Goal: Task Accomplishment & Management: Manage account settings

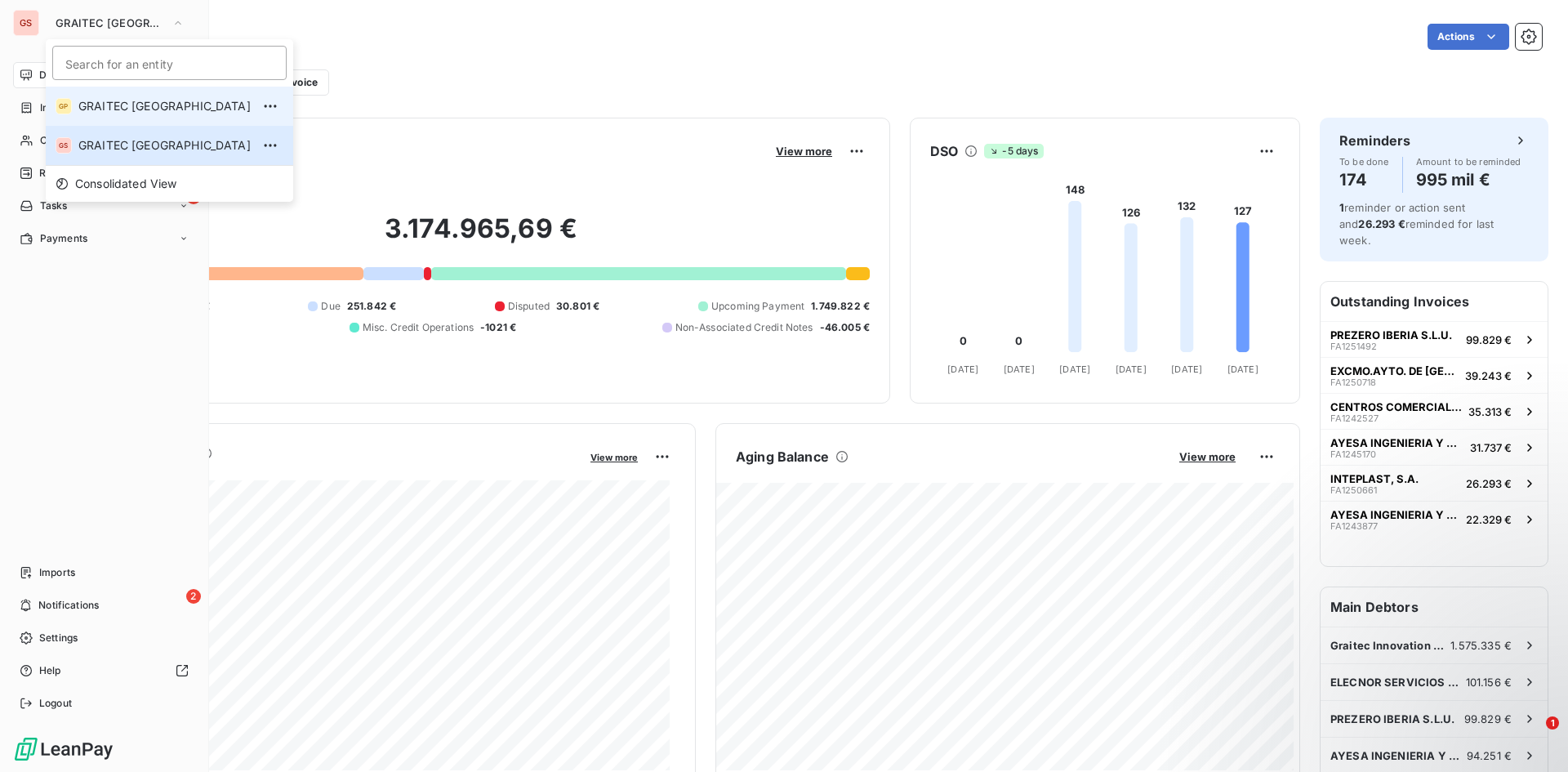
click at [156, 101] on span "GRAITEC [GEOGRAPHIC_DATA]" at bounding box center [163, 106] width 172 height 16
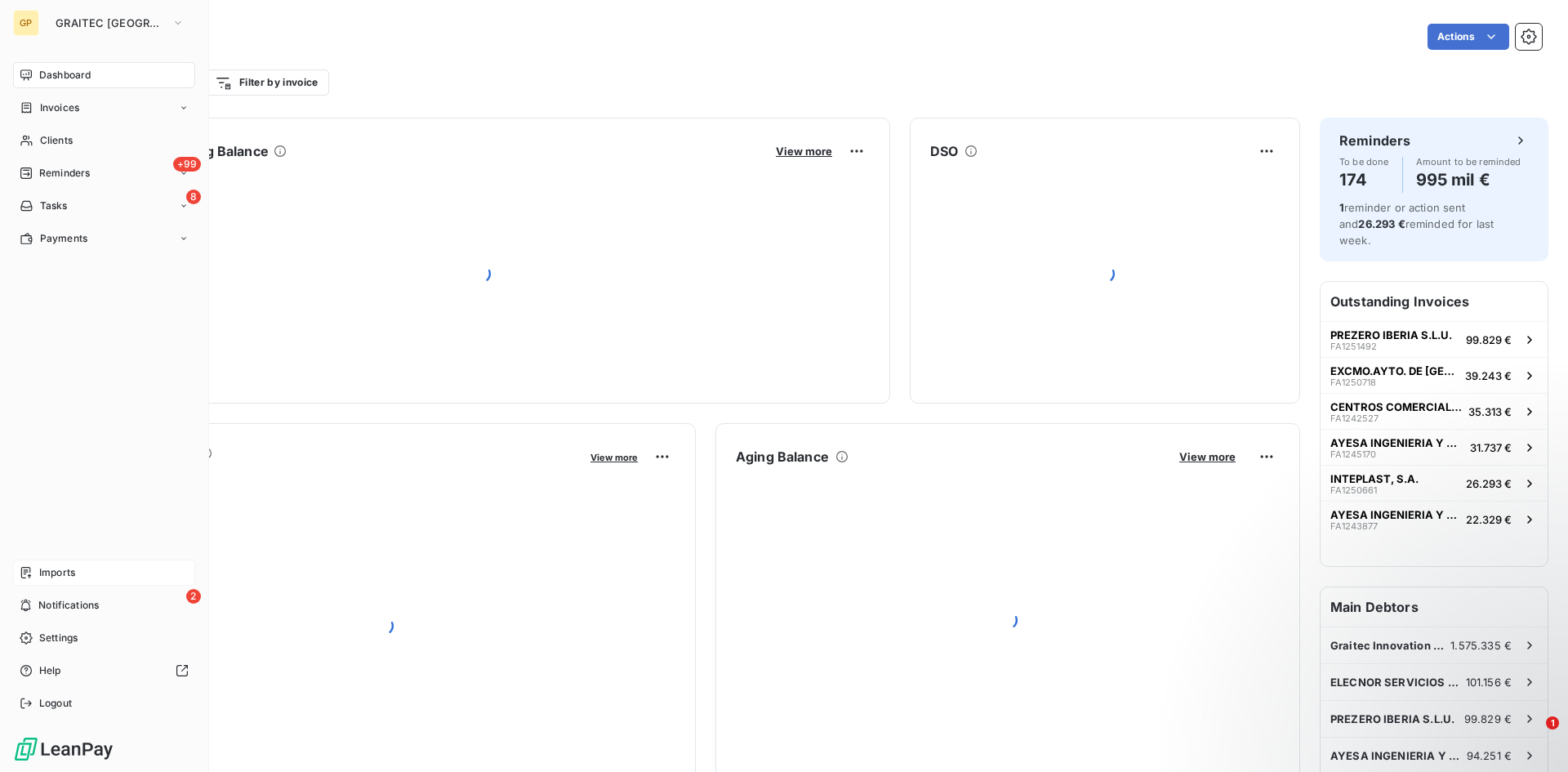
click at [32, 569] on div "Imports" at bounding box center [105, 572] width 182 height 26
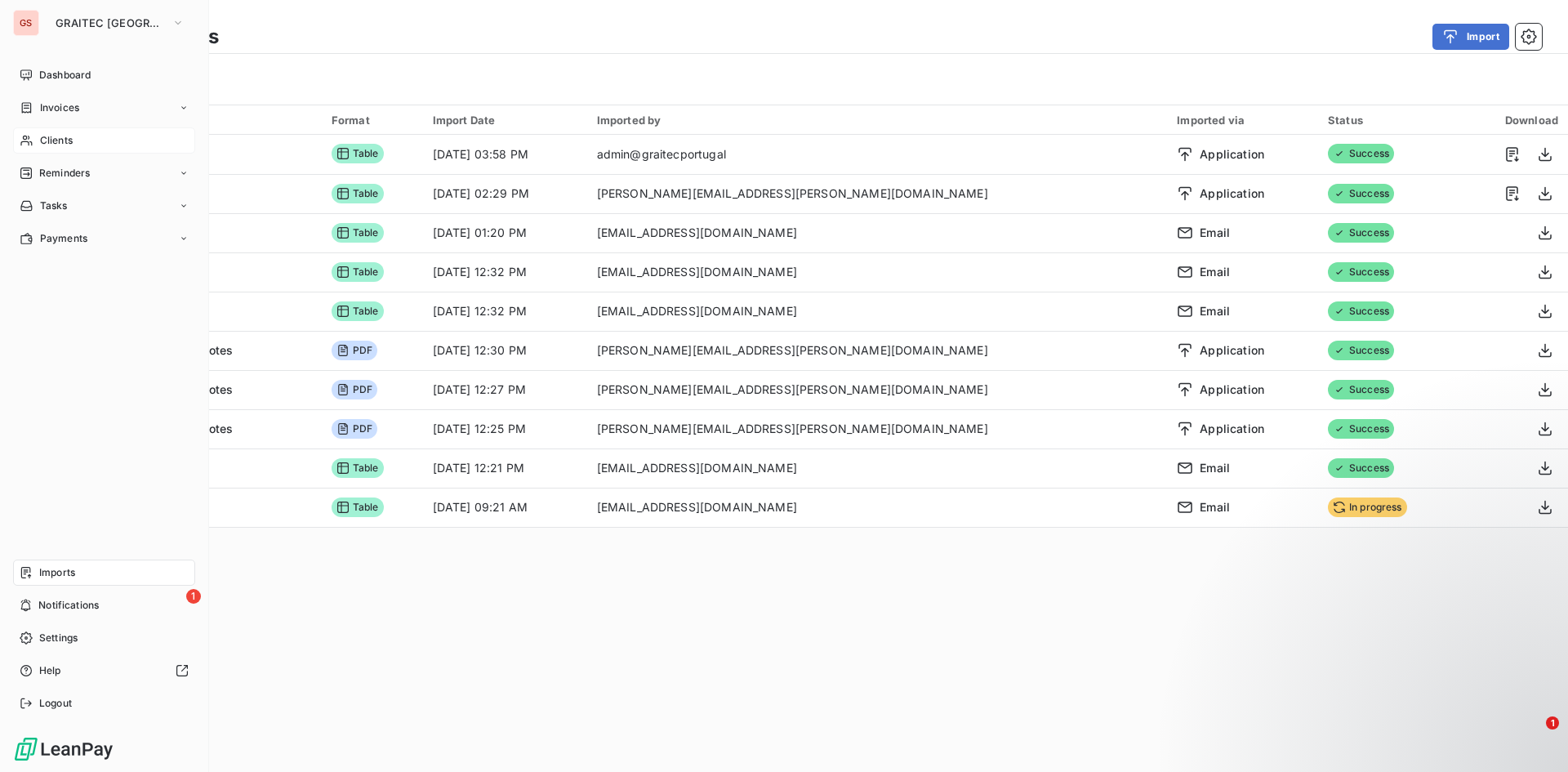
click at [29, 138] on icon at bounding box center [26, 141] width 11 height 10
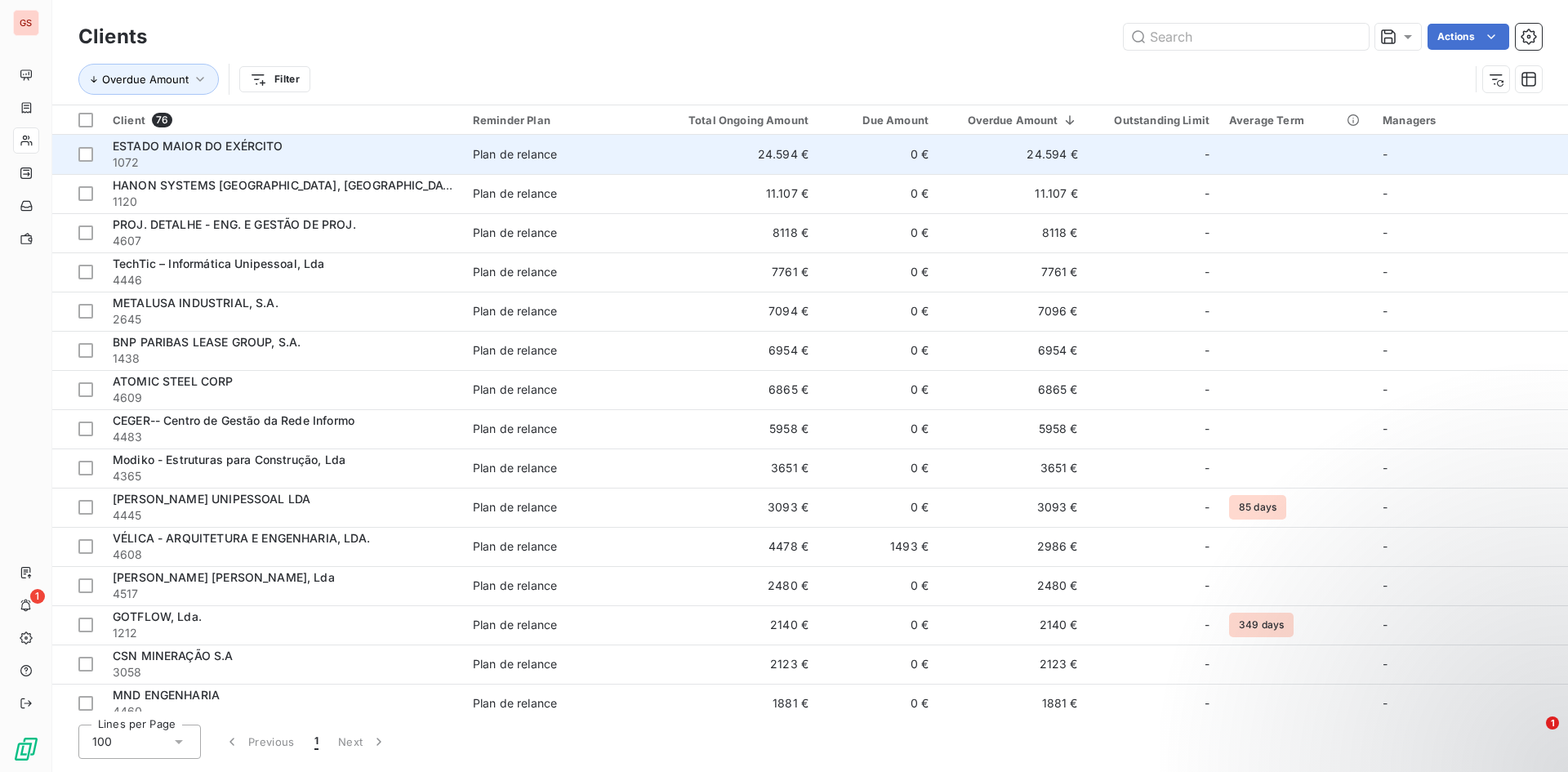
click at [292, 152] on div "ESTADO MAIOR DO EXÉRCITO" at bounding box center [283, 145] width 340 height 16
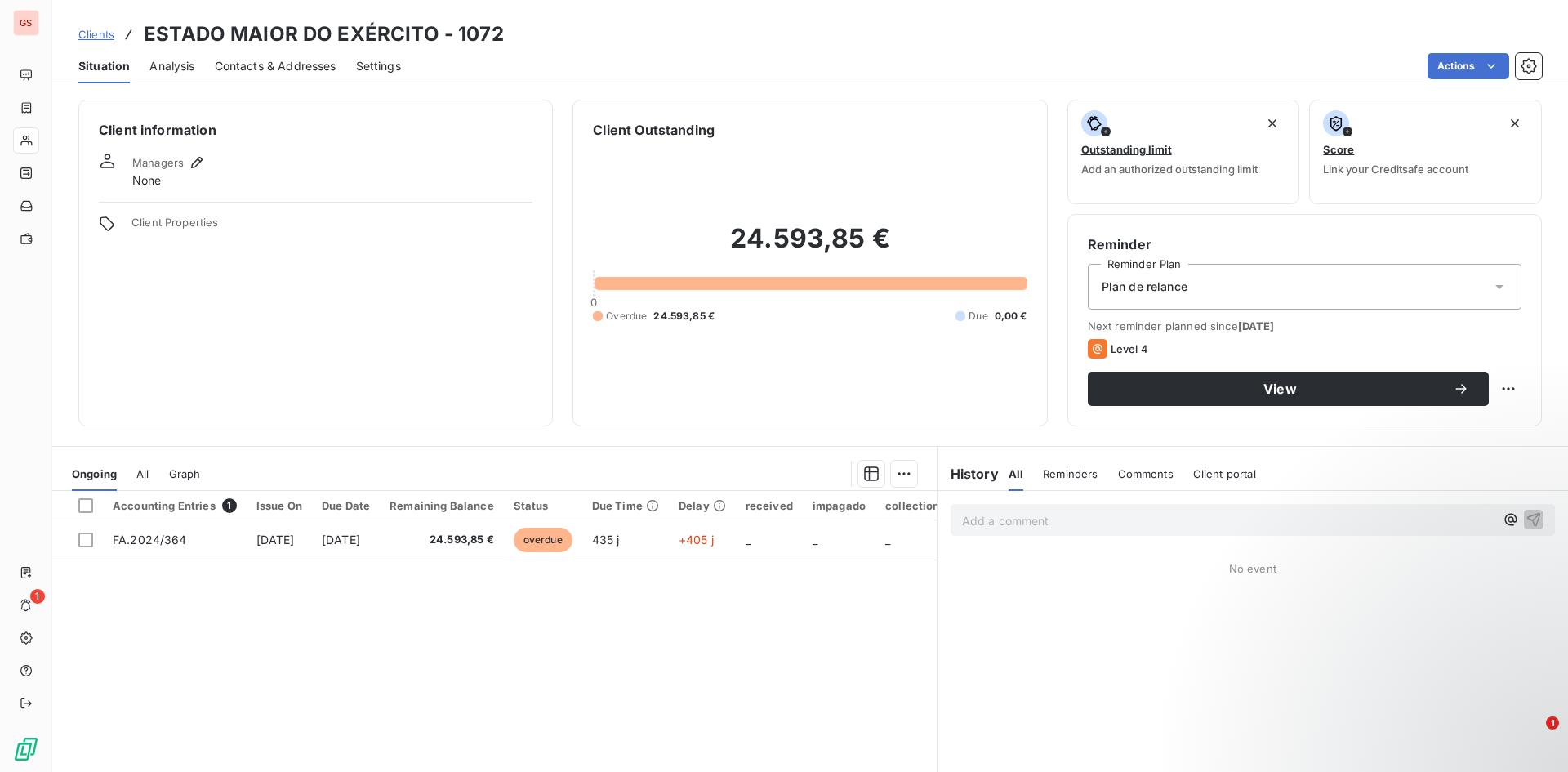
click at [248, 67] on span "Contacts & Addresses" at bounding box center [276, 66] width 122 height 16
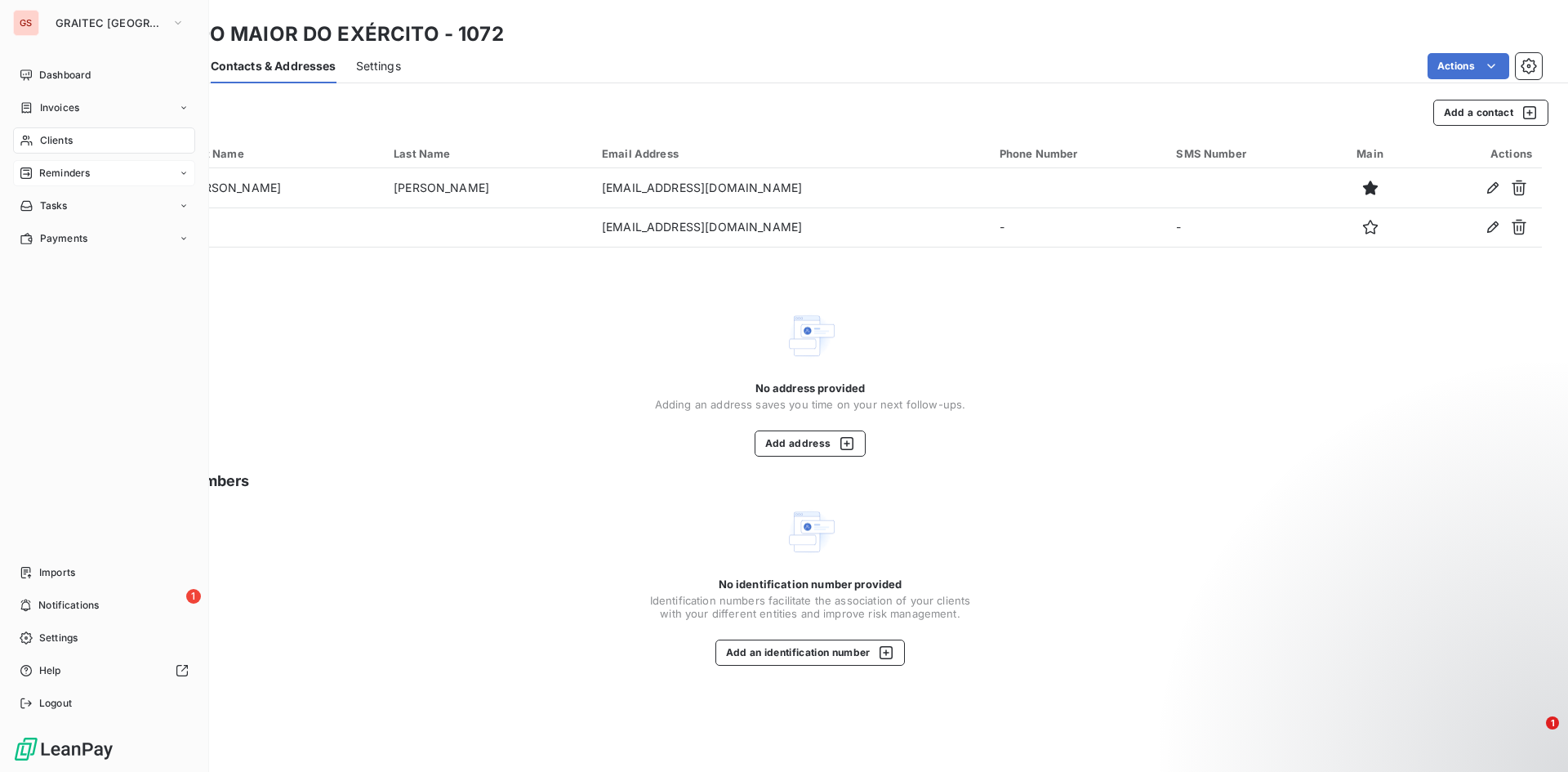
click at [30, 177] on icon at bounding box center [27, 173] width 13 height 13
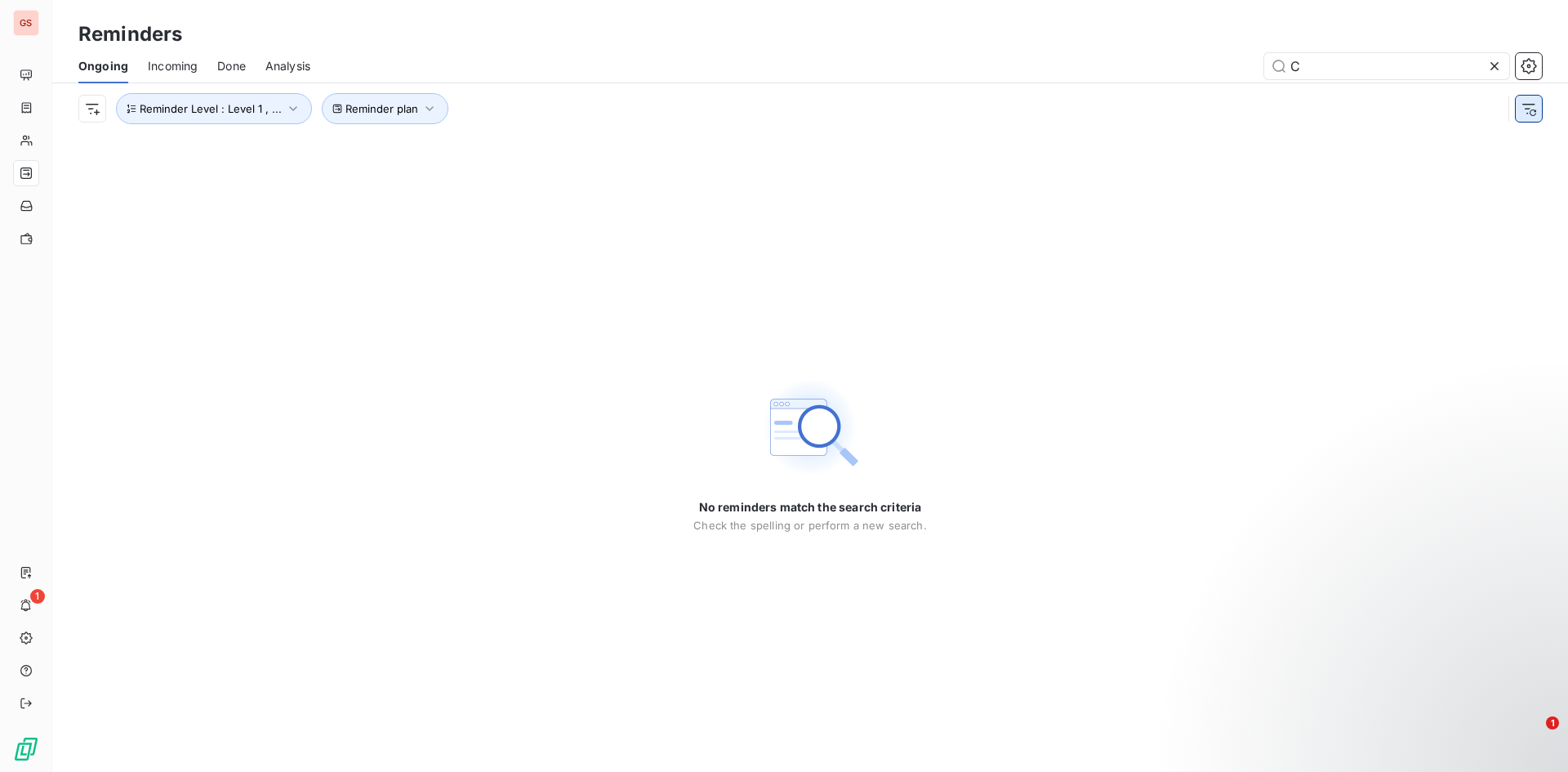
click at [1527, 116] on icon "button" at bounding box center [1528, 108] width 16 height 16
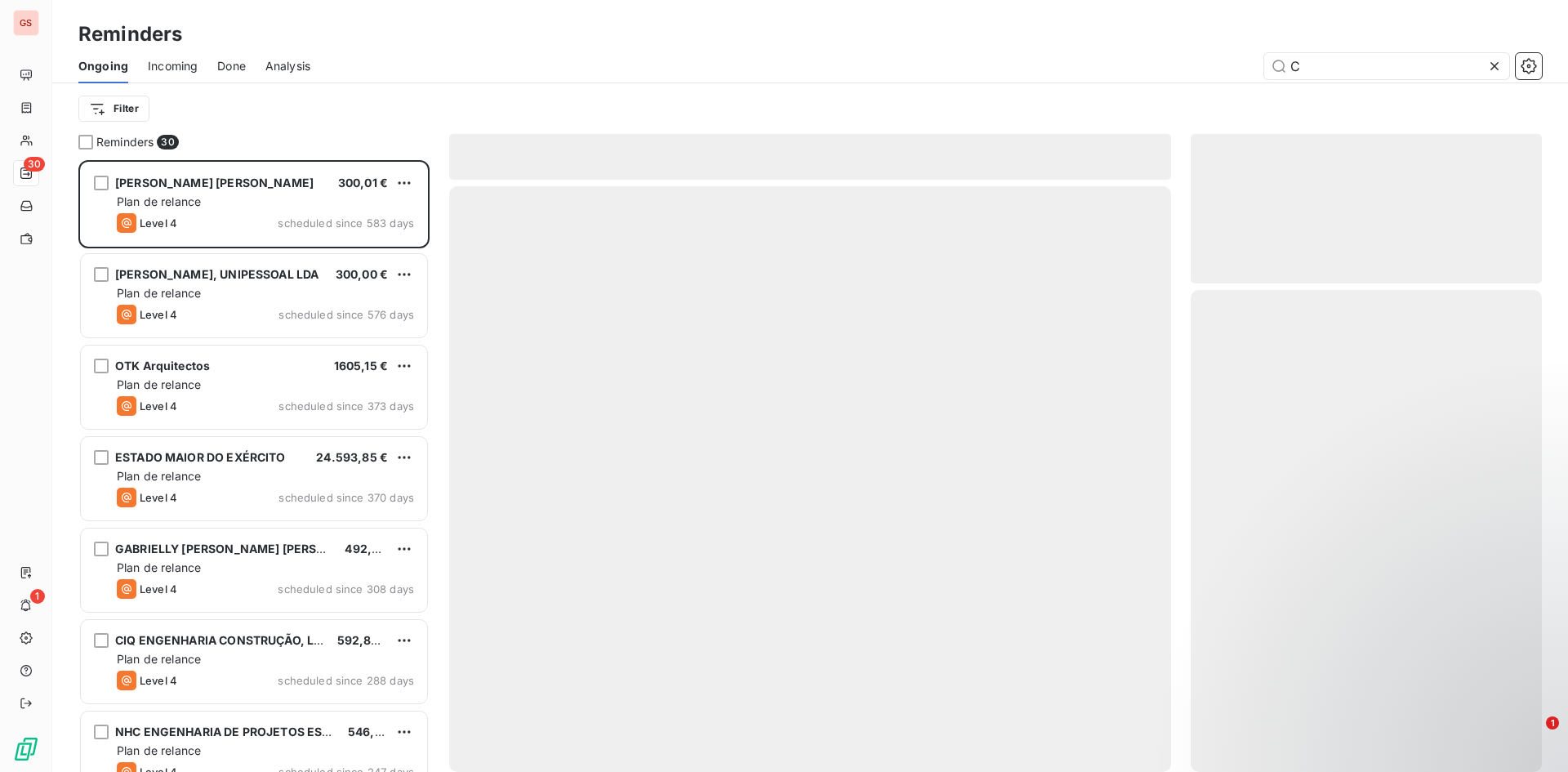
scroll to position [600, 339]
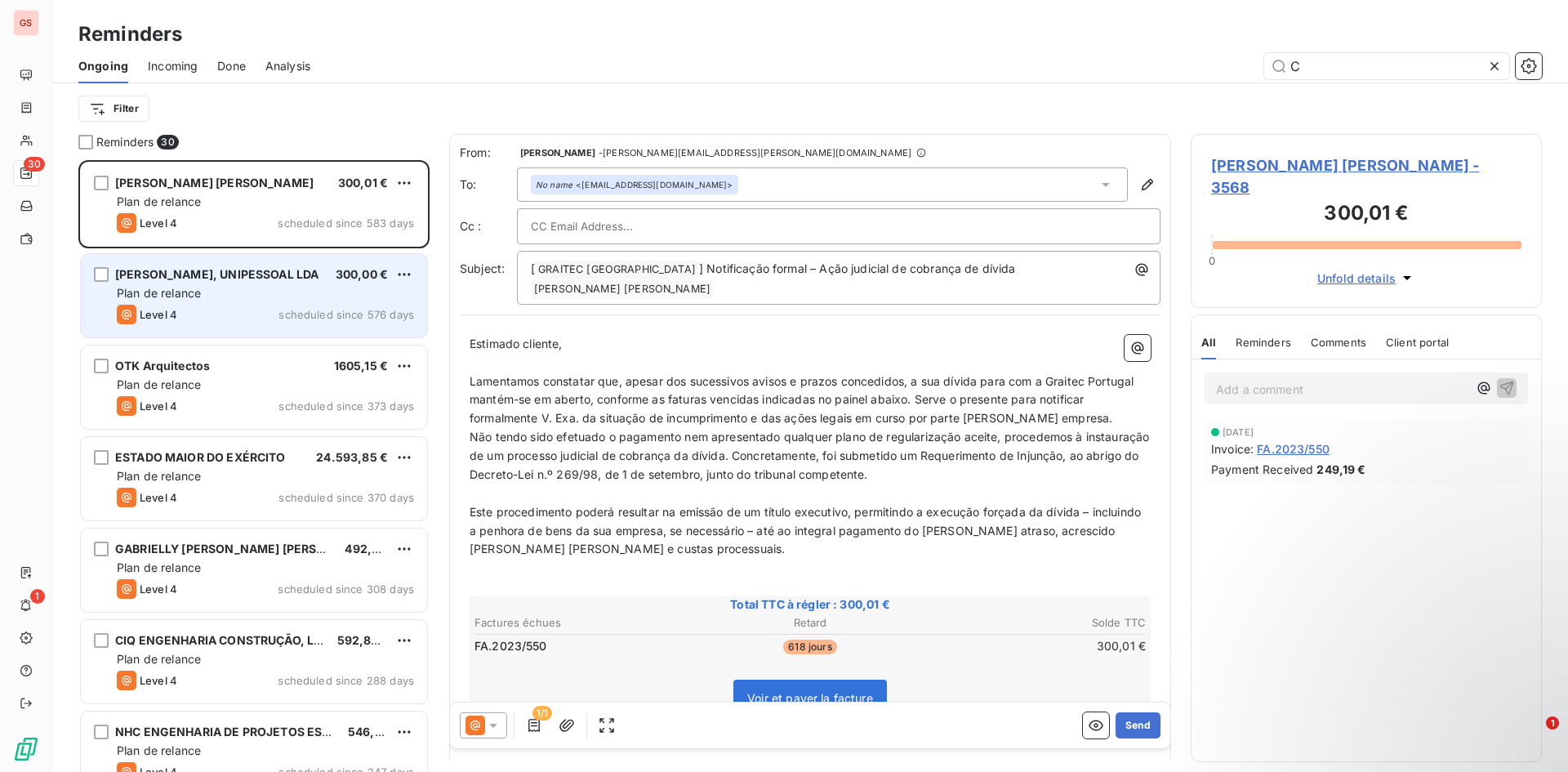
click at [317, 314] on span "scheduled since 576 days" at bounding box center [346, 315] width 136 height 13
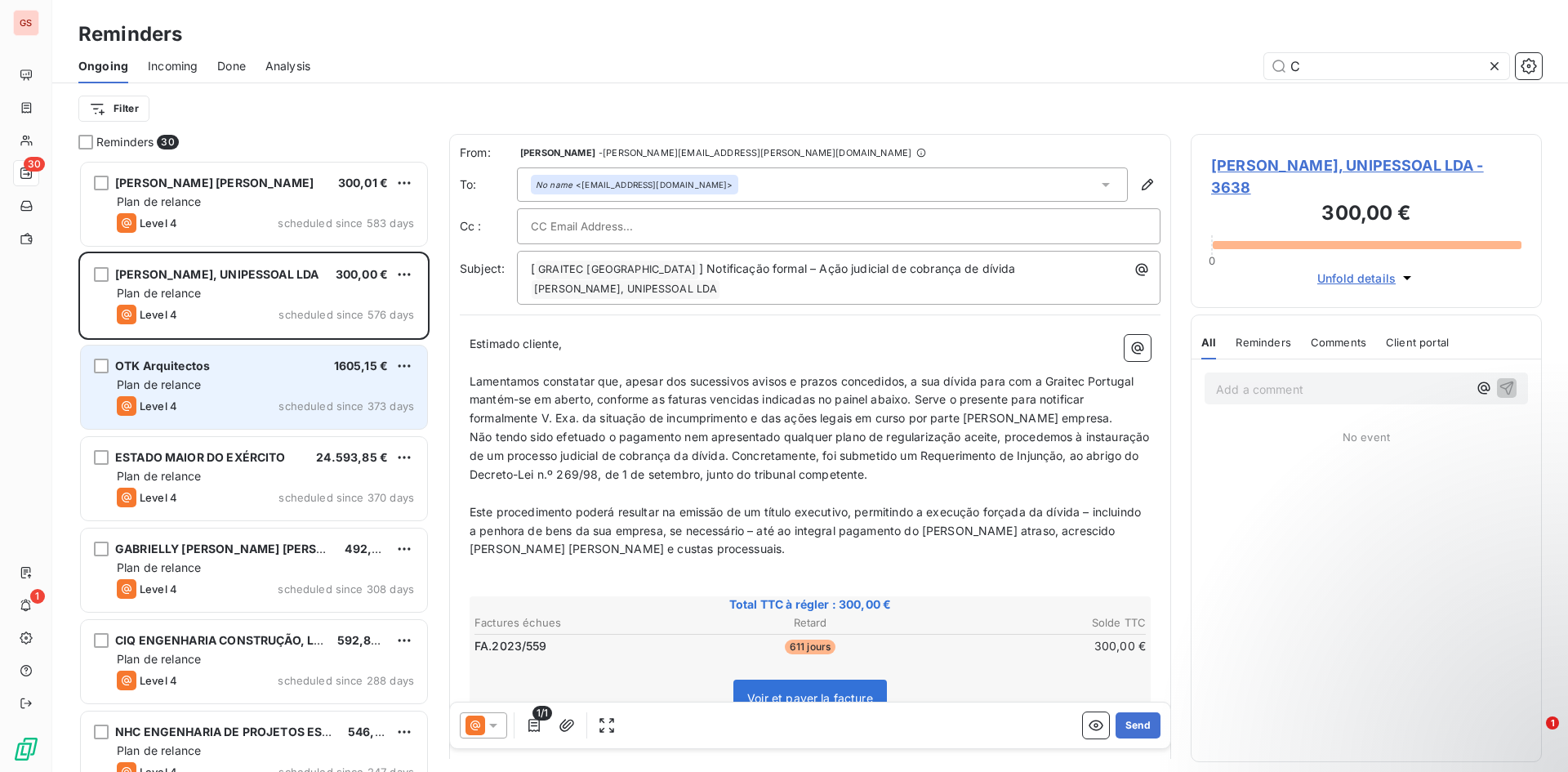
click at [285, 370] on div "OTK Arquitectos 1605,15 €" at bounding box center [265, 365] width 297 height 14
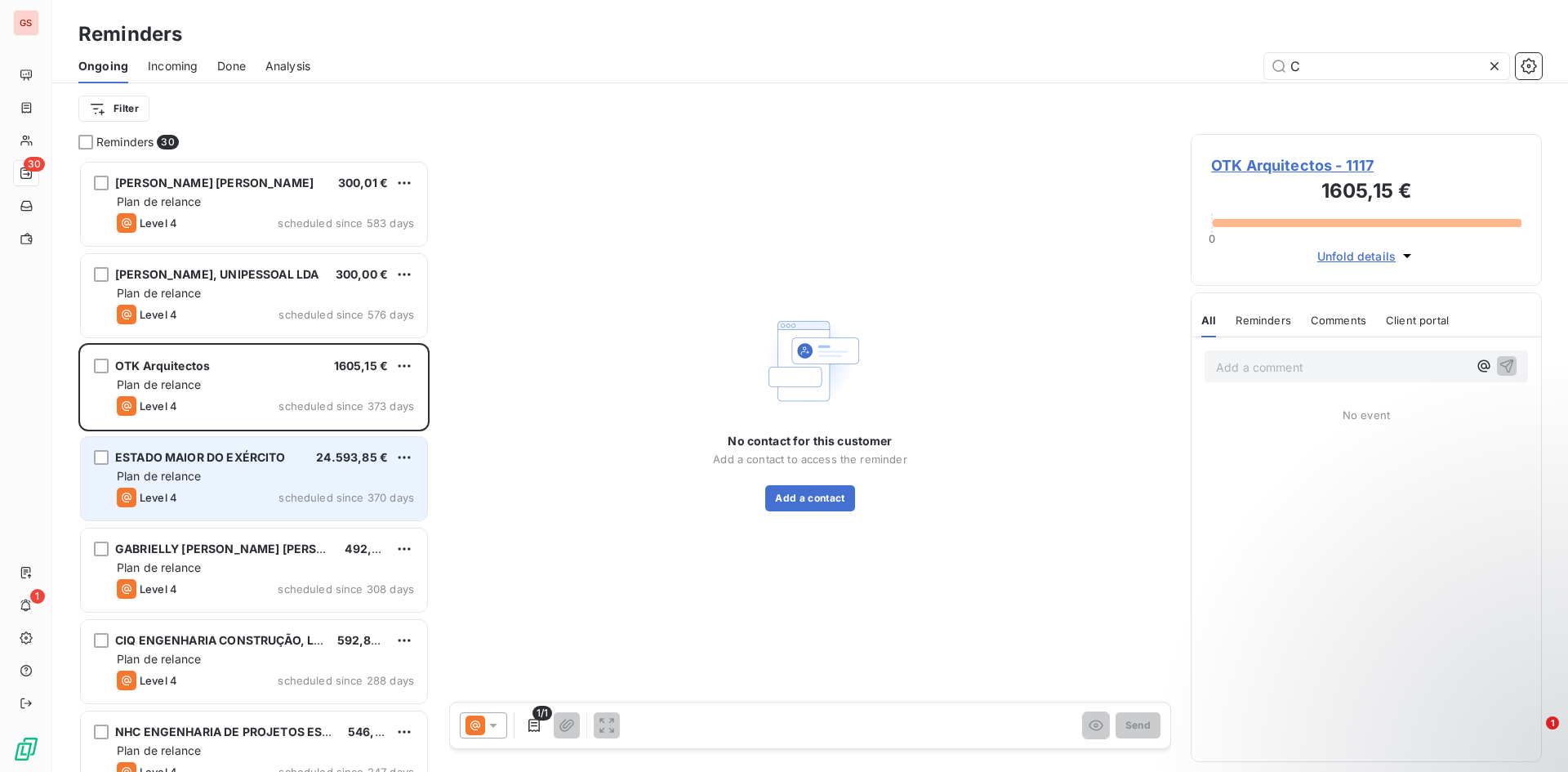
click at [281, 473] on div "Plan de relance" at bounding box center [265, 475] width 297 height 16
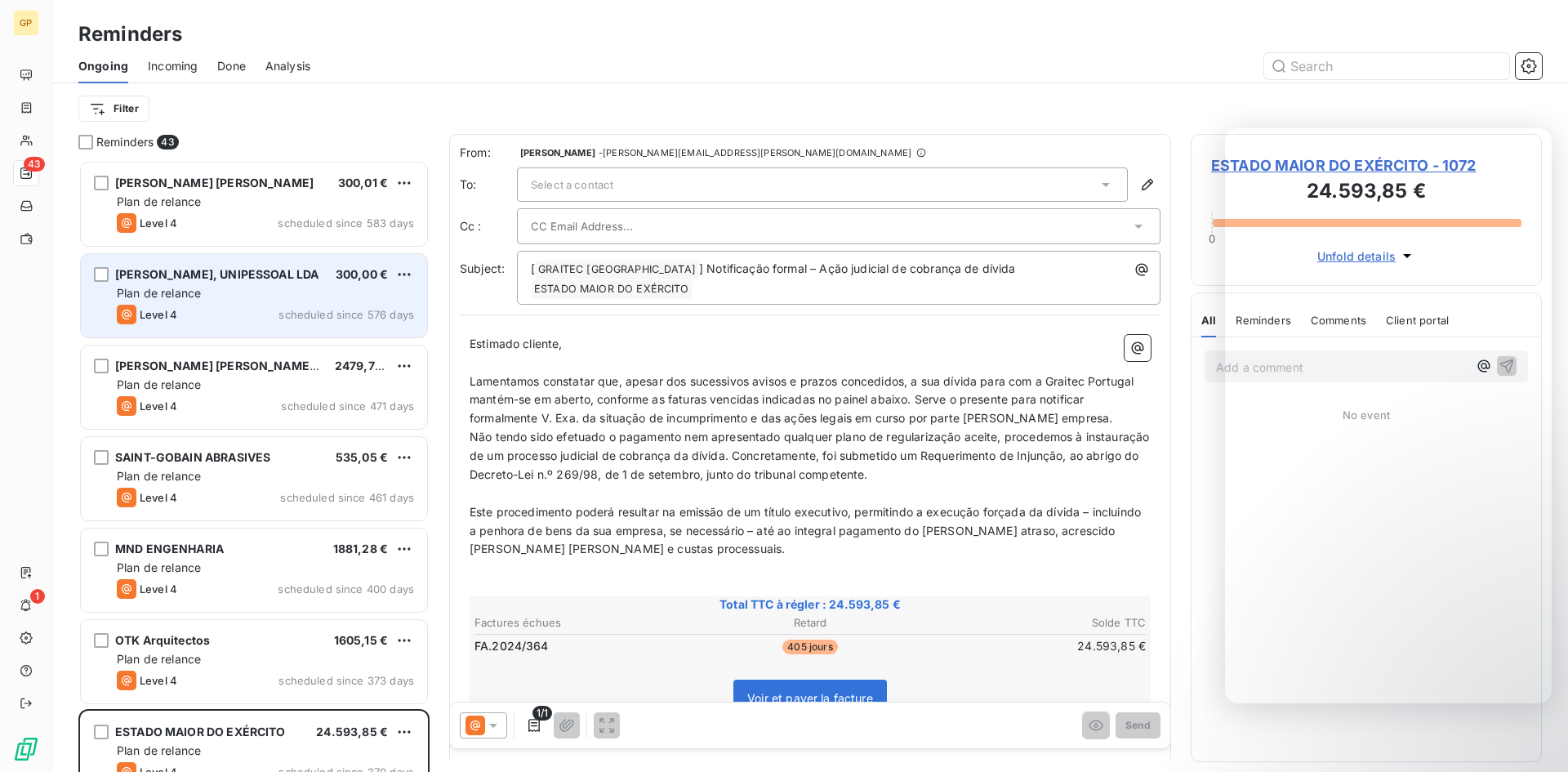
scroll to position [600, 339]
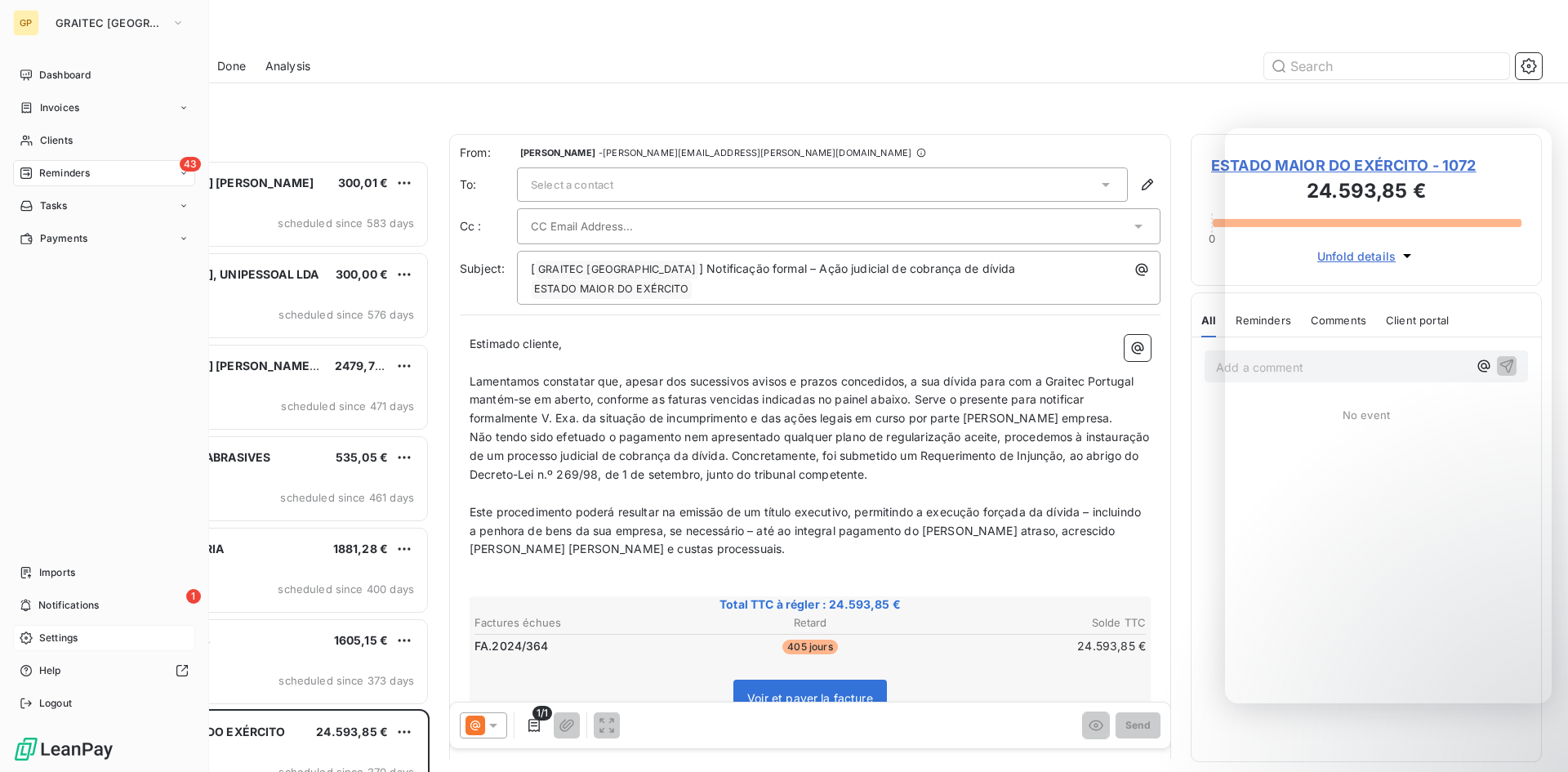
click at [89, 630] on div "Settings" at bounding box center [105, 637] width 182 height 26
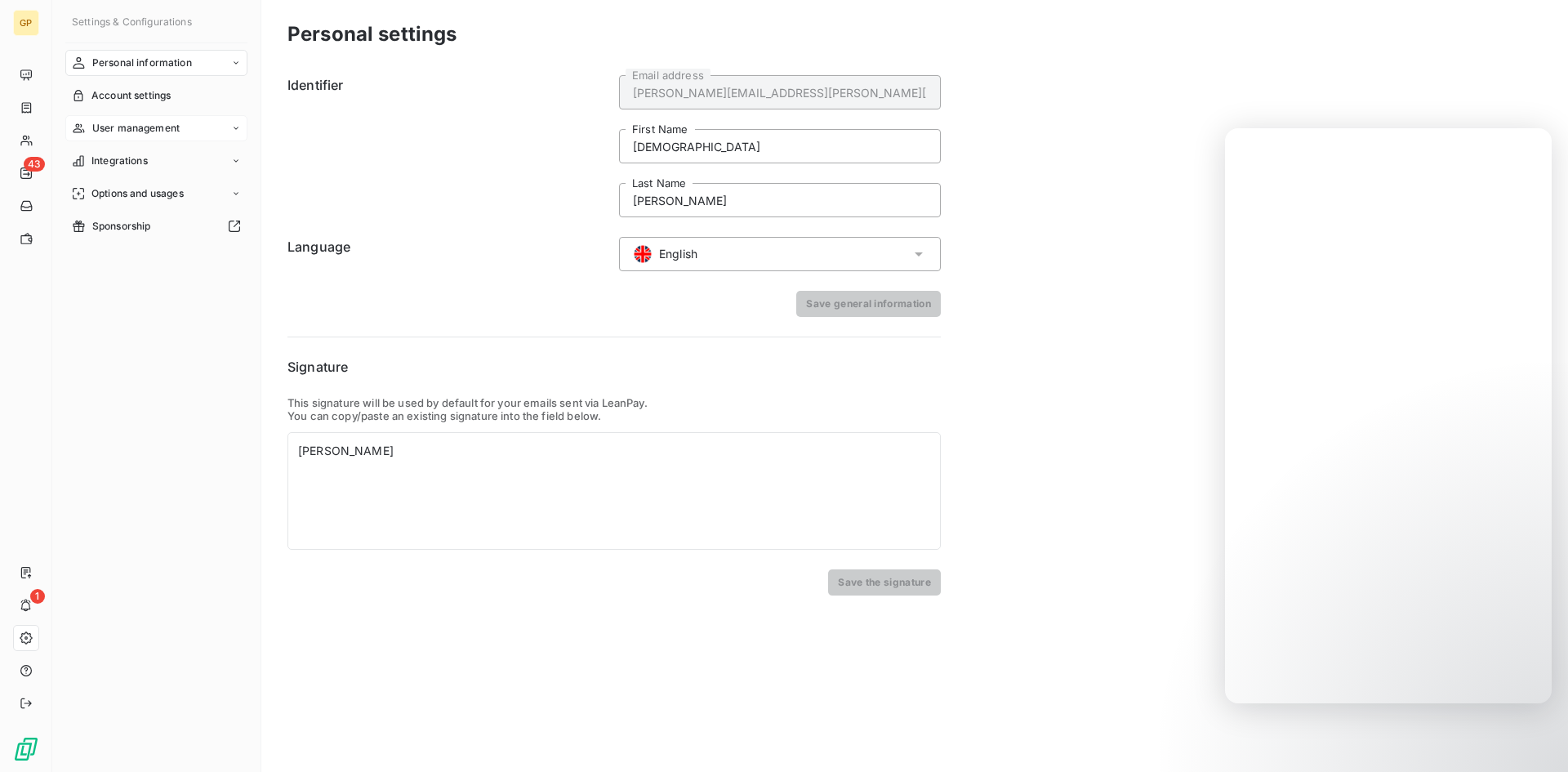
click at [154, 134] on span "User management" at bounding box center [136, 127] width 87 height 14
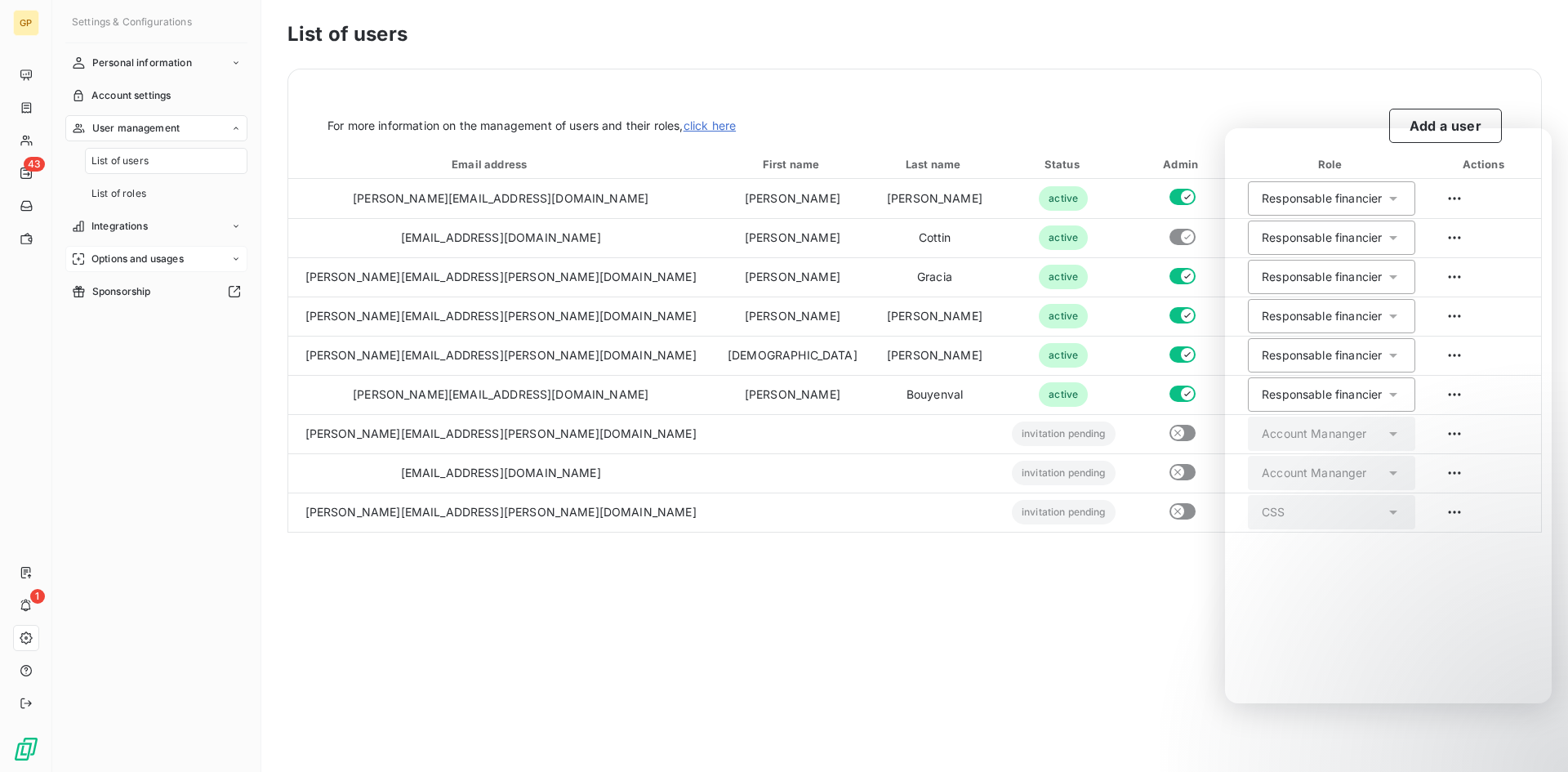
click at [146, 255] on span "Options and usages" at bounding box center [137, 259] width 92 height 14
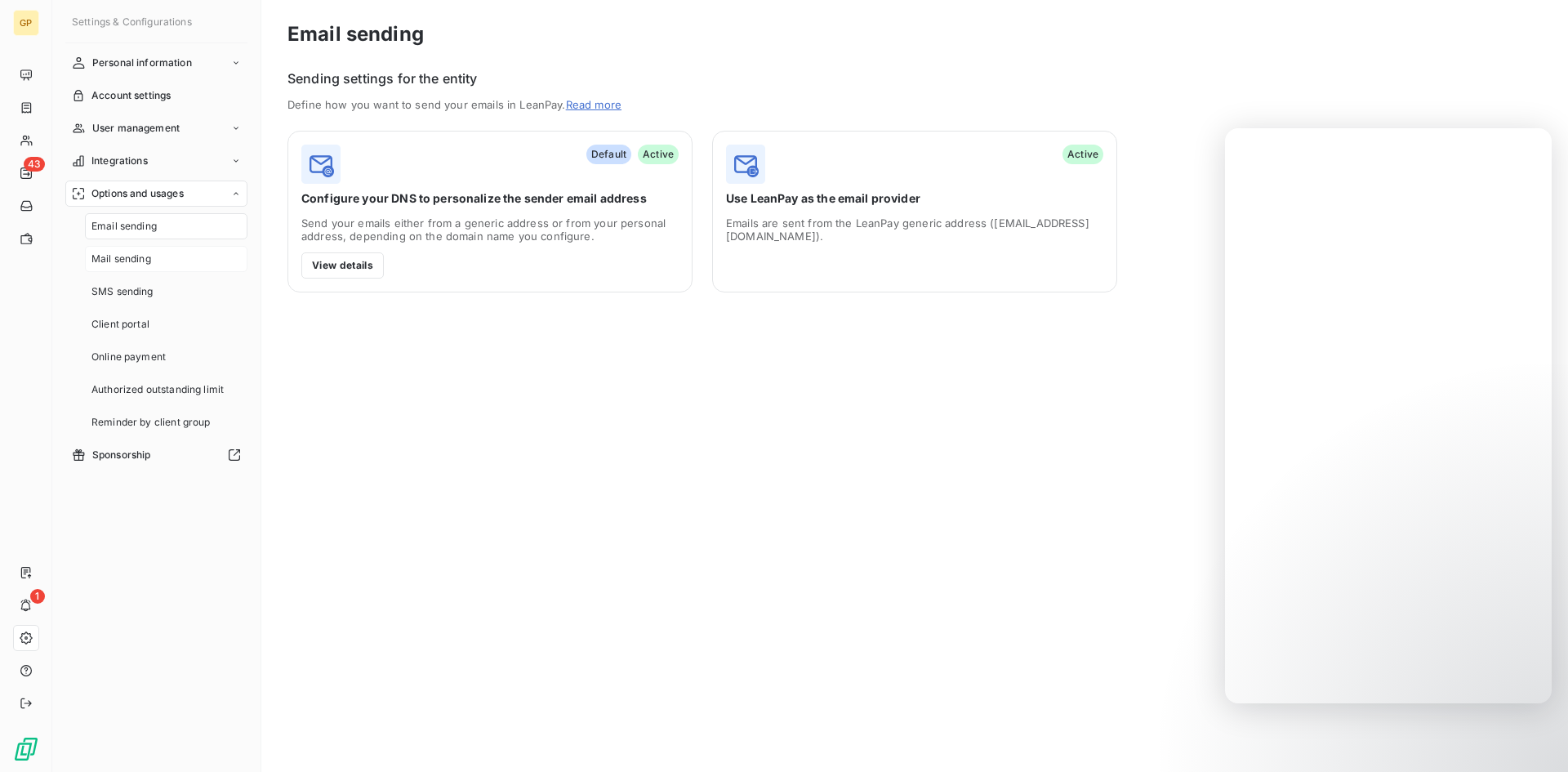
click at [159, 247] on div "Mail sending" at bounding box center [165, 259] width 163 height 26
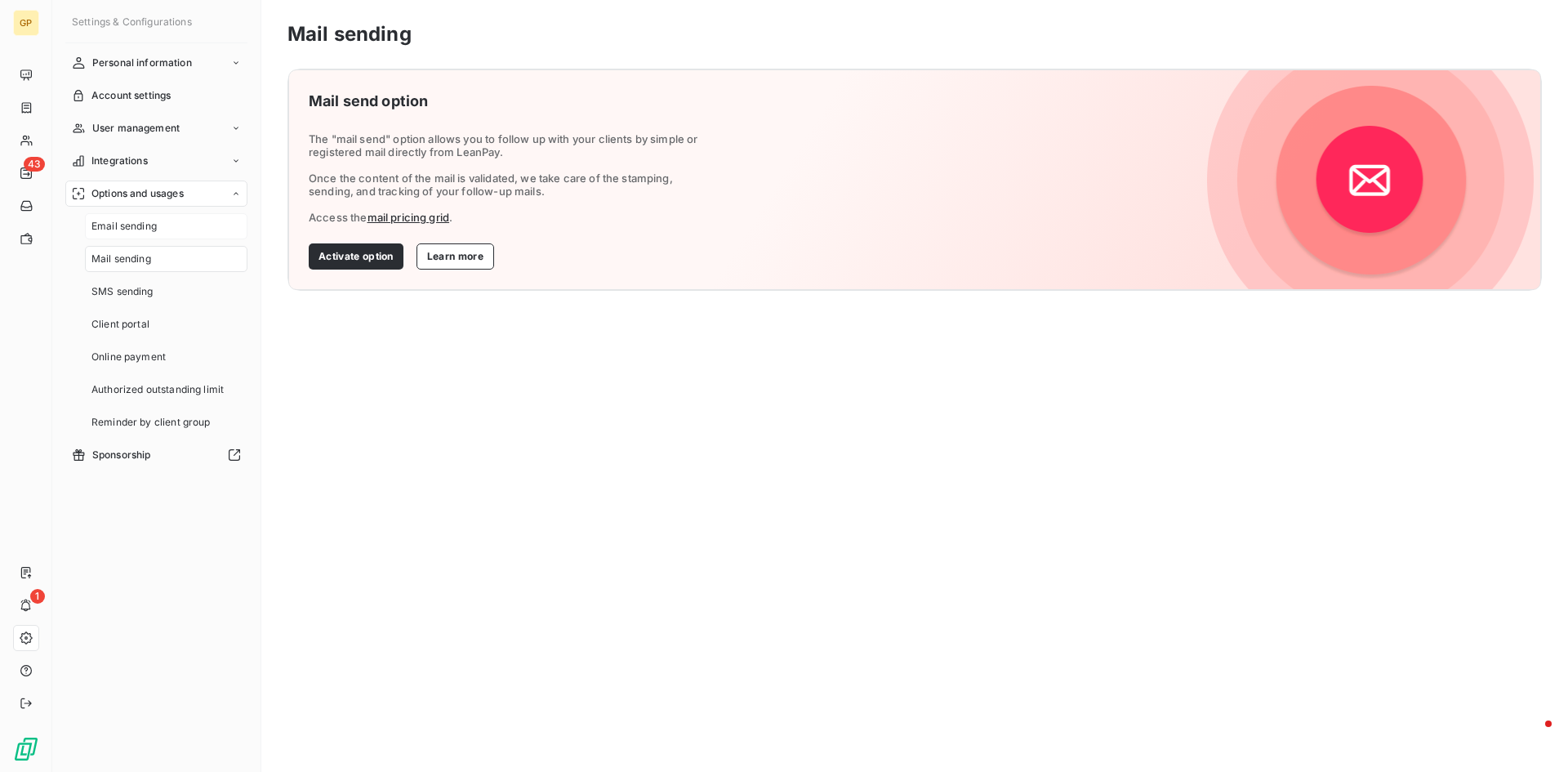
click at [142, 224] on span "Email sending" at bounding box center [124, 225] width 66 height 14
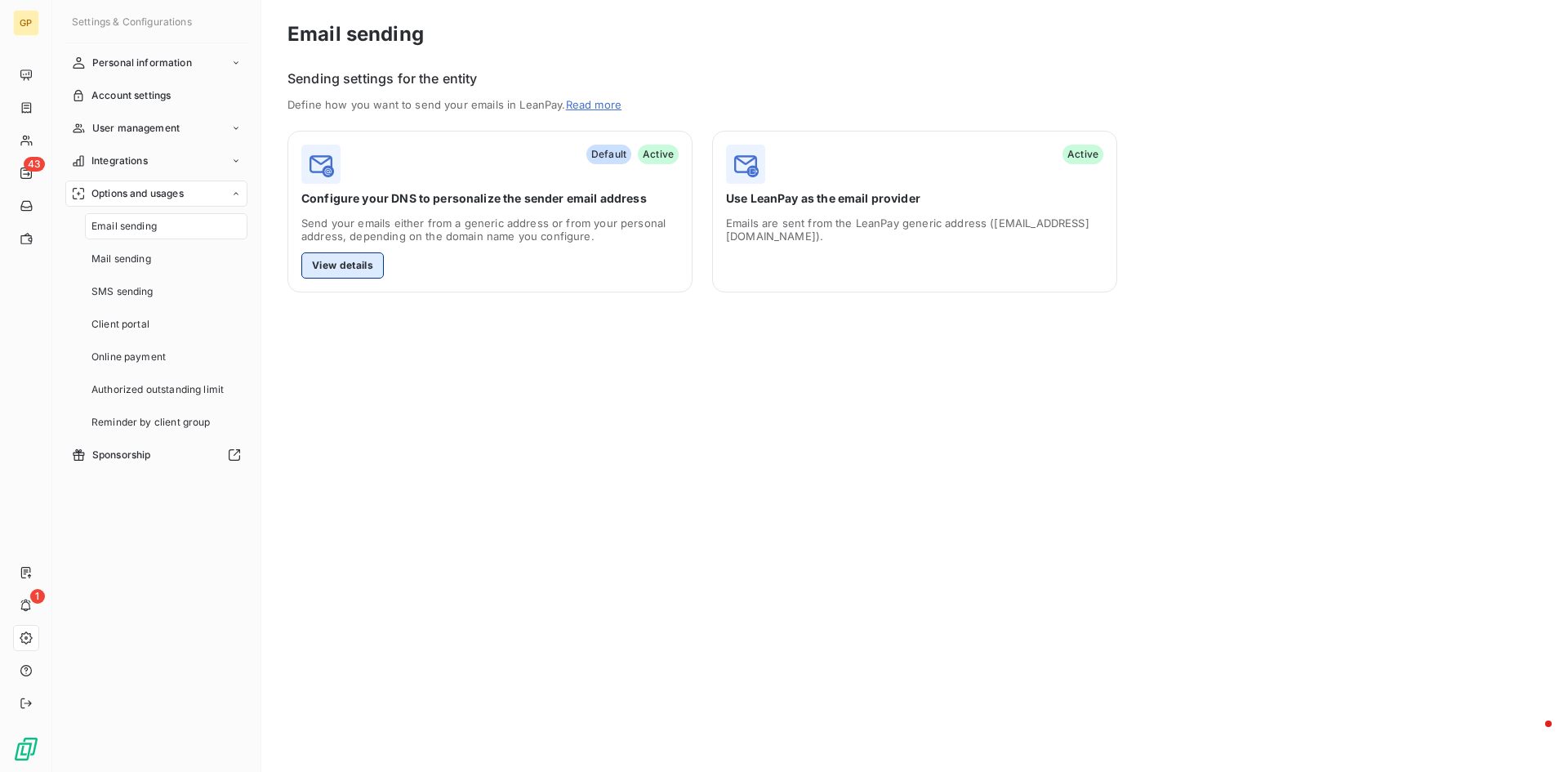
click at [357, 264] on button "View details" at bounding box center [342, 265] width 83 height 26
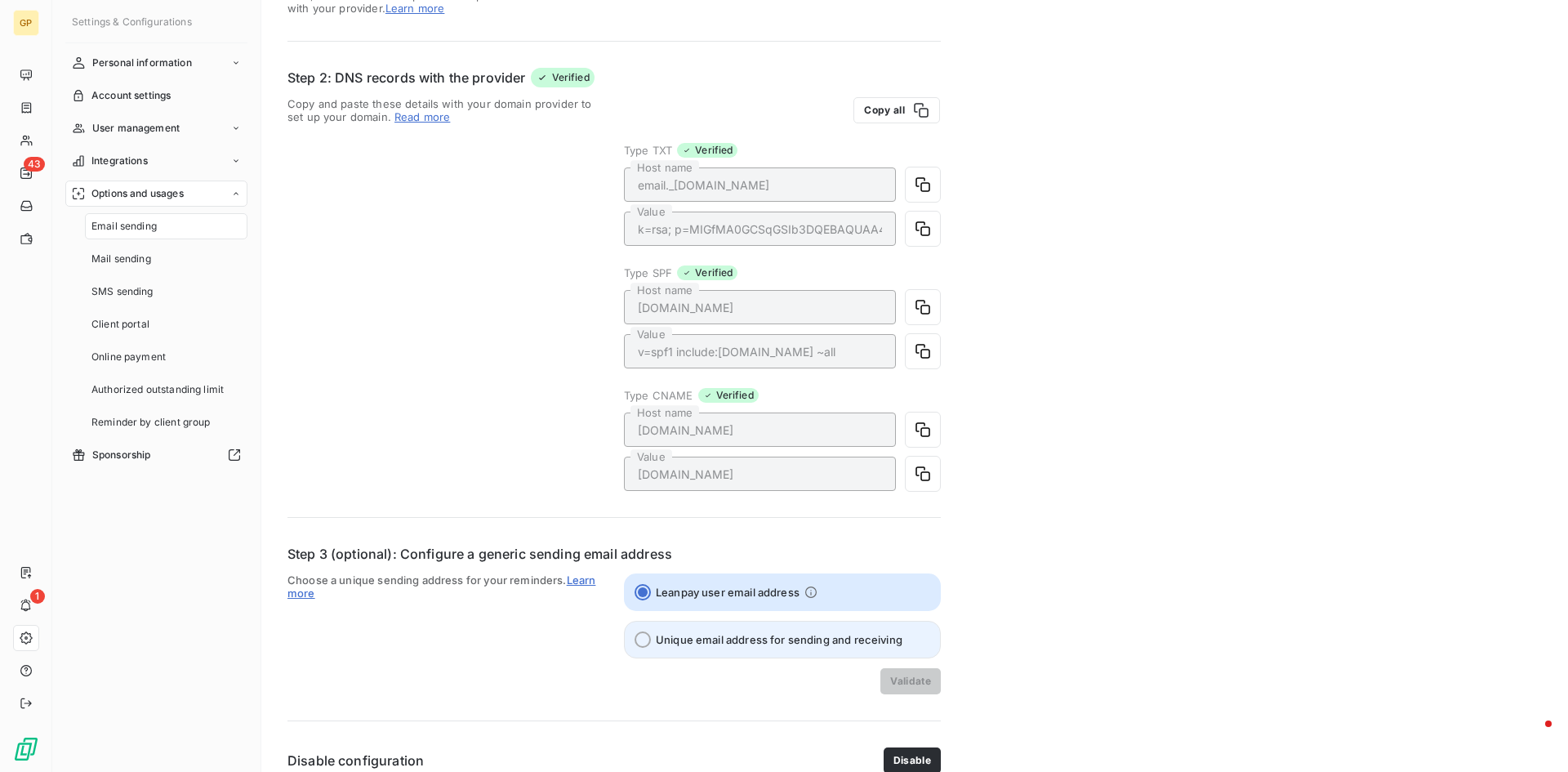
scroll to position [278, 0]
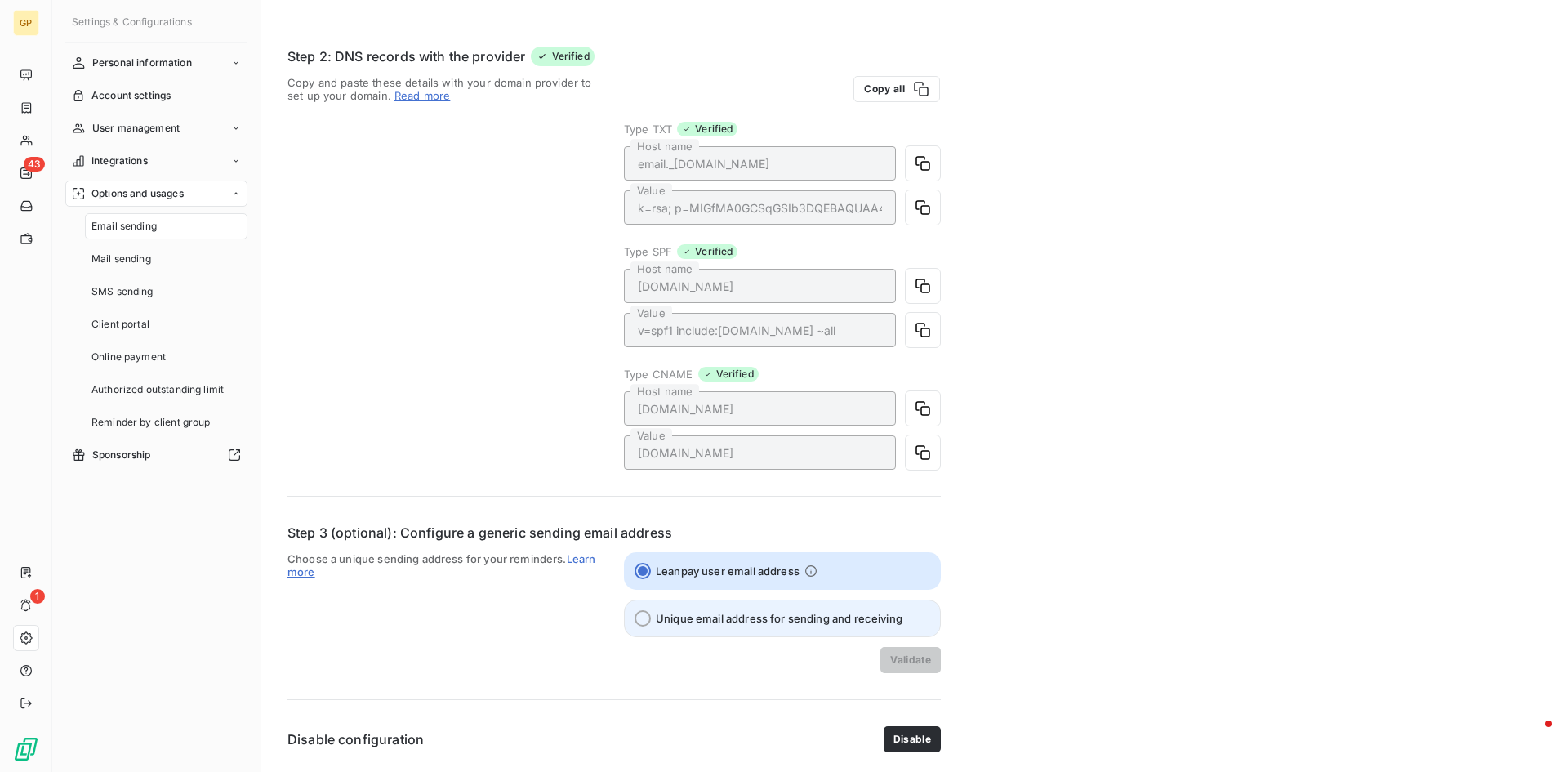
click at [680, 605] on label "Unique email address for sending and receiving" at bounding box center [782, 619] width 316 height 38
click at [651, 610] on input "Unique email address for sending and receiving" at bounding box center [642, 618] width 16 height 16
radio input "true"
radio input "false"
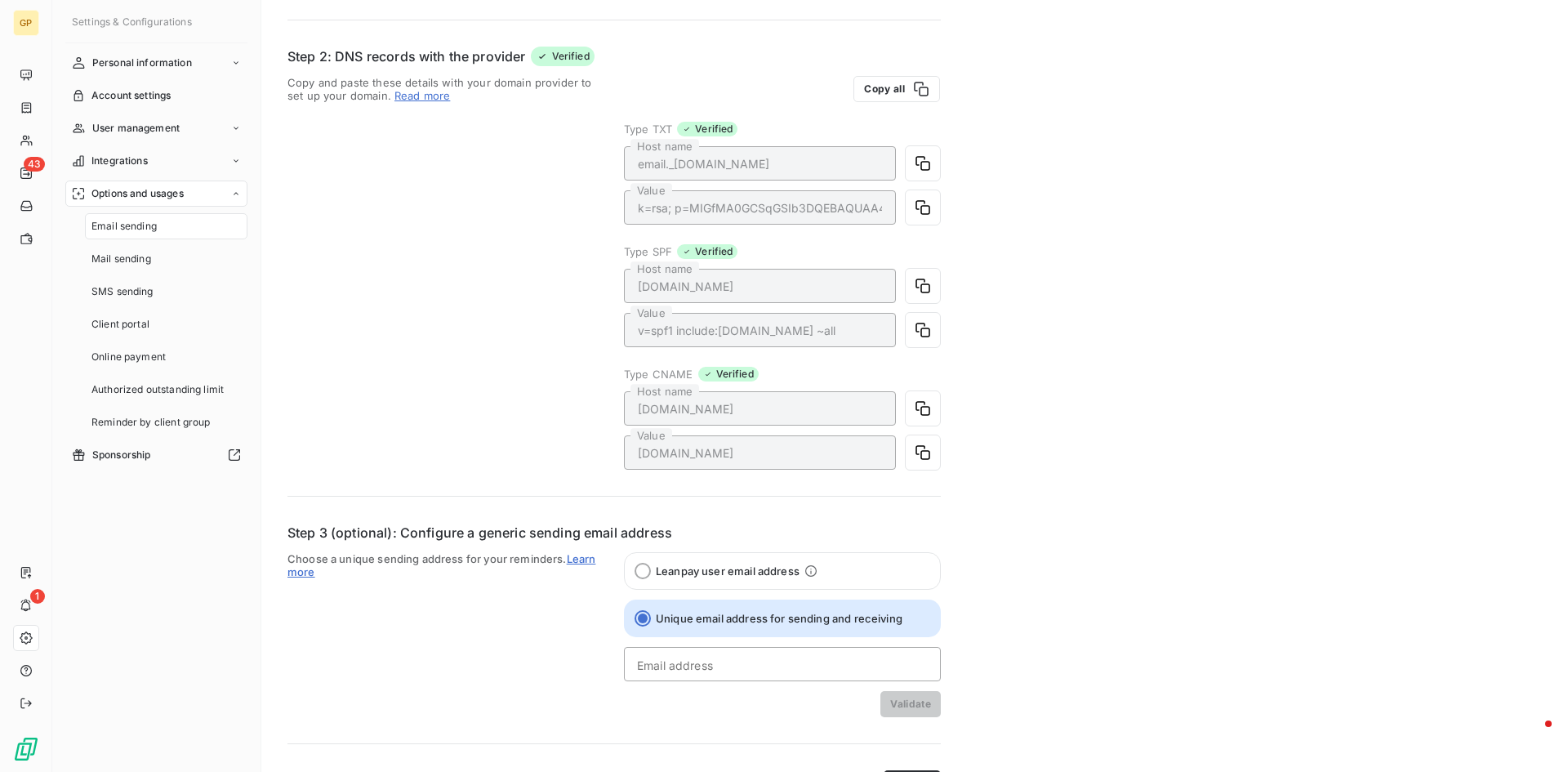
scroll to position [322, 0]
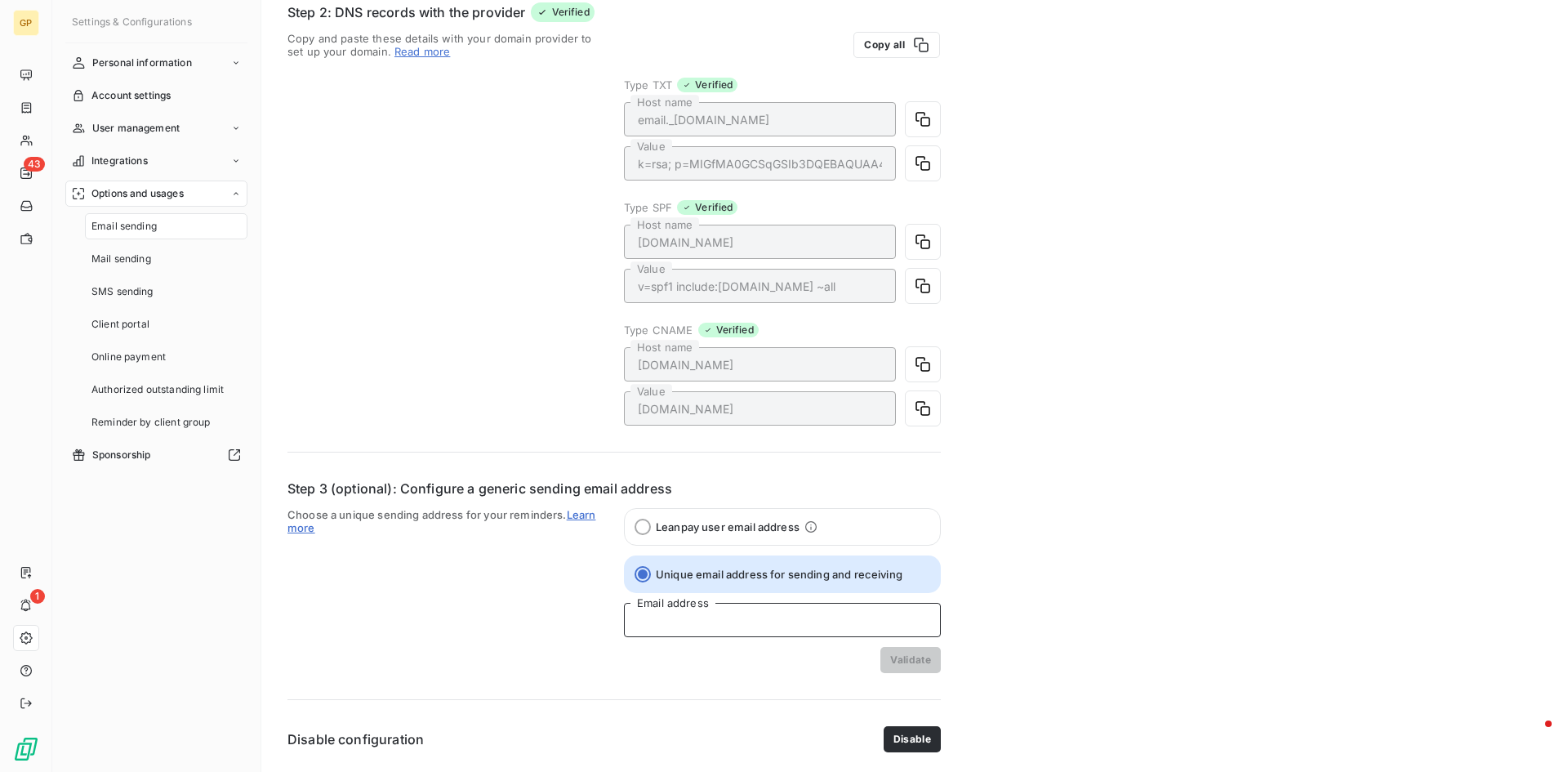
click at [719, 622] on input "Email address" at bounding box center [782, 620] width 316 height 34
click at [756, 614] on input "Email address" at bounding box center [782, 620] width 316 height 34
paste input "[EMAIL_ADDRESS][DOMAIN_NAME]"
type input "[EMAIL_ADDRESS][DOMAIN_NAME]"
click at [903, 663] on button "Validate" at bounding box center [910, 660] width 61 height 26
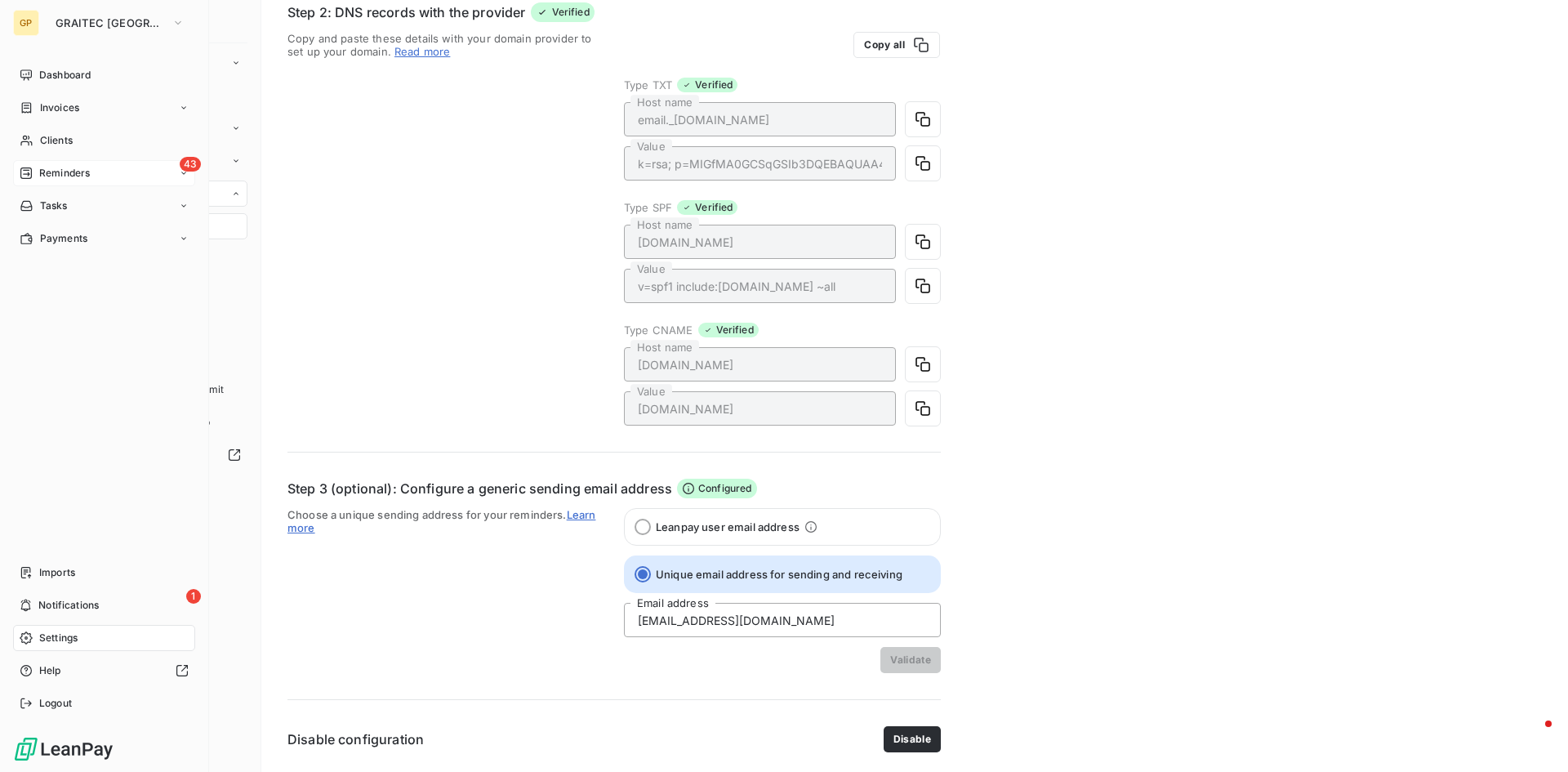
click at [30, 164] on div "43 Reminders" at bounding box center [105, 172] width 182 height 26
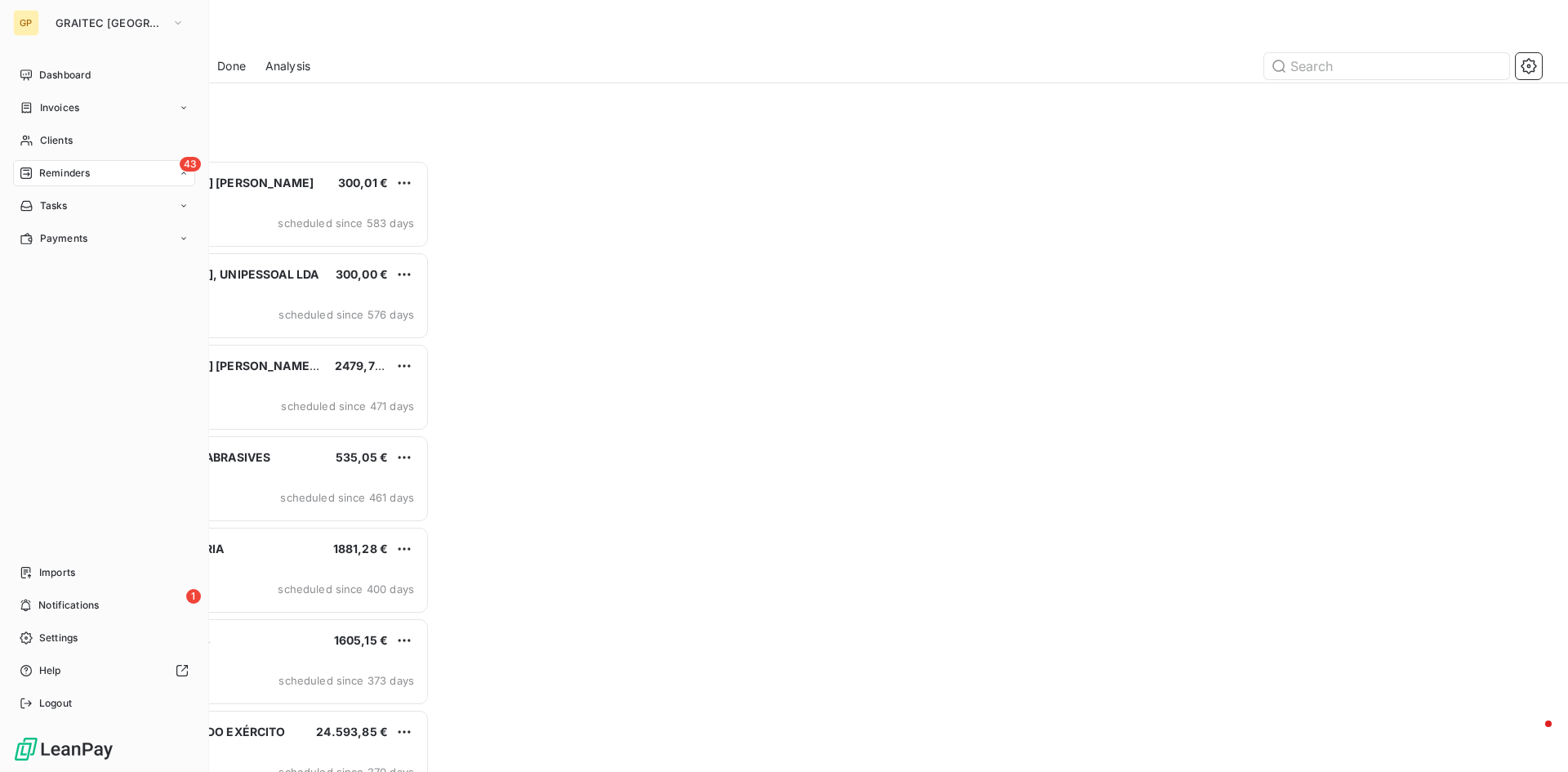
scroll to position [600, 339]
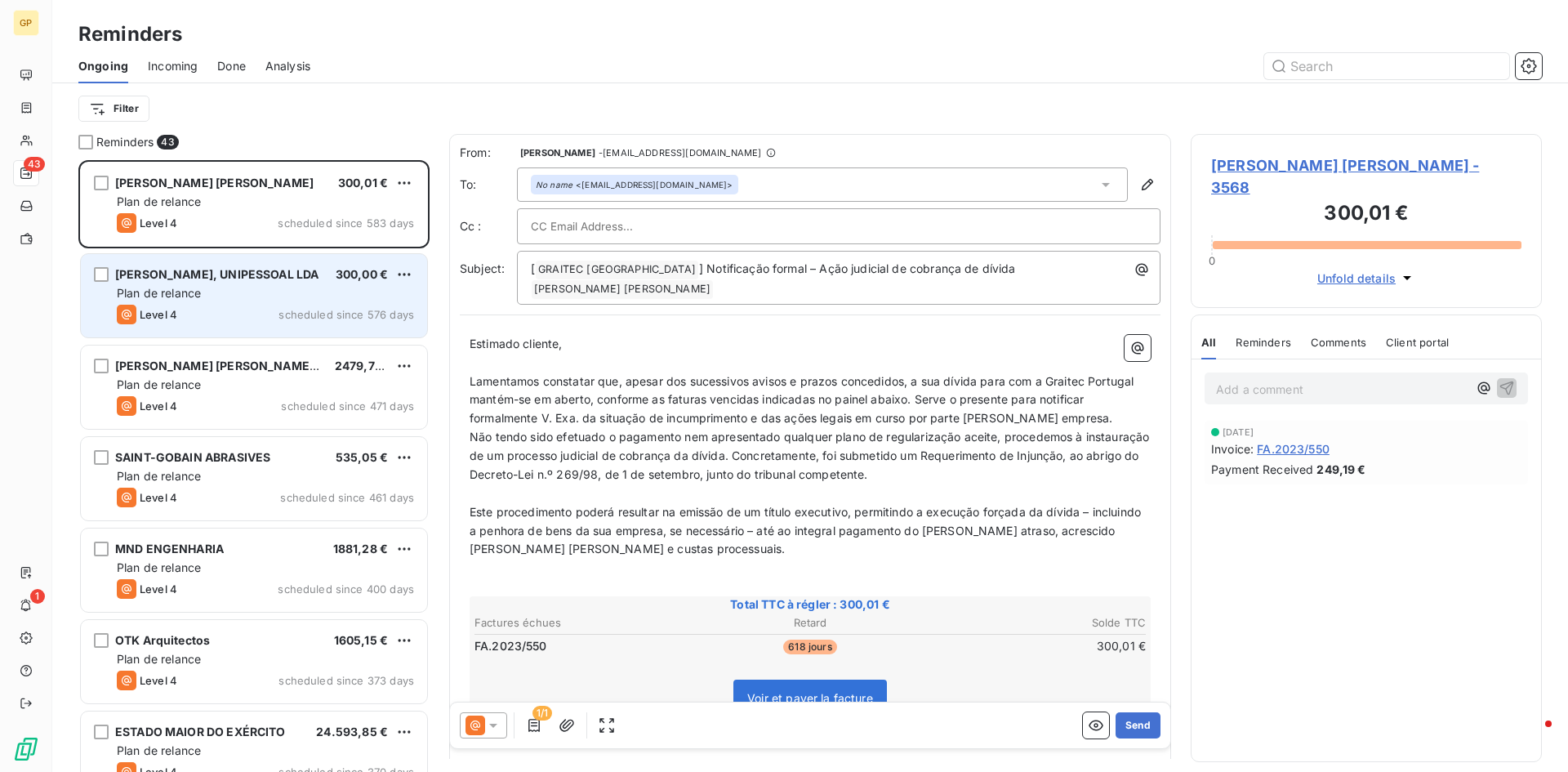
click at [287, 281] on div "[PERSON_NAME], UNIPESSOAL LDA" at bounding box center [217, 274] width 203 height 16
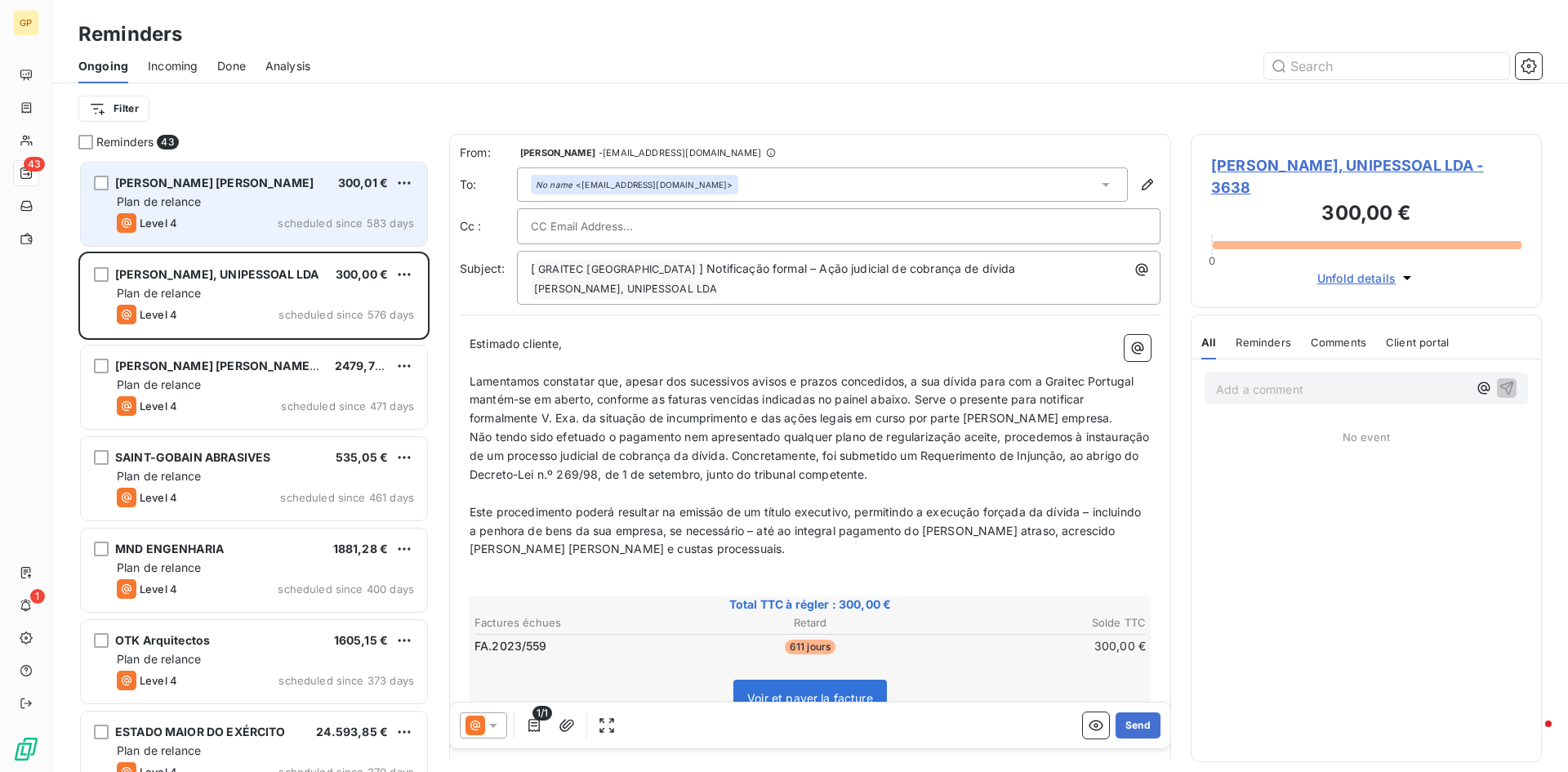
click at [304, 217] on span "scheduled since 583 days" at bounding box center [346, 223] width 137 height 13
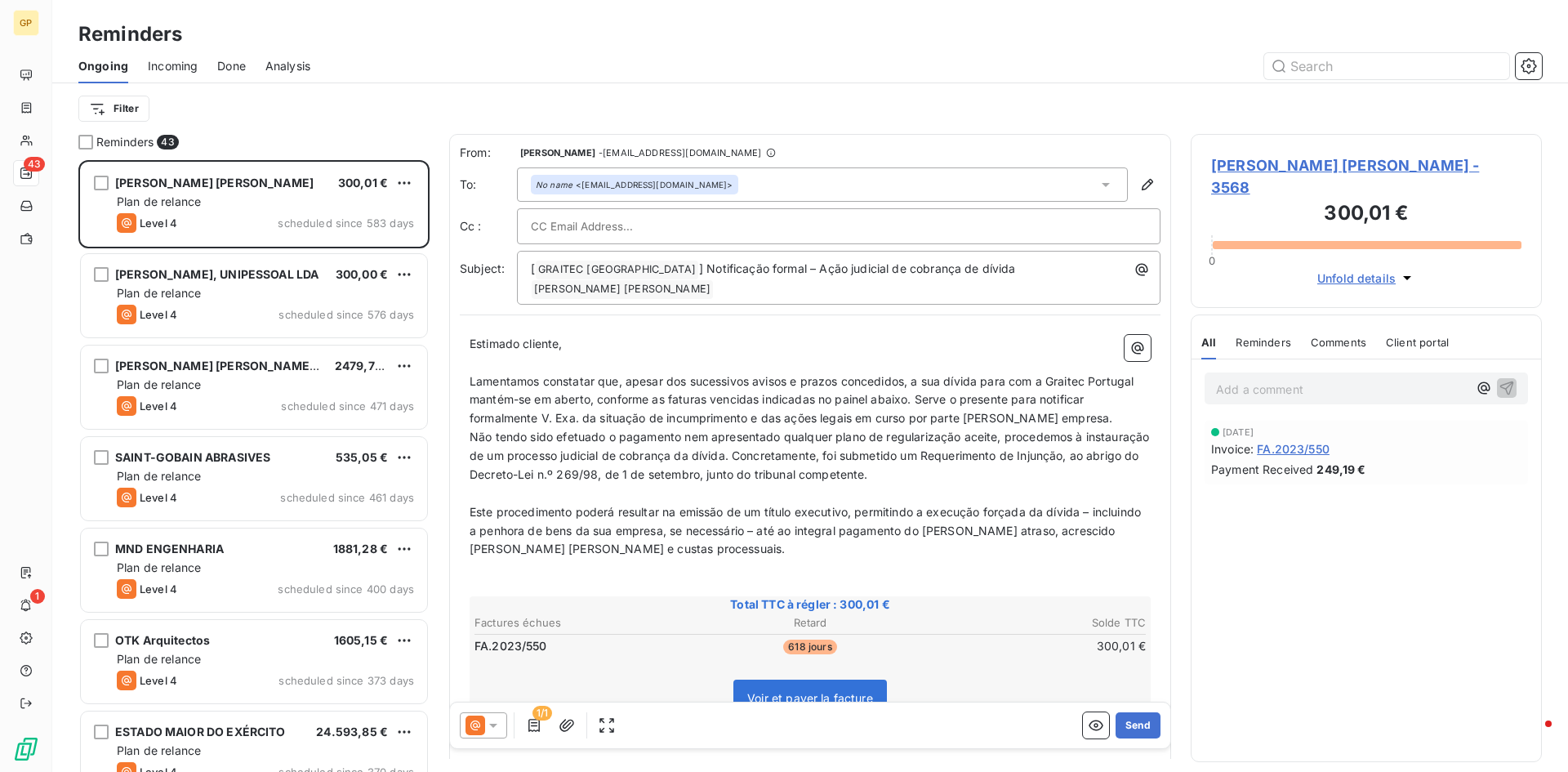
click at [496, 723] on icon at bounding box center [492, 724] width 16 height 16
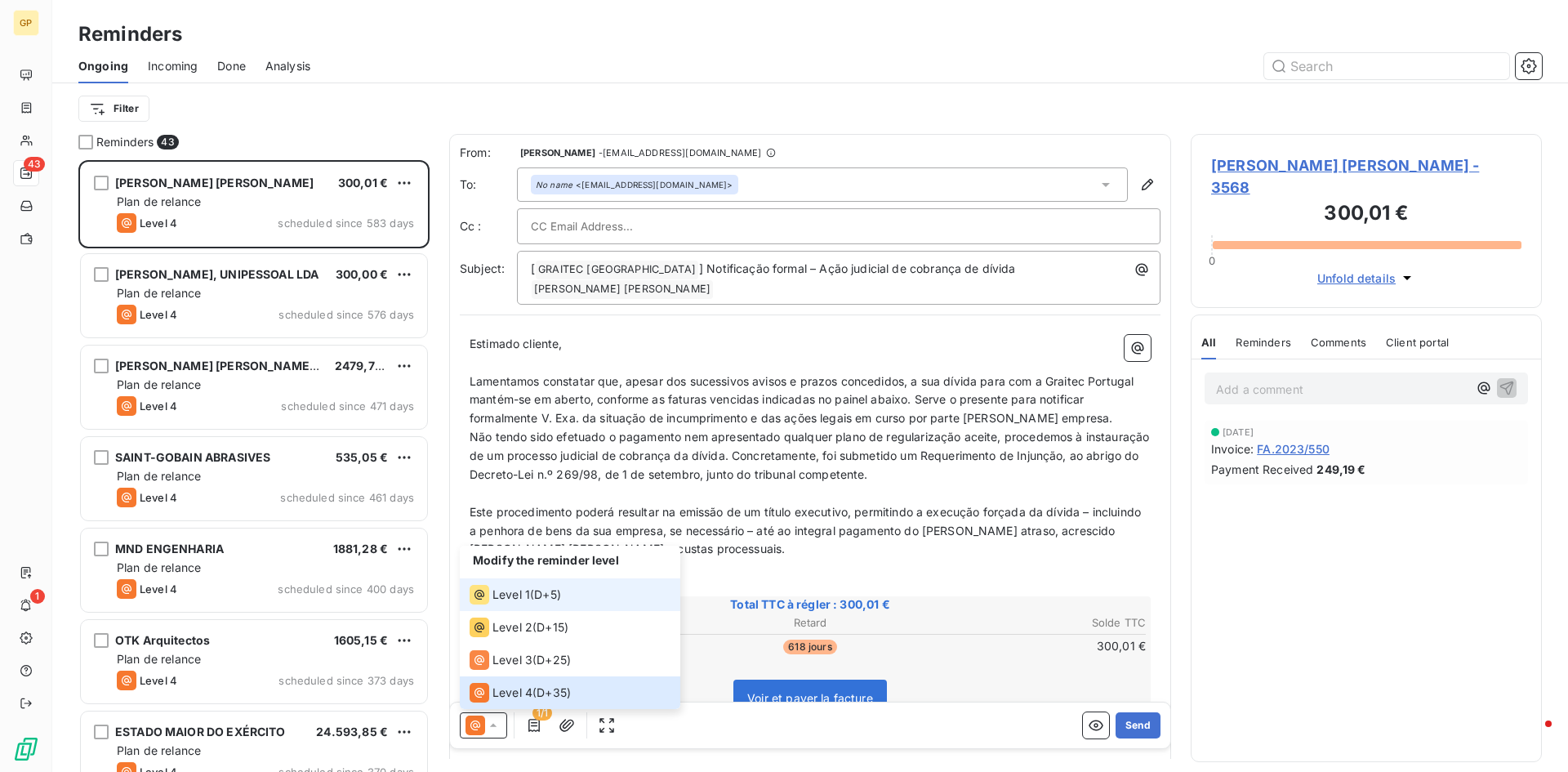
click at [533, 598] on div "Level 1 ( D+5 )" at bounding box center [515, 594] width 91 height 20
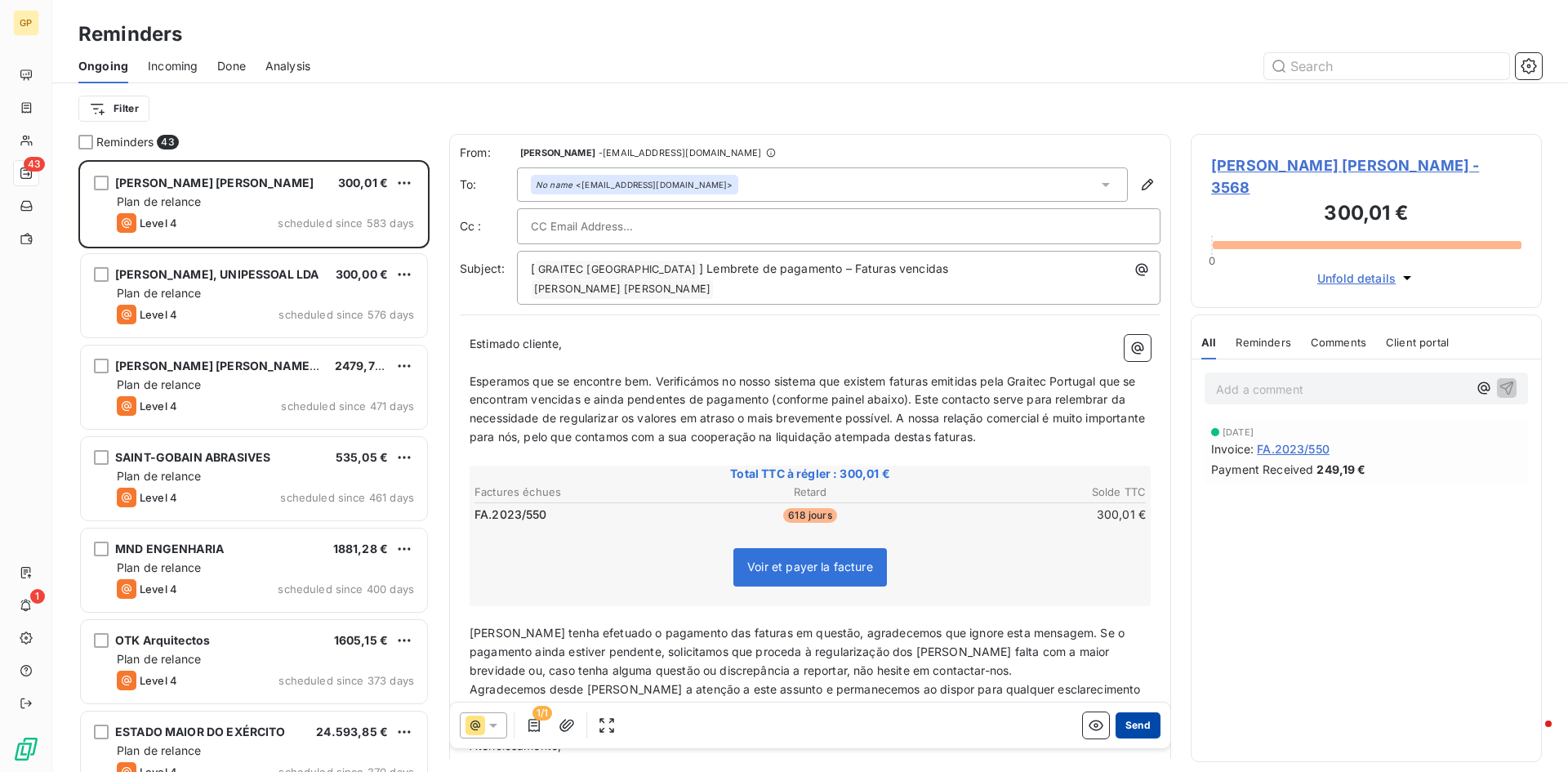
click at [1137, 735] on button "Send" at bounding box center [1138, 724] width 45 height 26
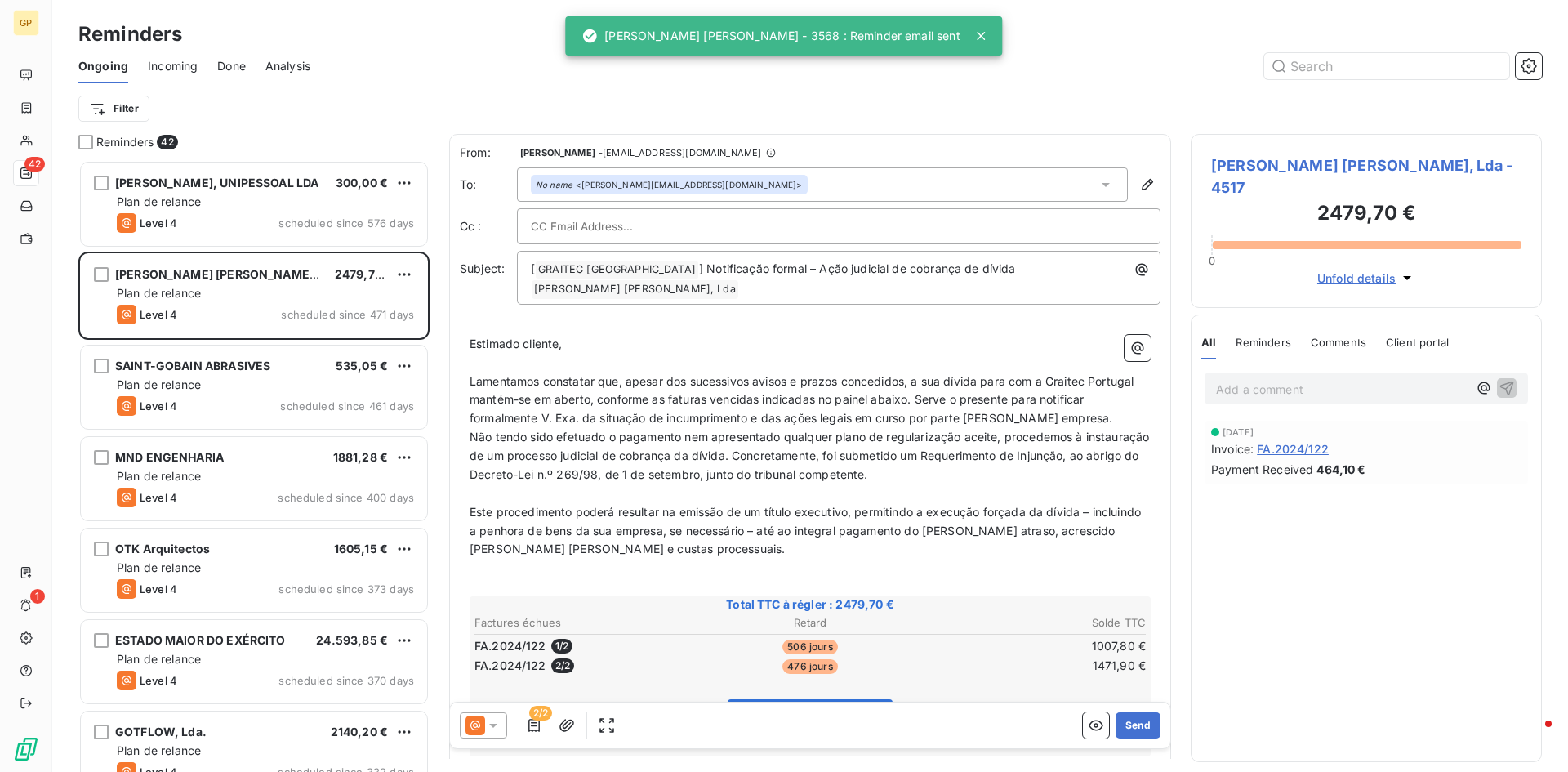
click at [502, 730] on div at bounding box center [484, 724] width 48 height 26
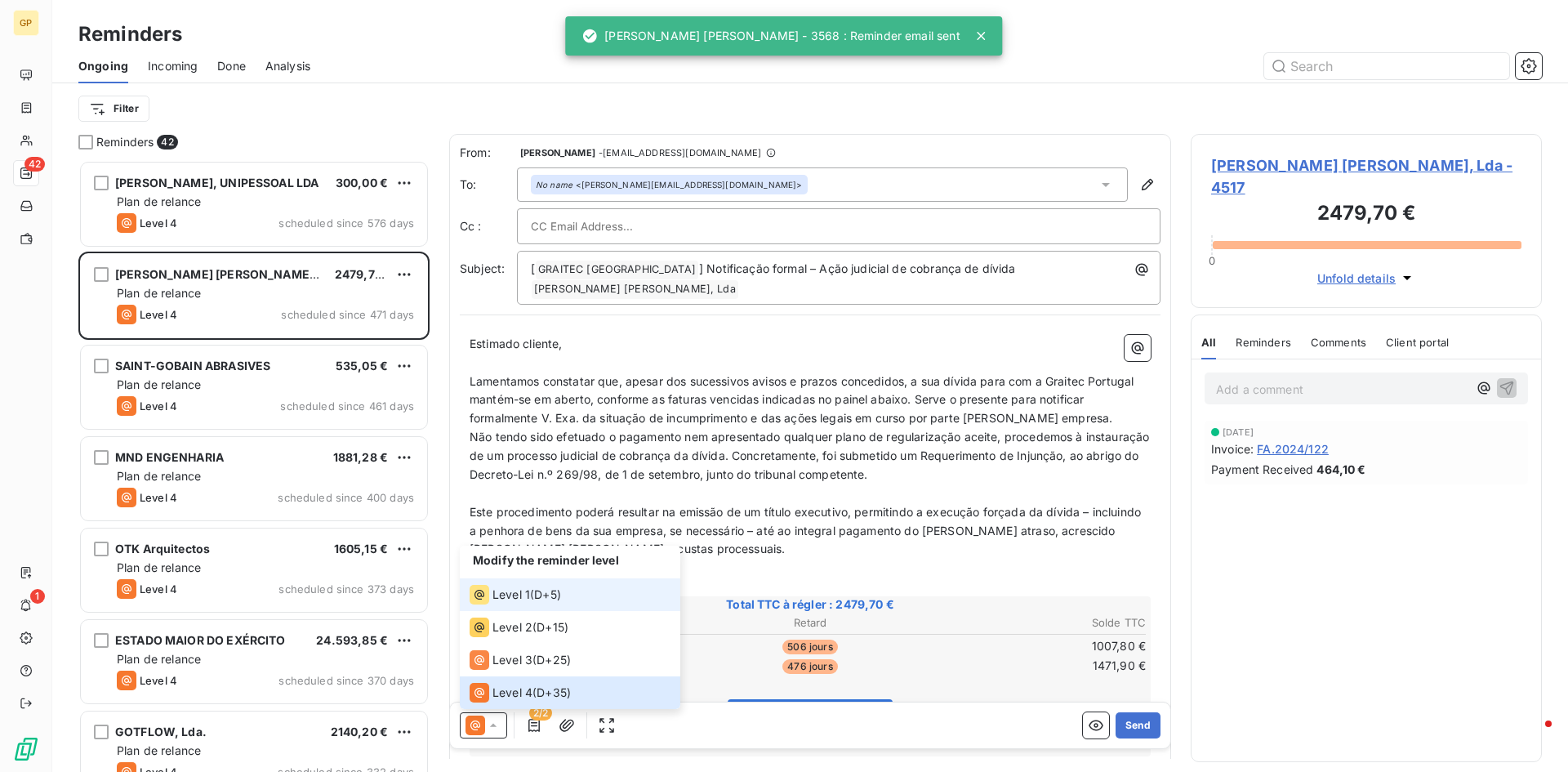
click at [538, 588] on span "D+5 )" at bounding box center [547, 594] width 27 height 16
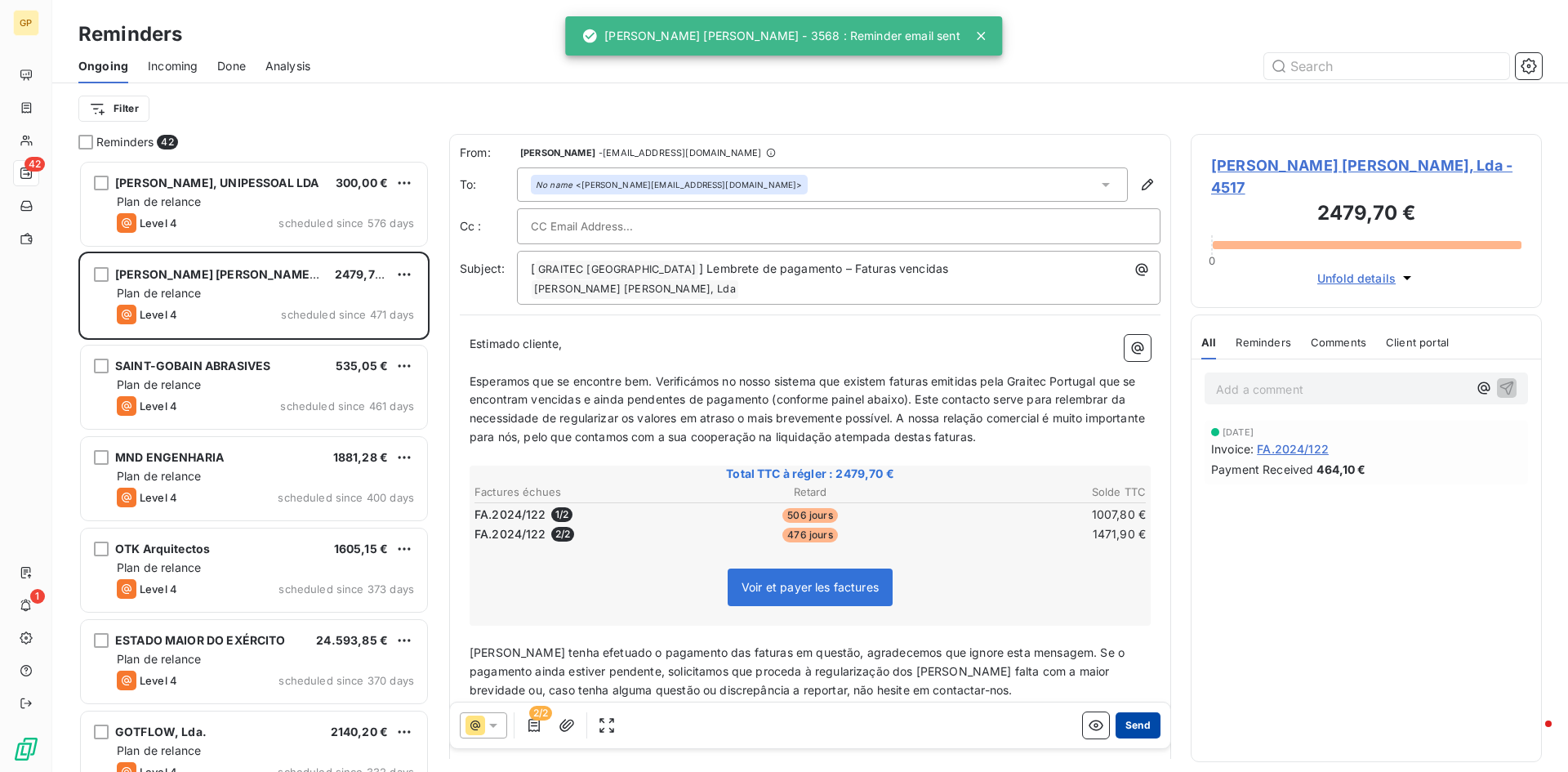
click at [1144, 729] on button "Send" at bounding box center [1138, 724] width 45 height 26
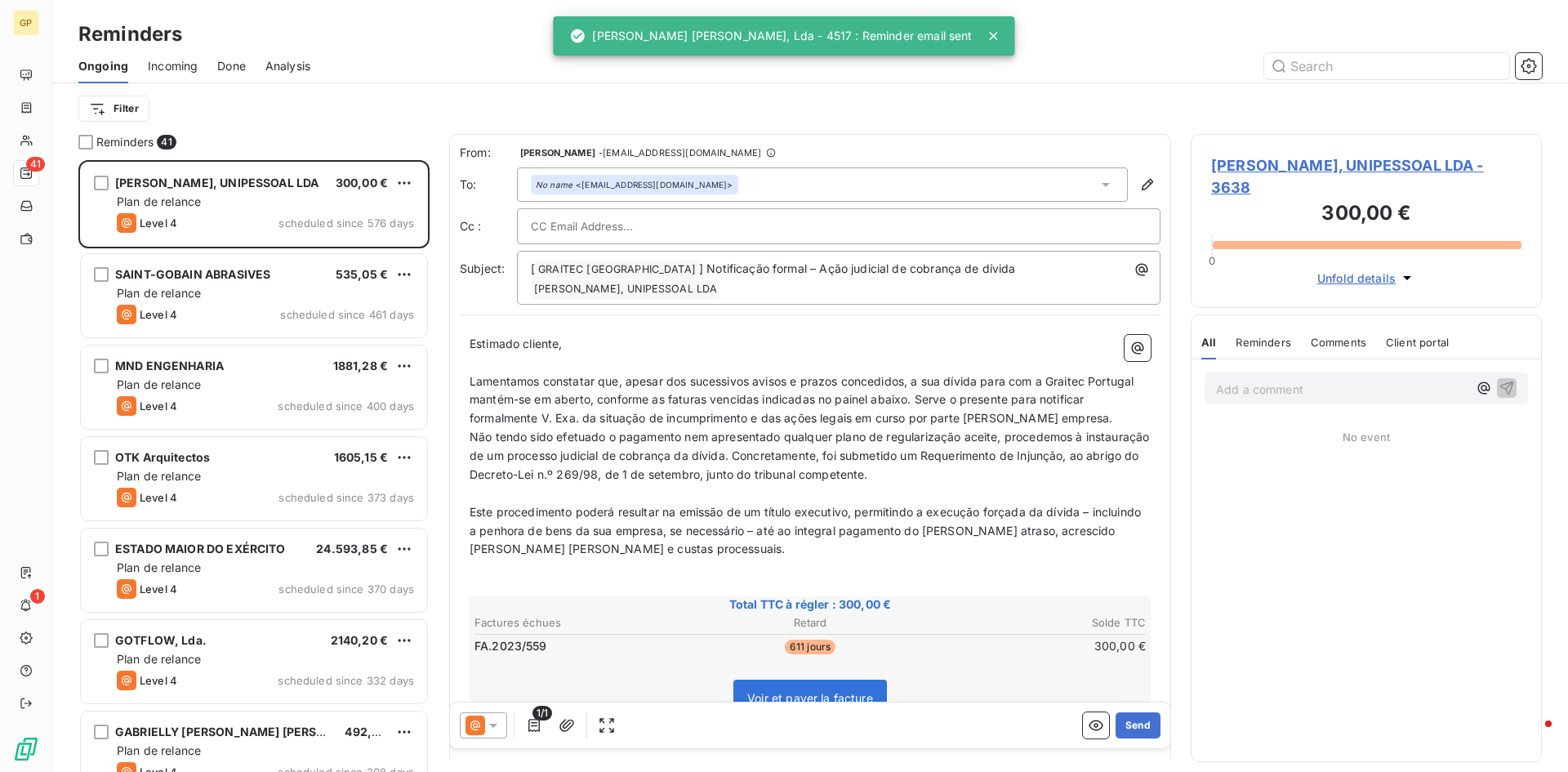
click at [496, 735] on div at bounding box center [484, 724] width 48 height 26
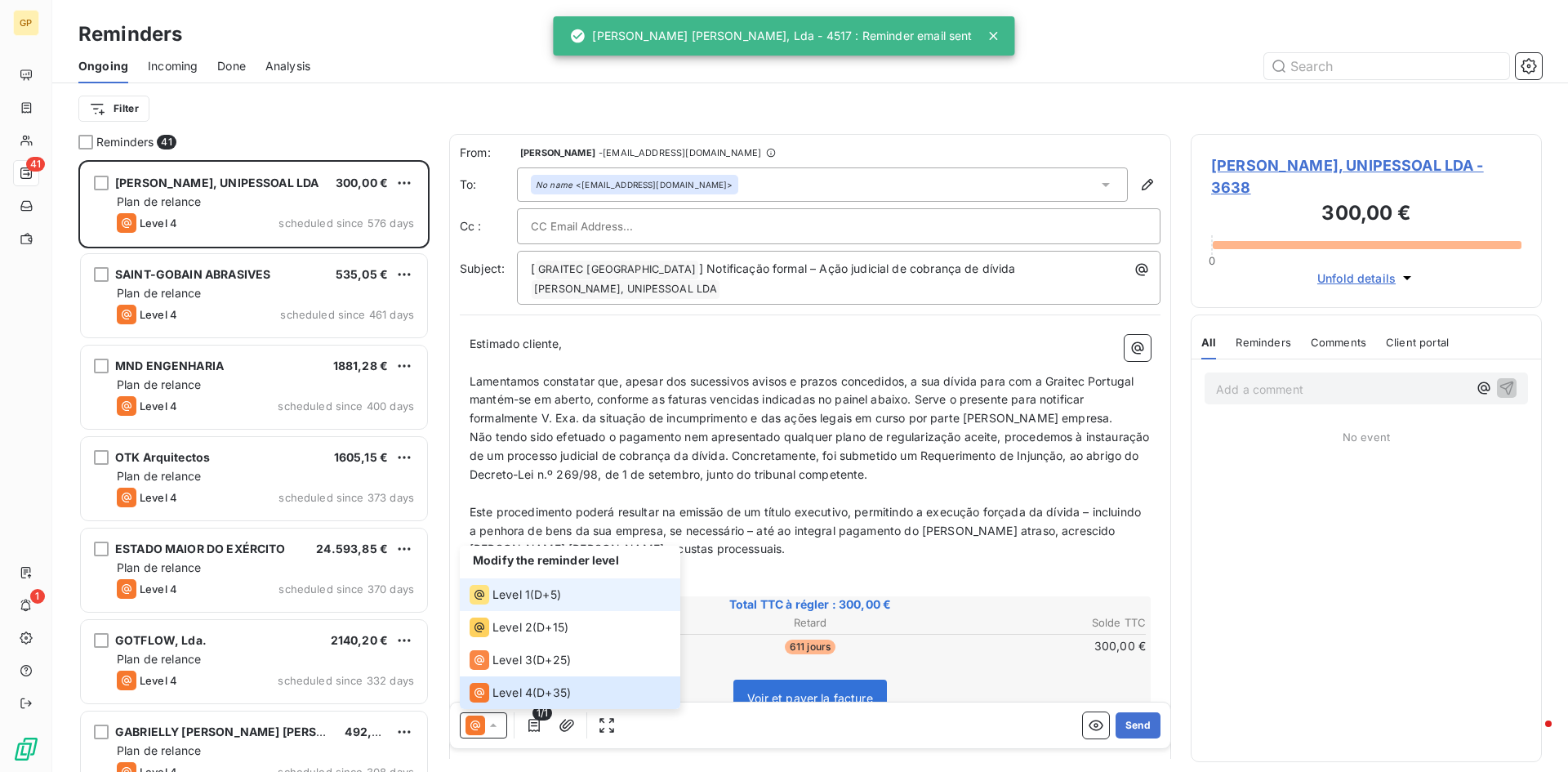
click at [539, 599] on span "D+5 )" at bounding box center [547, 594] width 27 height 16
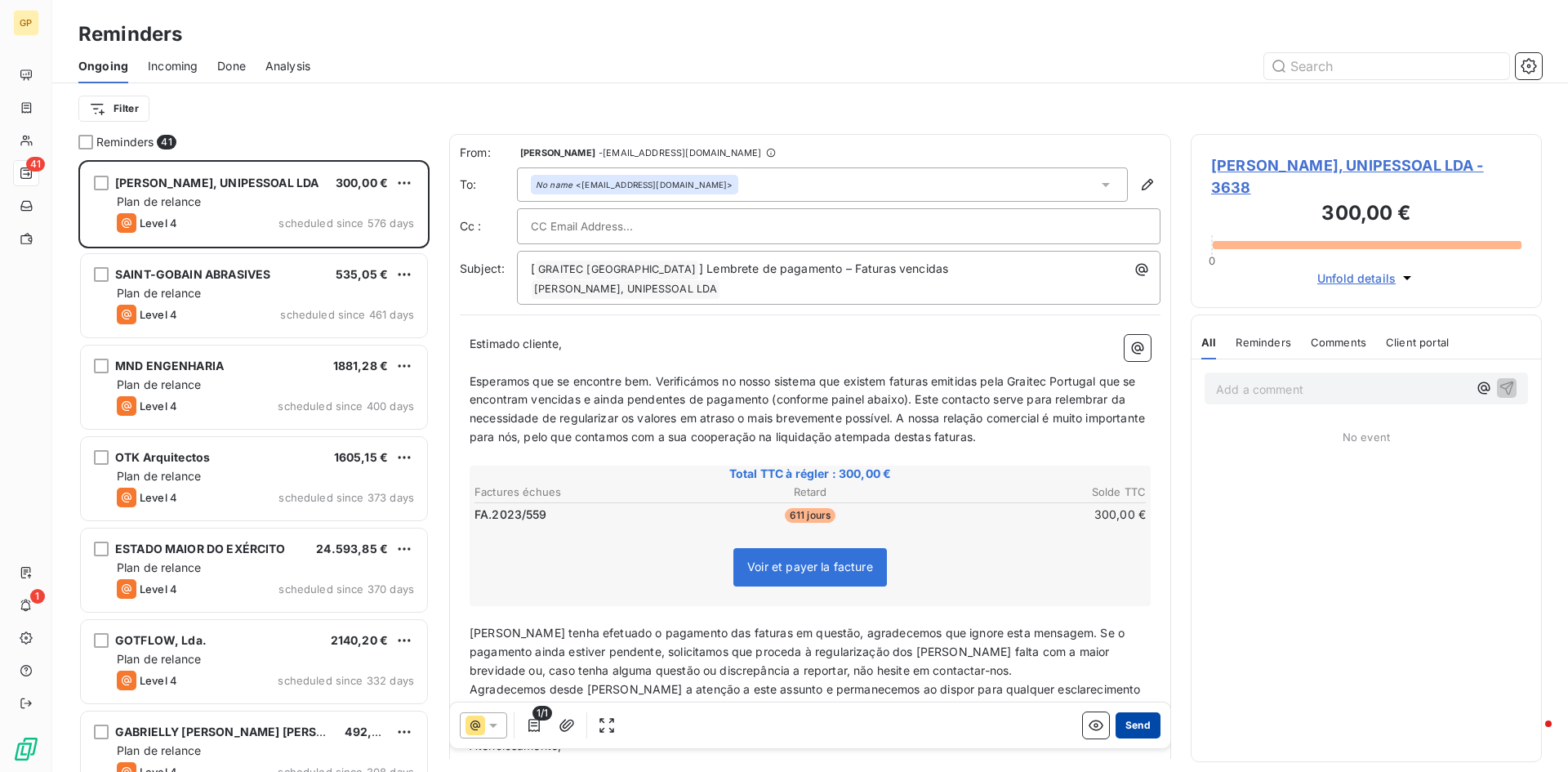
click at [1130, 724] on button "Send" at bounding box center [1138, 724] width 45 height 26
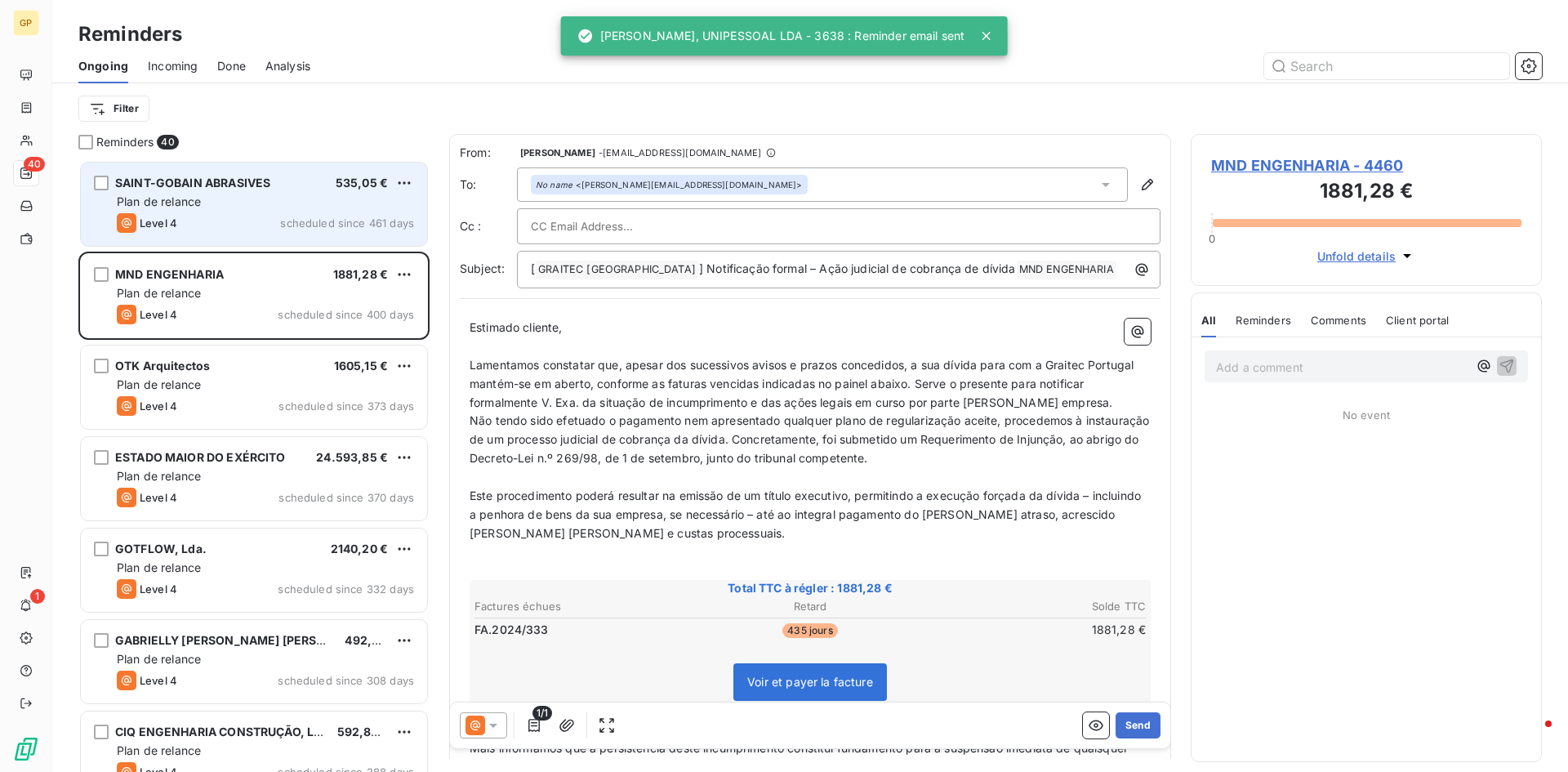
click at [289, 211] on div "SAINT-GOBAIN ABRASIVES 535,05 € Plan de relance Level 4 scheduled since 461 days" at bounding box center [254, 204] width 346 height 84
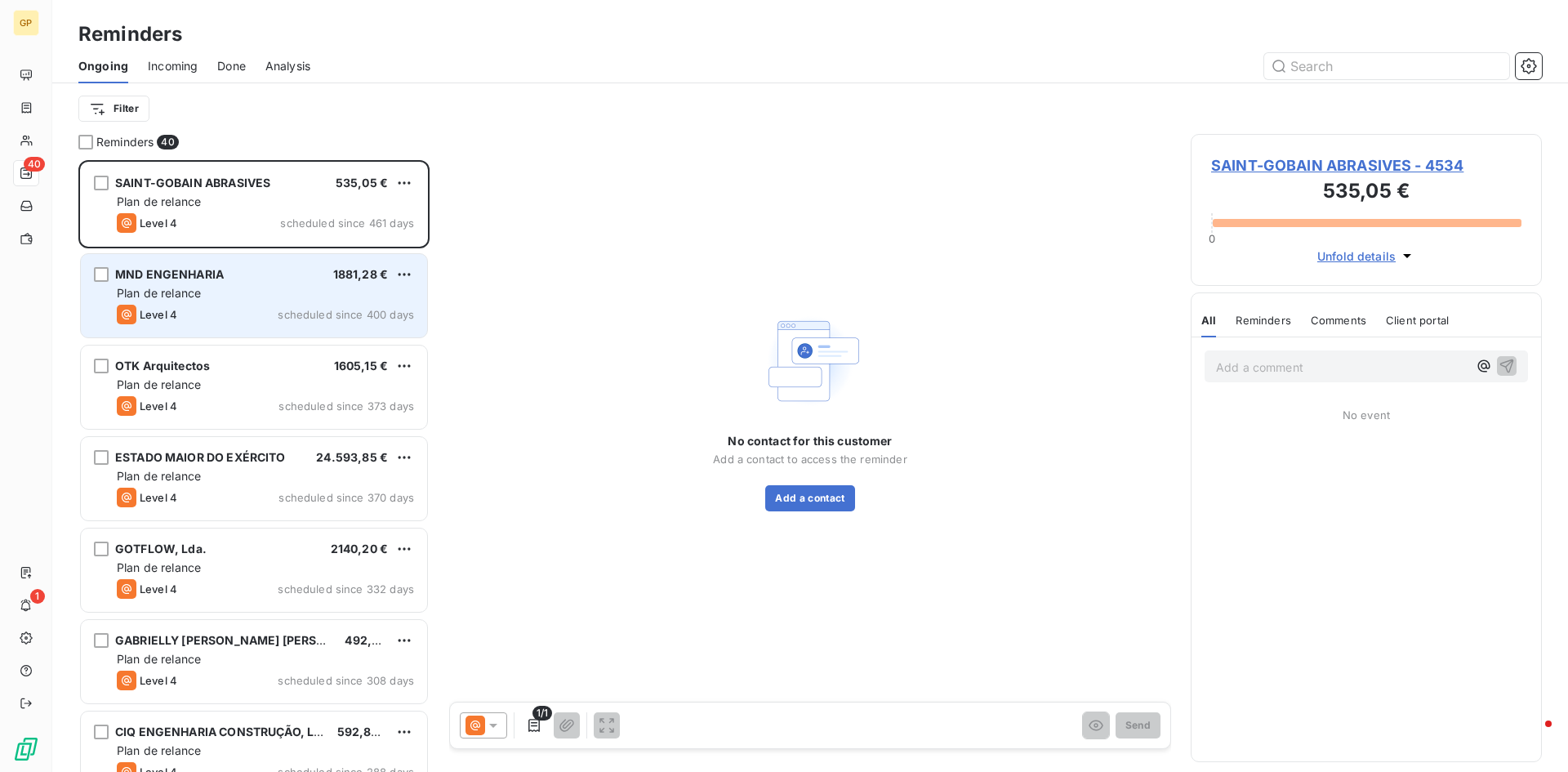
click at [122, 285] on div "Plan de relance" at bounding box center [265, 293] width 297 height 16
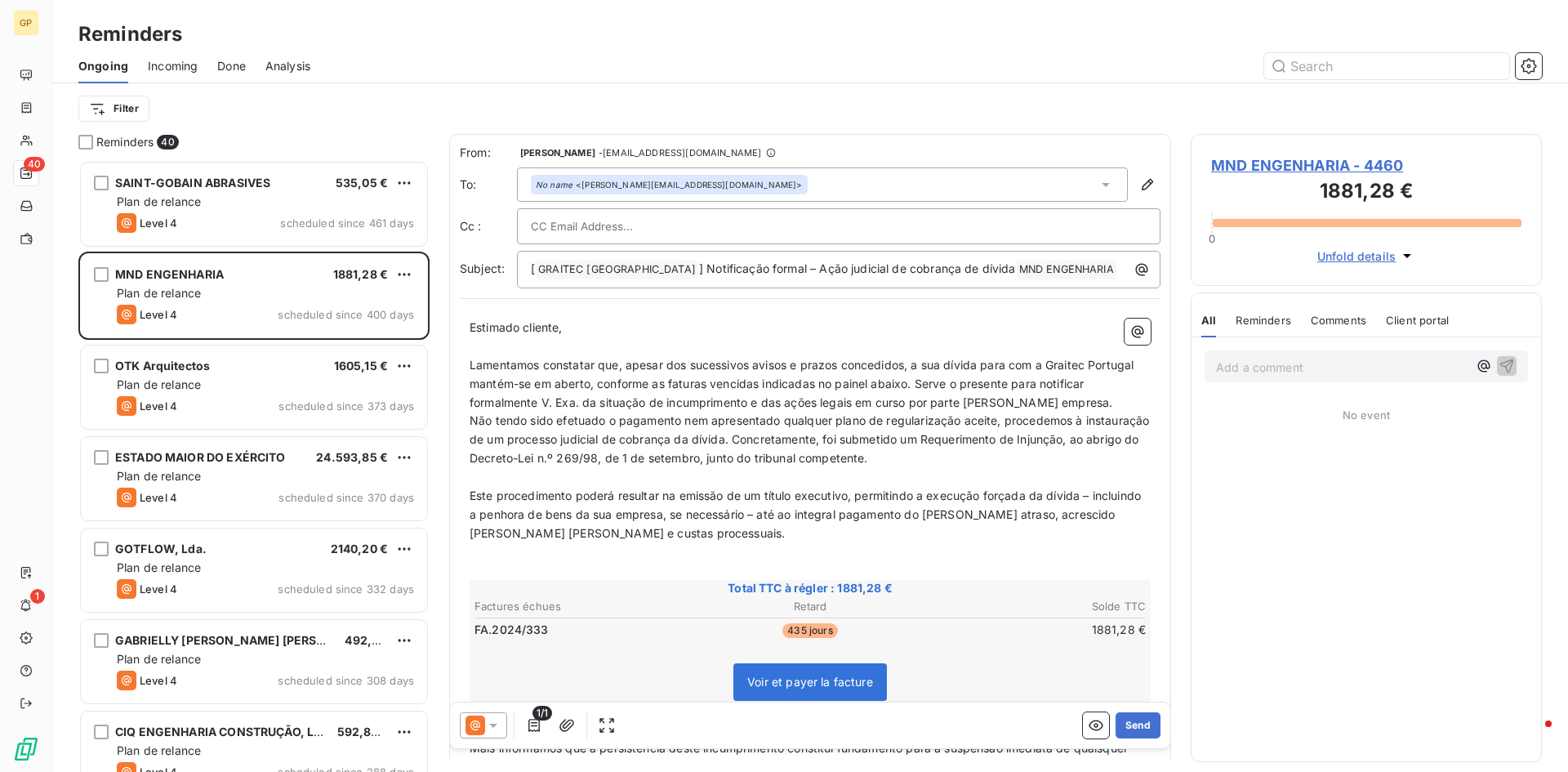
click at [495, 727] on icon at bounding box center [492, 724] width 16 height 16
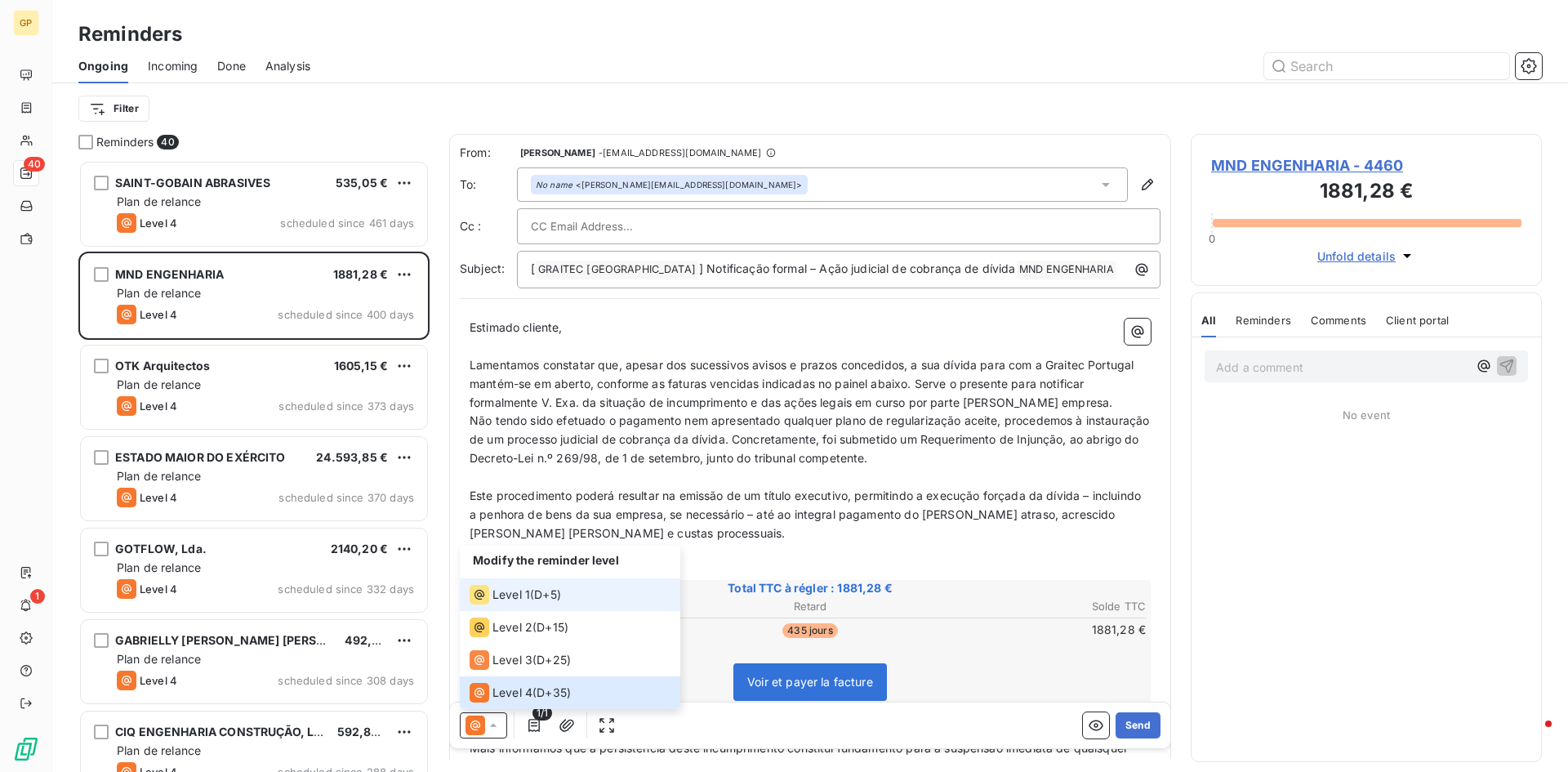
click at [532, 584] on li "Level 1 ( D+5 )" at bounding box center [570, 594] width 220 height 32
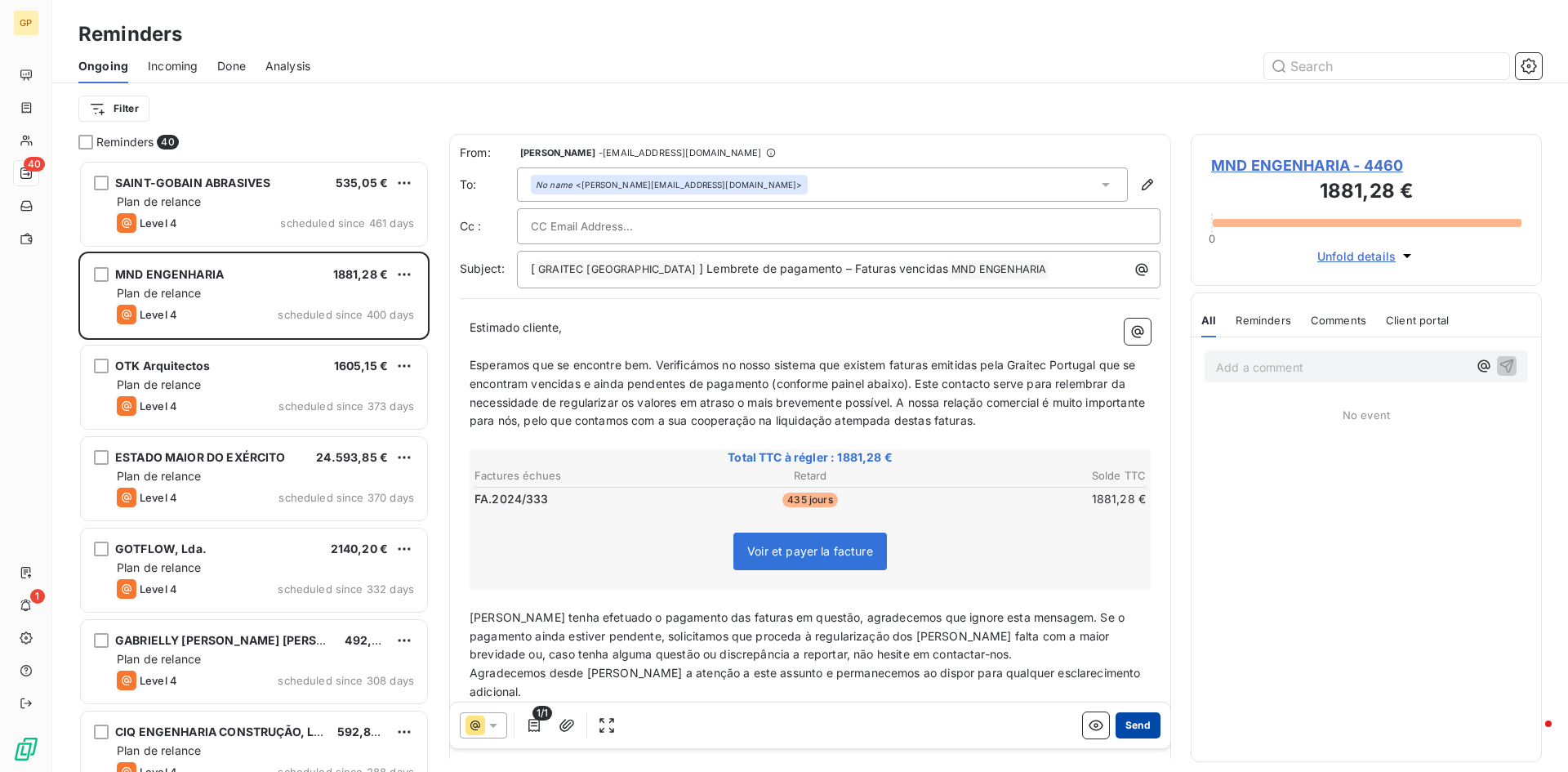
click at [1116, 720] on button "Send" at bounding box center [1138, 724] width 45 height 26
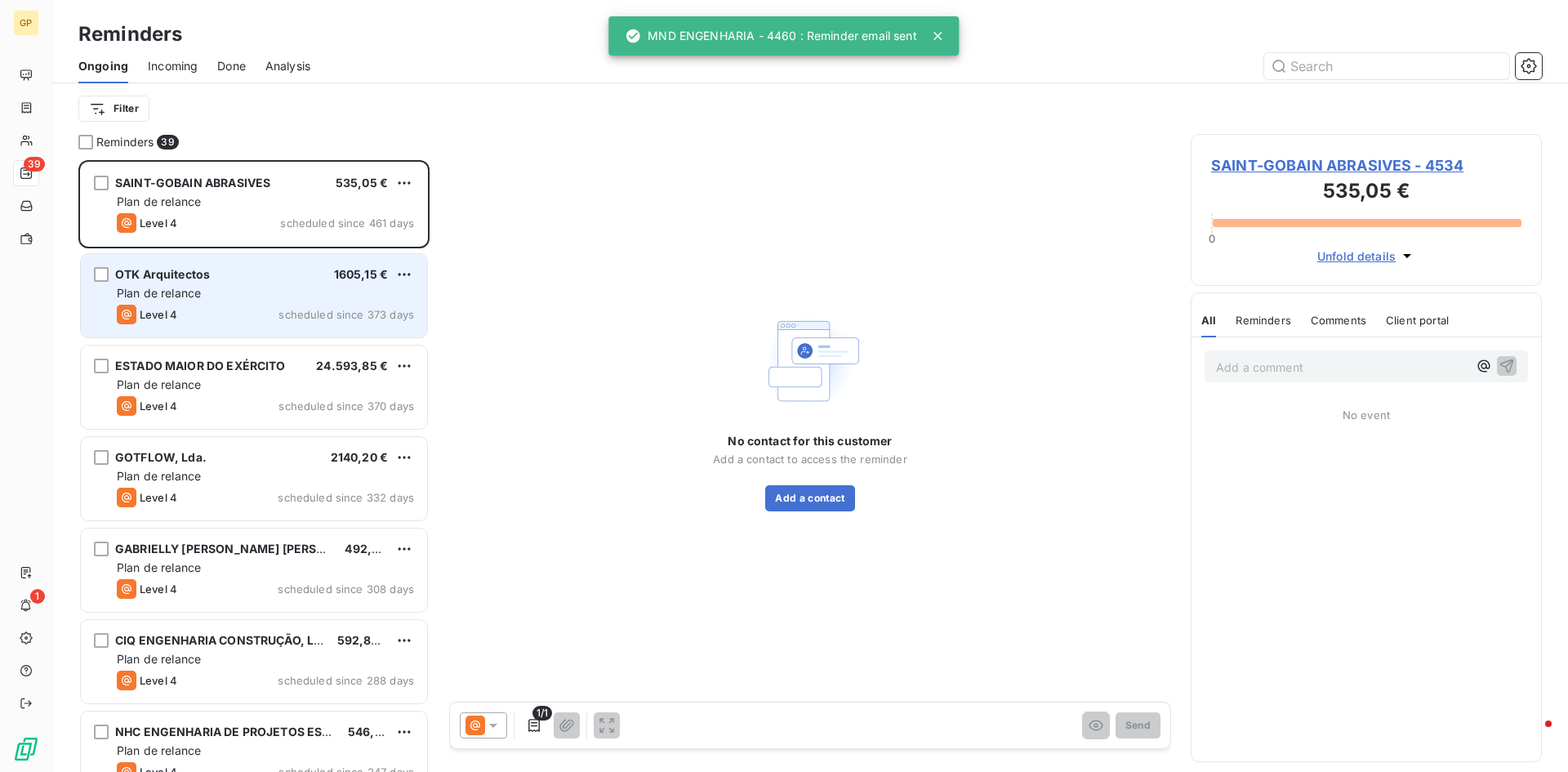
click at [249, 265] on div "OTK Arquitectos 1605,15 € Plan de relance Level 4 scheduled since 373 days" at bounding box center [254, 296] width 346 height 84
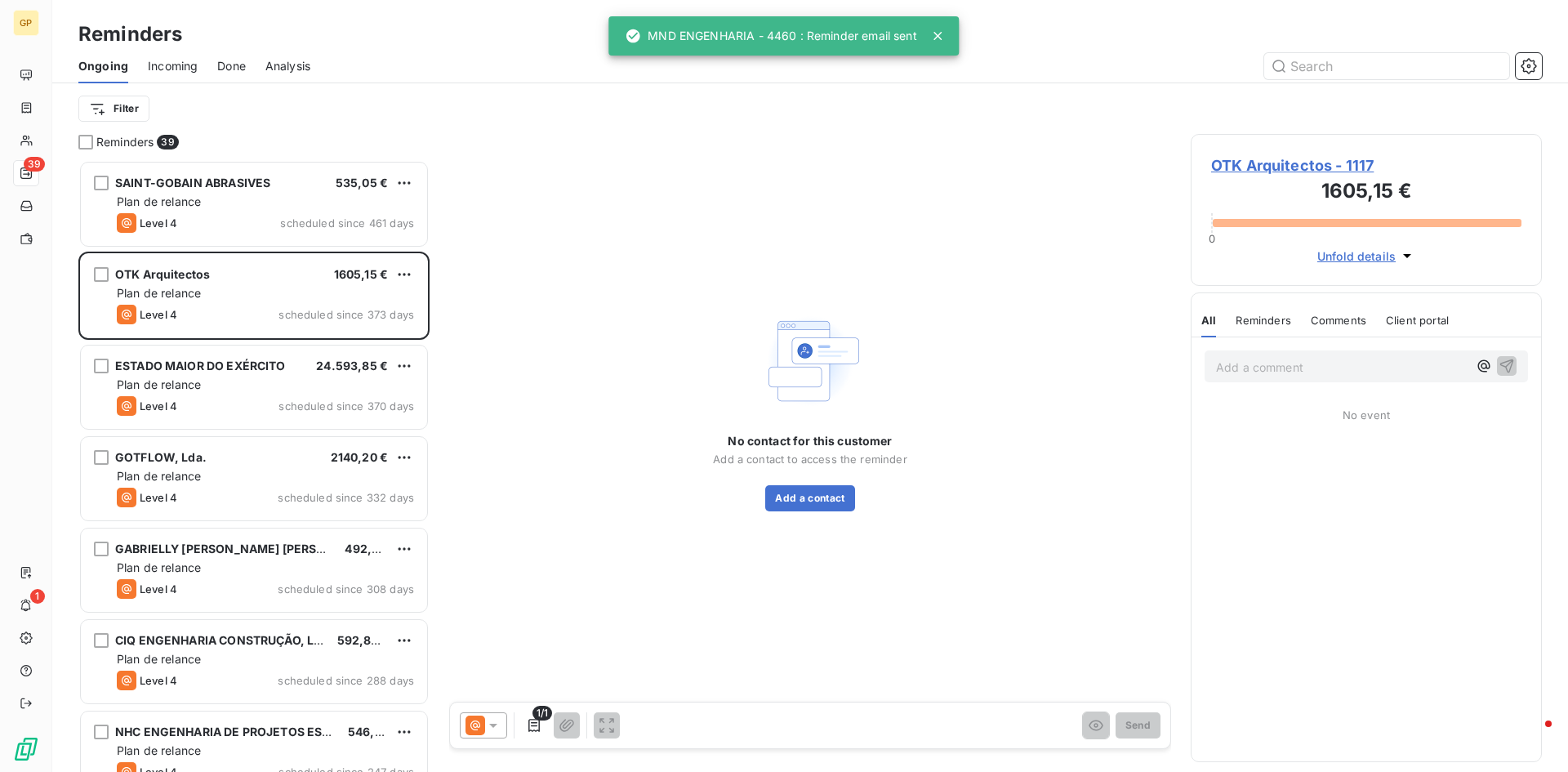
click at [489, 732] on icon at bounding box center [492, 724] width 16 height 16
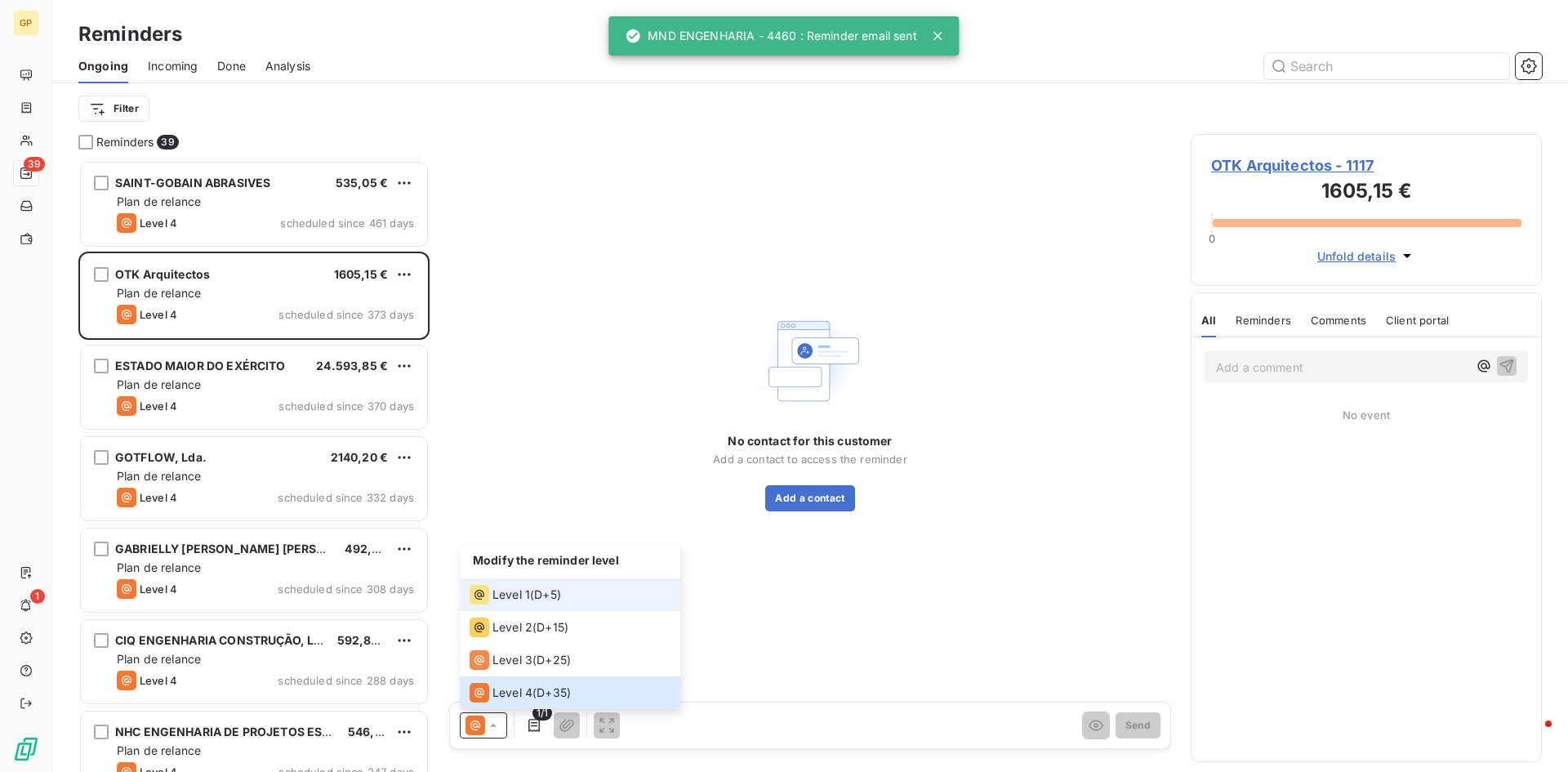
click at [542, 590] on span "D+5 )" at bounding box center [547, 594] width 27 height 16
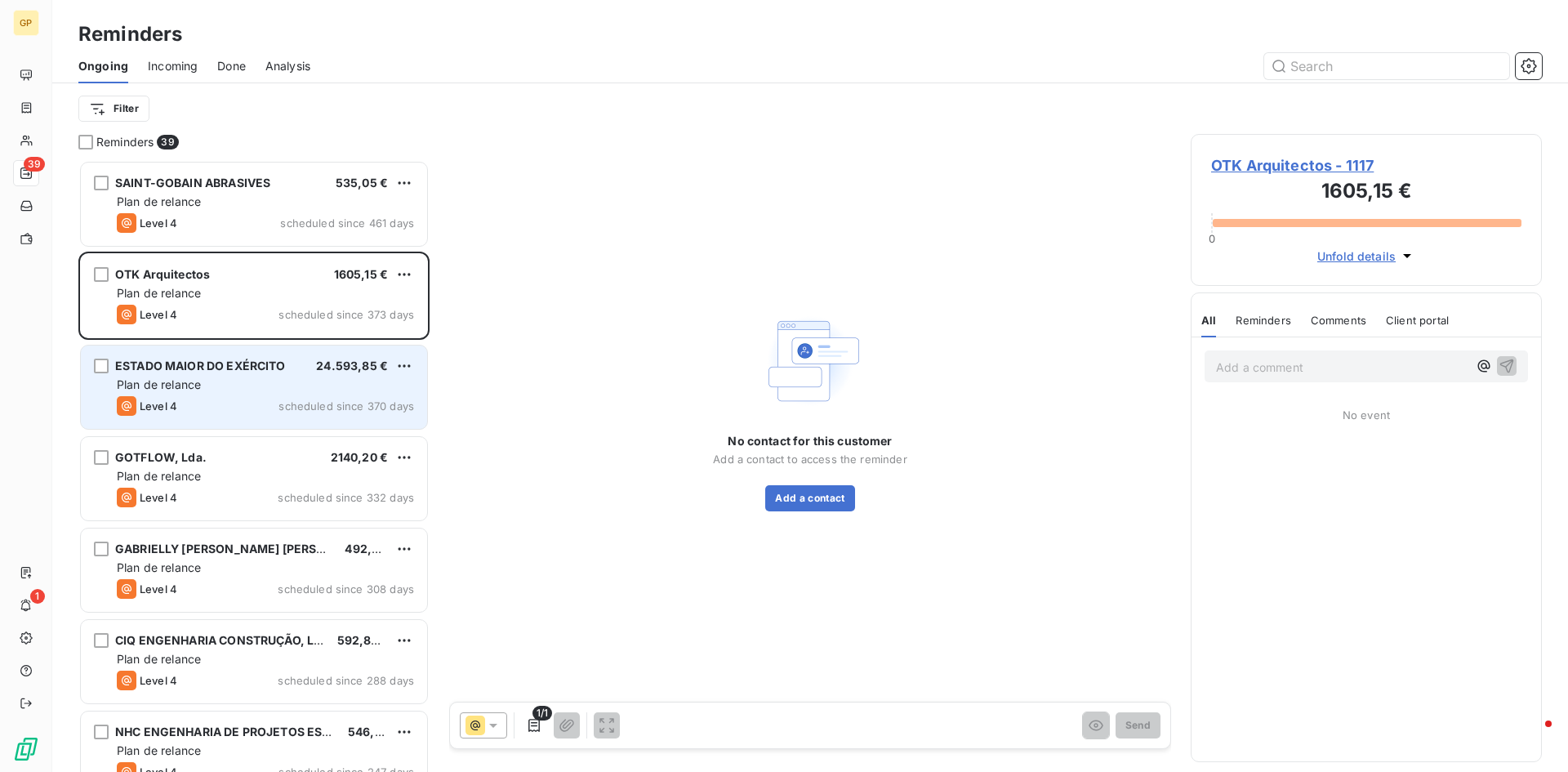
click at [281, 375] on div "ESTADO MAIOR DO EXÉRCITO" at bounding box center [201, 365] width 171 height 16
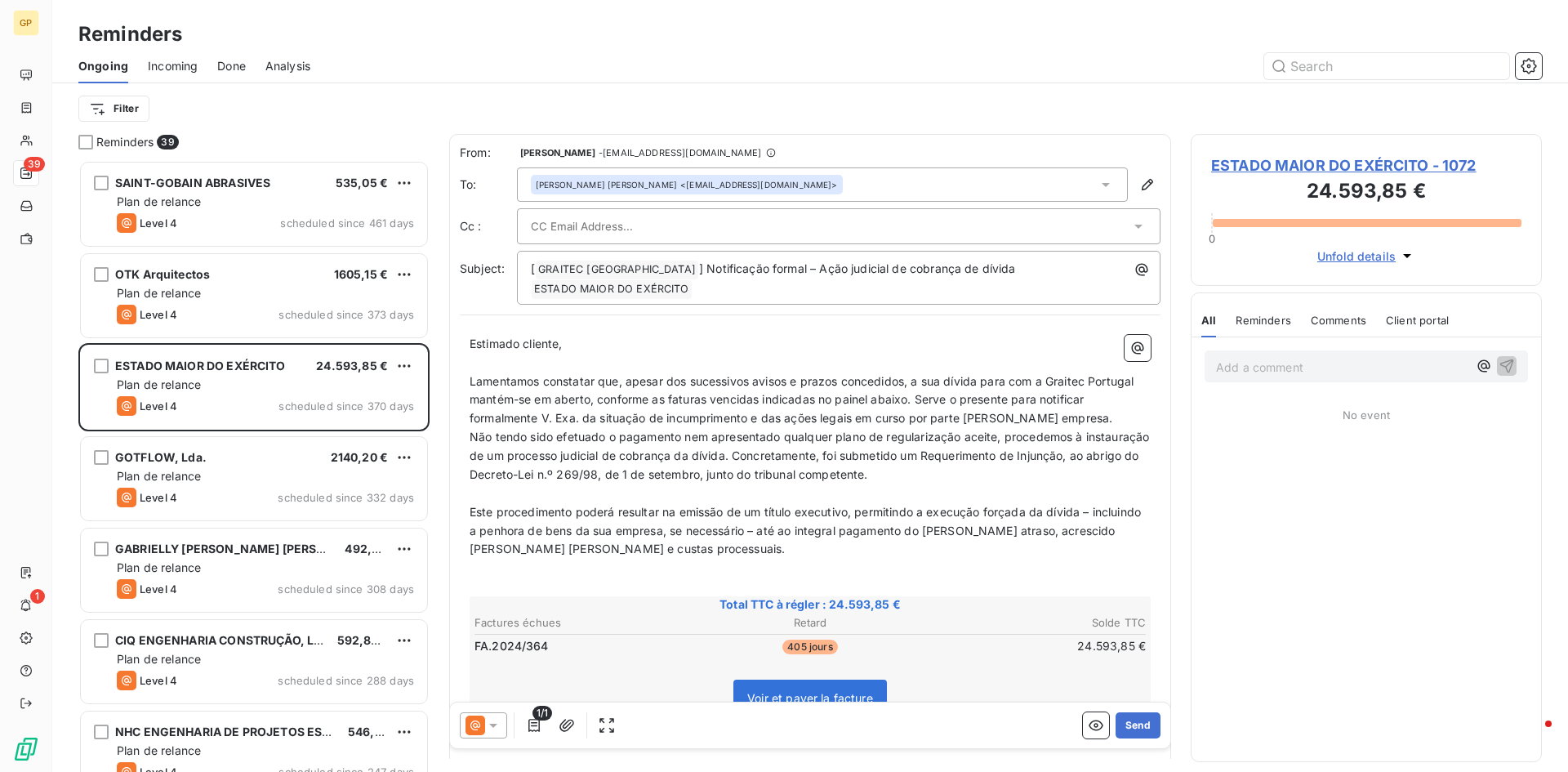
click at [497, 728] on icon at bounding box center [492, 724] width 16 height 16
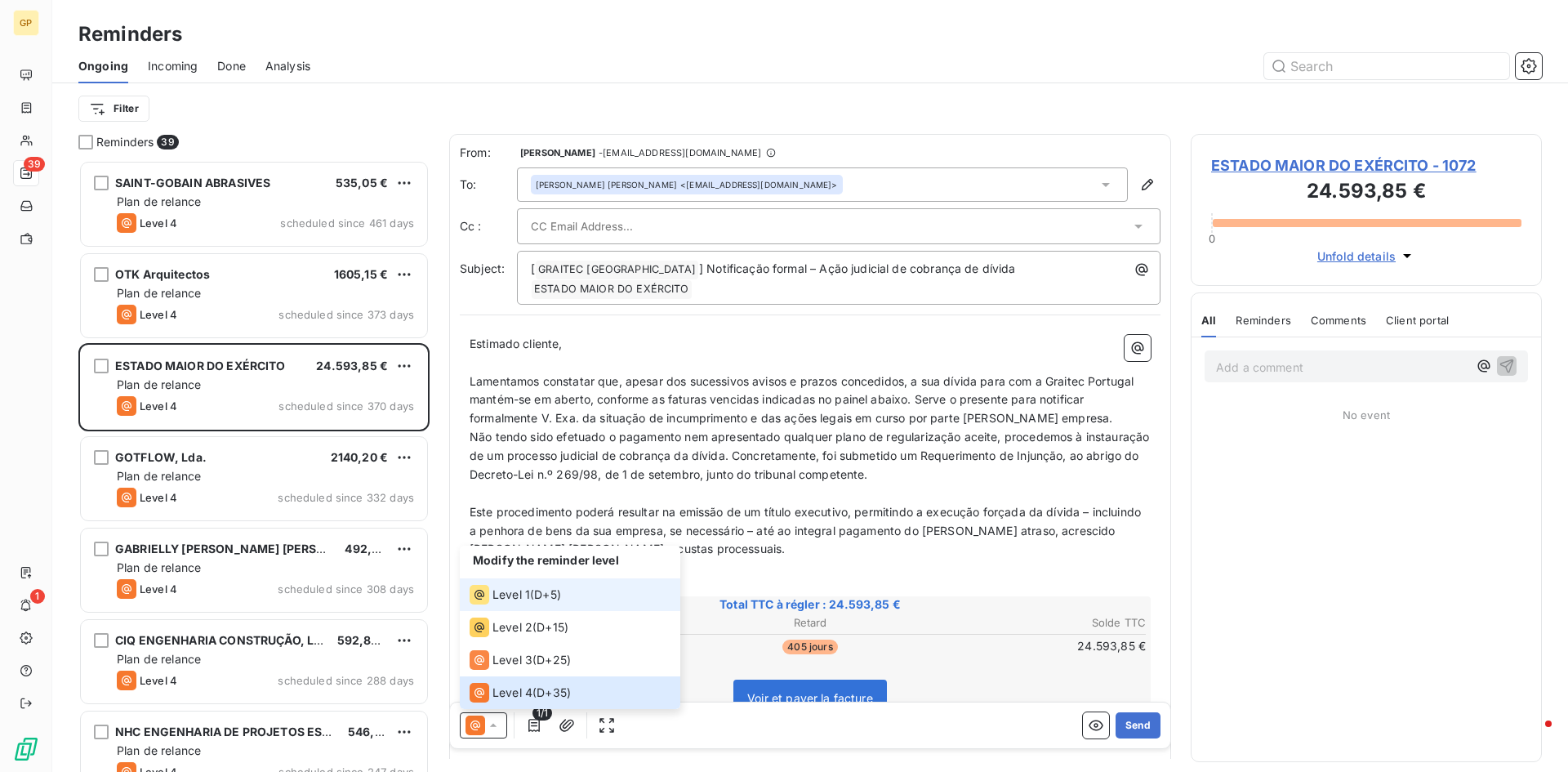
click at [523, 605] on li "Level 1 ( D+5 )" at bounding box center [570, 594] width 220 height 32
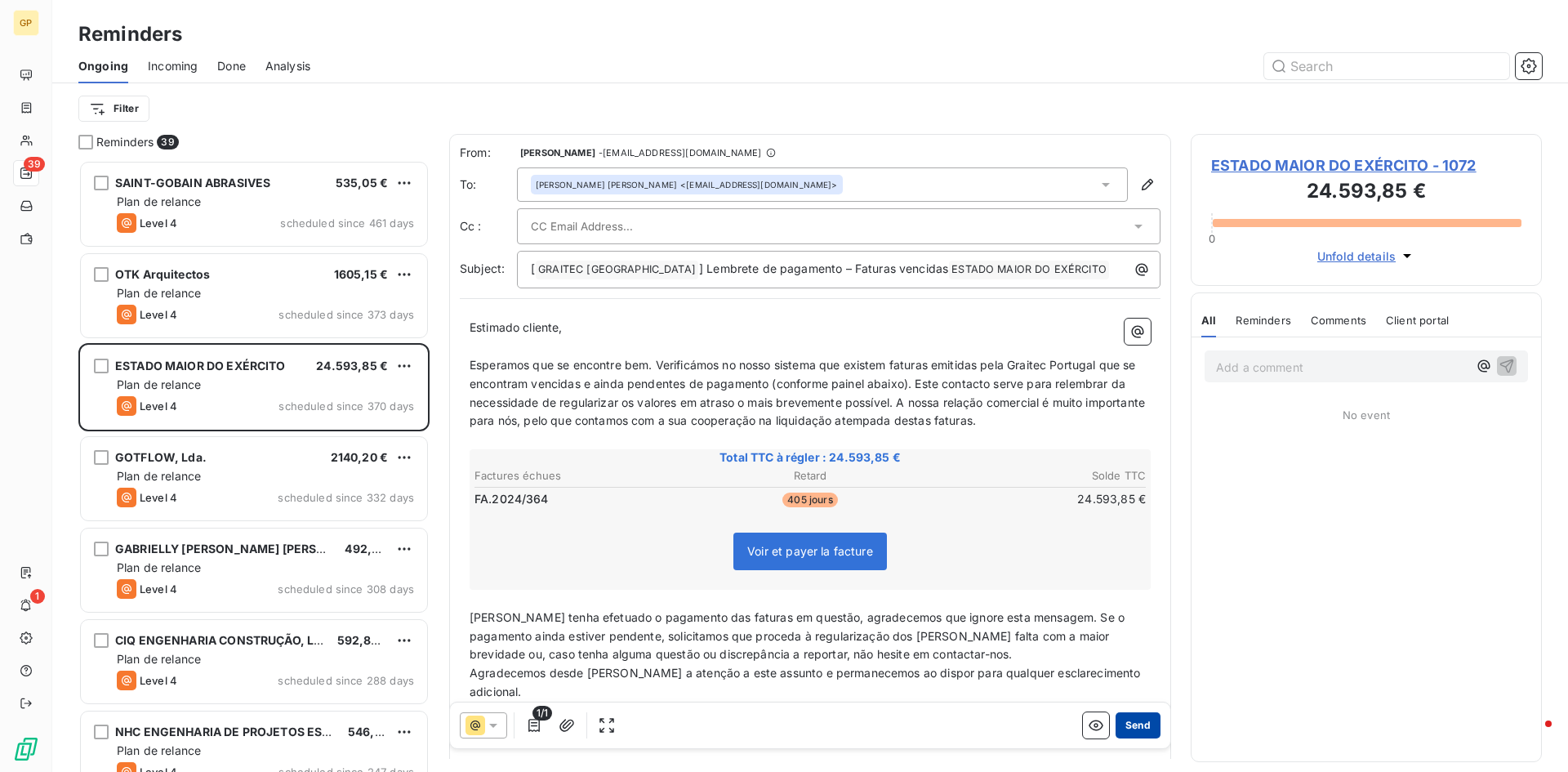
click at [1128, 724] on button "Send" at bounding box center [1138, 724] width 45 height 26
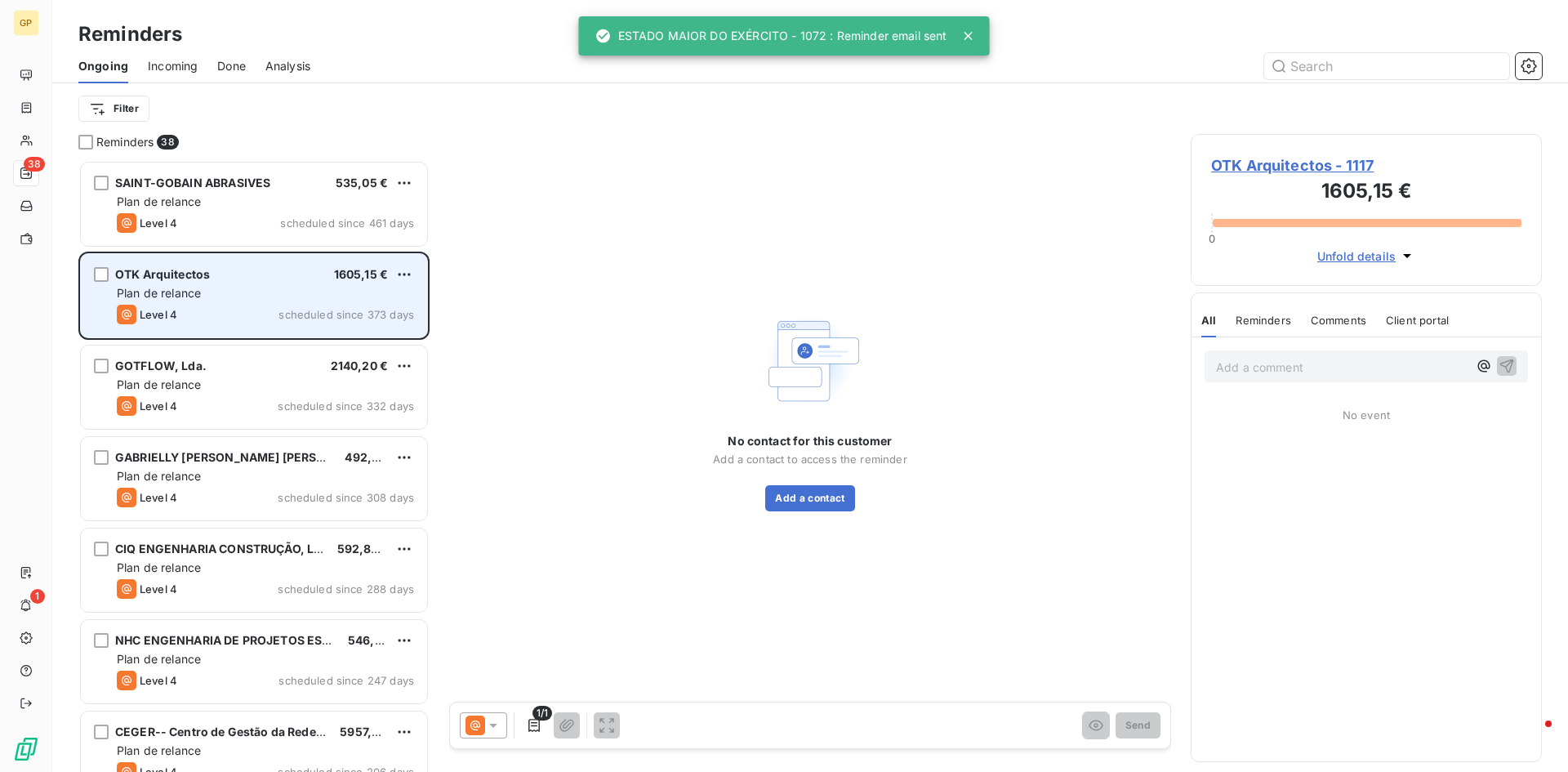
click at [229, 291] on div "Plan de relance" at bounding box center [265, 293] width 297 height 16
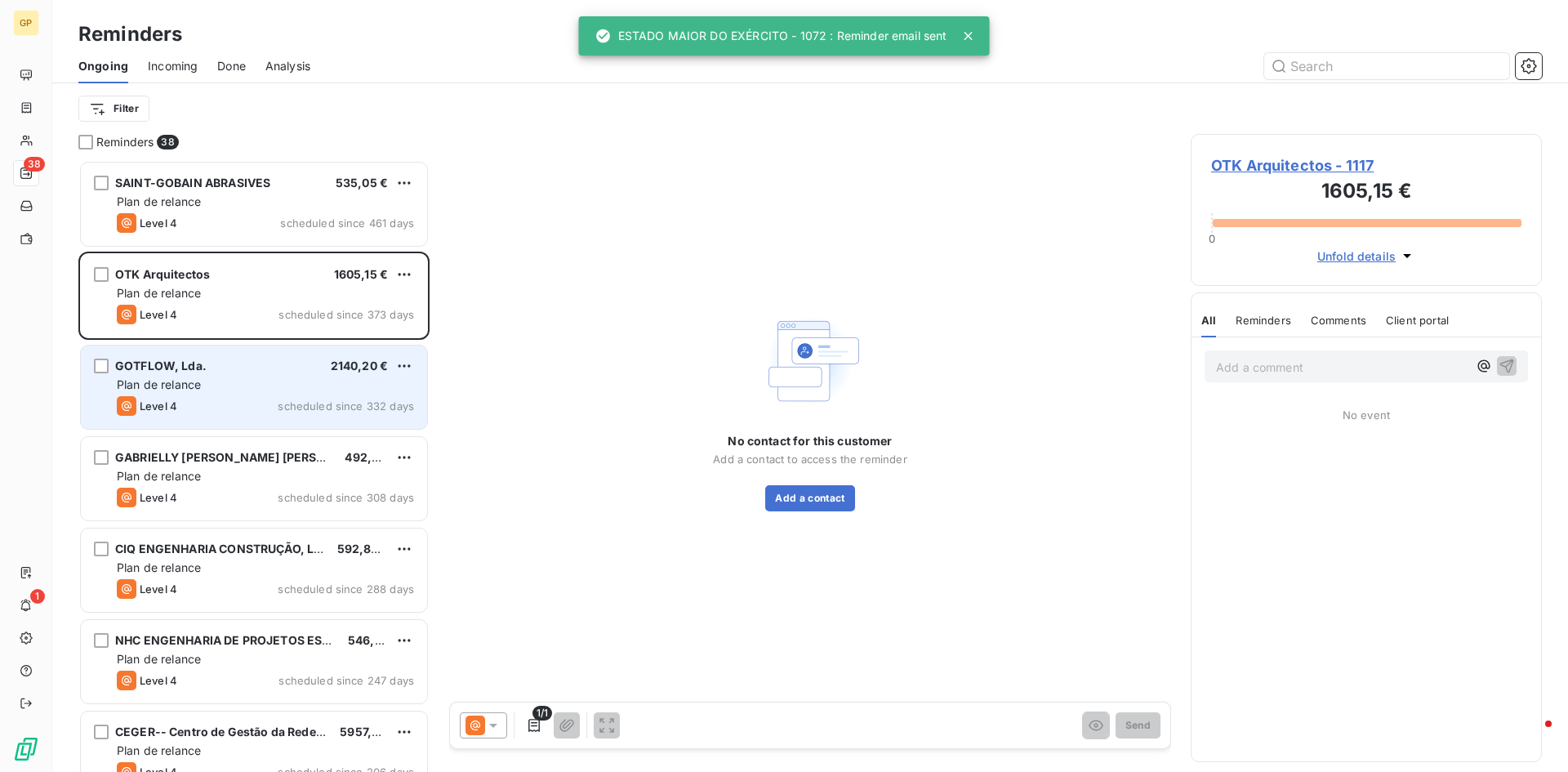
click at [263, 395] on div "GOTFLOW, Lda. 2140,20 € Plan de relance Level 4 scheduled since 332 days" at bounding box center [254, 387] width 346 height 84
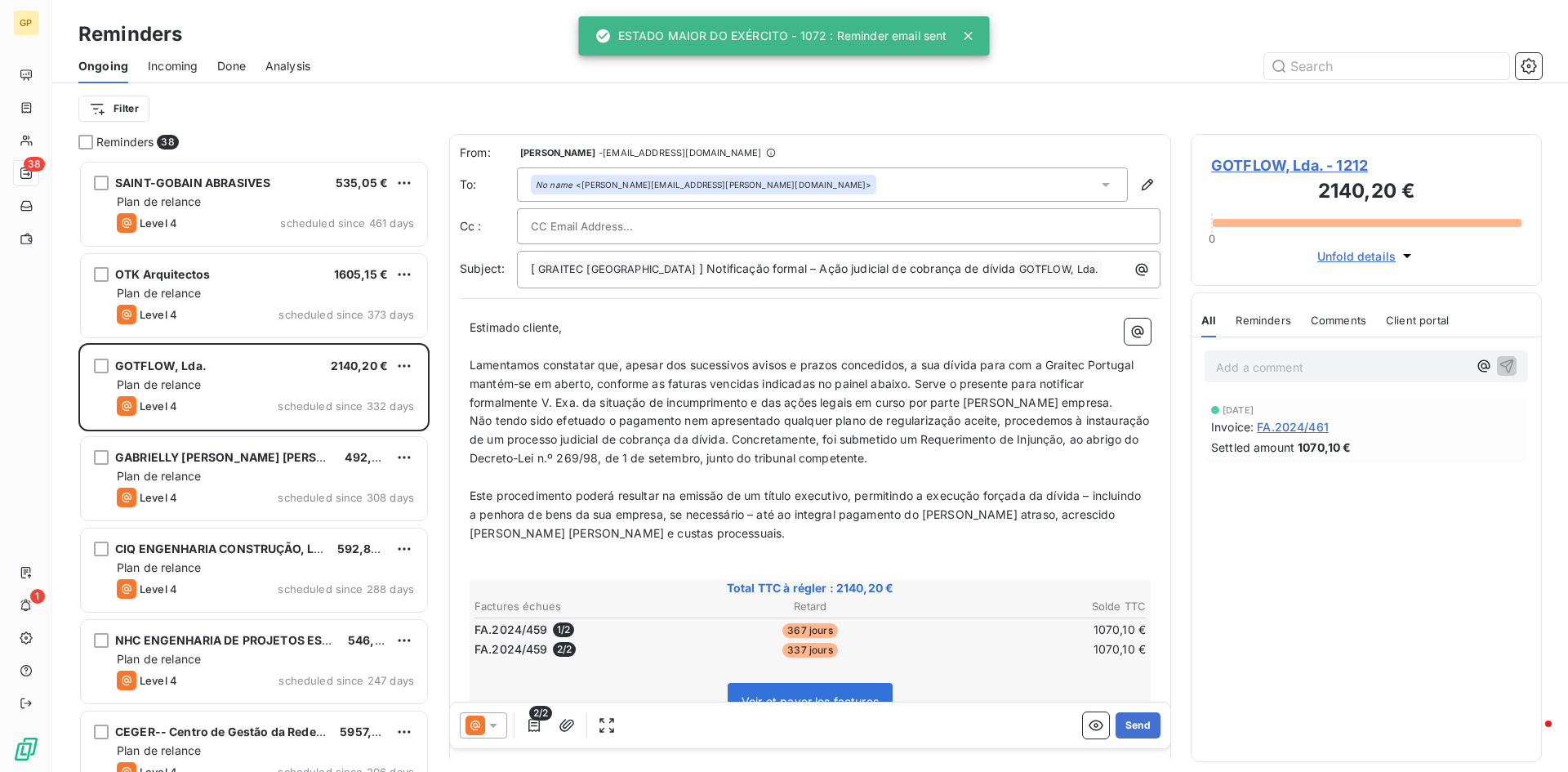
click at [496, 724] on icon at bounding box center [493, 725] width 9 height 4
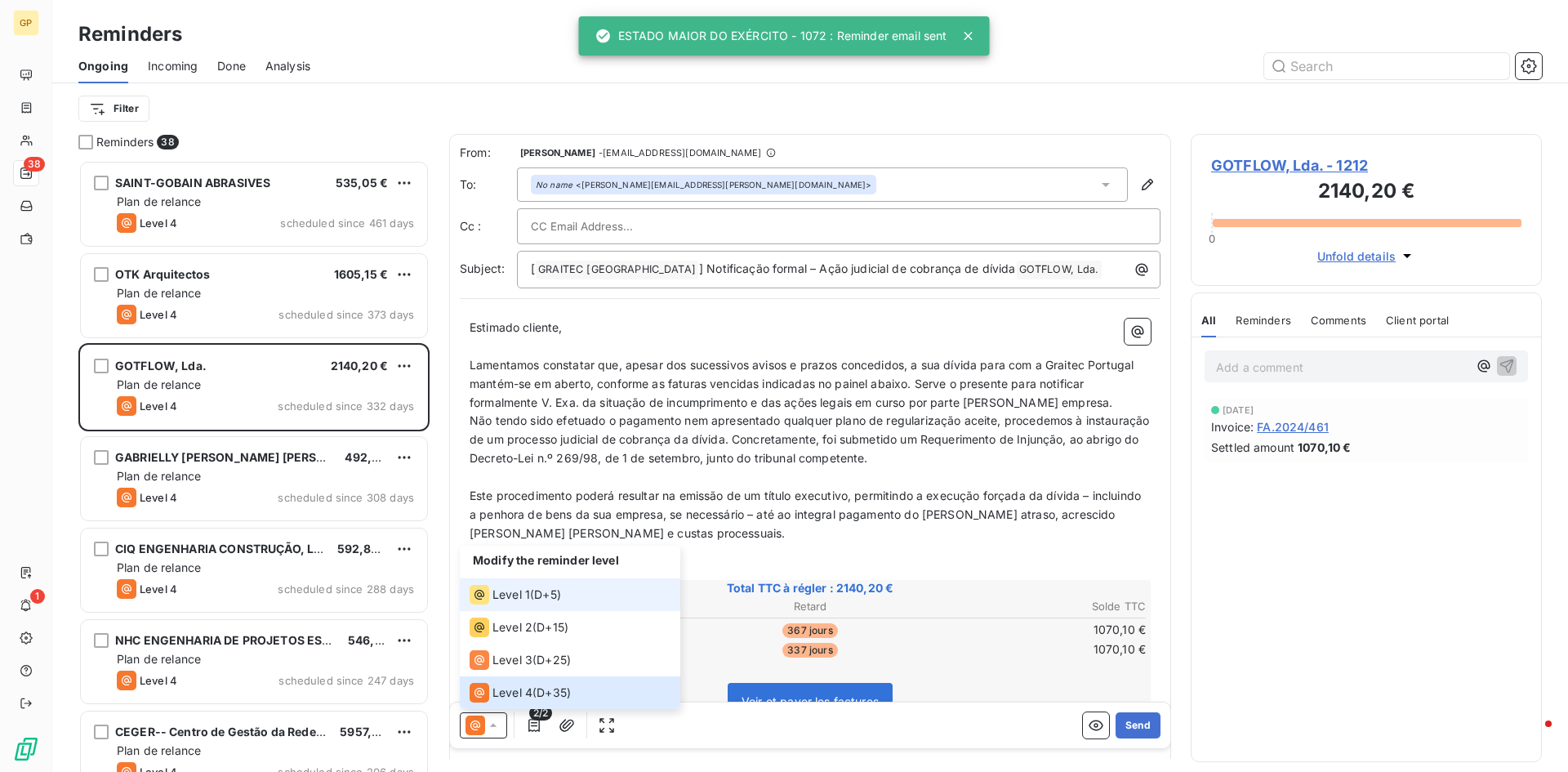
click at [517, 588] on span "Level 1" at bounding box center [511, 594] width 38 height 16
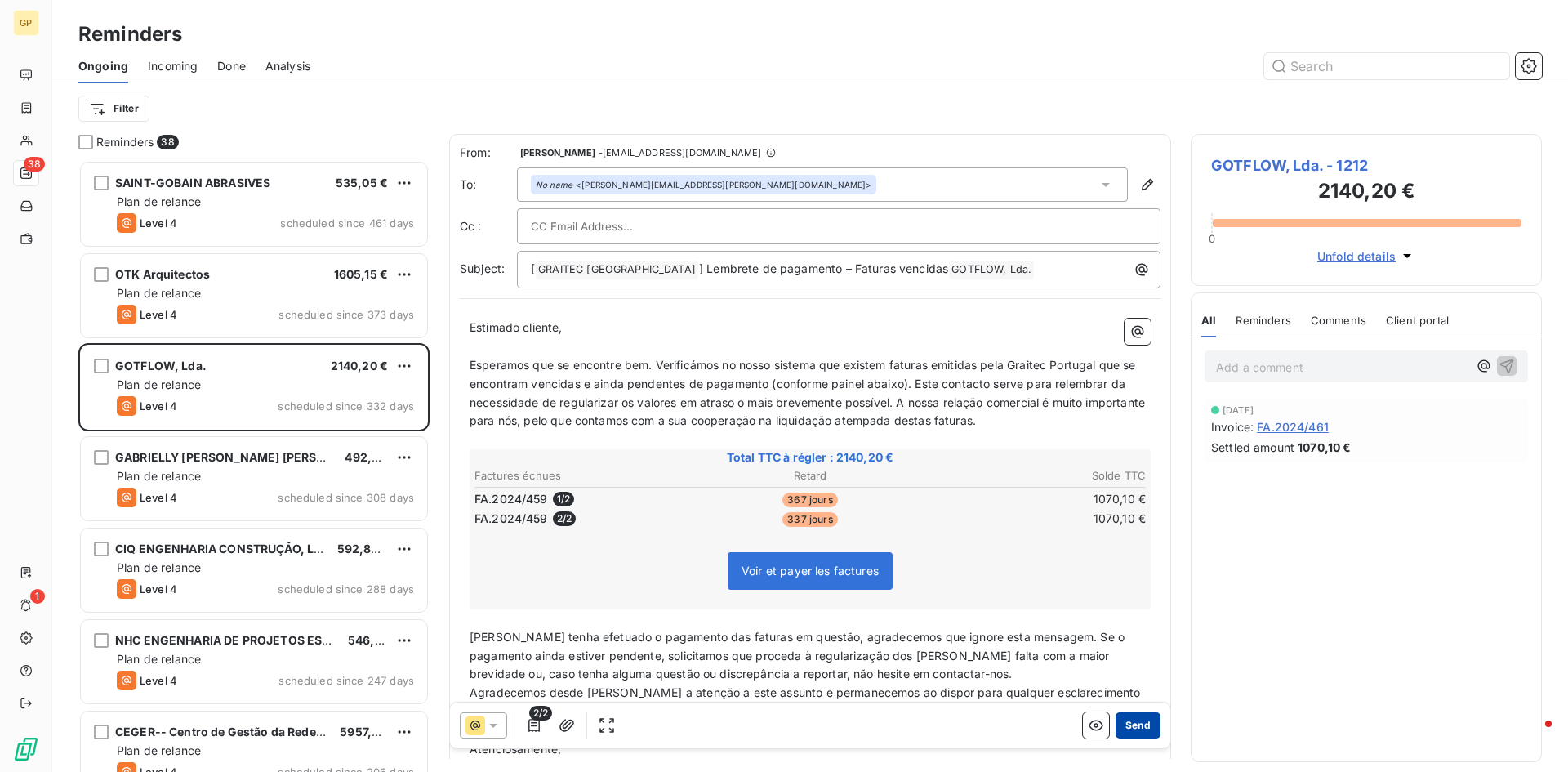
click at [1129, 726] on button "Send" at bounding box center [1138, 724] width 45 height 26
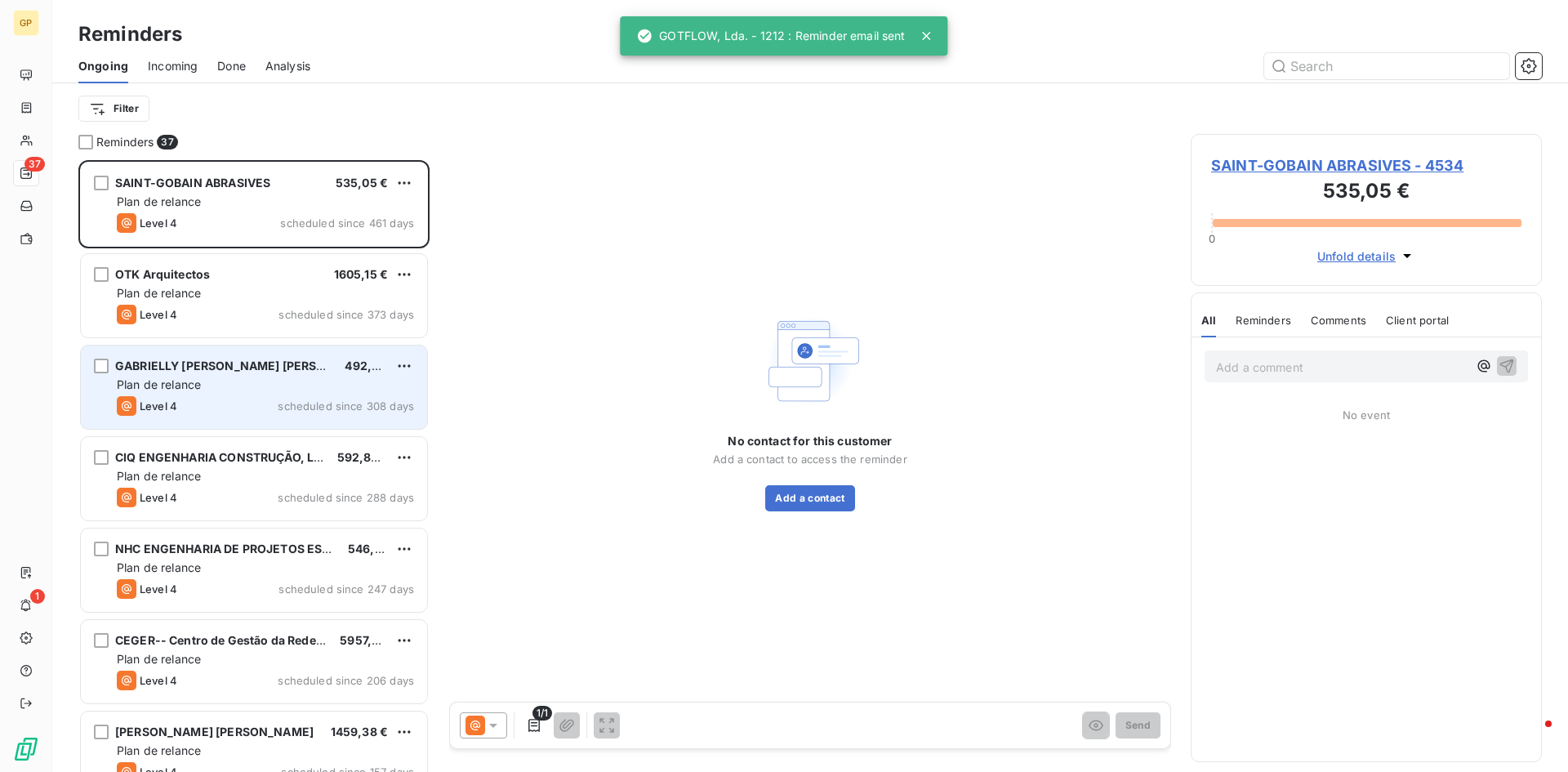
click at [208, 377] on div "Plan de relance" at bounding box center [265, 384] width 297 height 16
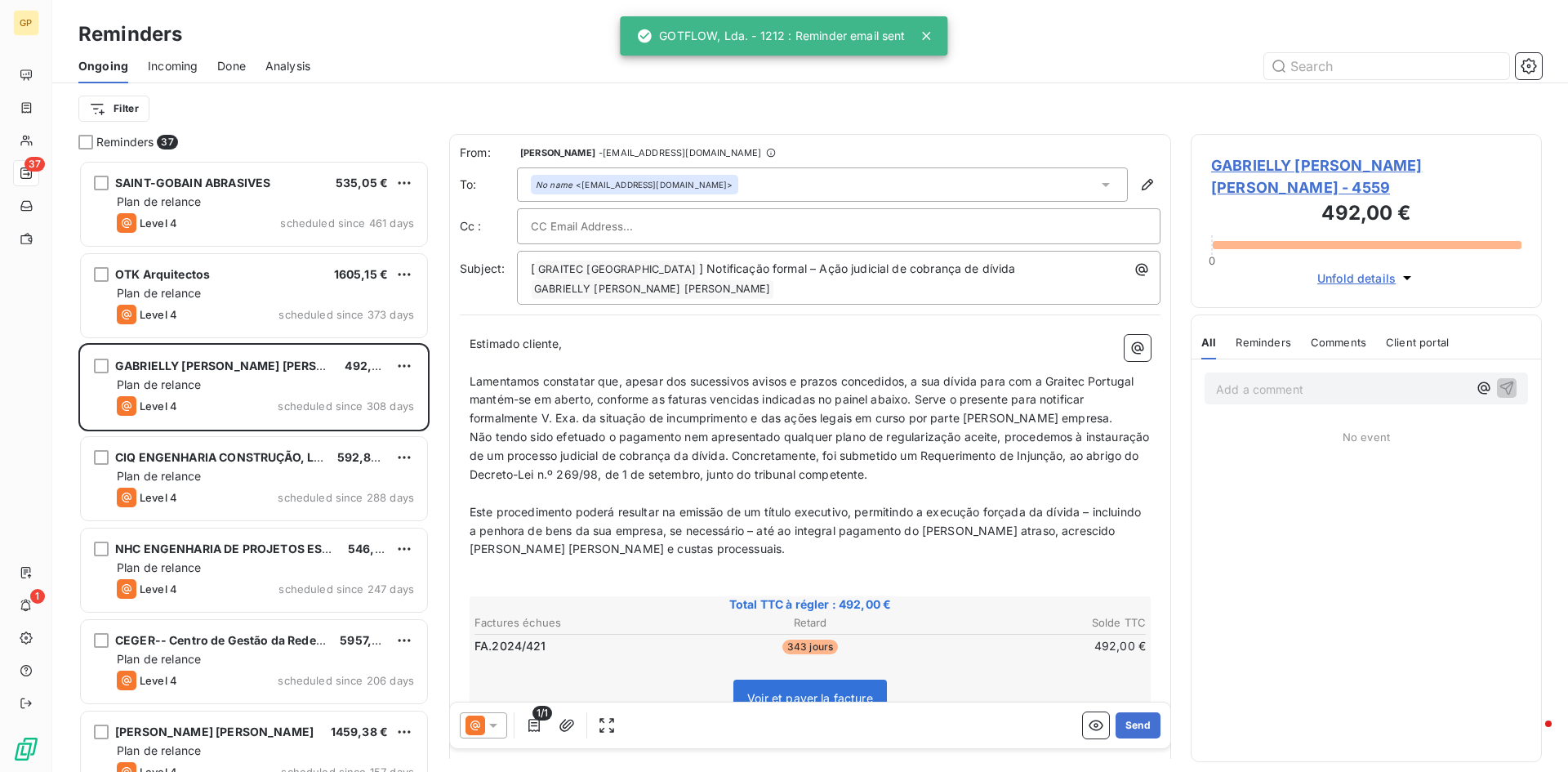
click at [500, 720] on icon at bounding box center [492, 724] width 16 height 16
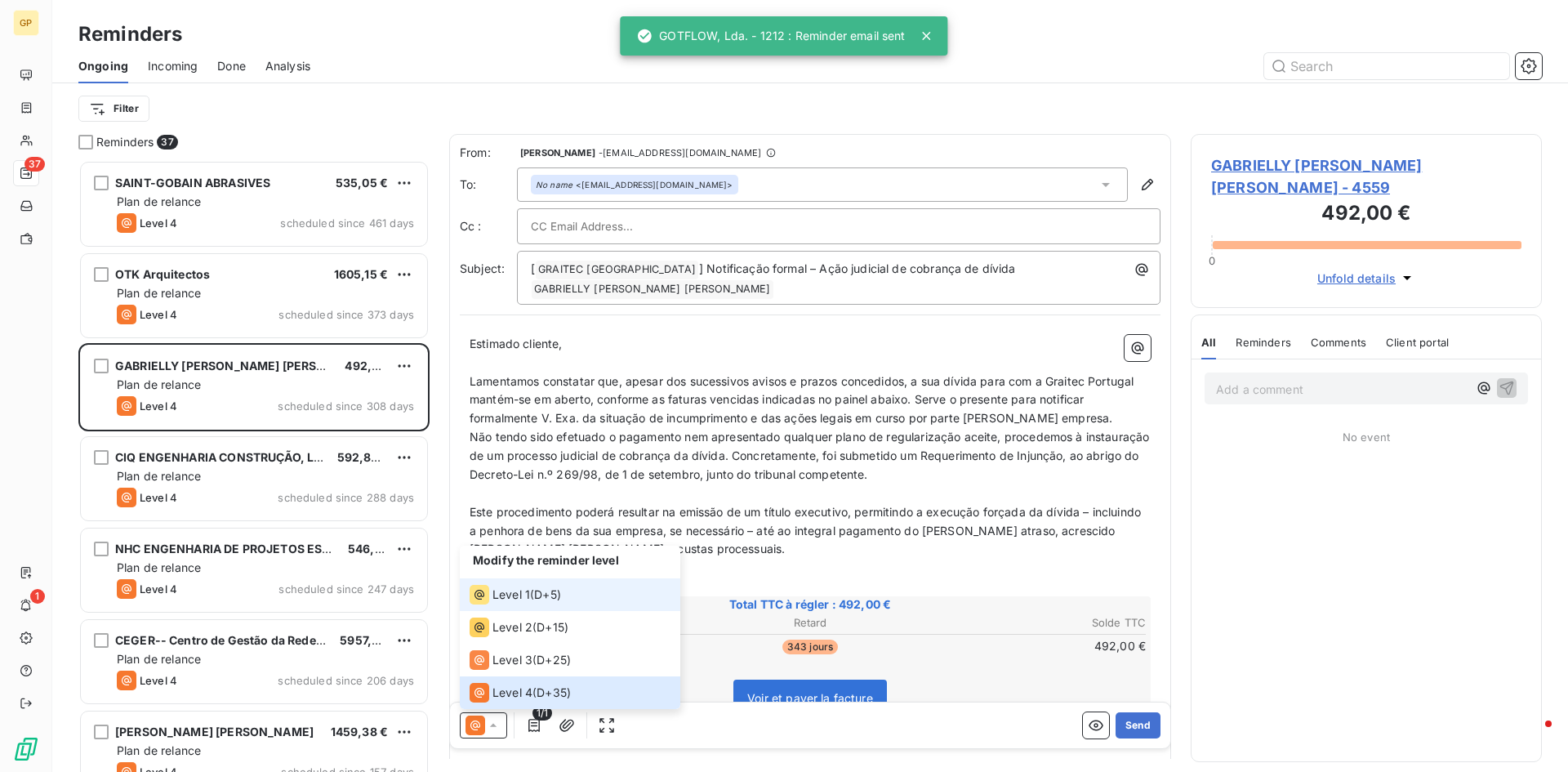
click at [515, 598] on span "Level 1" at bounding box center [511, 594] width 38 height 16
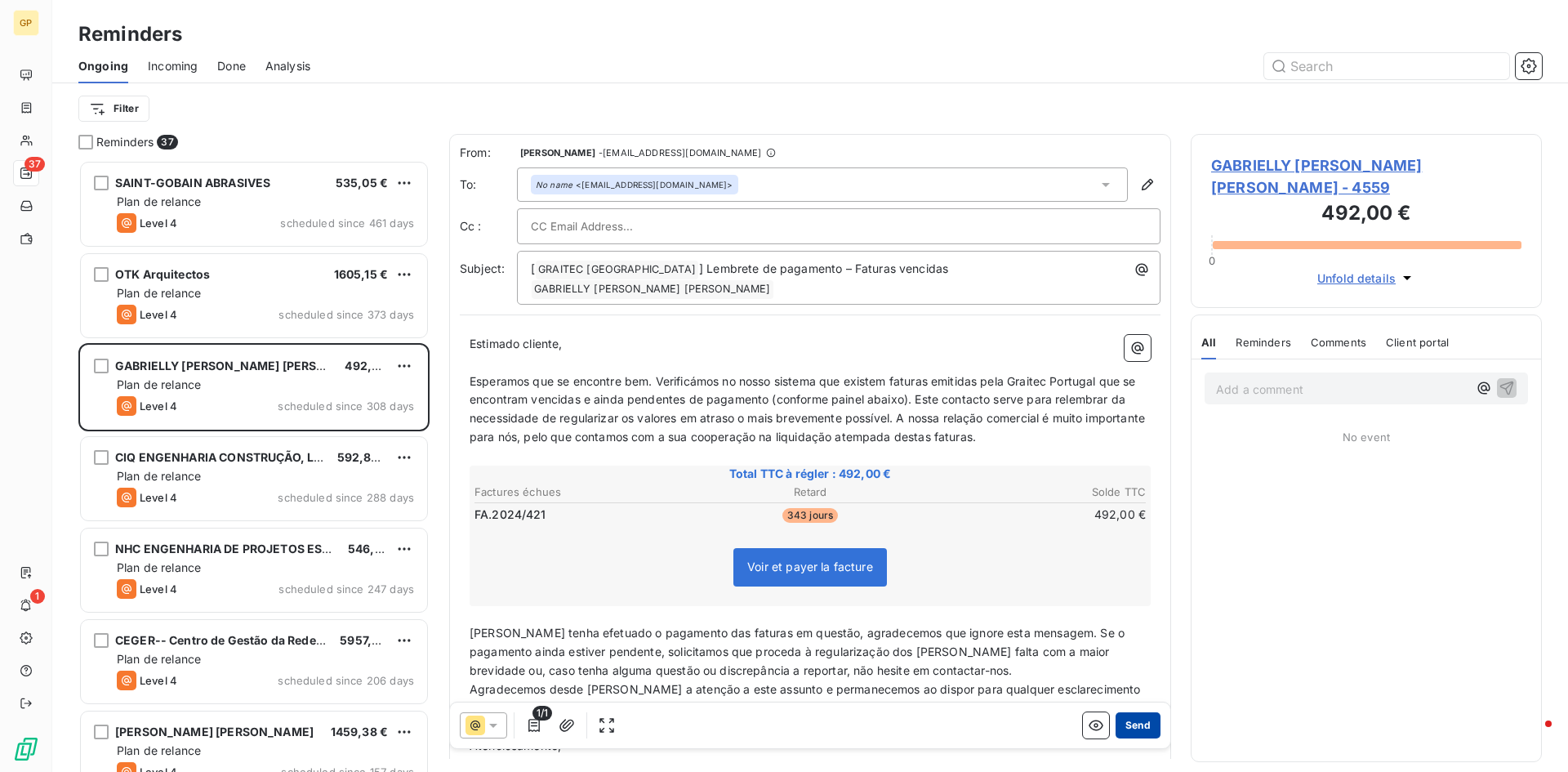
click at [1125, 721] on button "Send" at bounding box center [1138, 724] width 45 height 26
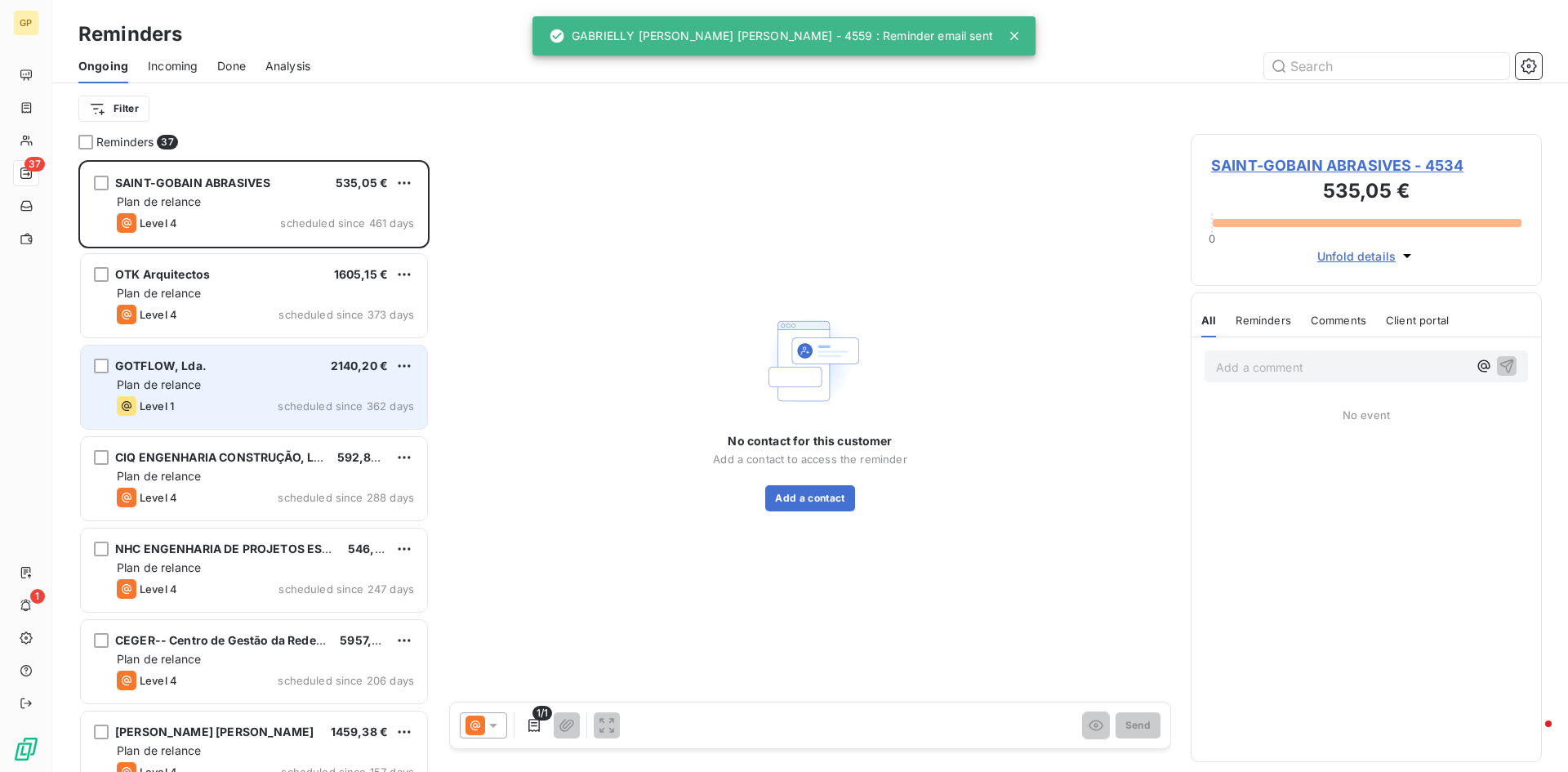
click at [239, 389] on div "Plan de relance" at bounding box center [265, 384] width 297 height 16
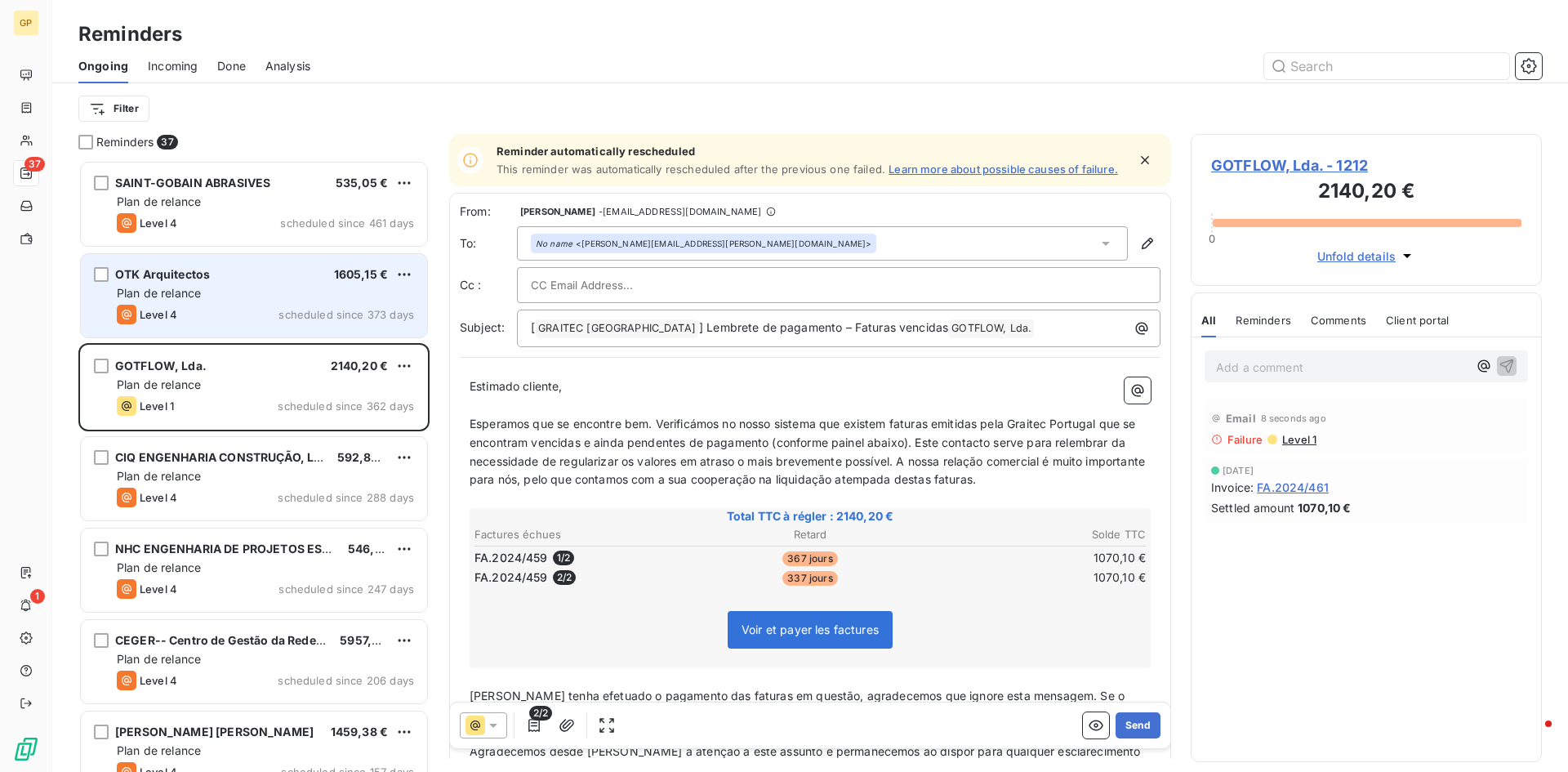
click at [243, 319] on div "Level 4 scheduled since 373 days" at bounding box center [265, 315] width 297 height 20
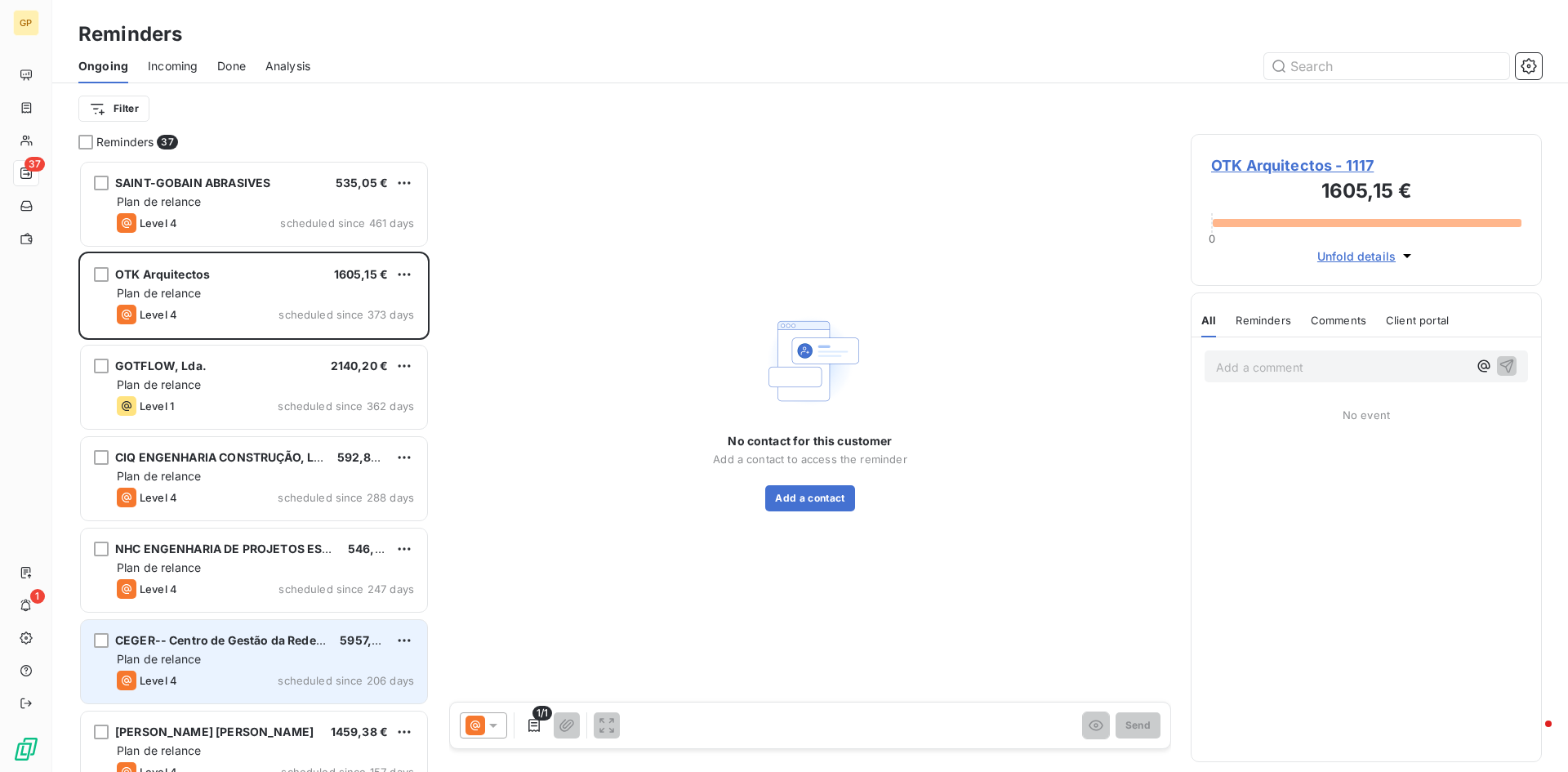
click at [258, 642] on span "CEGER-- Centro de Gestão da Rede Informo" at bounding box center [239, 640] width 250 height 14
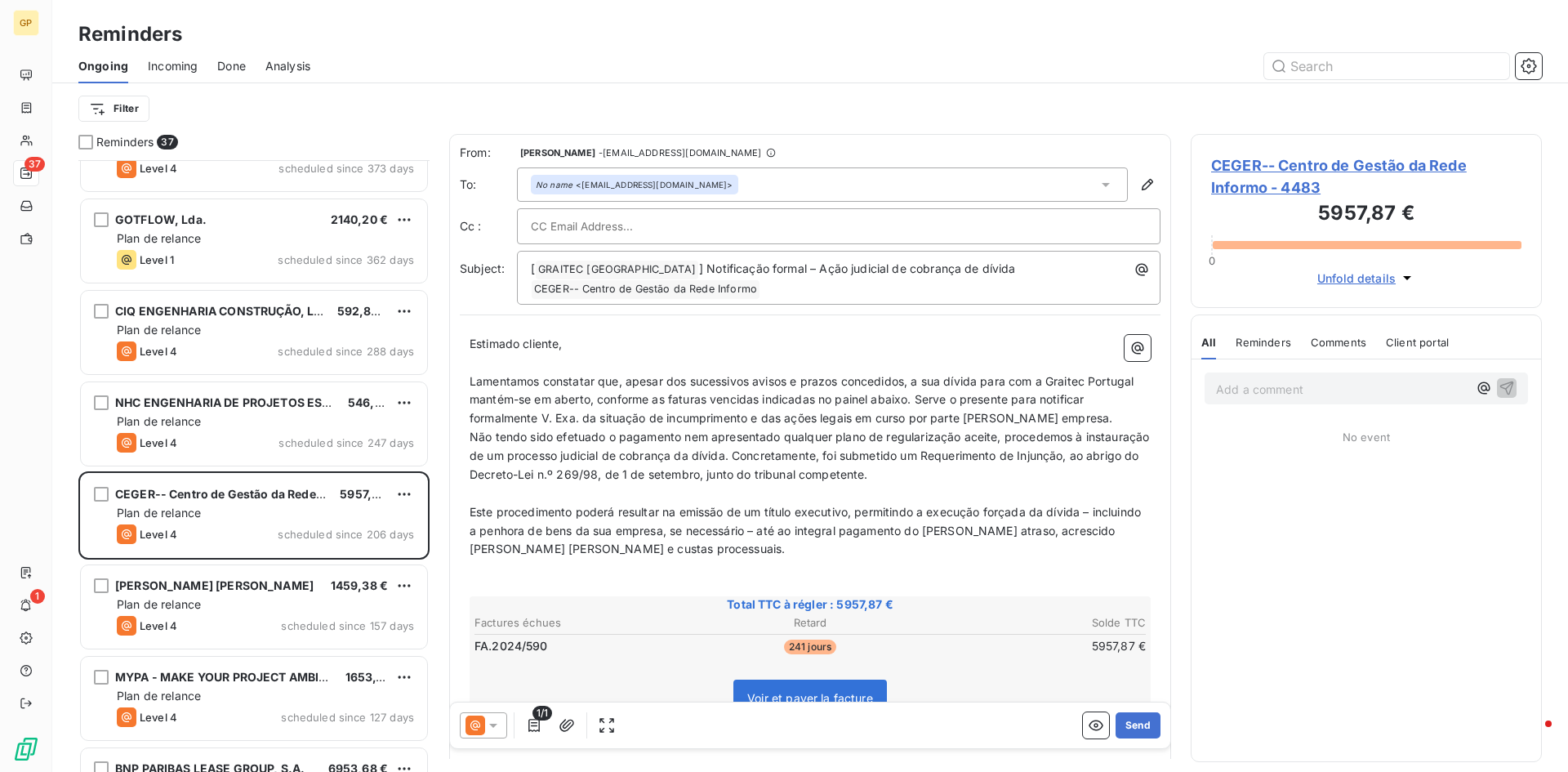
scroll to position [164, 0]
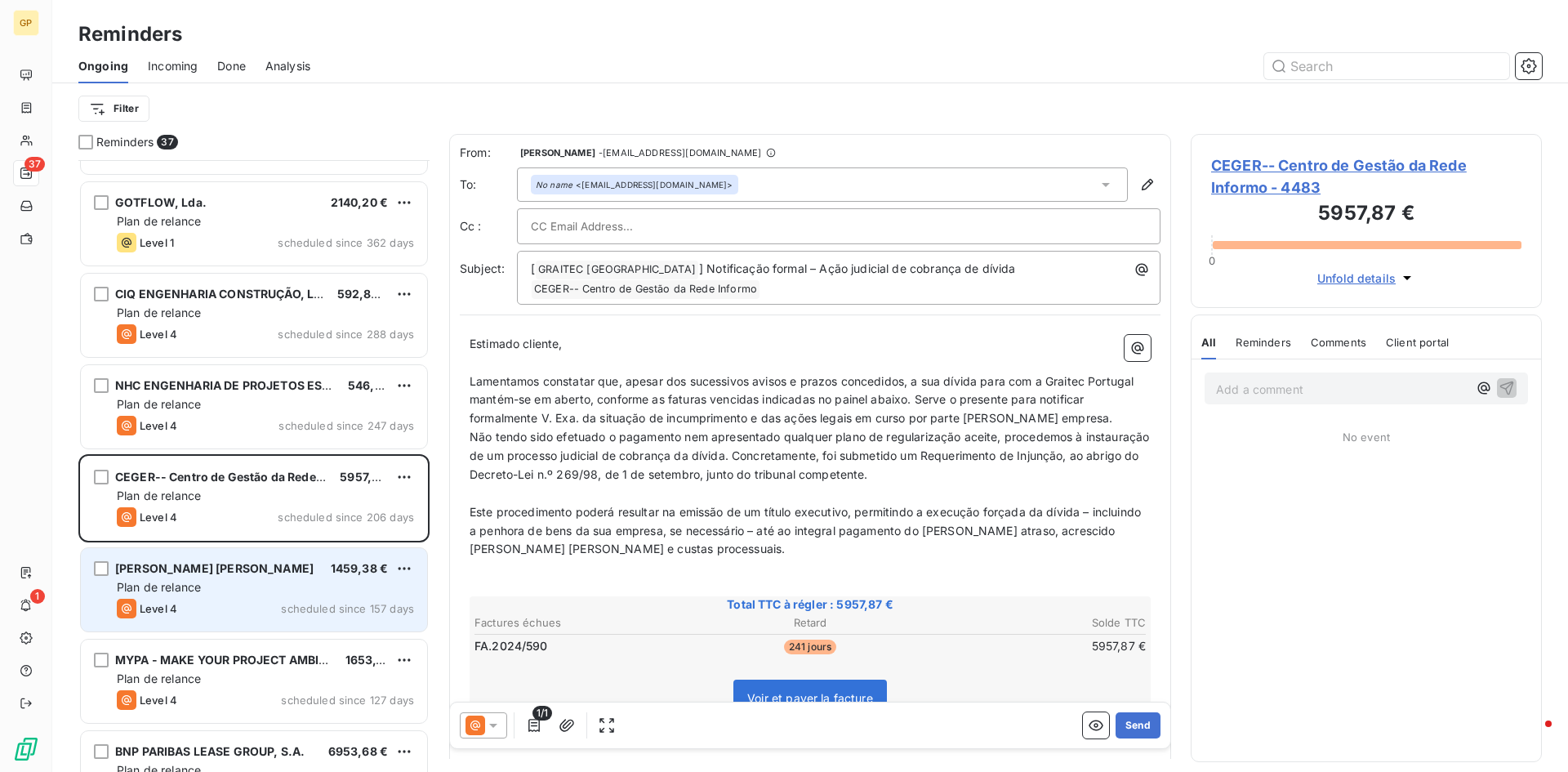
click at [270, 625] on div "[PERSON_NAME] [PERSON_NAME] 1459,38 € Plan de relance Level 4 scheduled since 1…" at bounding box center [254, 590] width 346 height 84
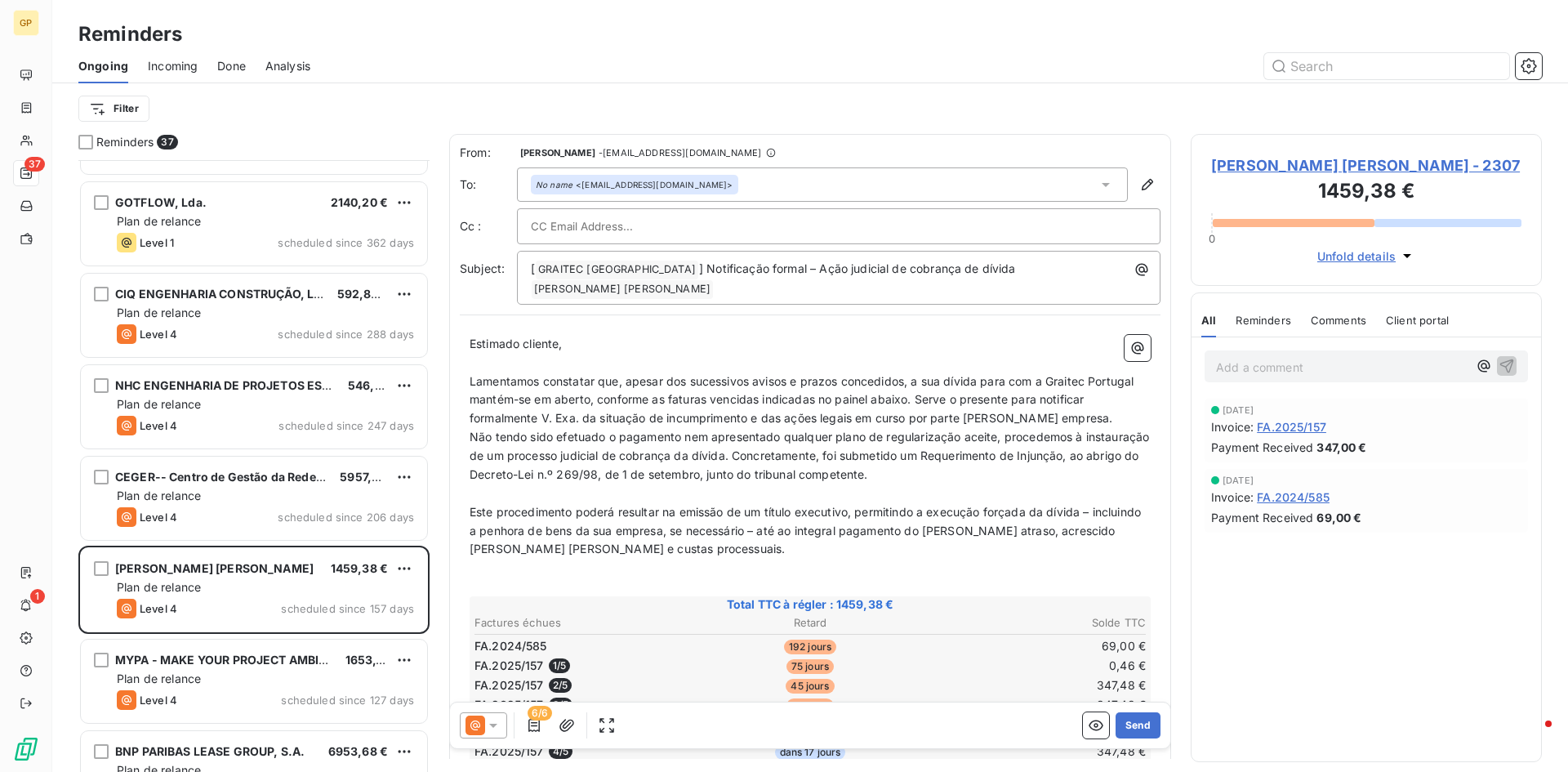
click at [496, 717] on div at bounding box center [484, 724] width 48 height 26
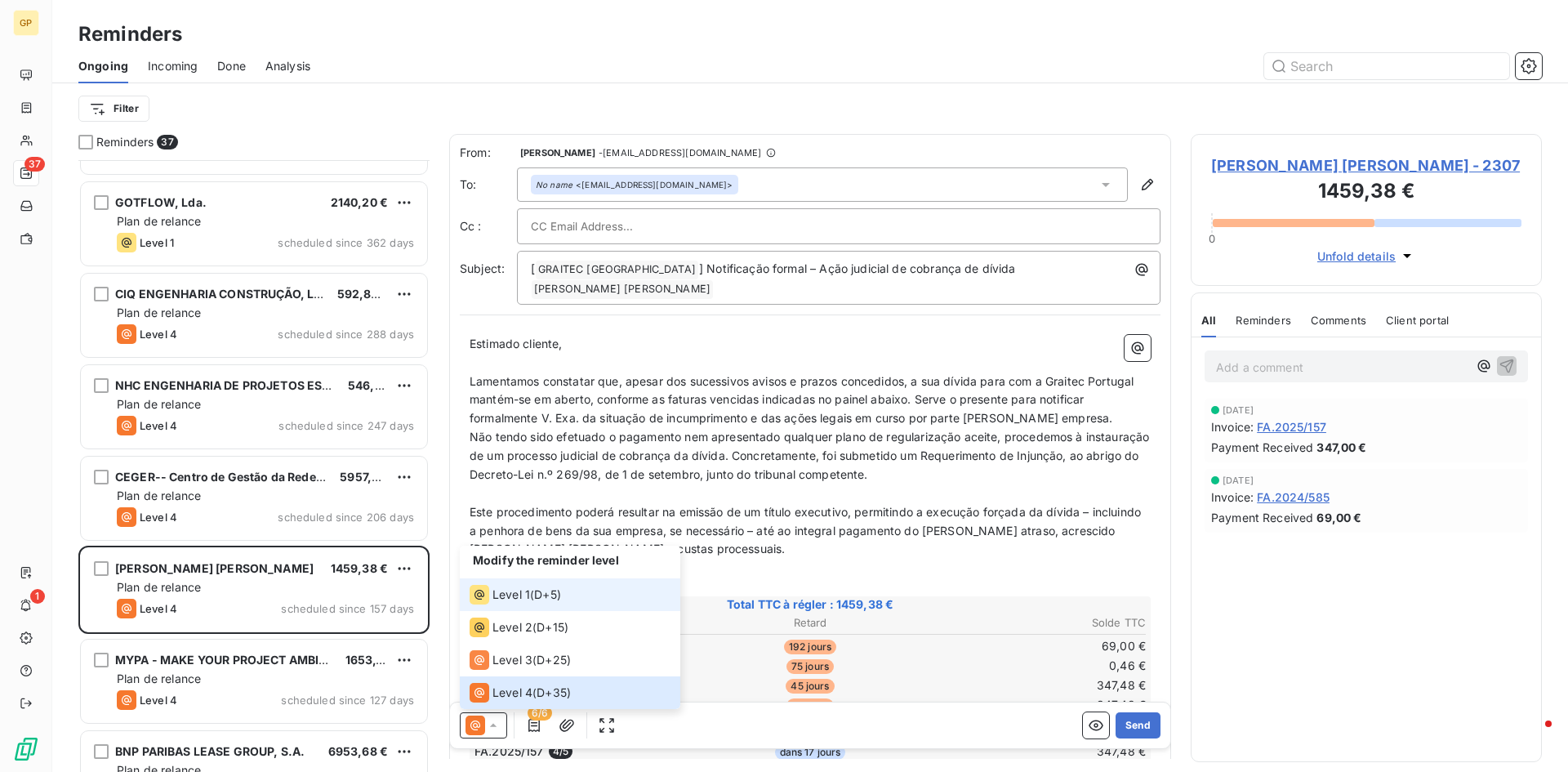
click at [520, 590] on span "Level 1" at bounding box center [511, 594] width 38 height 16
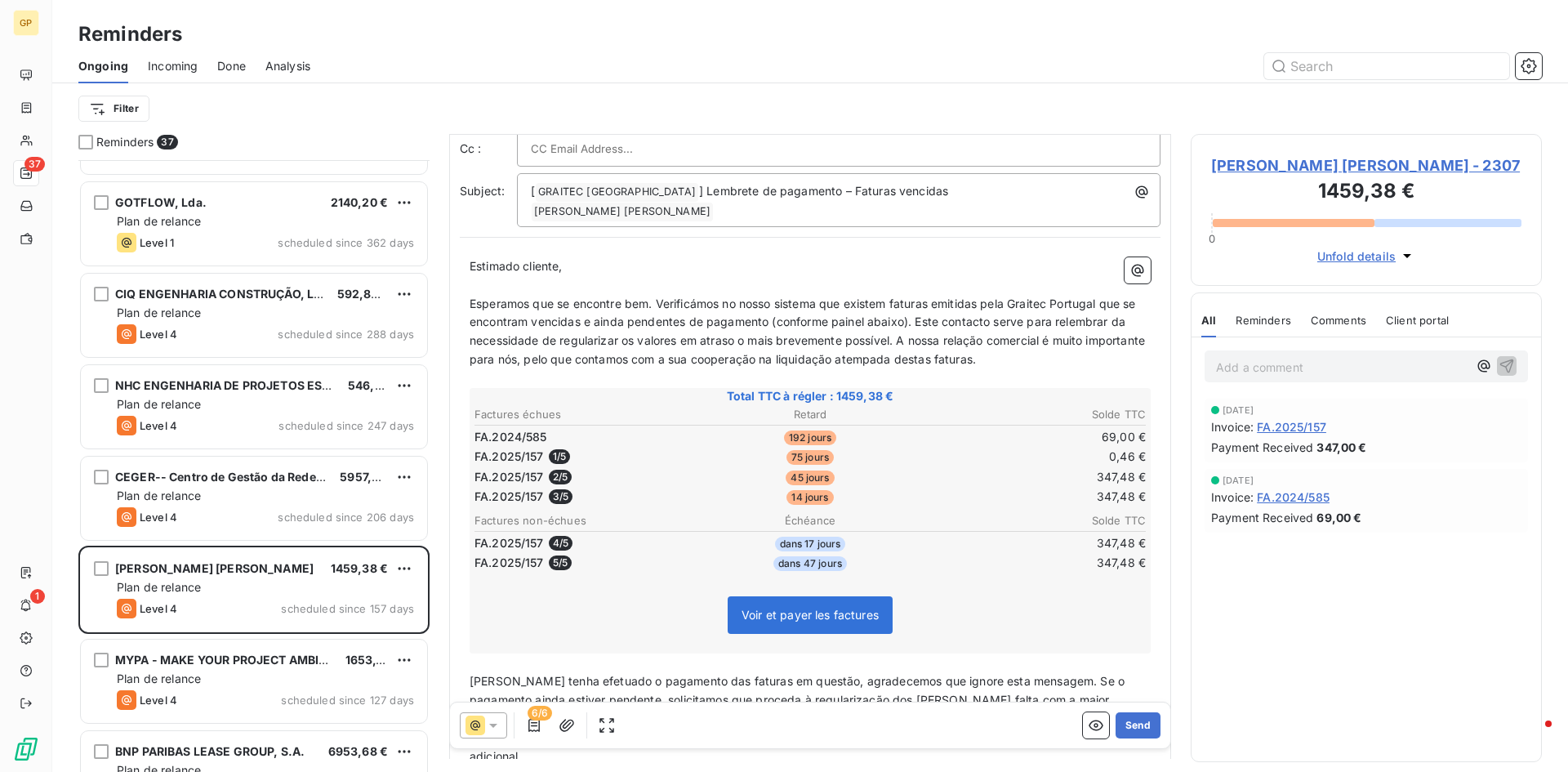
scroll to position [83, 0]
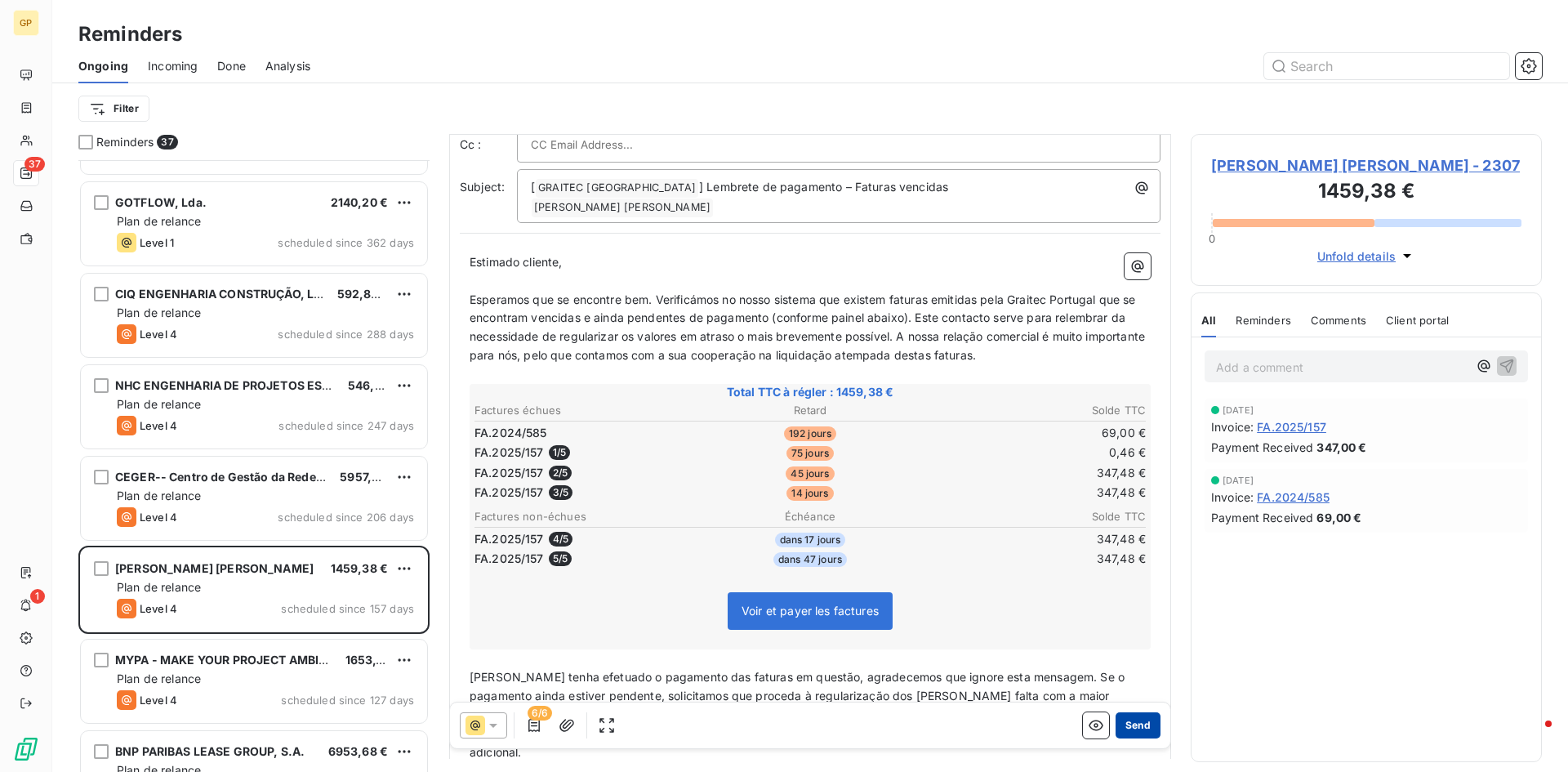
click at [1123, 725] on button "Send" at bounding box center [1138, 724] width 45 height 26
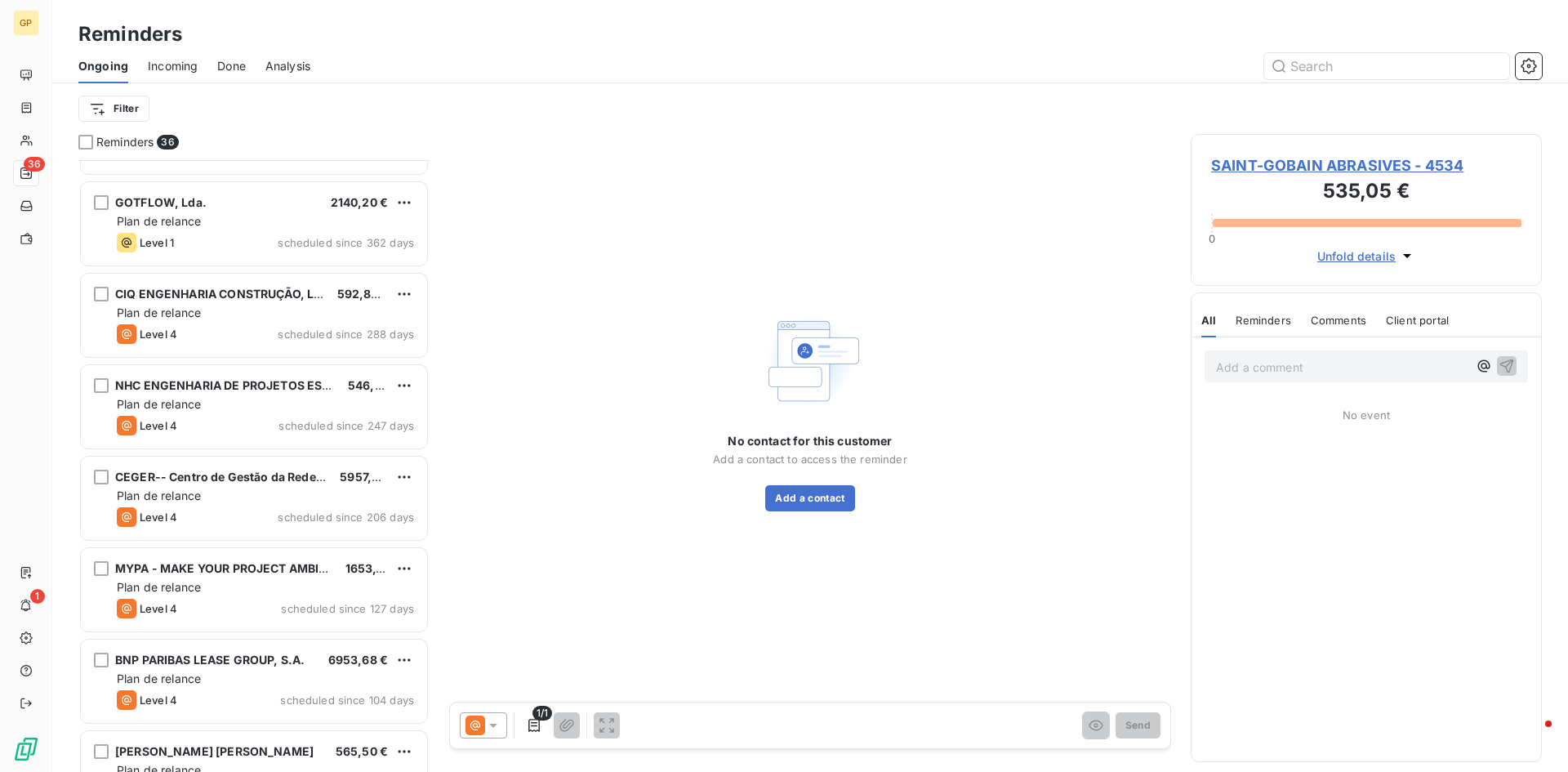
scroll to position [246, 0]
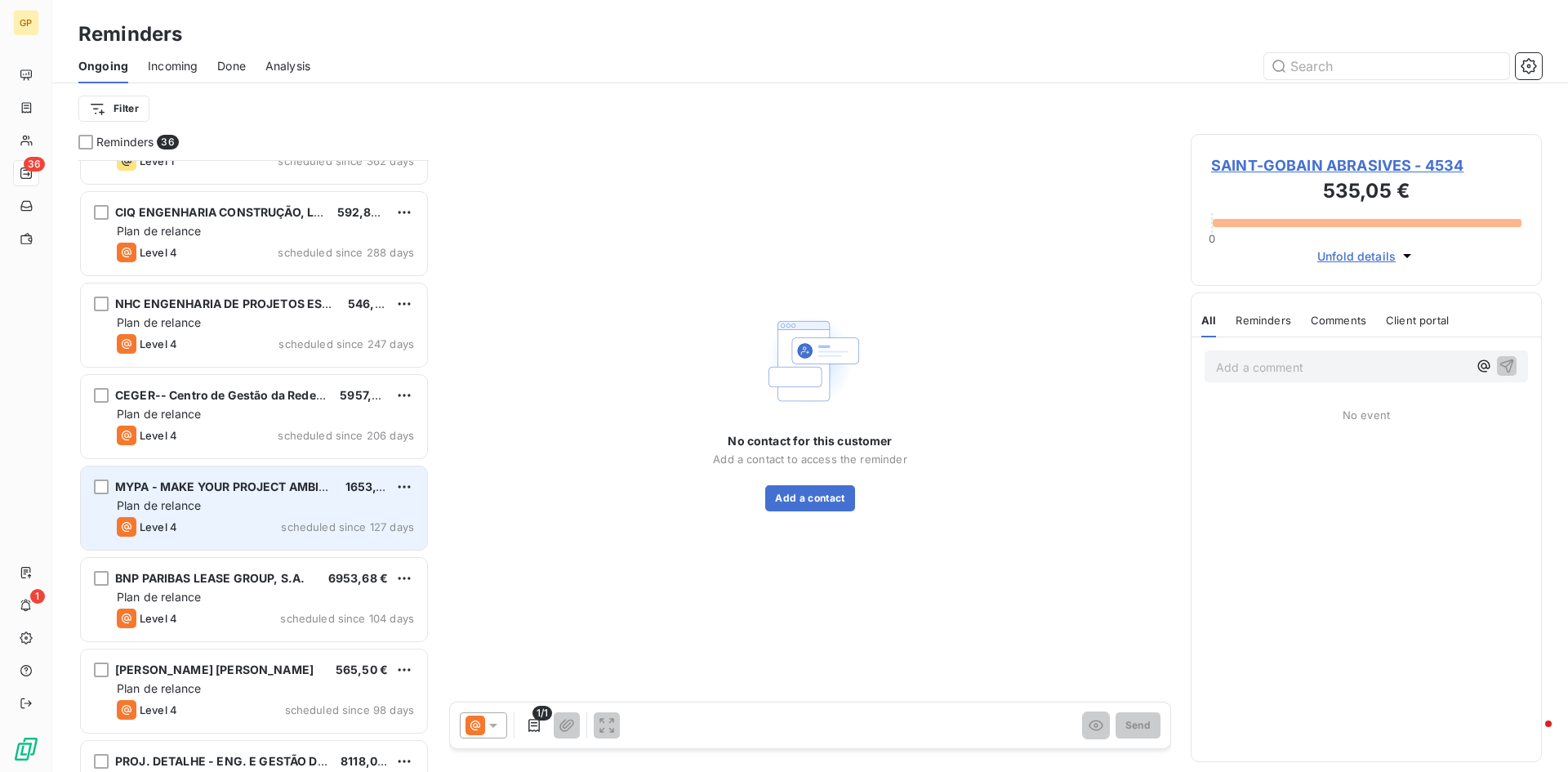
click at [240, 514] on div "MYPA - MAKE YOUR PROJECT AMBITIOUS, UNIP 1653,12 € Plan de relance Level 4 sche…" at bounding box center [254, 509] width 346 height 84
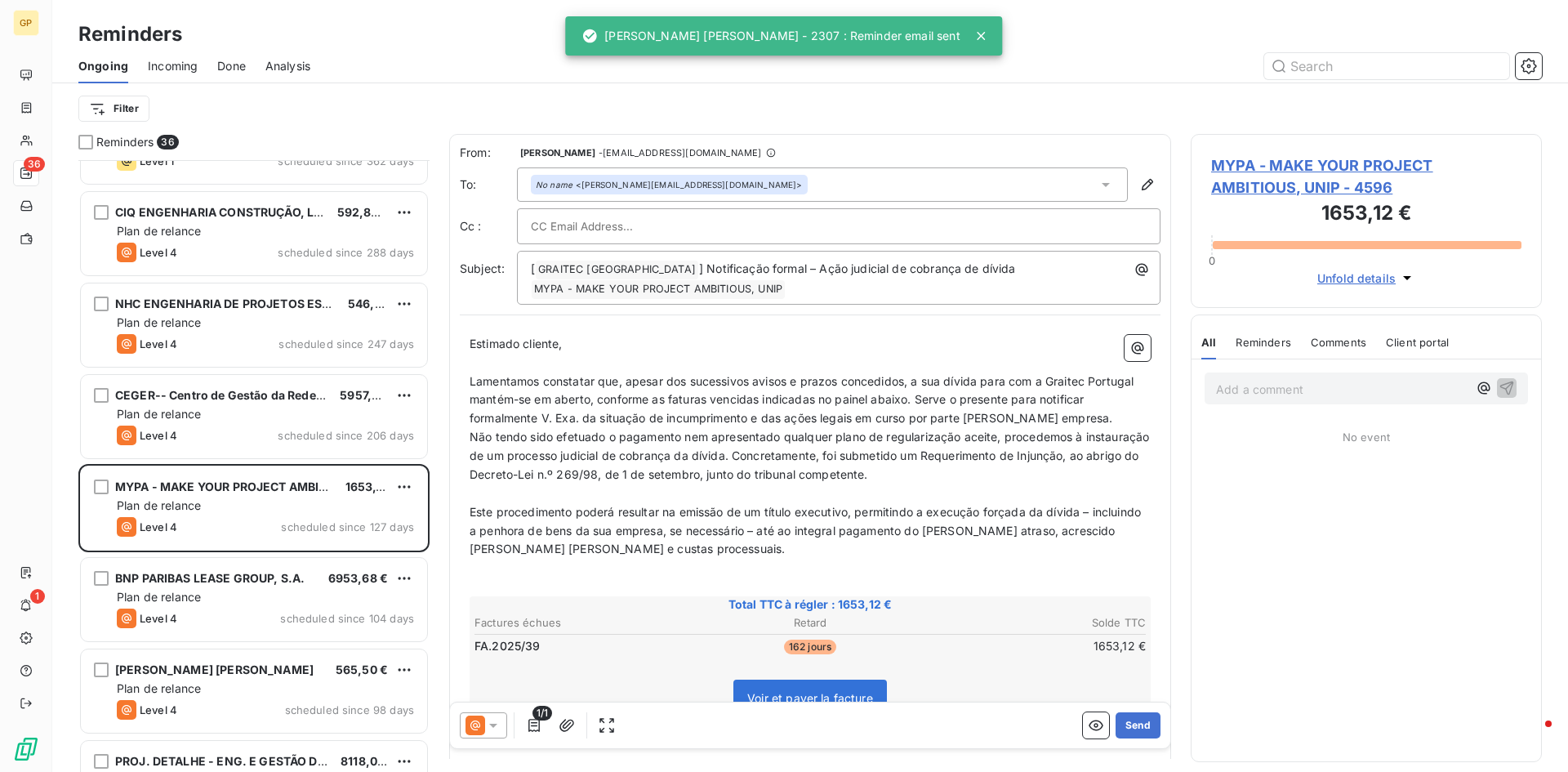
click at [502, 725] on div at bounding box center [484, 724] width 48 height 26
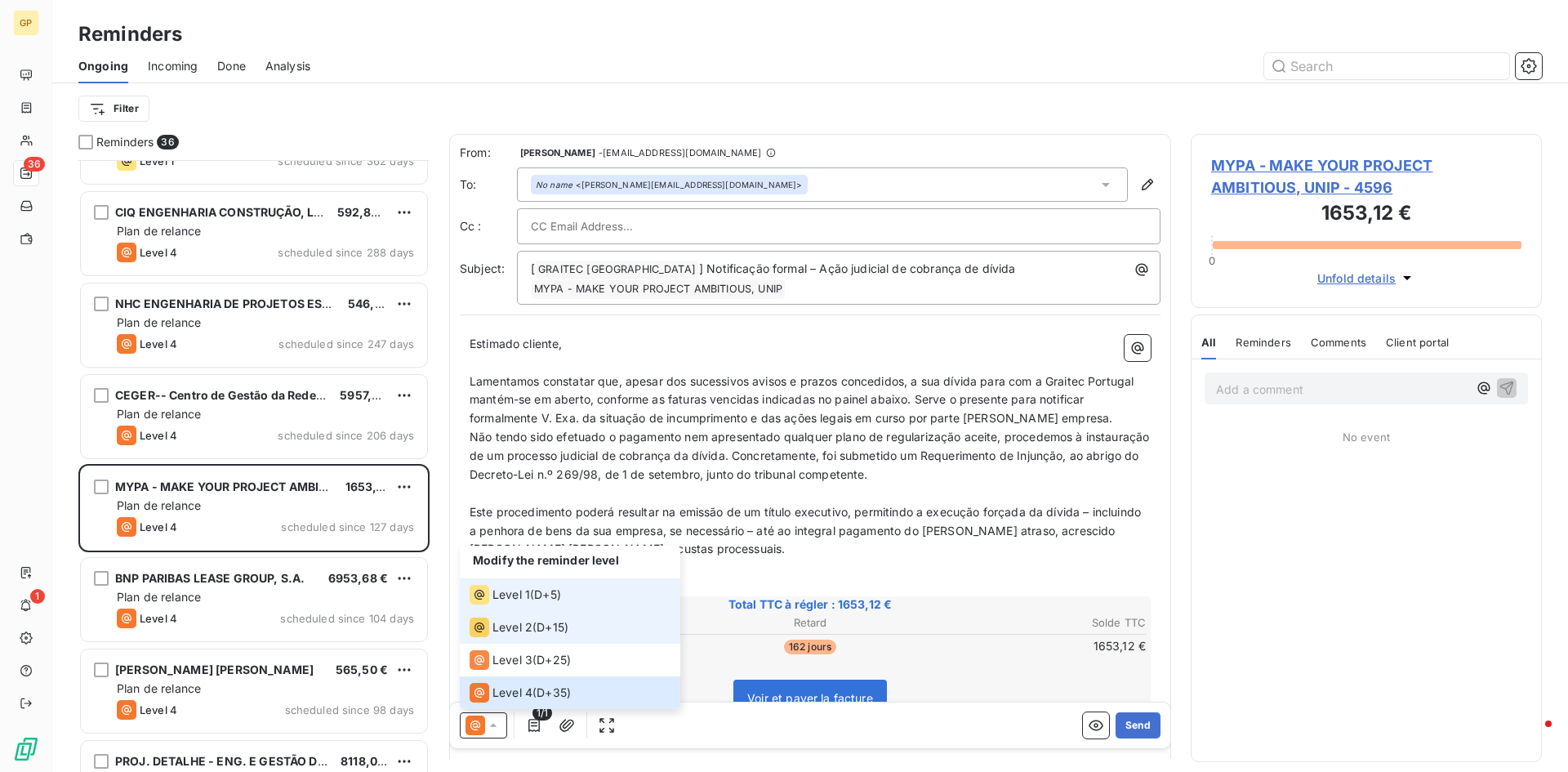
click at [528, 608] on li "Level 1 ( D+5 )" at bounding box center [570, 594] width 220 height 32
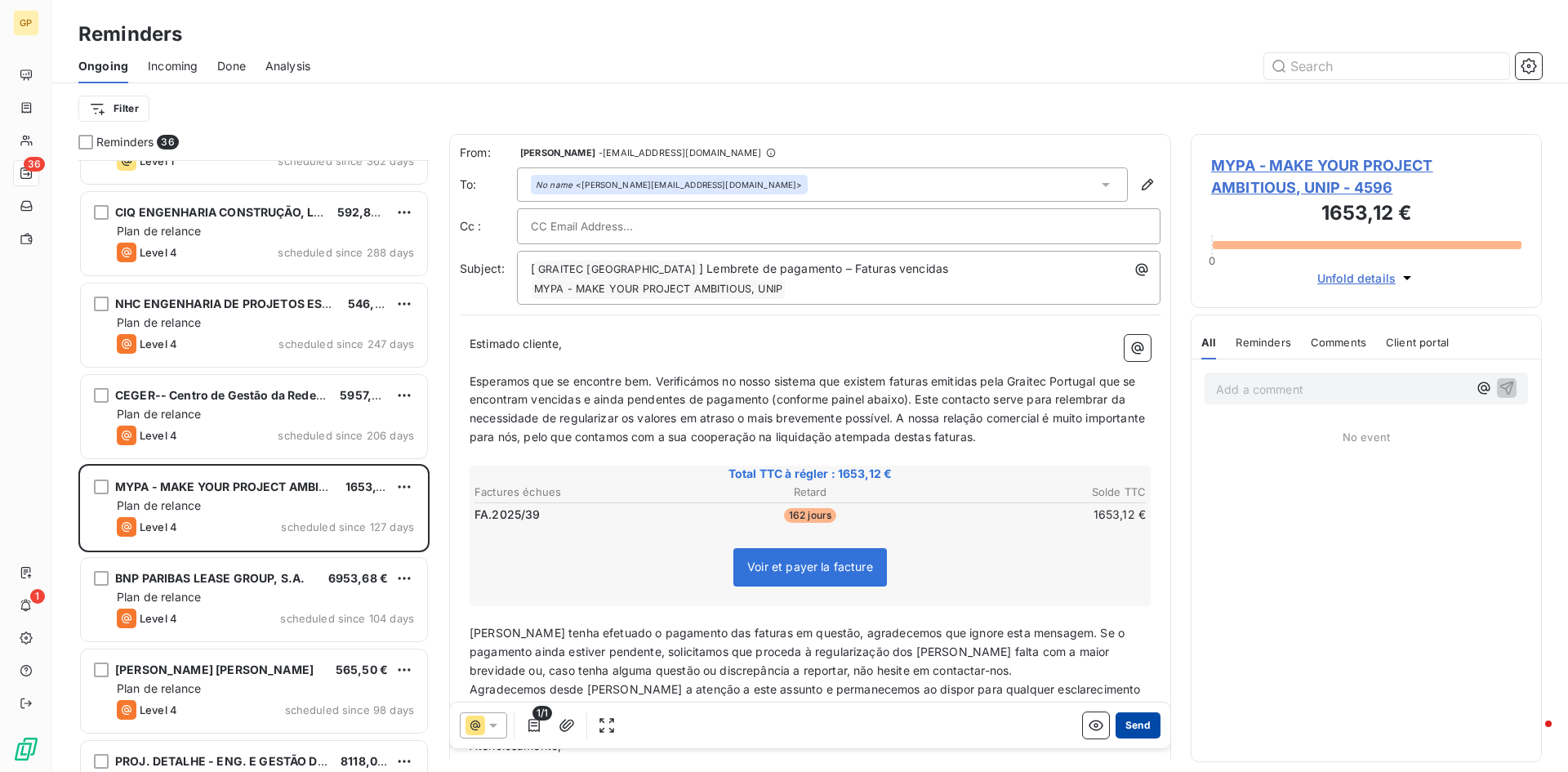
click at [1116, 723] on button "Send" at bounding box center [1138, 724] width 45 height 26
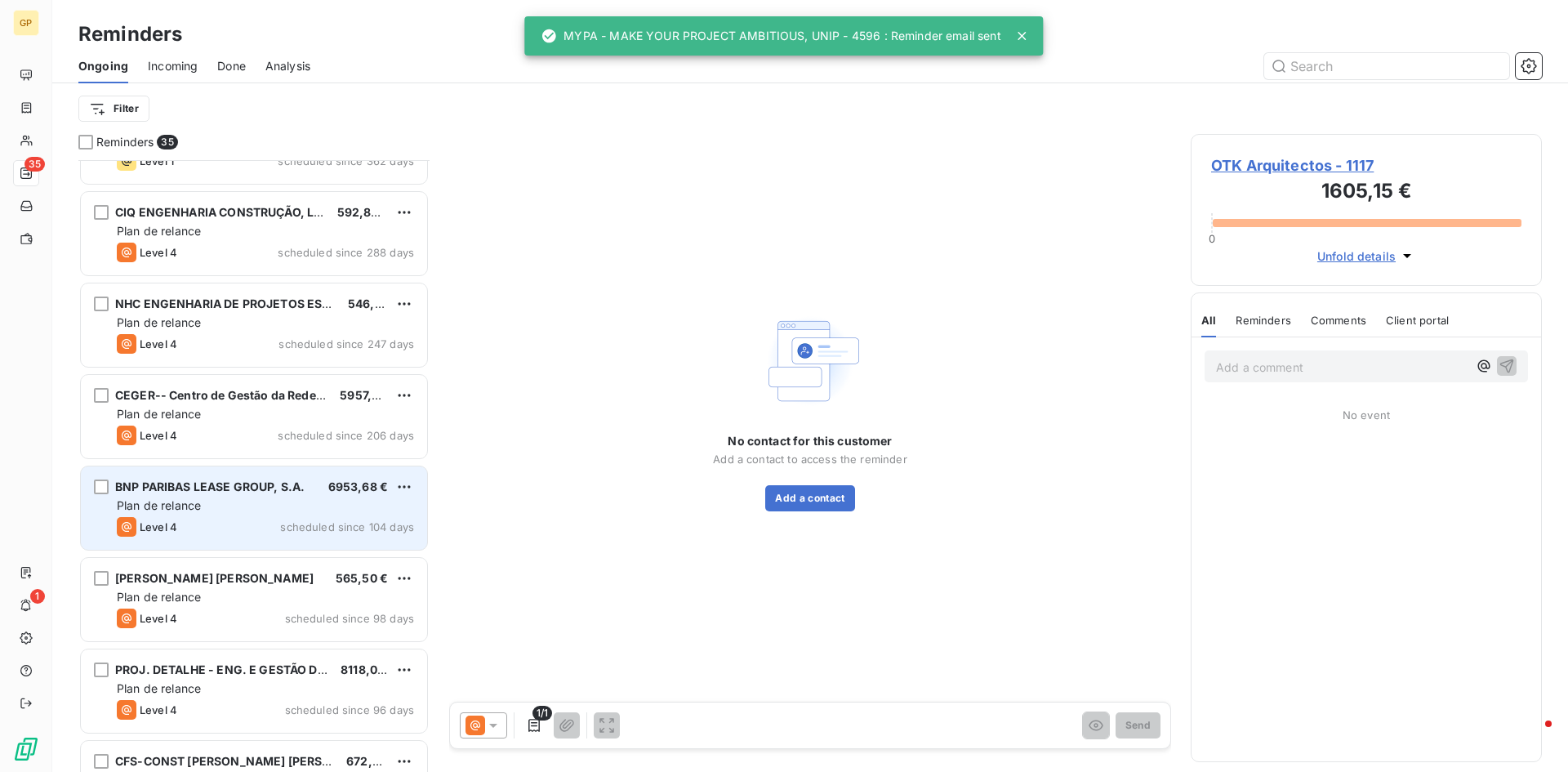
click at [218, 531] on div "Level 4 scheduled since 104 days" at bounding box center [265, 527] width 297 height 20
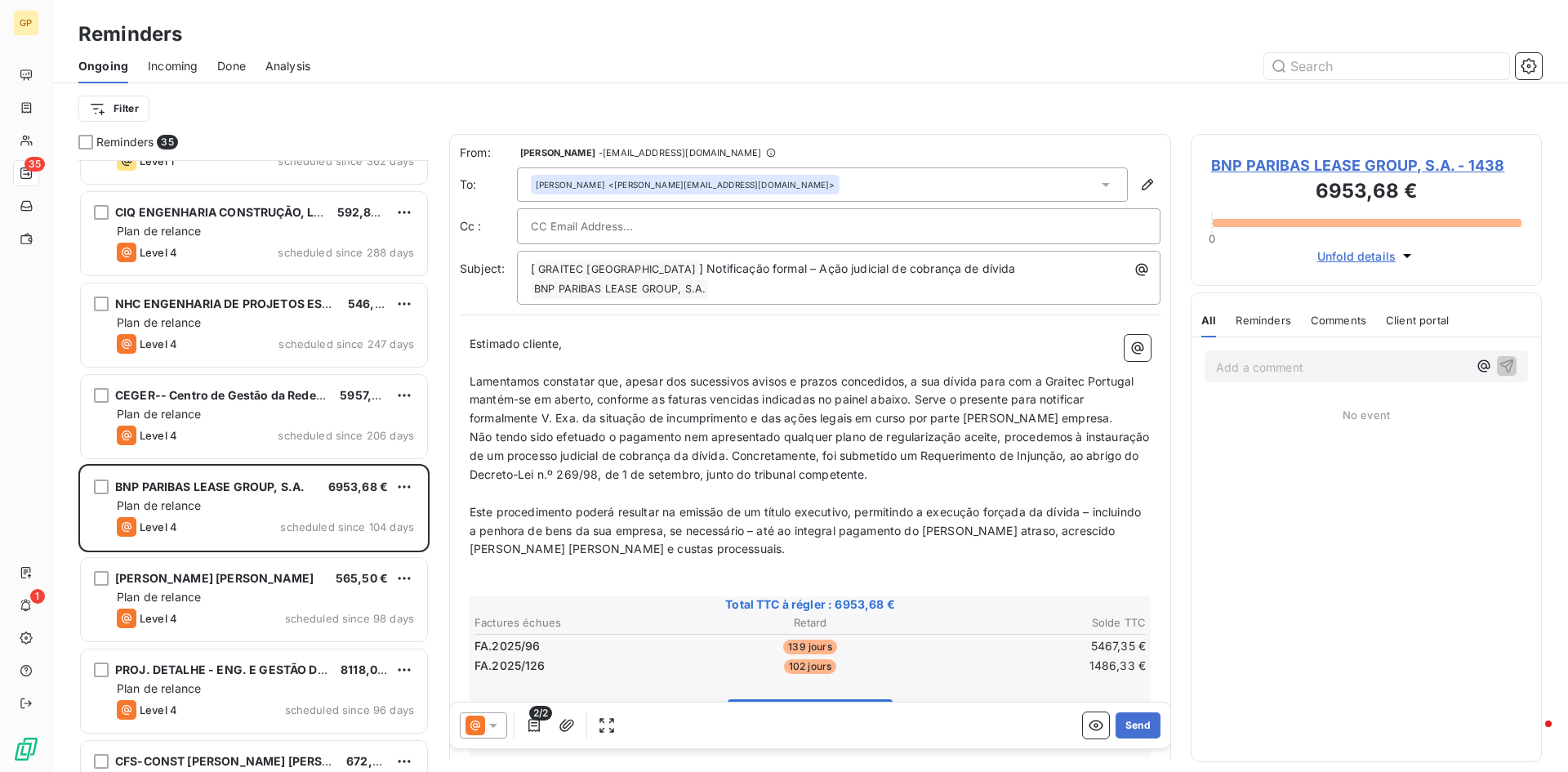
click at [495, 722] on icon at bounding box center [492, 724] width 16 height 16
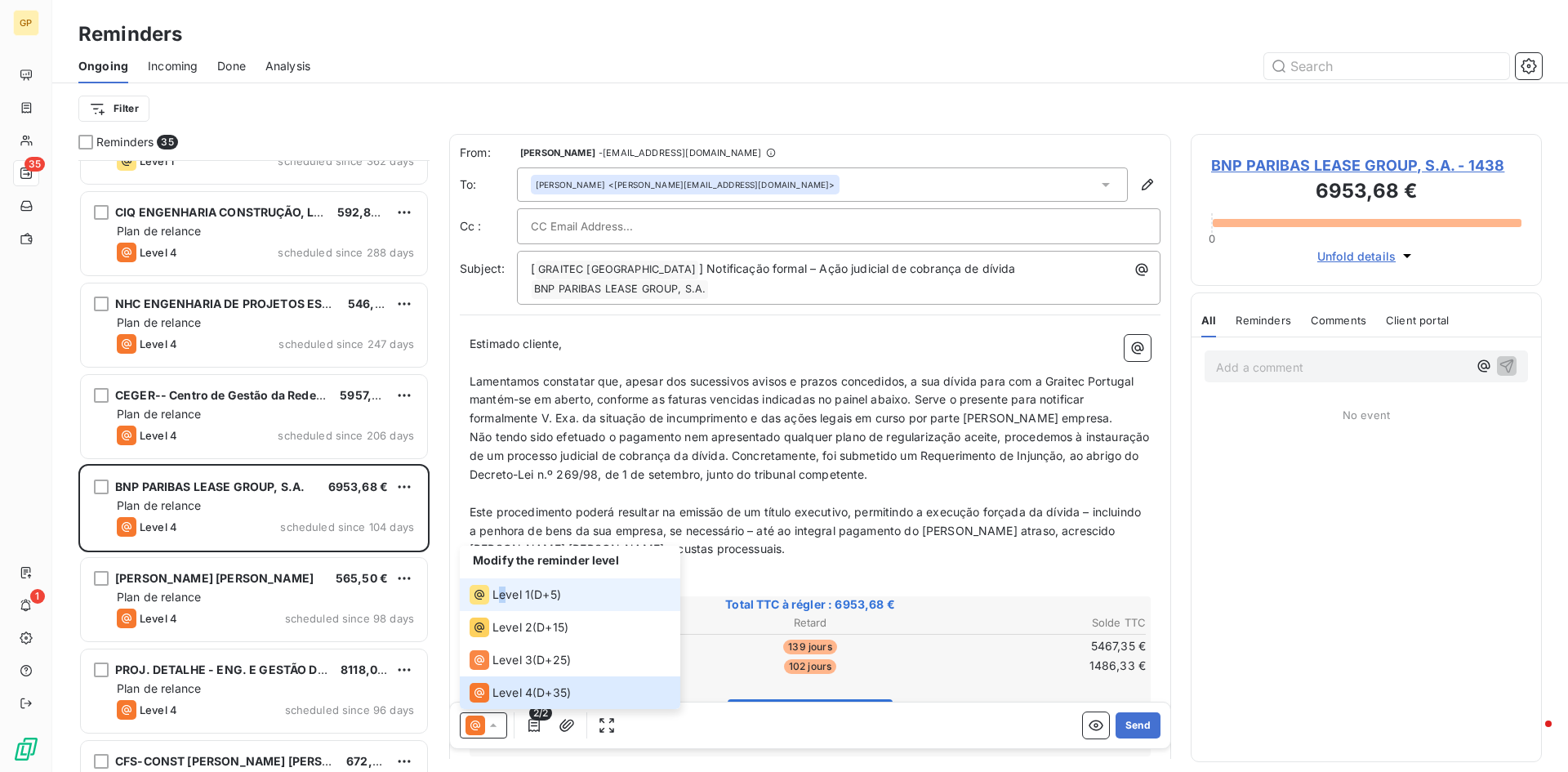
click at [505, 602] on span "Level 1" at bounding box center [511, 594] width 38 height 16
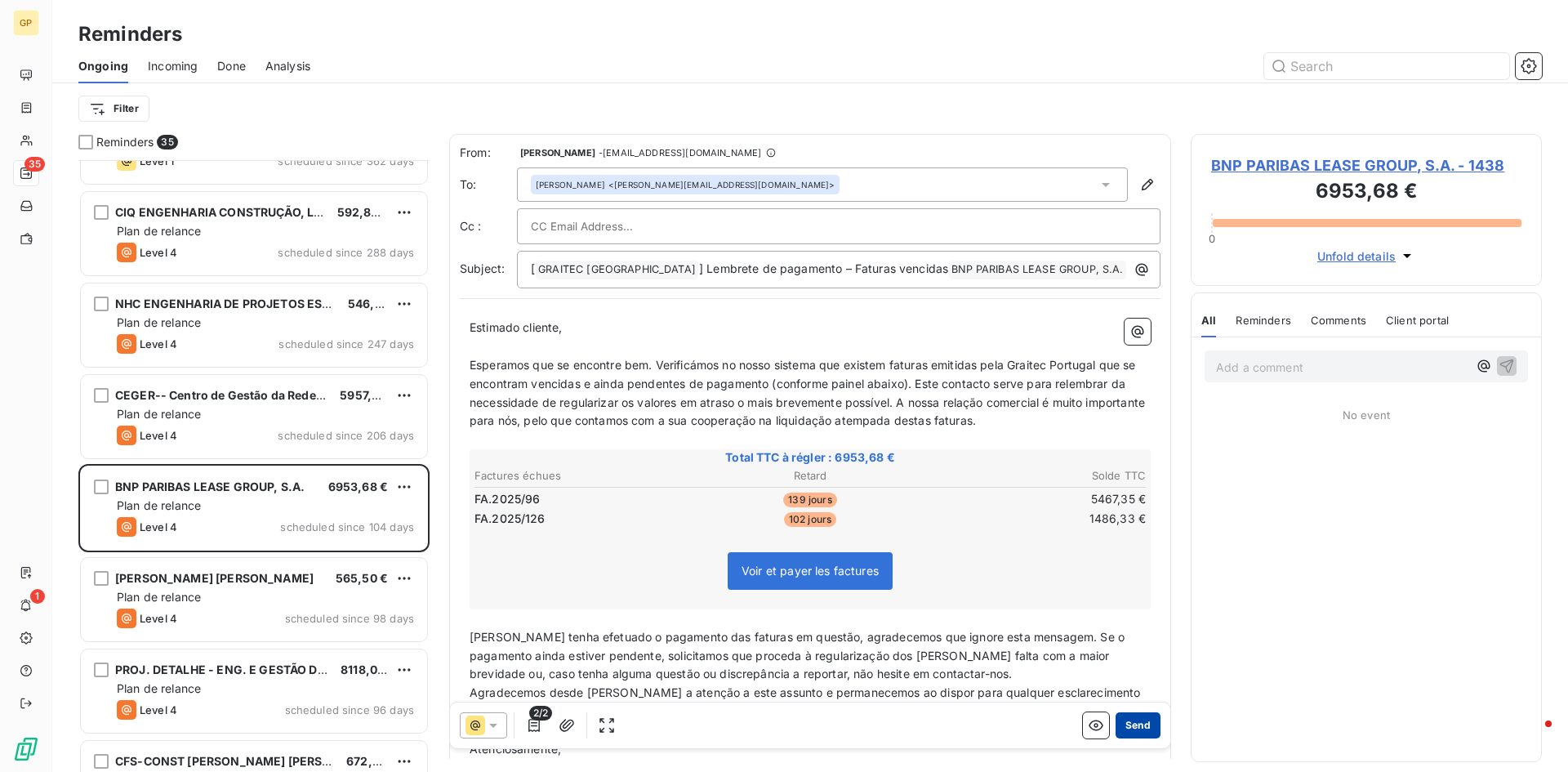
click at [1145, 734] on button "Send" at bounding box center [1138, 724] width 45 height 26
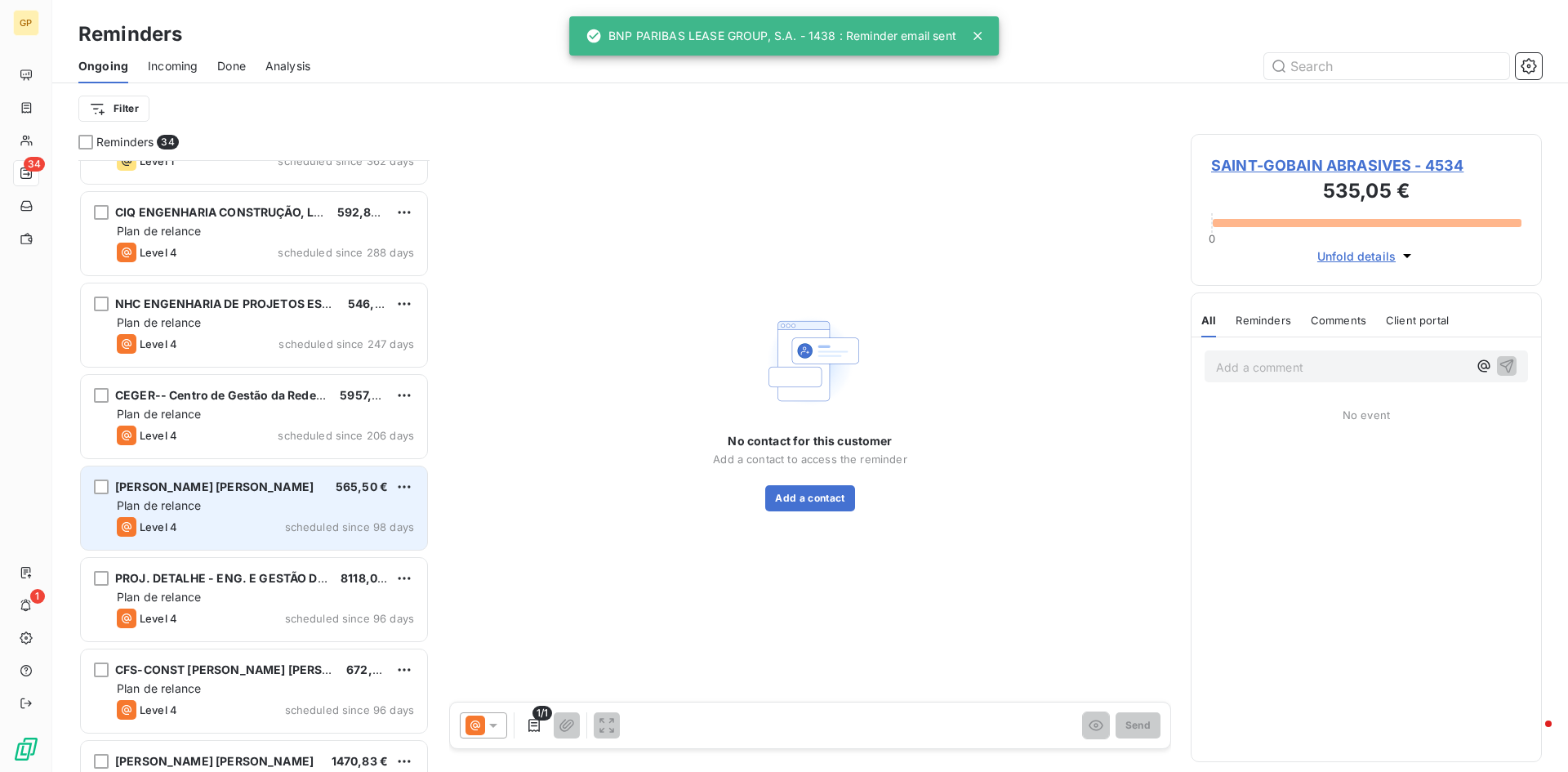
click at [240, 513] on div "[PERSON_NAME] [PERSON_NAME] 565,50 € Plan de relance Level 4 scheduled since 98…" at bounding box center [254, 509] width 346 height 84
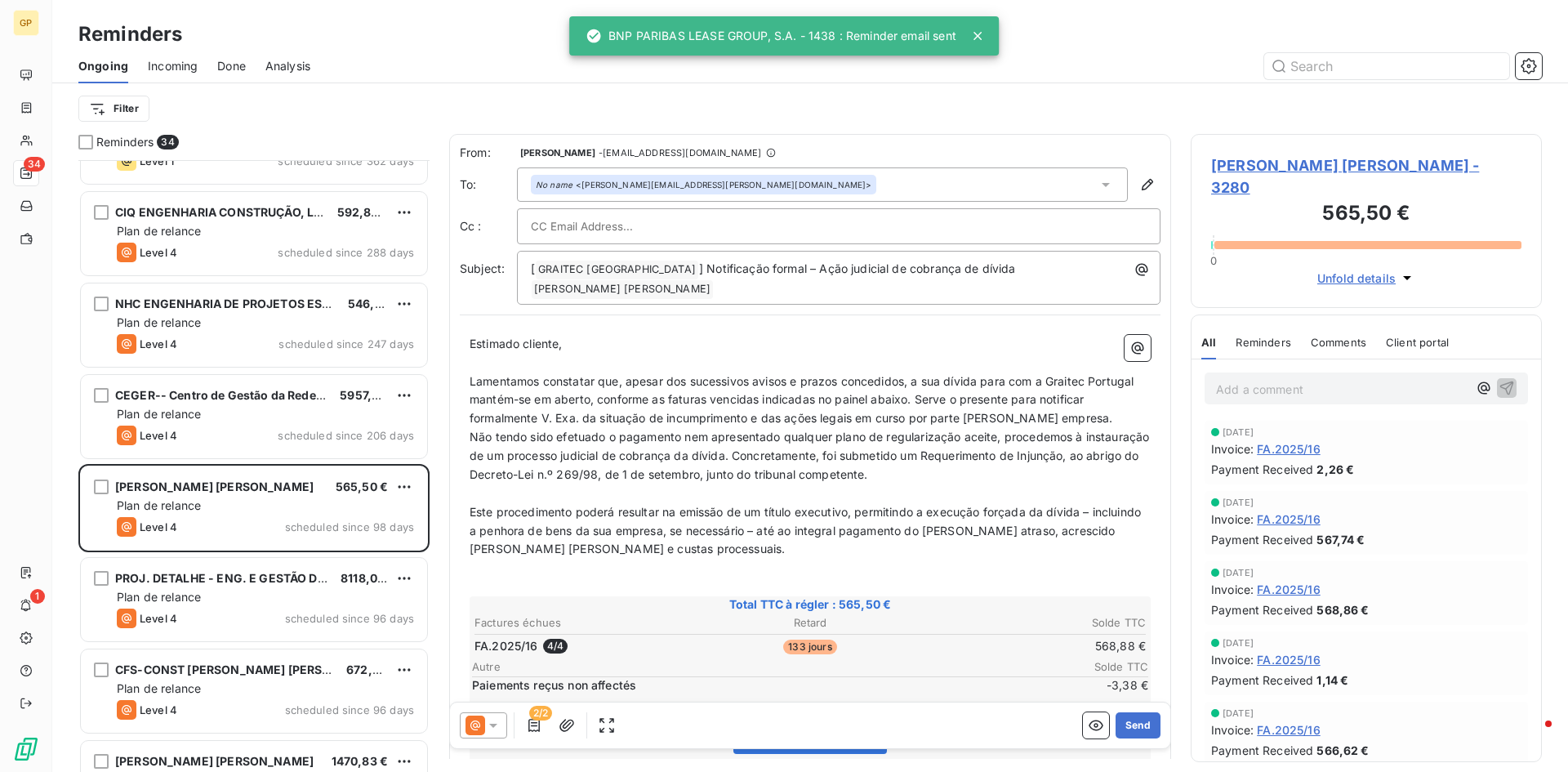
click at [506, 724] on div "2/2" at bounding box center [540, 724] width 160 height 26
click at [502, 724] on div at bounding box center [484, 724] width 48 height 26
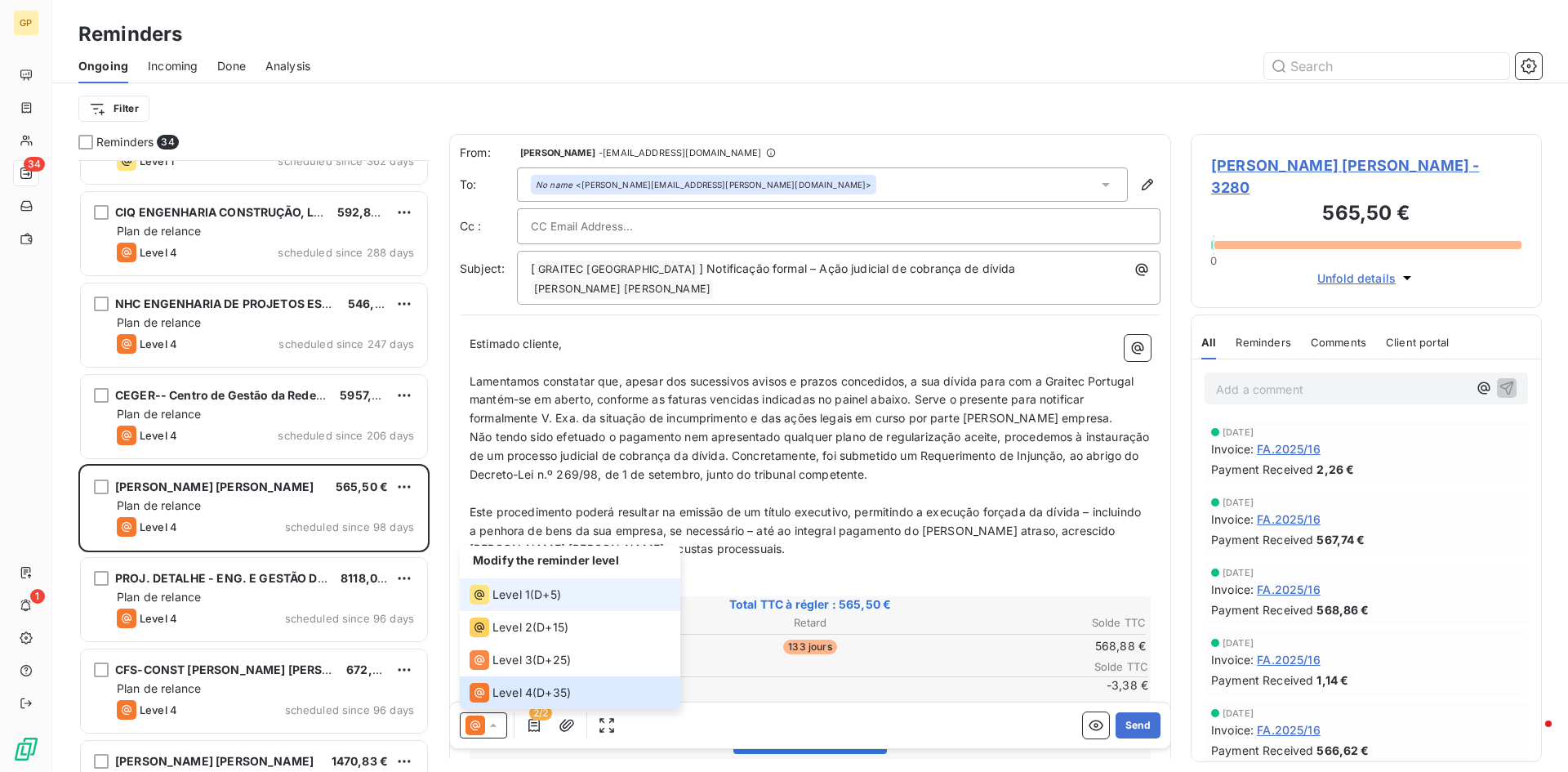
click at [520, 596] on span "Level 1" at bounding box center [511, 594] width 38 height 16
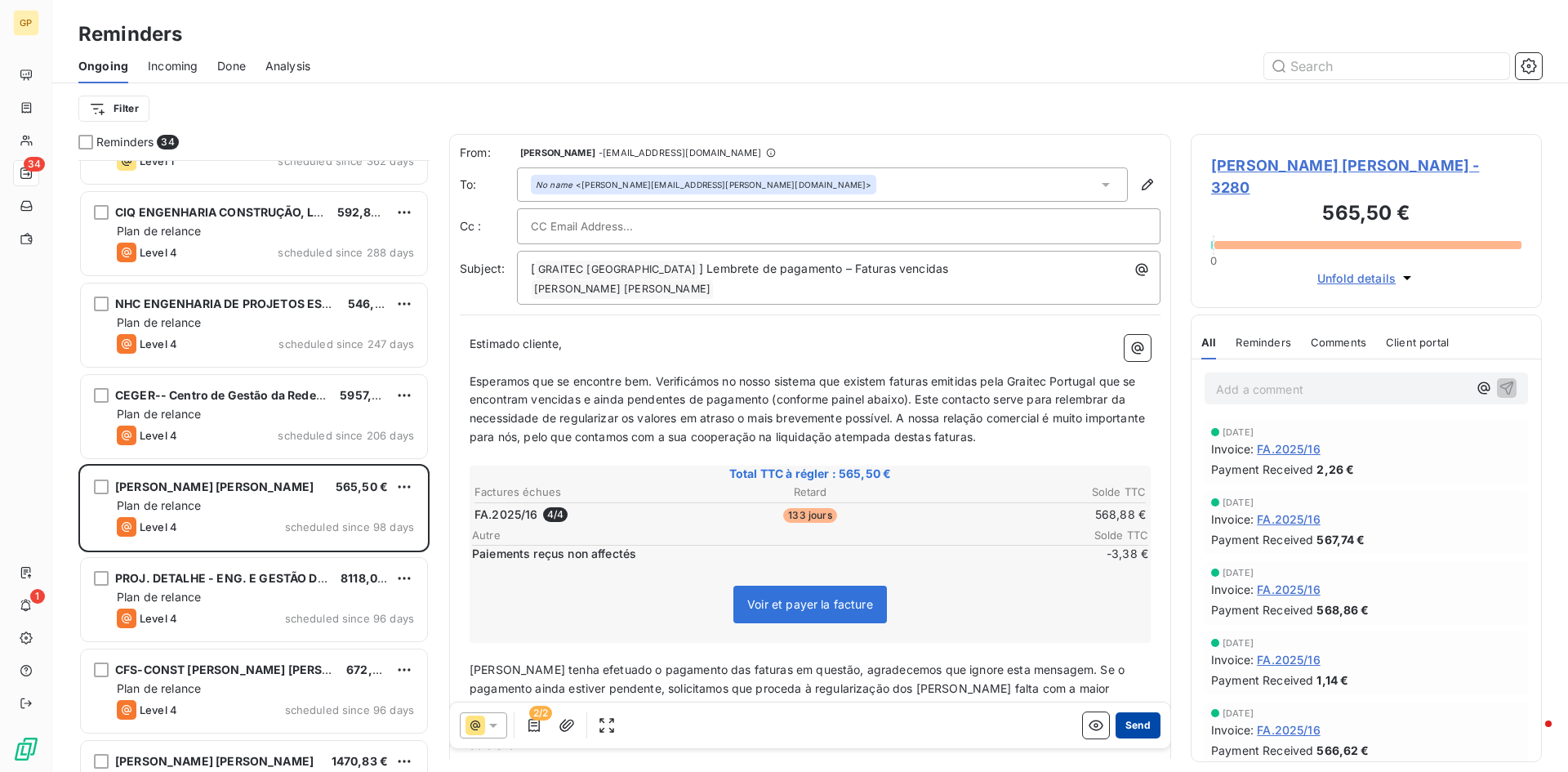
click at [1121, 732] on button "Send" at bounding box center [1138, 724] width 45 height 26
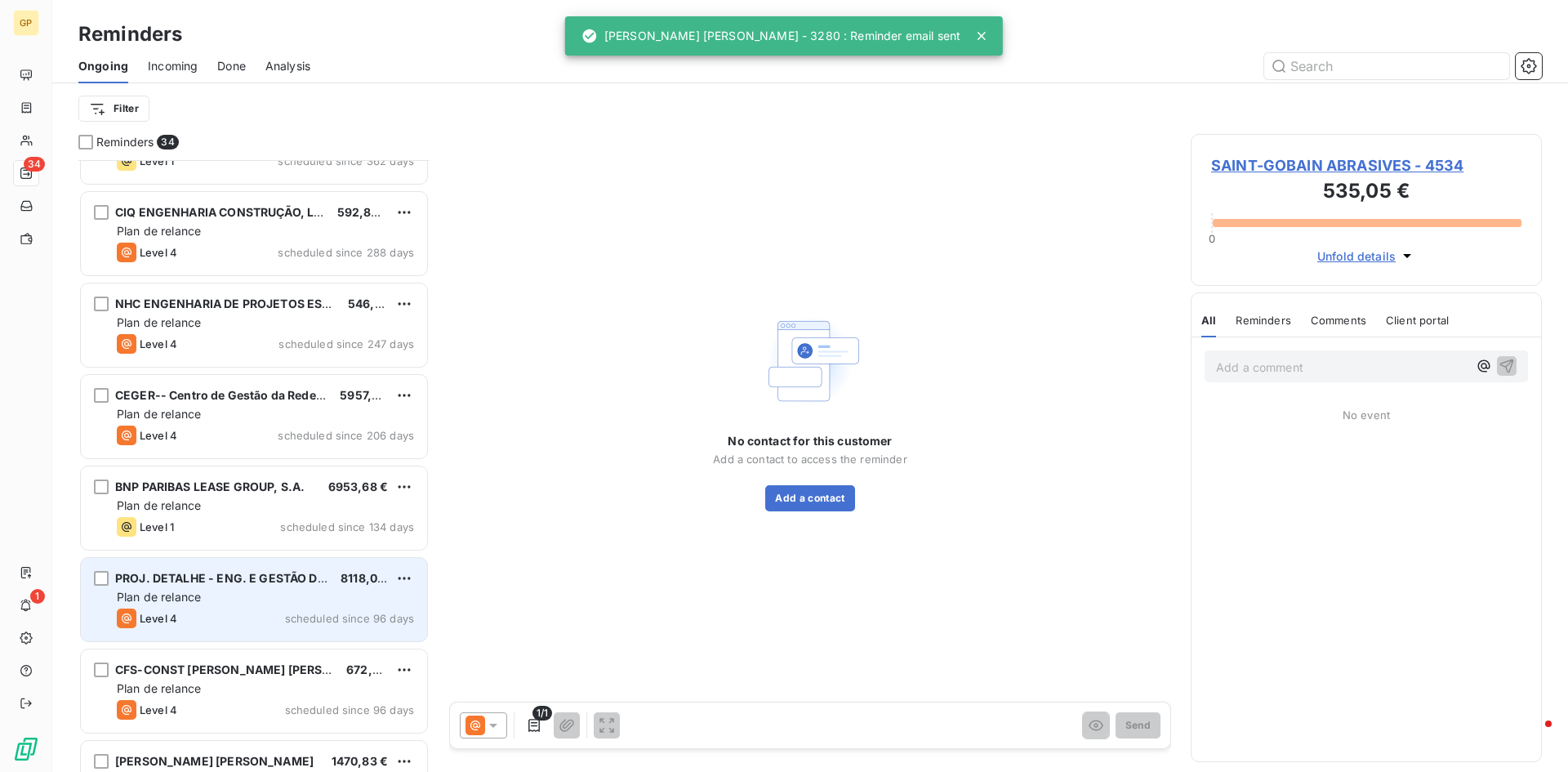
click at [208, 592] on div "Plan de relance" at bounding box center [265, 597] width 297 height 16
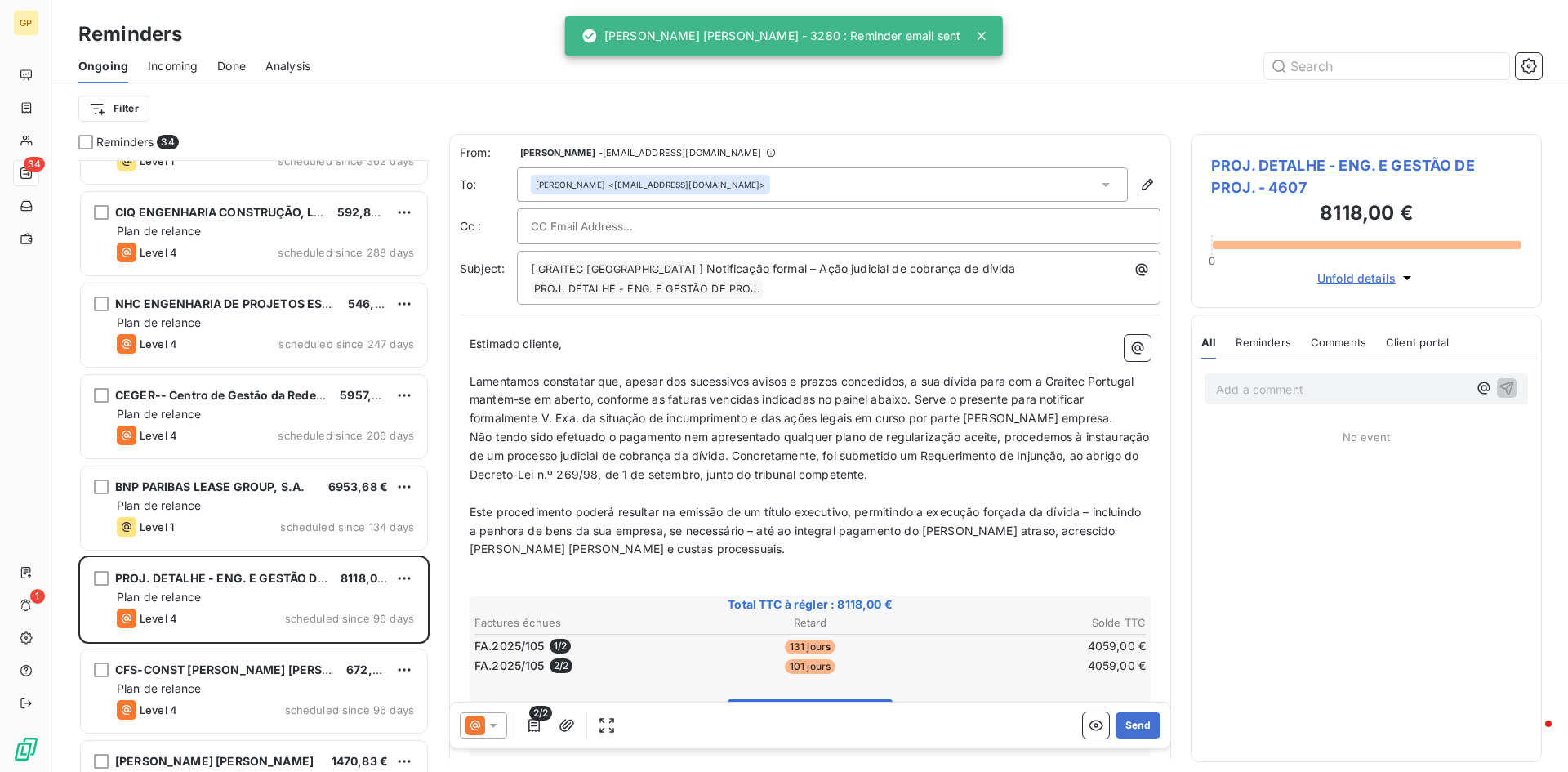
click at [499, 718] on icon at bounding box center [492, 724] width 16 height 16
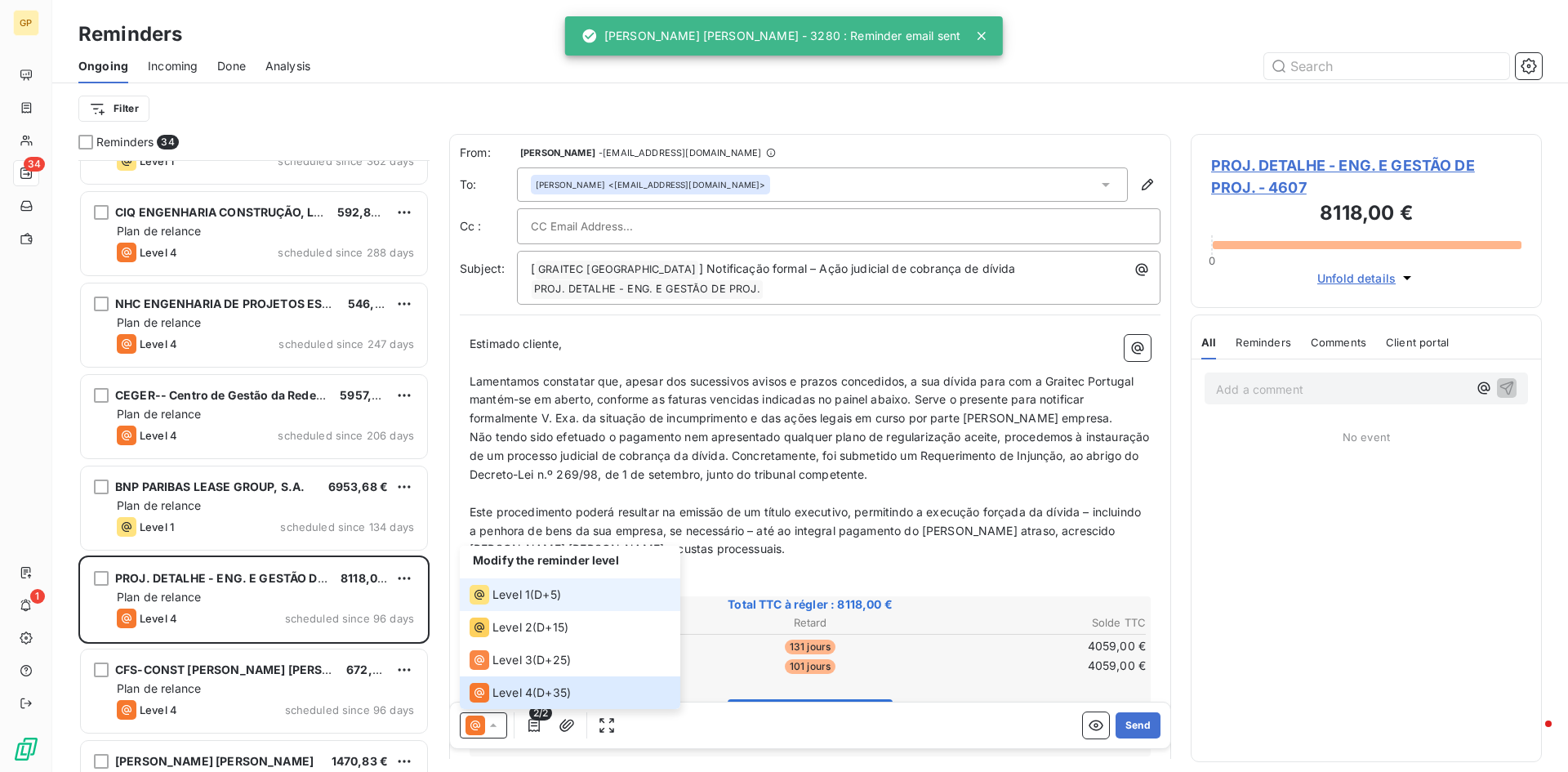
click at [536, 592] on div "Level 1 ( D+5 )" at bounding box center [515, 594] width 91 height 20
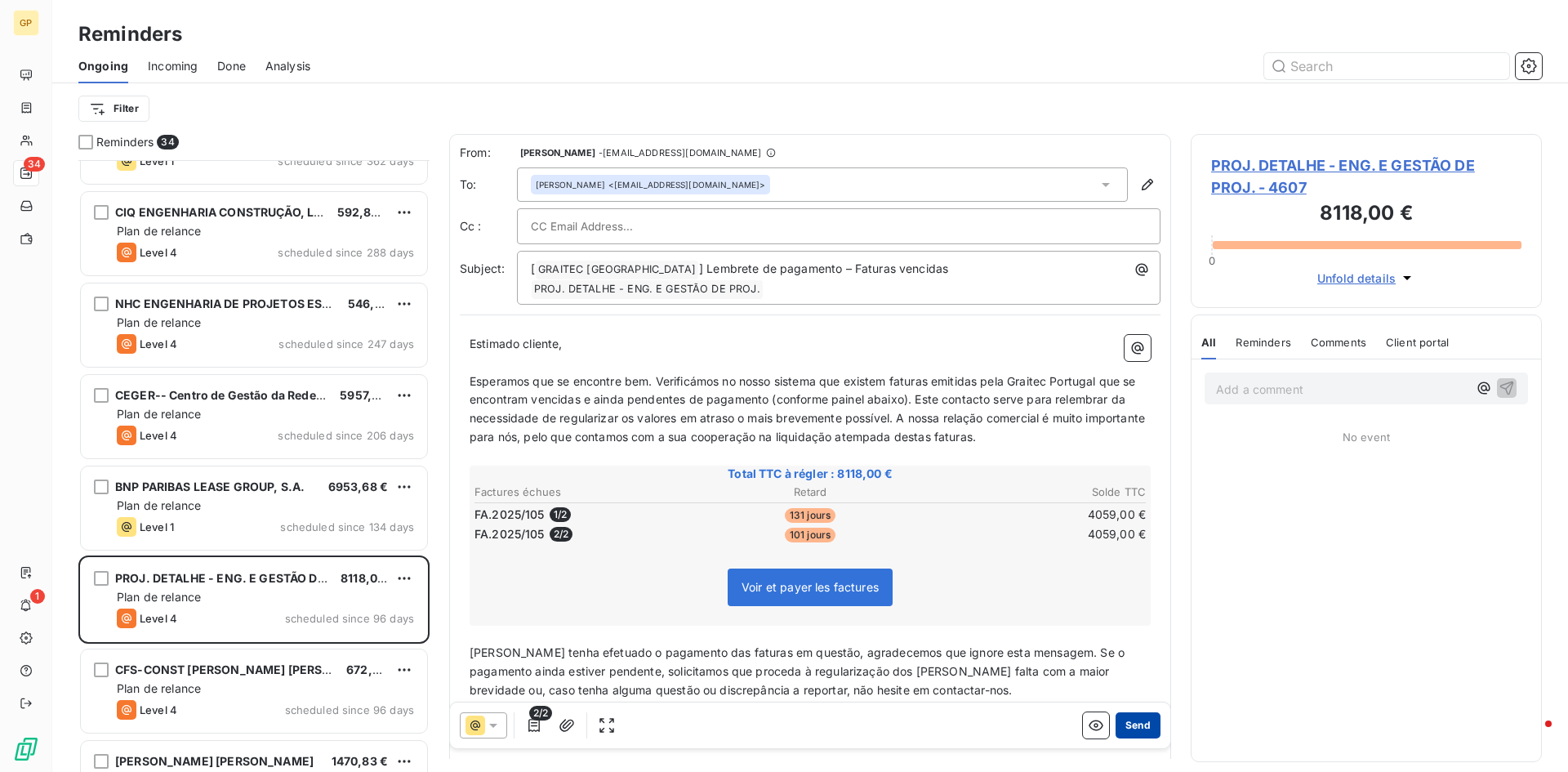
click at [1129, 726] on button "Send" at bounding box center [1138, 724] width 45 height 26
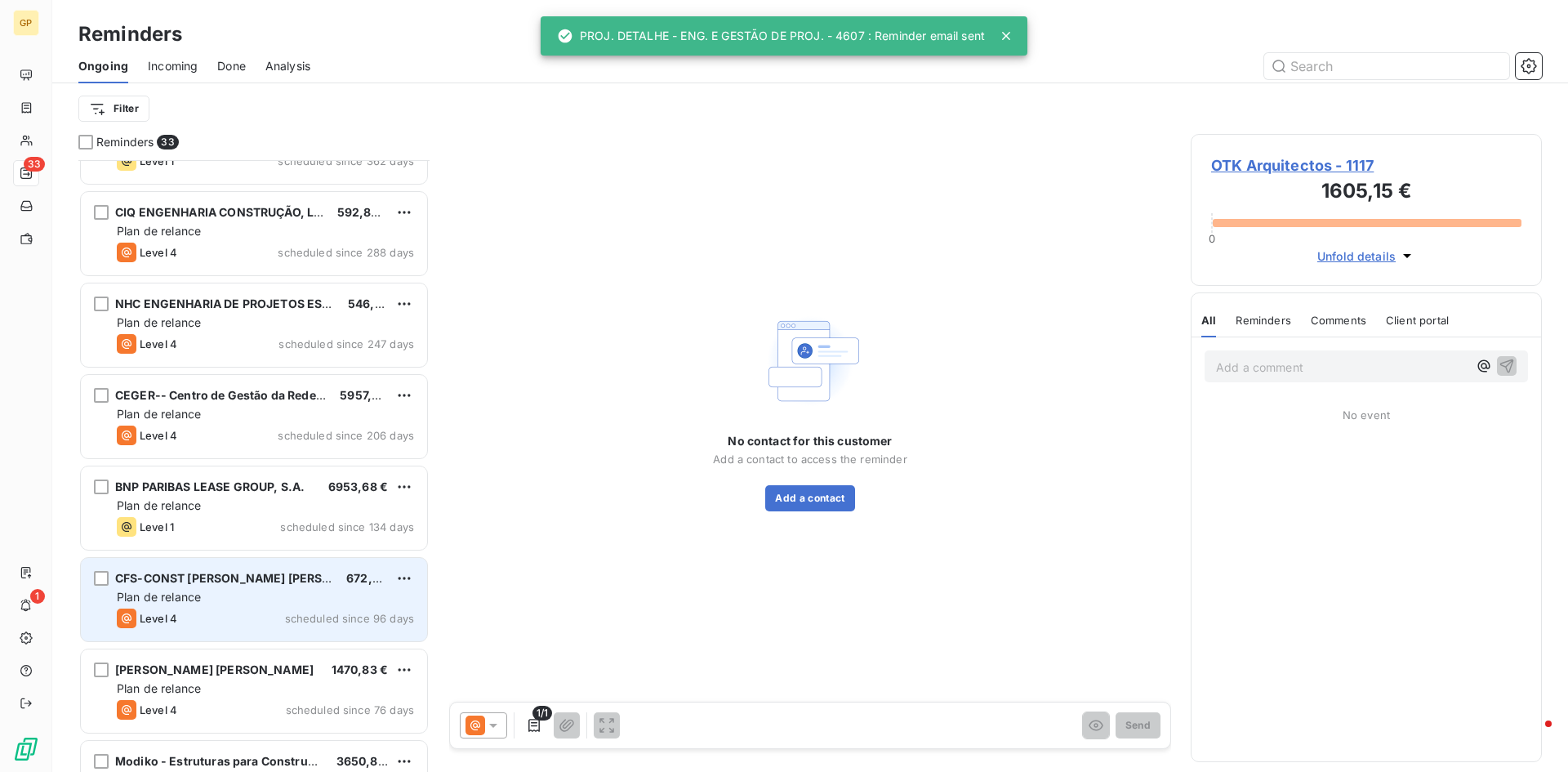
click at [273, 585] on div "CFS-CONST [PERSON_NAME] [PERSON_NAME]" at bounding box center [223, 578] width 218 height 16
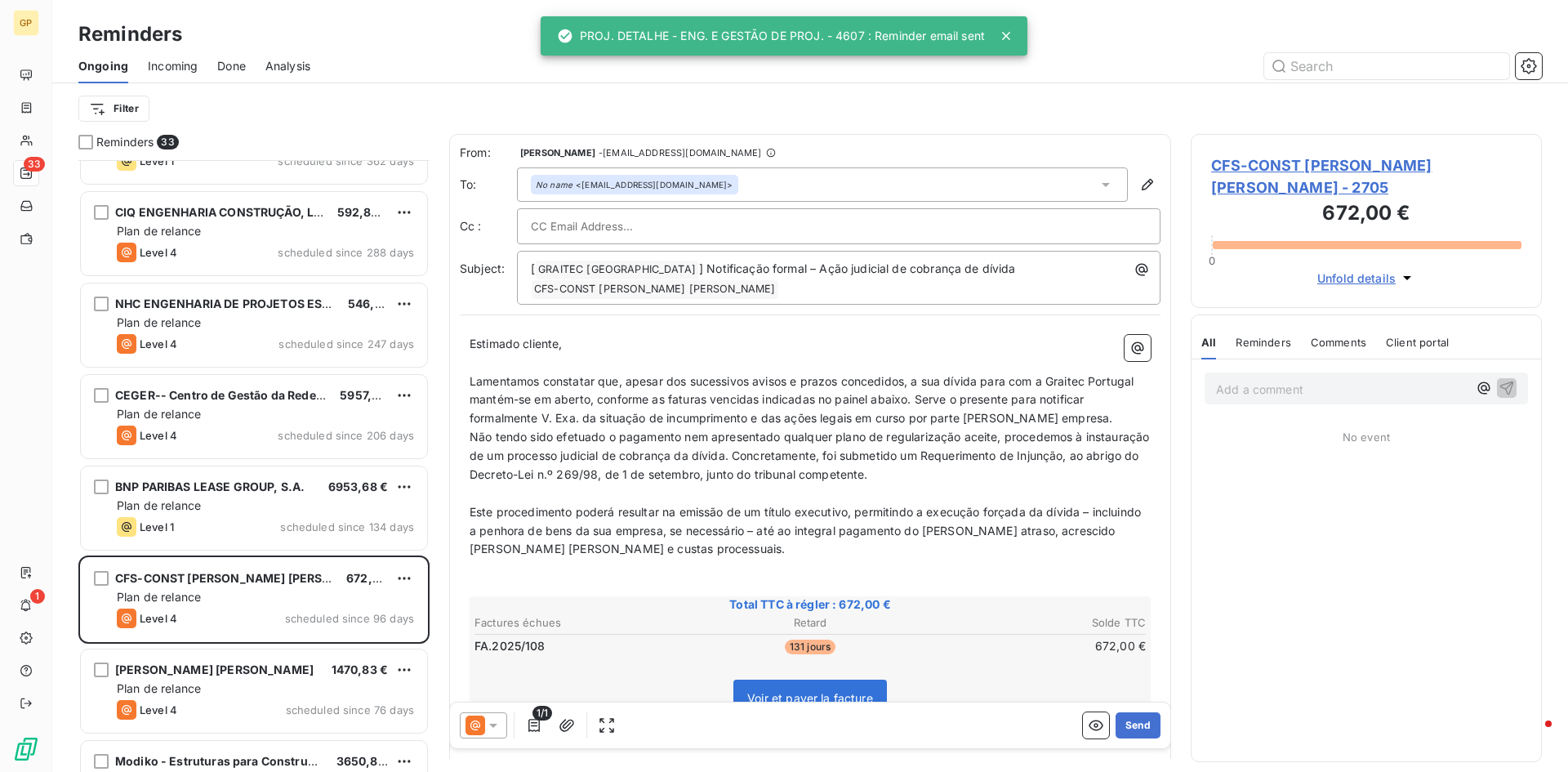
click at [505, 717] on div at bounding box center [484, 724] width 48 height 26
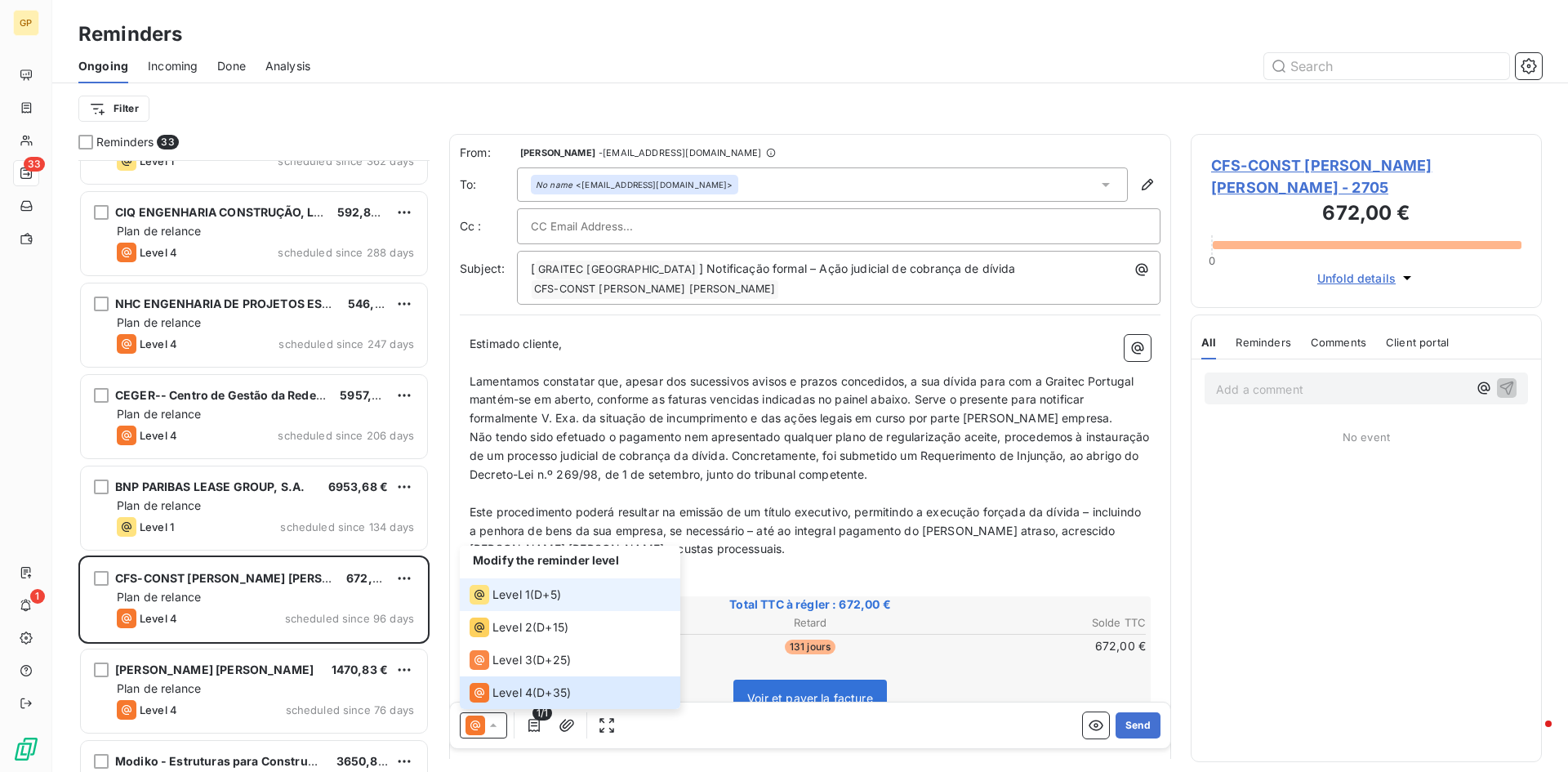
click at [531, 597] on div "Level 1 ( D+5 )" at bounding box center [515, 594] width 91 height 20
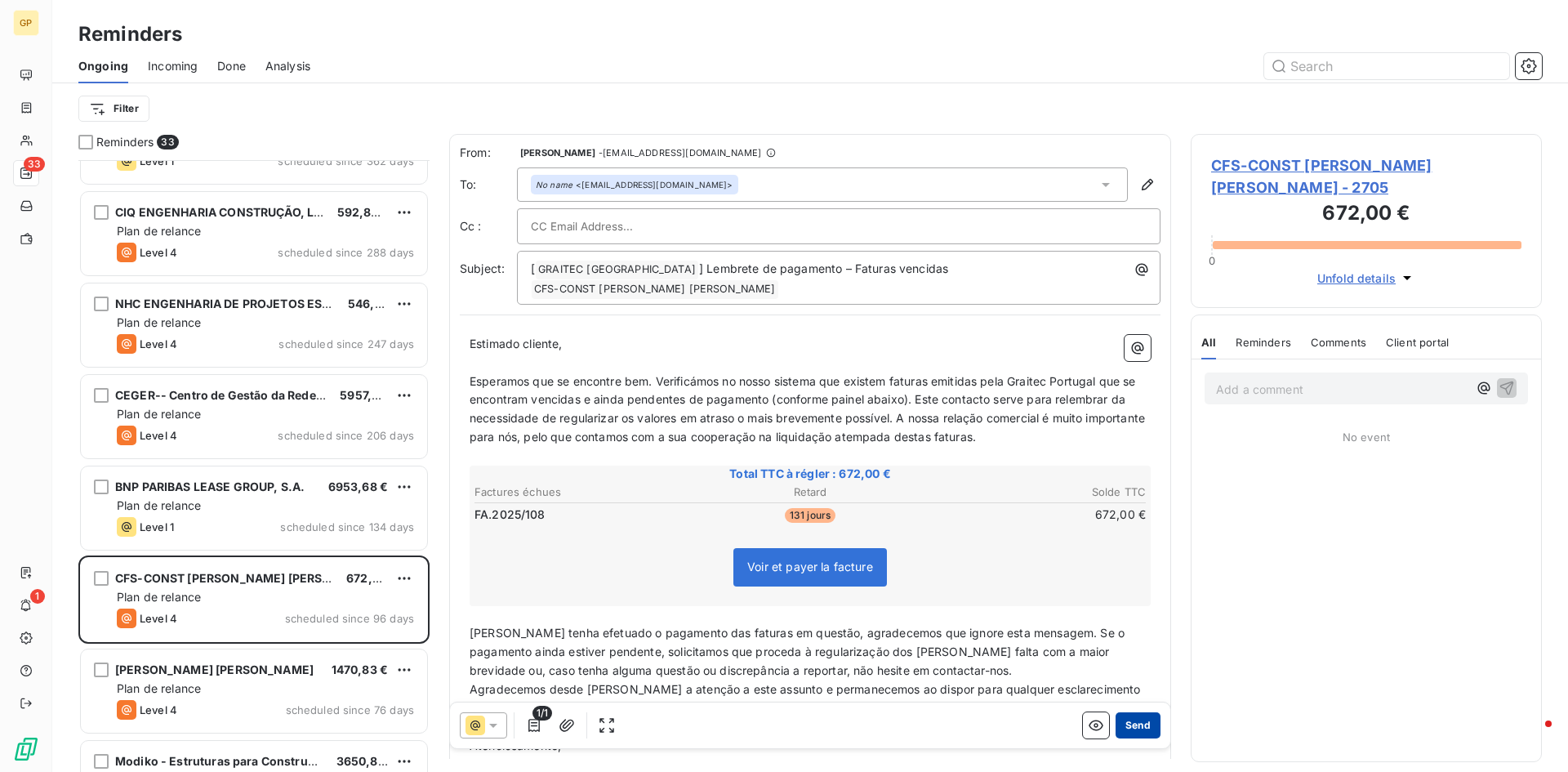
click at [1121, 731] on button "Send" at bounding box center [1138, 724] width 45 height 26
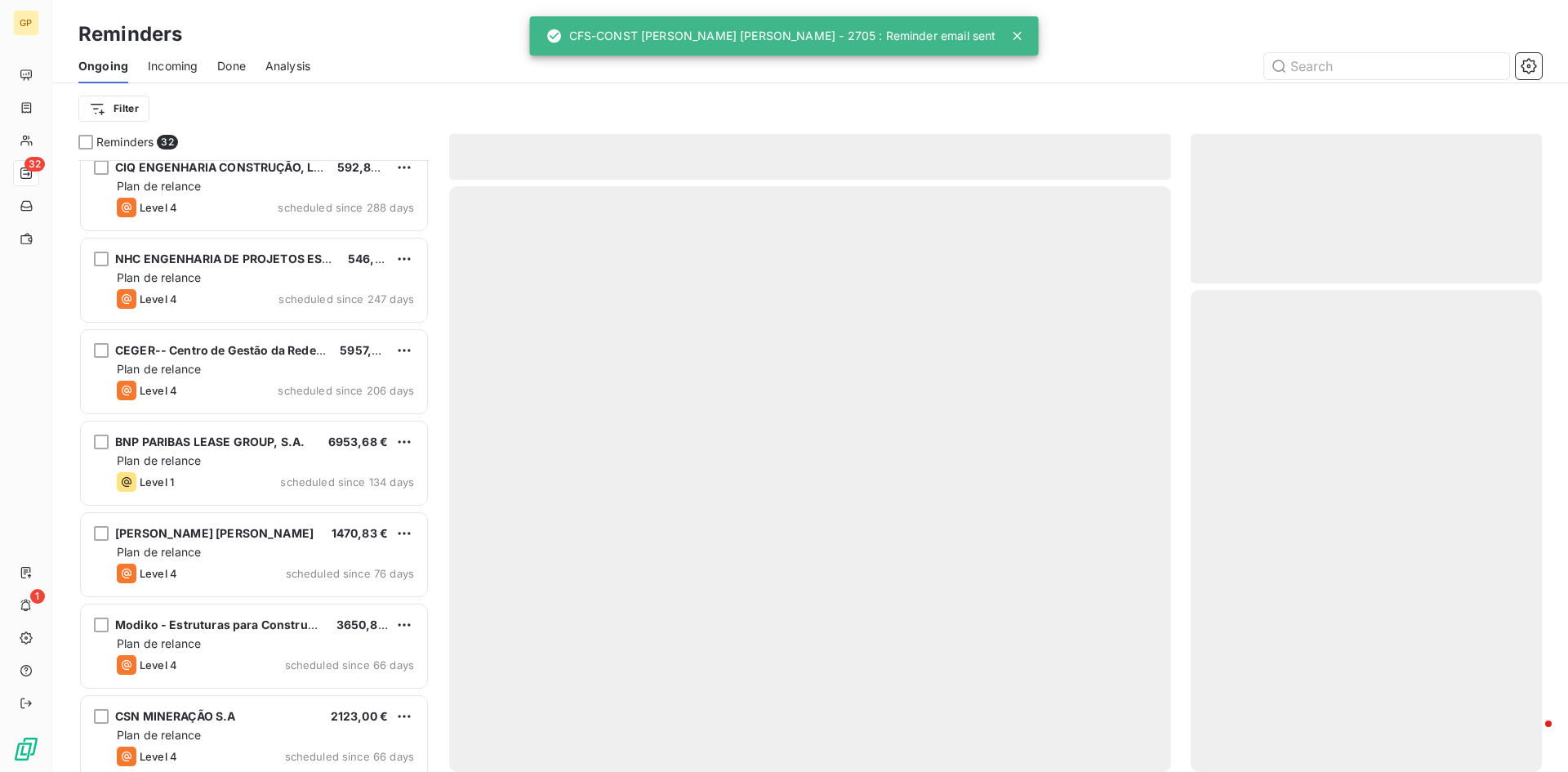
scroll to position [328, 0]
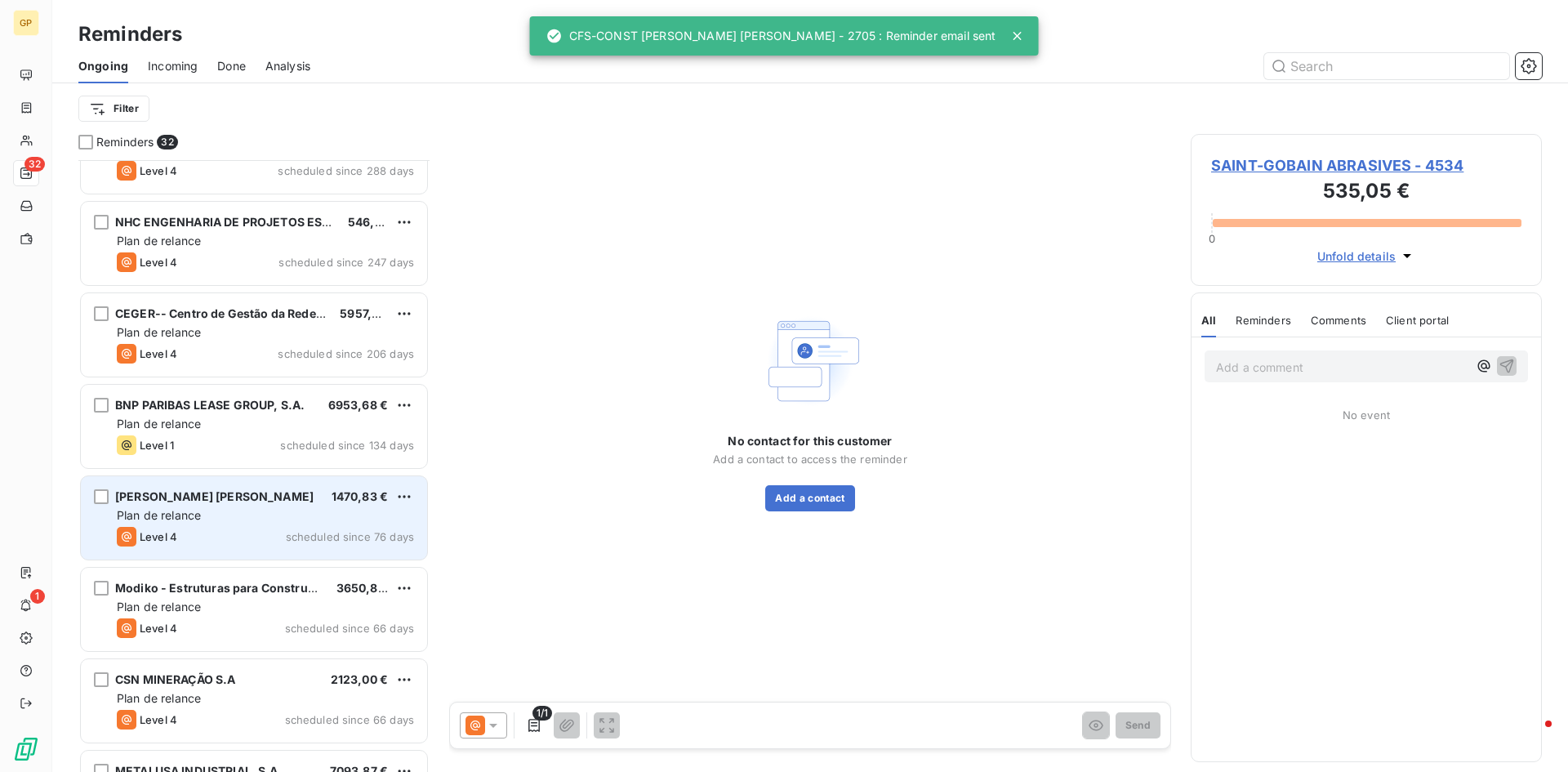
click at [242, 514] on div "Plan de relance" at bounding box center [265, 515] width 297 height 16
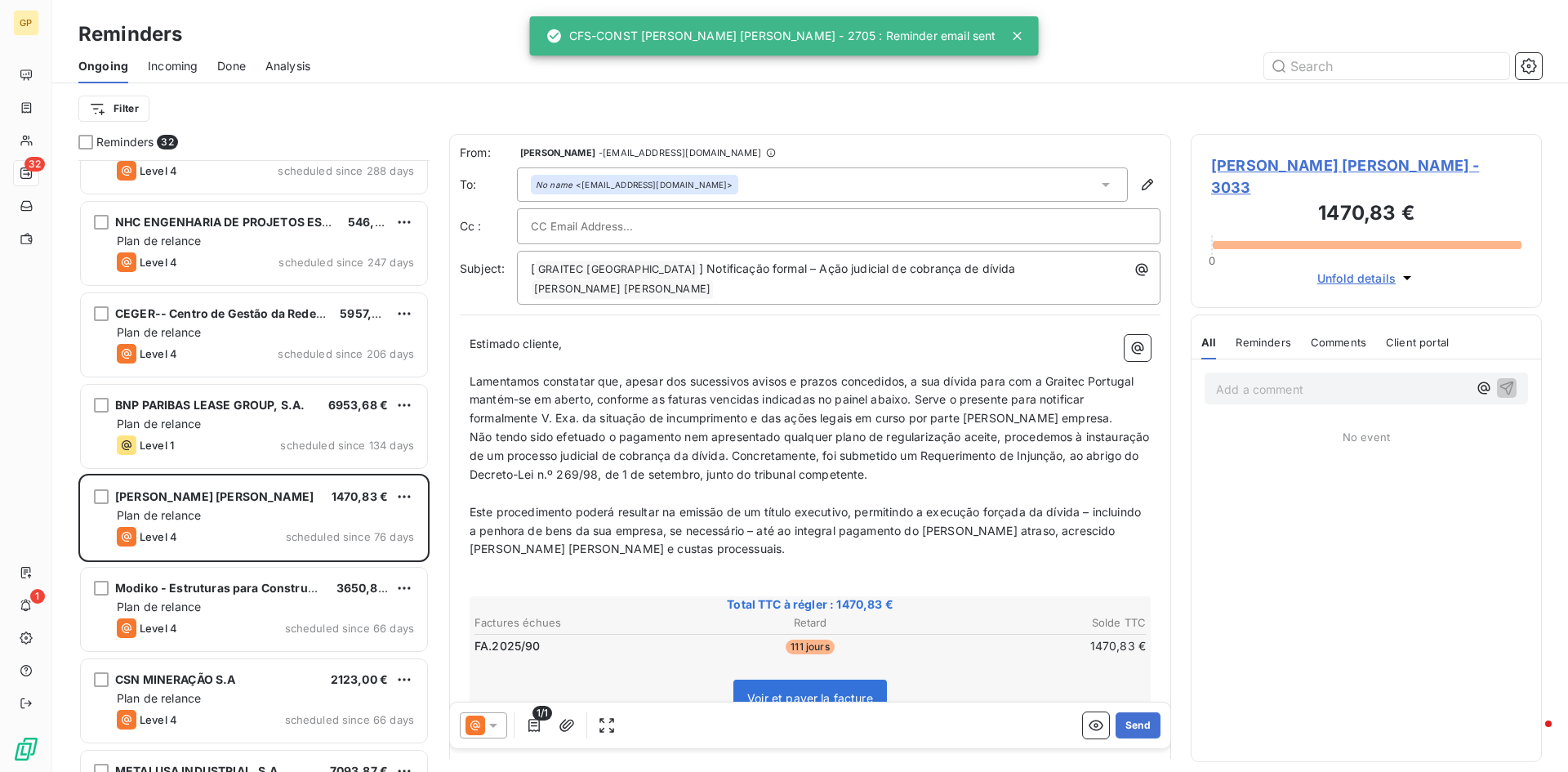
click at [493, 722] on icon at bounding box center [492, 724] width 16 height 16
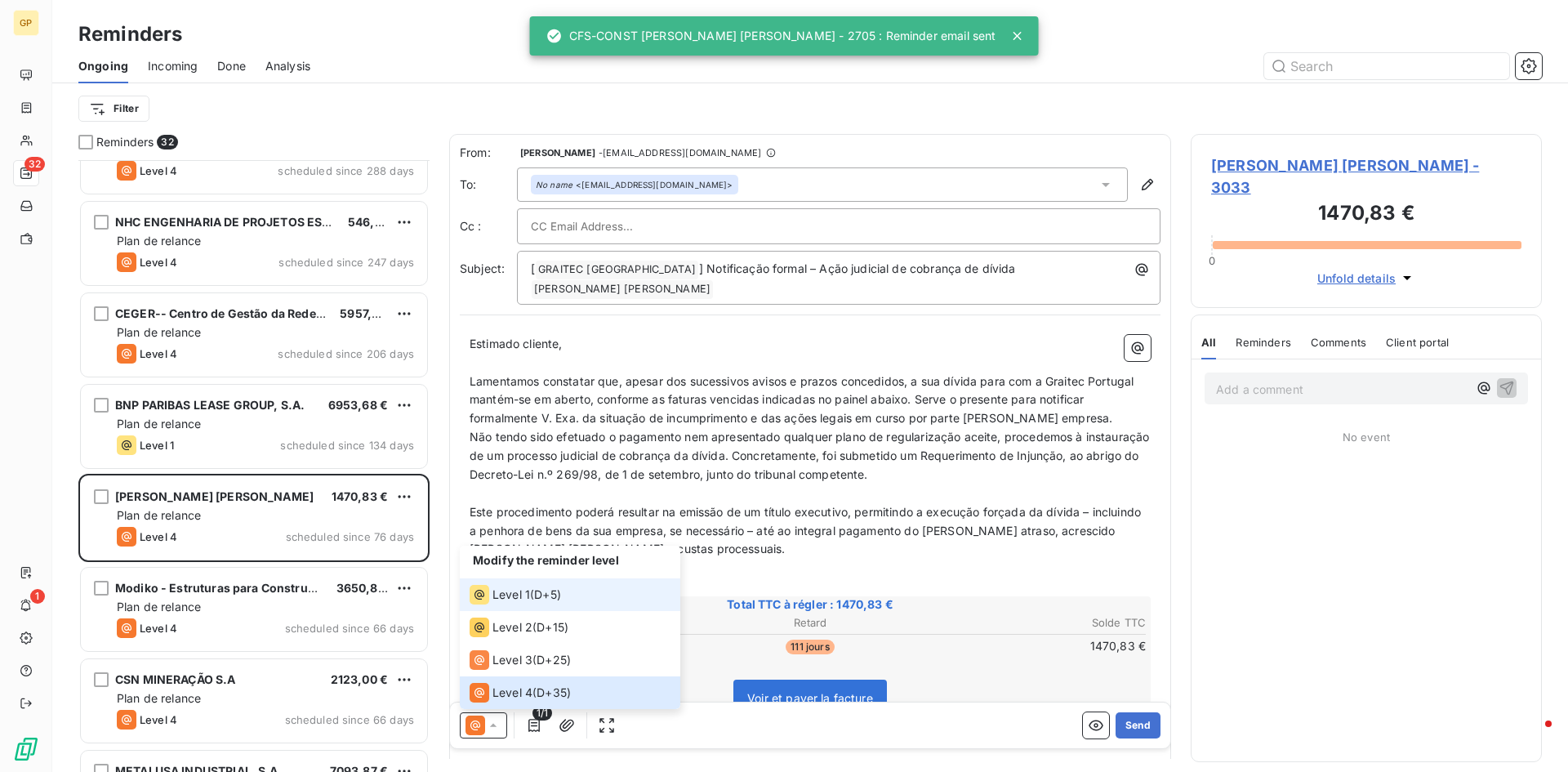
click at [526, 597] on span "Level 1" at bounding box center [511, 594] width 38 height 16
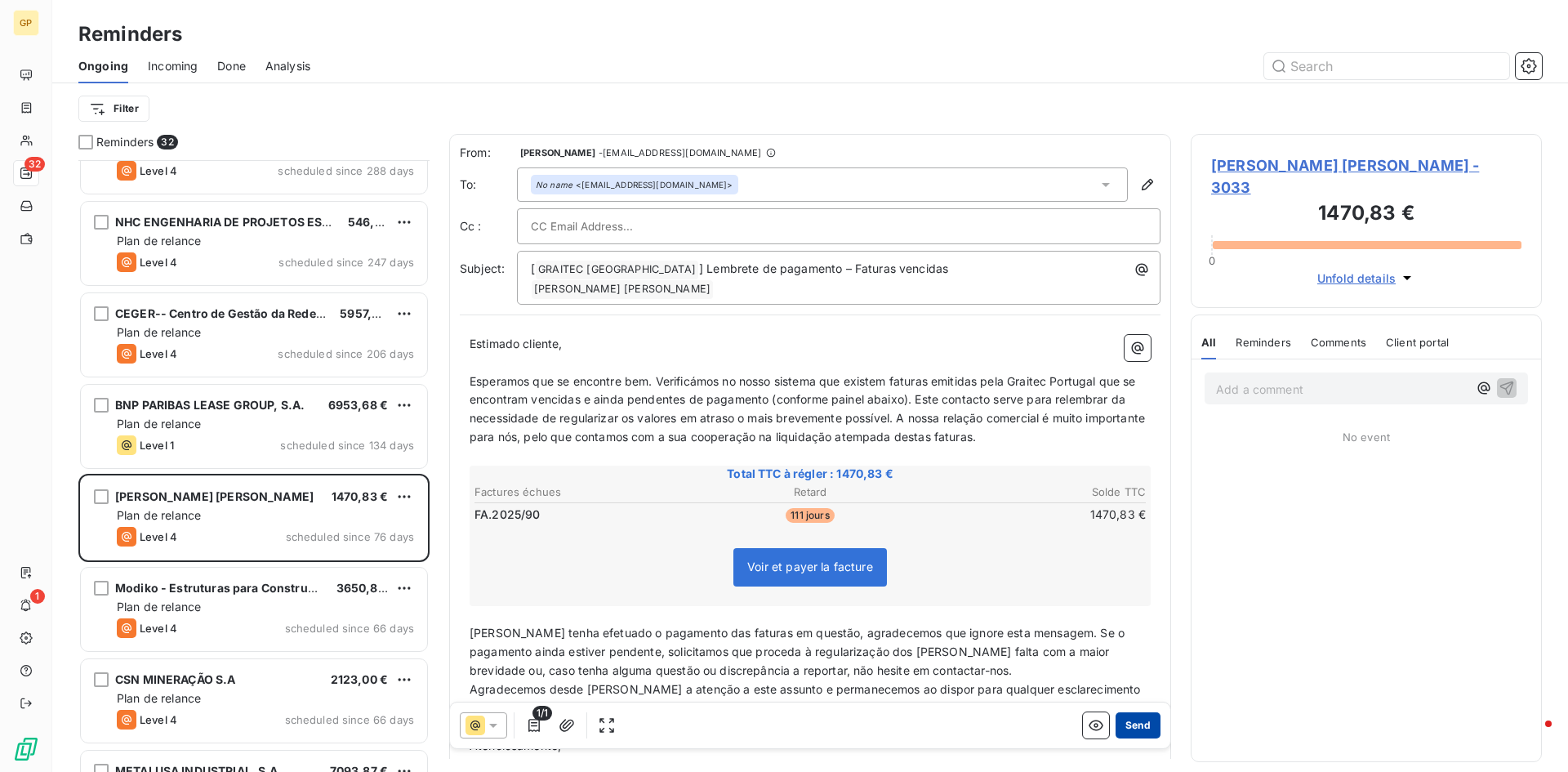
click at [1125, 727] on button "Send" at bounding box center [1138, 724] width 45 height 26
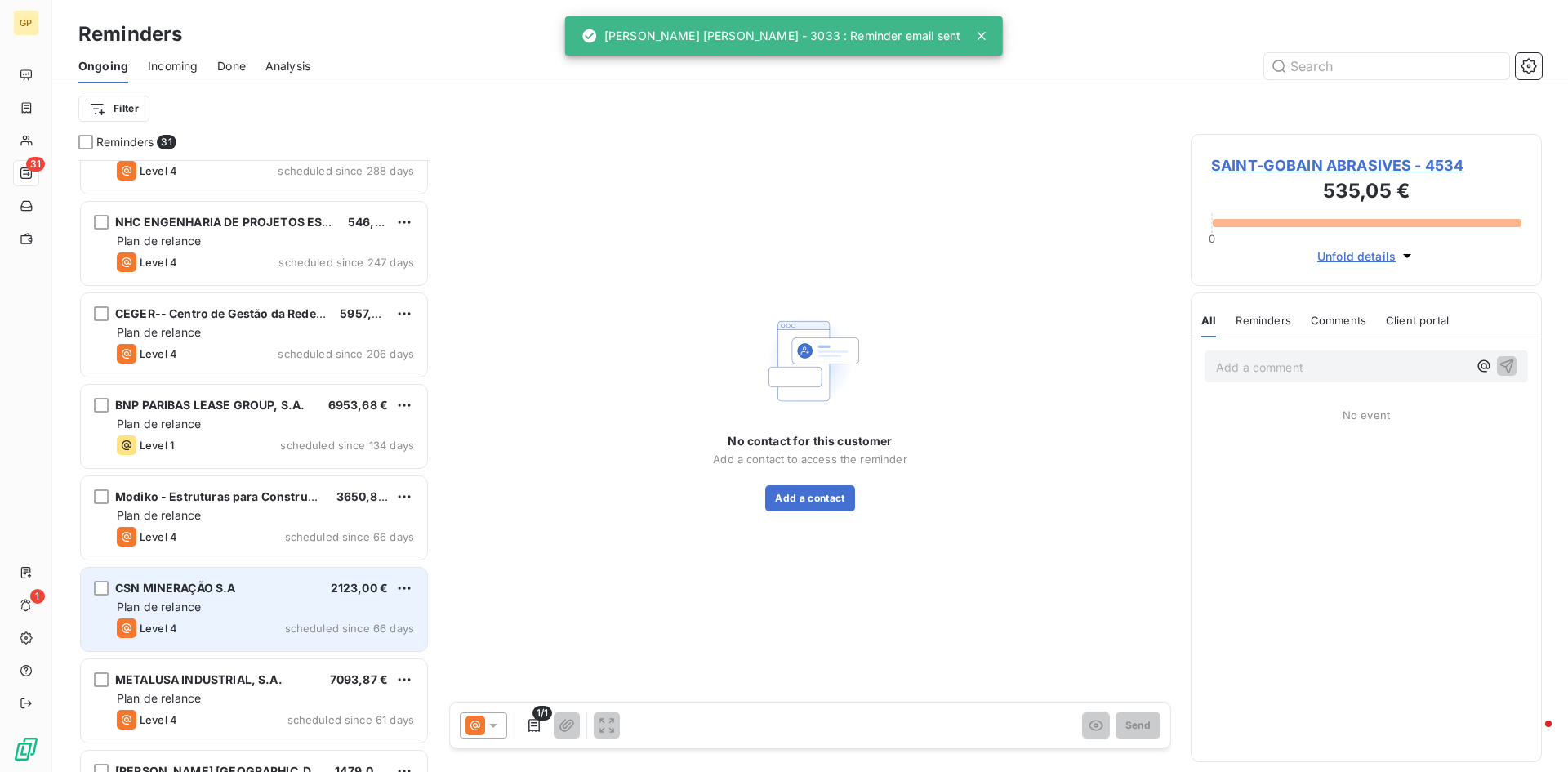
click at [229, 621] on div "Level 4 scheduled since 66 days" at bounding box center [265, 627] width 297 height 20
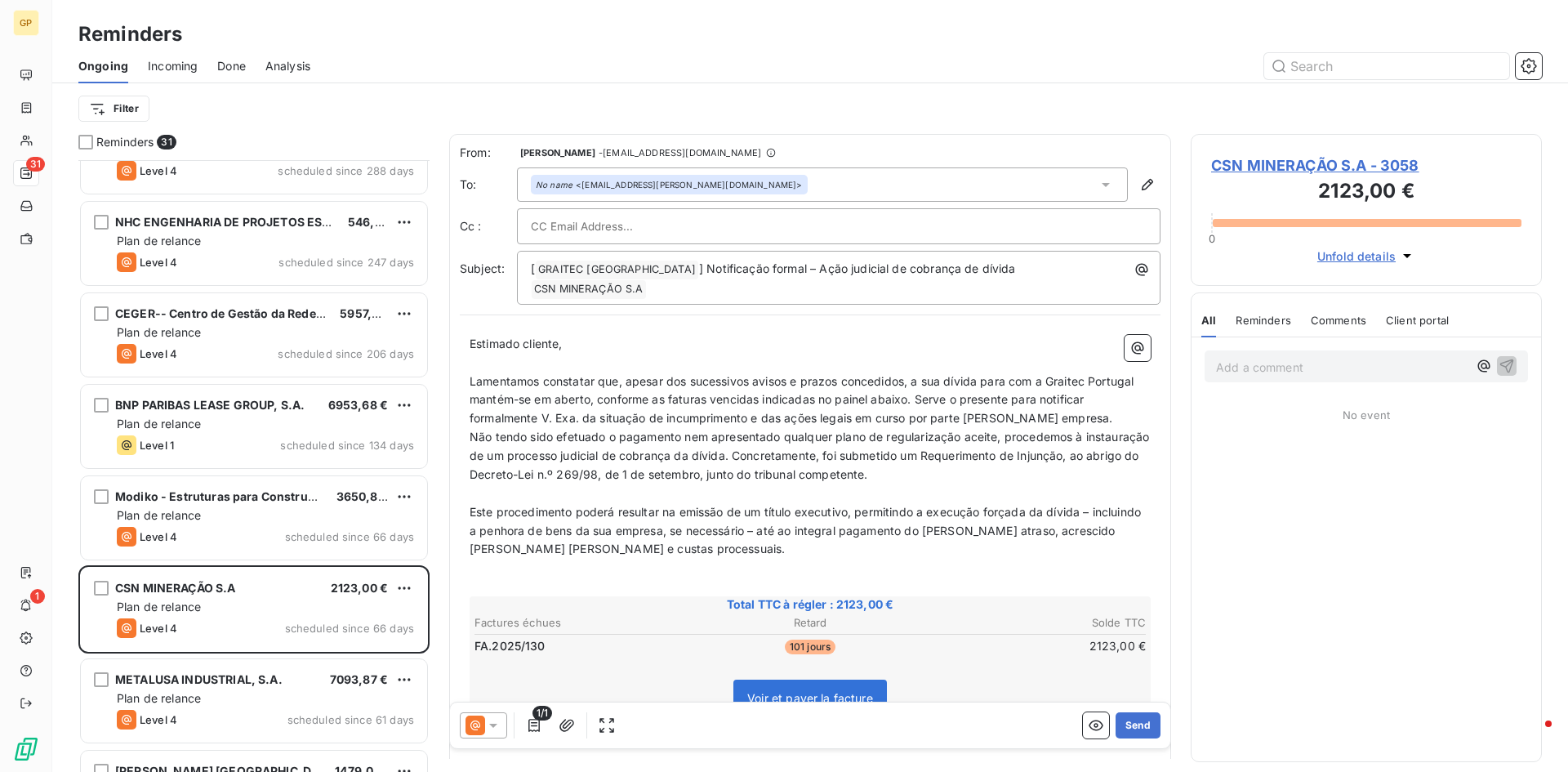
click at [498, 724] on icon at bounding box center [492, 724] width 16 height 16
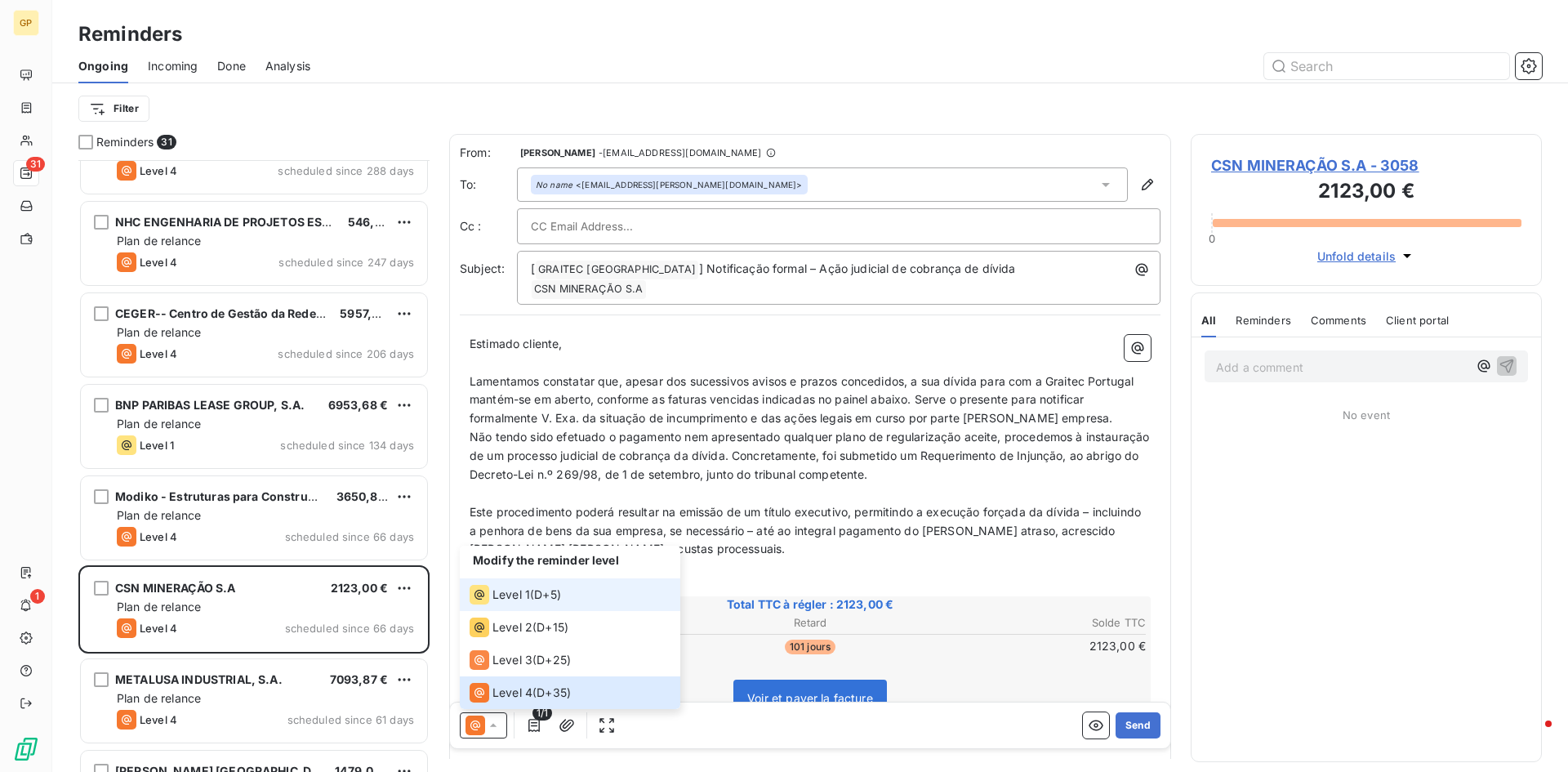
click at [556, 601] on span "D+5 )" at bounding box center [547, 594] width 27 height 16
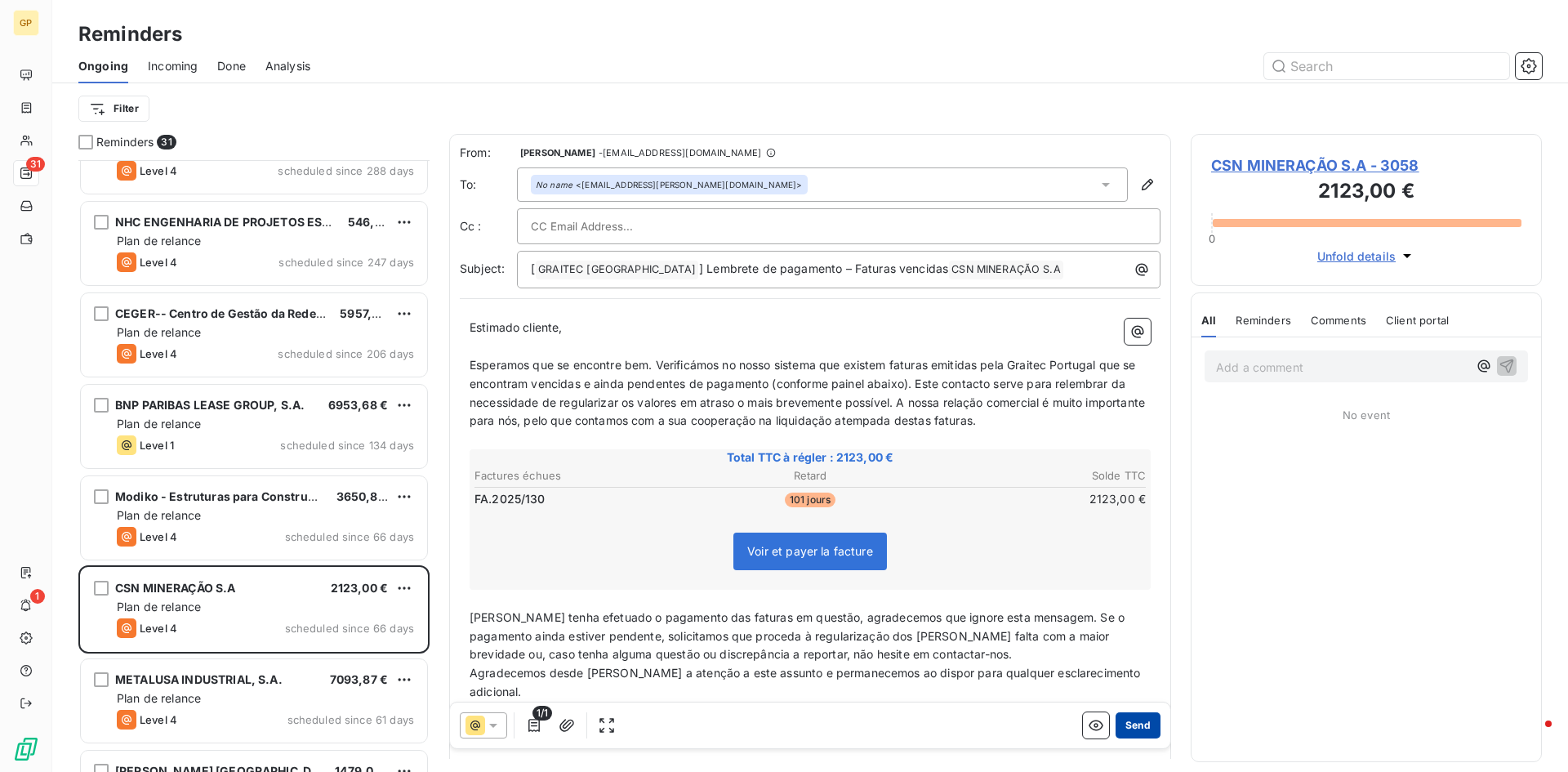
click at [1135, 730] on button "Send" at bounding box center [1138, 724] width 45 height 26
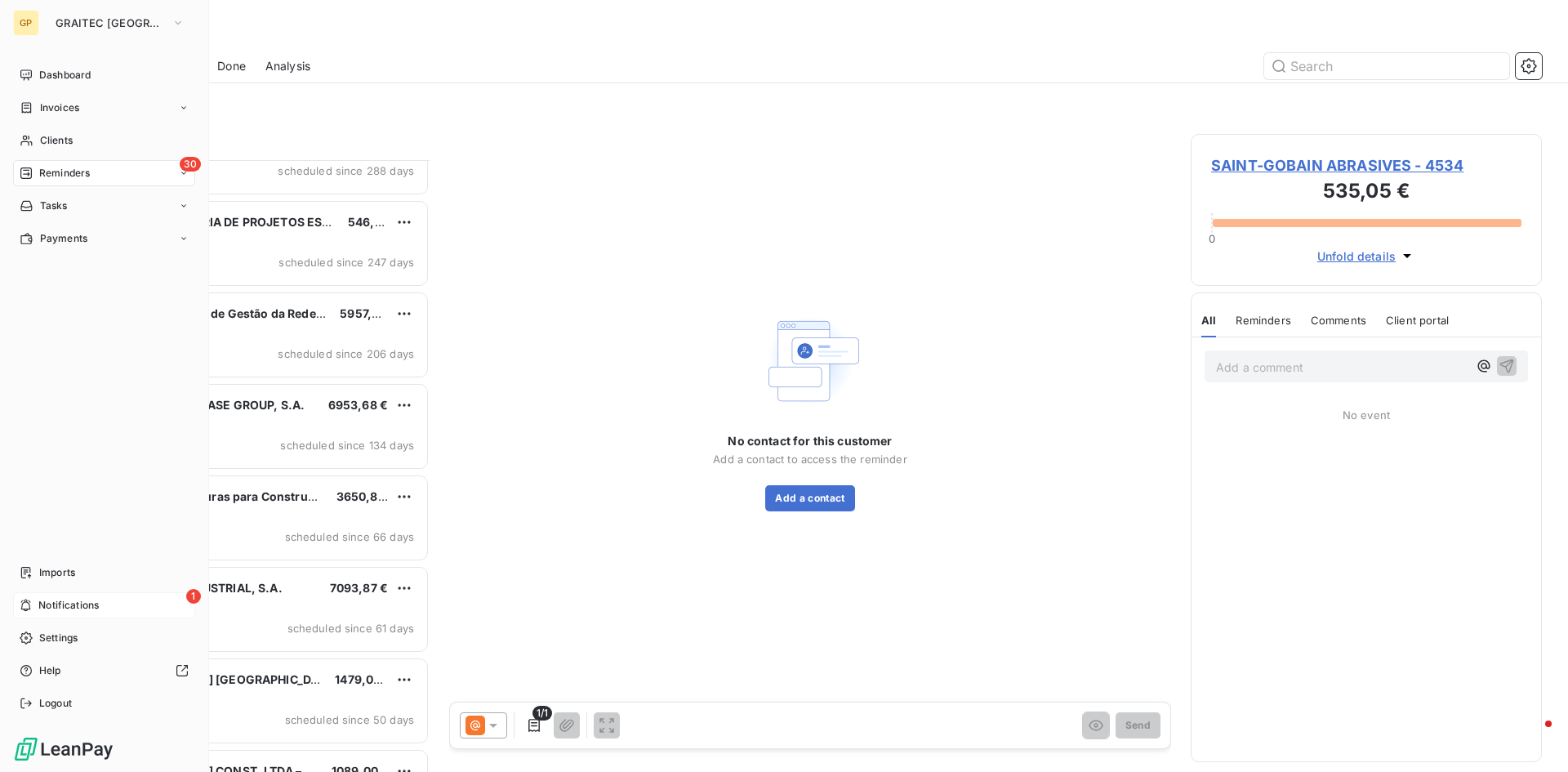
click at [90, 613] on div "1 Notifications" at bounding box center [105, 605] width 182 height 26
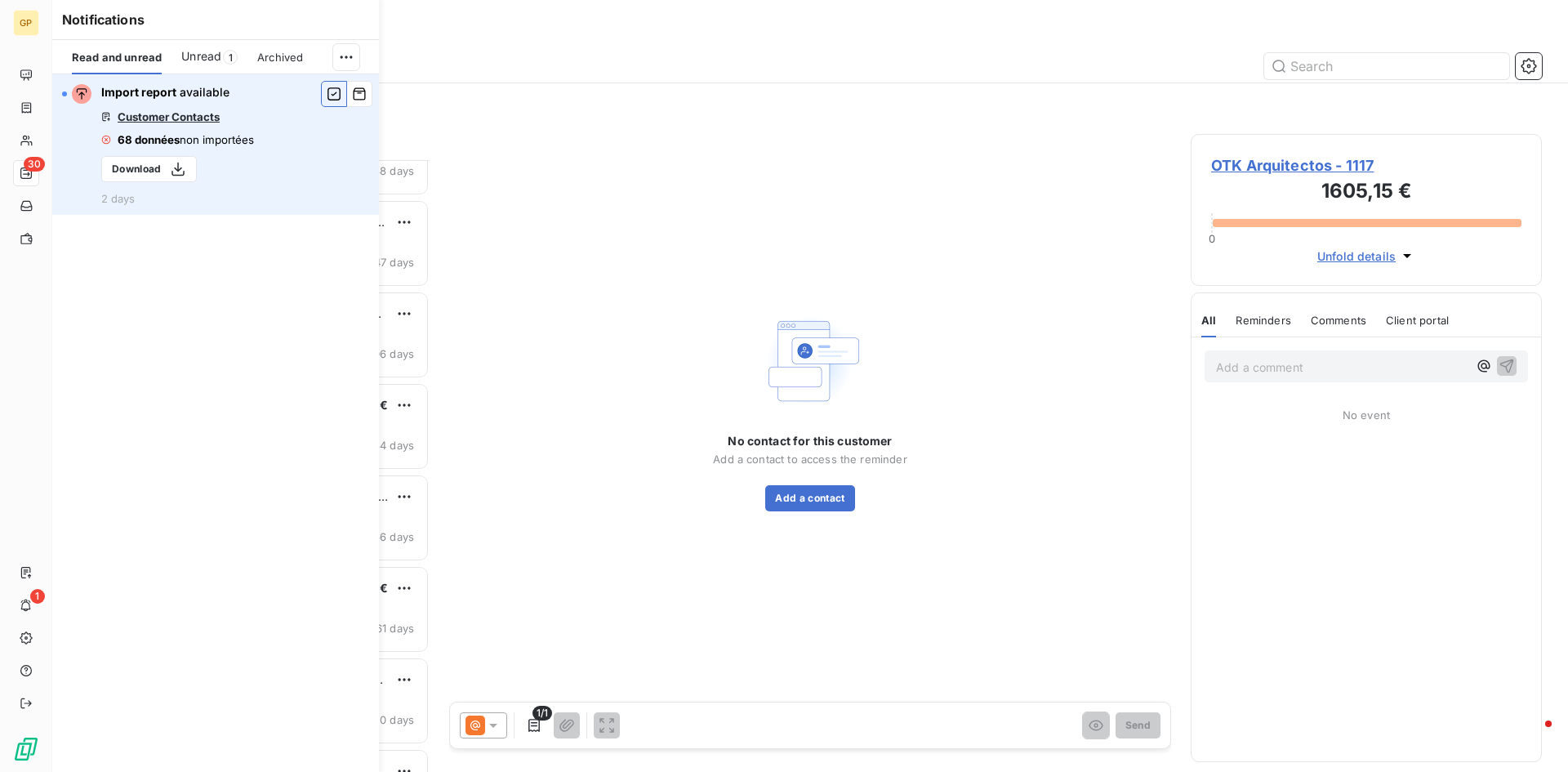
click at [342, 91] on button "button" at bounding box center [334, 93] width 26 height 26
click at [710, 188] on div "No contact for this customer Add a contact to access the reminder Add a contact" at bounding box center [811, 410] width 722 height 551
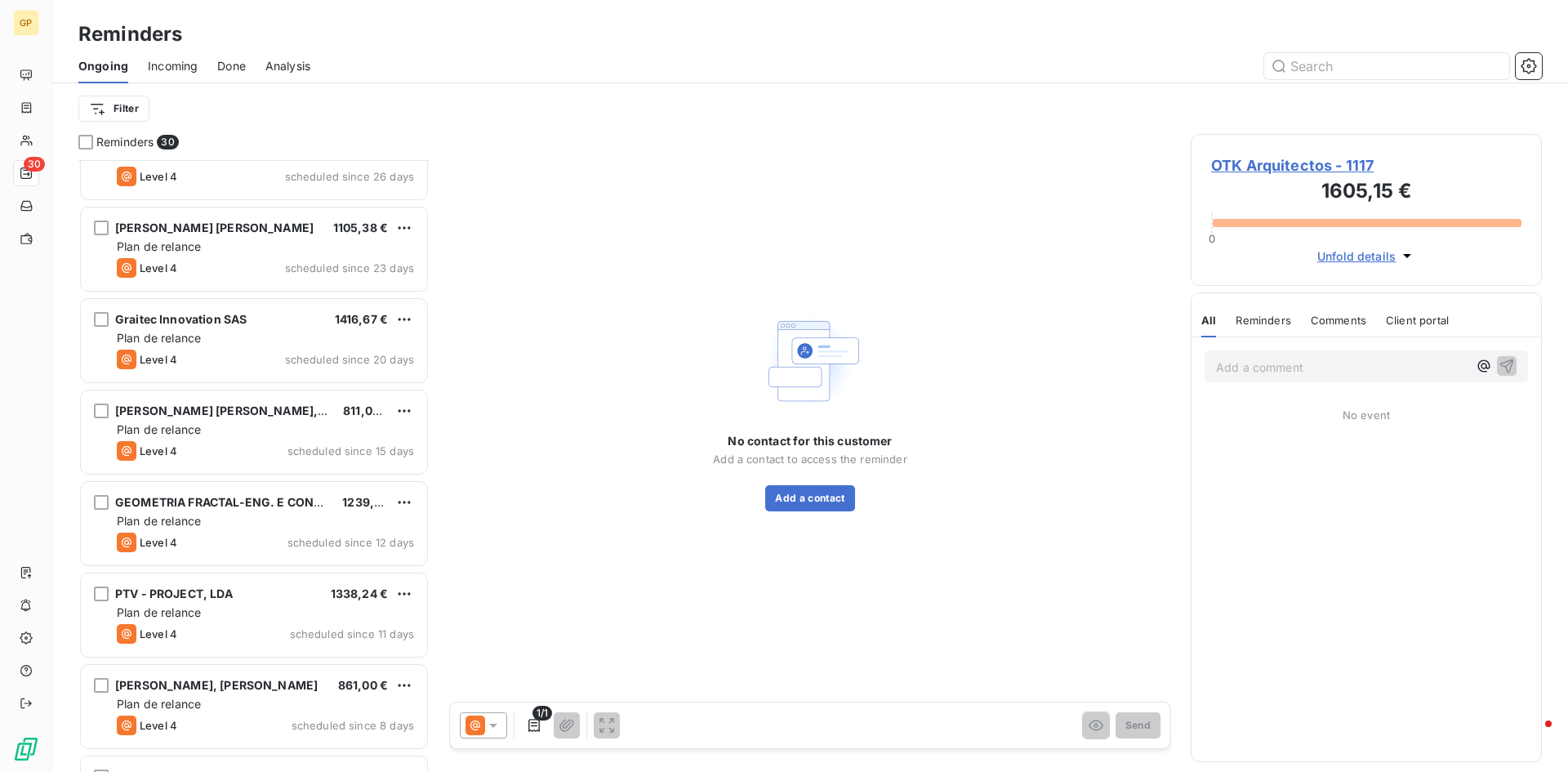
scroll to position [1798, 0]
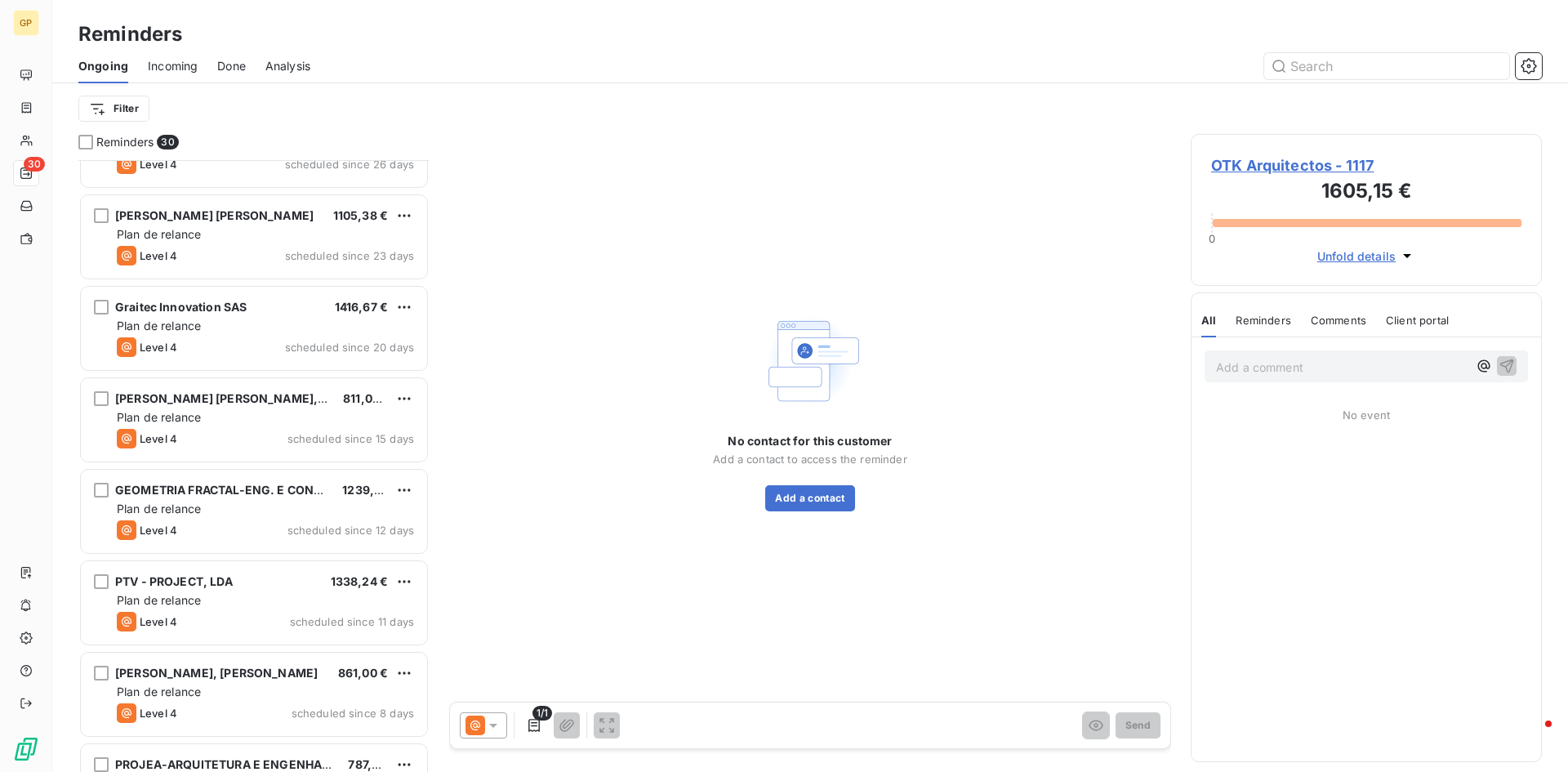
click at [239, 53] on div "Done" at bounding box center [232, 67] width 29 height 34
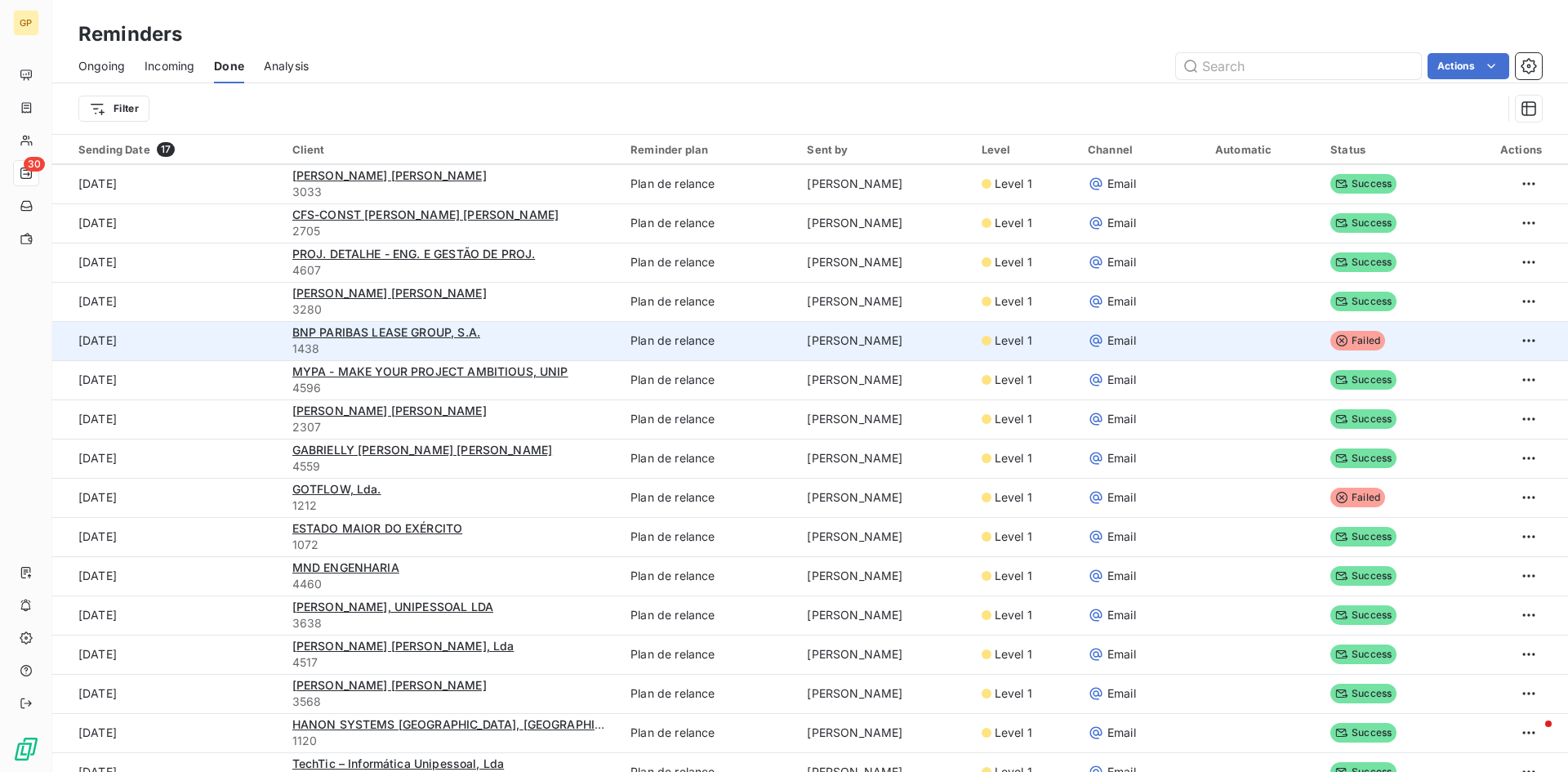
scroll to position [60, 0]
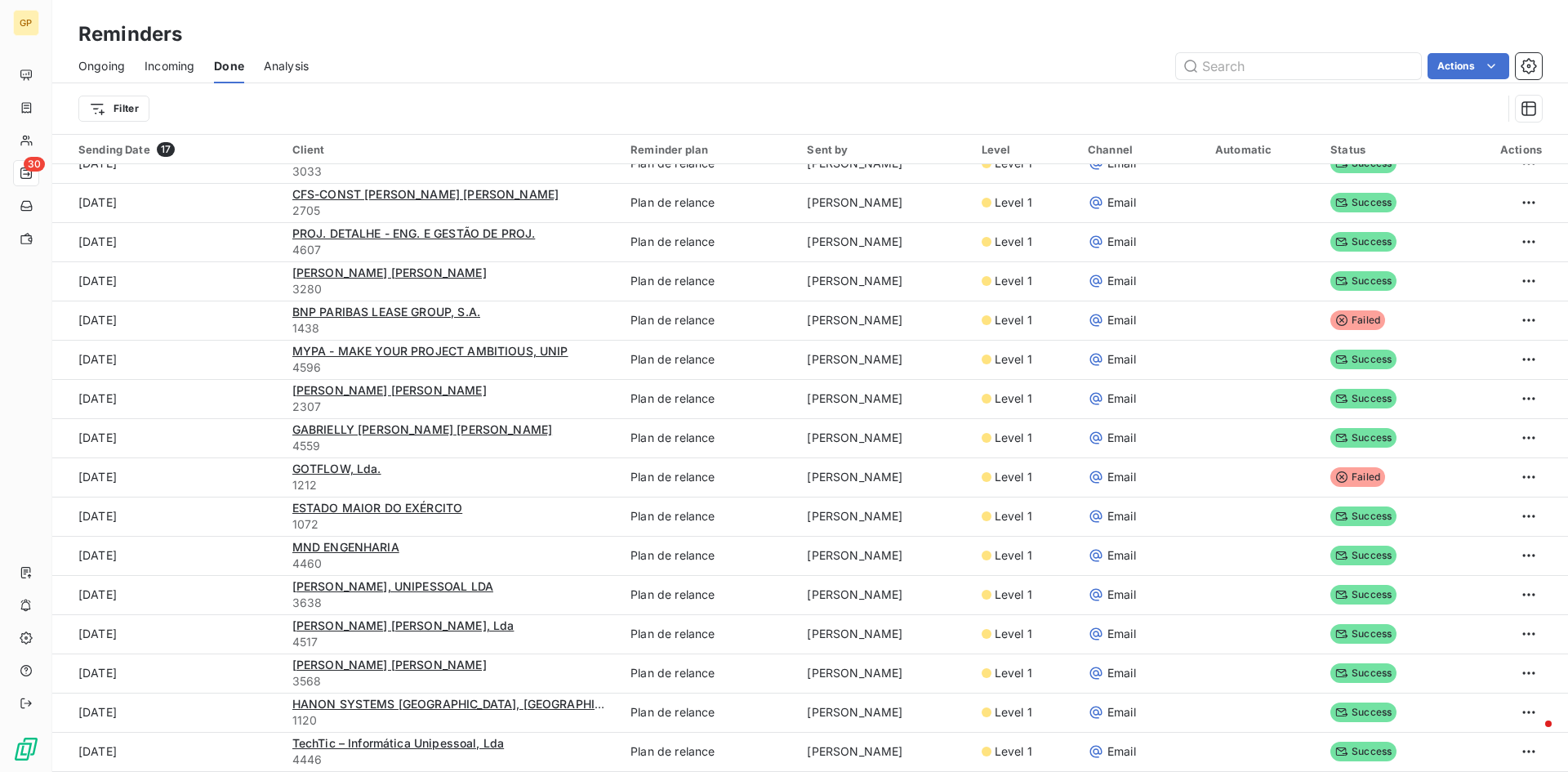
click at [300, 70] on span "Analysis" at bounding box center [286, 66] width 45 height 16
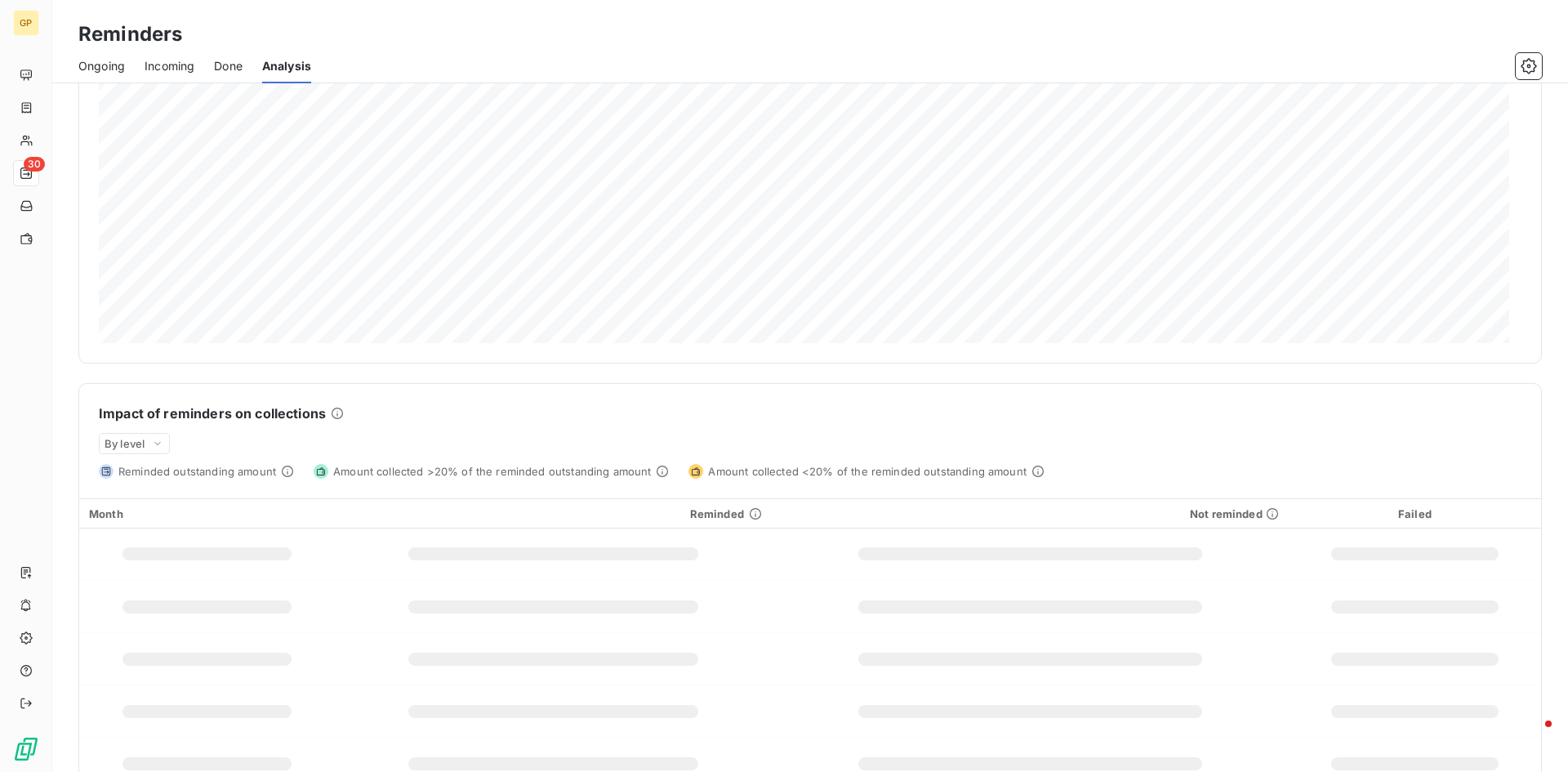
scroll to position [132, 0]
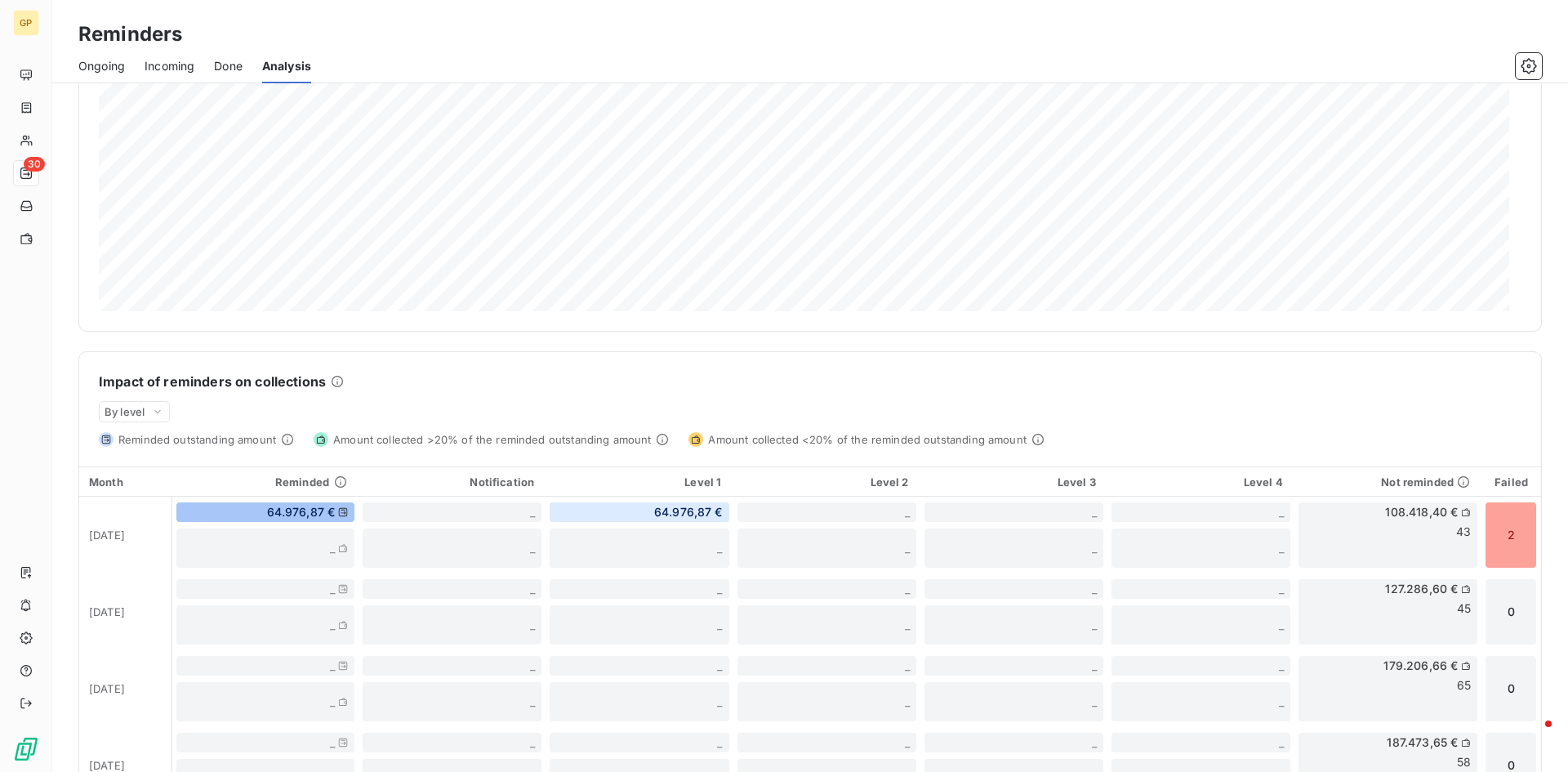
click at [89, 58] on span "Ongoing" at bounding box center [101, 66] width 47 height 16
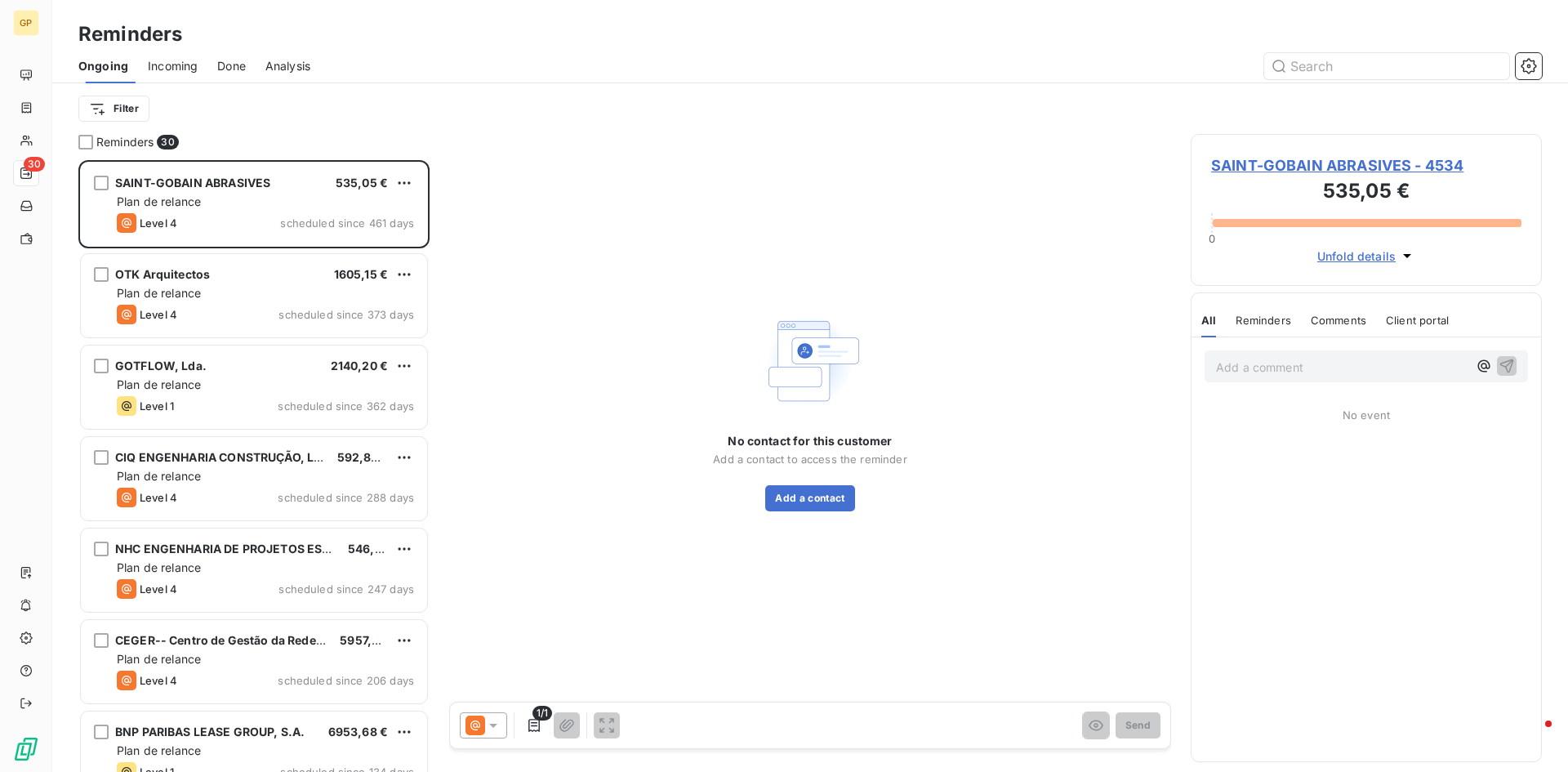
scroll to position [600, 339]
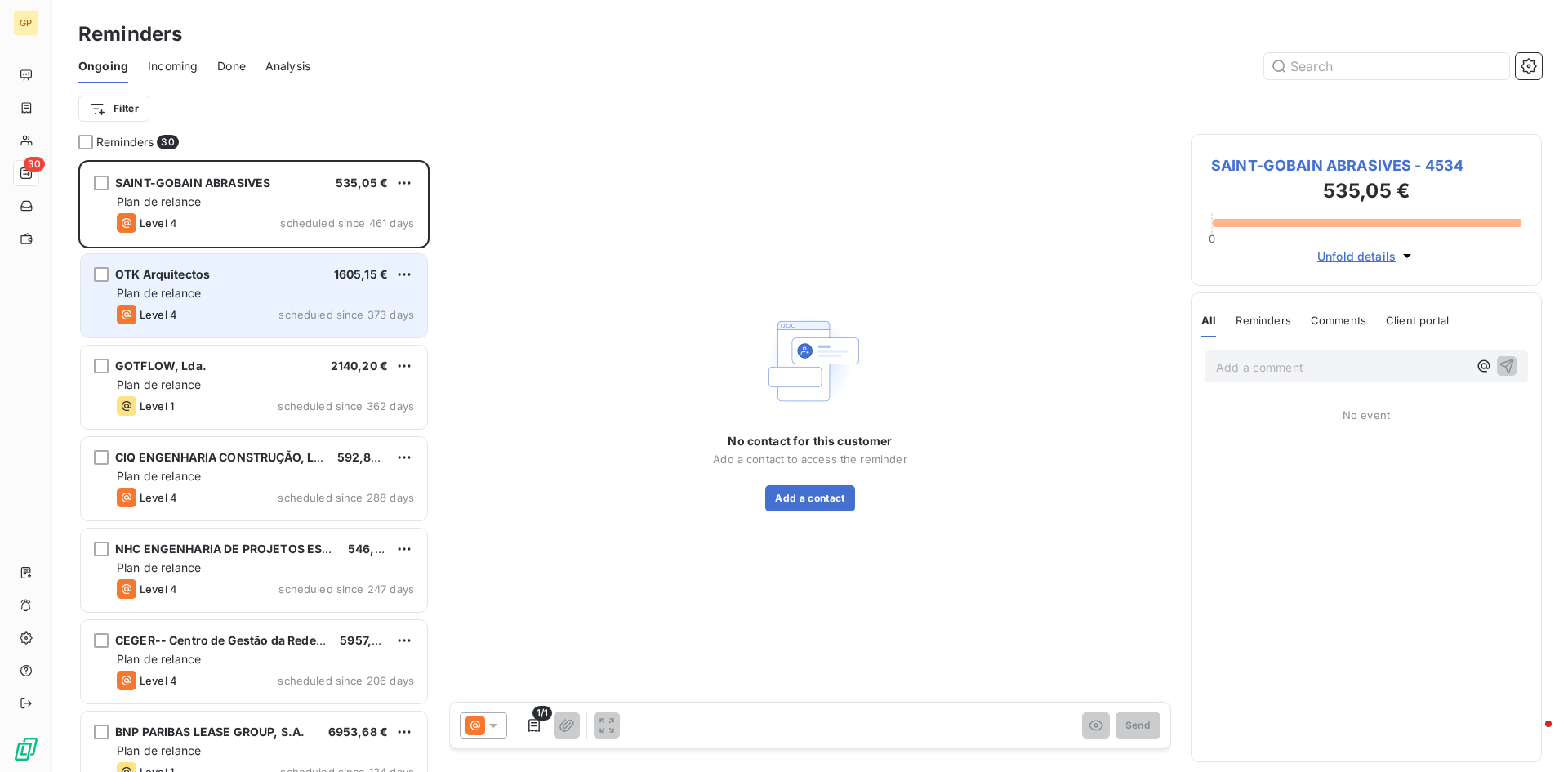
click at [289, 309] on span "scheduled since 373 days" at bounding box center [346, 315] width 136 height 13
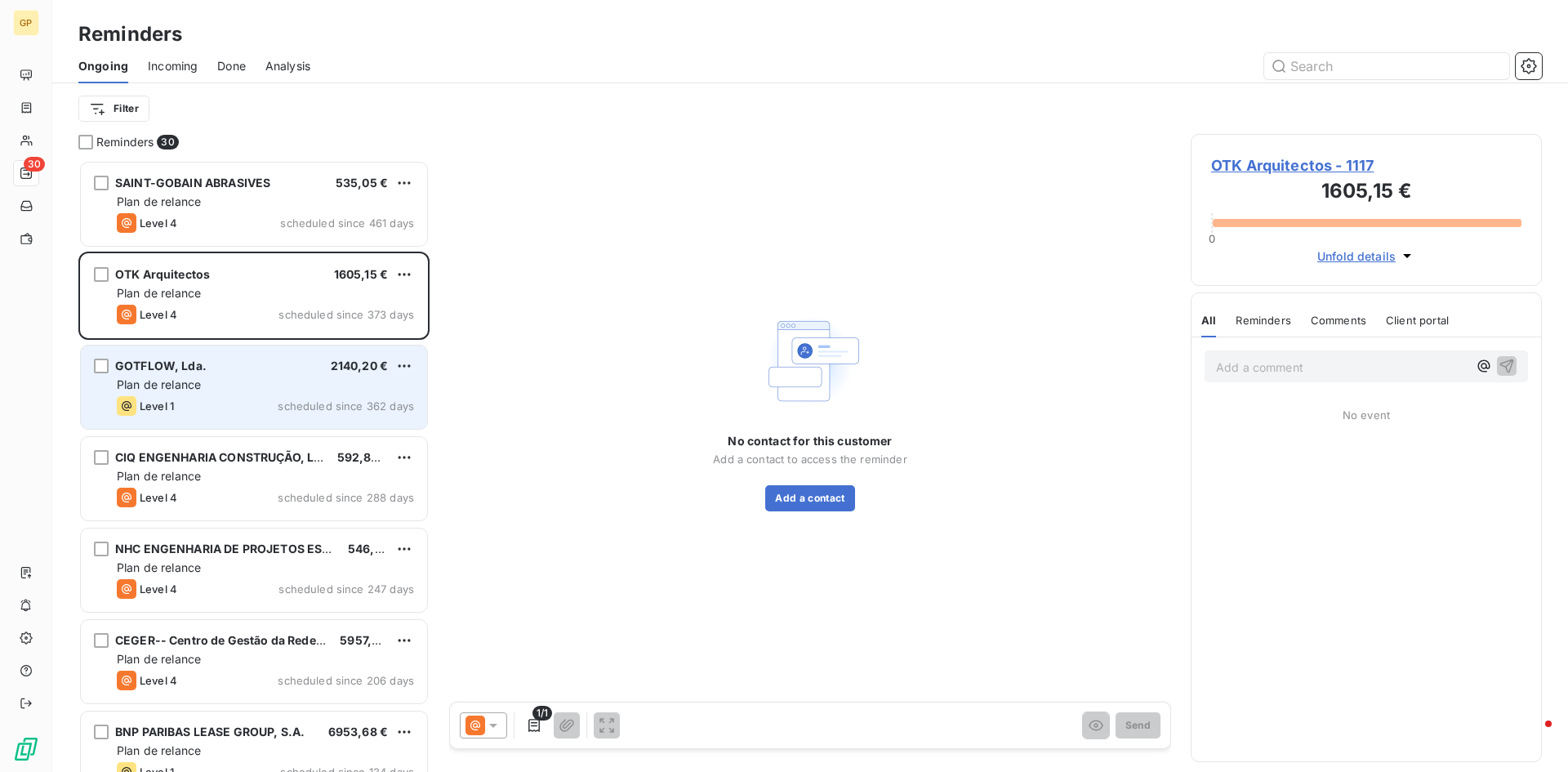
click at [243, 376] on div "GOTFLOW, Lda. 2140,20 € Plan de relance Level 1 scheduled since 362 days" at bounding box center [254, 387] width 346 height 84
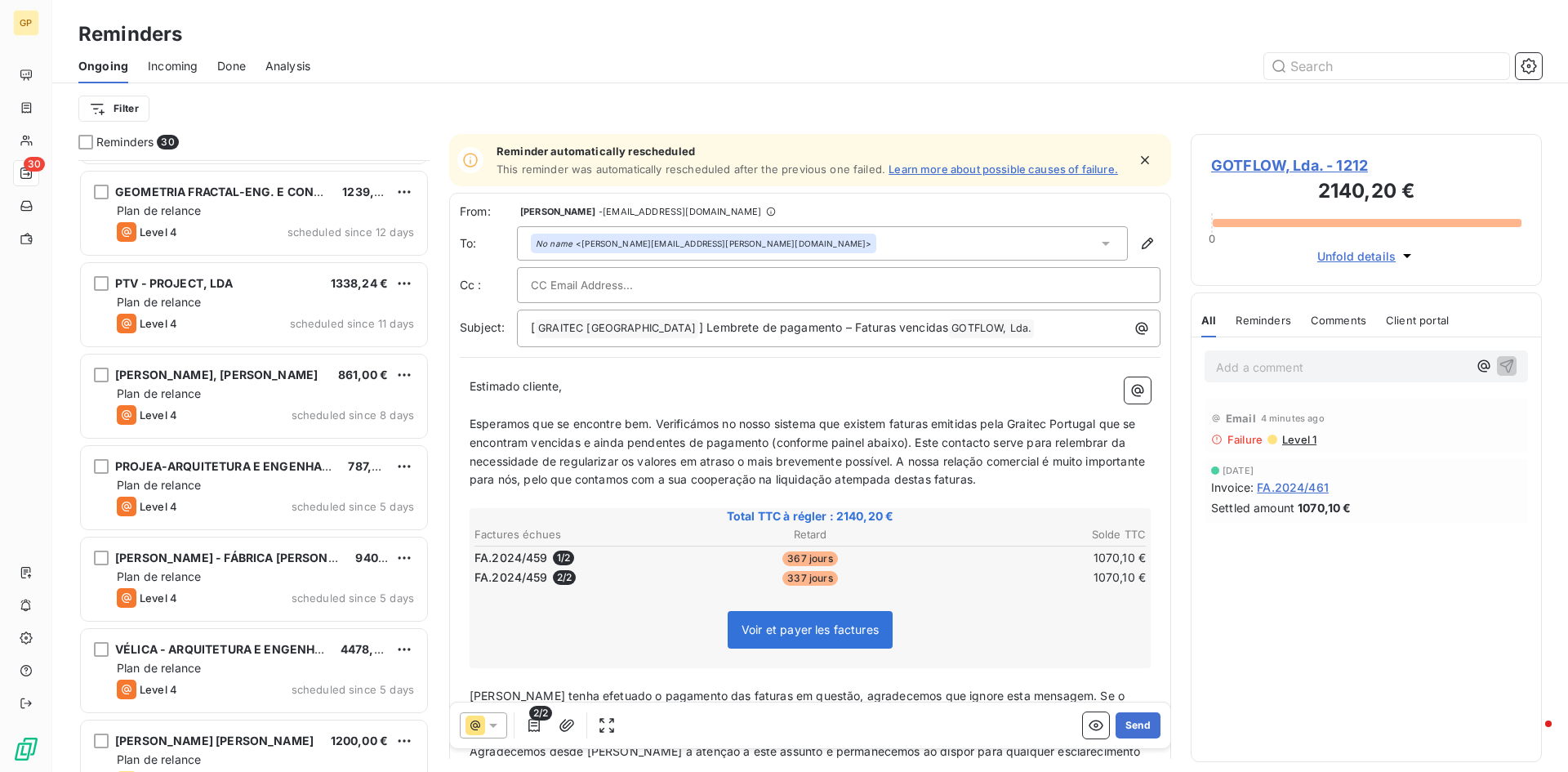
scroll to position [2133, 0]
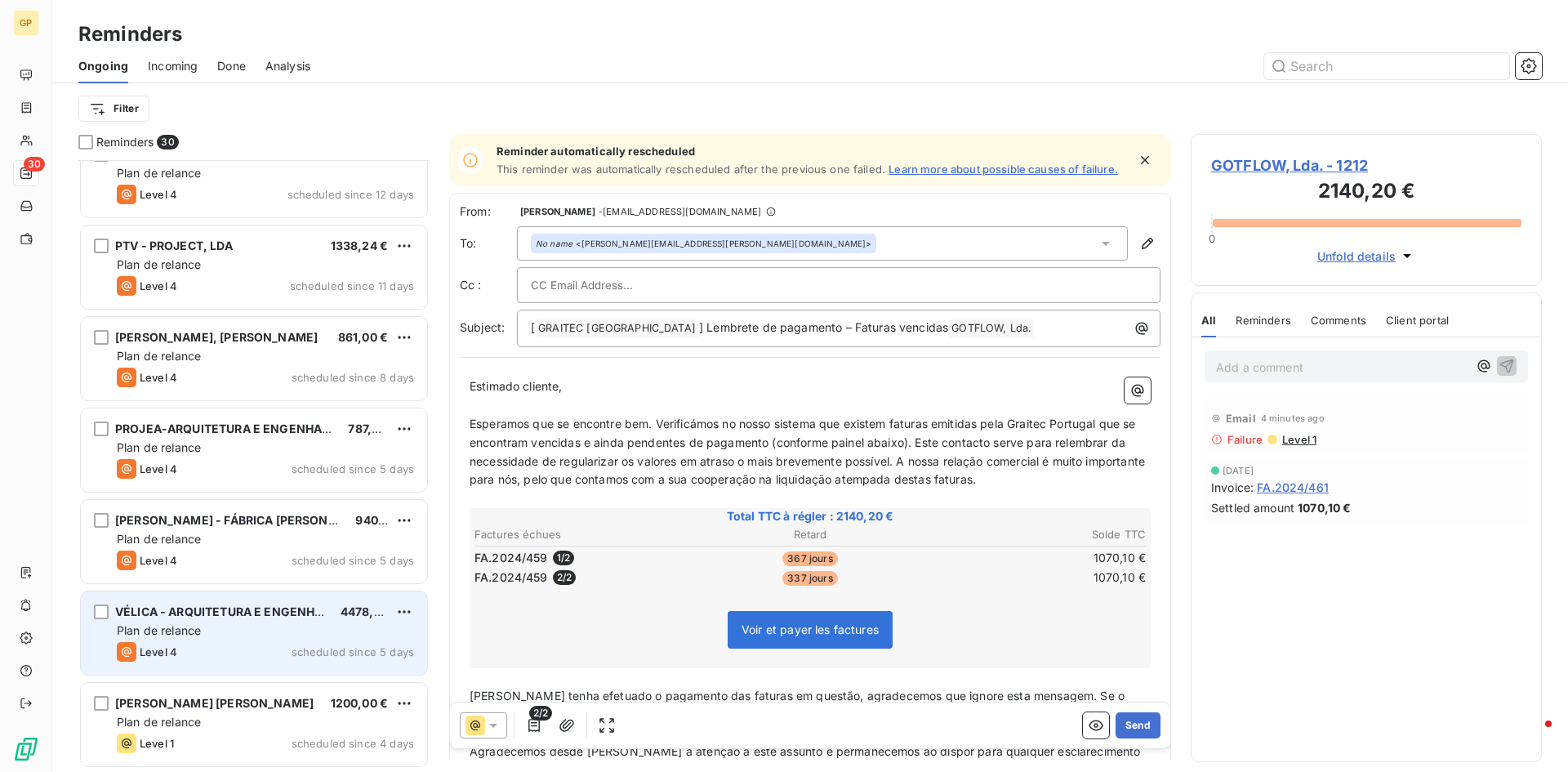
click at [193, 634] on span "Plan de relance" at bounding box center [159, 630] width 85 height 14
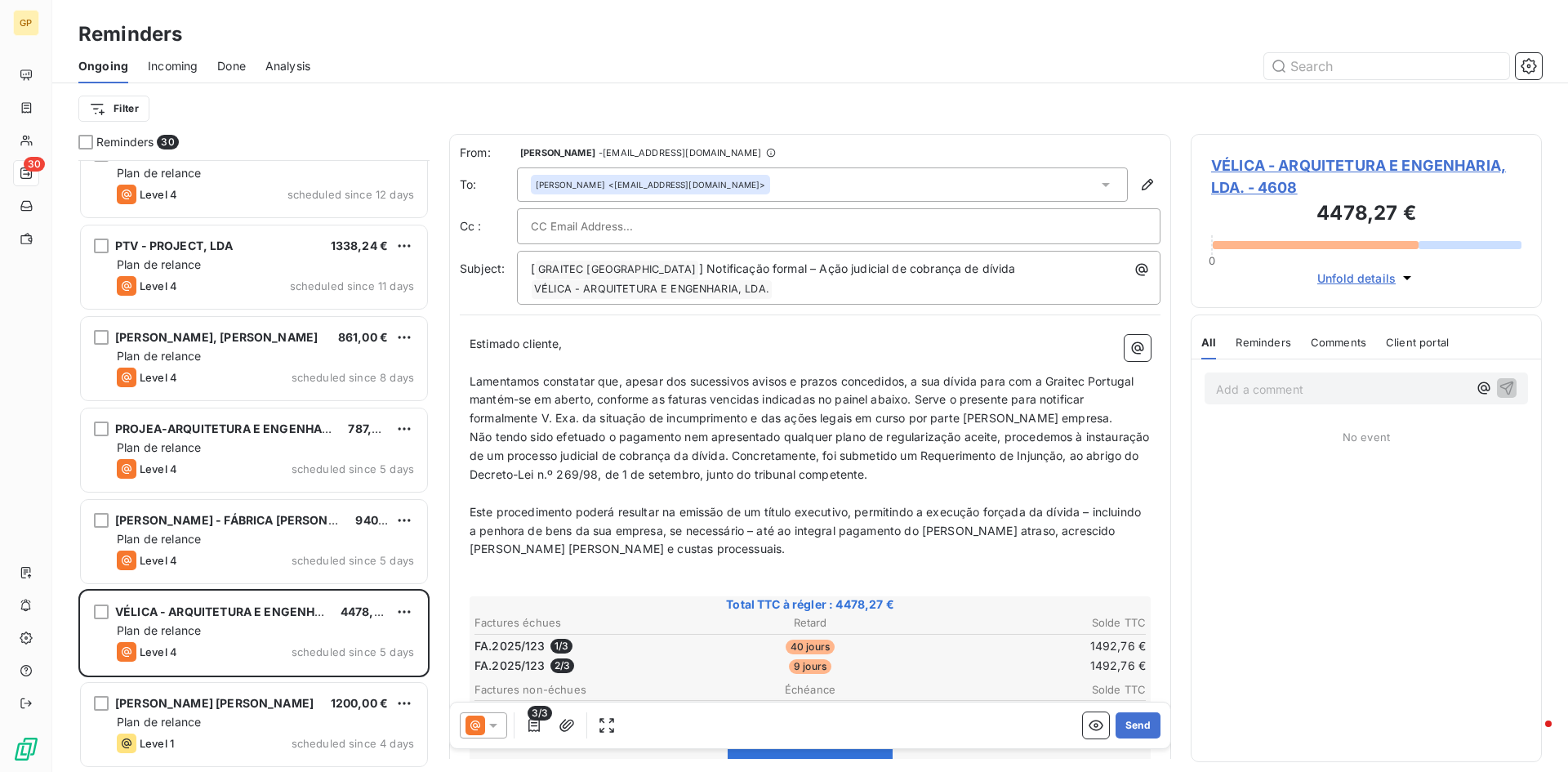
click at [486, 733] on div at bounding box center [484, 724] width 48 height 26
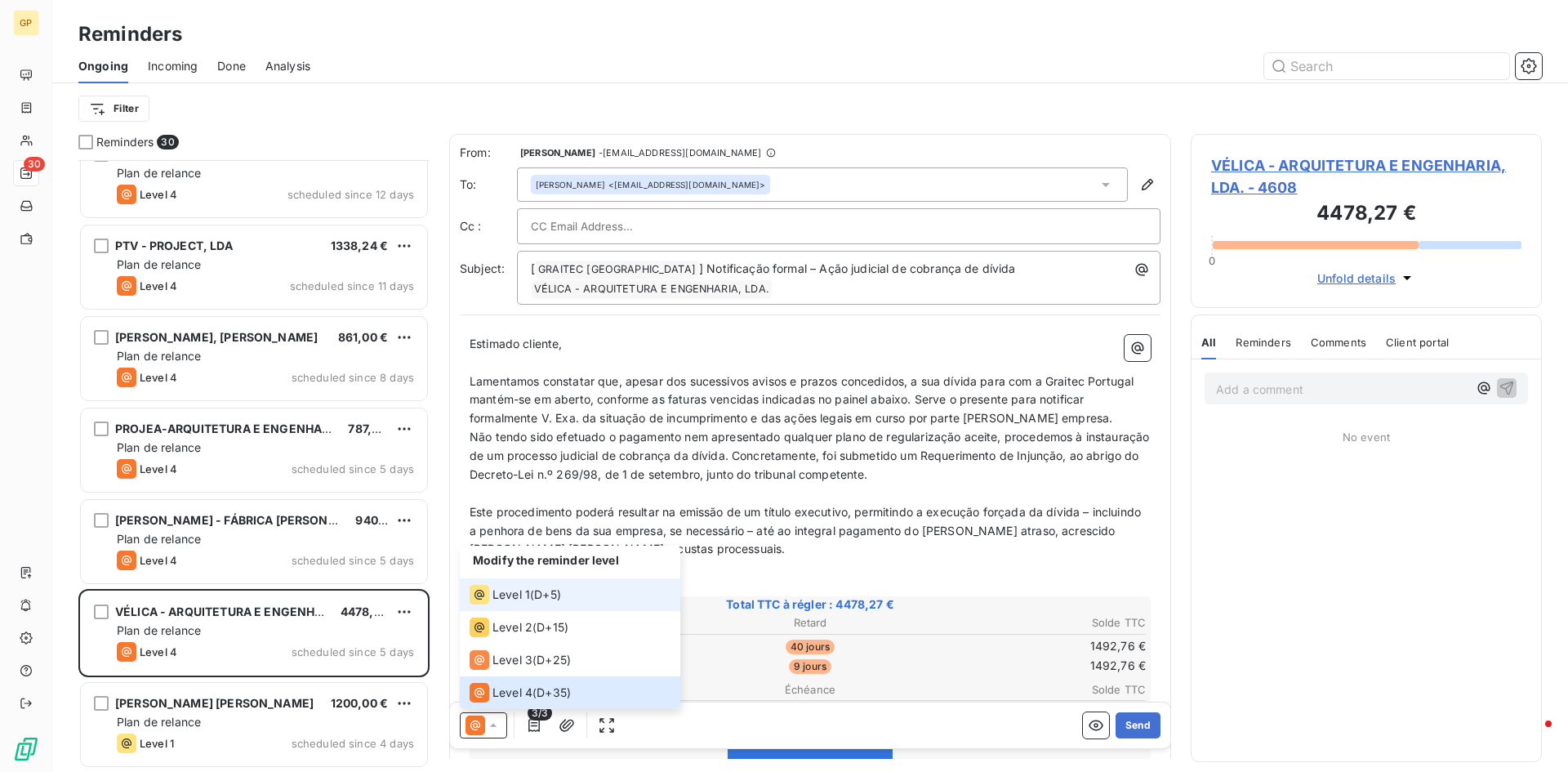
click at [523, 607] on li "Level 1 ( D+5 )" at bounding box center [570, 594] width 220 height 32
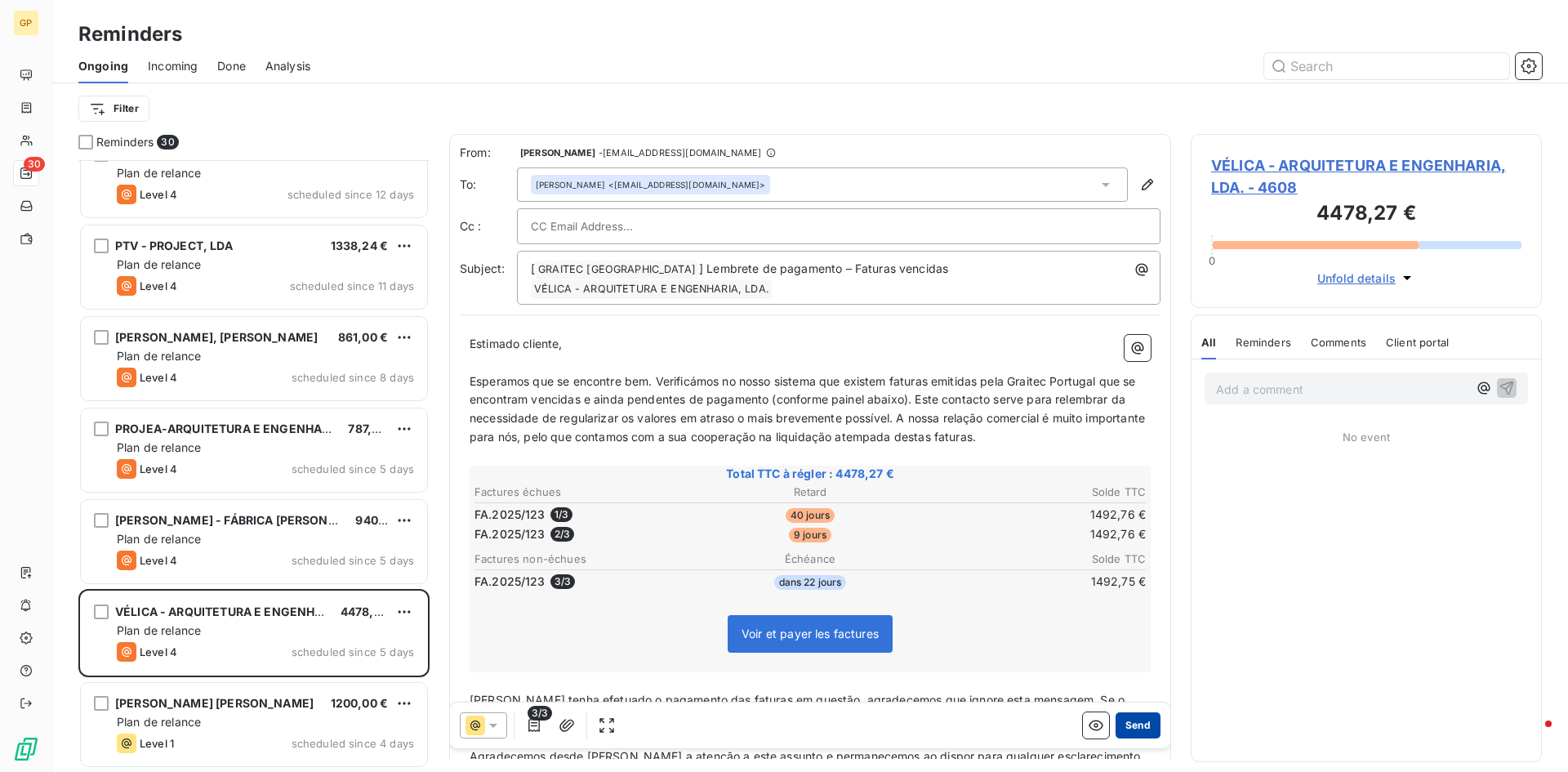
click at [1138, 728] on button "Send" at bounding box center [1138, 724] width 45 height 26
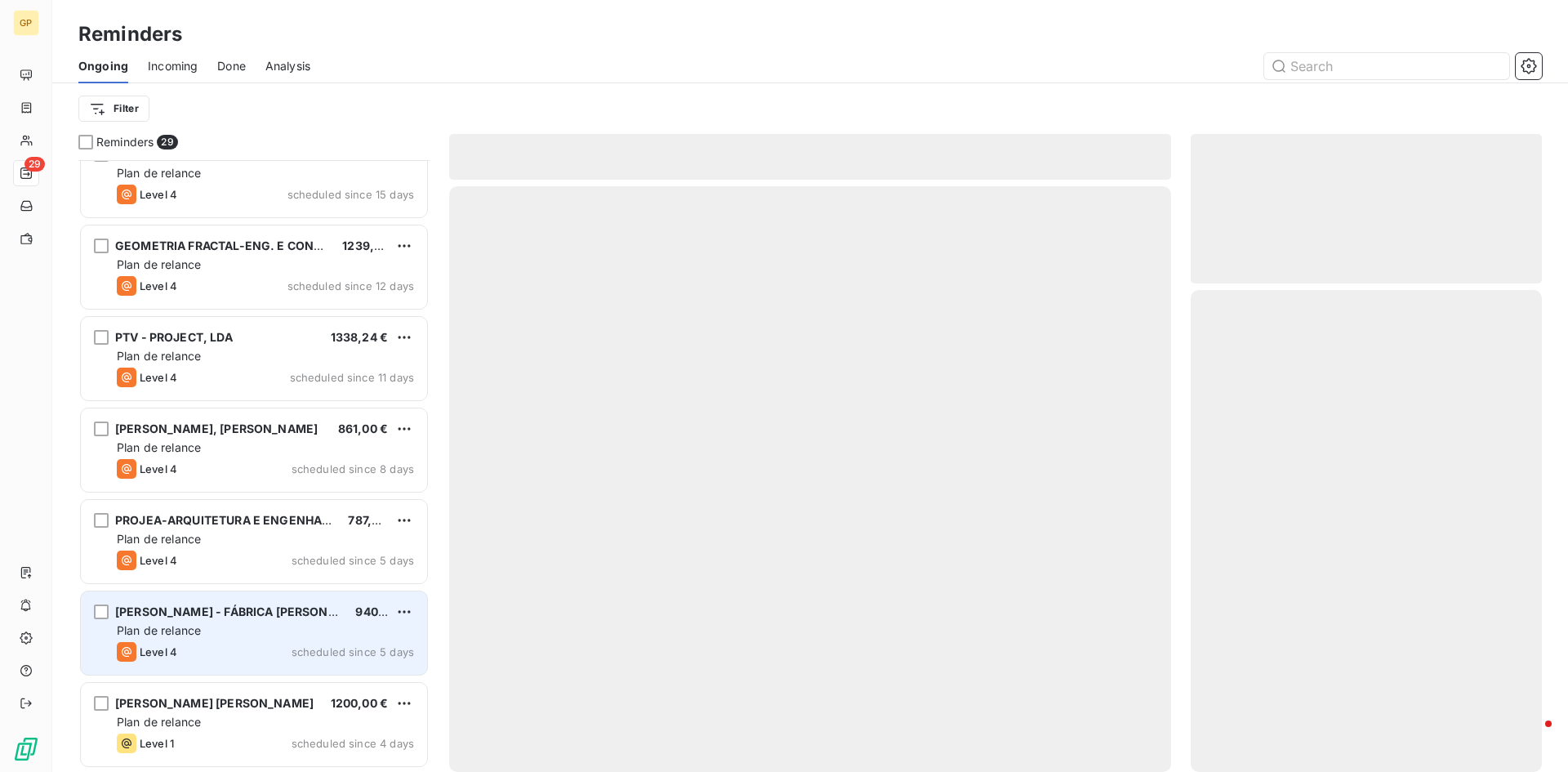
scroll to position [2041, 0]
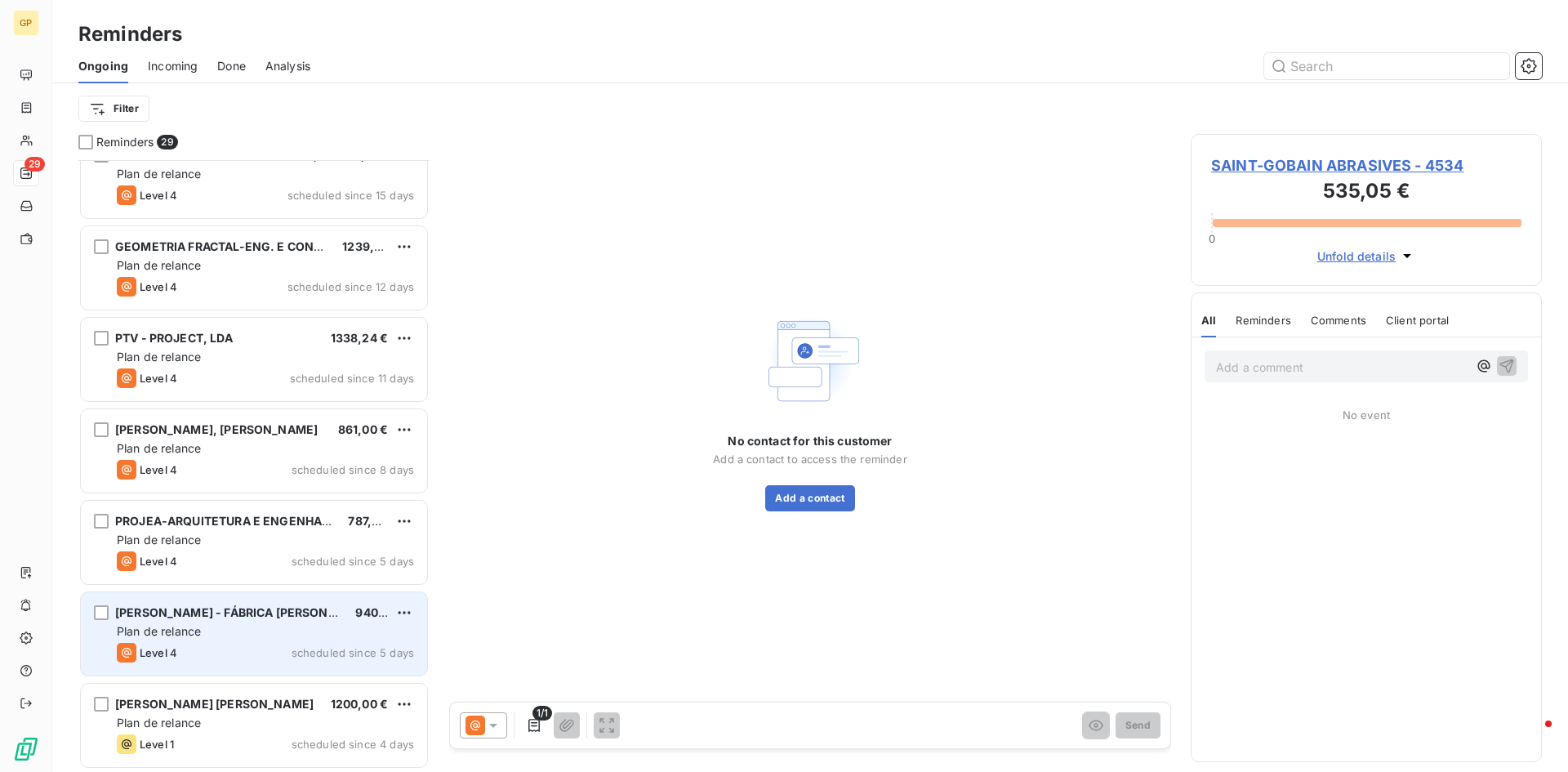
click at [278, 625] on div "Plan de relance" at bounding box center [265, 631] width 297 height 16
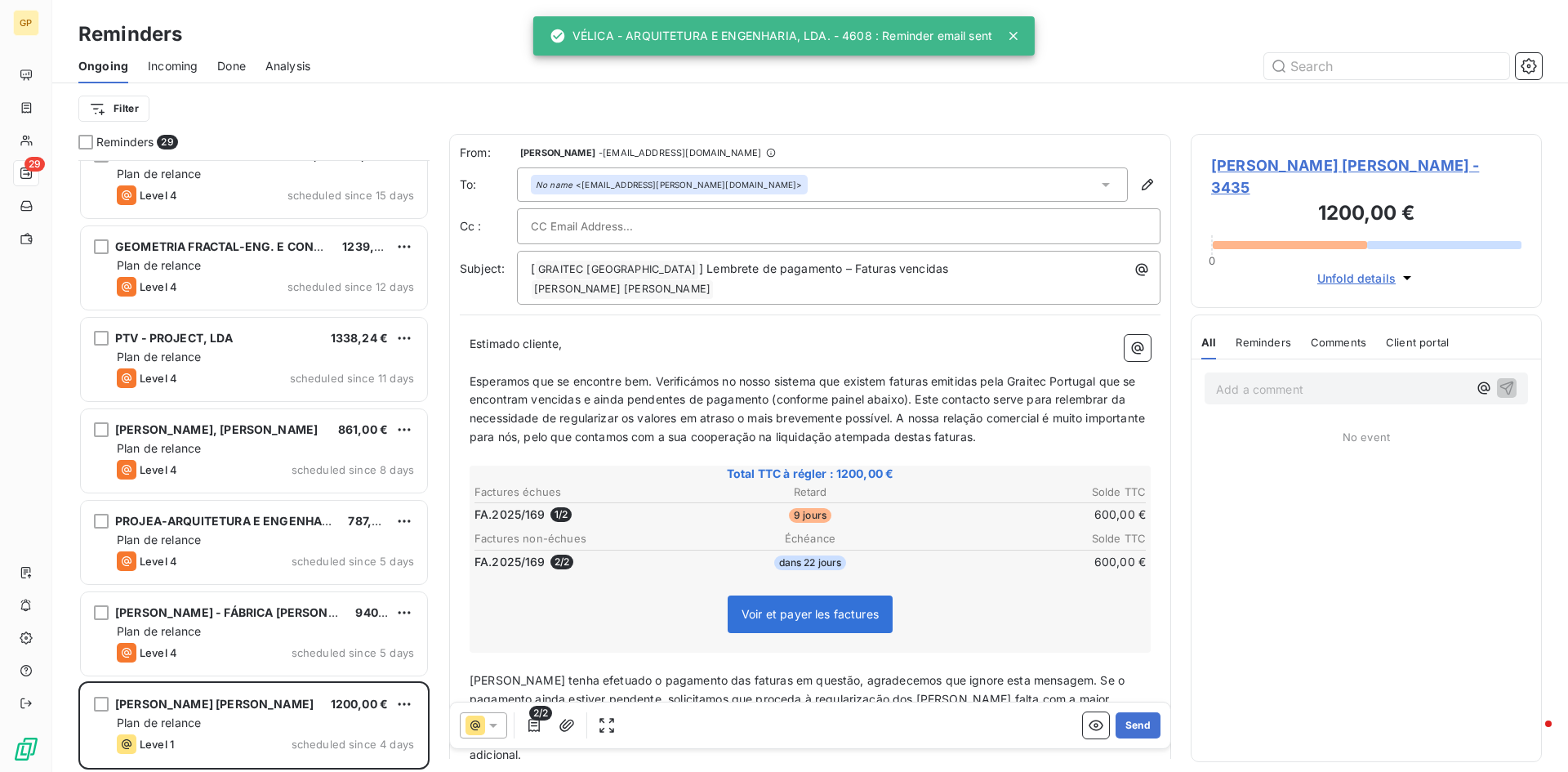
click at [490, 717] on icon at bounding box center [492, 724] width 16 height 16
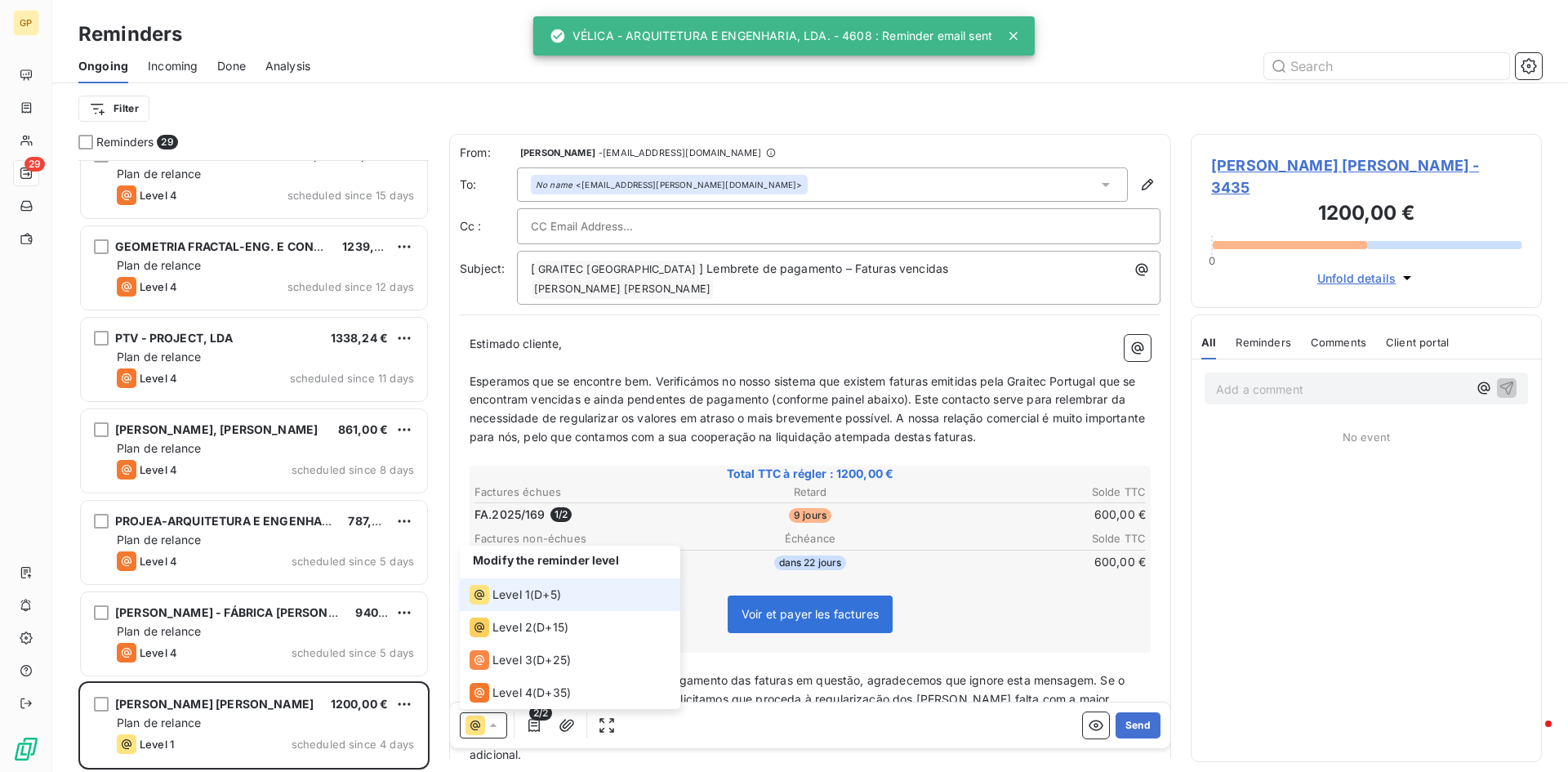
click at [516, 591] on span "Level 1" at bounding box center [511, 594] width 38 height 16
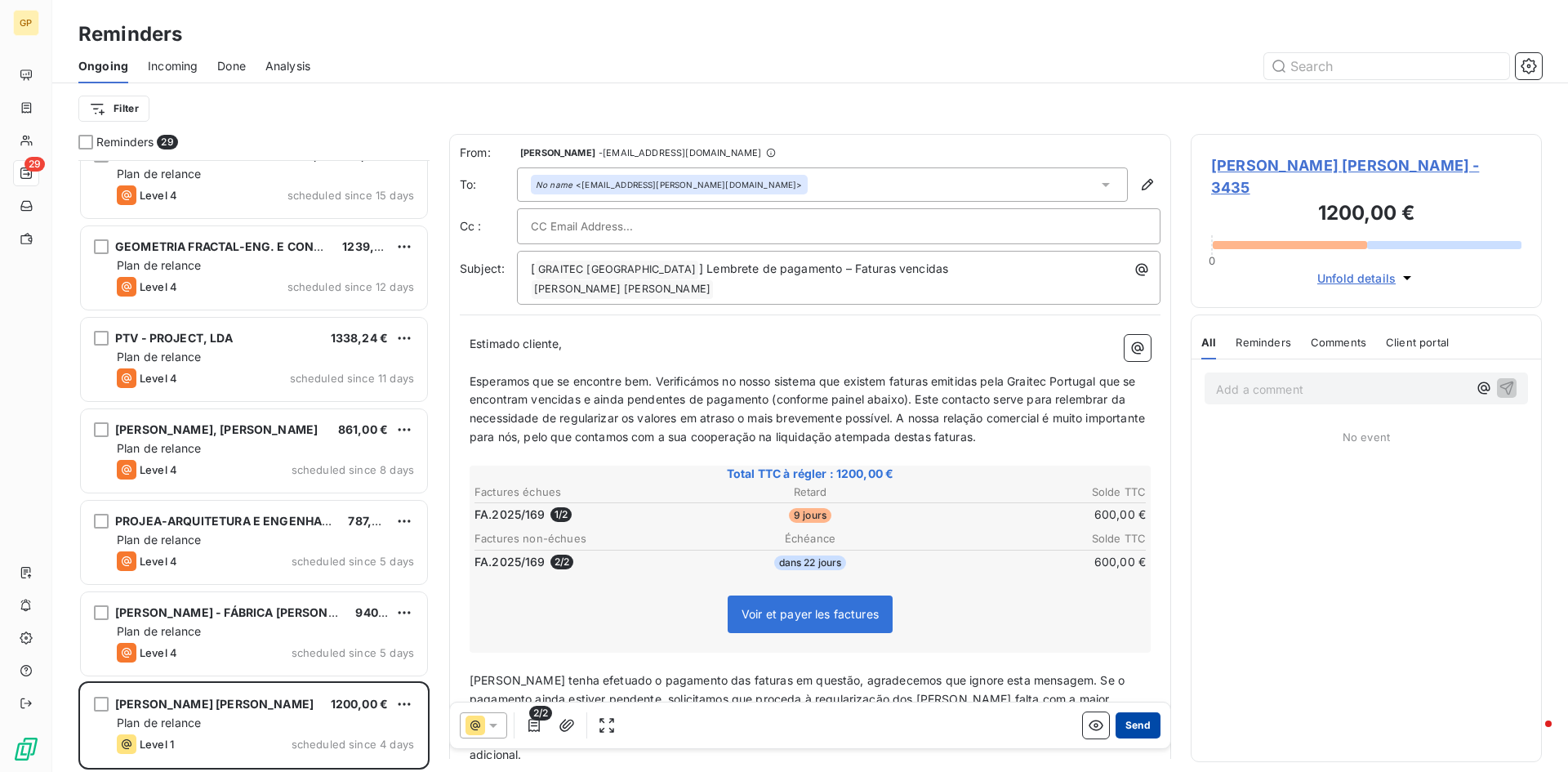
click at [1127, 728] on button "Send" at bounding box center [1138, 724] width 45 height 26
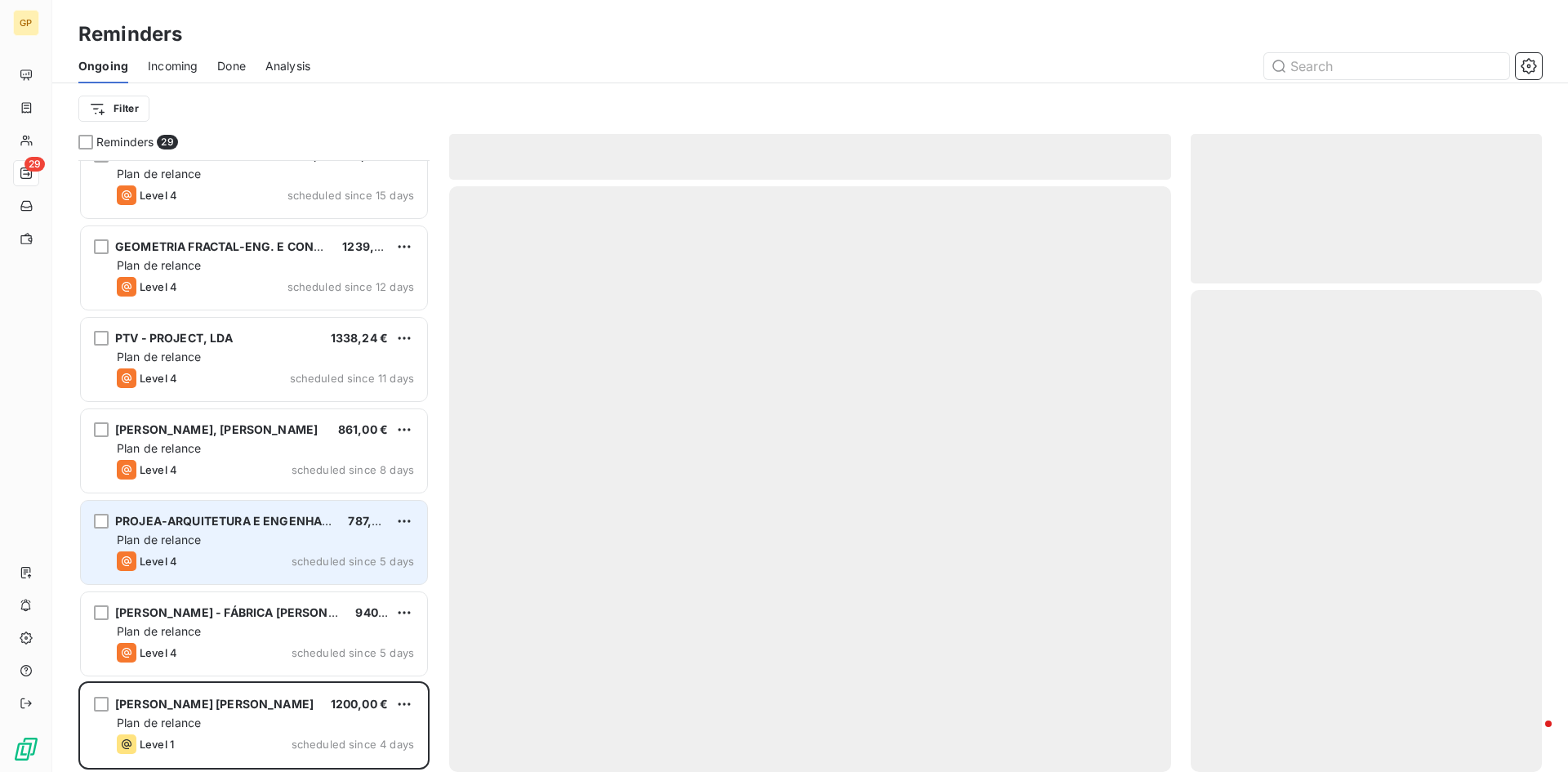
scroll to position [1950, 0]
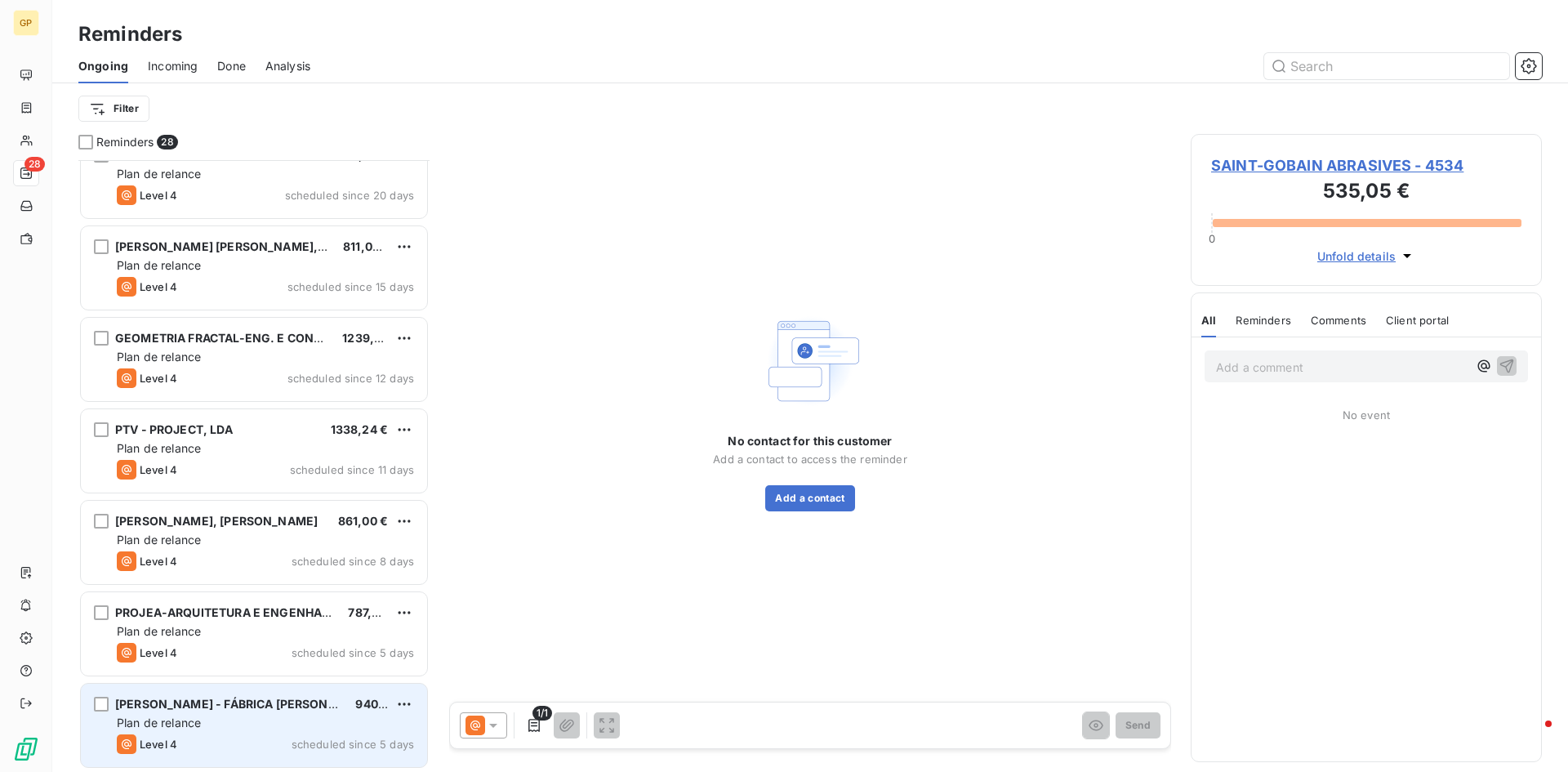
click at [296, 697] on span "[PERSON_NAME] - FÁBRICA [PERSON_NAME] E [PERSON_NAME]" at bounding box center [299, 704] width 369 height 14
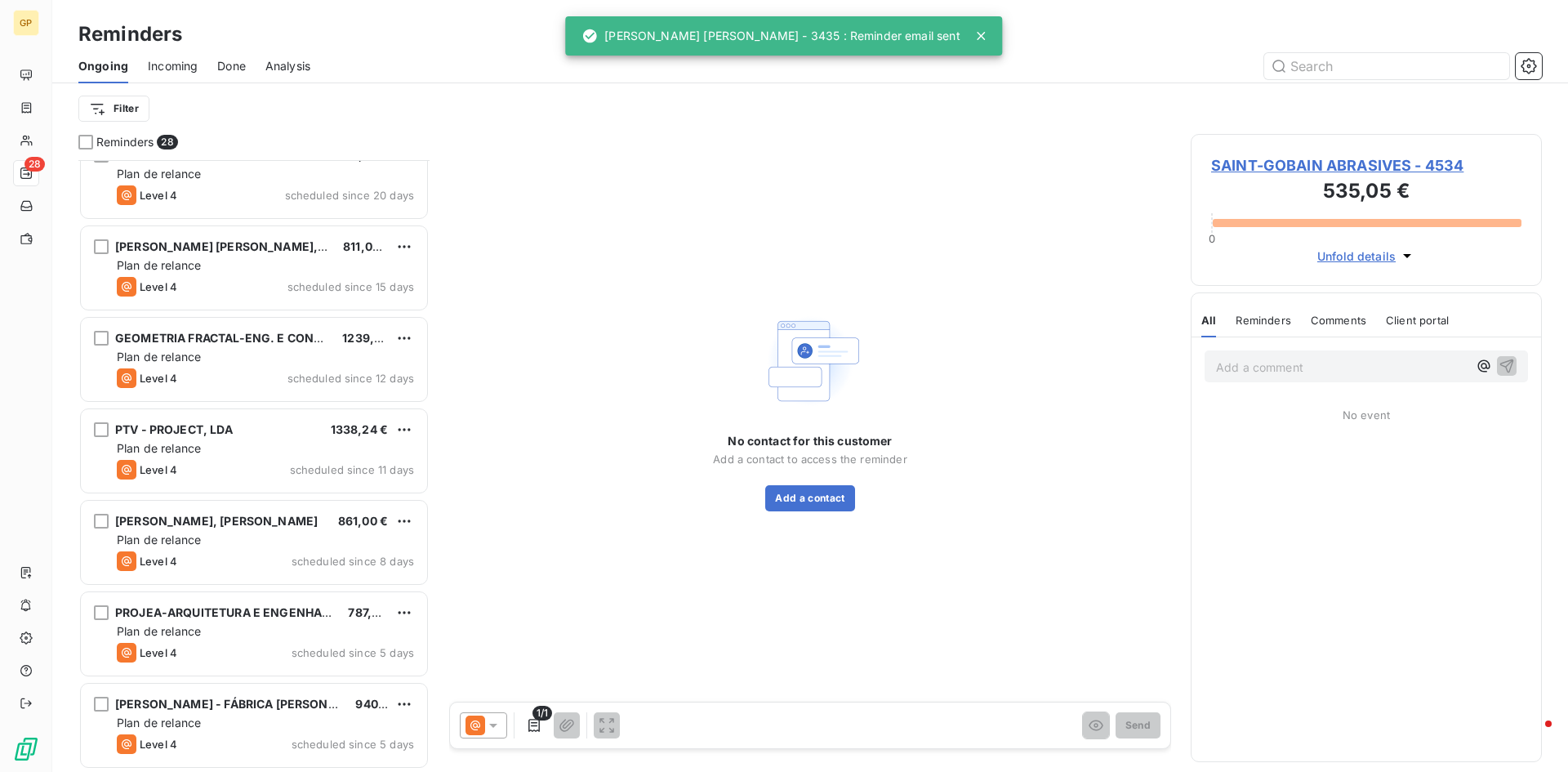
click at [499, 731] on icon at bounding box center [492, 724] width 16 height 16
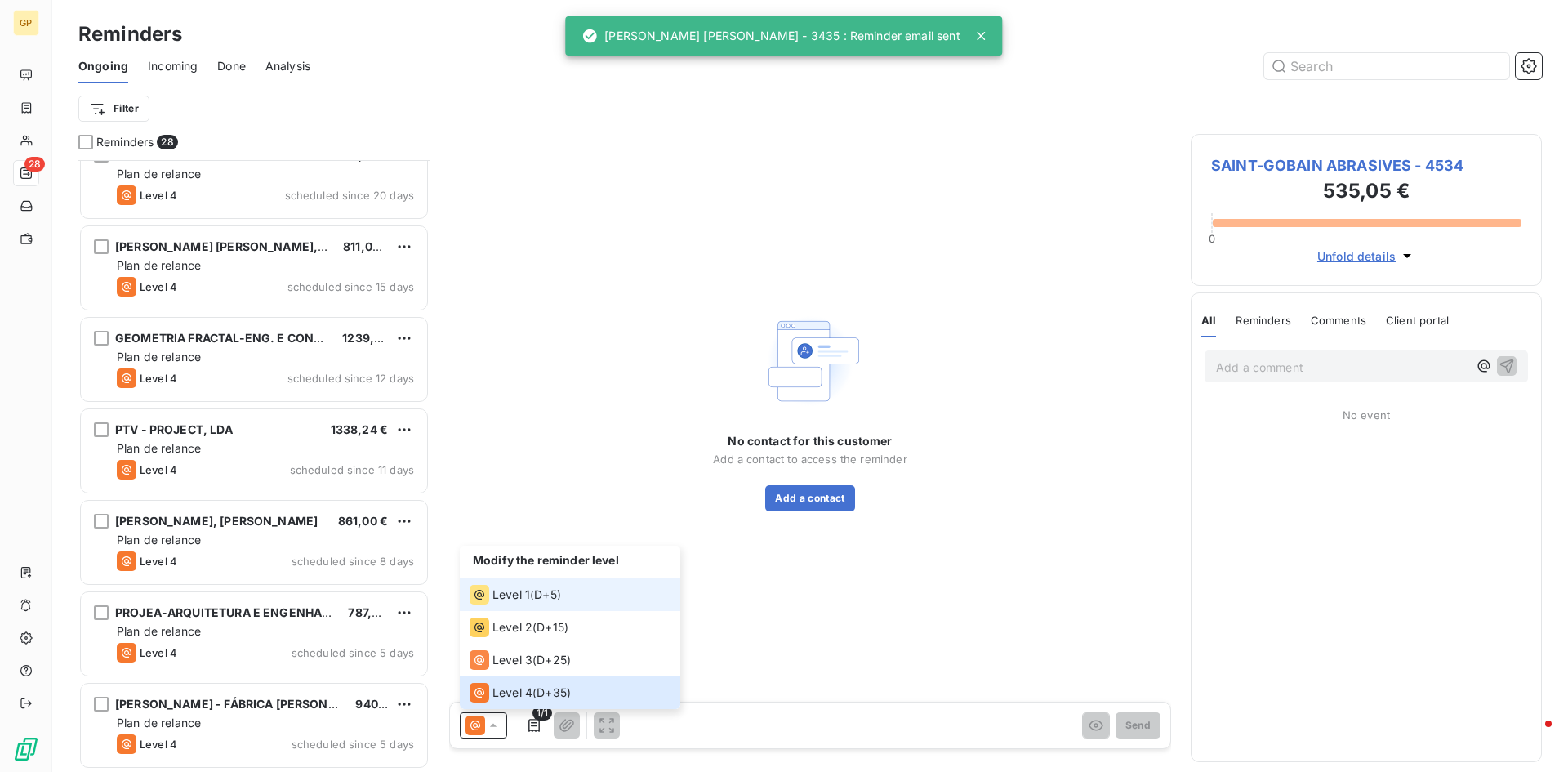
click at [545, 601] on span "D+5 )" at bounding box center [547, 594] width 27 height 16
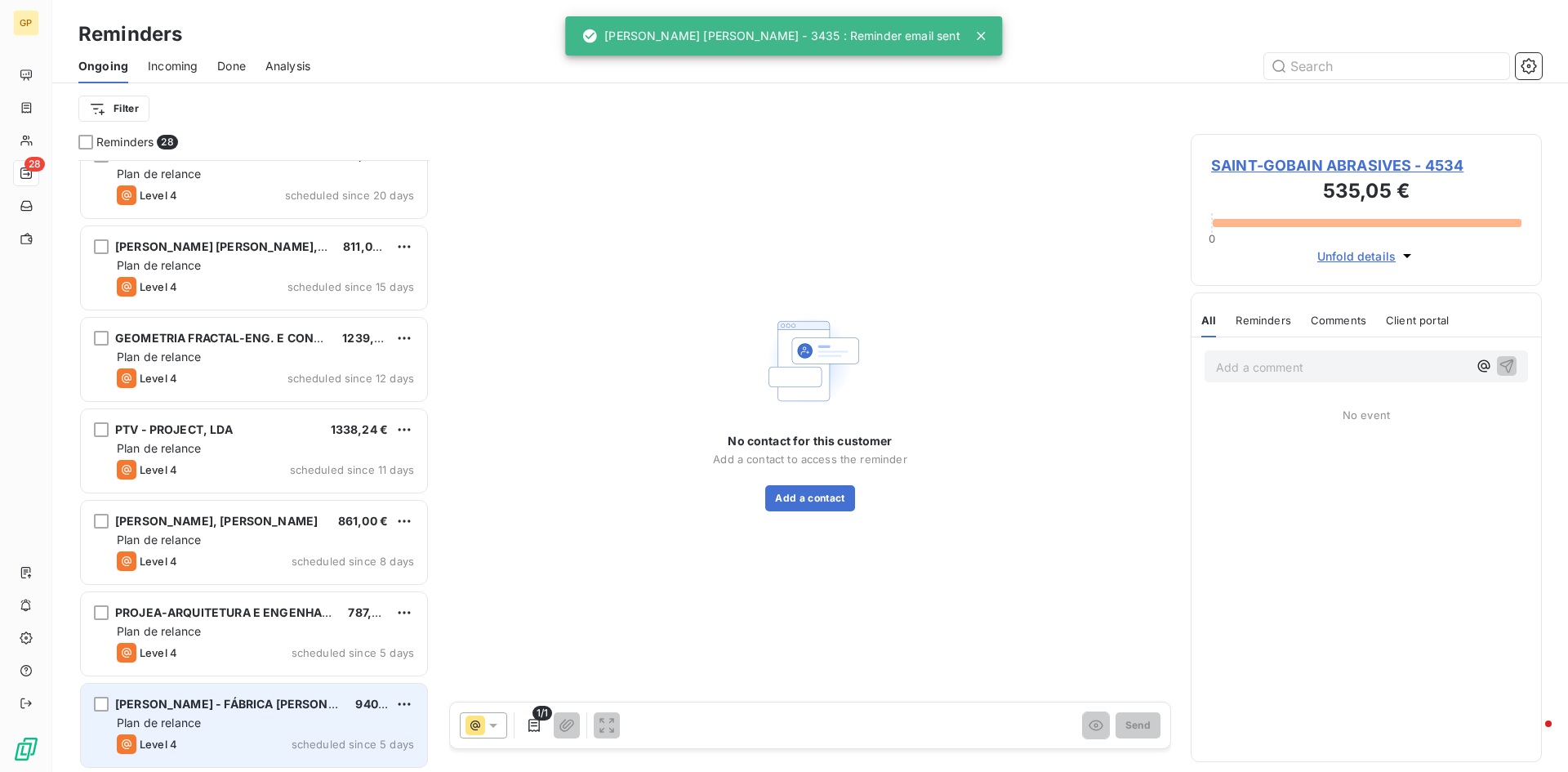
click at [245, 705] on span "[PERSON_NAME] - FÁBRICA [PERSON_NAME] E [PERSON_NAME]" at bounding box center [299, 704] width 369 height 14
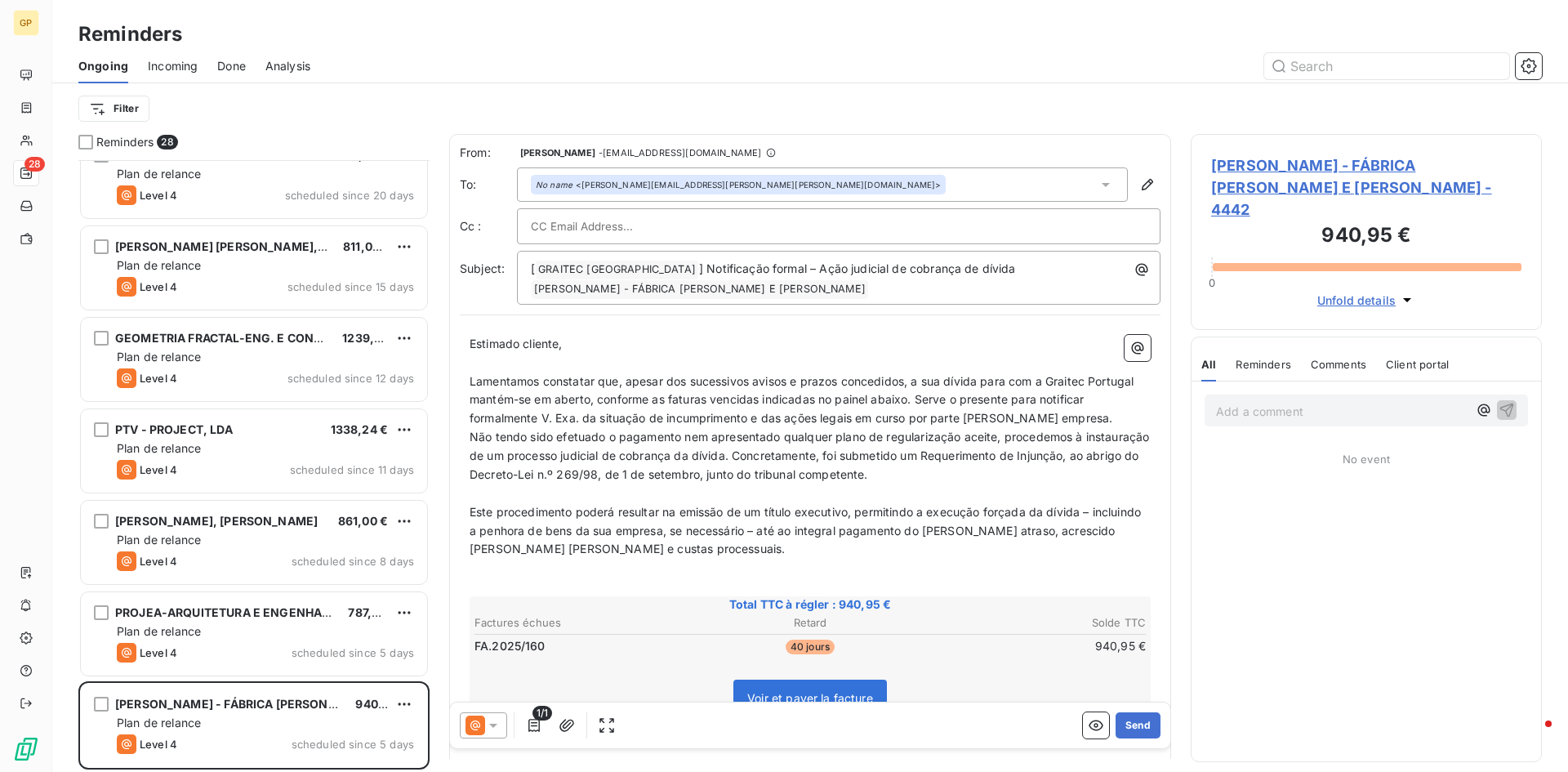
click at [498, 719] on div at bounding box center [484, 724] width 48 height 26
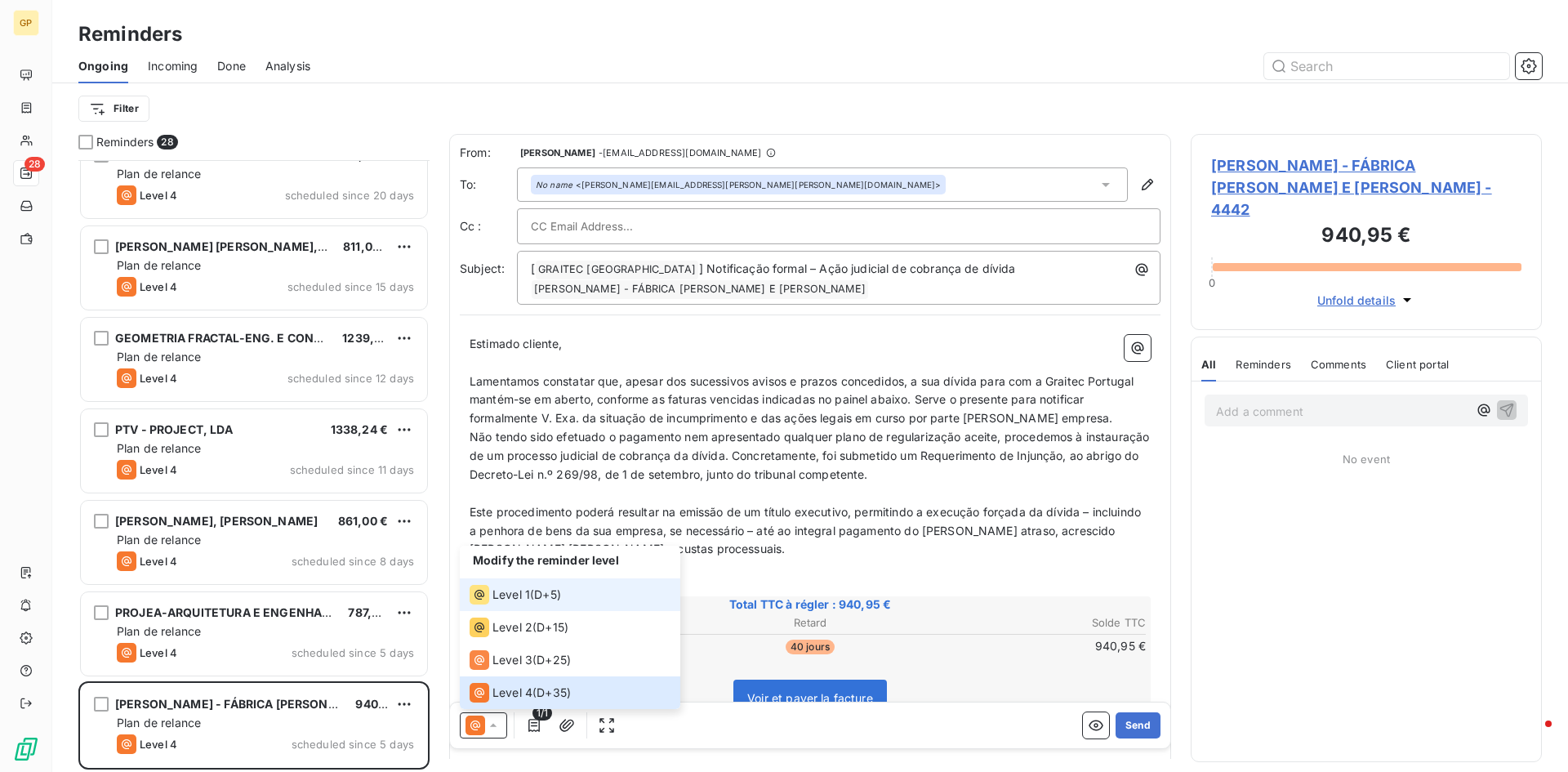
click at [526, 598] on span "Level 1" at bounding box center [511, 594] width 38 height 16
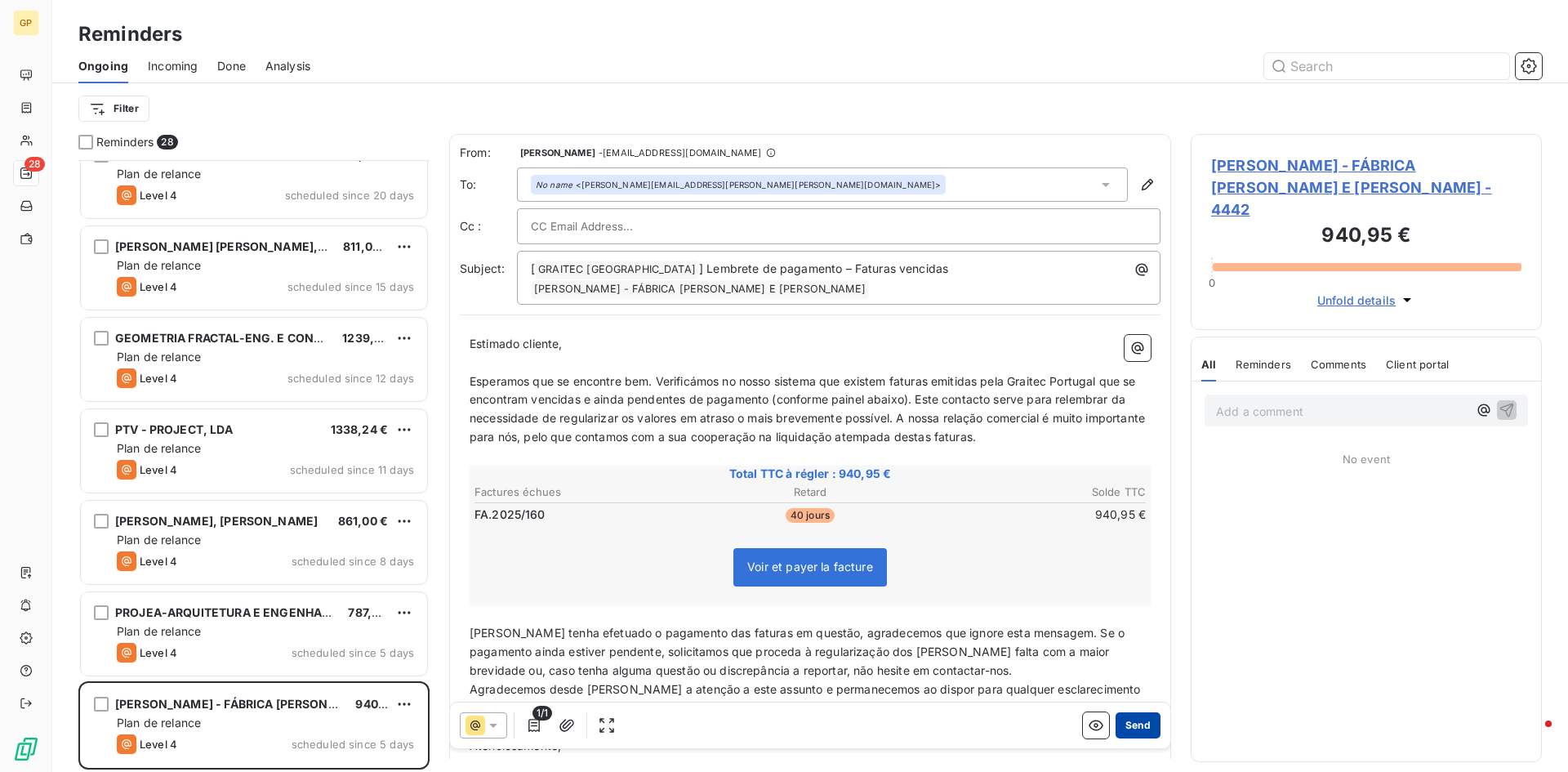
click at [1129, 723] on button "Send" at bounding box center [1138, 724] width 45 height 26
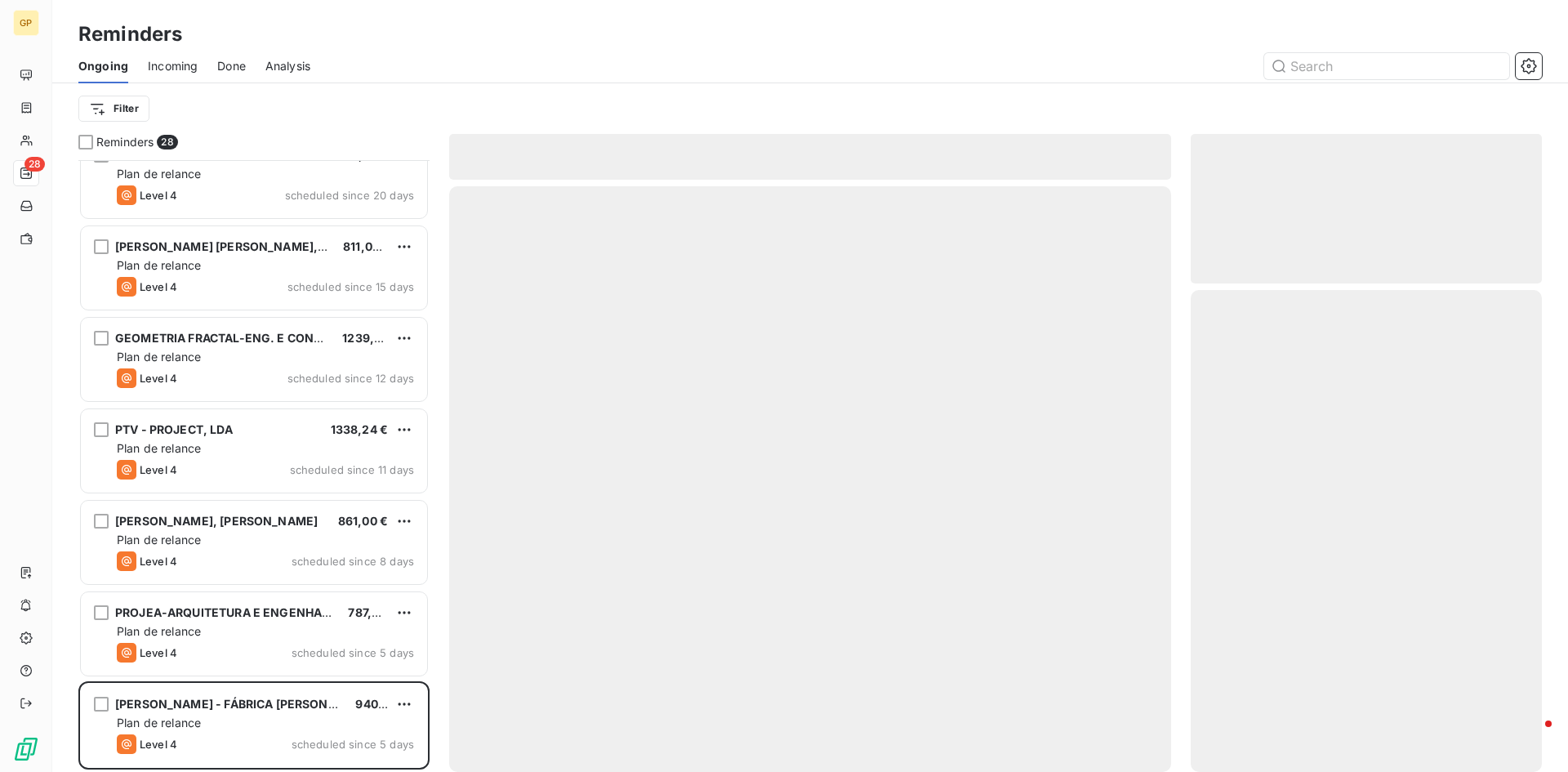
scroll to position [1859, 0]
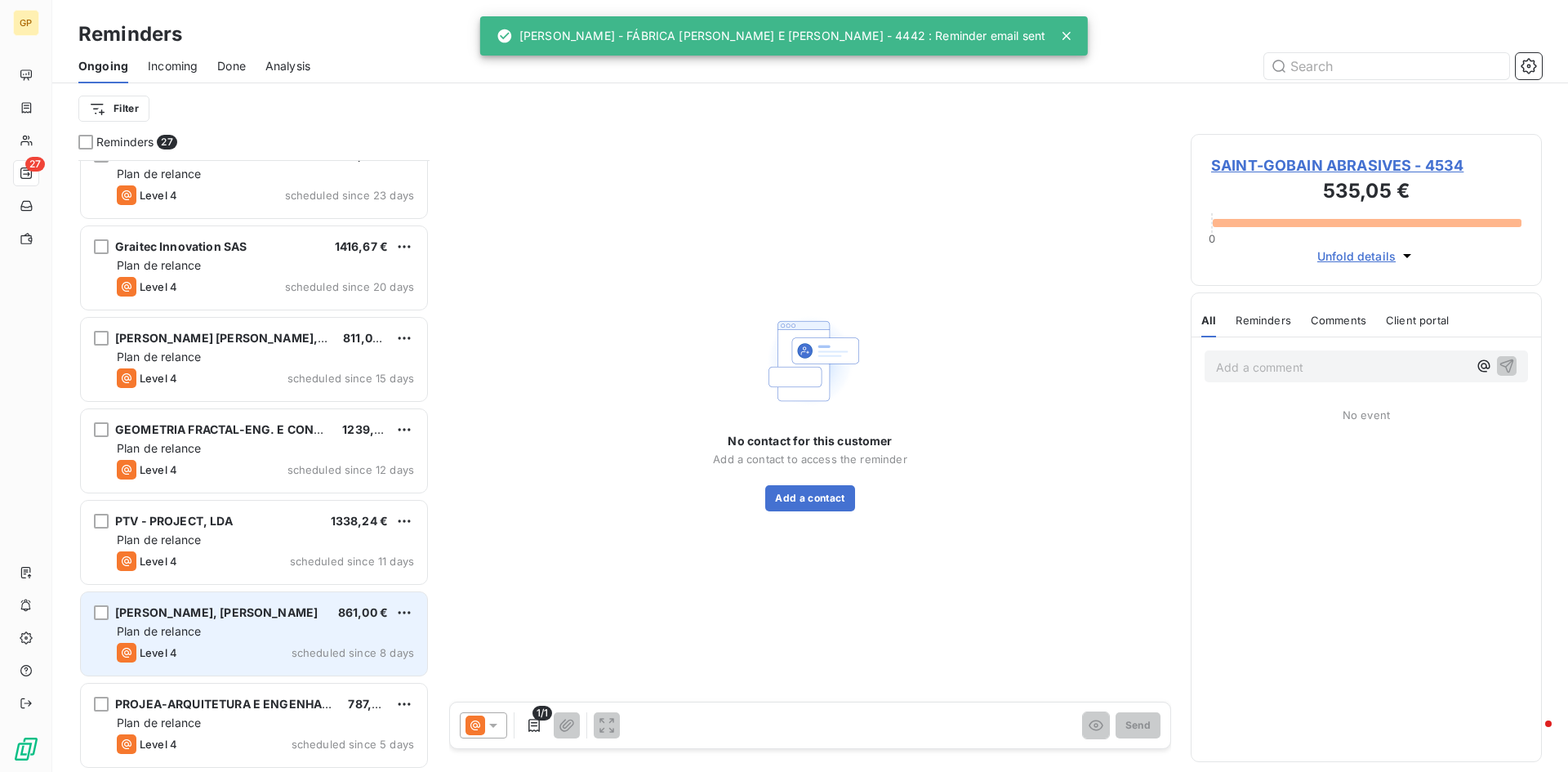
click at [276, 664] on div "[PERSON_NAME], [PERSON_NAME] 861,00 € Plan de relance Level 4 scheduled since 8…" at bounding box center [254, 634] width 346 height 84
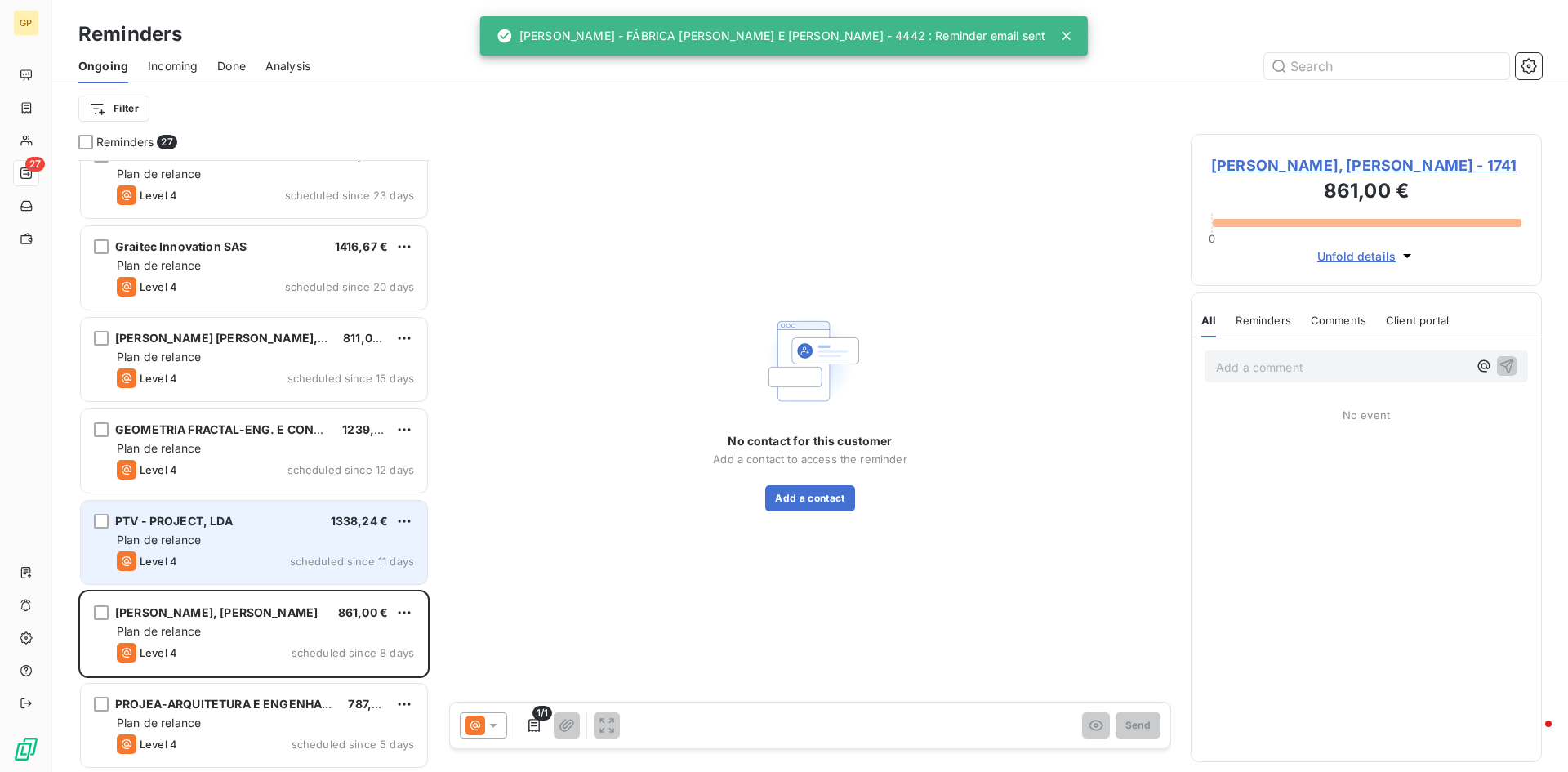
click at [293, 537] on div "Plan de relance" at bounding box center [265, 539] width 297 height 16
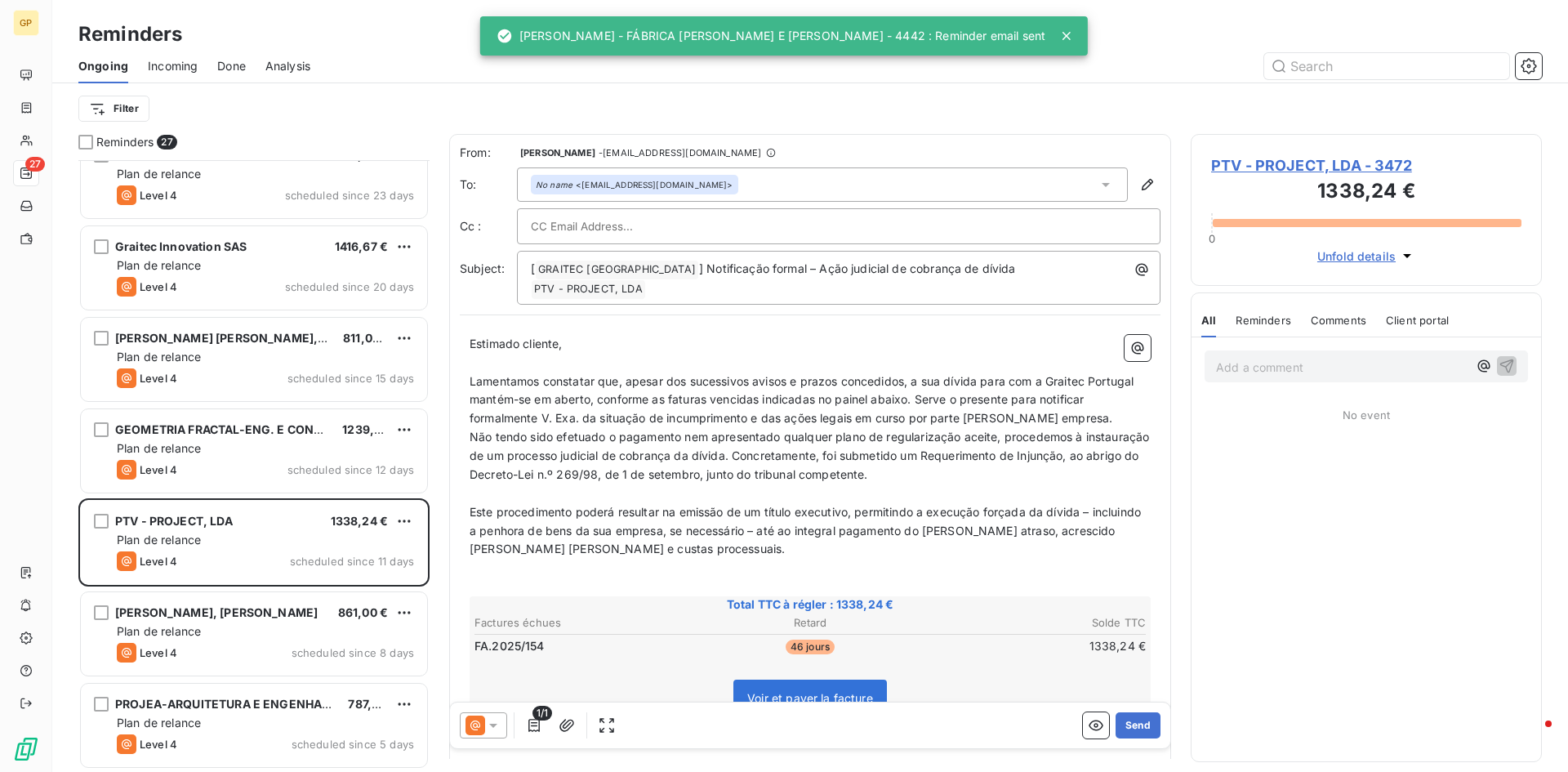
click at [496, 723] on icon at bounding box center [492, 724] width 16 height 16
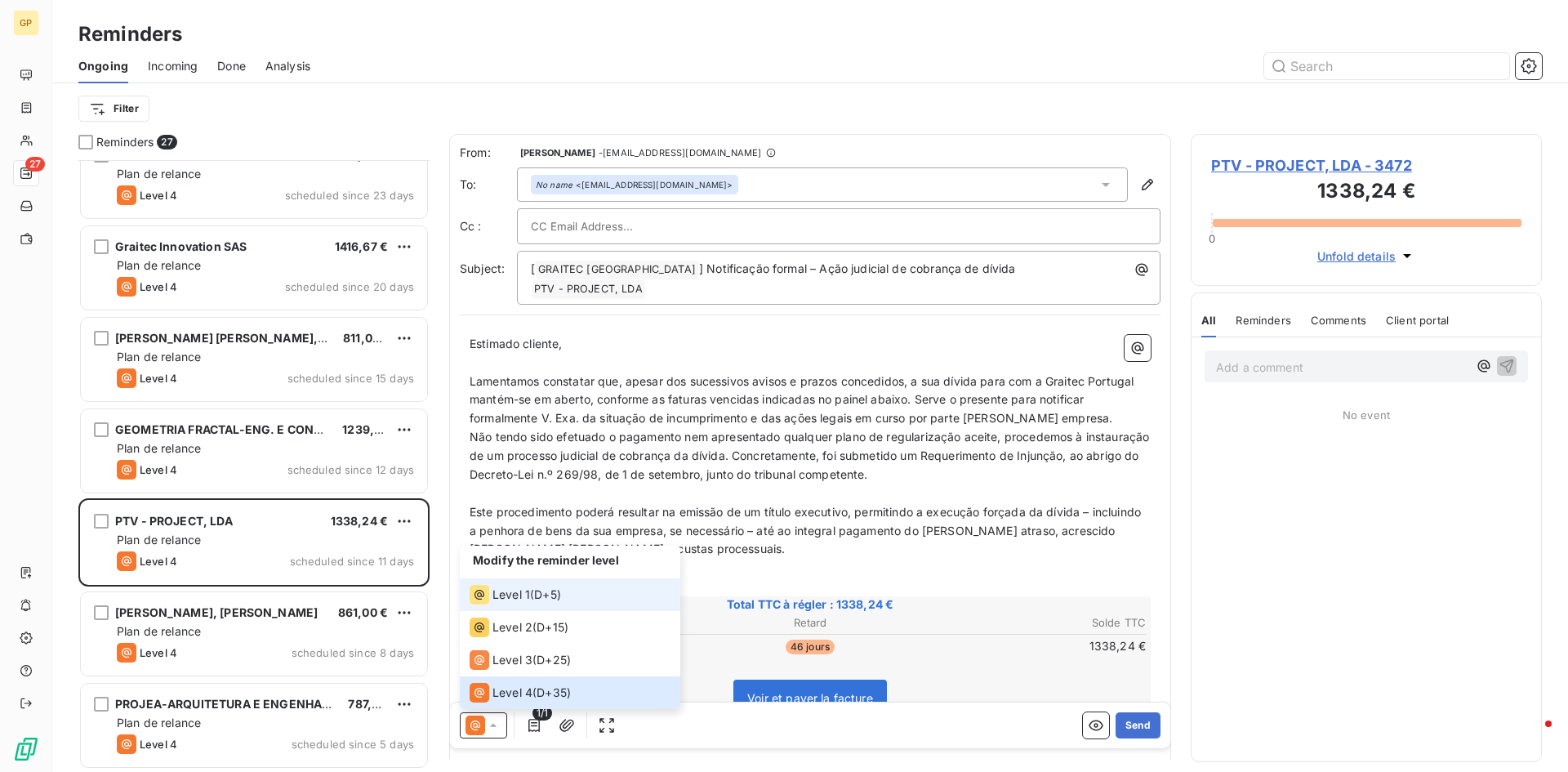
click at [520, 603] on div "Level 1" at bounding box center [500, 594] width 61 height 20
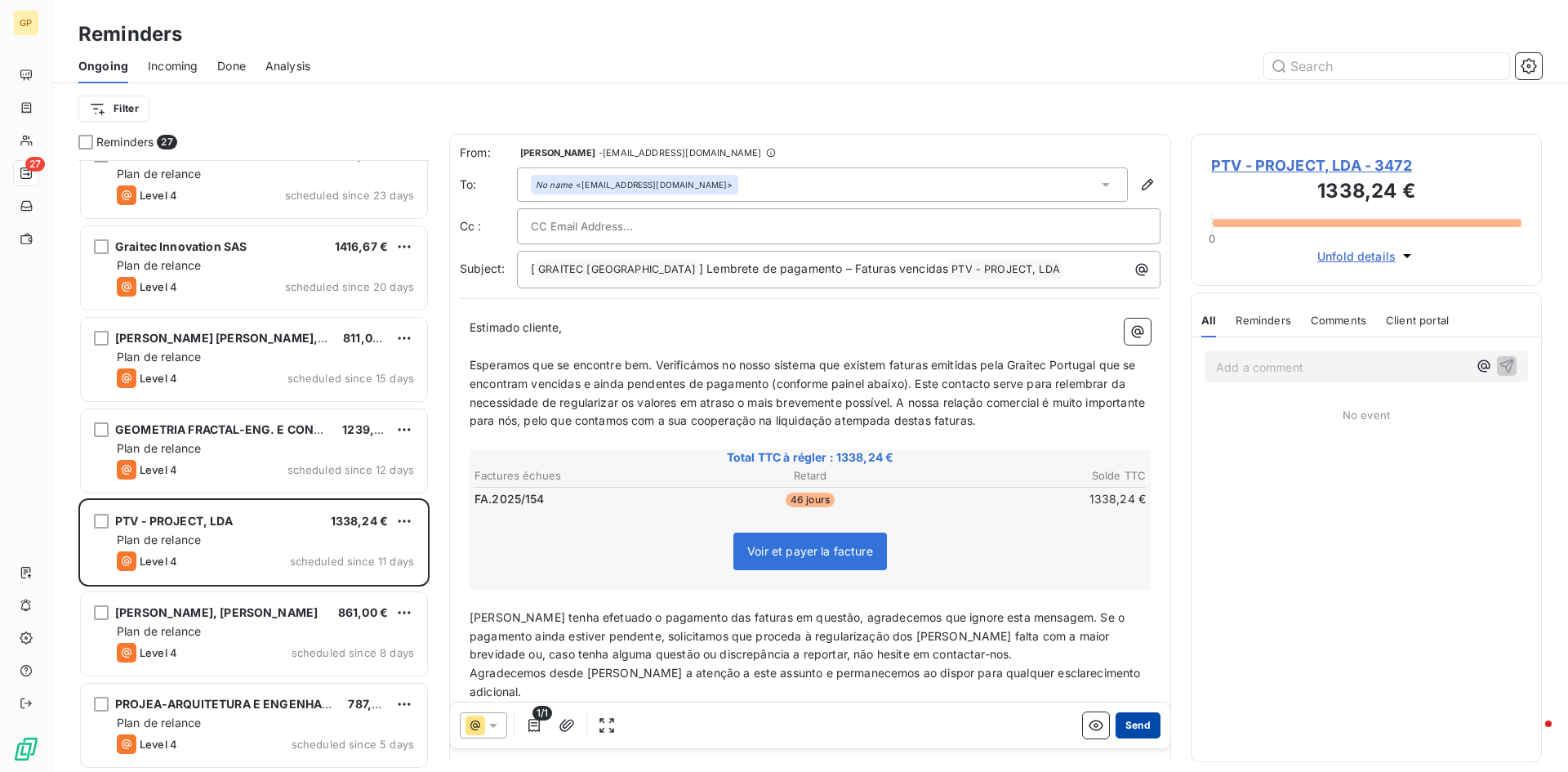
click at [1123, 724] on button "Send" at bounding box center [1138, 724] width 45 height 26
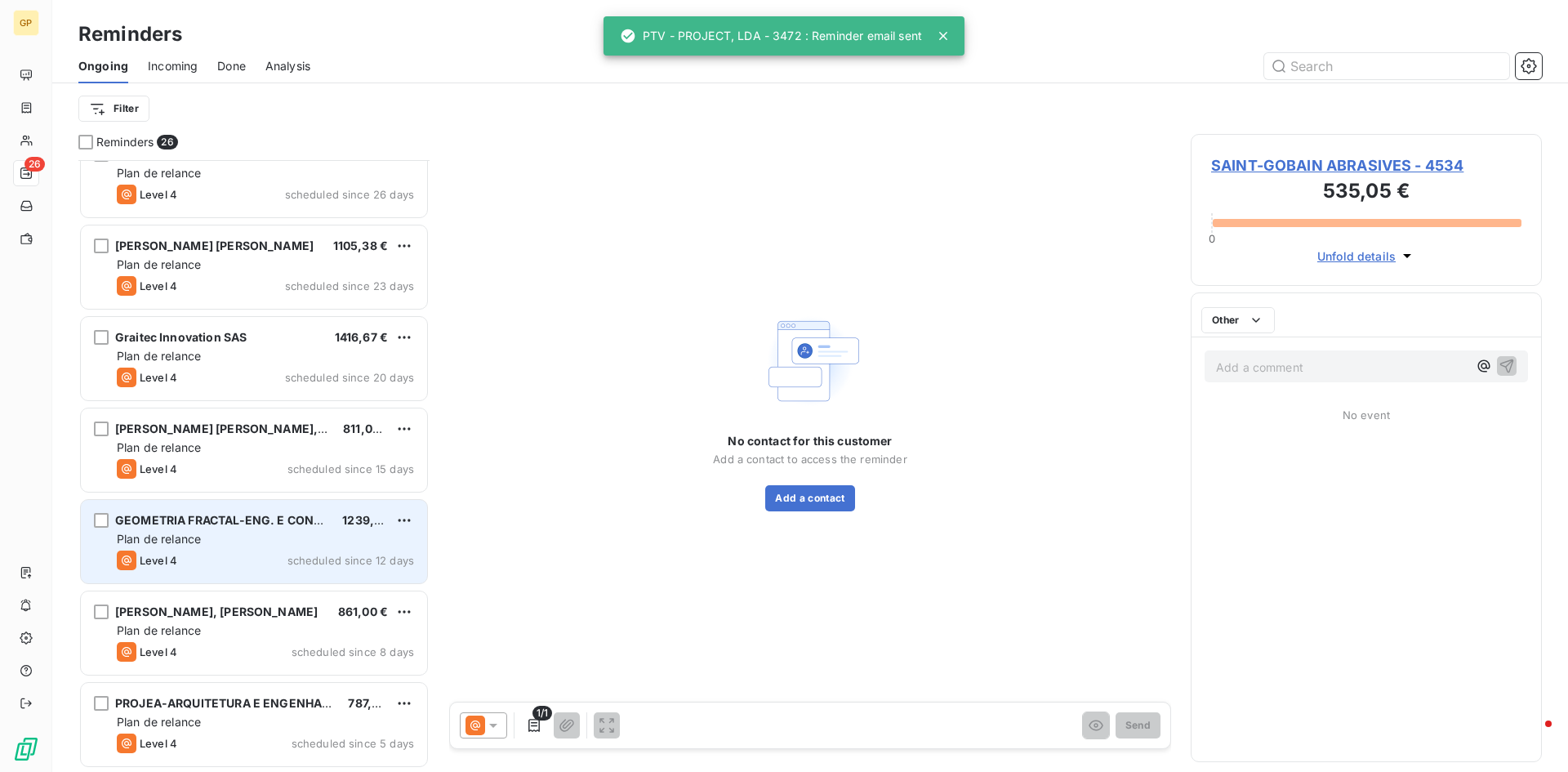
scroll to position [1767, 0]
click at [284, 545] on div "Plan de relance" at bounding box center [265, 539] width 297 height 16
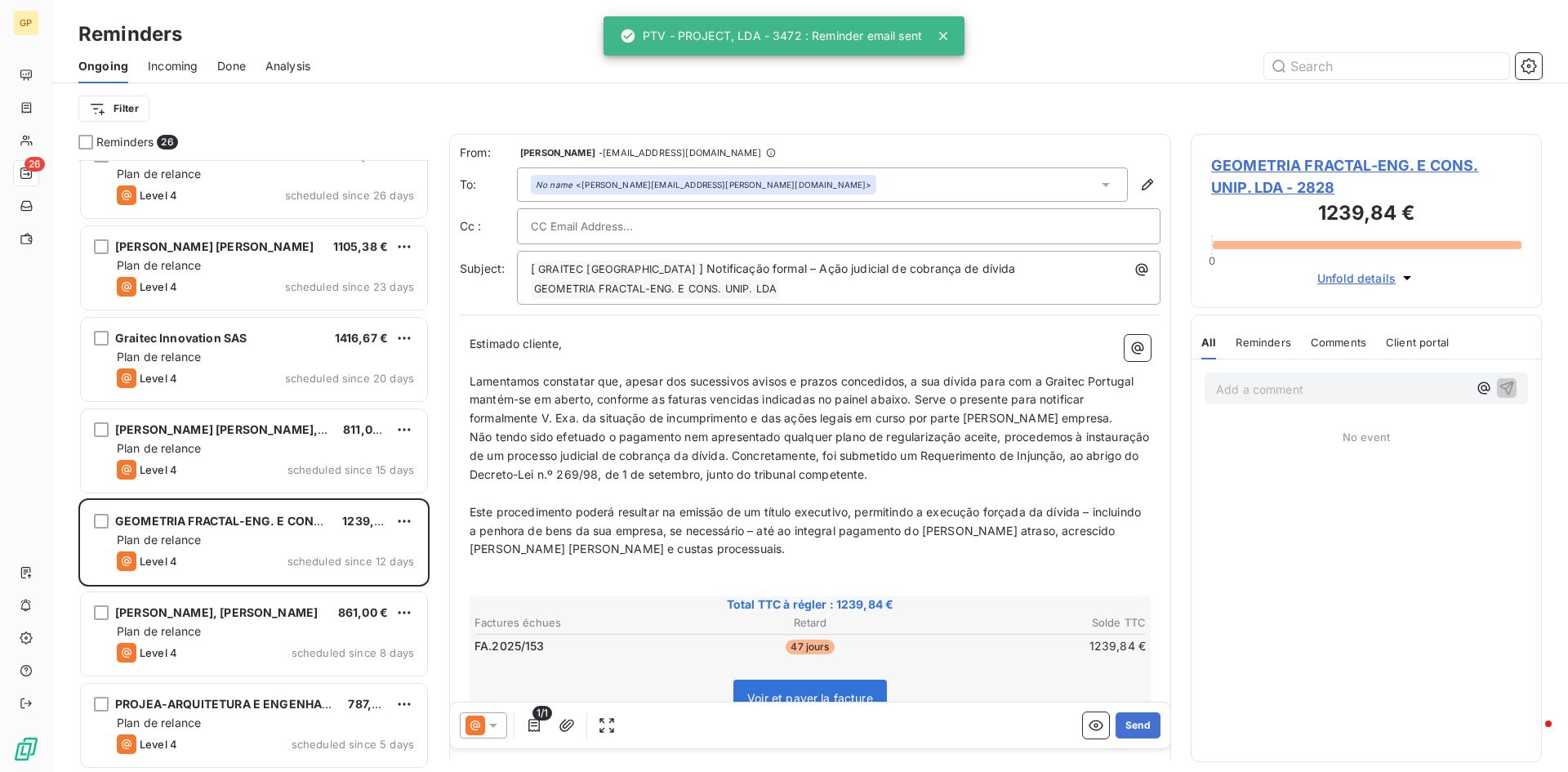
click at [498, 718] on icon at bounding box center [492, 724] width 16 height 16
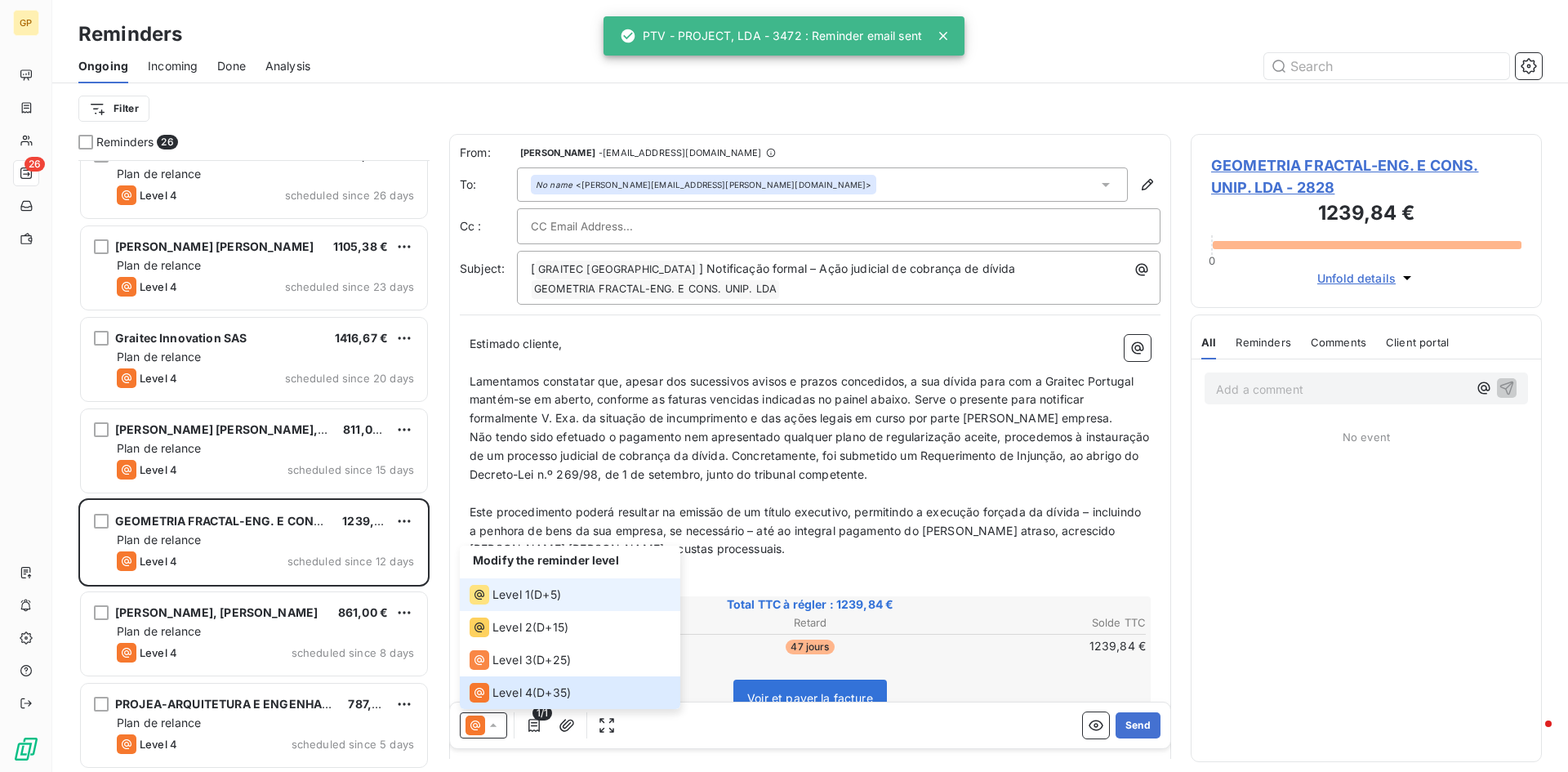
click at [514, 596] on span "Level 1" at bounding box center [511, 594] width 38 height 16
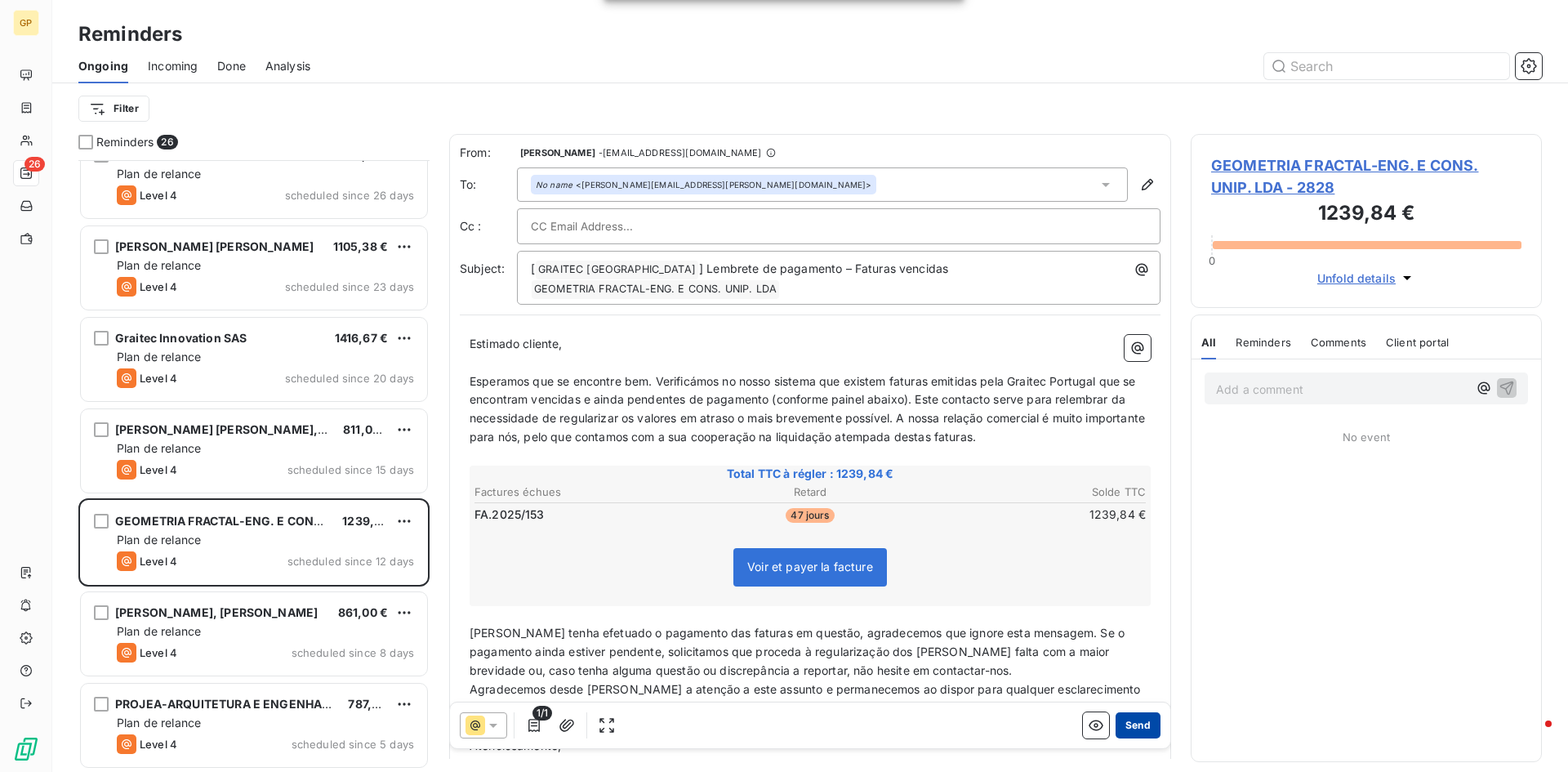
click at [1120, 722] on button "Send" at bounding box center [1138, 724] width 45 height 26
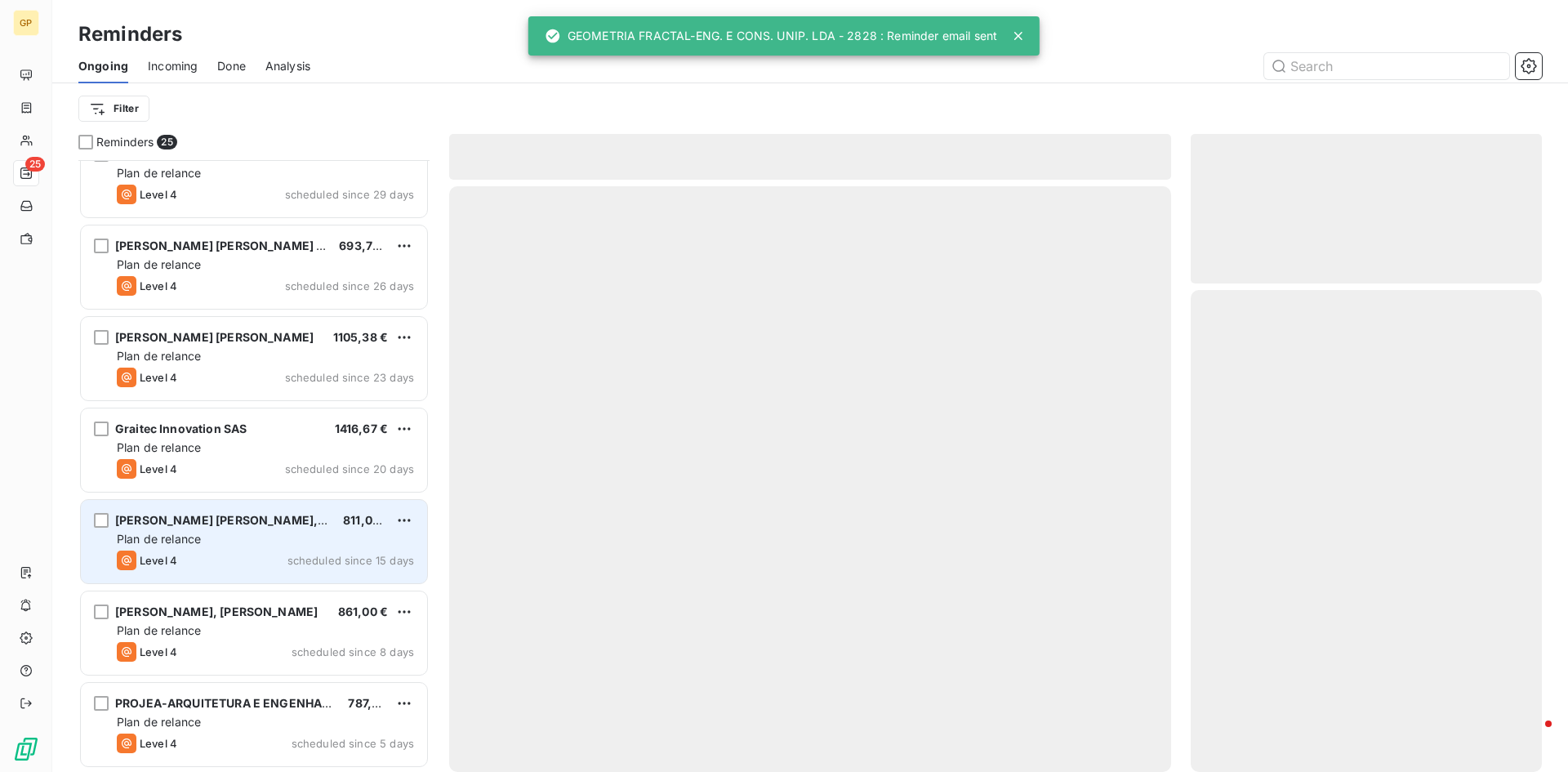
scroll to position [1675, 0]
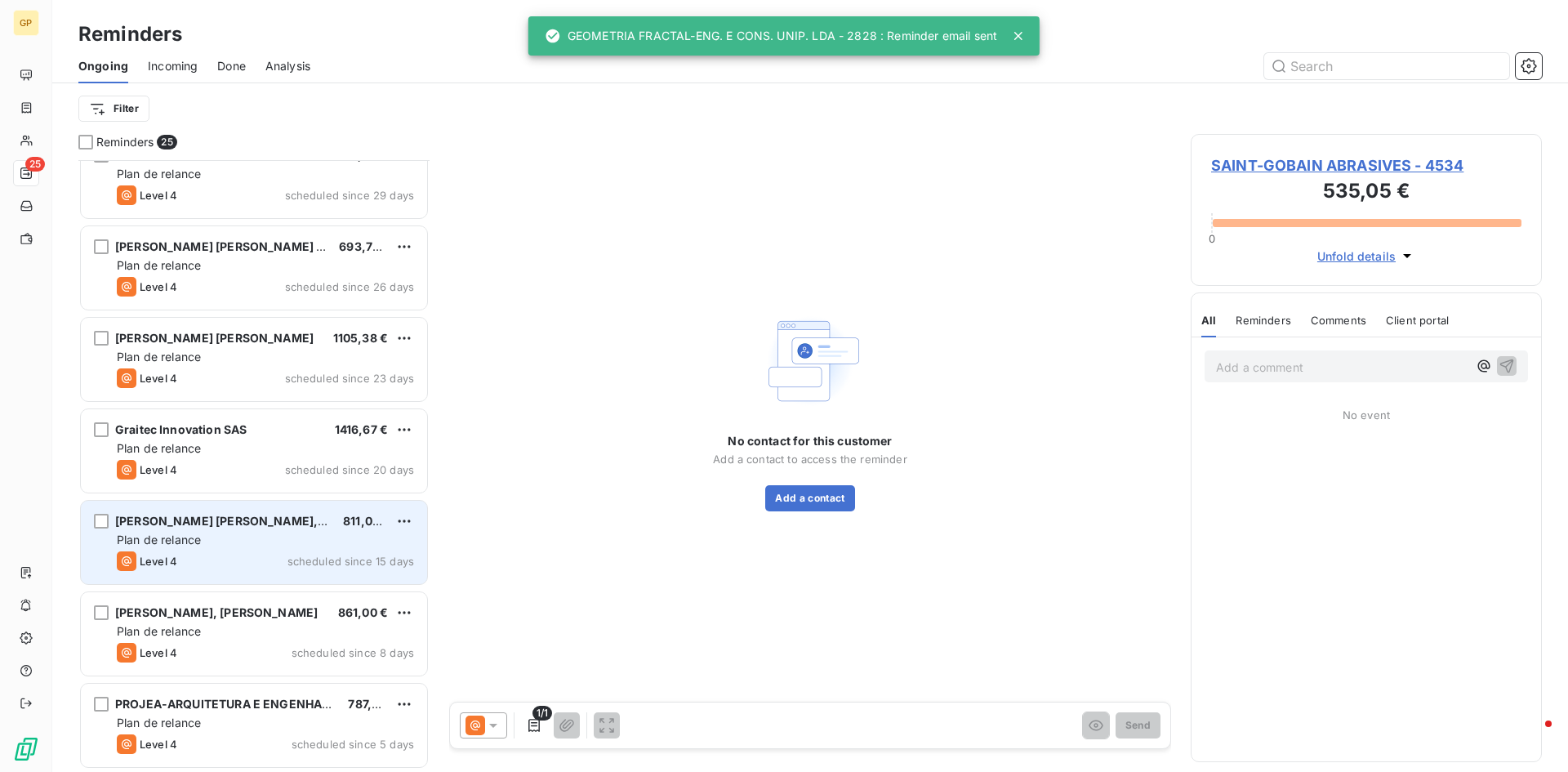
click at [213, 536] on div "Plan de relance" at bounding box center [265, 539] width 297 height 16
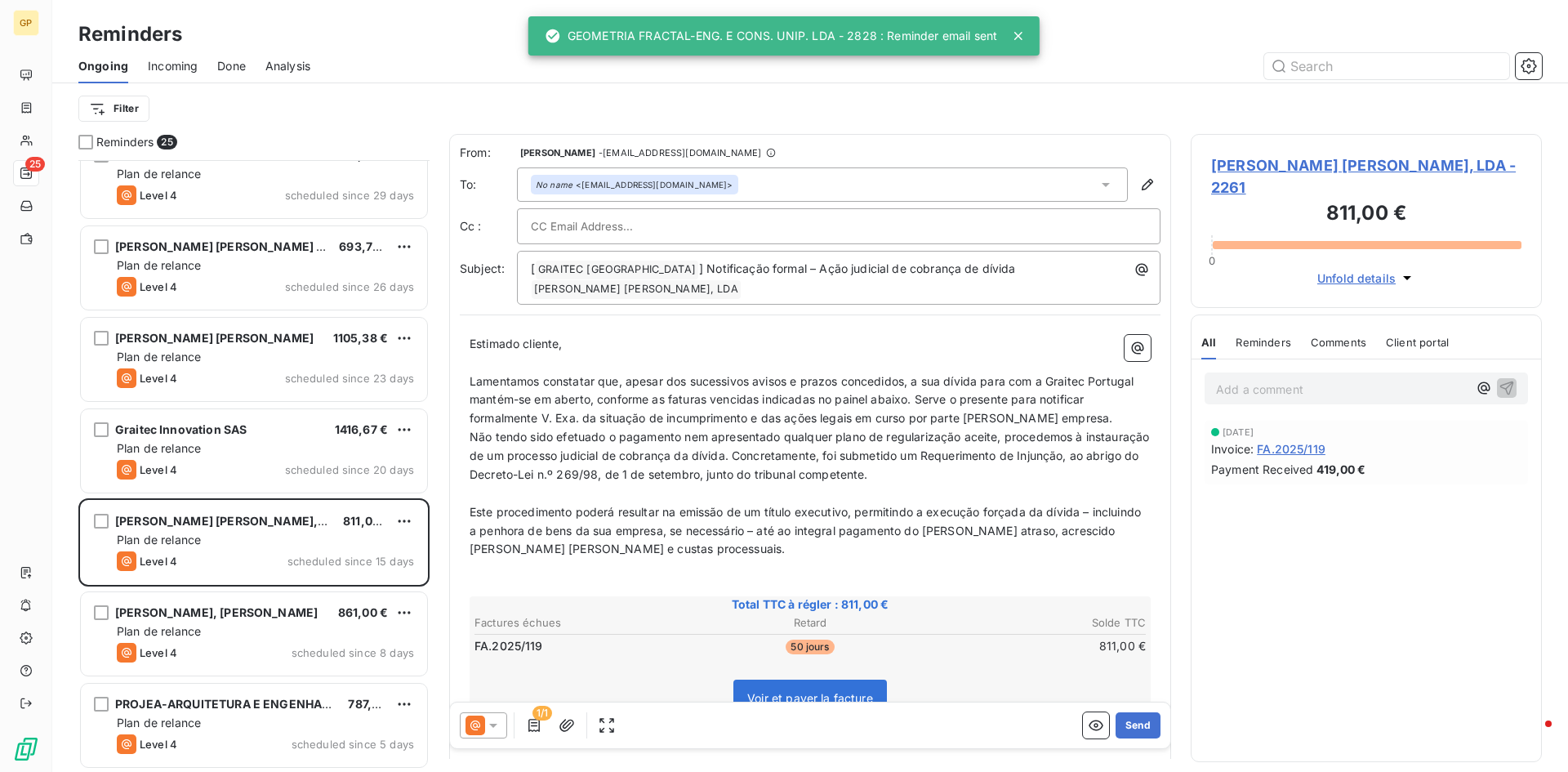
click at [488, 714] on div "1/1 Send" at bounding box center [810, 725] width 720 height 46
click at [495, 721] on icon at bounding box center [492, 724] width 16 height 16
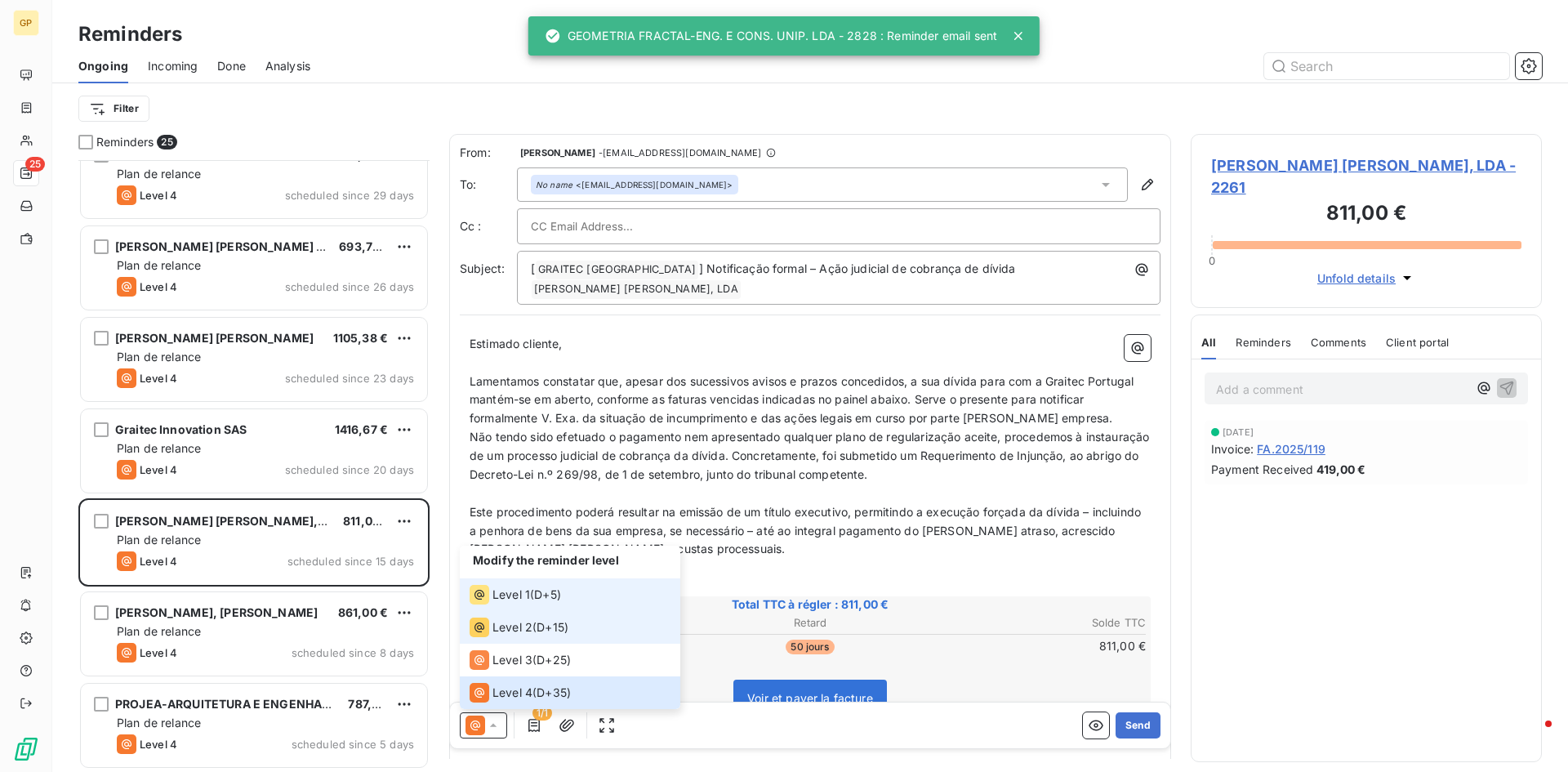
click at [517, 608] on li "Level 1 ( D+5 )" at bounding box center [570, 594] width 220 height 32
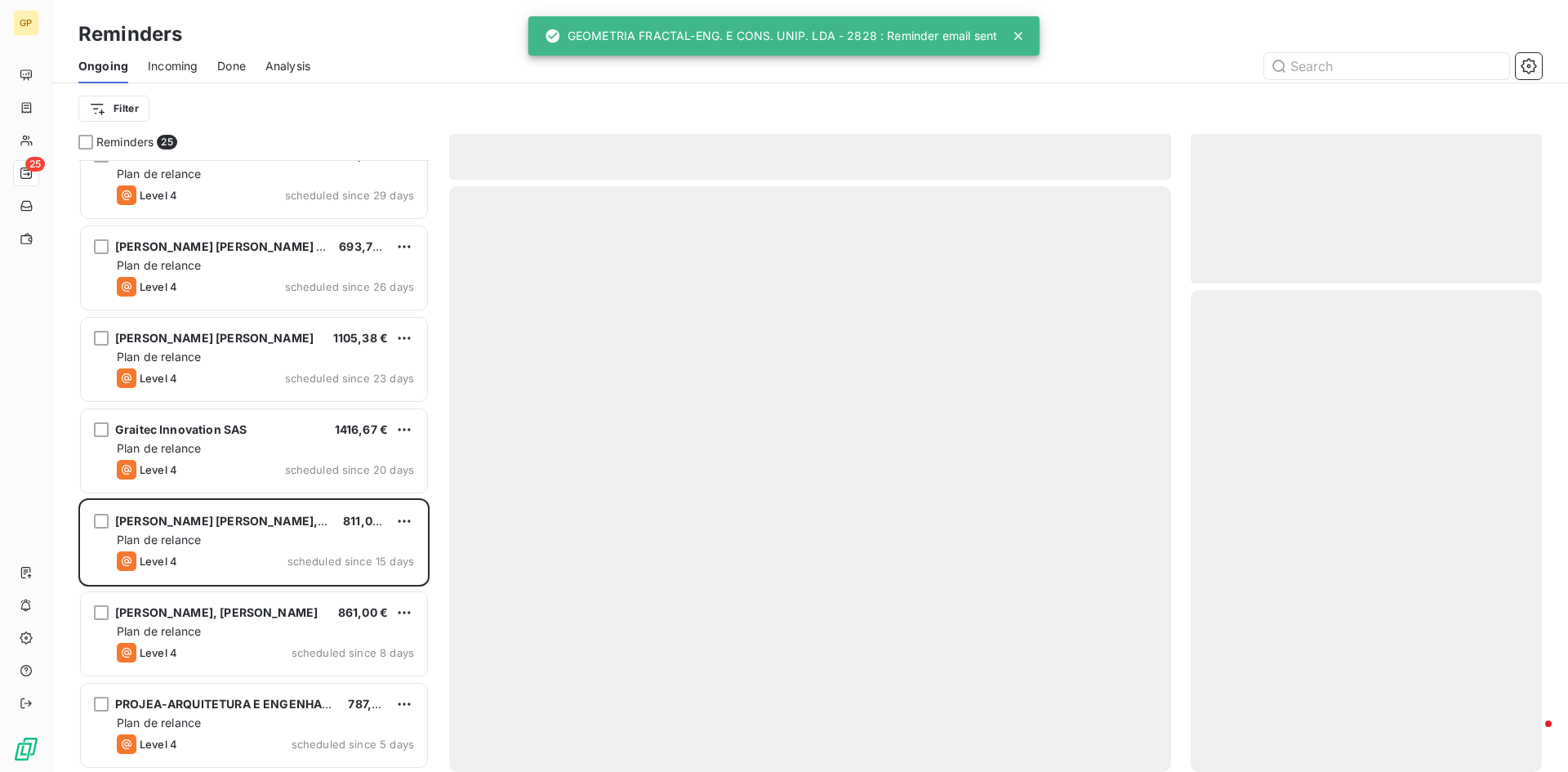
click at [517, 608] on div at bounding box center [811, 479] width 722 height 586
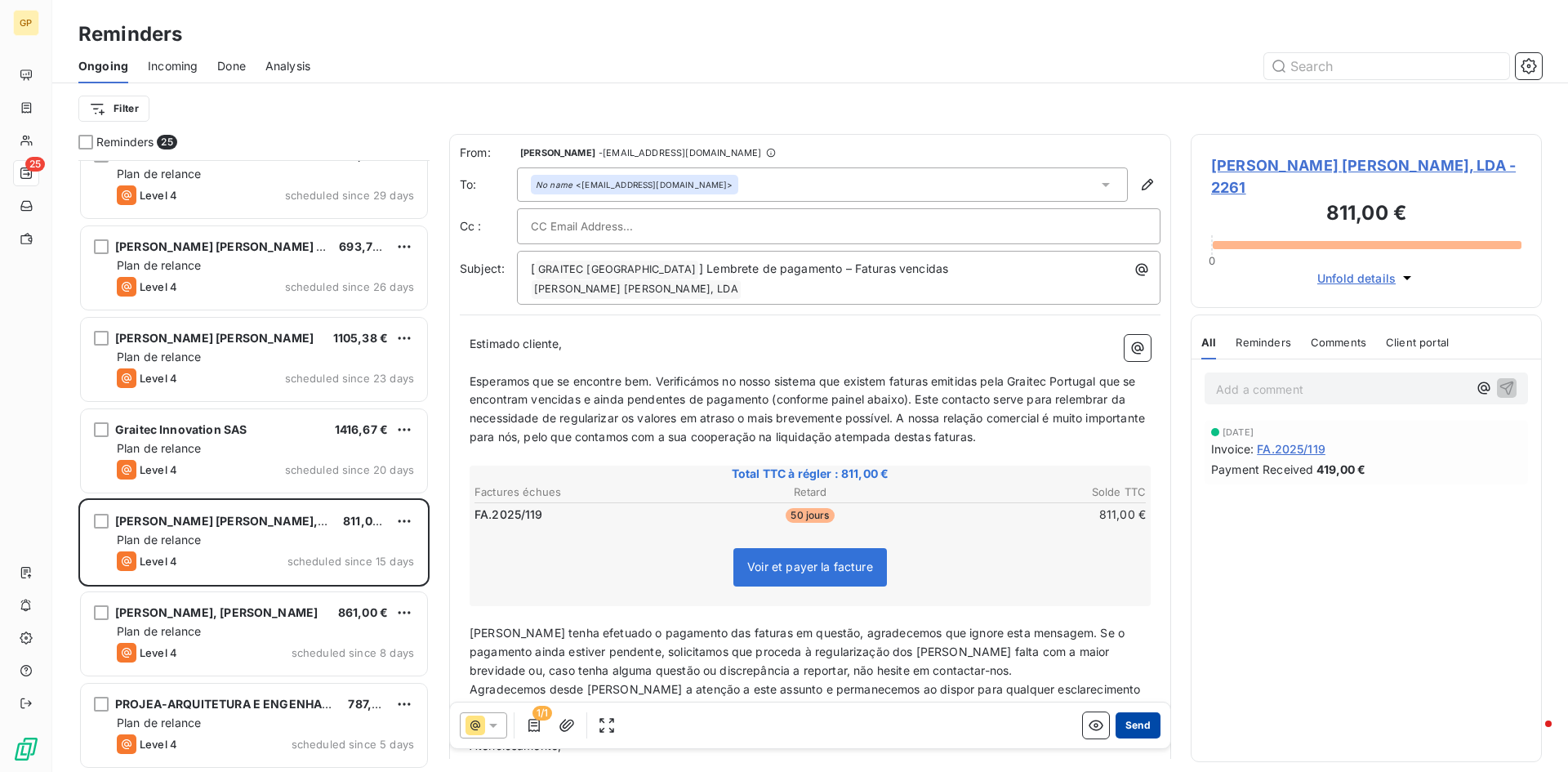
click at [1129, 728] on button "Send" at bounding box center [1138, 724] width 45 height 26
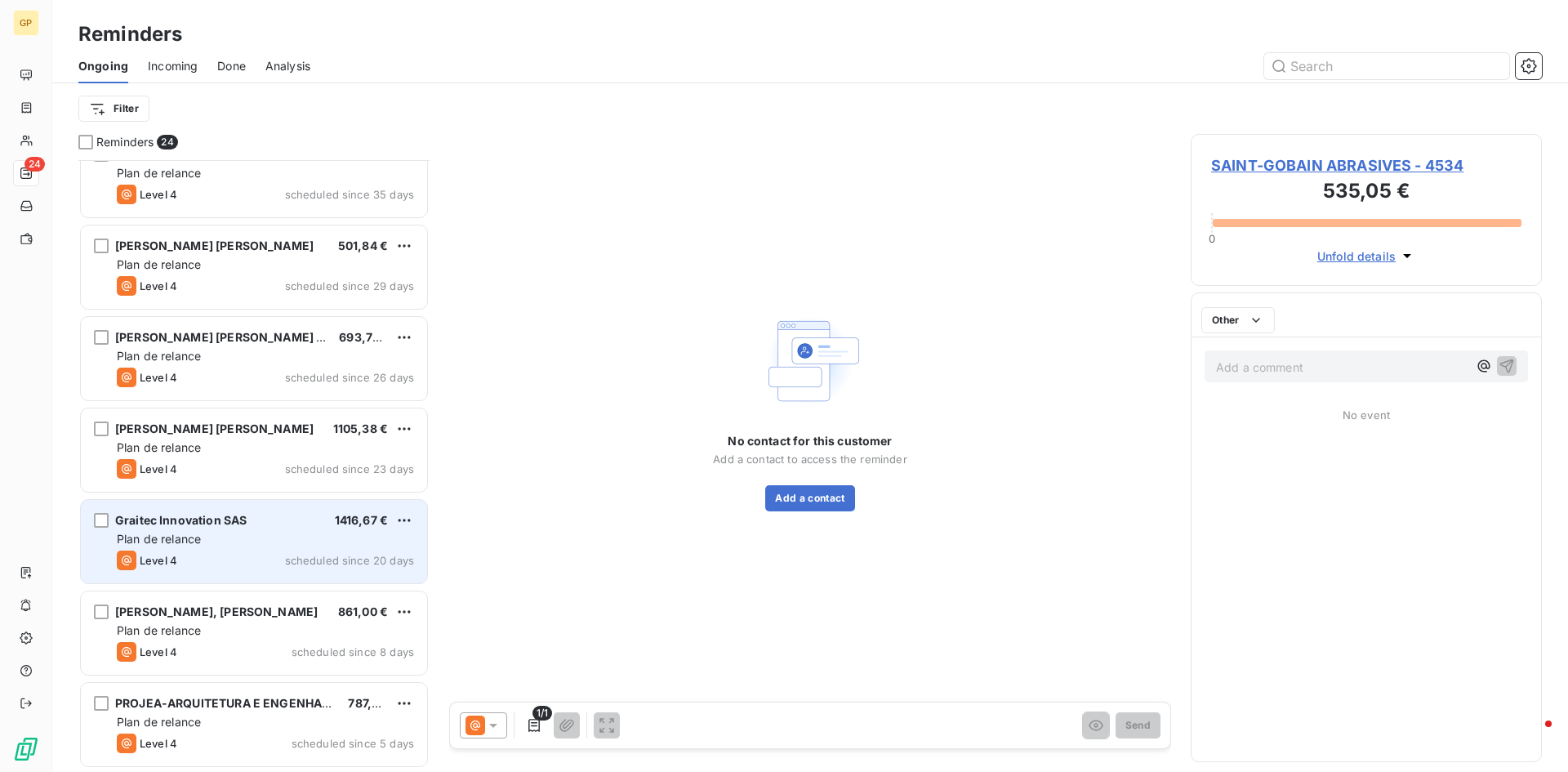
scroll to position [1584, 0]
click at [262, 531] on div "Graitec Innovation SAS 1416,67 € Plan de relance Level 4 scheduled since 20 days" at bounding box center [254, 543] width 346 height 84
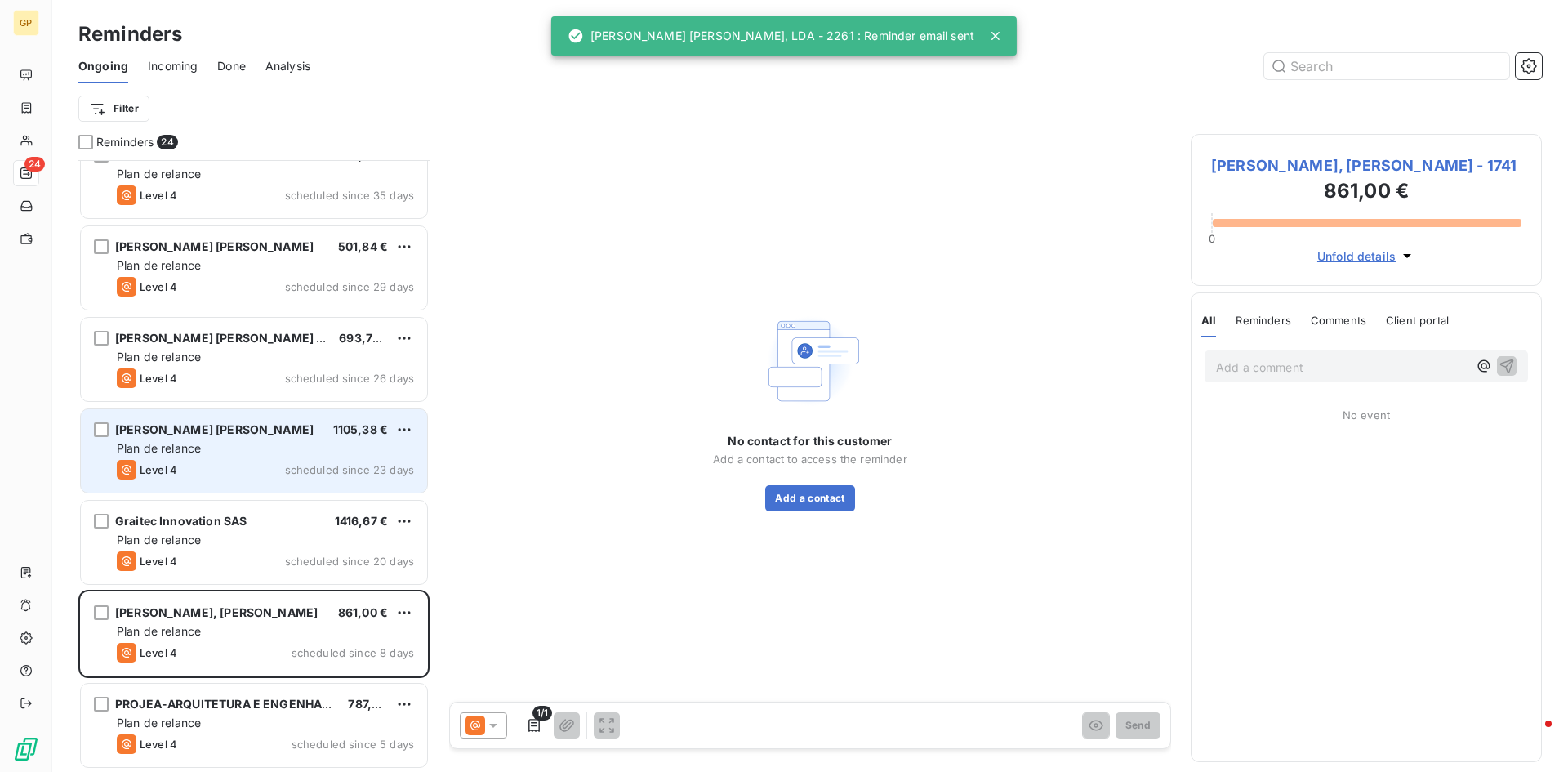
click at [264, 479] on div "[PERSON_NAME] [PERSON_NAME] 1105,38 € Plan de relance Level 4 scheduled since 2…" at bounding box center [254, 452] width 346 height 84
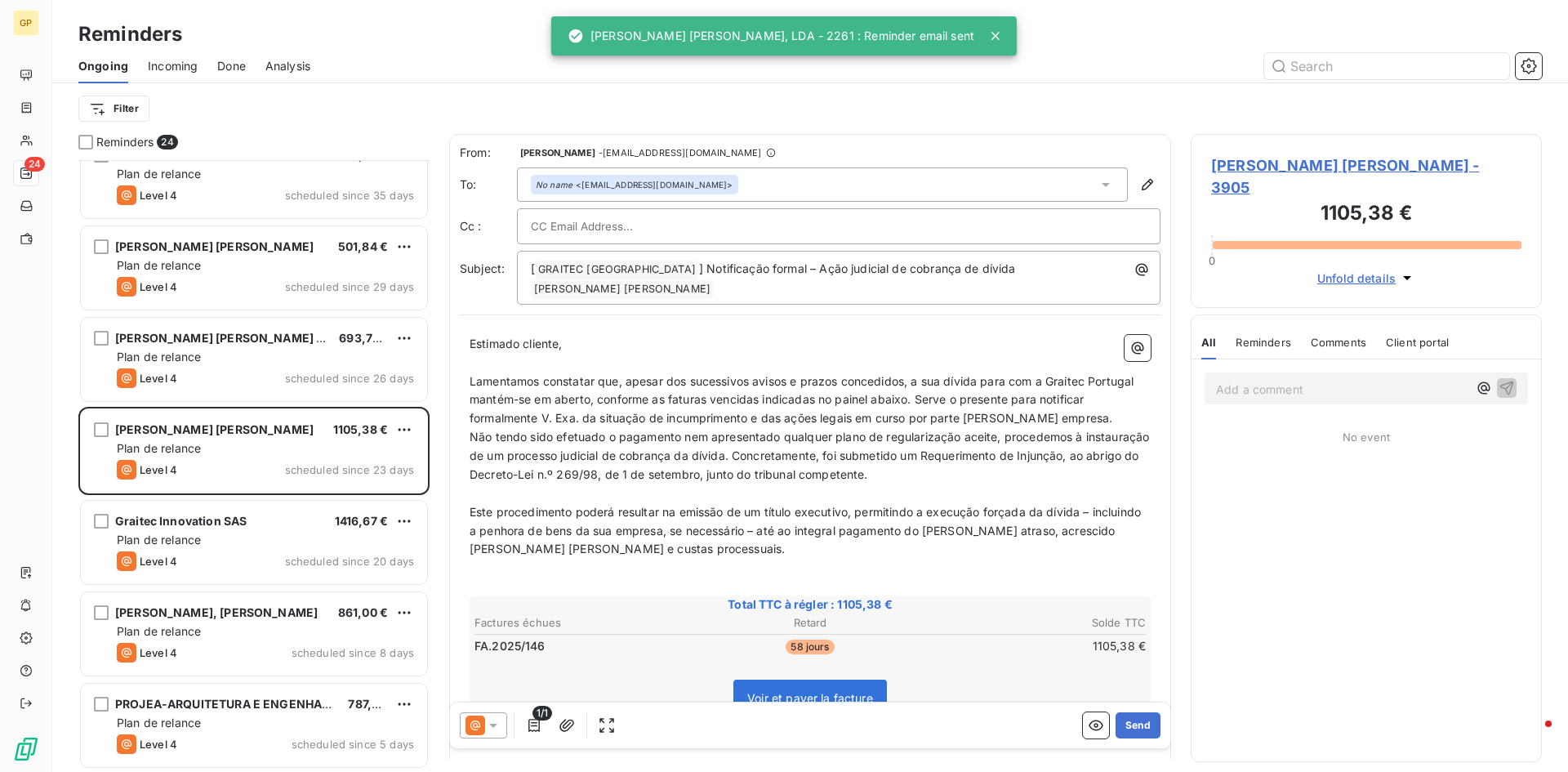
click at [503, 726] on div at bounding box center [484, 724] width 48 height 26
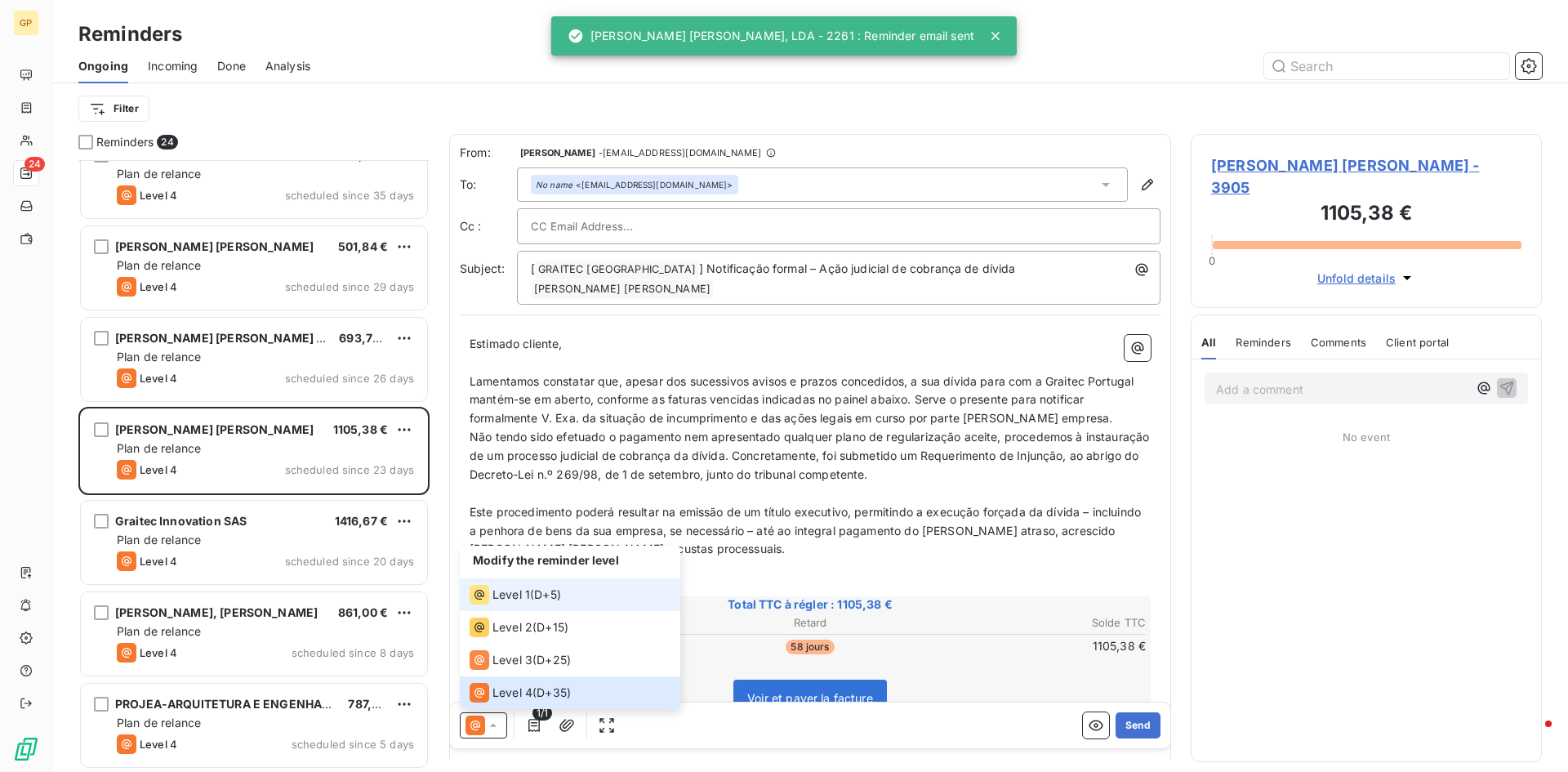
click at [525, 592] on span "Level 1" at bounding box center [511, 594] width 38 height 16
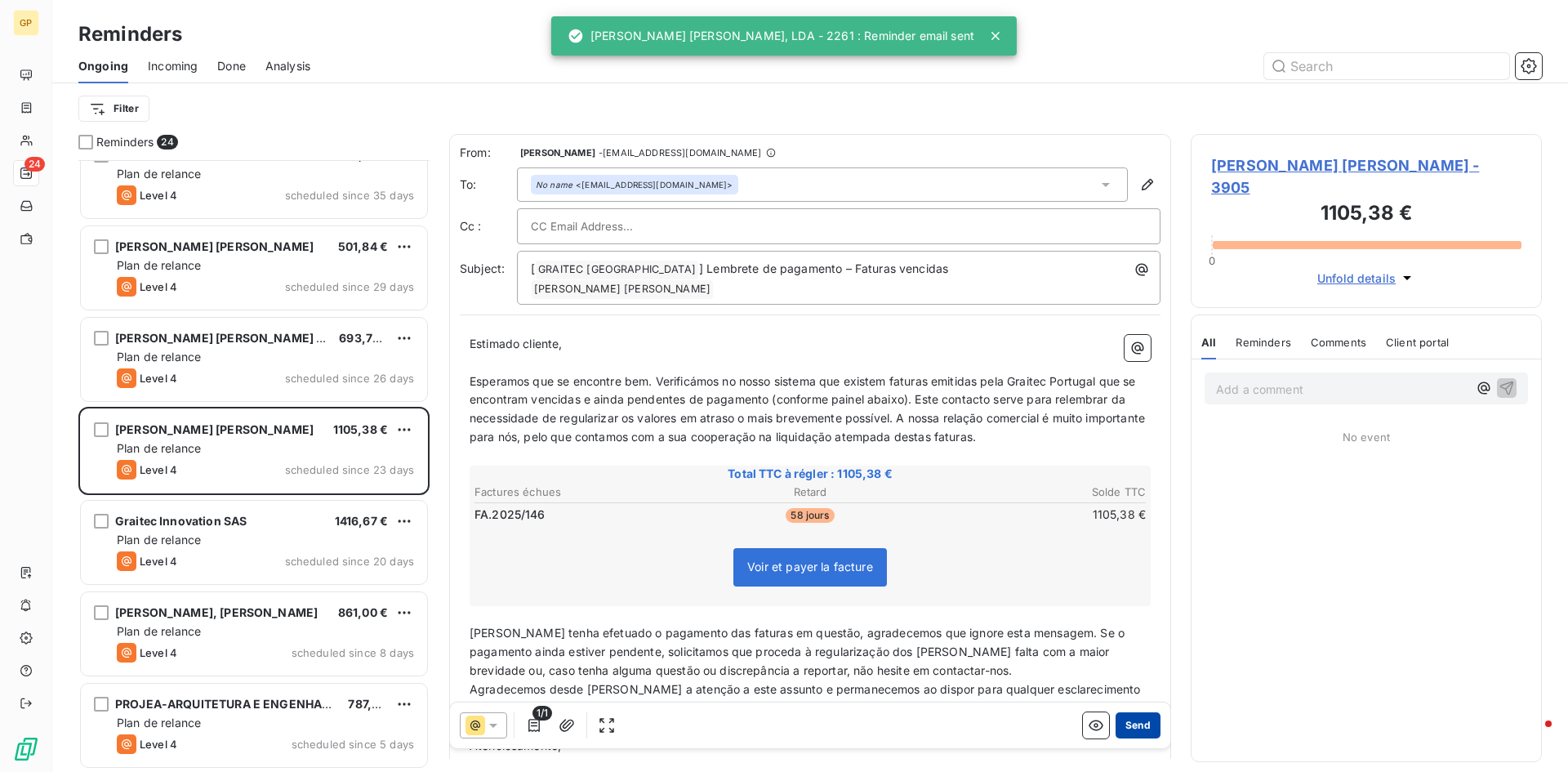
click at [1144, 728] on button "Send" at bounding box center [1138, 724] width 45 height 26
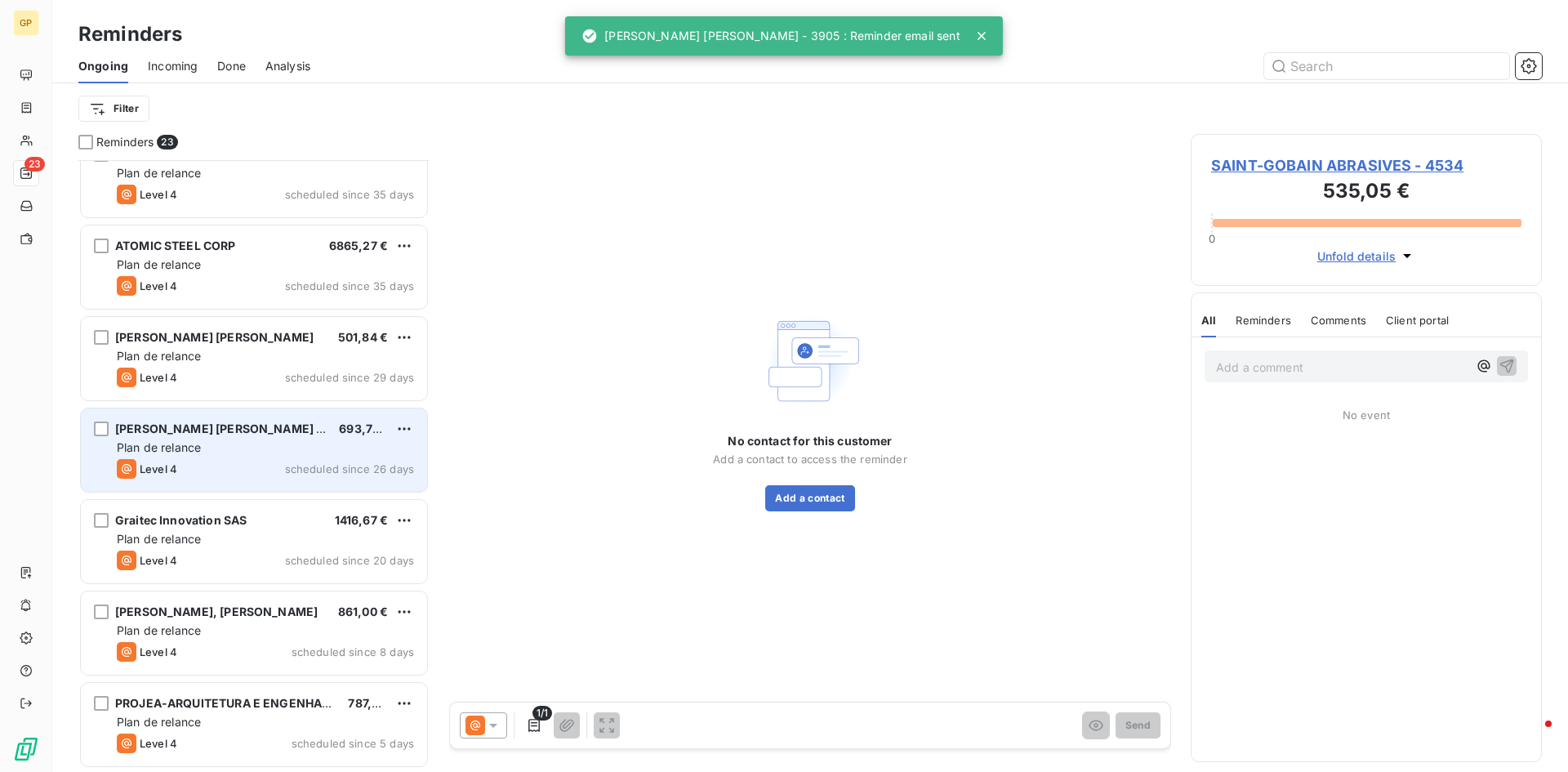
scroll to position [1493, 0]
click at [178, 443] on span "Plan de relance" at bounding box center [159, 448] width 85 height 14
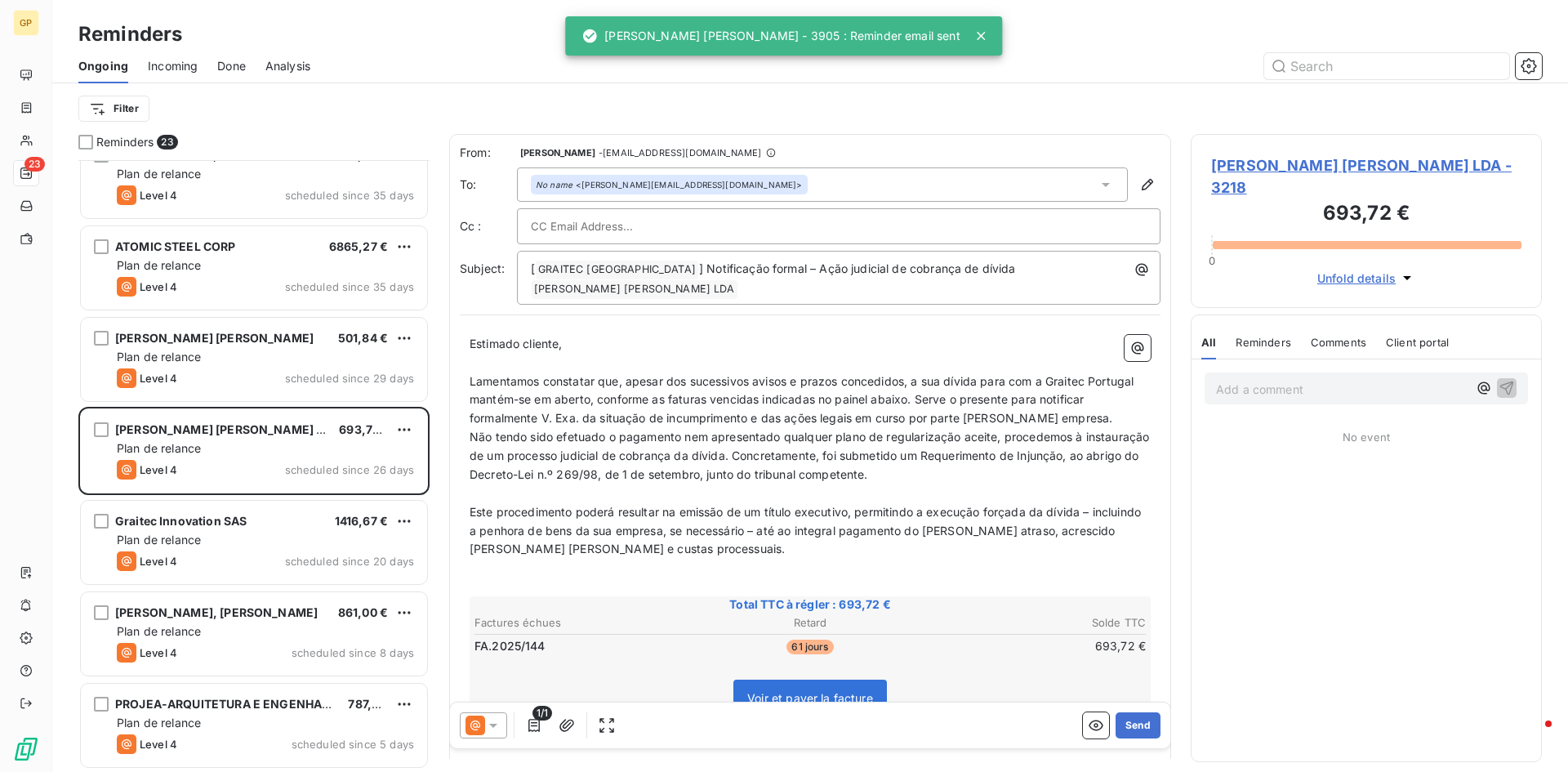
click at [485, 712] on div "1/1 Send" at bounding box center [810, 725] width 720 height 46
click at [494, 717] on icon at bounding box center [492, 724] width 16 height 16
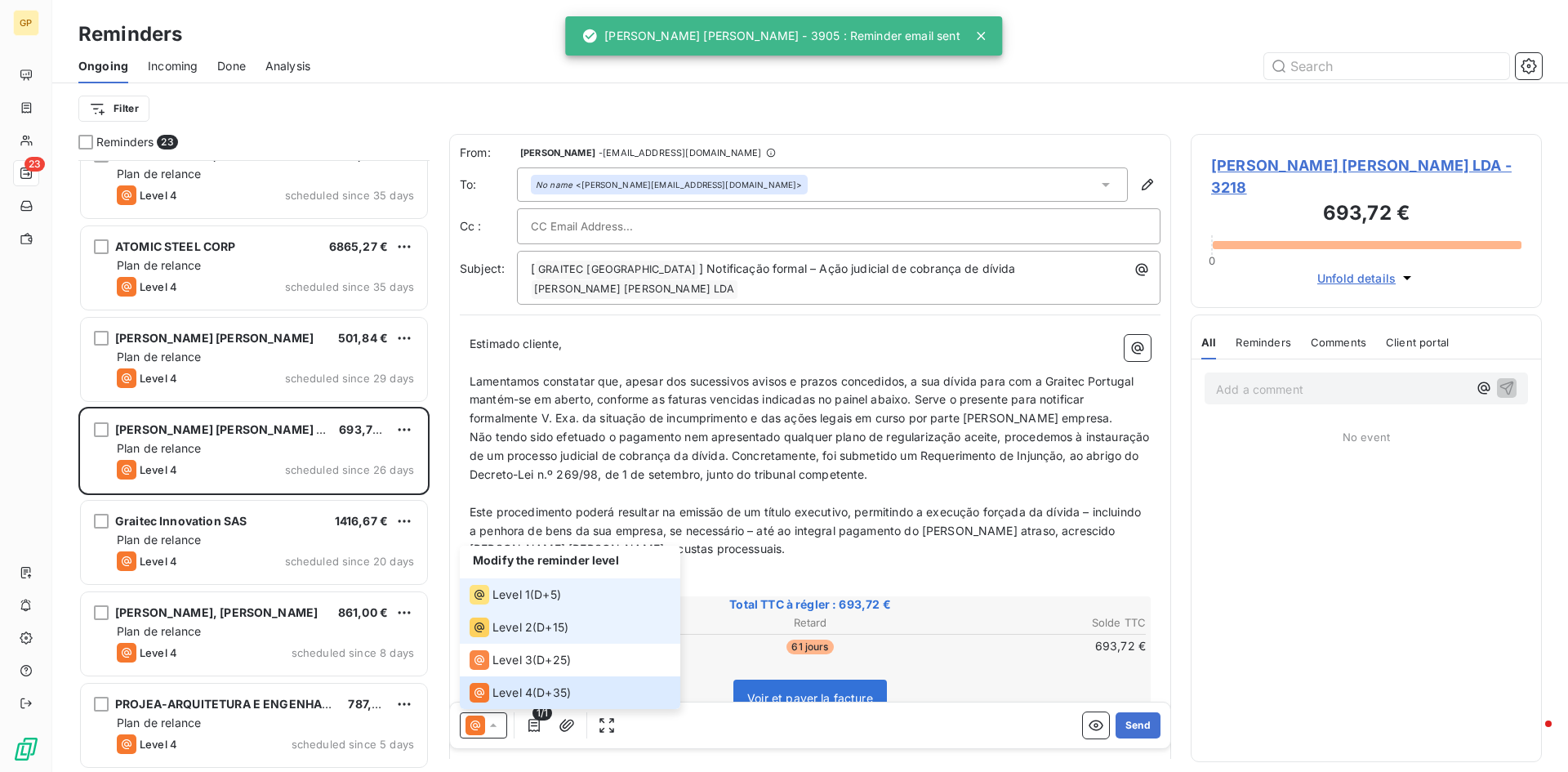
click at [508, 600] on span "Level 1" at bounding box center [511, 594] width 38 height 16
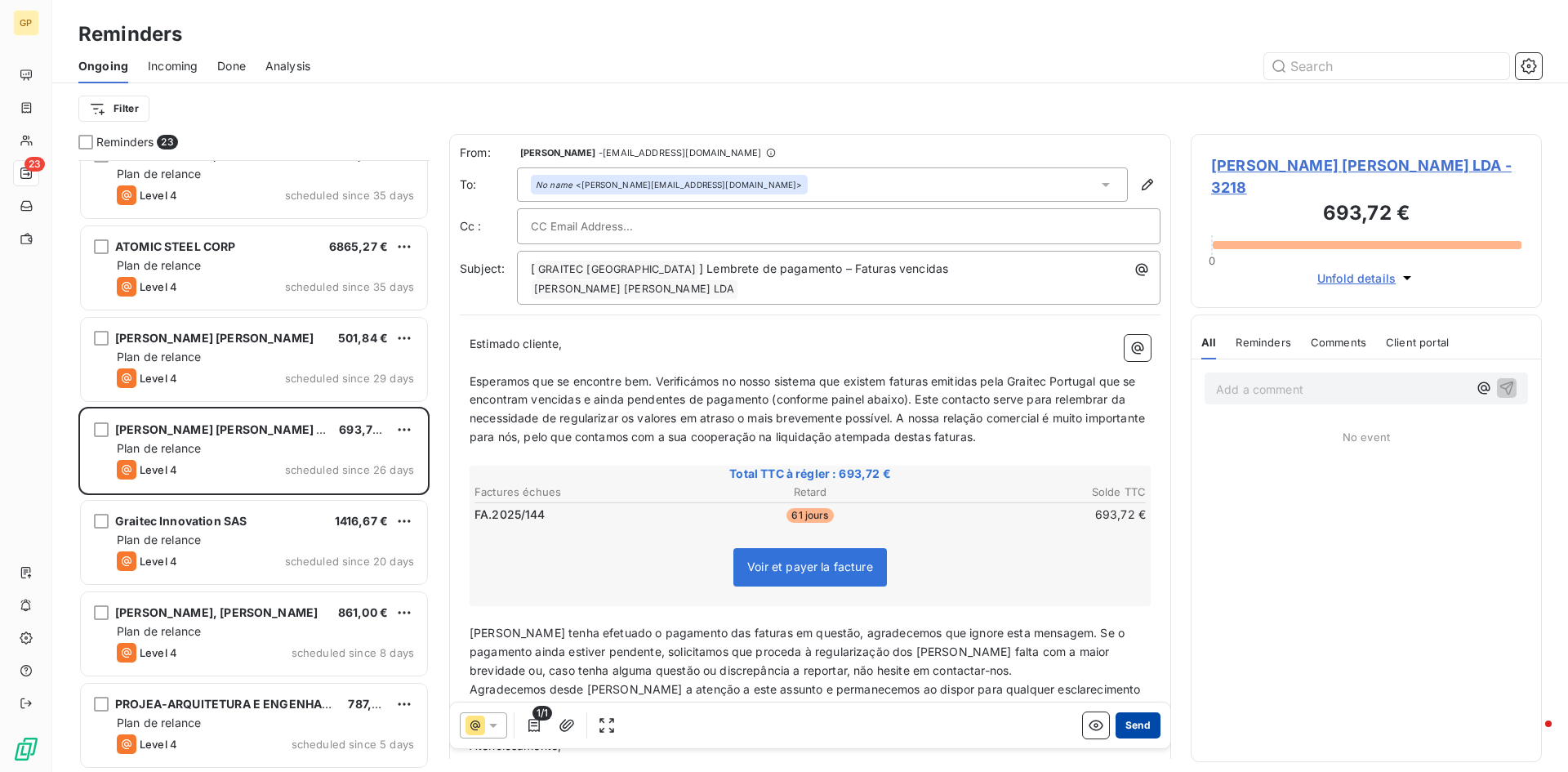
click at [1121, 724] on button "Send" at bounding box center [1138, 724] width 45 height 26
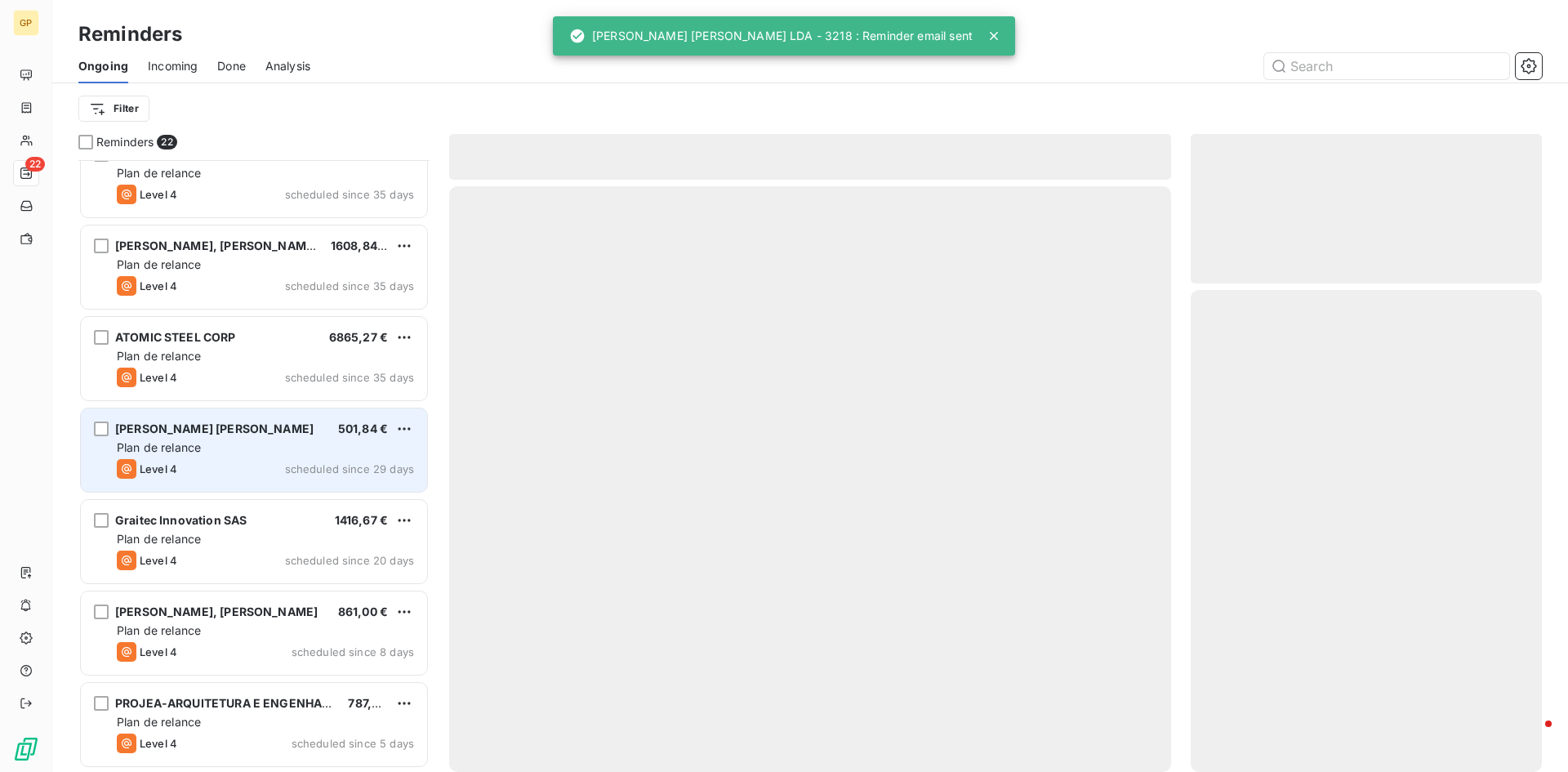
scroll to position [1401, 0]
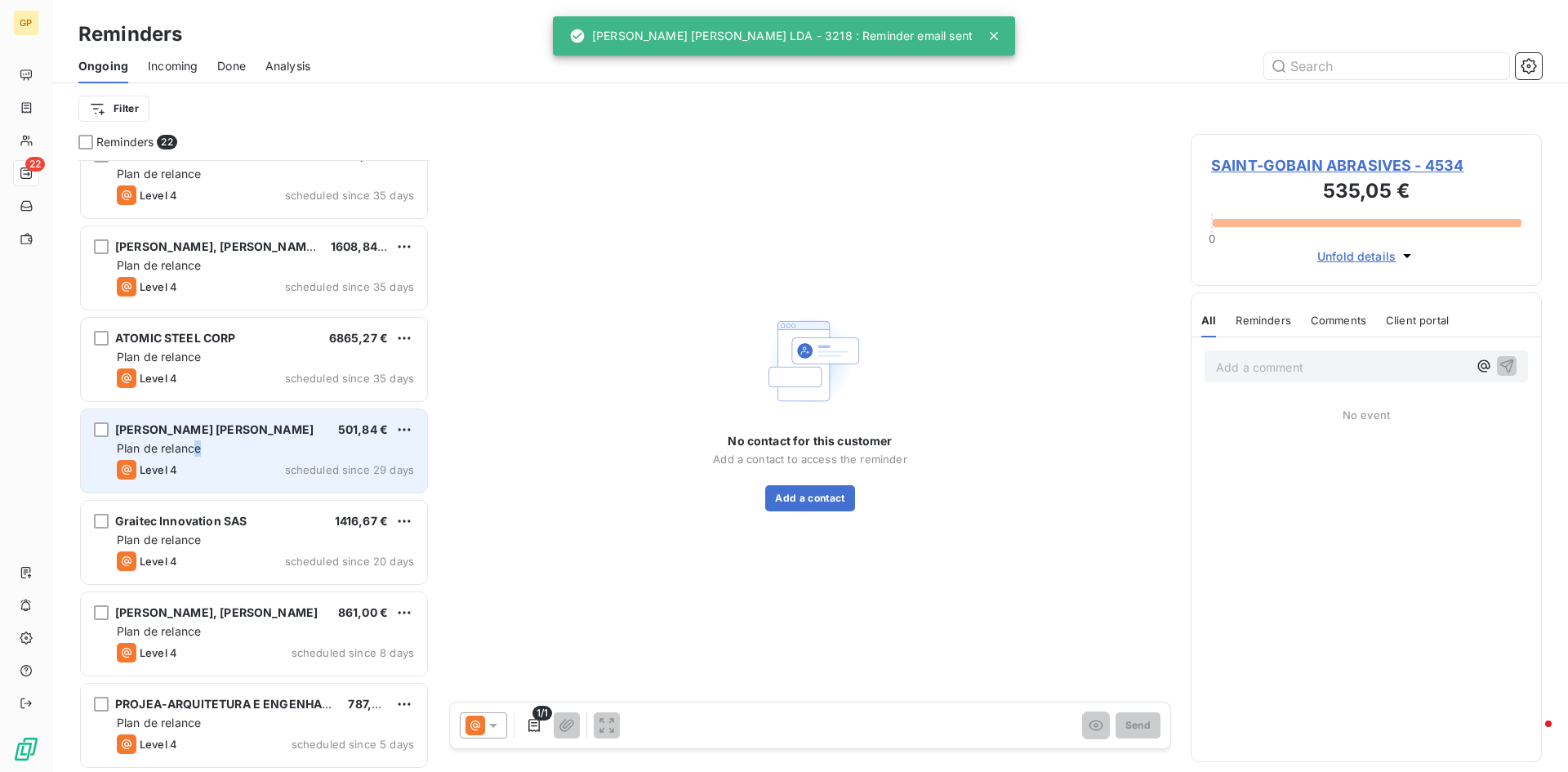
click at [200, 455] on div "Plan de relance" at bounding box center [265, 448] width 297 height 16
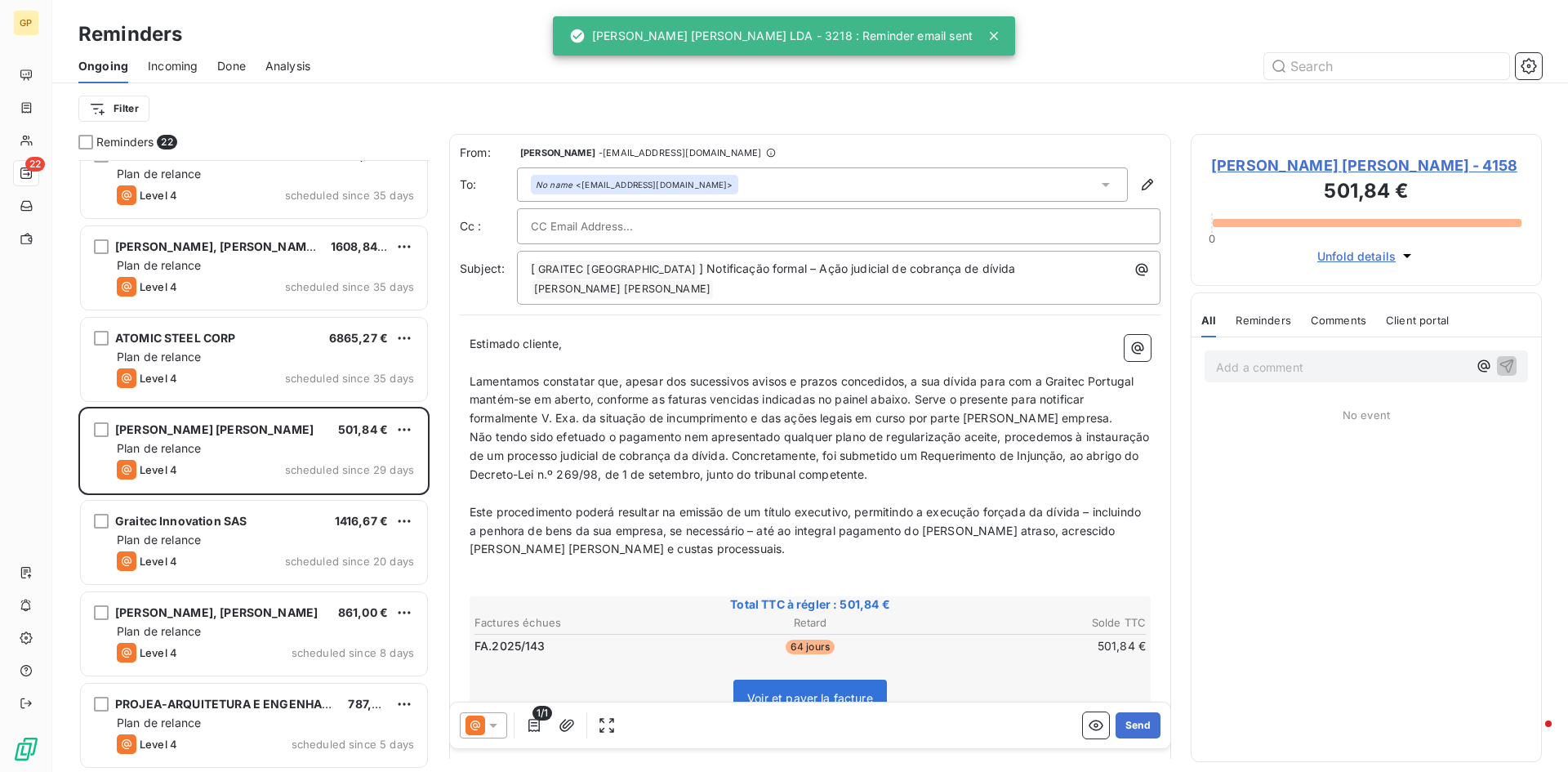
click at [500, 728] on icon at bounding box center [492, 724] width 16 height 16
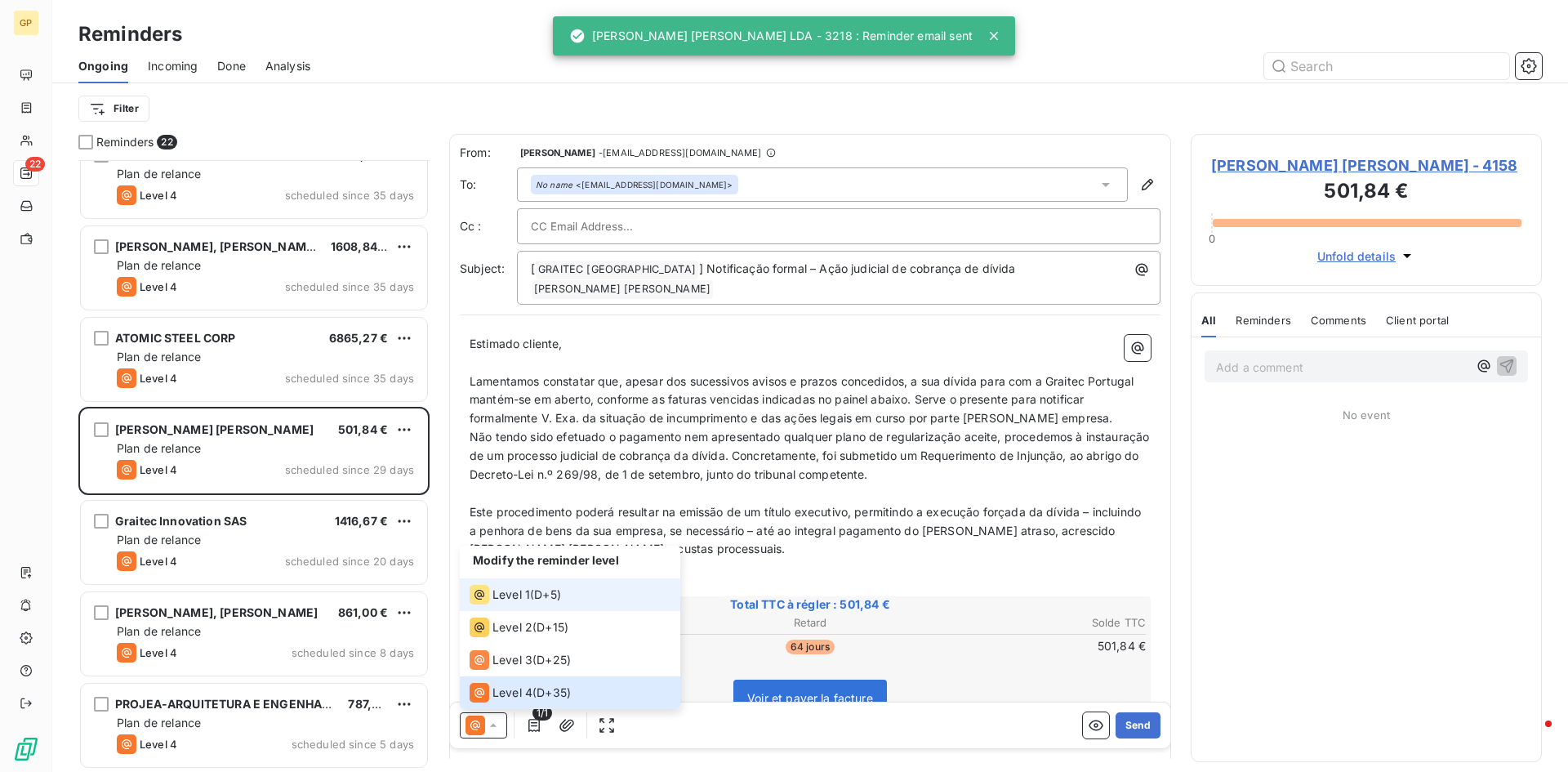
click at [526, 589] on span "Level 1" at bounding box center [511, 594] width 38 height 16
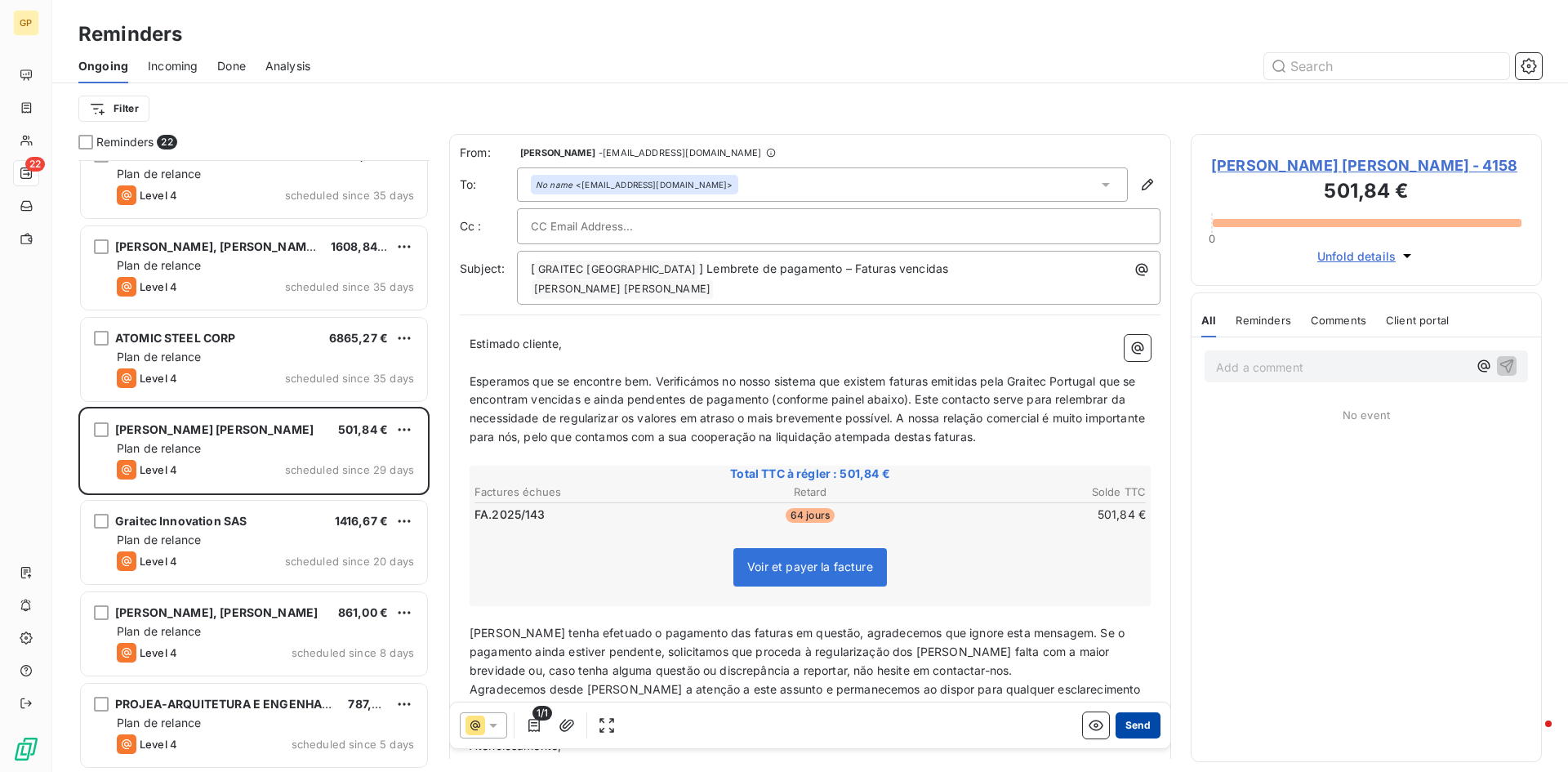
click at [1129, 731] on button "Send" at bounding box center [1138, 724] width 45 height 26
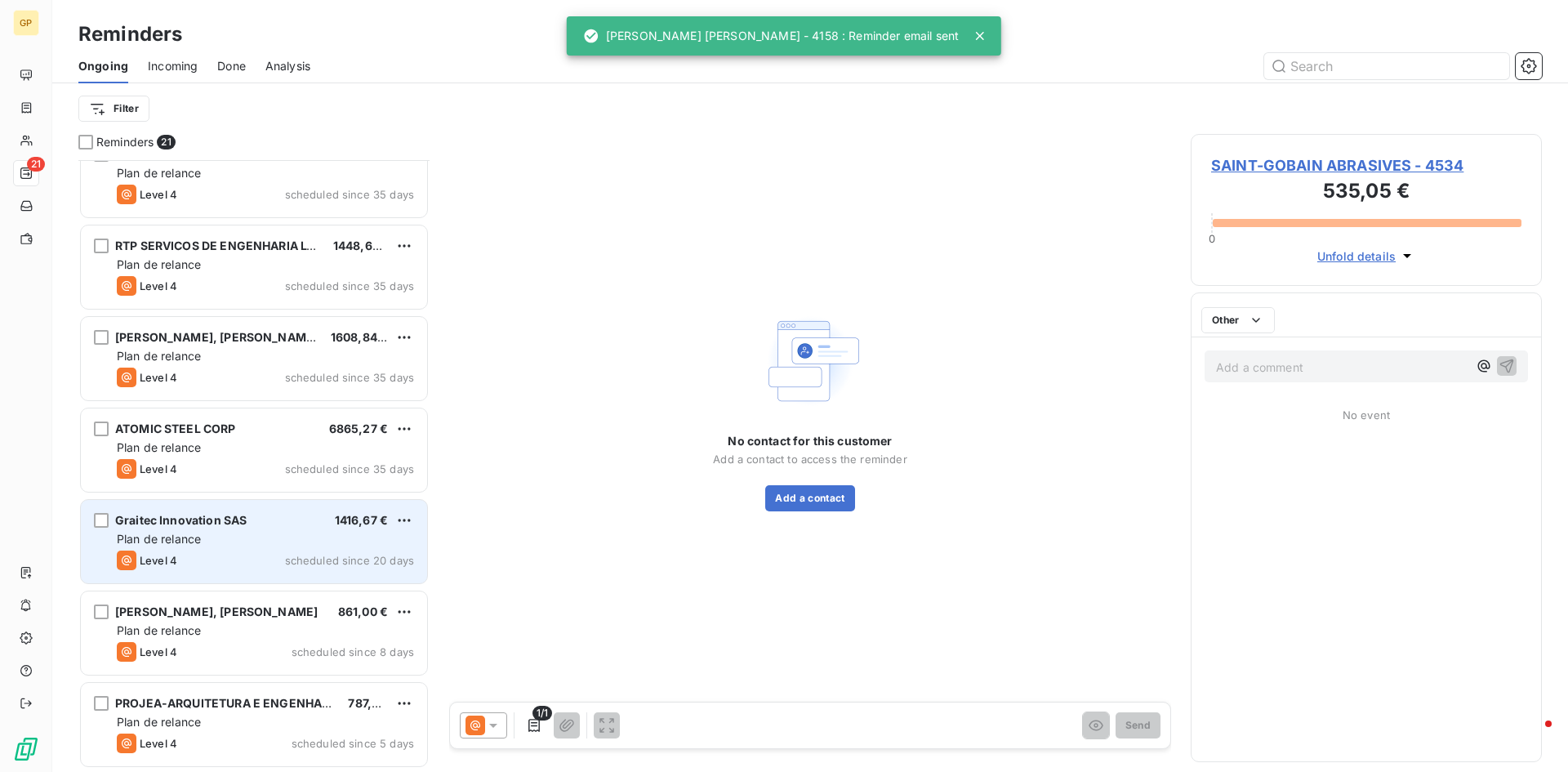
scroll to position [1309, 0]
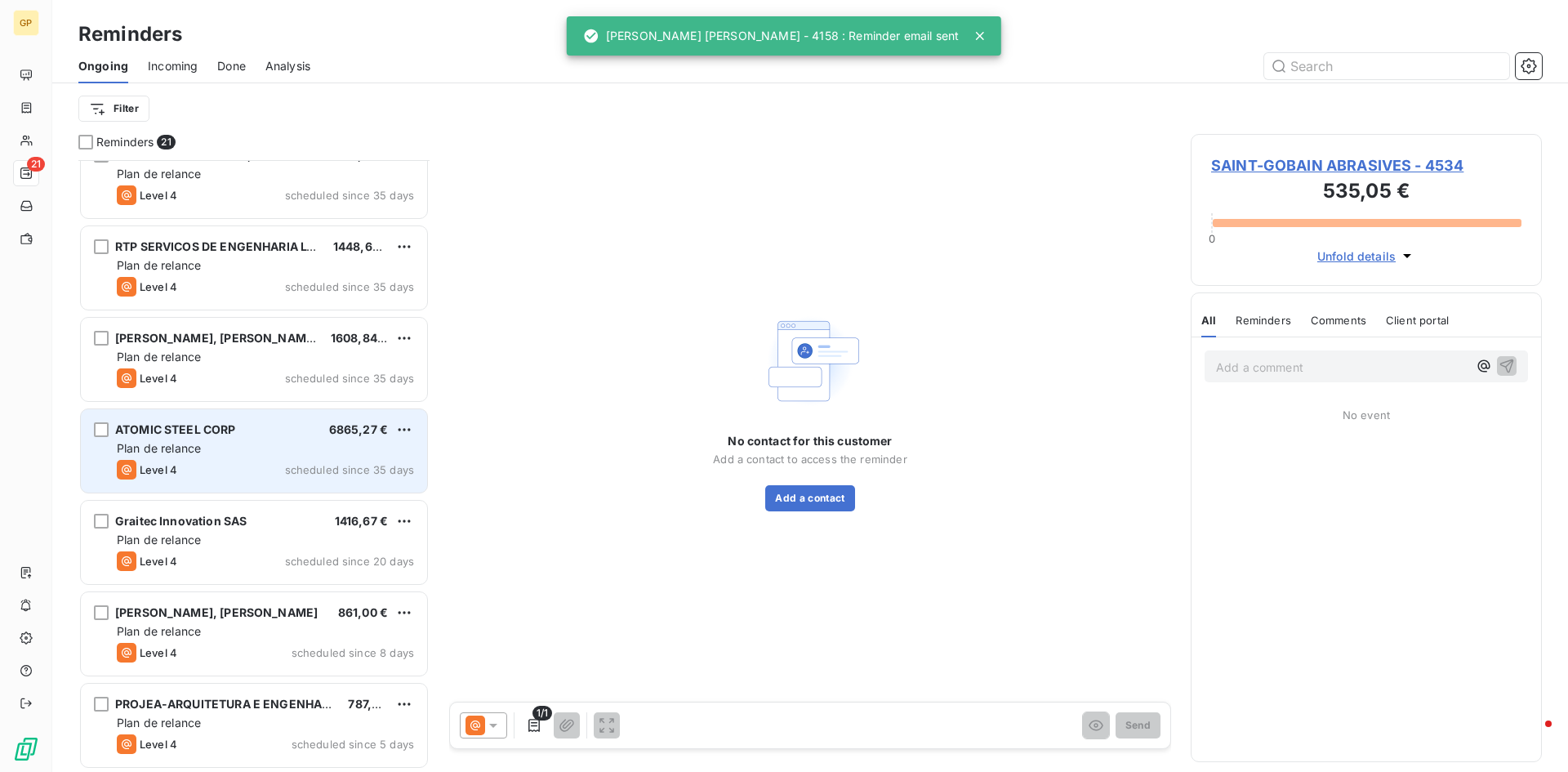
click at [208, 467] on div "Level 4 scheduled since 35 days" at bounding box center [265, 470] width 297 height 20
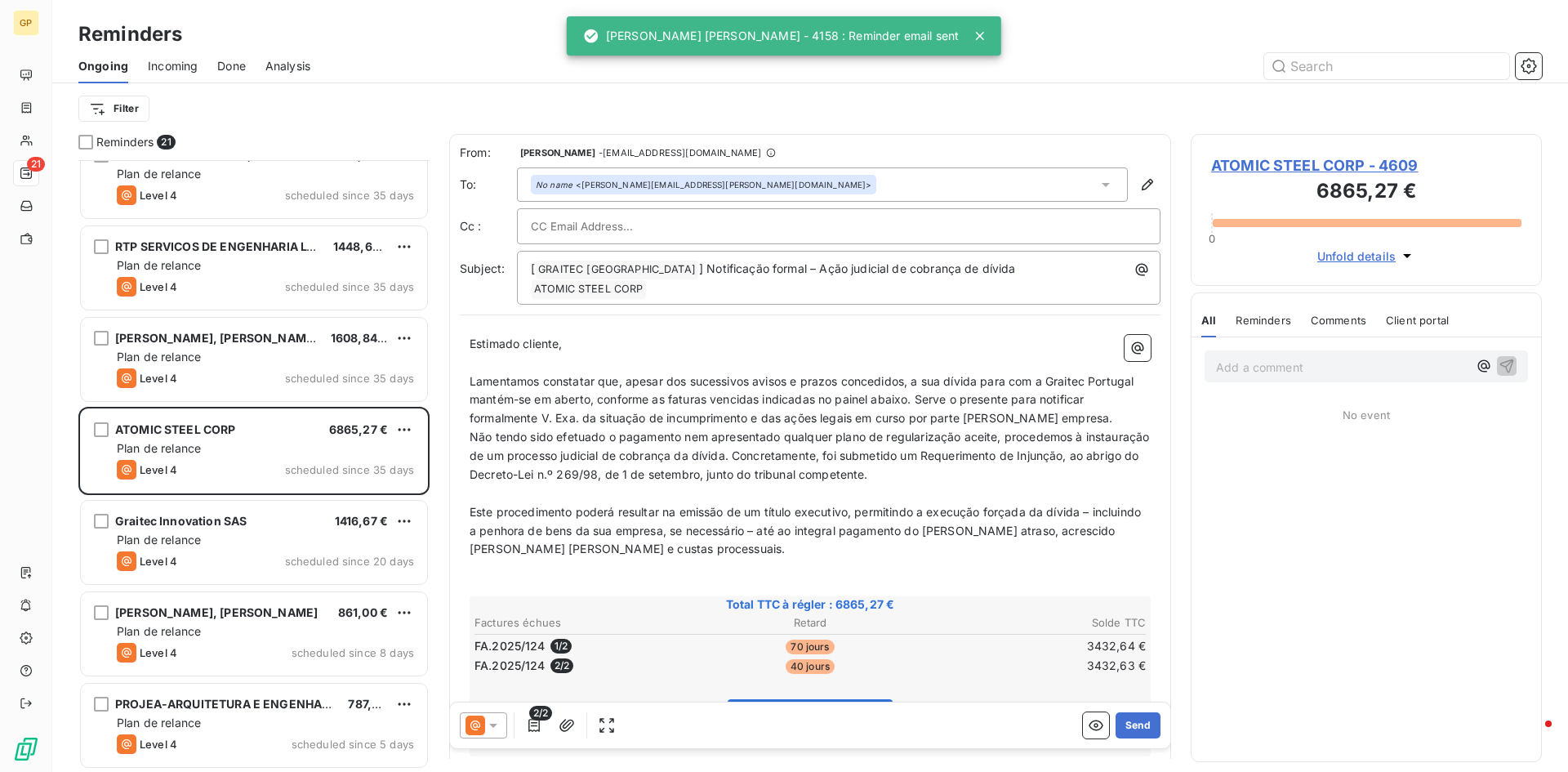
click at [506, 719] on div at bounding box center [484, 724] width 48 height 26
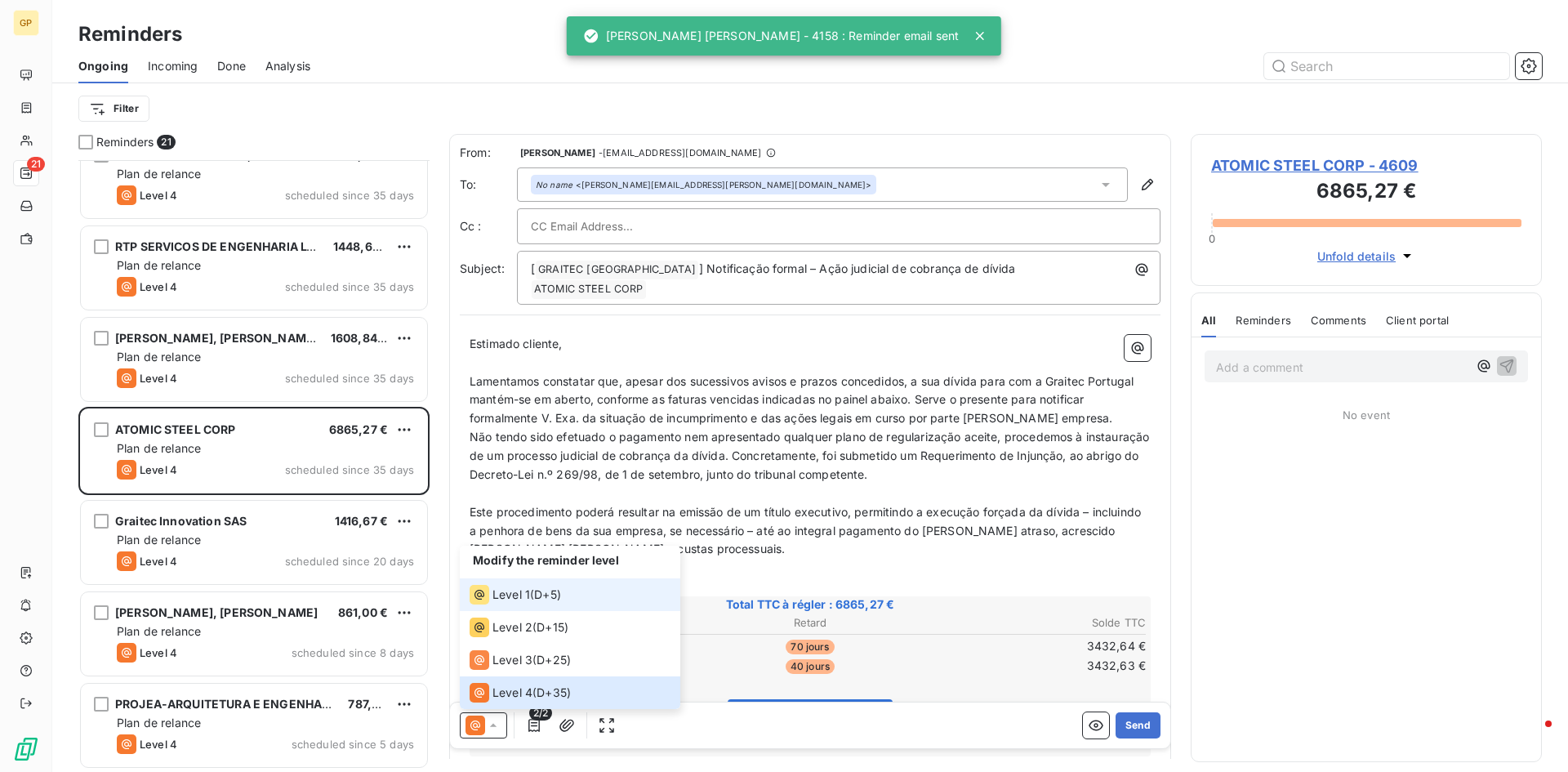
click at [516, 597] on span "Level 1" at bounding box center [511, 594] width 38 height 16
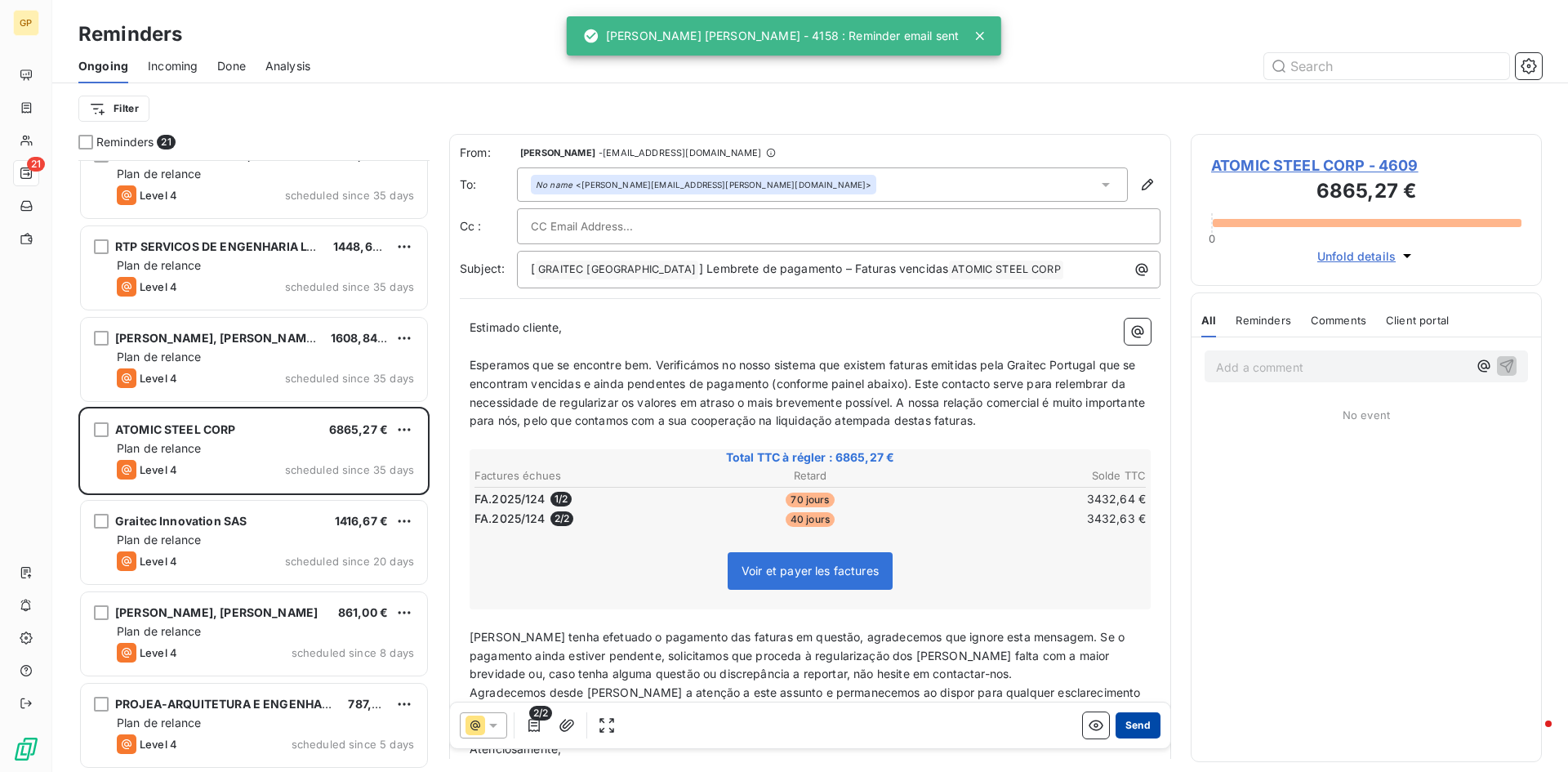
click at [1140, 724] on button "Send" at bounding box center [1138, 724] width 45 height 26
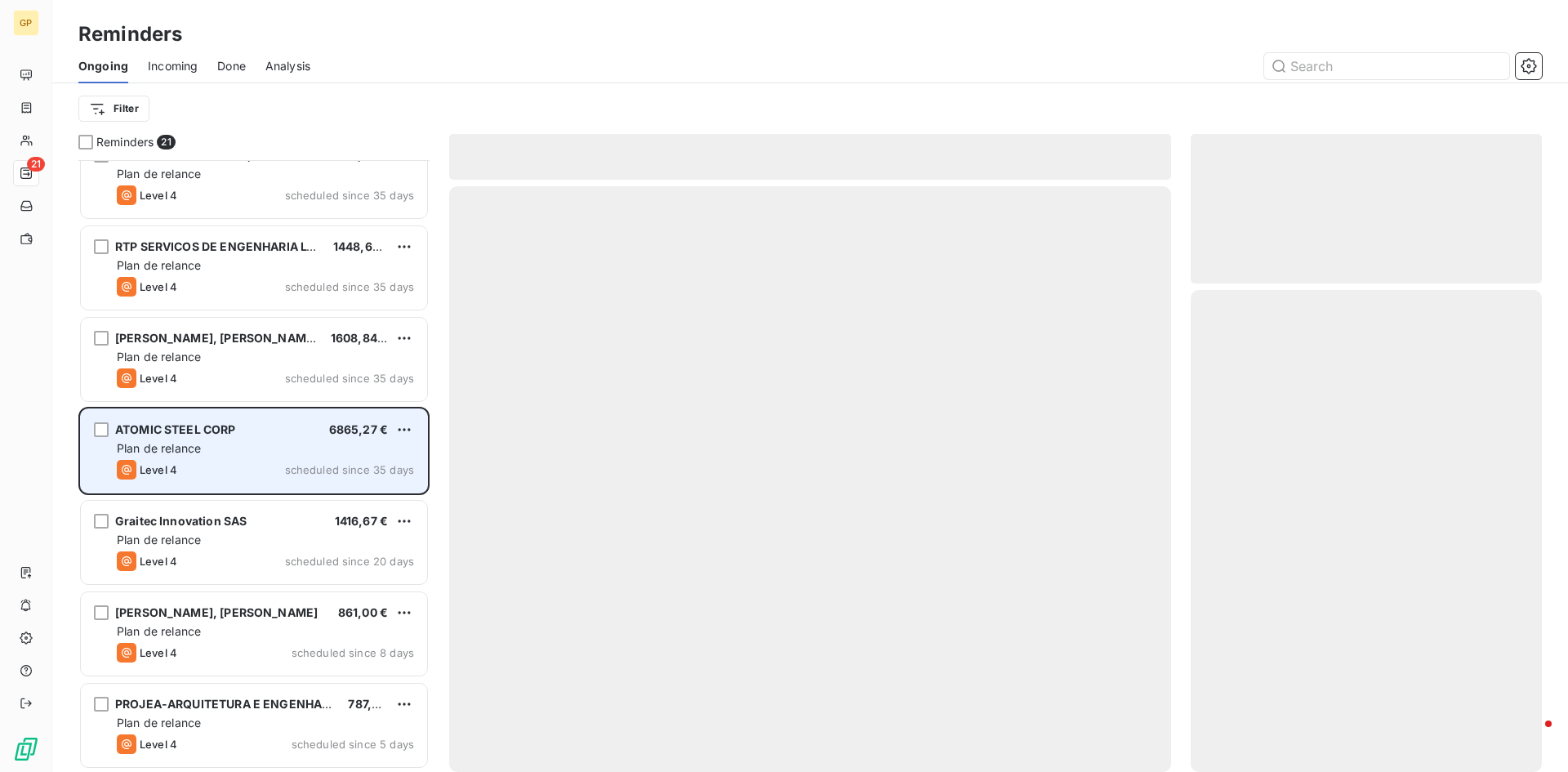
scroll to position [1218, 0]
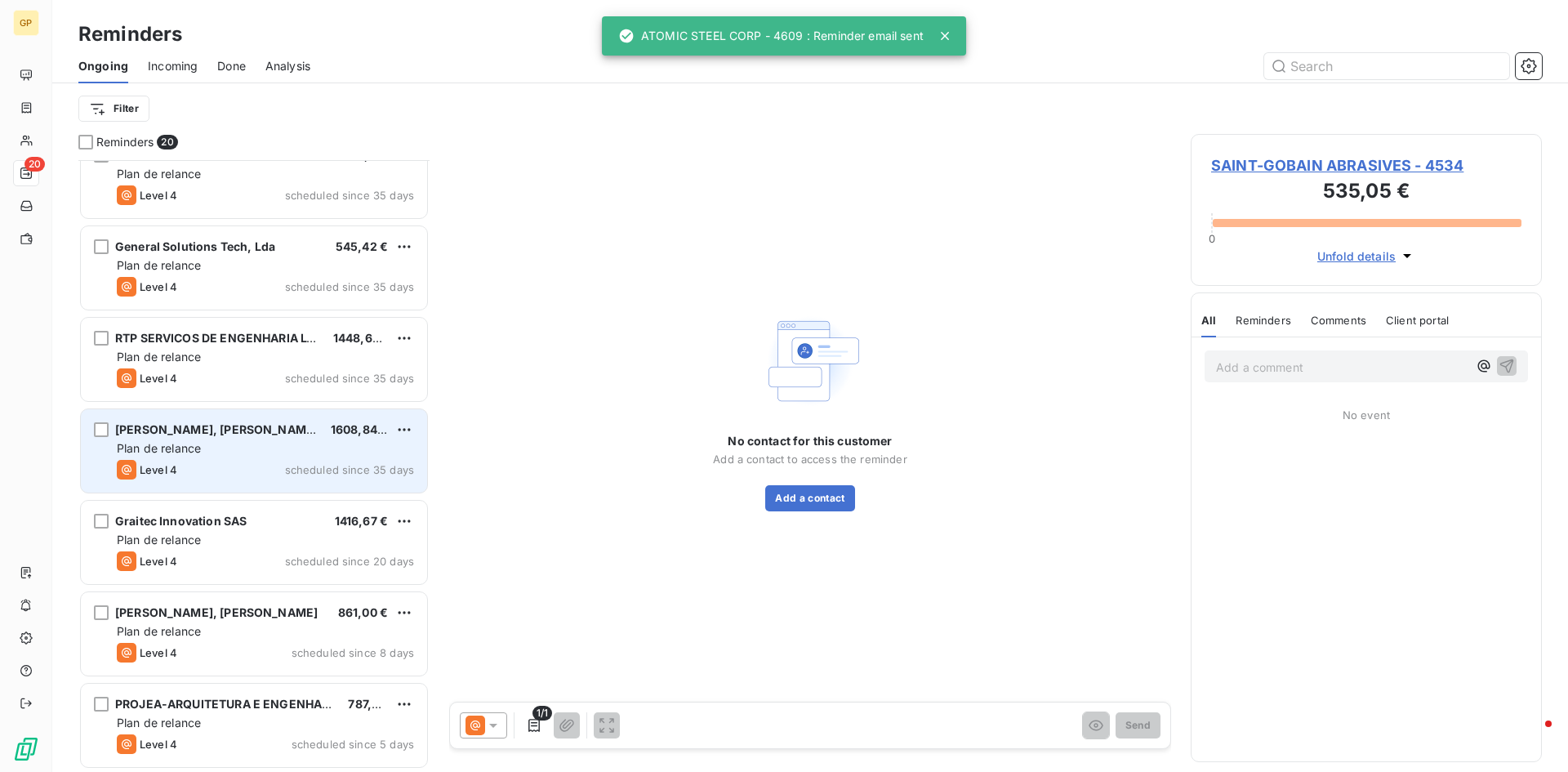
click at [218, 458] on div "[PERSON_NAME], [PERSON_NAME] 1608,84 € Plan de relance Level 4 scheduled since …" at bounding box center [254, 452] width 346 height 84
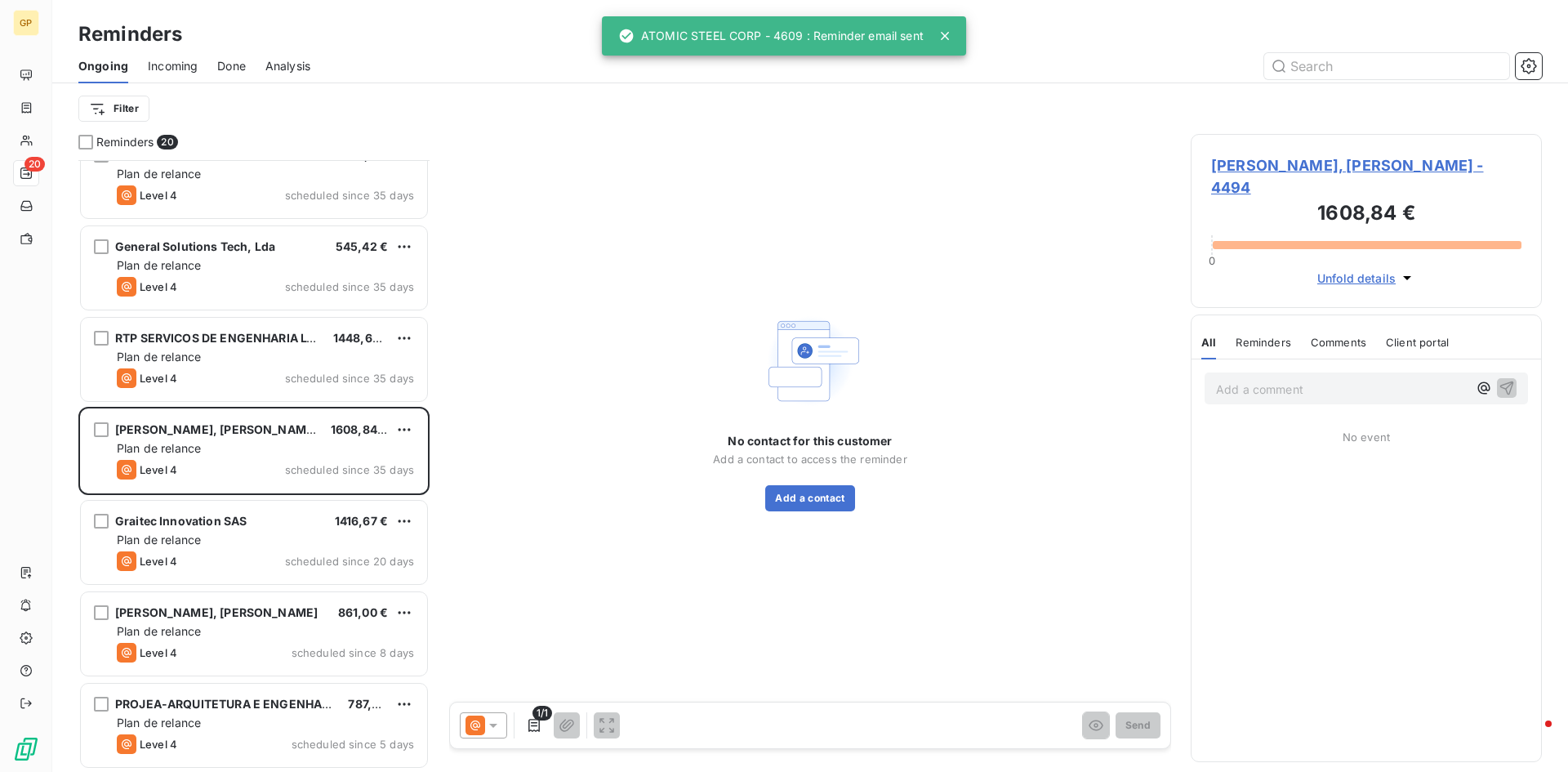
click at [499, 723] on icon at bounding box center [492, 724] width 16 height 16
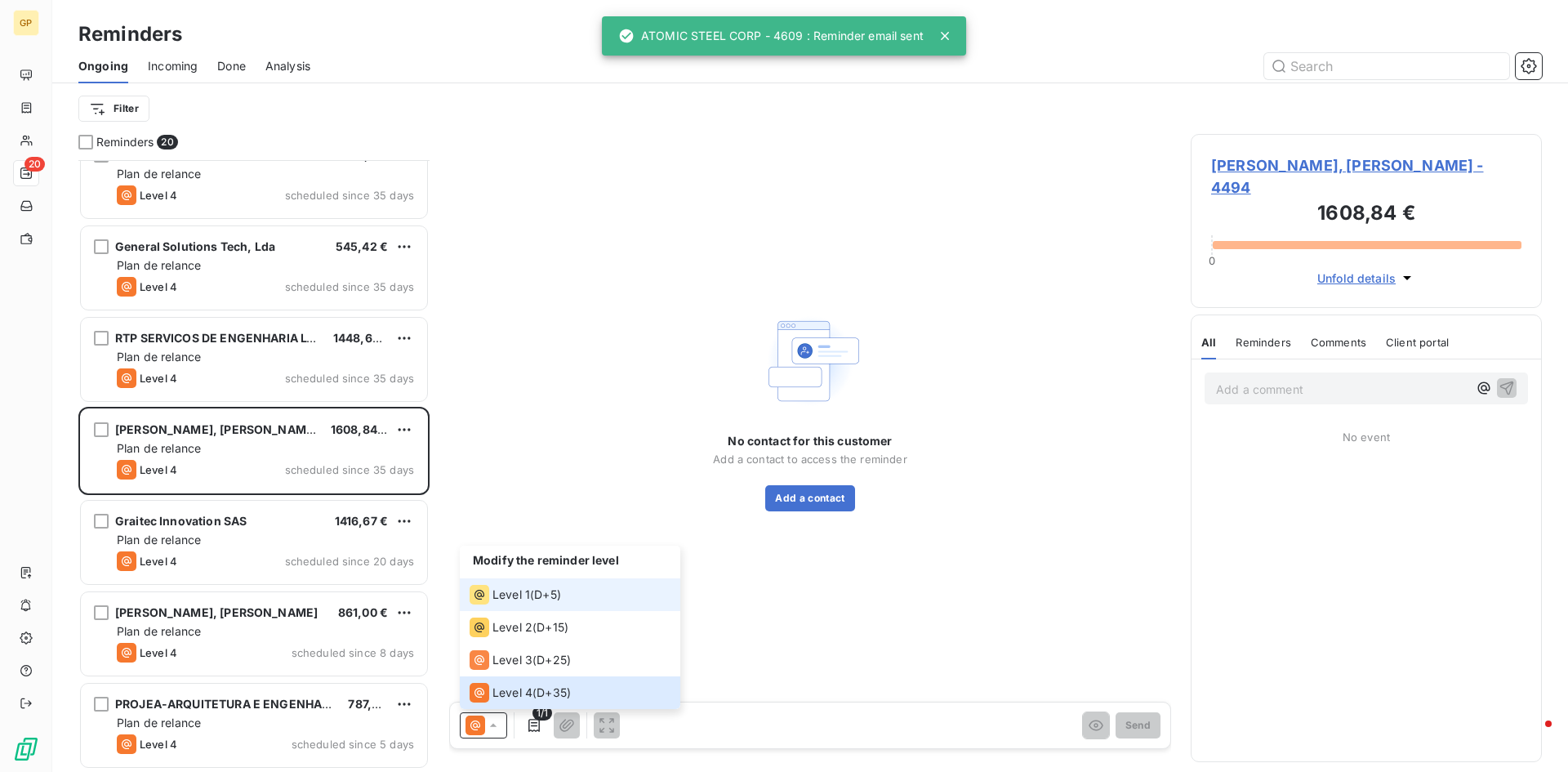
click at [529, 595] on div "Level 1 ( D+5 )" at bounding box center [515, 594] width 91 height 20
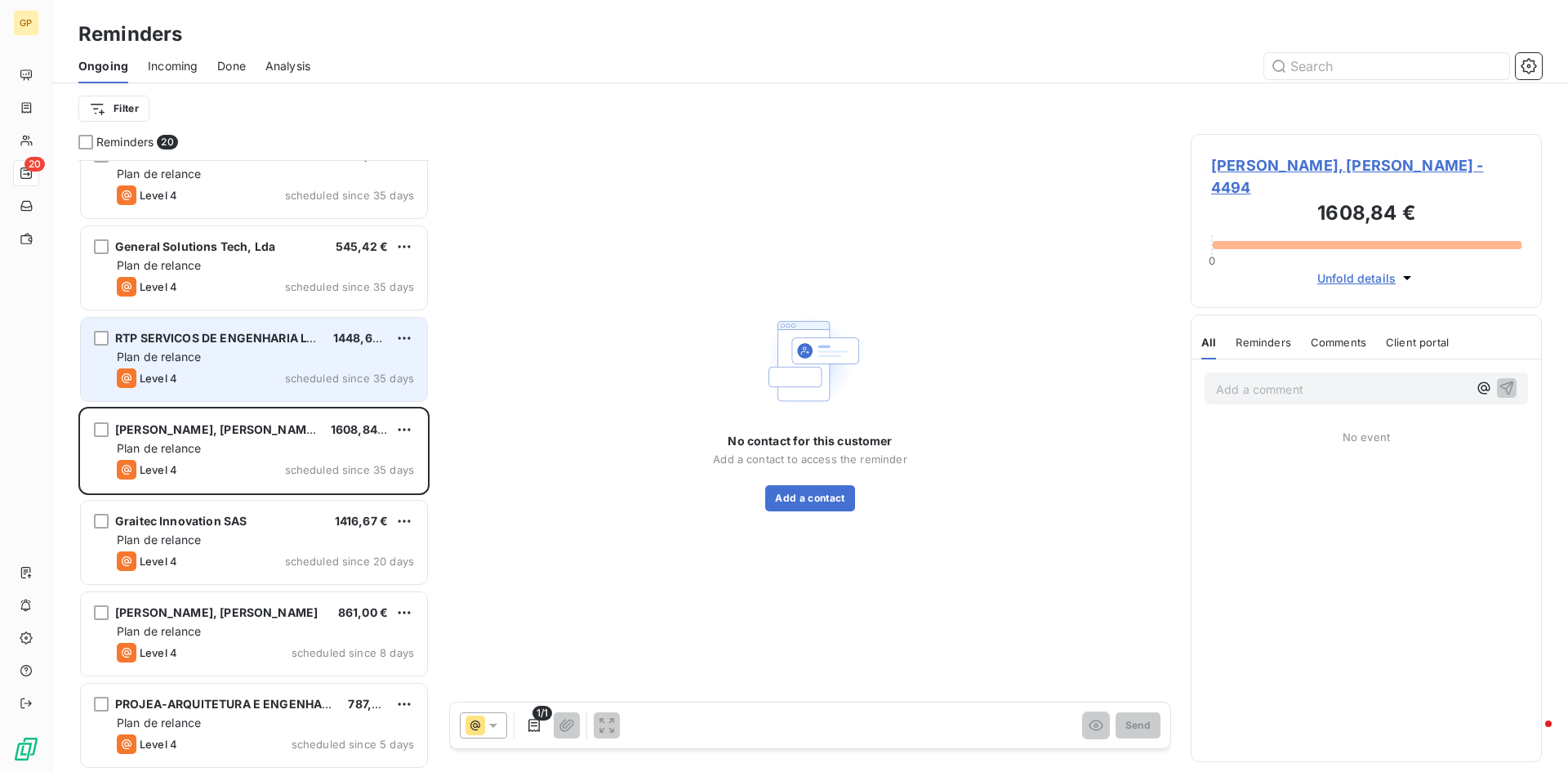
click at [174, 383] on div "Level 4" at bounding box center [147, 378] width 61 height 20
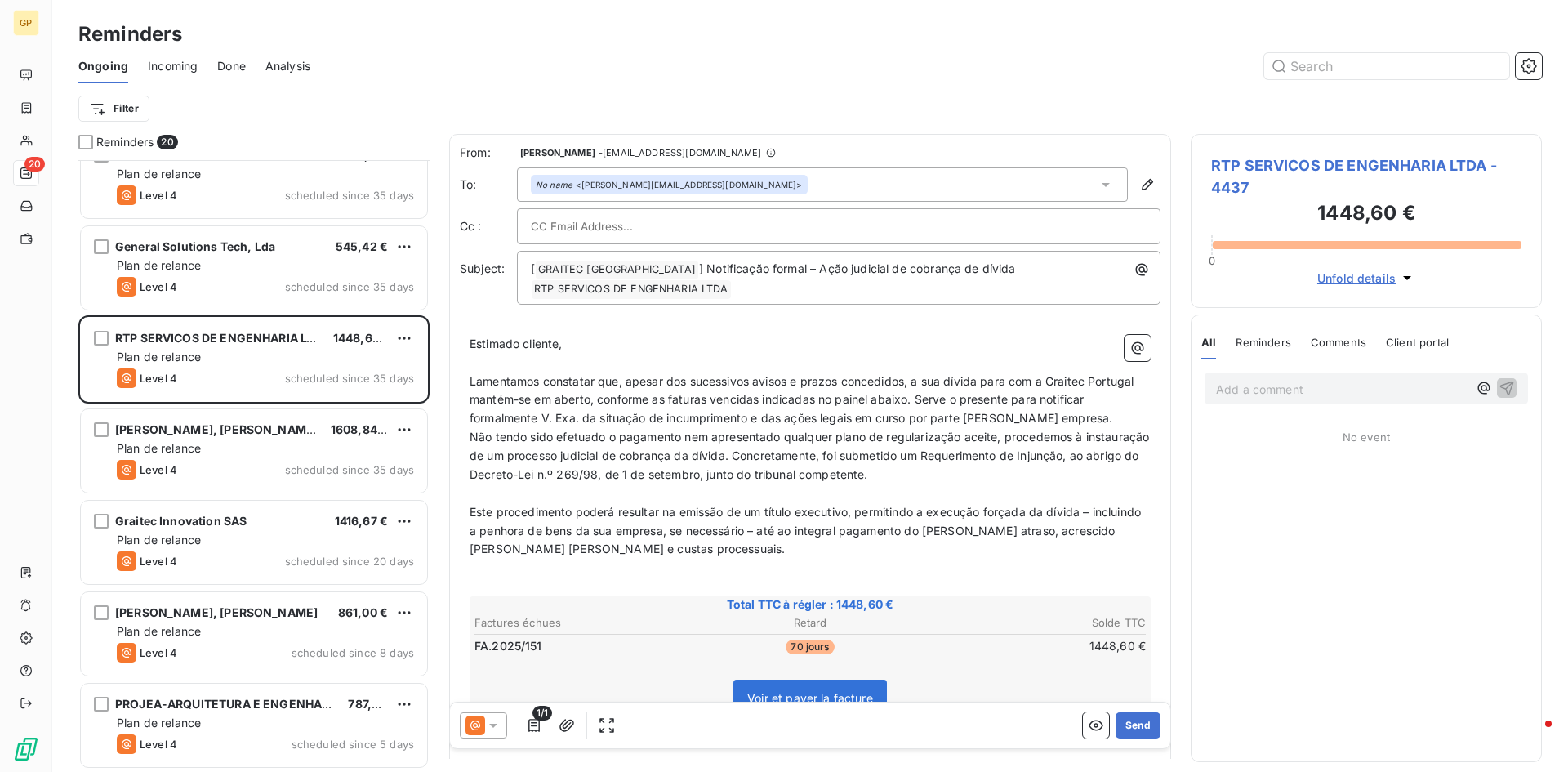
click at [496, 721] on icon at bounding box center [492, 724] width 16 height 16
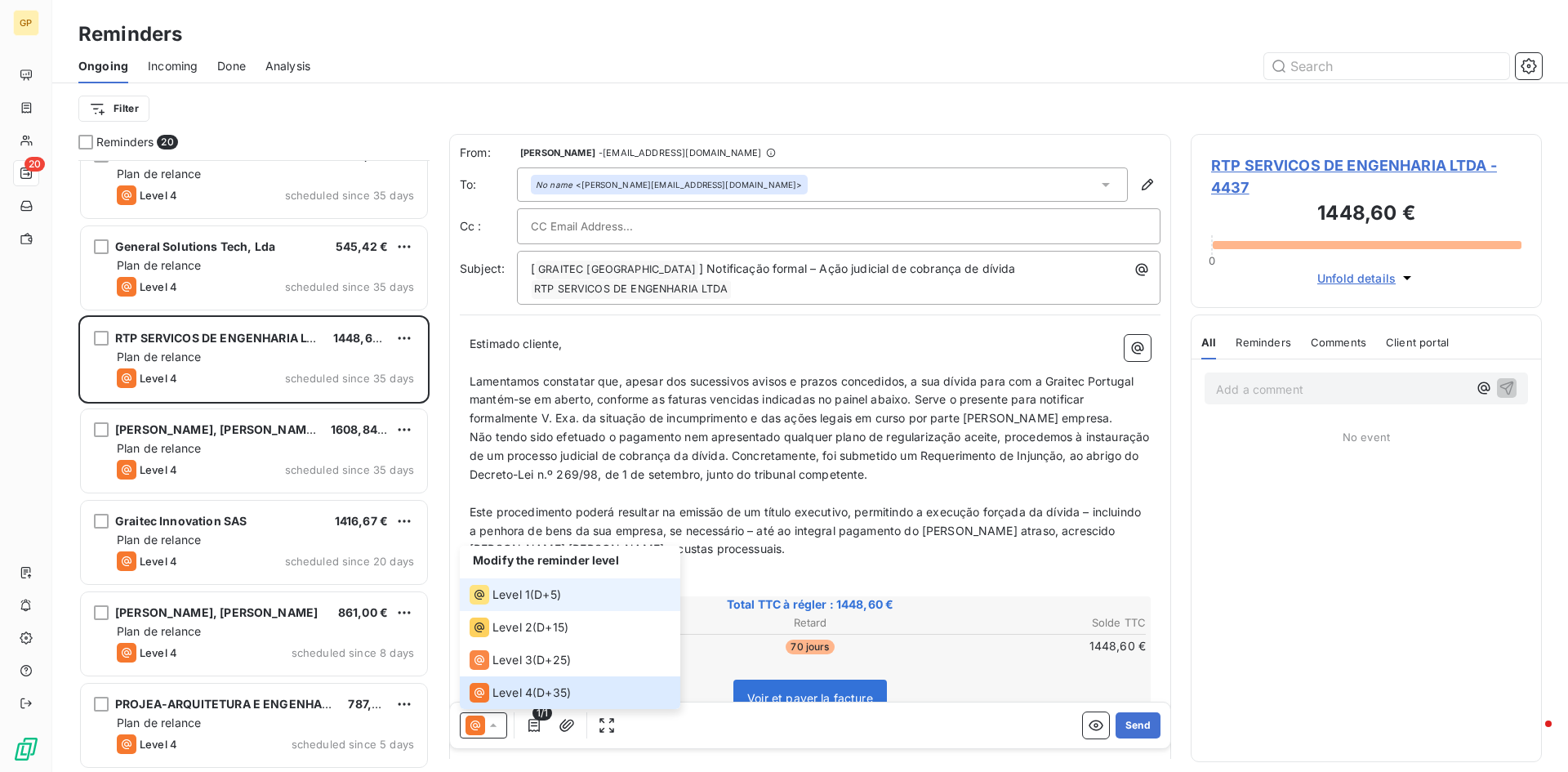
click at [516, 603] on div "Level 1" at bounding box center [500, 594] width 61 height 20
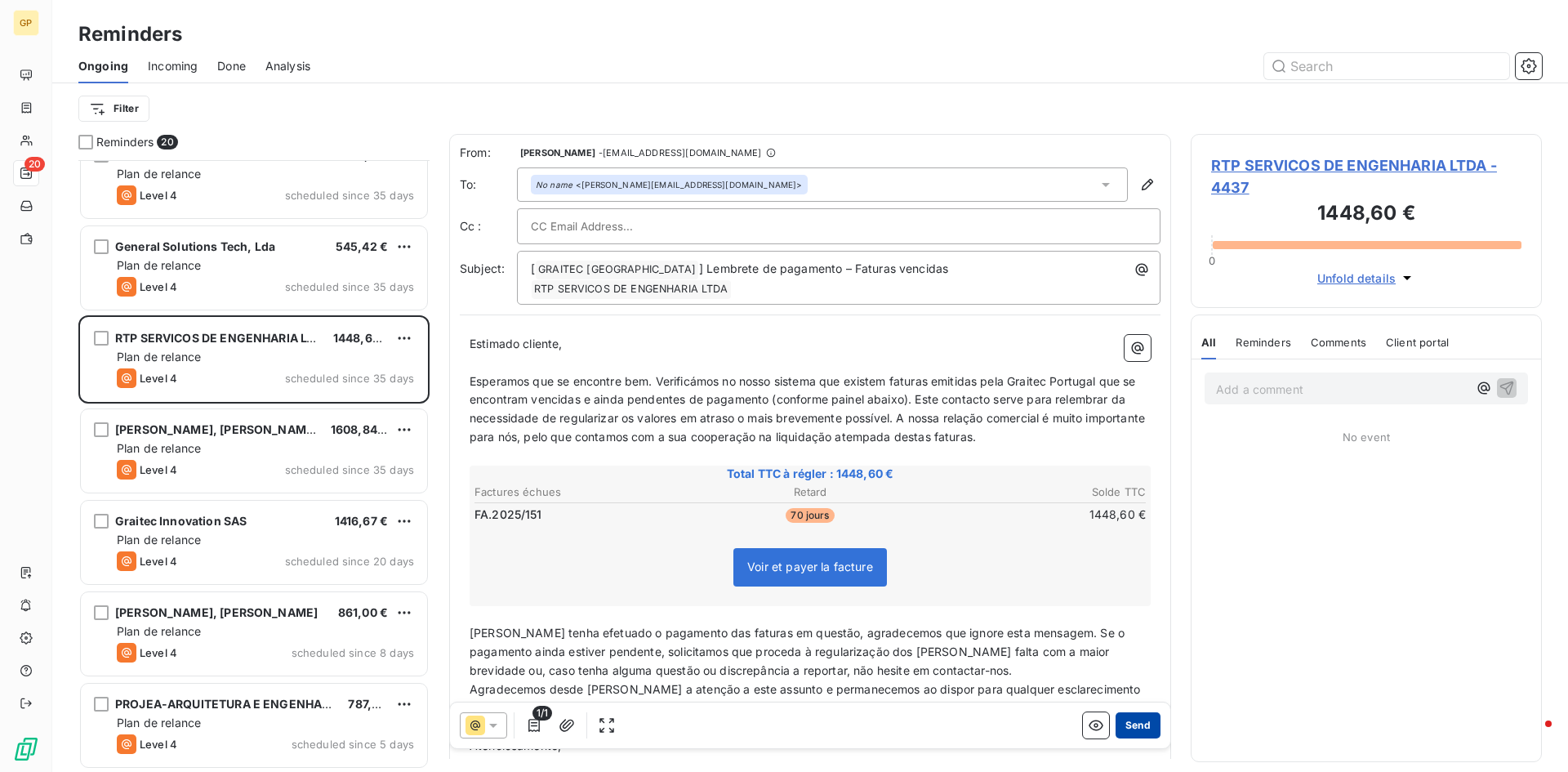
click at [1116, 723] on button "Send" at bounding box center [1138, 724] width 45 height 26
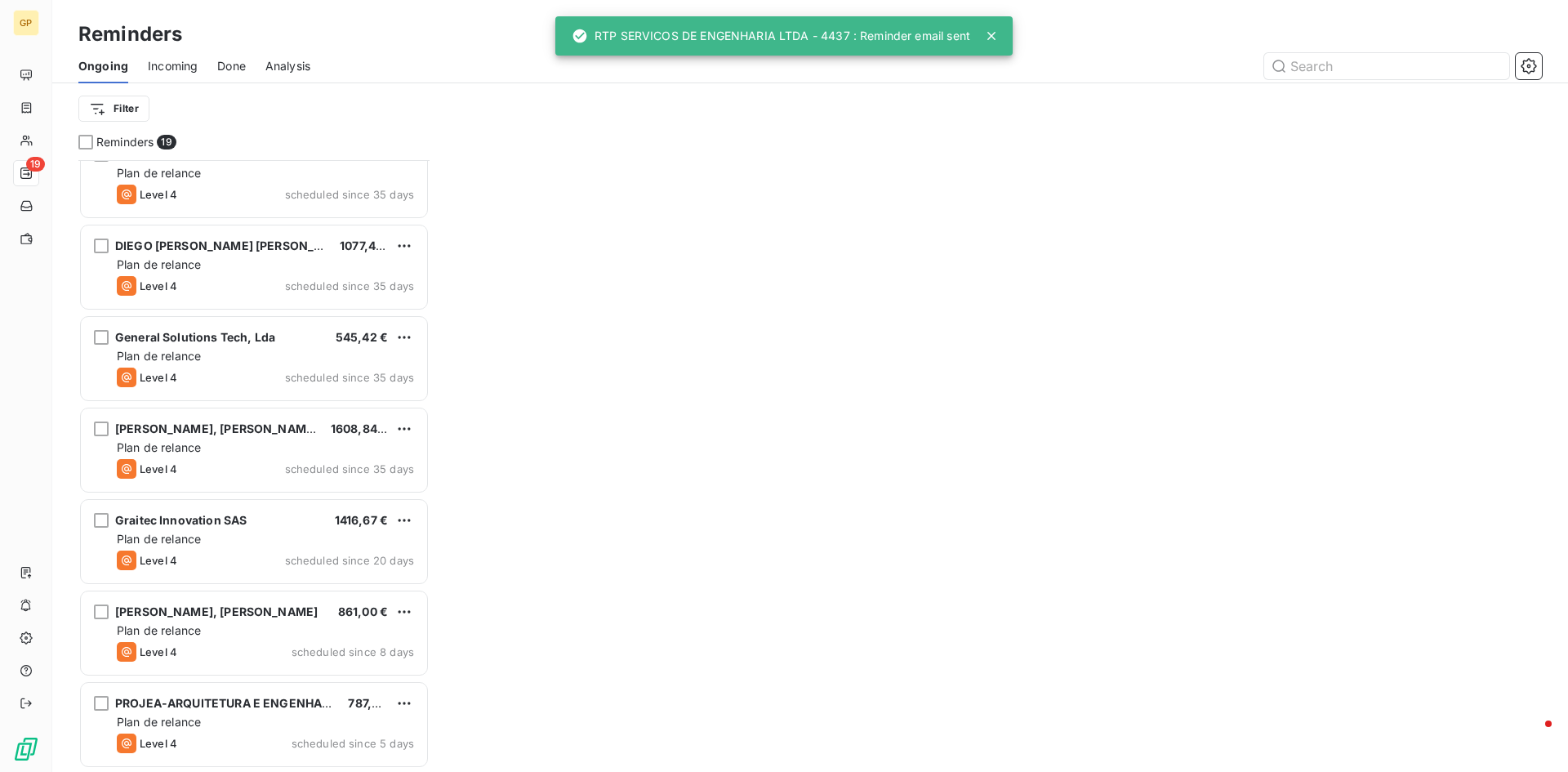
scroll to position [1127, 0]
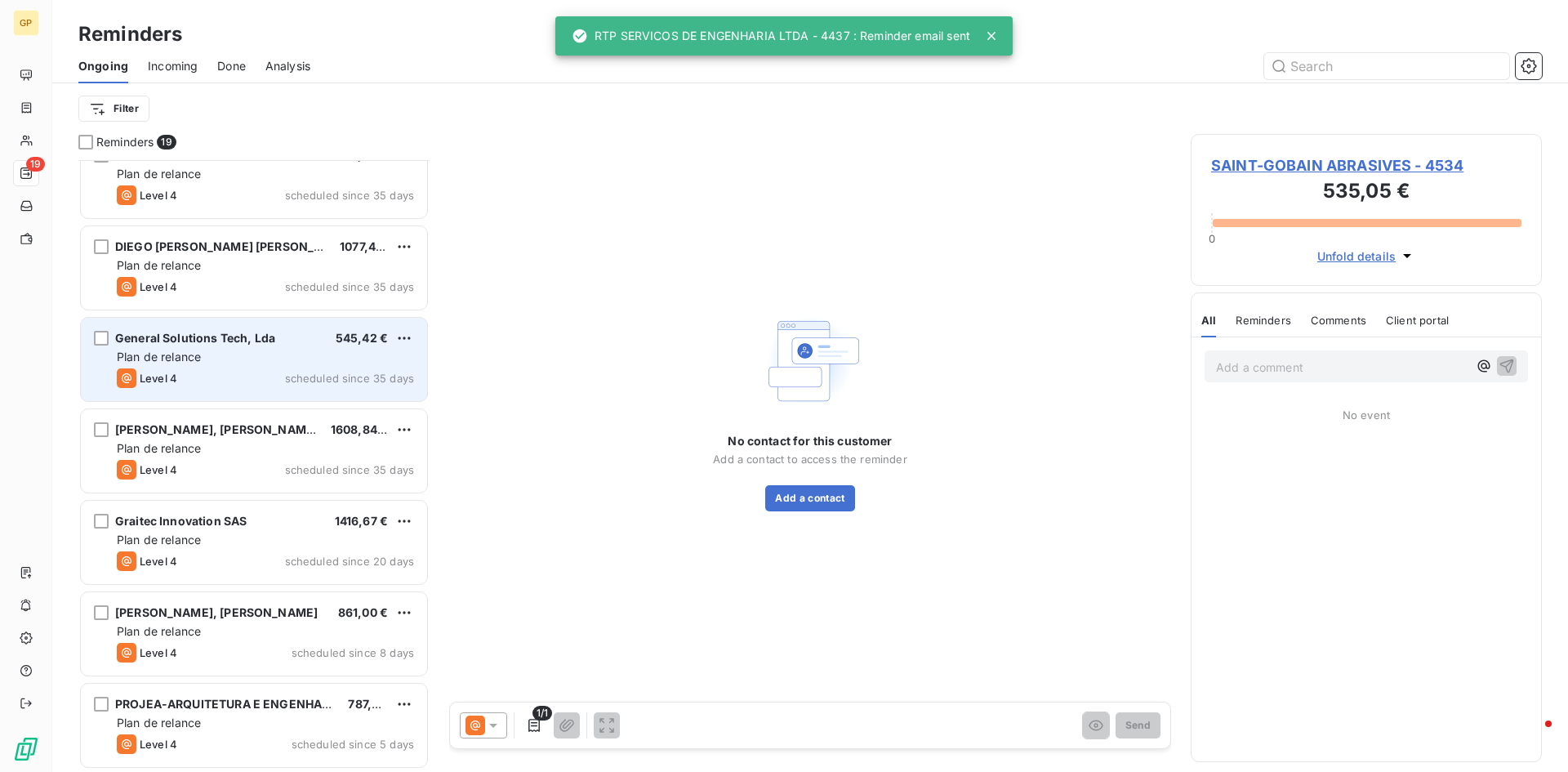
click at [213, 338] on span "General Solutions Tech, Lda" at bounding box center [195, 338] width 160 height 14
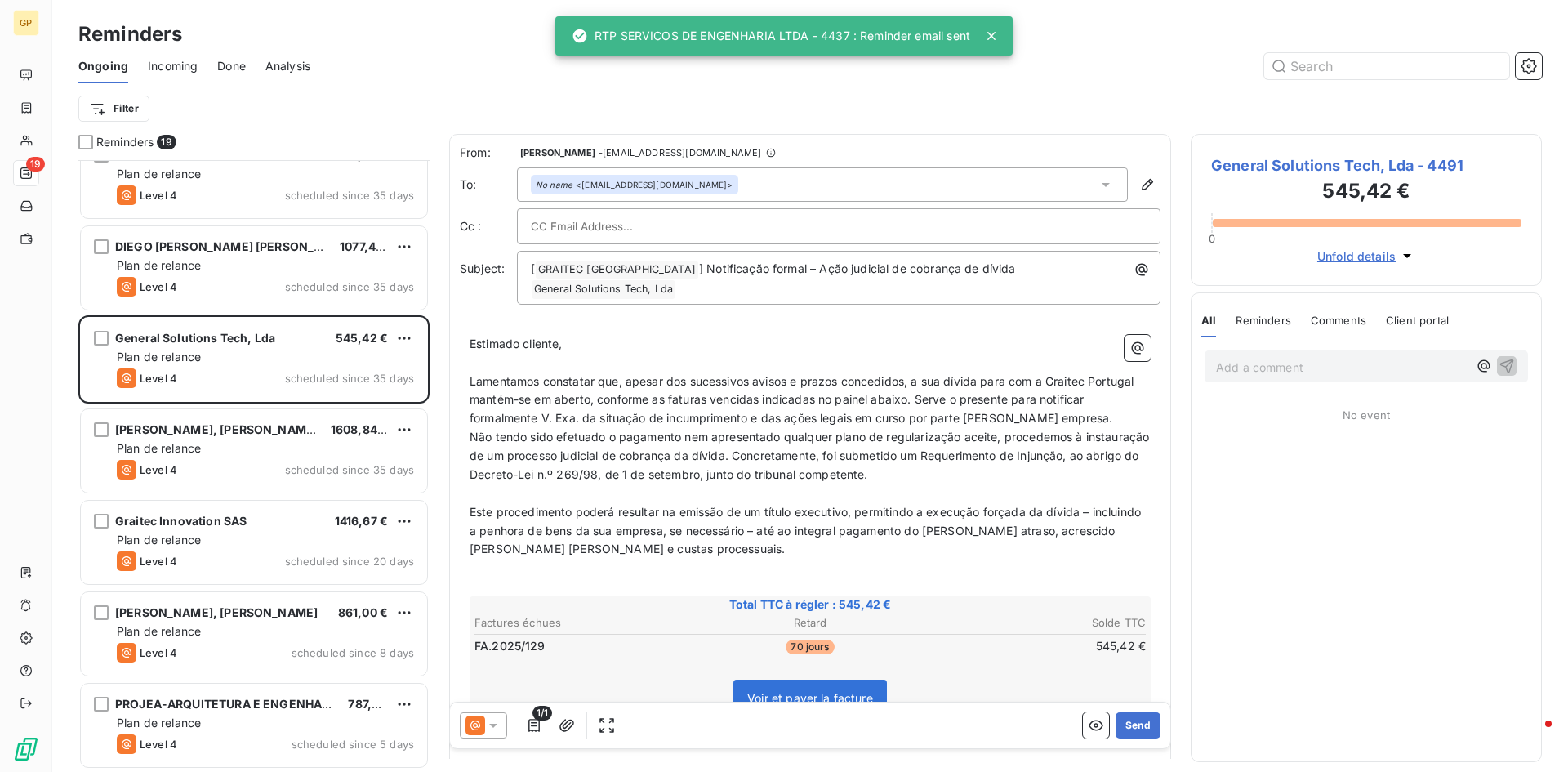
click at [505, 726] on div at bounding box center [484, 724] width 48 height 26
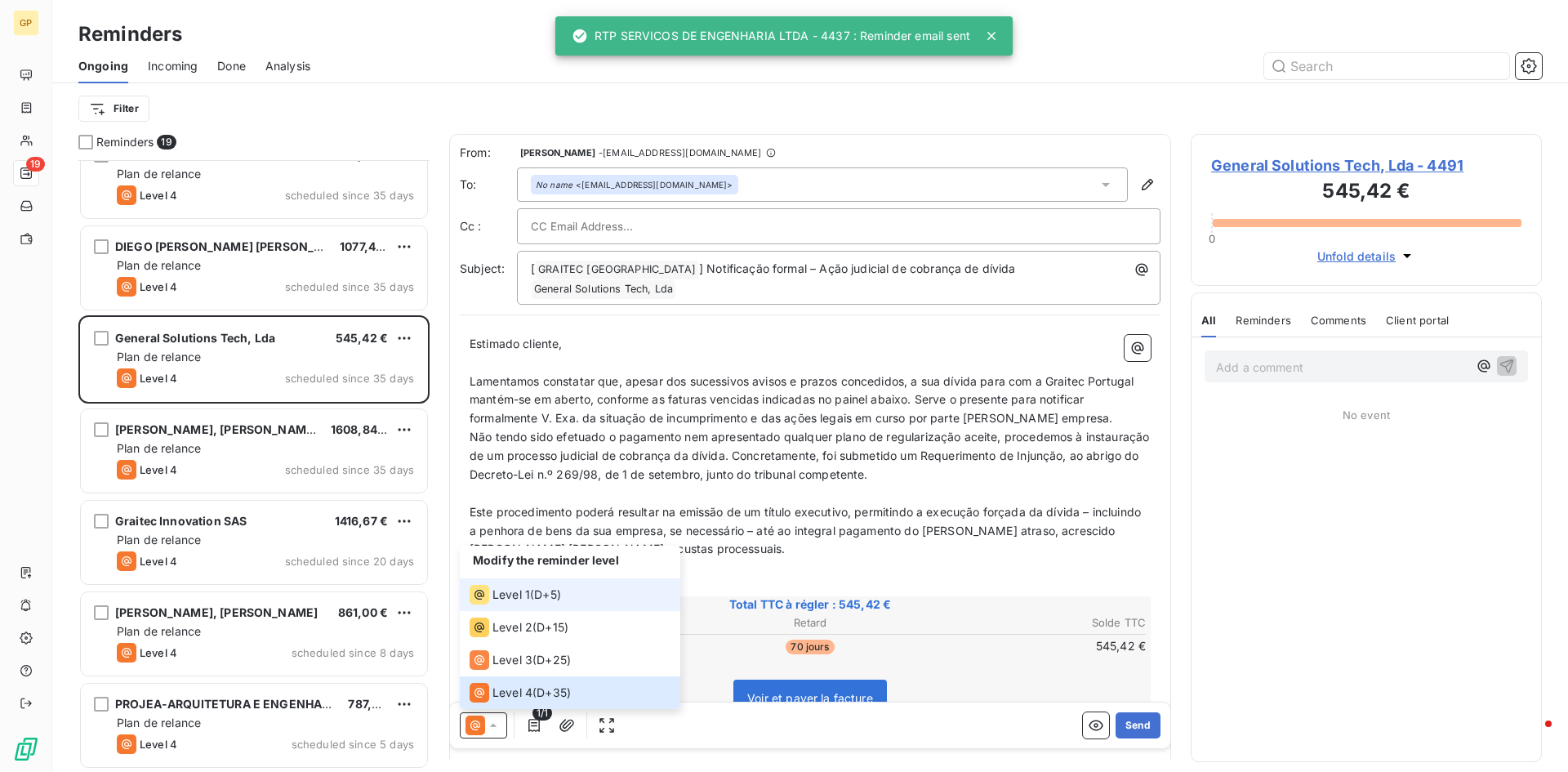
click at [526, 597] on span "Level 1" at bounding box center [511, 594] width 38 height 16
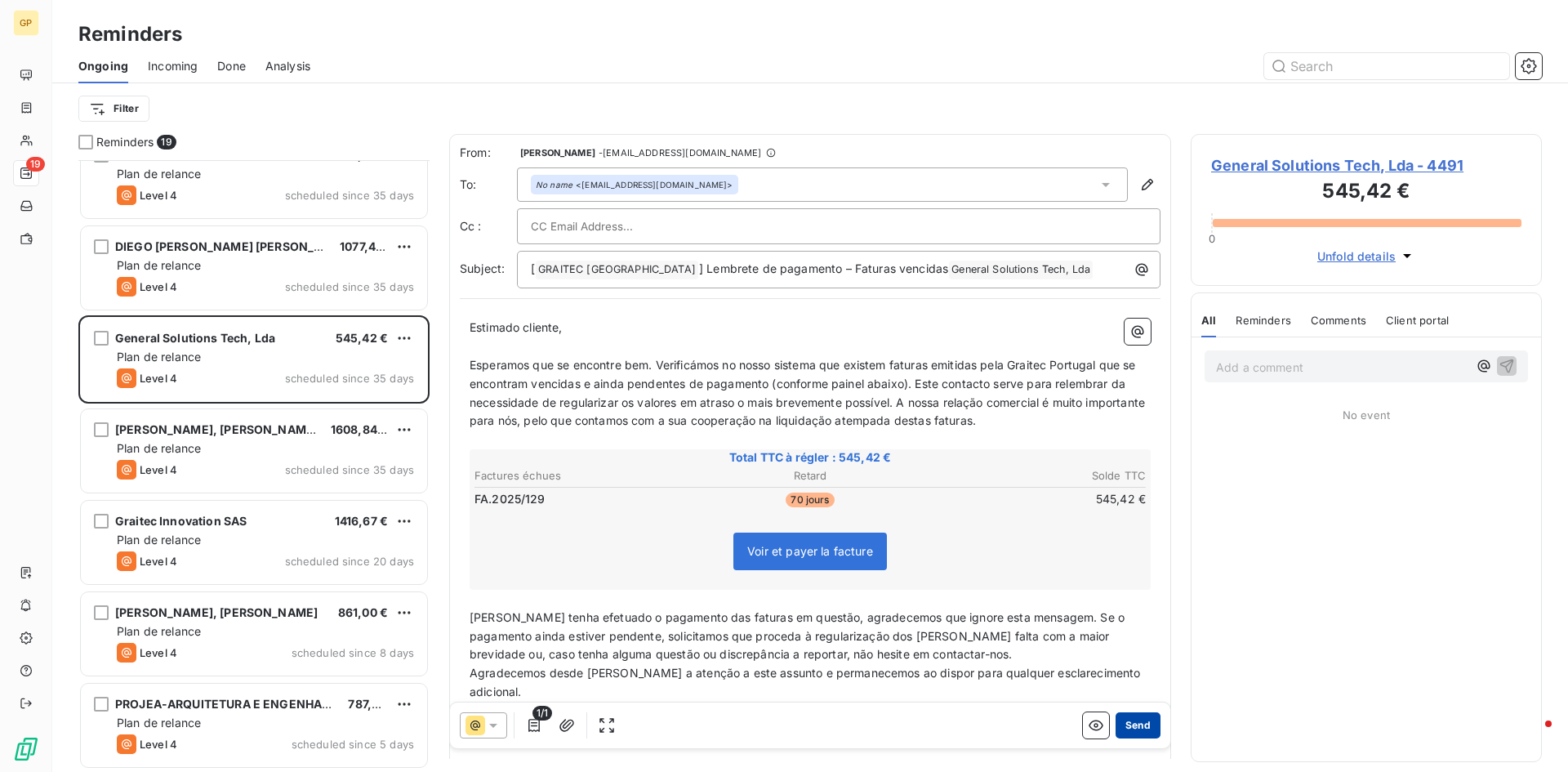
click at [1142, 715] on button "Send" at bounding box center [1138, 724] width 45 height 26
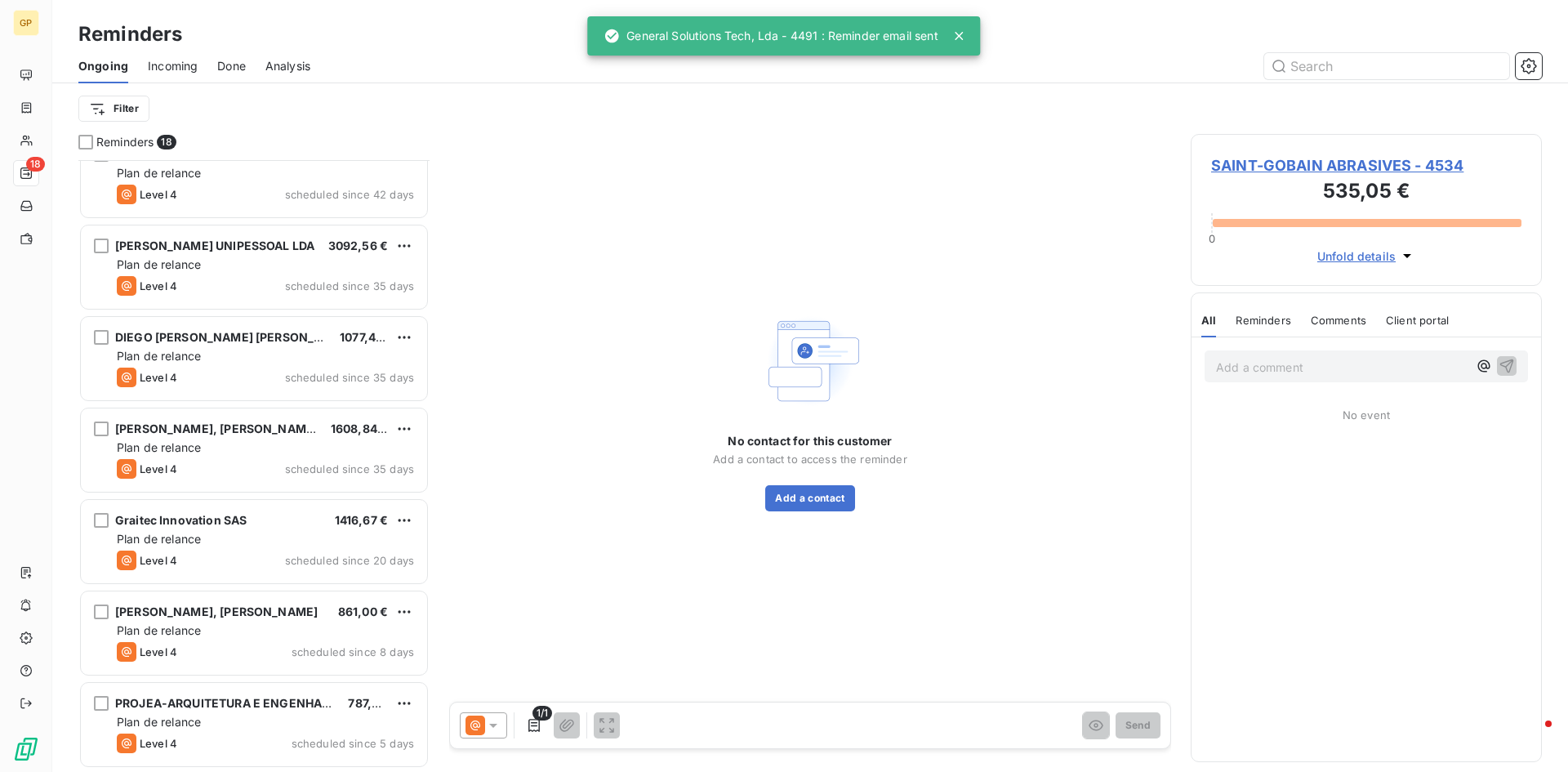
scroll to position [1035, 0]
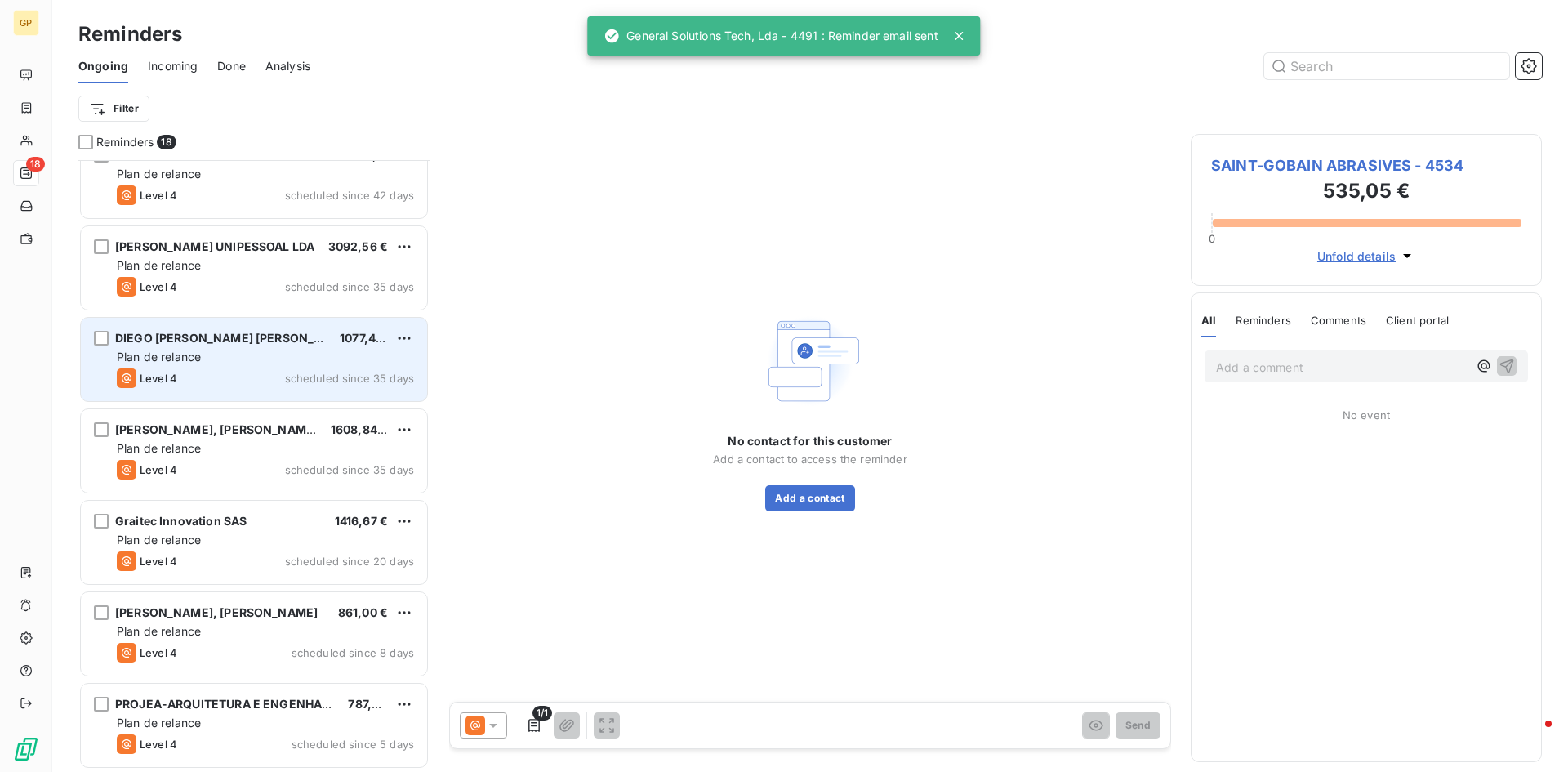
click at [195, 341] on span "DIEGO [PERSON_NAME] [PERSON_NAME]" at bounding box center [234, 338] width 239 height 14
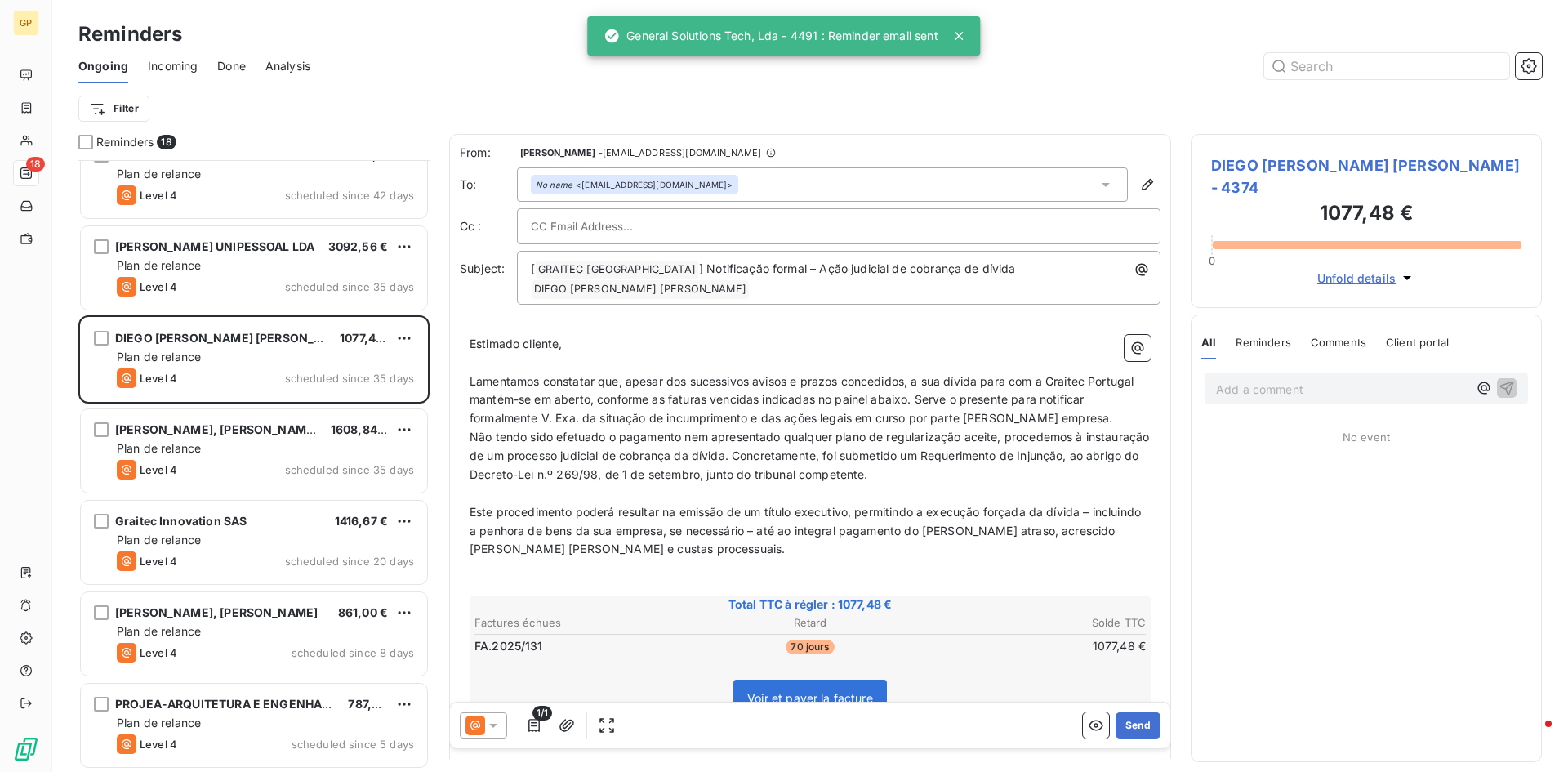
click at [496, 728] on icon at bounding box center [492, 724] width 16 height 16
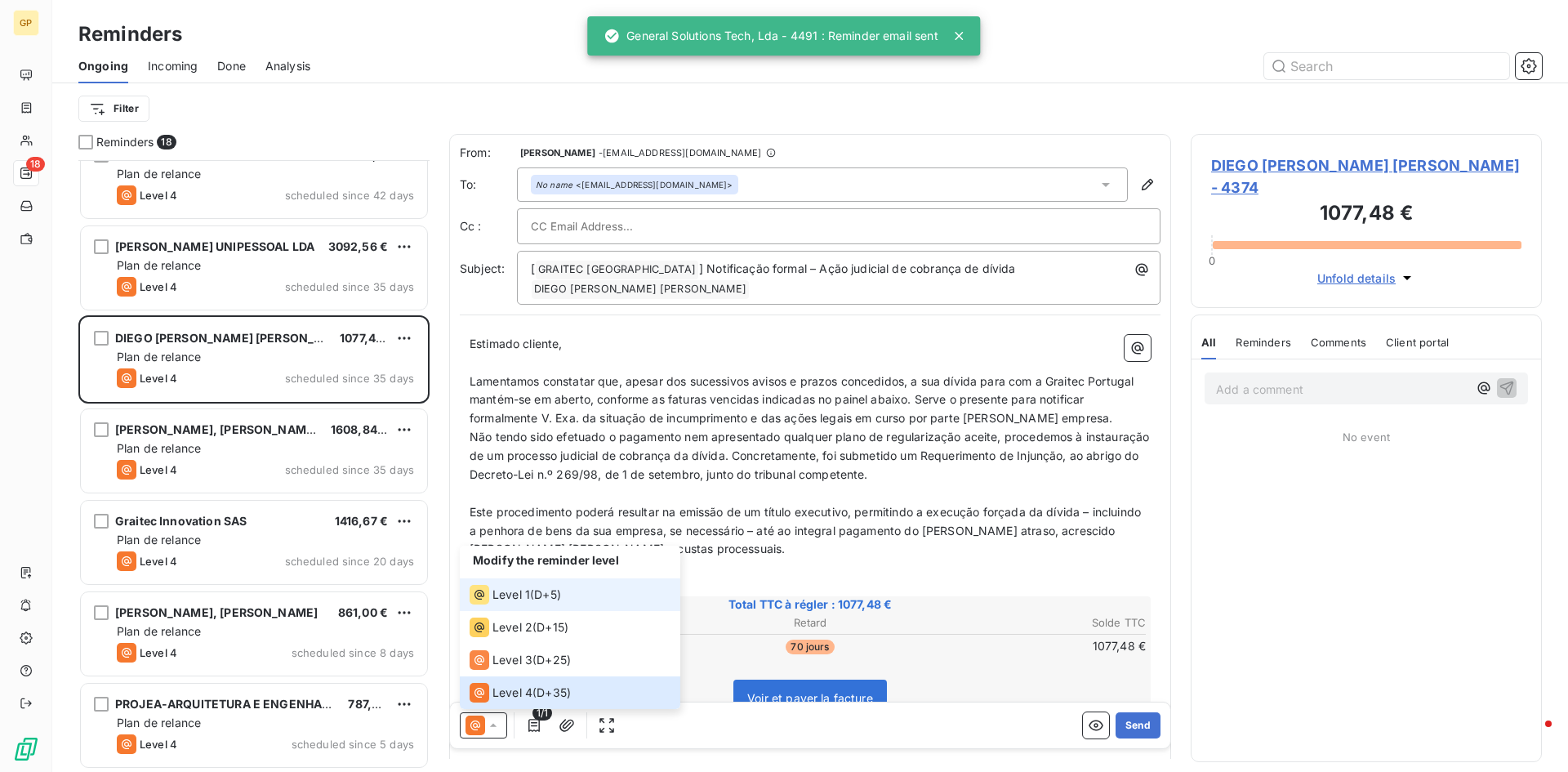
click at [532, 598] on div "Level 1 ( D+5 )" at bounding box center [515, 594] width 91 height 20
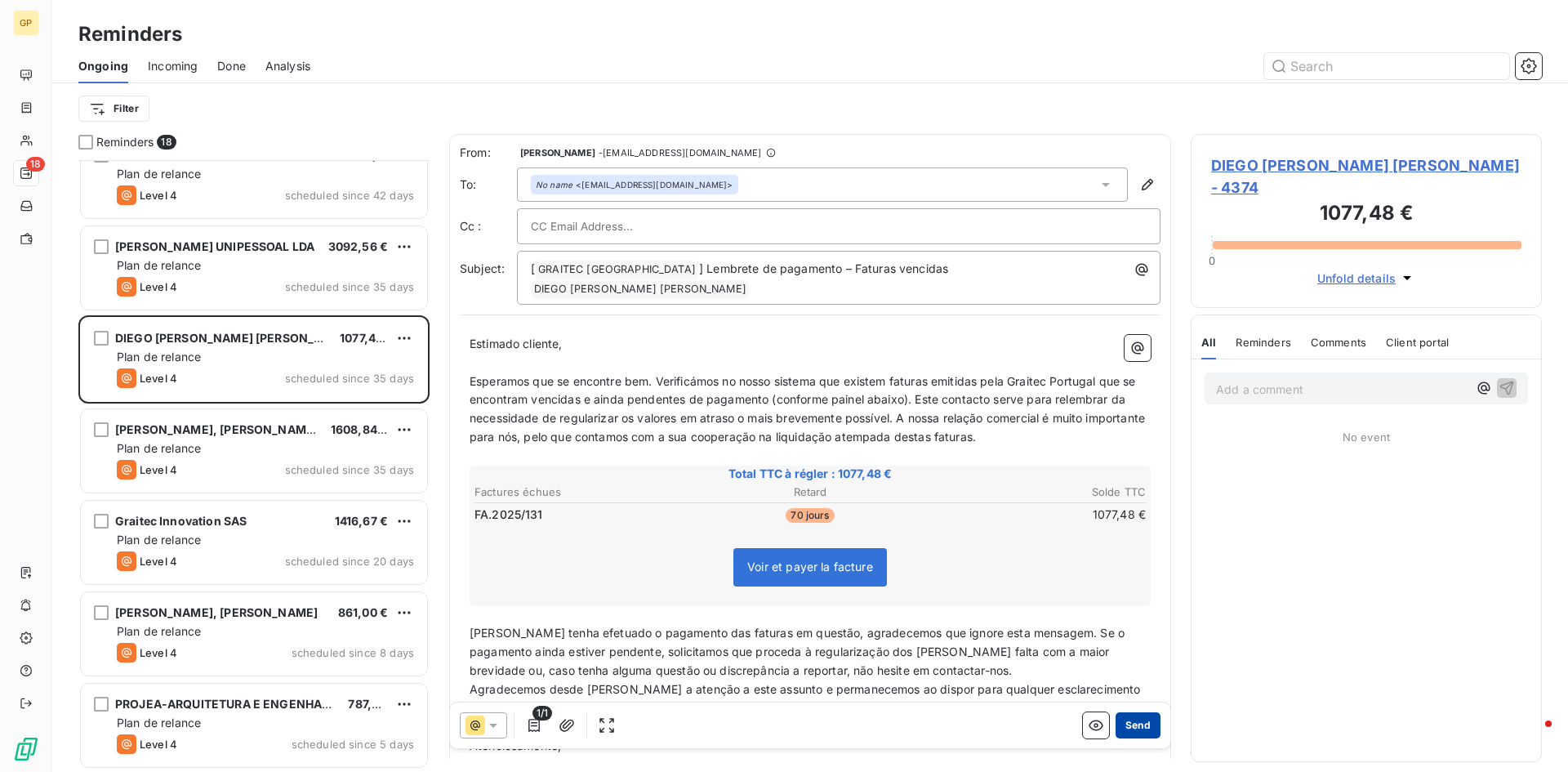
click at [1126, 723] on button "Send" at bounding box center [1138, 724] width 45 height 26
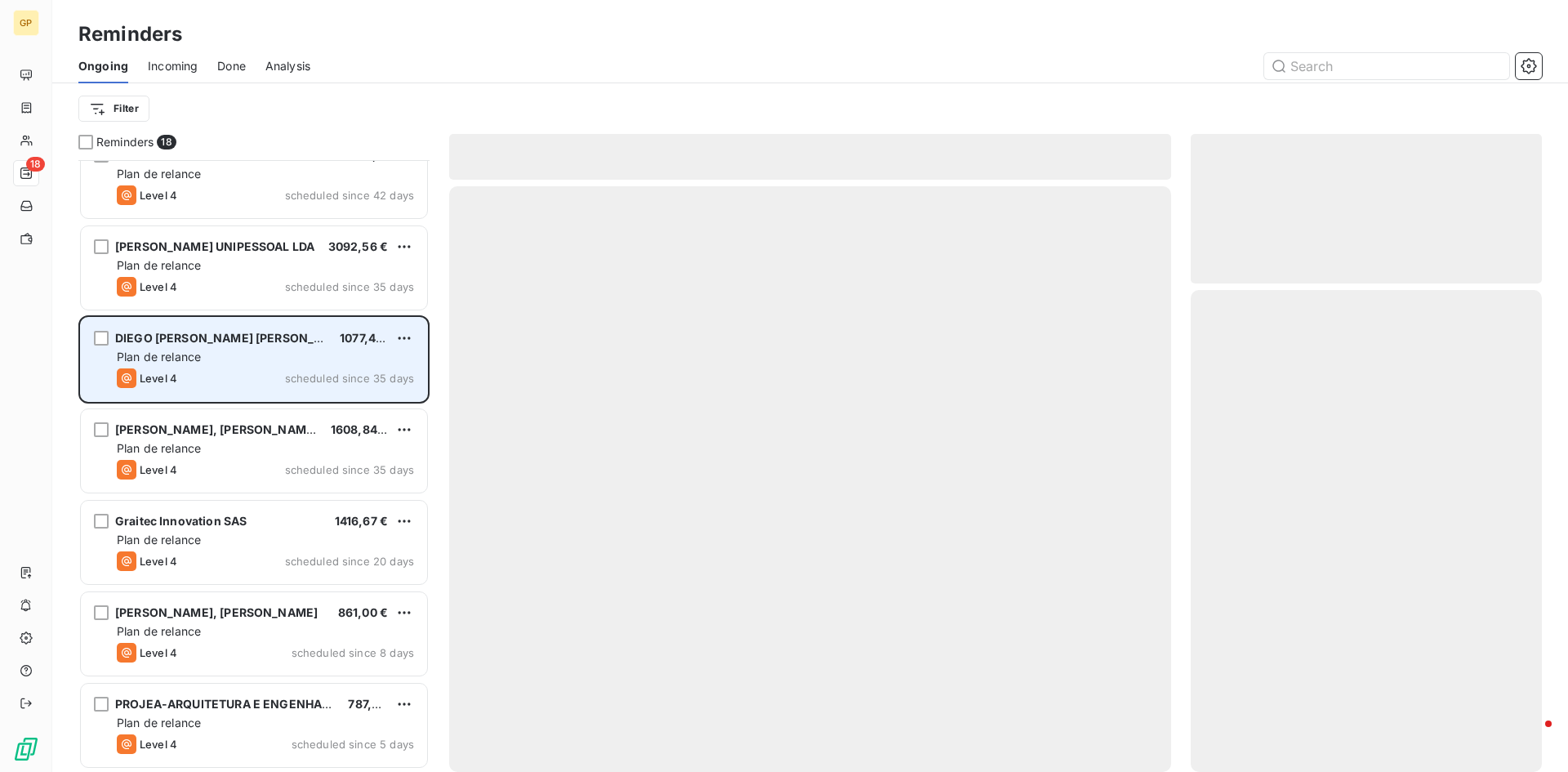
scroll to position [943, 0]
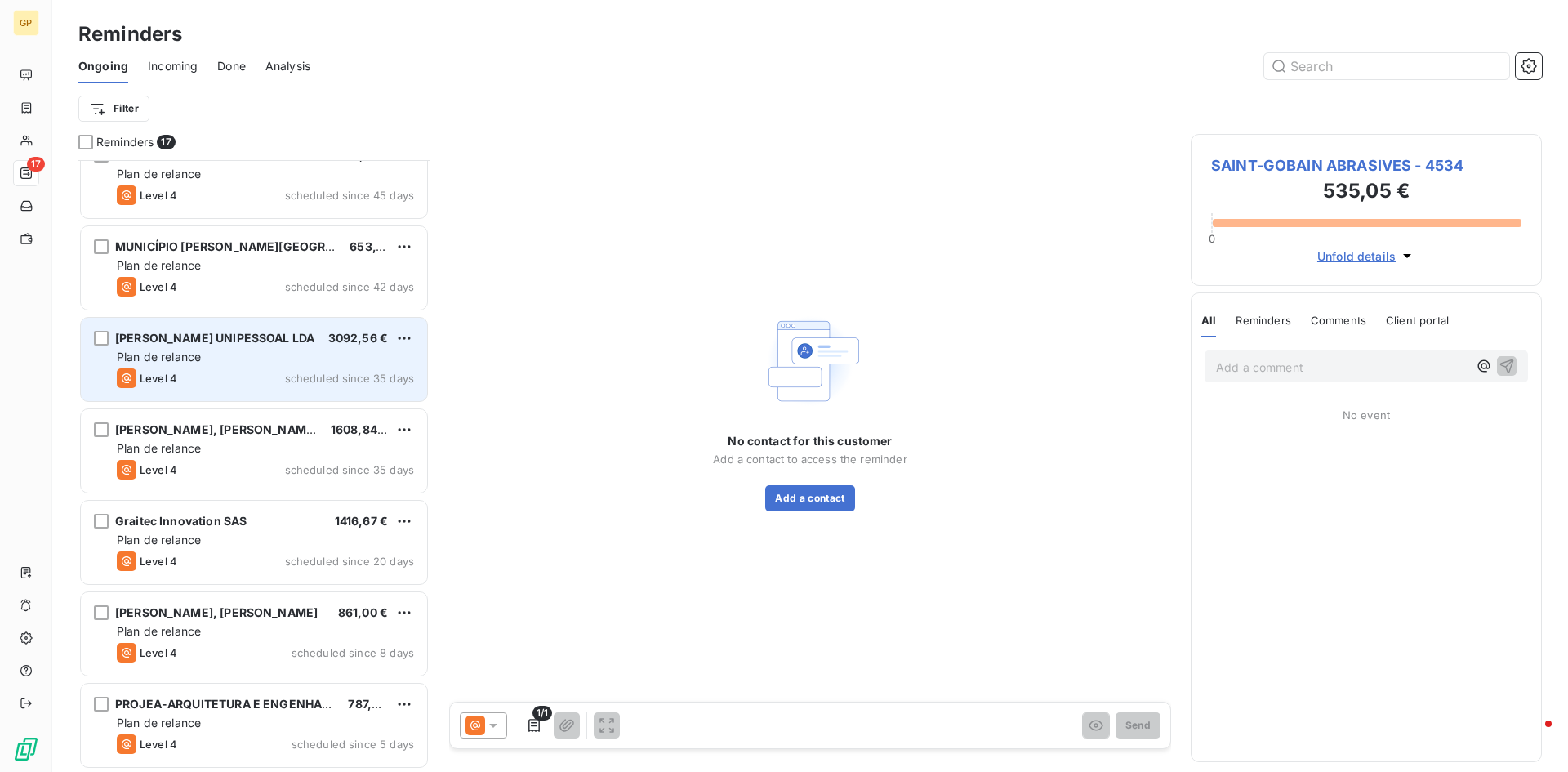
click at [249, 354] on div "Plan de relance" at bounding box center [265, 357] width 297 height 16
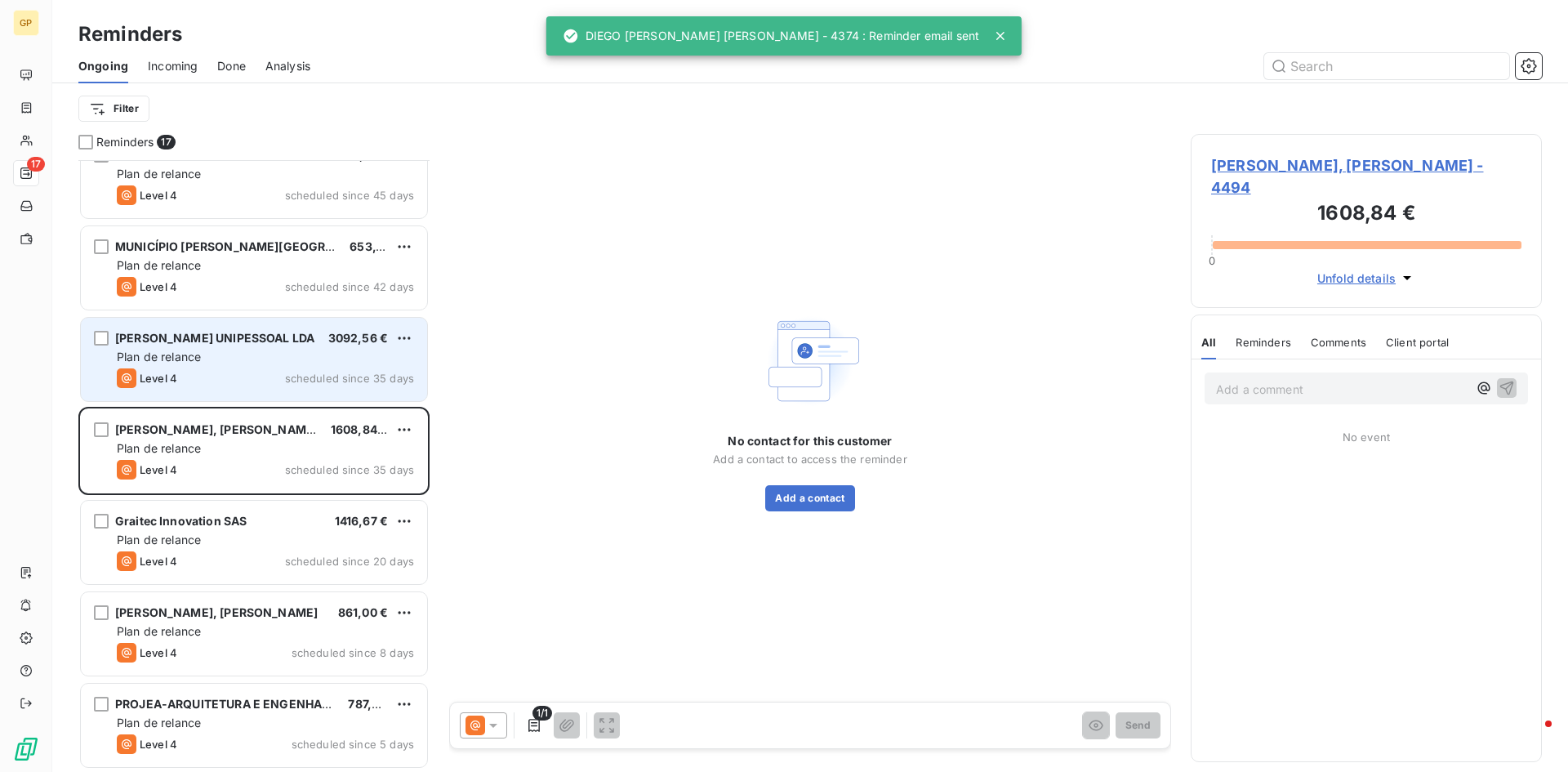
click at [253, 356] on div "Plan de relance" at bounding box center [265, 357] width 297 height 16
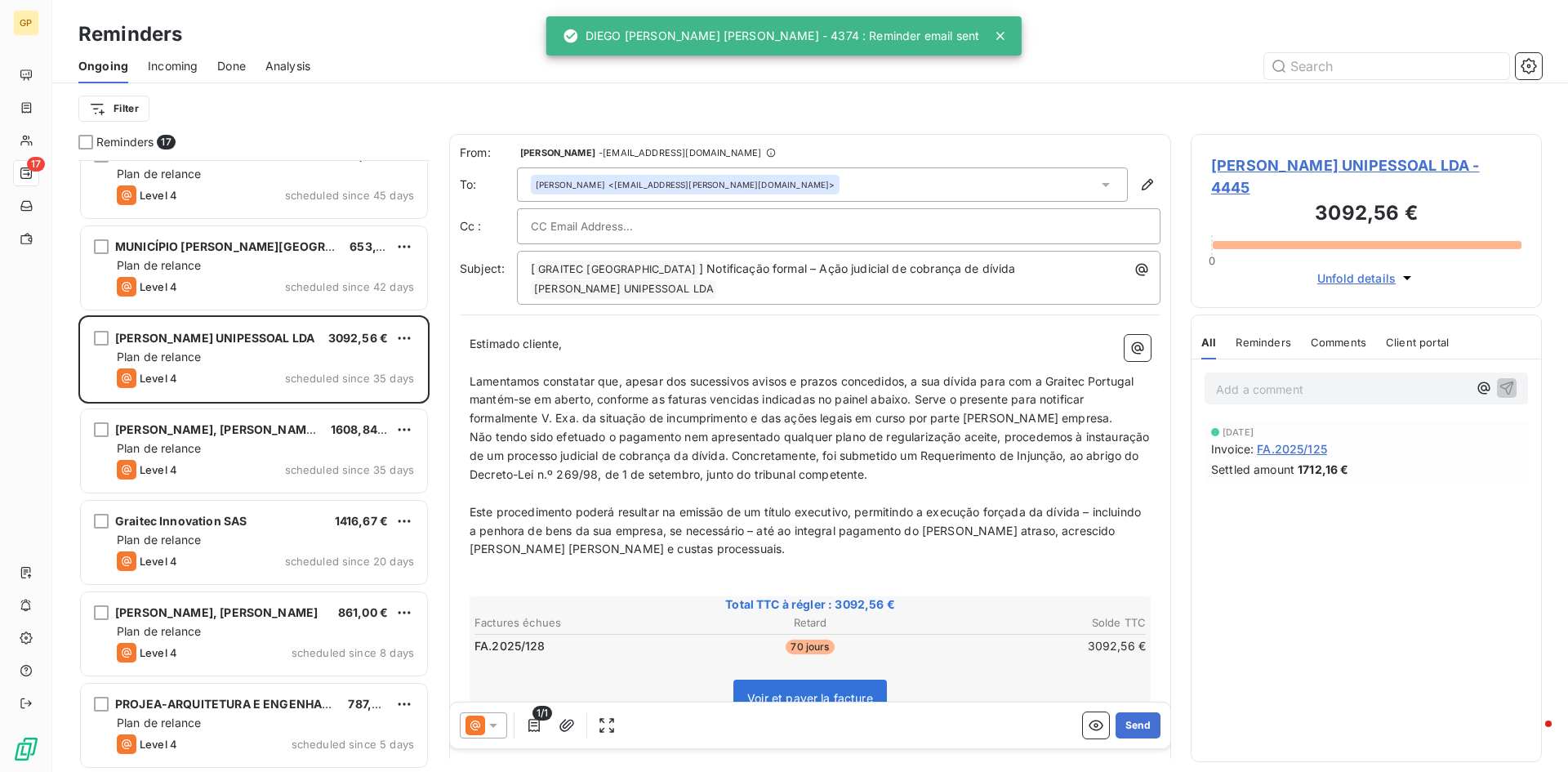
click at [496, 722] on icon at bounding box center [492, 724] width 16 height 16
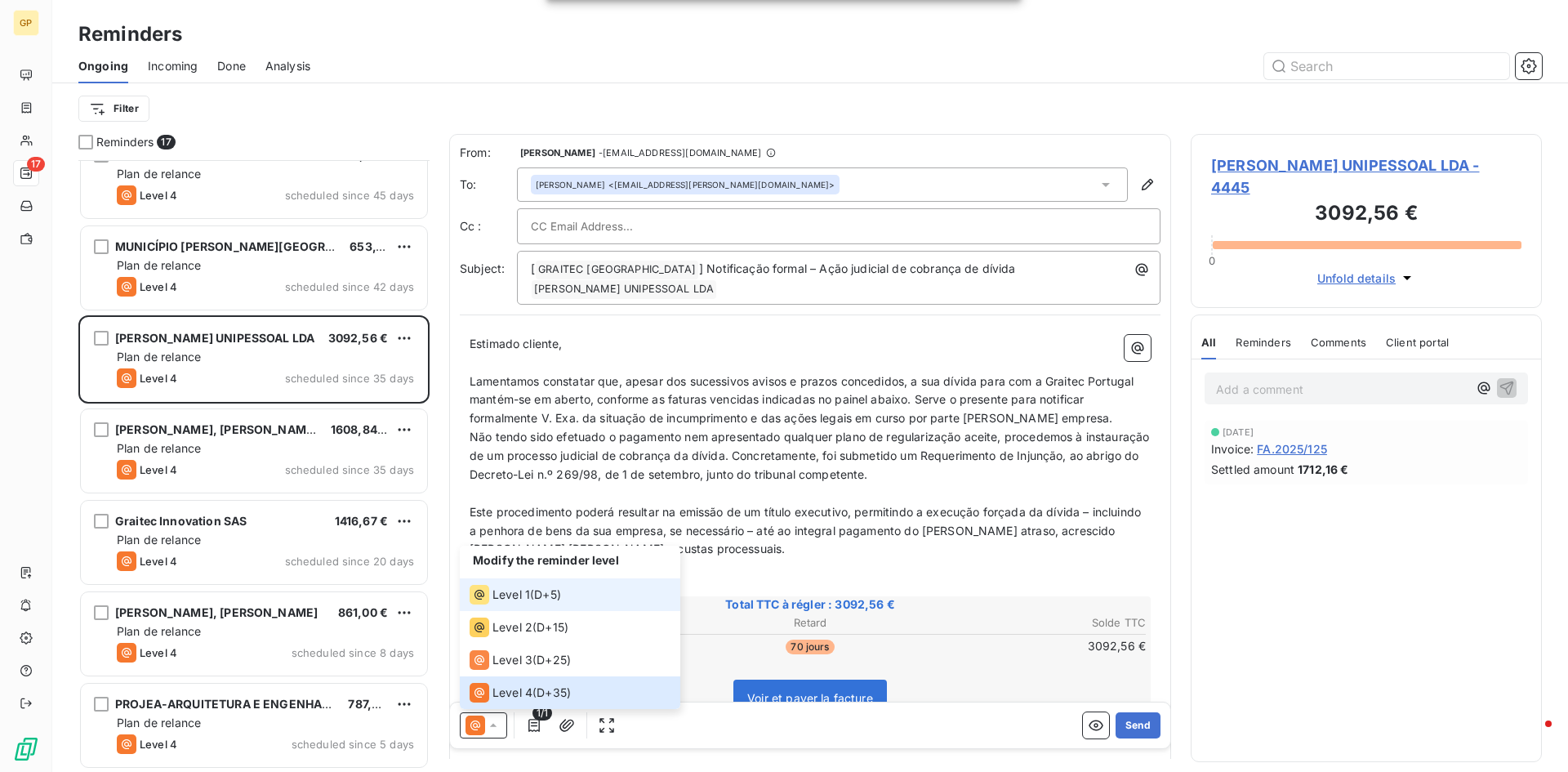
click at [526, 598] on span "Level 1" at bounding box center [511, 594] width 38 height 16
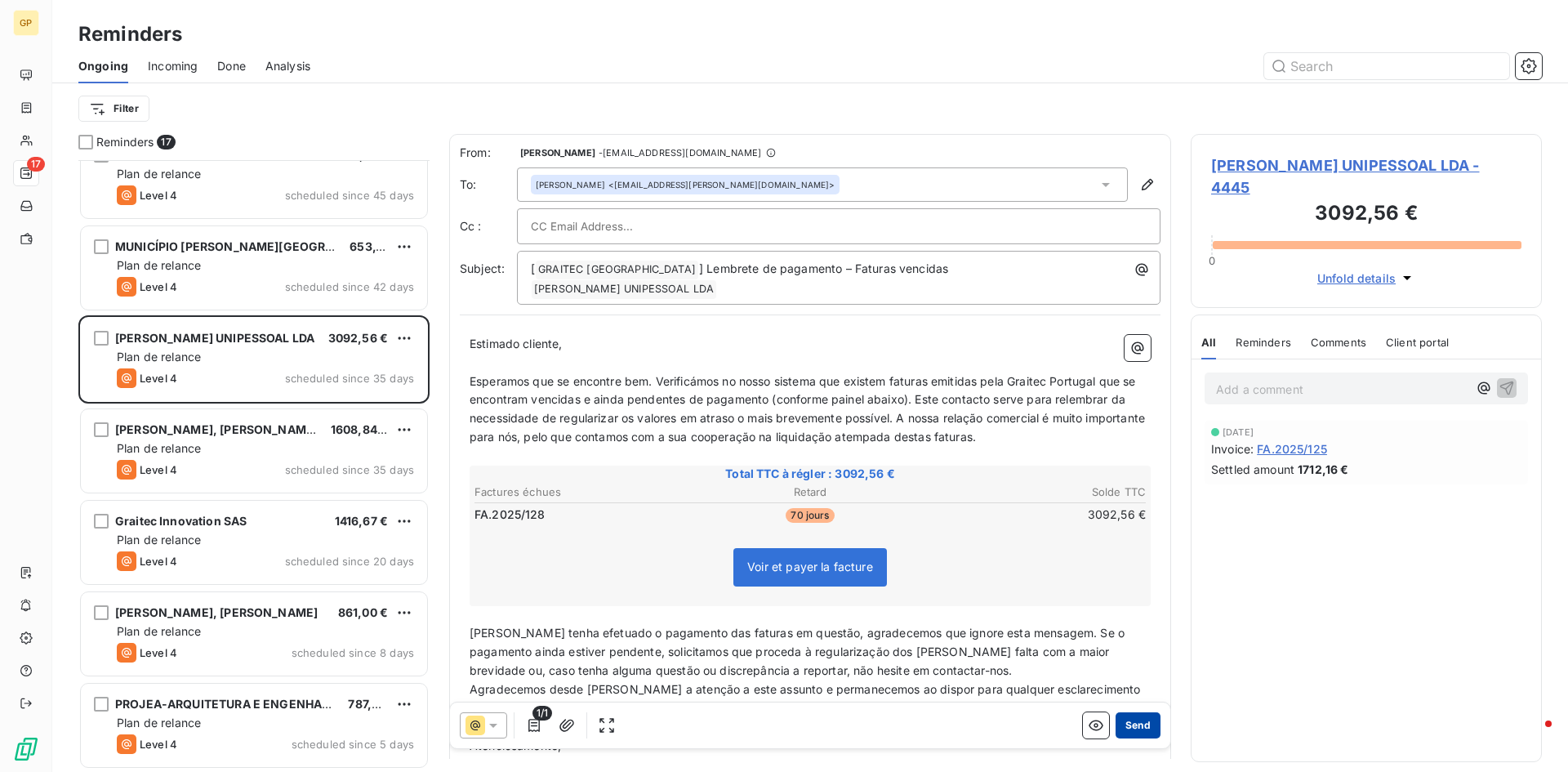
click at [1128, 735] on button "Send" at bounding box center [1138, 724] width 45 height 26
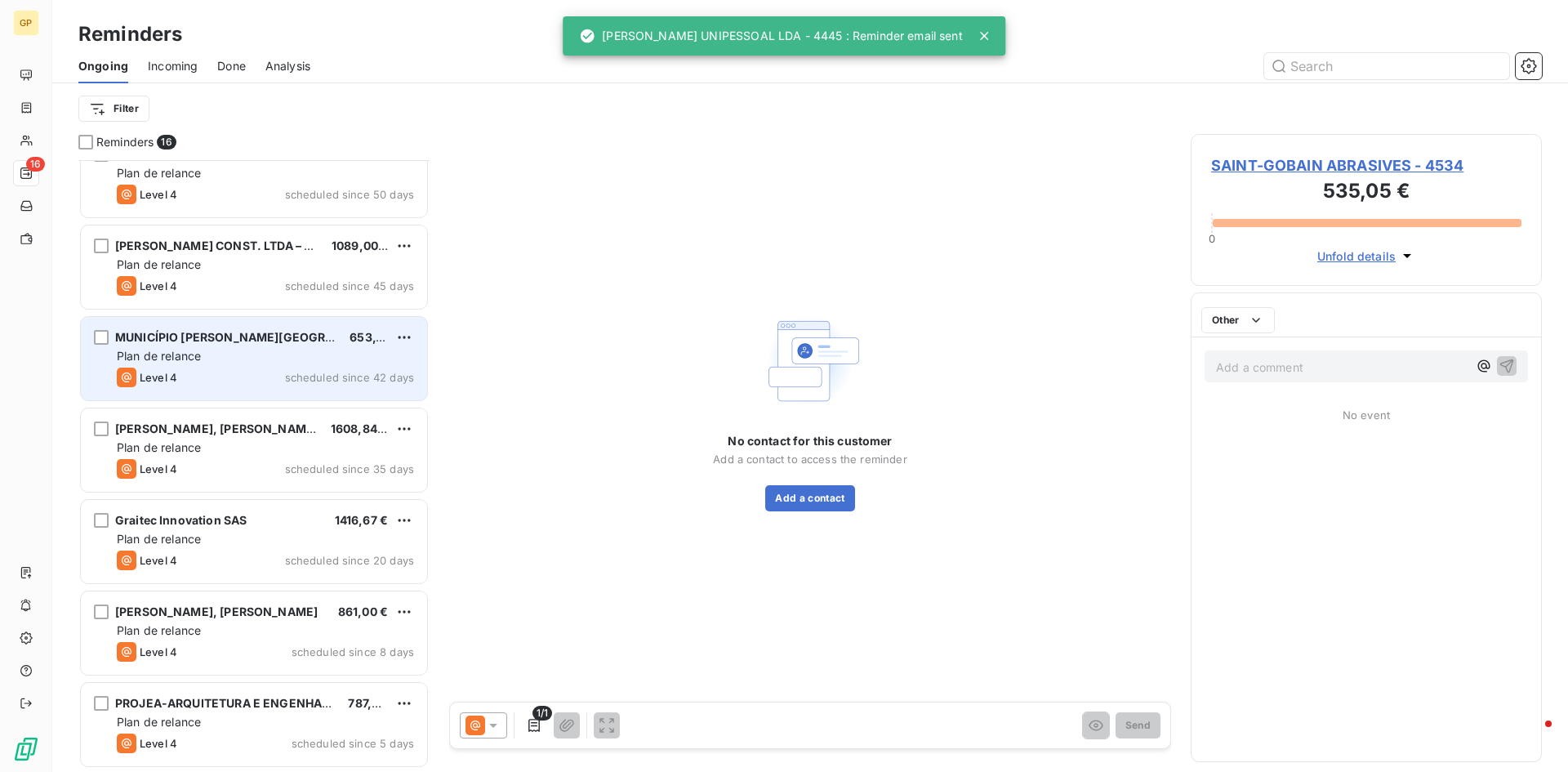
scroll to position [852, 0]
click at [267, 365] on div "MUNICÍPIO [PERSON_NAME][GEOGRAPHIC_DATA] 653,13 € Plan de relance Level 4 sched…" at bounding box center [254, 359] width 346 height 84
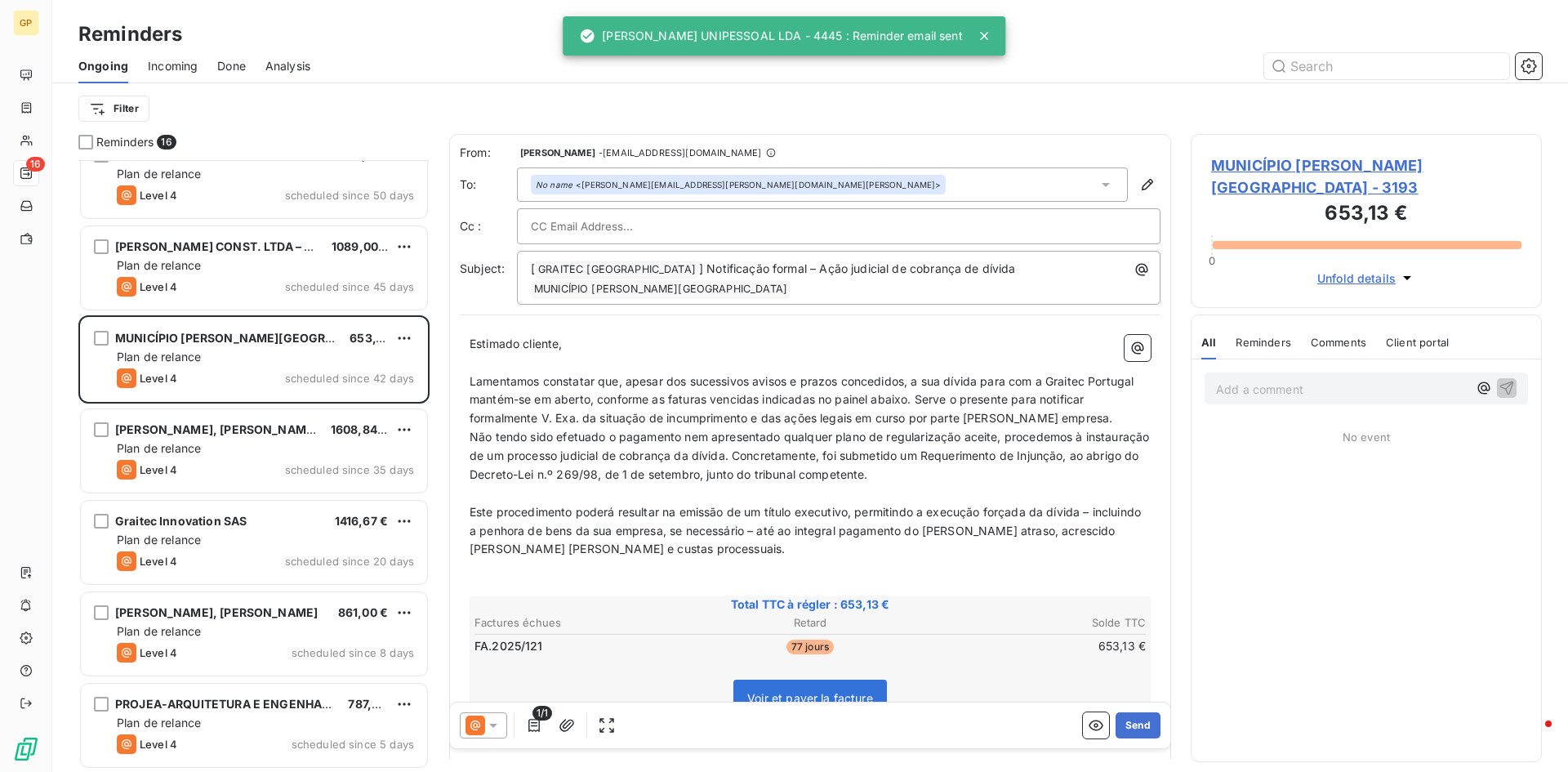
click at [503, 723] on div at bounding box center [484, 724] width 48 height 26
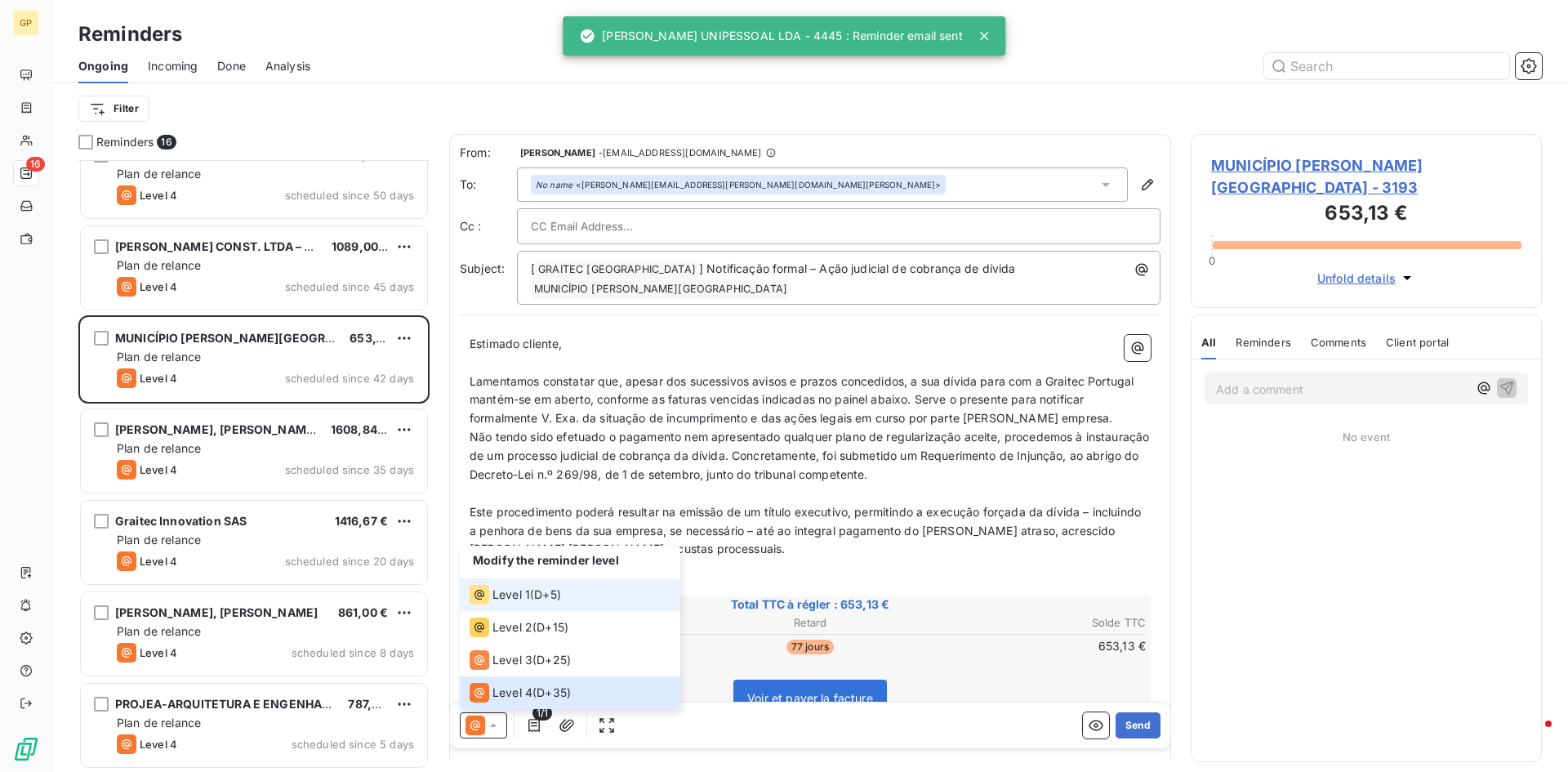
click at [537, 602] on div "Level 1 ( D+5 )" at bounding box center [515, 594] width 91 height 20
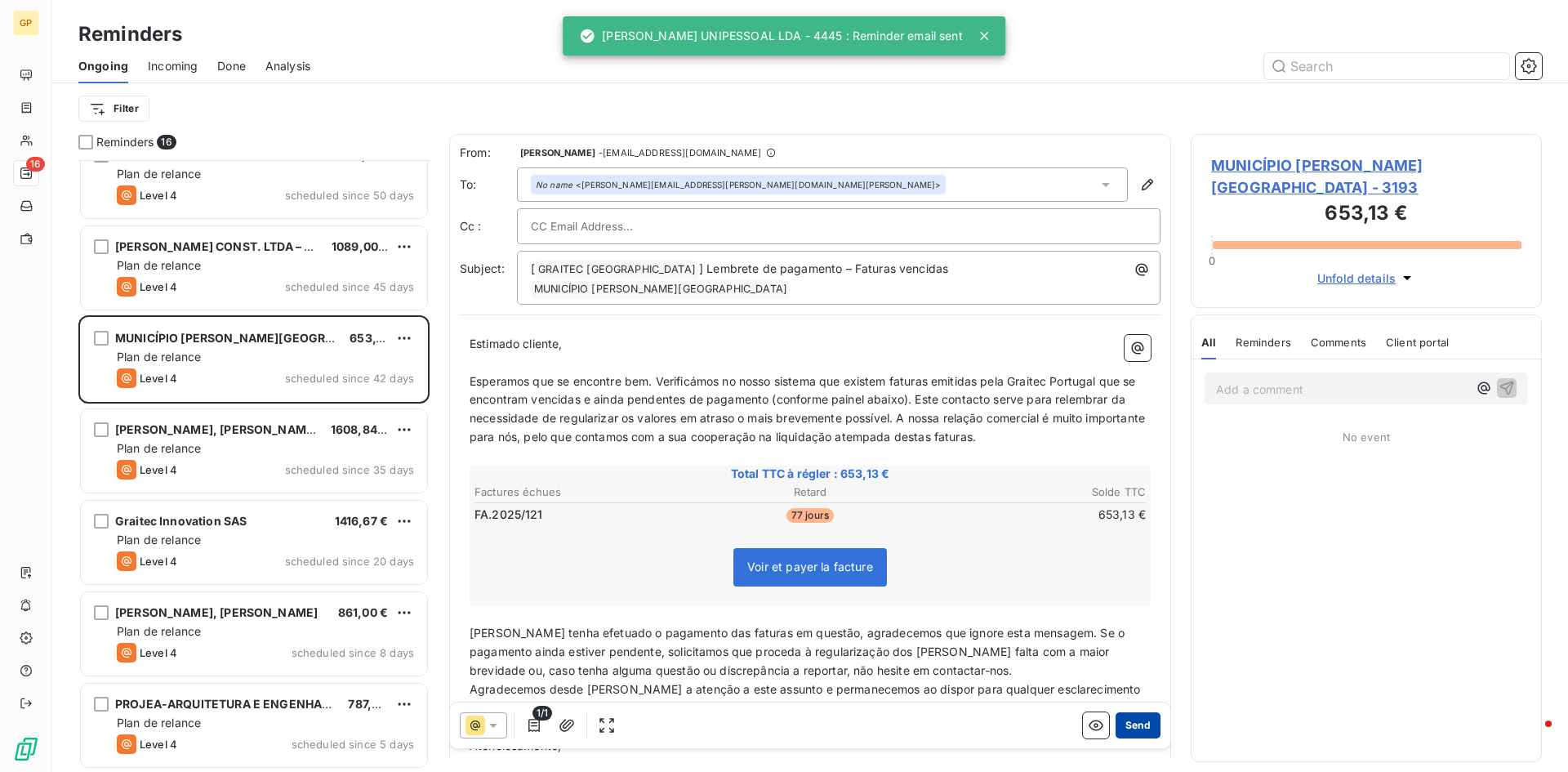
click at [1128, 723] on button "Send" at bounding box center [1138, 724] width 45 height 26
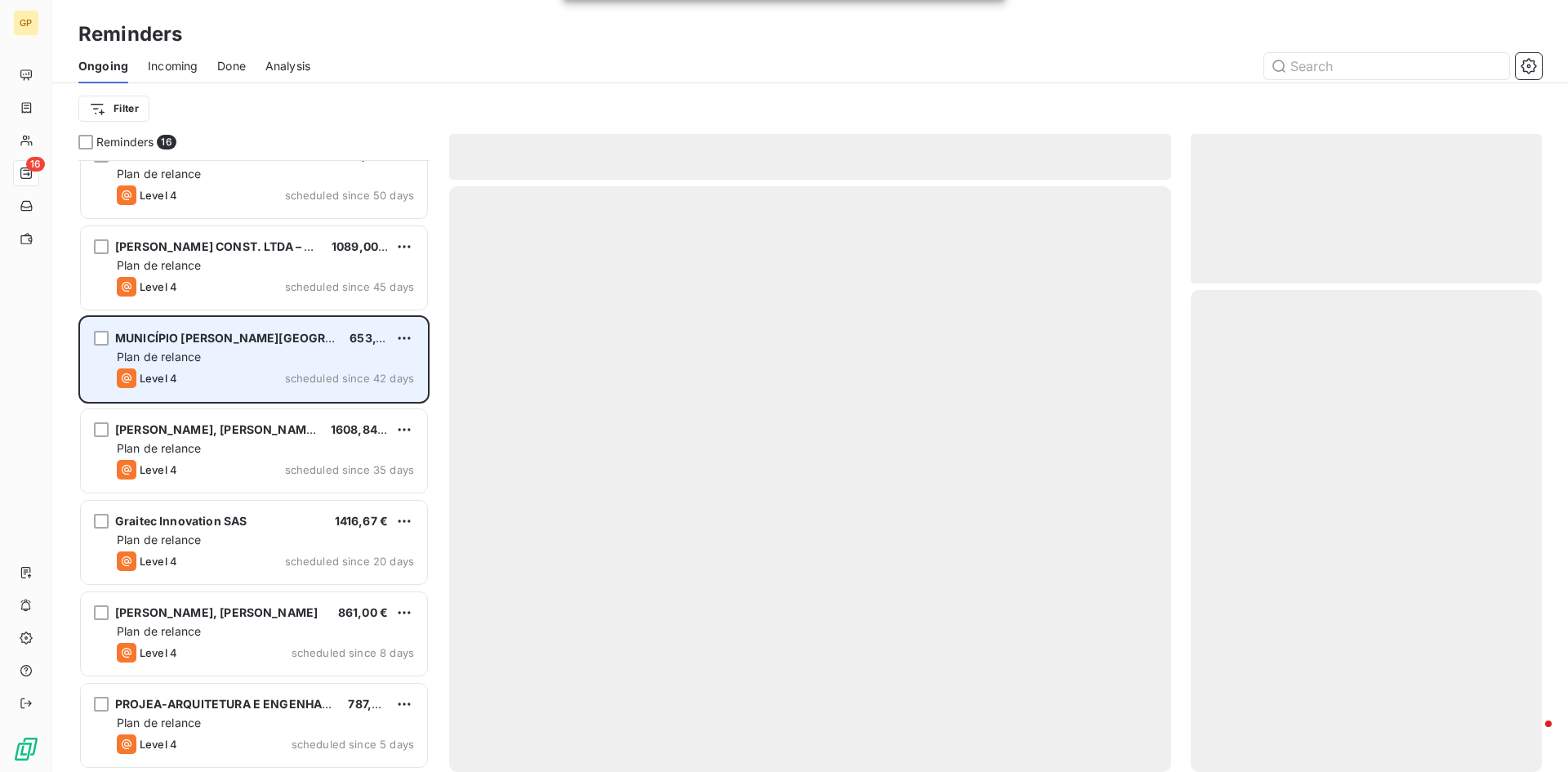
scroll to position [761, 0]
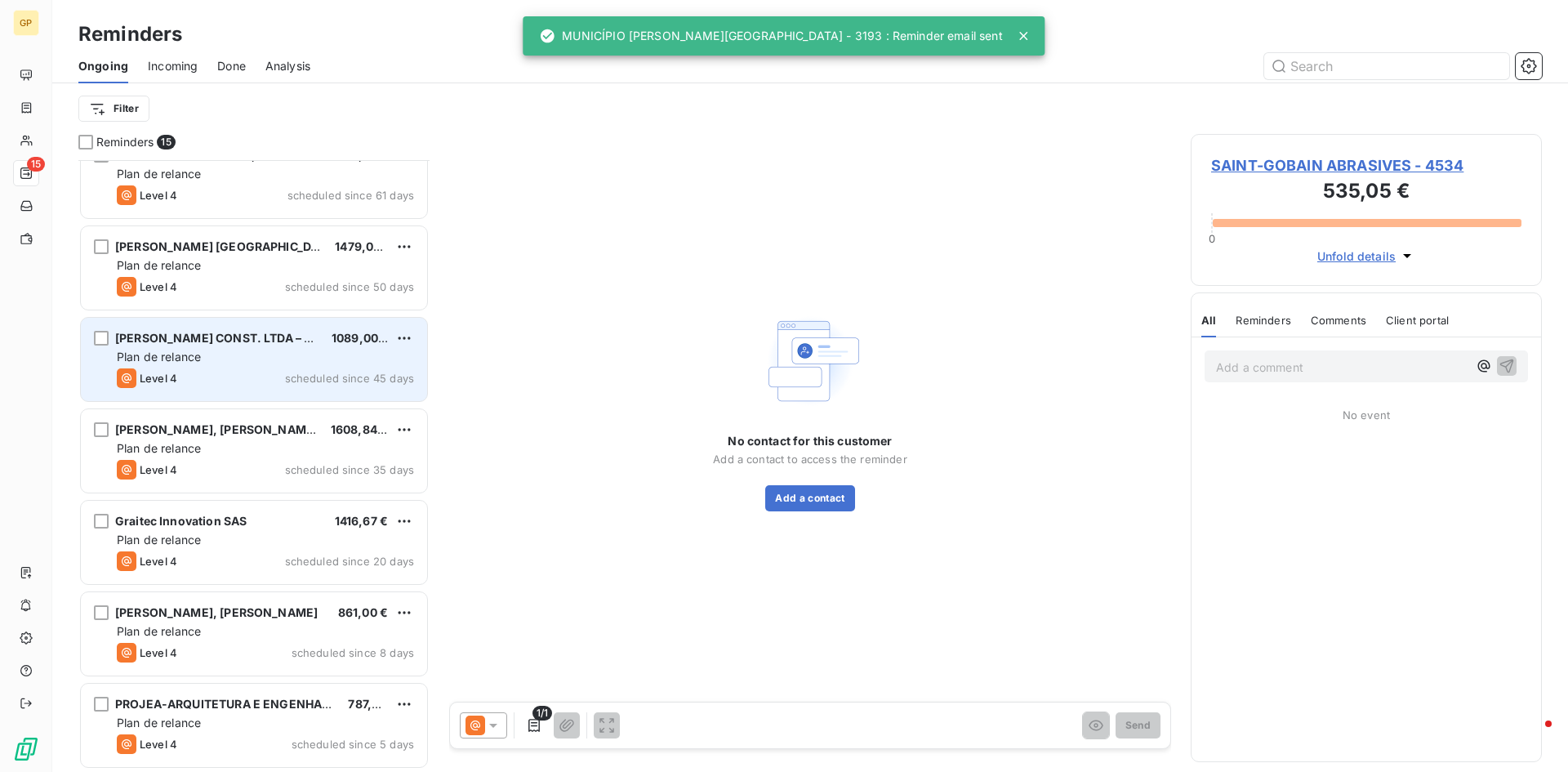
drag, startPoint x: 217, startPoint y: 378, endPoint x: 223, endPoint y: 383, distance: 7.8
click at [218, 378] on div "Level 4 scheduled since 45 days" at bounding box center [265, 378] width 297 height 20
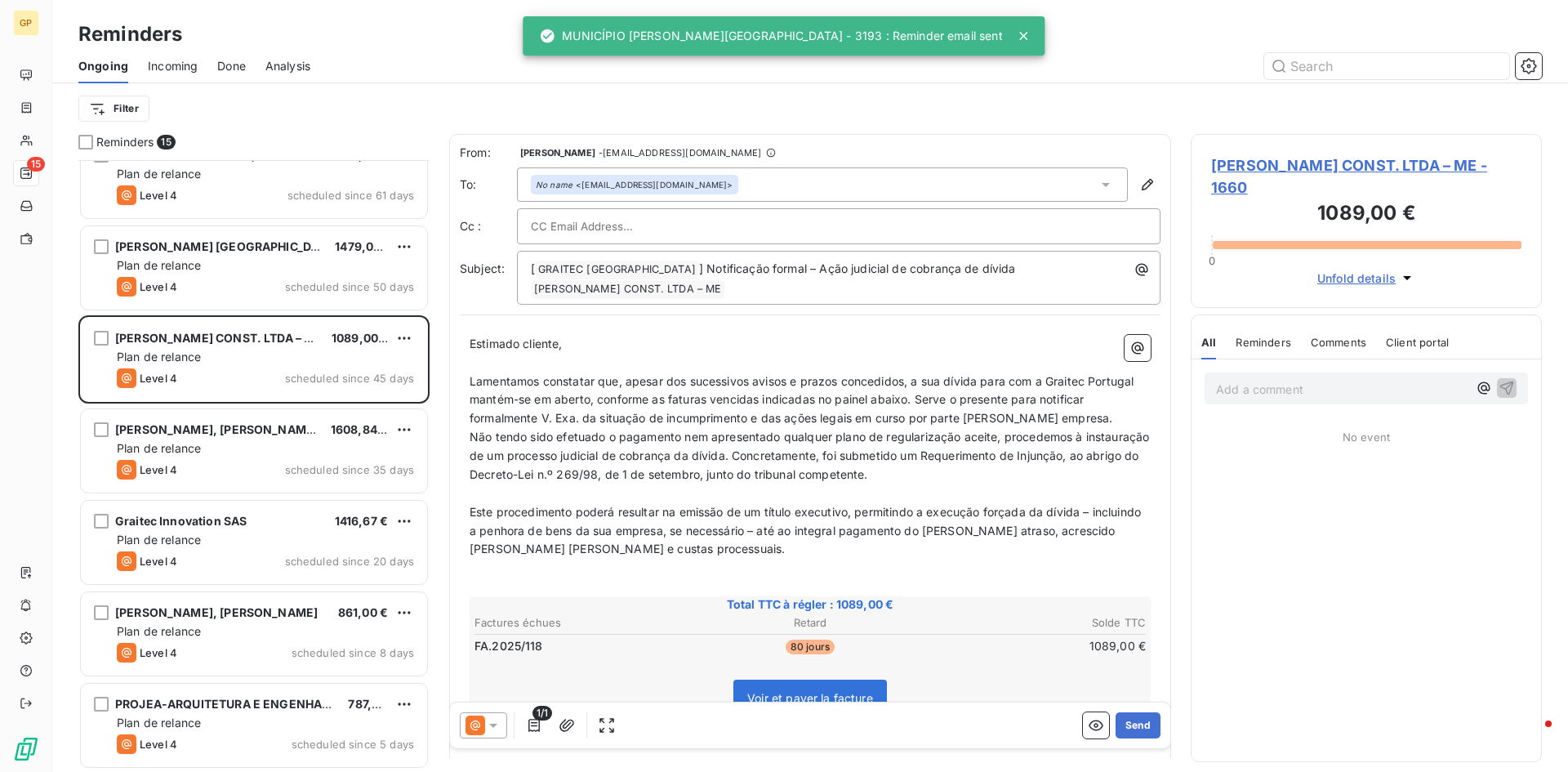
click at [503, 721] on div at bounding box center [484, 724] width 48 height 26
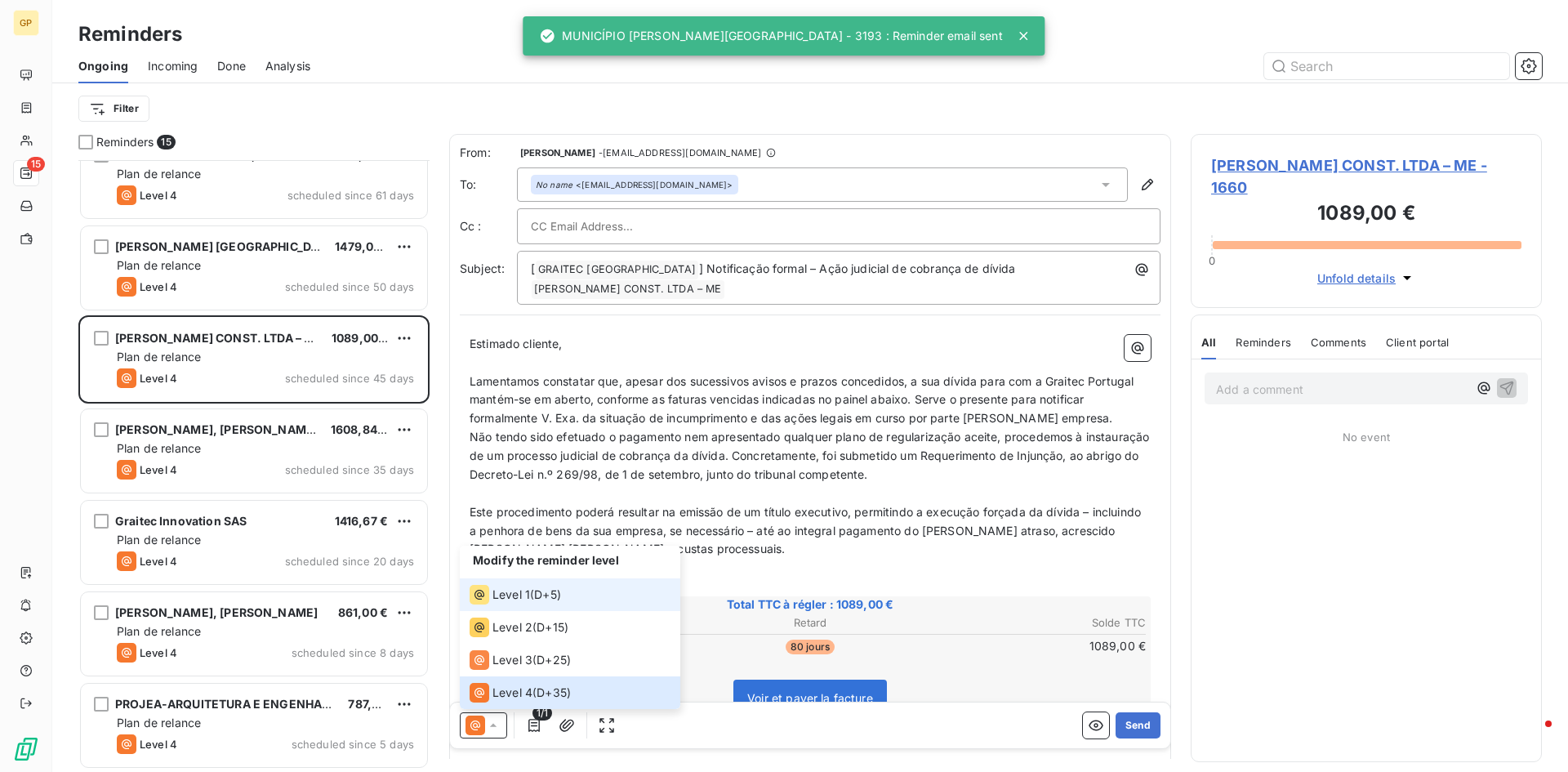
click at [521, 587] on div "Level 1" at bounding box center [500, 594] width 61 height 20
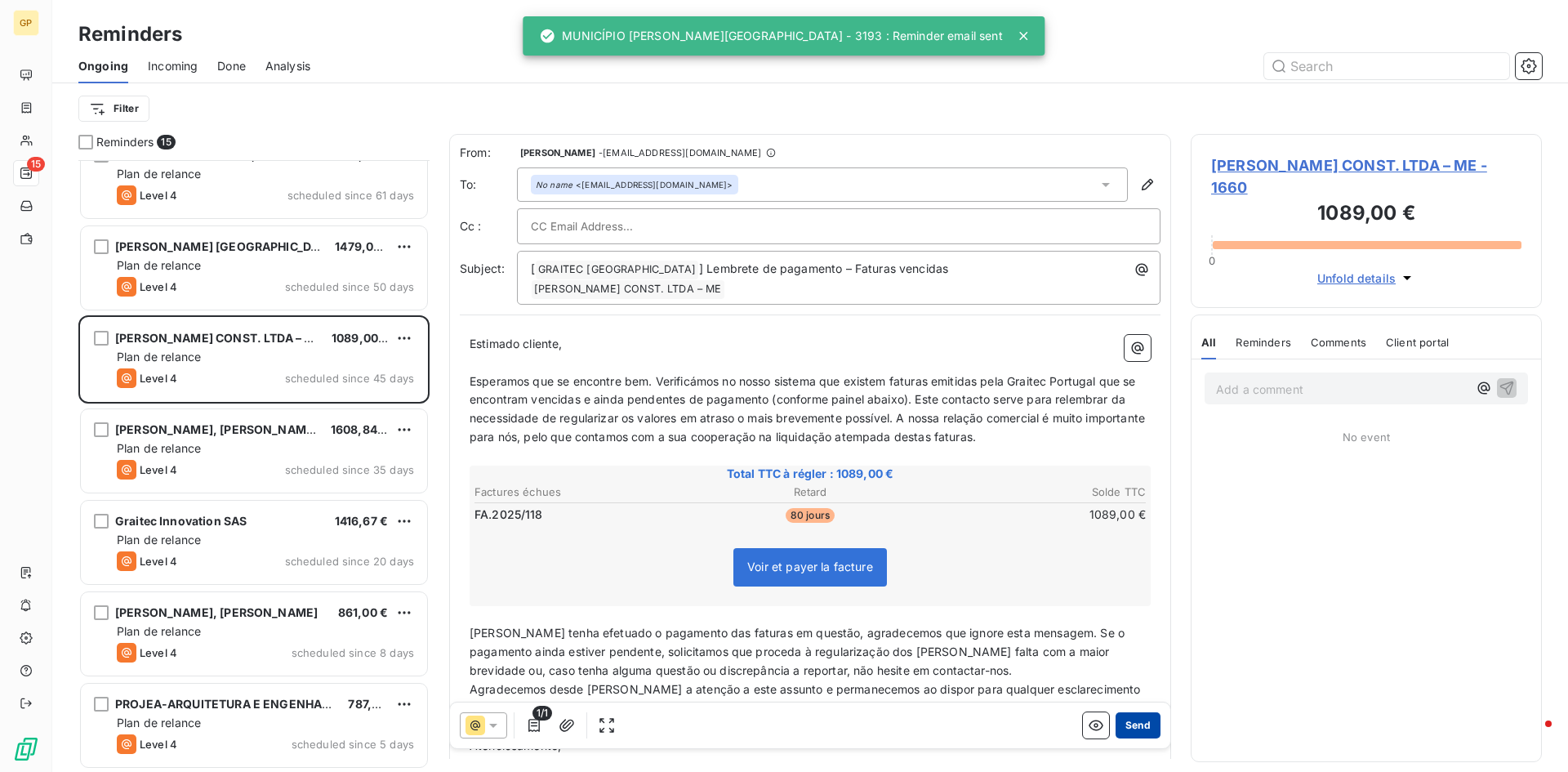
click at [1118, 730] on button "Send" at bounding box center [1138, 724] width 45 height 26
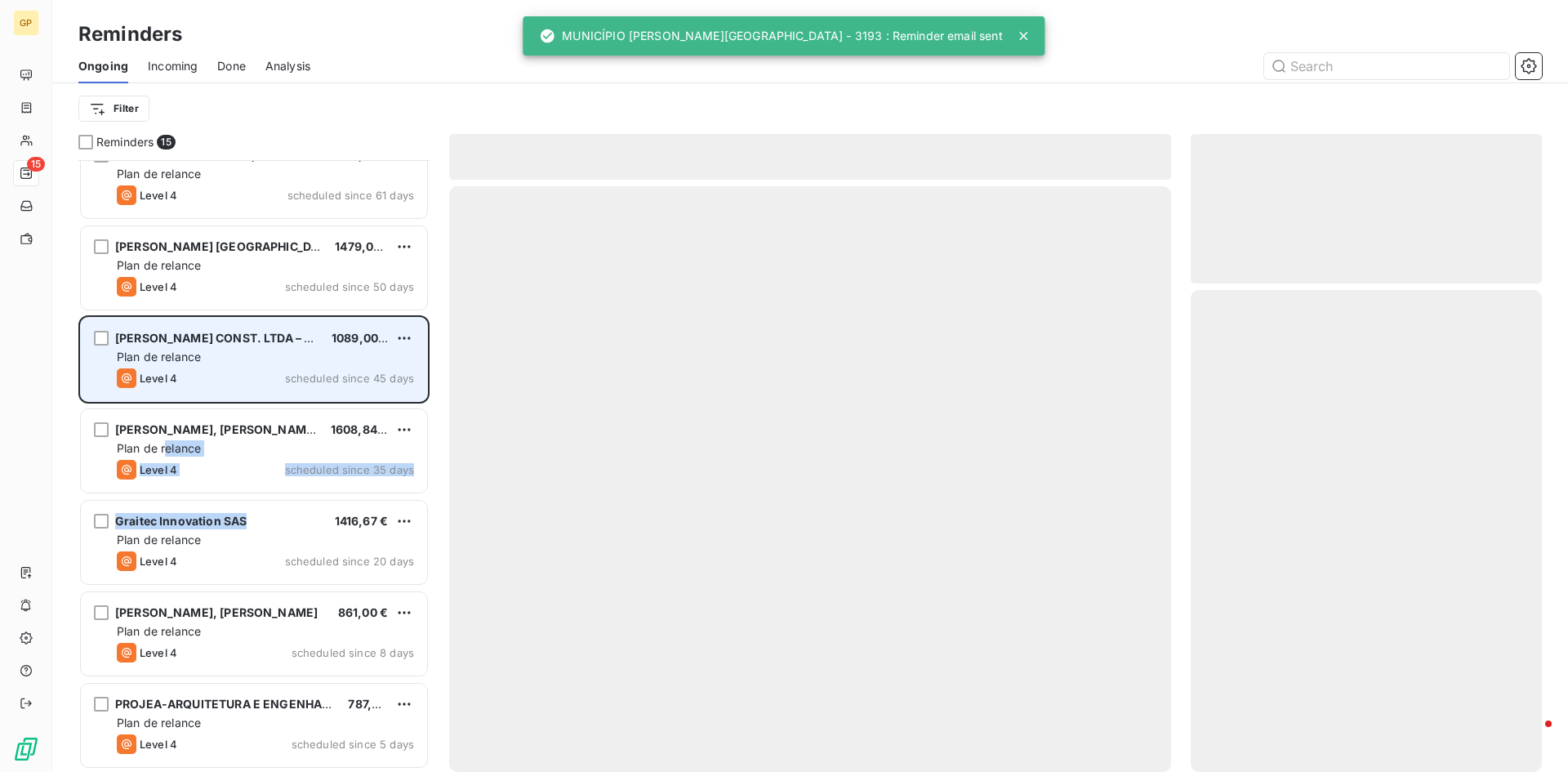
drag, startPoint x: 163, startPoint y: 440, endPoint x: 155, endPoint y: 383, distance: 57.6
click at [162, 428] on div "[GEOGRAPHIC_DATA] 535,05 € Plan de relance Level 4 scheduled since 461 days OTK…" at bounding box center [253, 87] width 351 height 1373
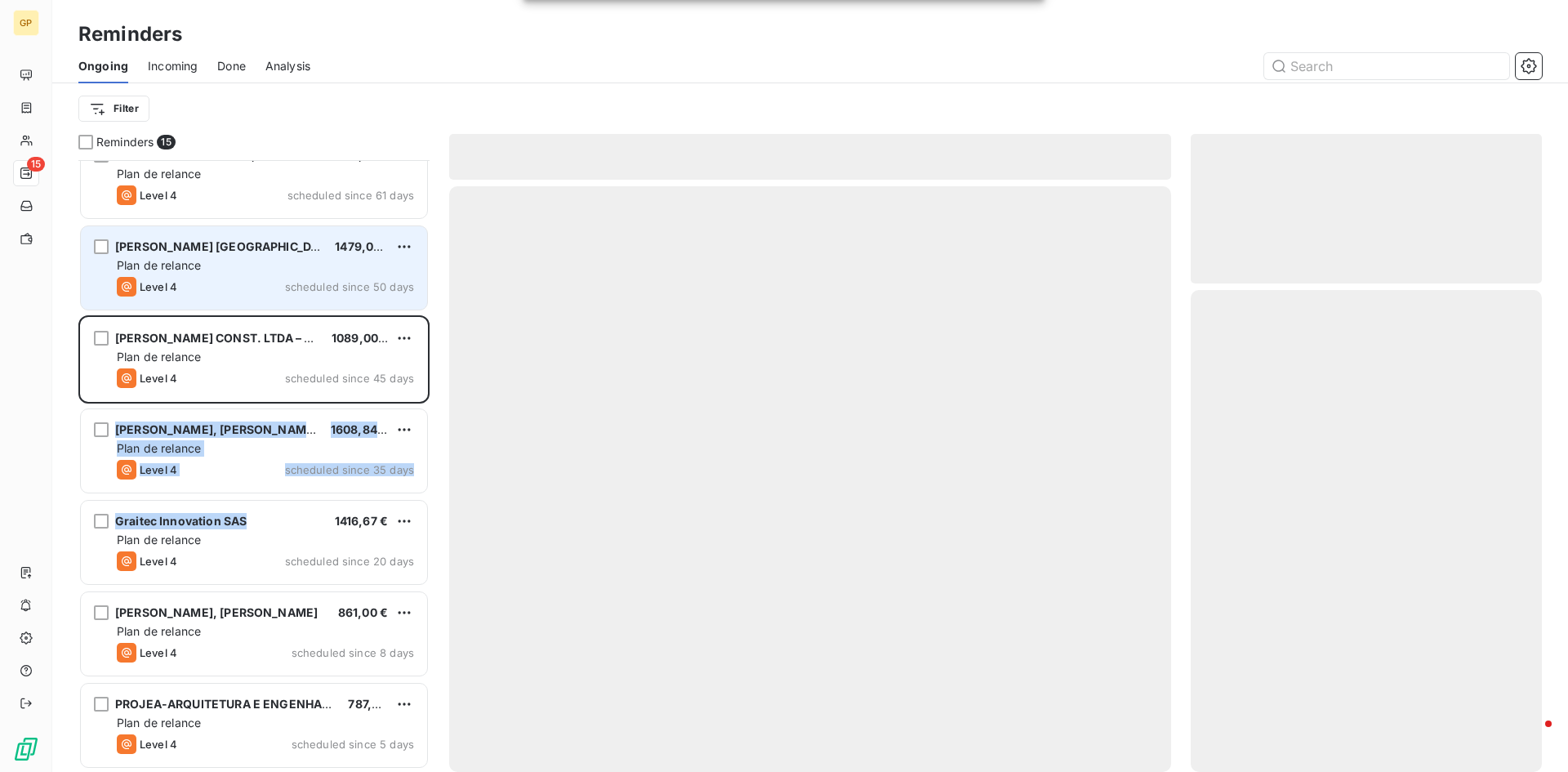
scroll to position [669, 0]
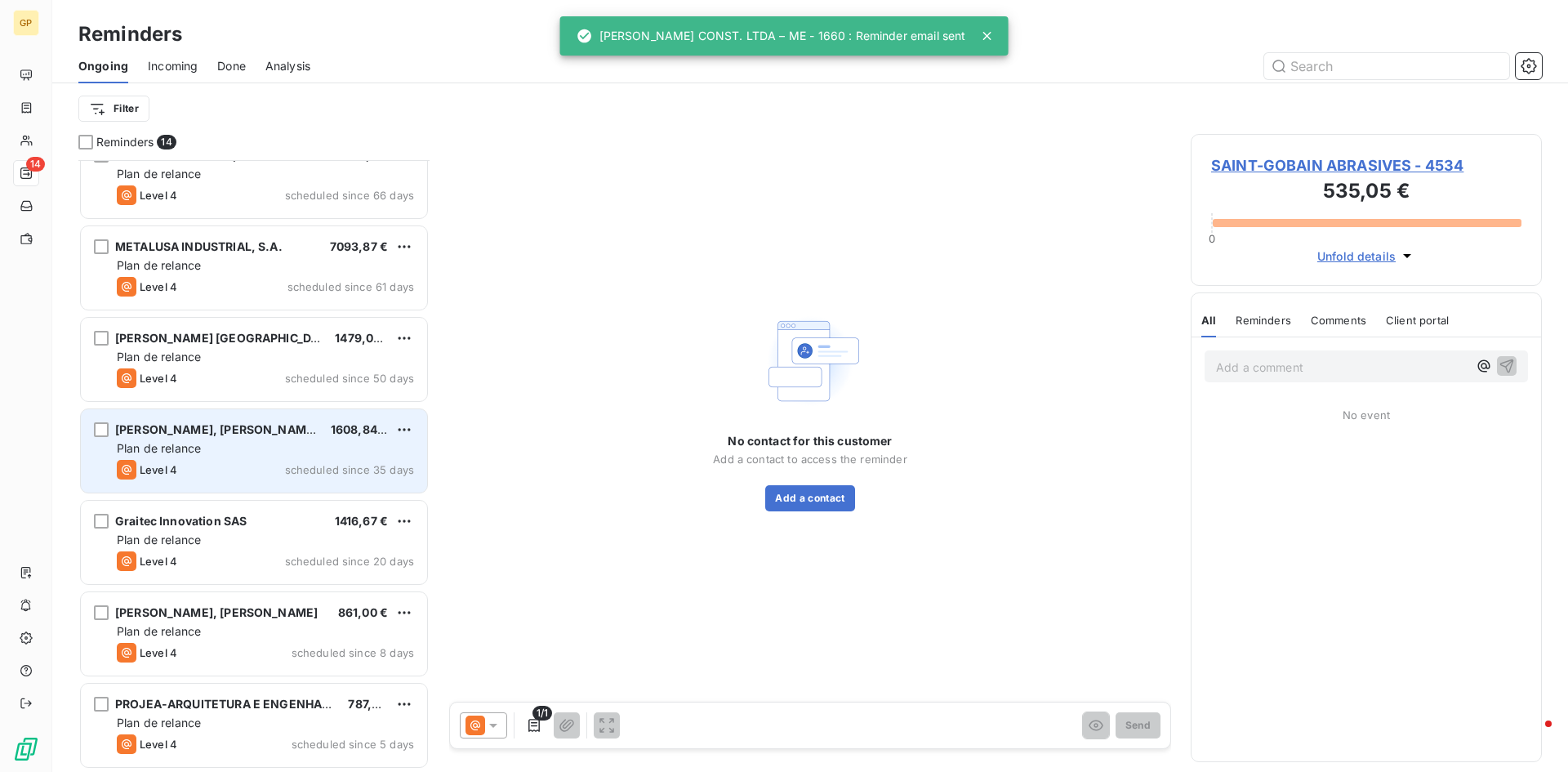
click at [163, 437] on div "[PERSON_NAME], [PERSON_NAME]" at bounding box center [216, 429] width 202 height 16
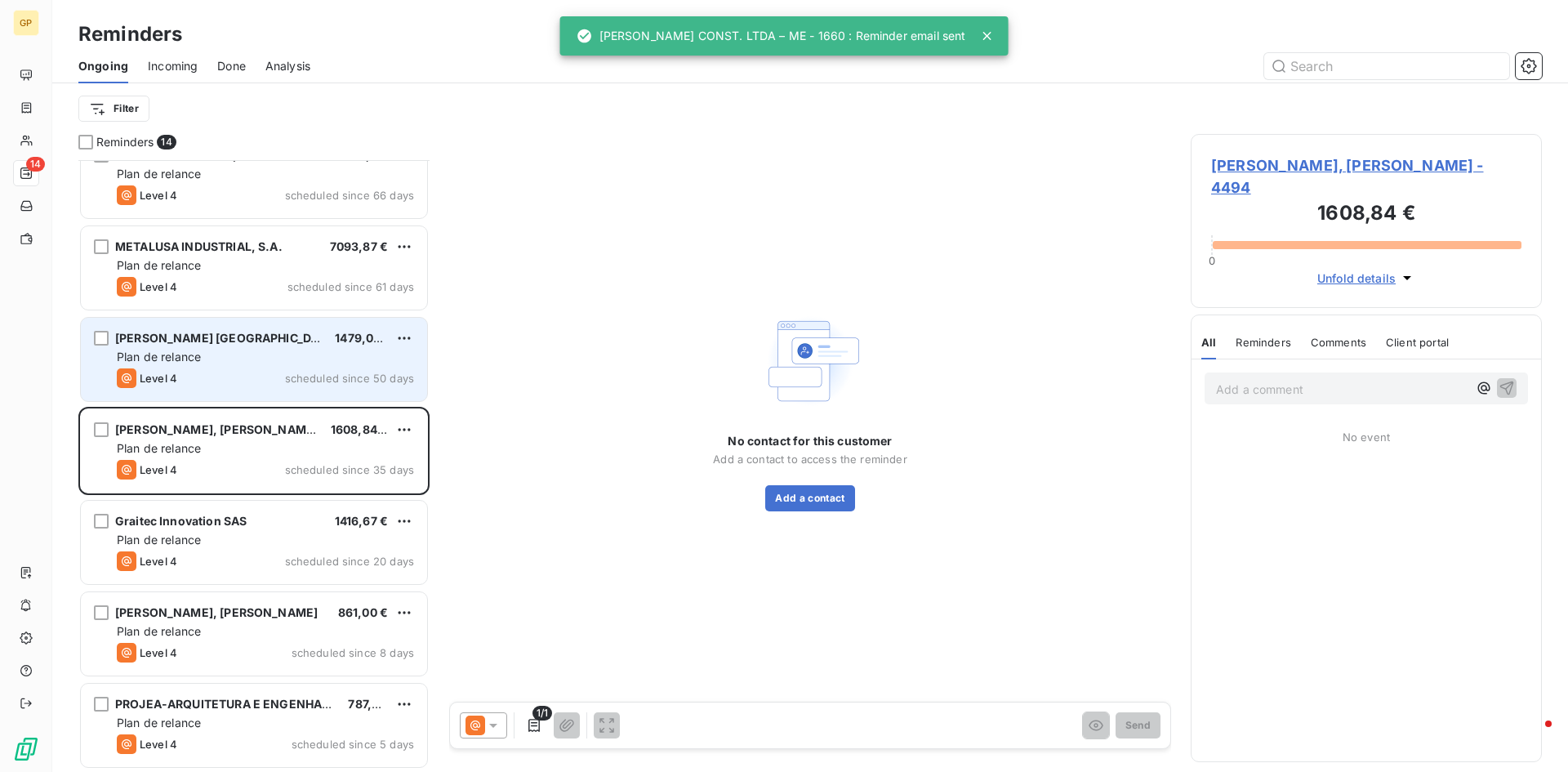
click at [253, 382] on div "Level 4 scheduled since 50 days" at bounding box center [265, 378] width 297 height 20
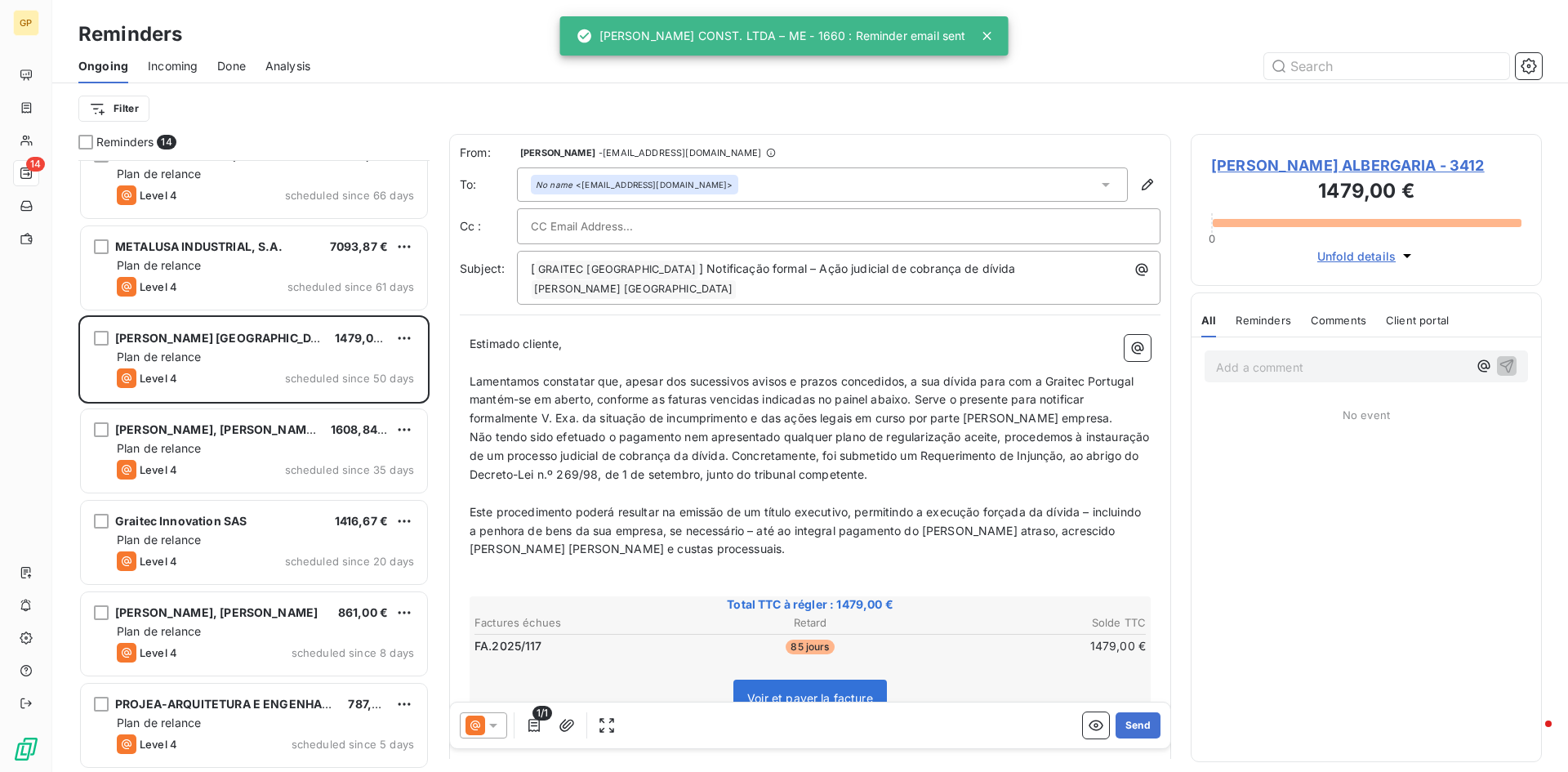
click at [496, 719] on icon at bounding box center [492, 724] width 16 height 16
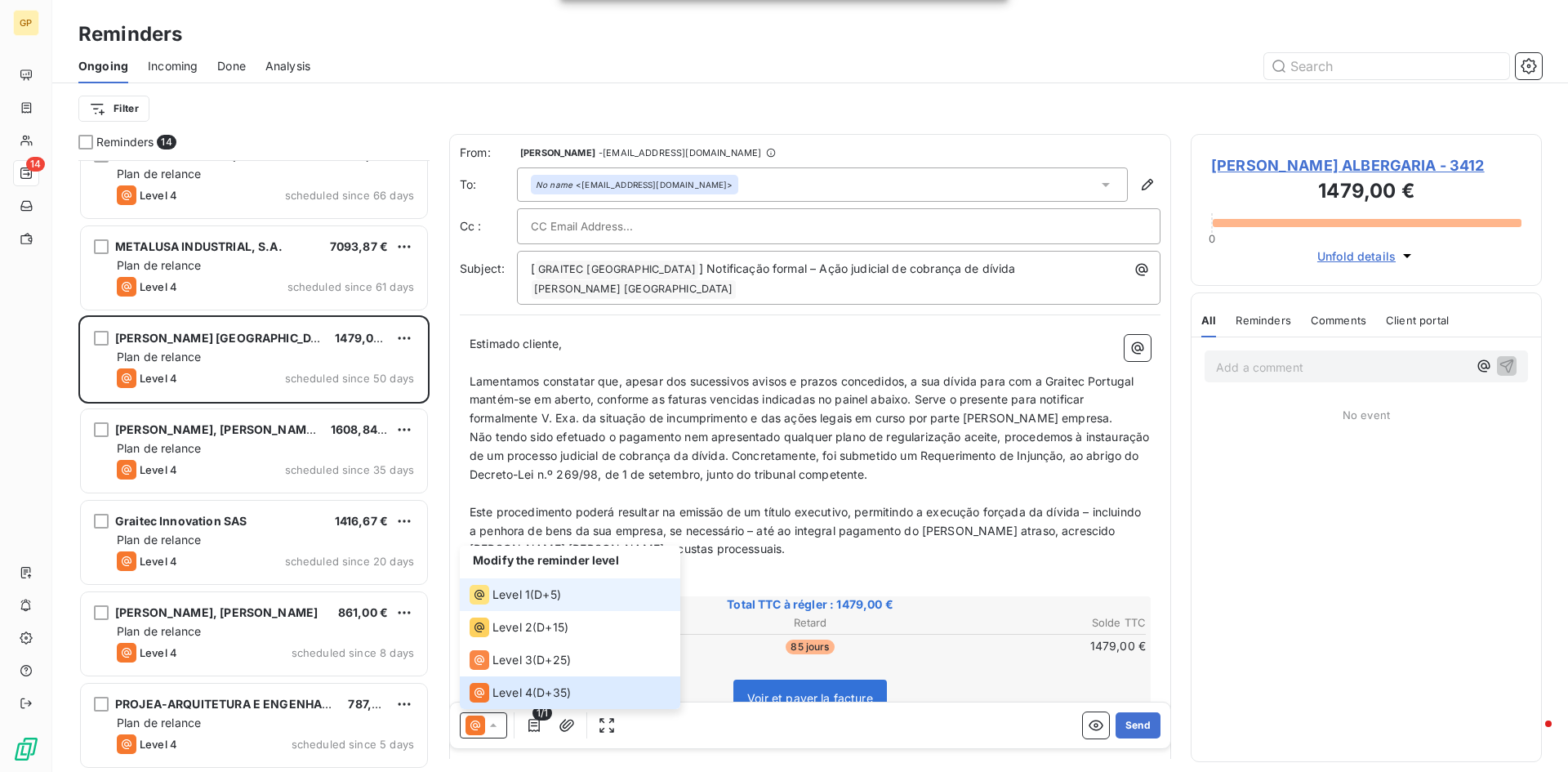
click at [499, 596] on span "Level 1" at bounding box center [511, 594] width 38 height 16
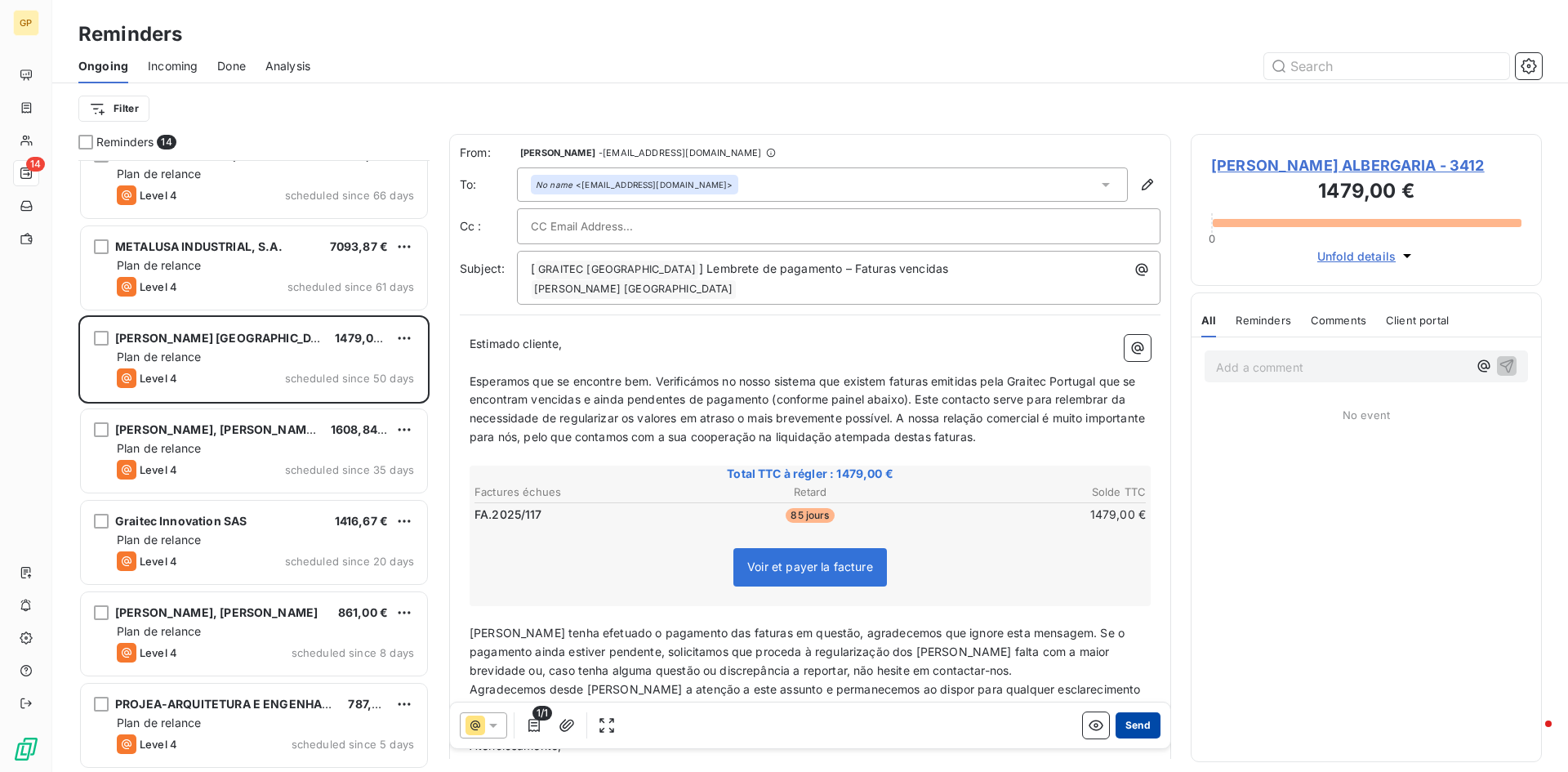
click at [1128, 729] on button "Send" at bounding box center [1138, 724] width 45 height 26
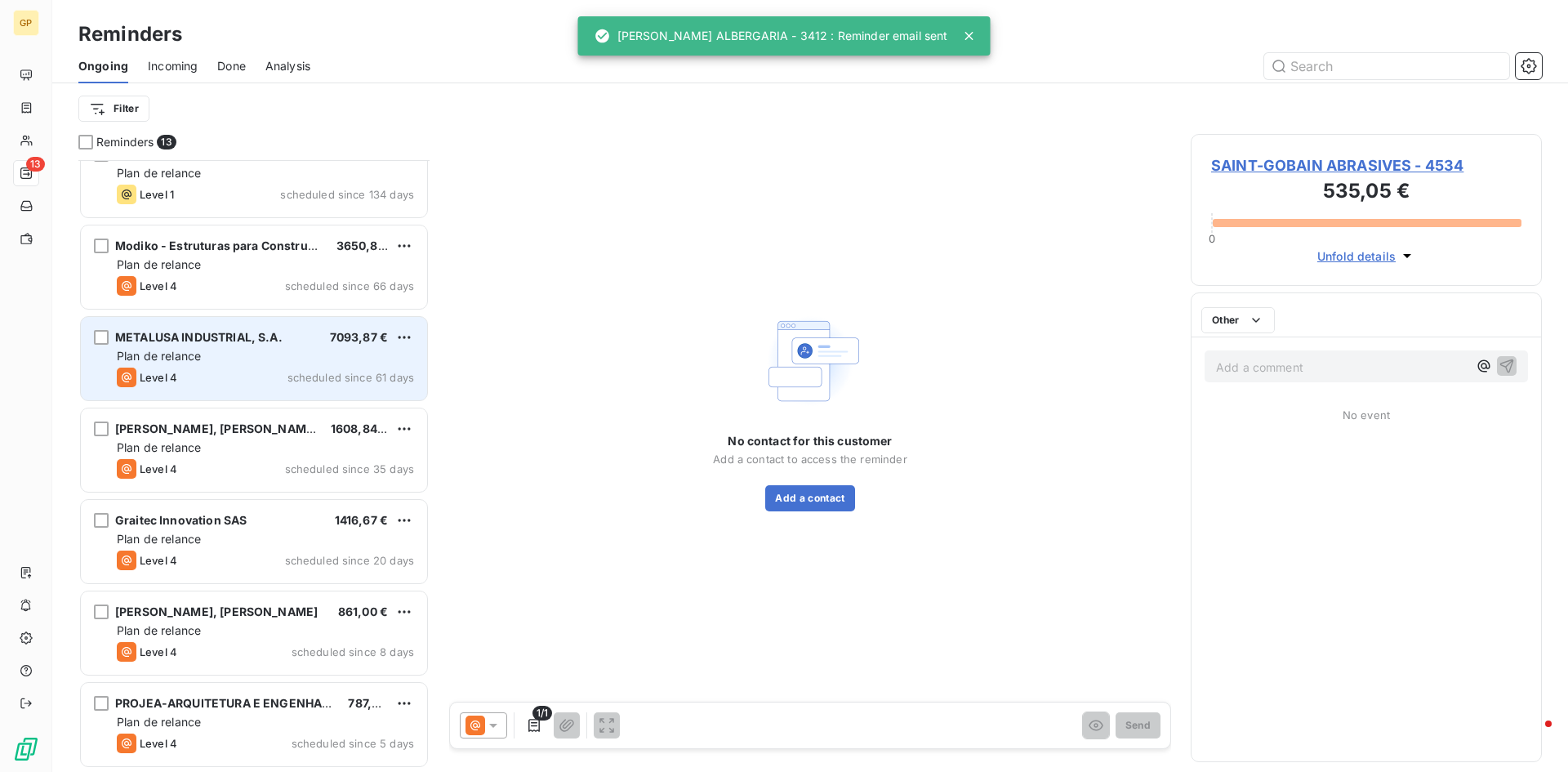
scroll to position [578, 0]
drag, startPoint x: 165, startPoint y: 345, endPoint x: 181, endPoint y: 365, distance: 25.6
click at [166, 345] on div "METALUSA INDUSTRIAL, S.A." at bounding box center [199, 338] width 167 height 16
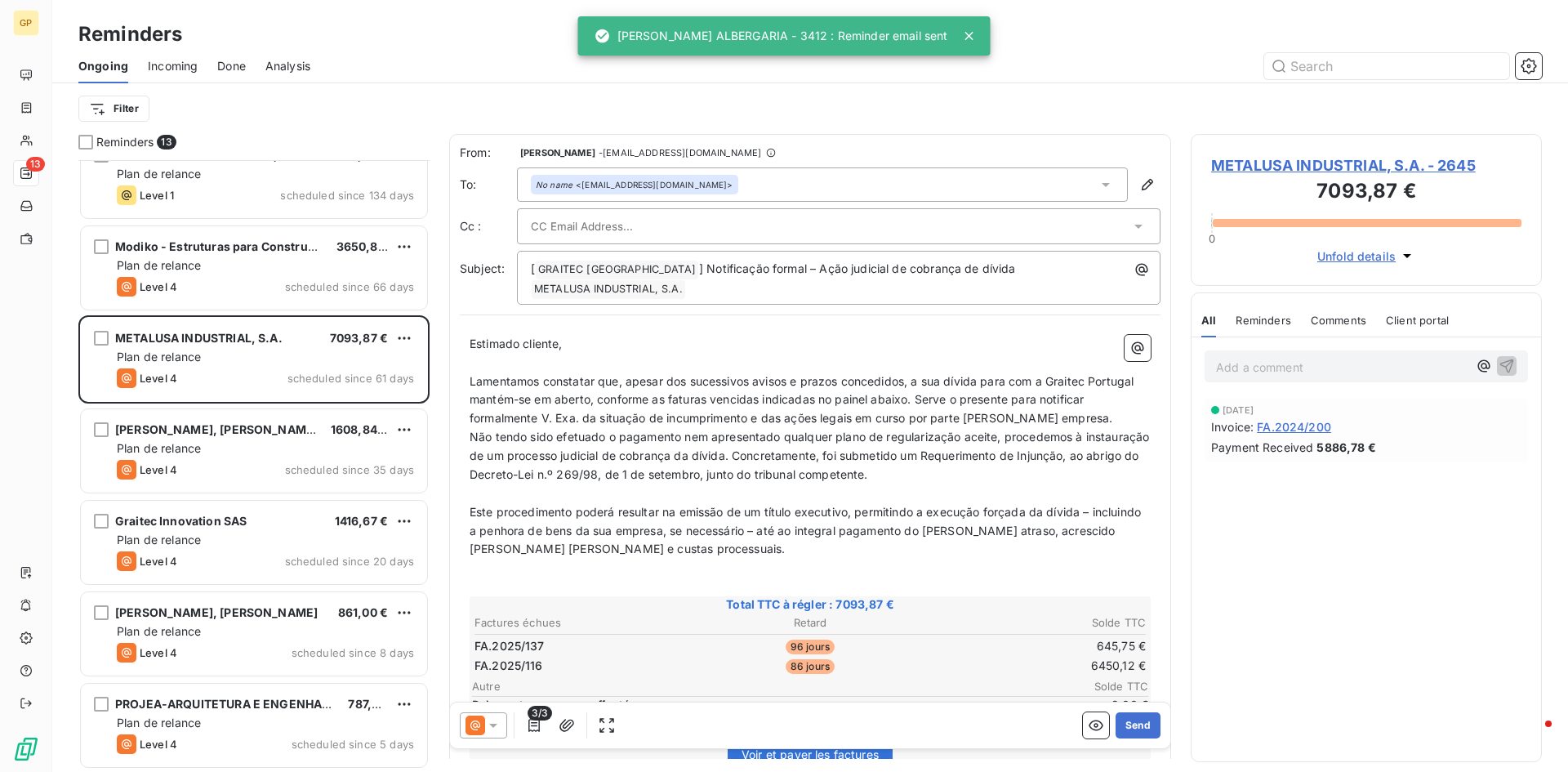
click at [497, 719] on icon at bounding box center [492, 724] width 16 height 16
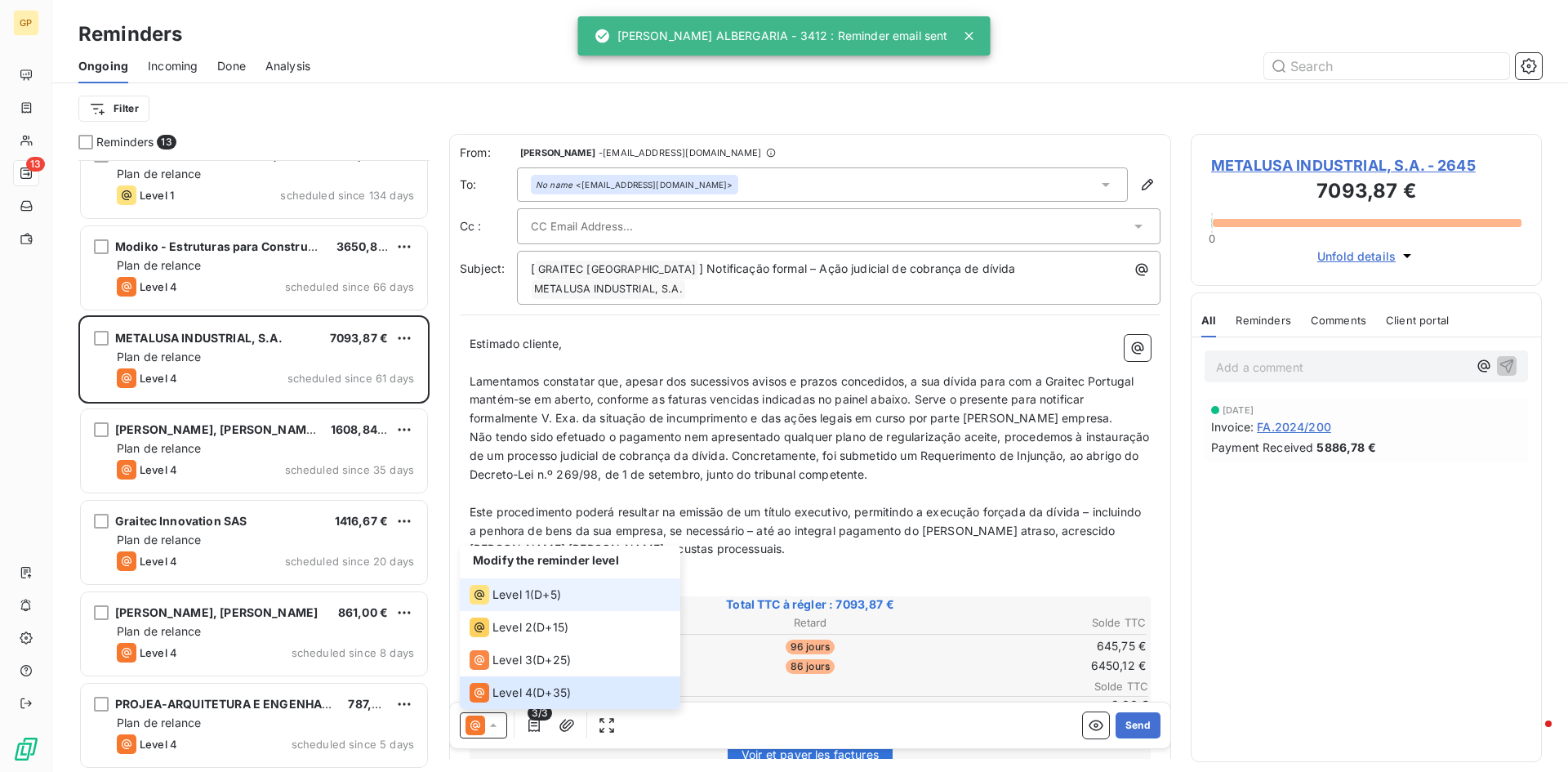
click at [525, 589] on span "Level 1" at bounding box center [511, 594] width 38 height 16
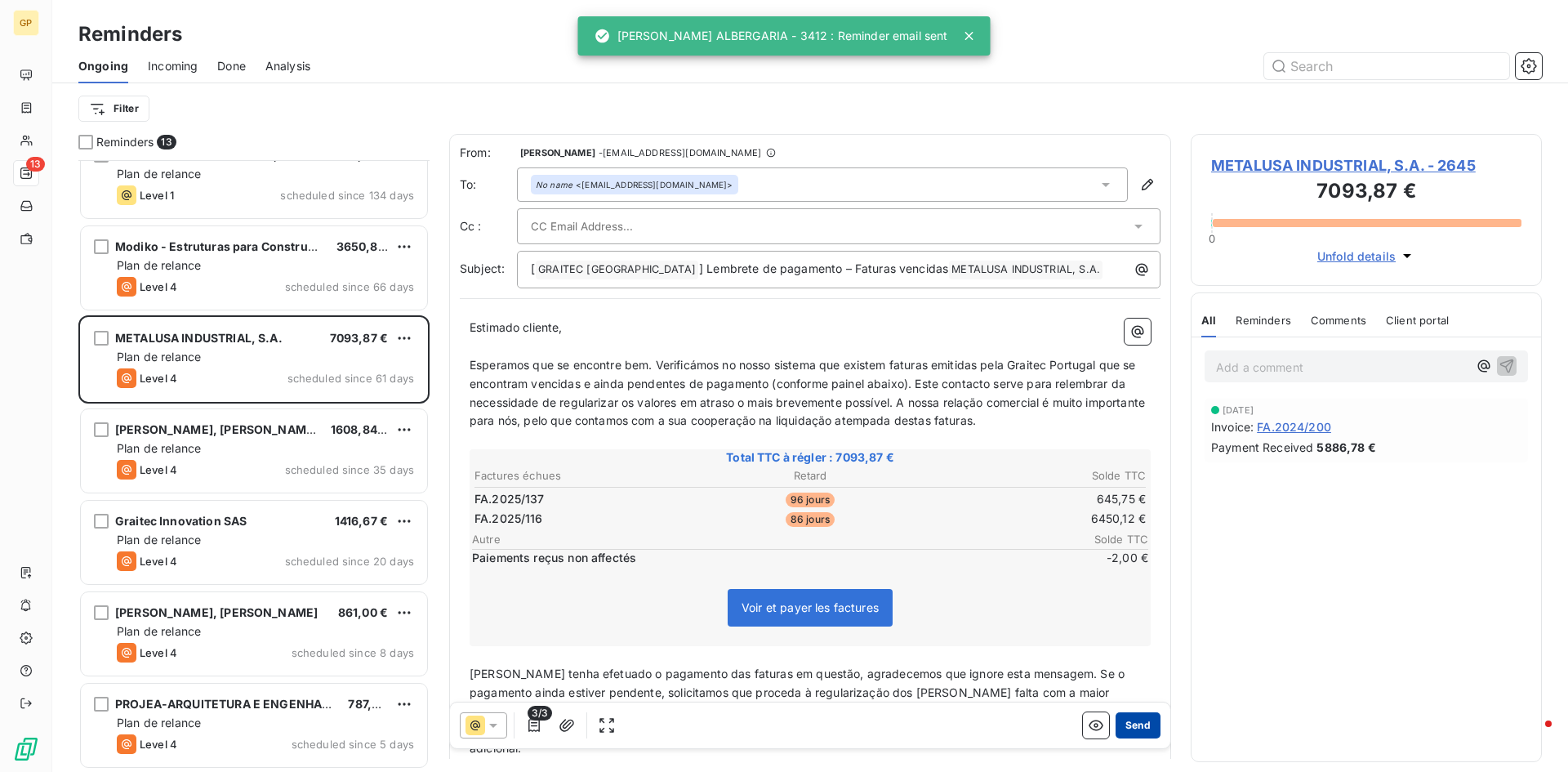
click at [1119, 723] on button "Send" at bounding box center [1138, 724] width 45 height 26
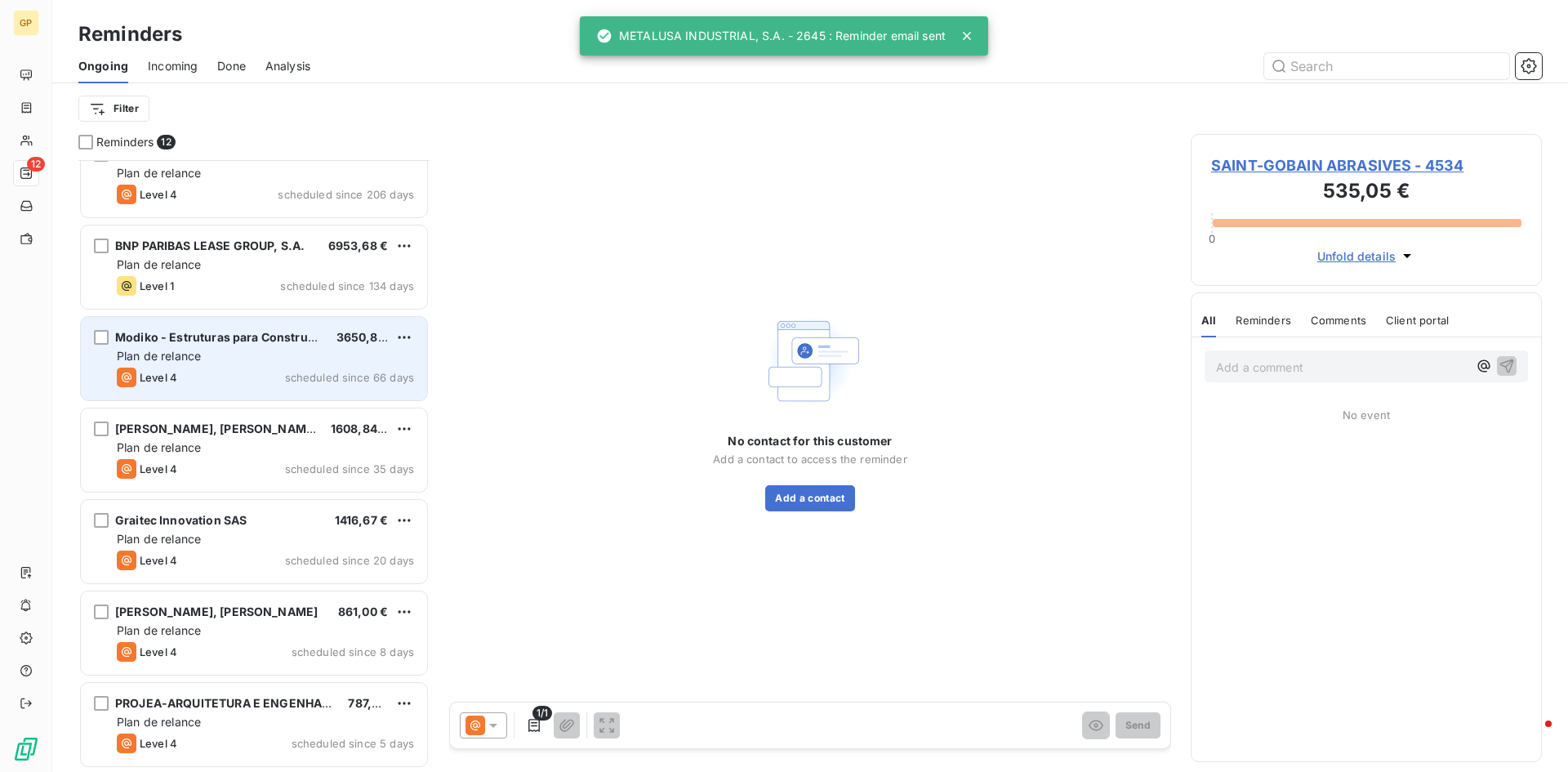
scroll to position [486, 0]
click at [239, 375] on div "Level 4 scheduled since 66 days" at bounding box center [265, 378] width 297 height 20
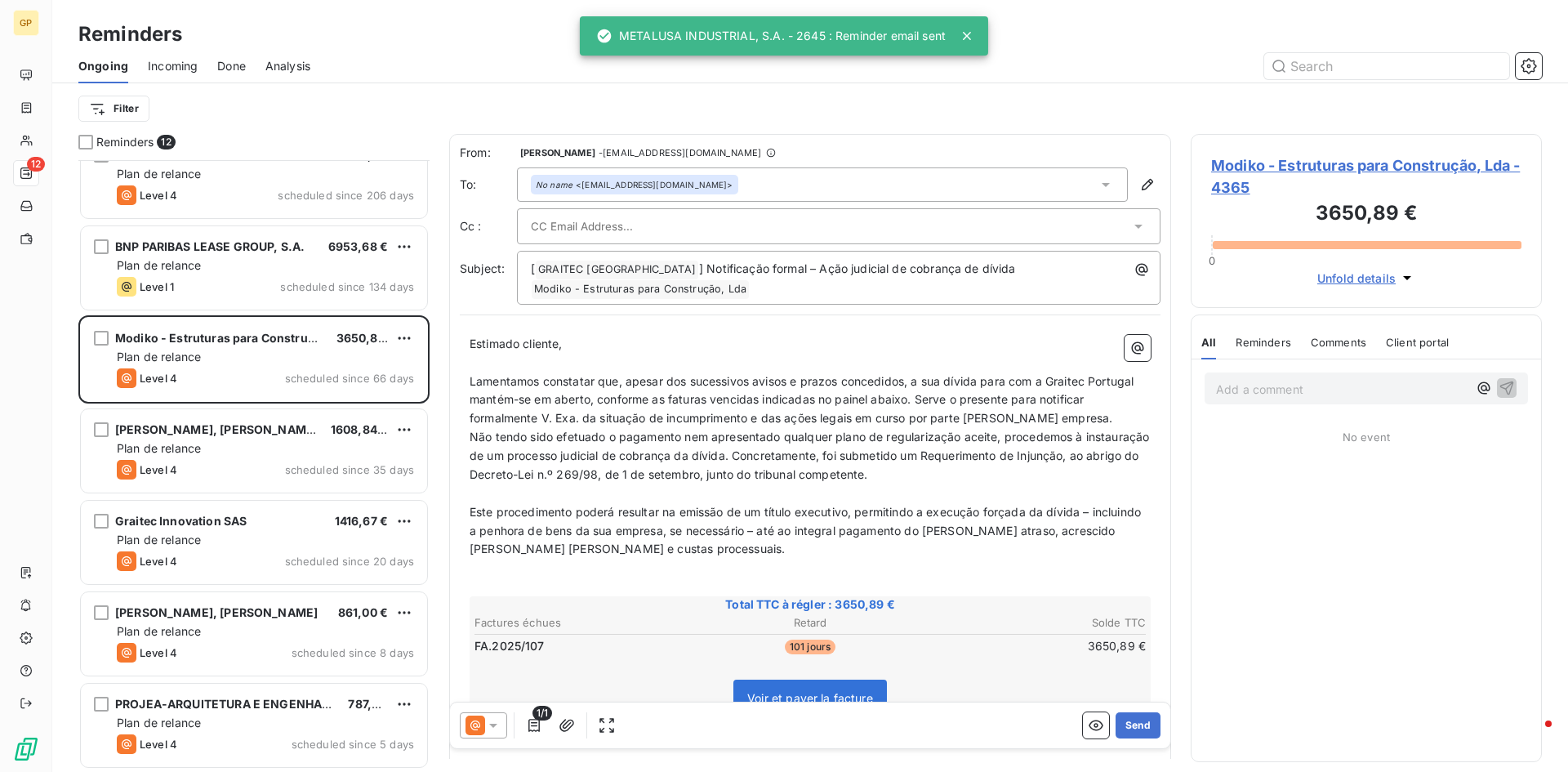
click at [503, 714] on div at bounding box center [484, 724] width 48 height 26
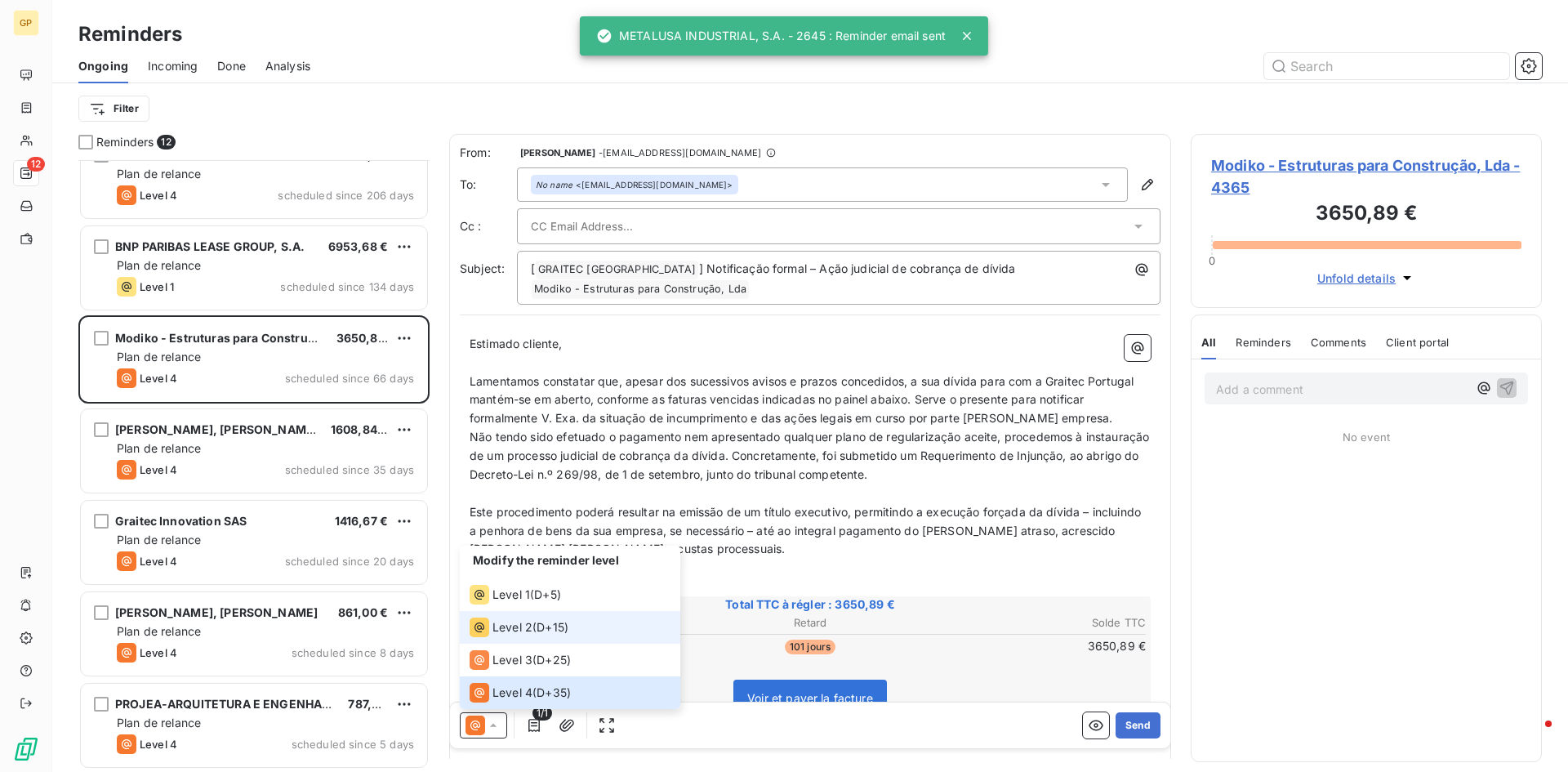
click at [525, 612] on li "Level 2 ( D+15 )" at bounding box center [570, 627] width 220 height 32
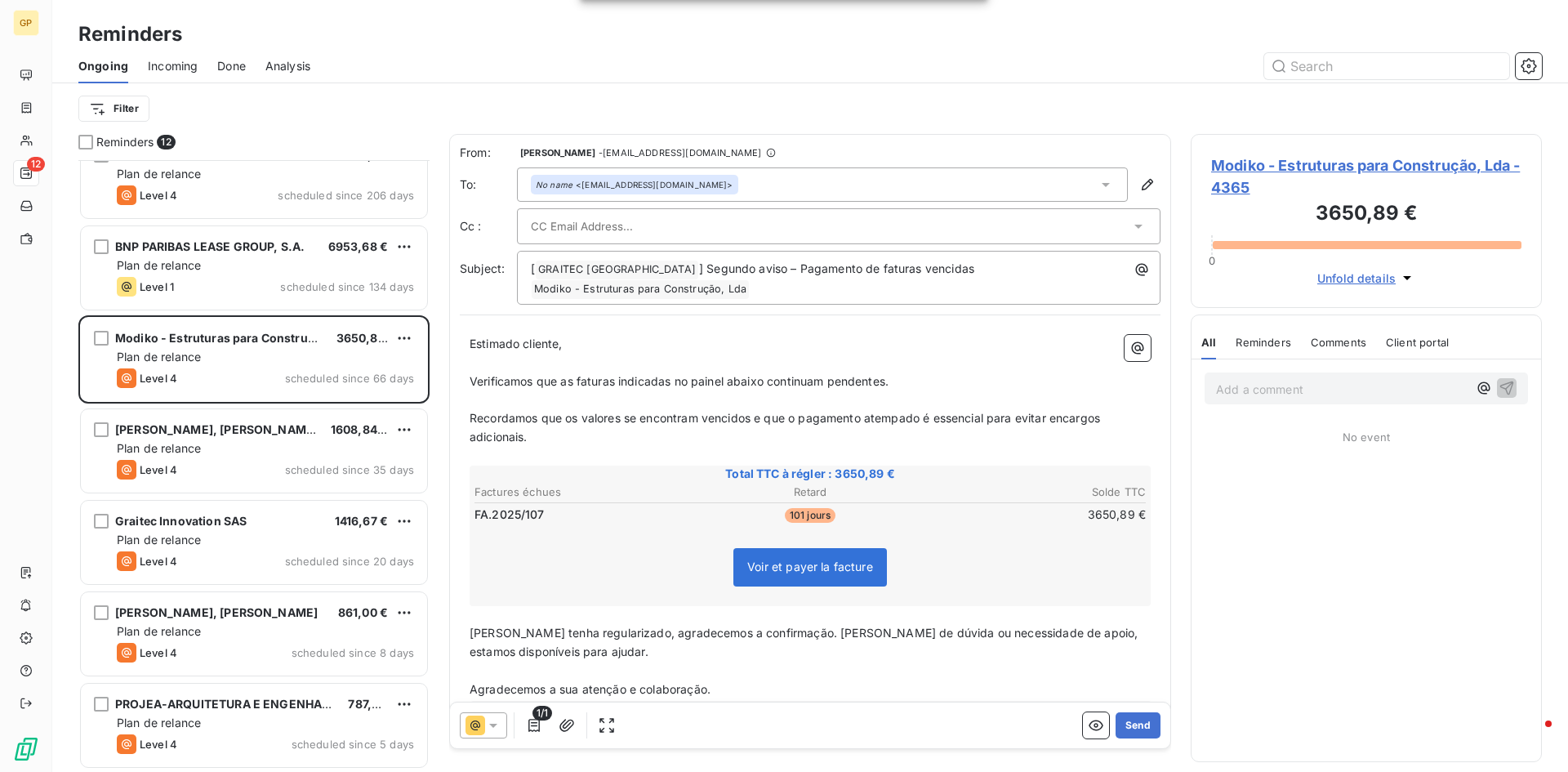
click at [487, 737] on div at bounding box center [484, 724] width 48 height 26
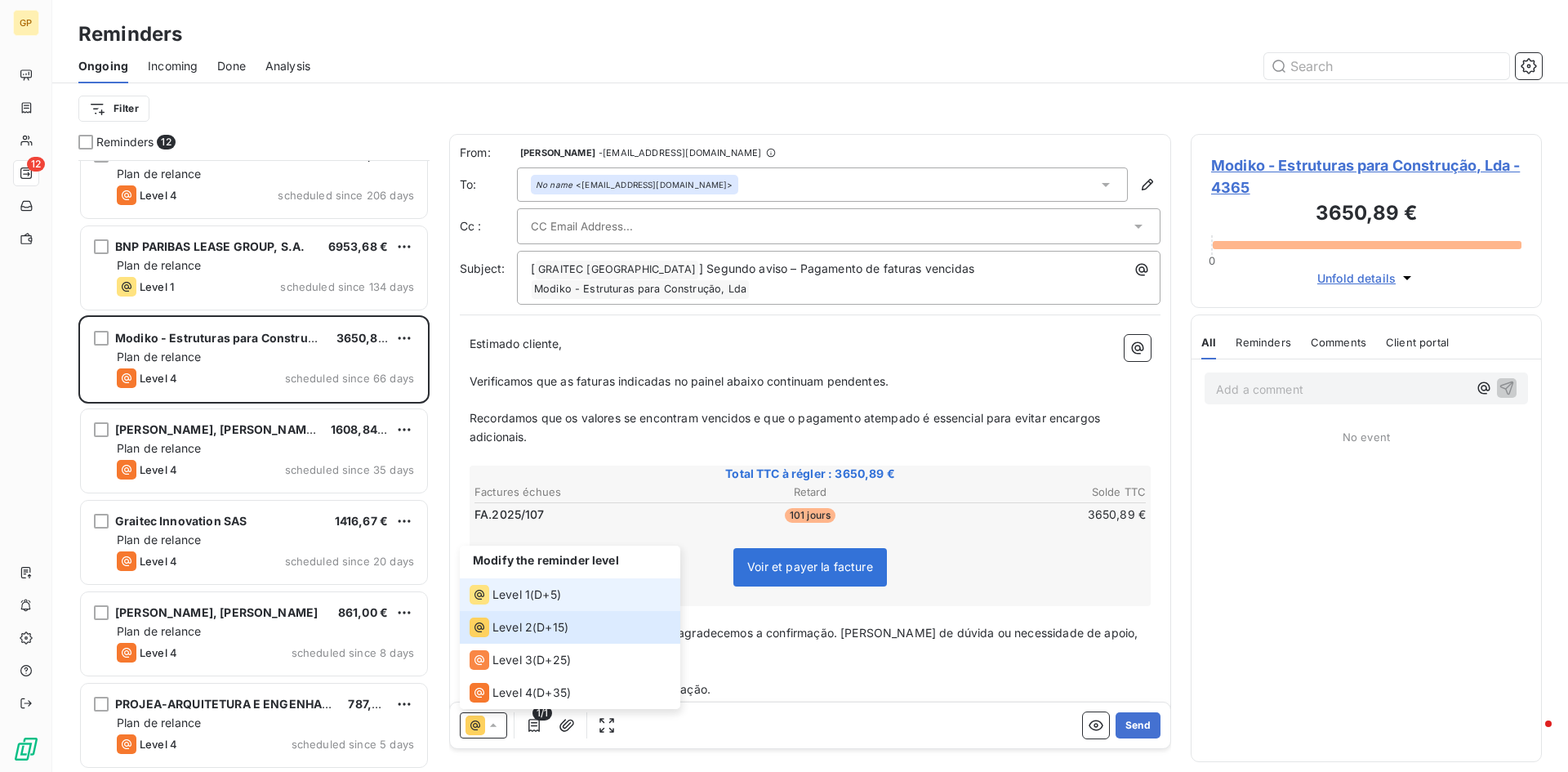
click at [526, 591] on span "Level 1" at bounding box center [511, 594] width 38 height 16
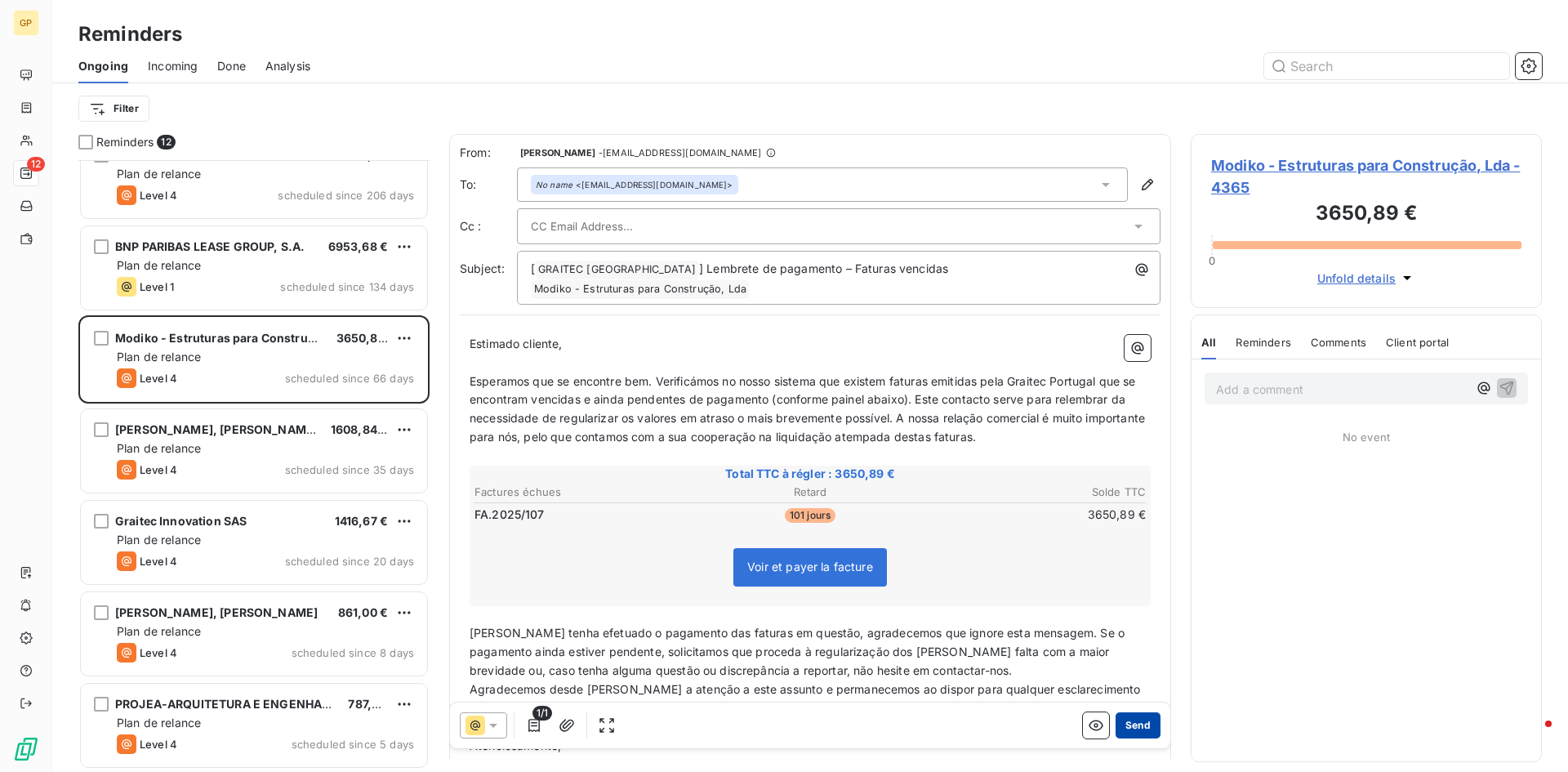
click at [1144, 728] on button "Send" at bounding box center [1138, 724] width 45 height 26
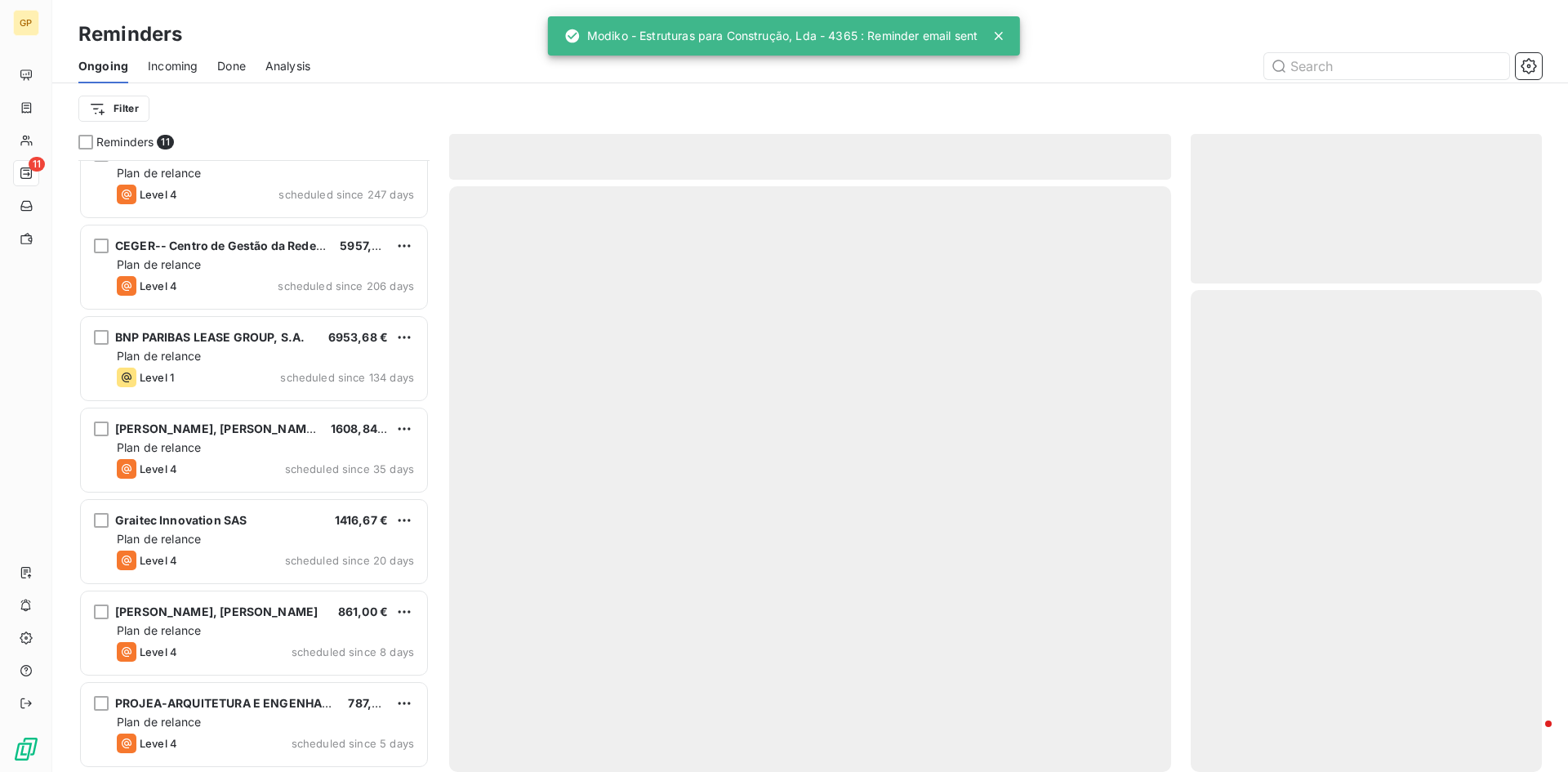
scroll to position [395, 0]
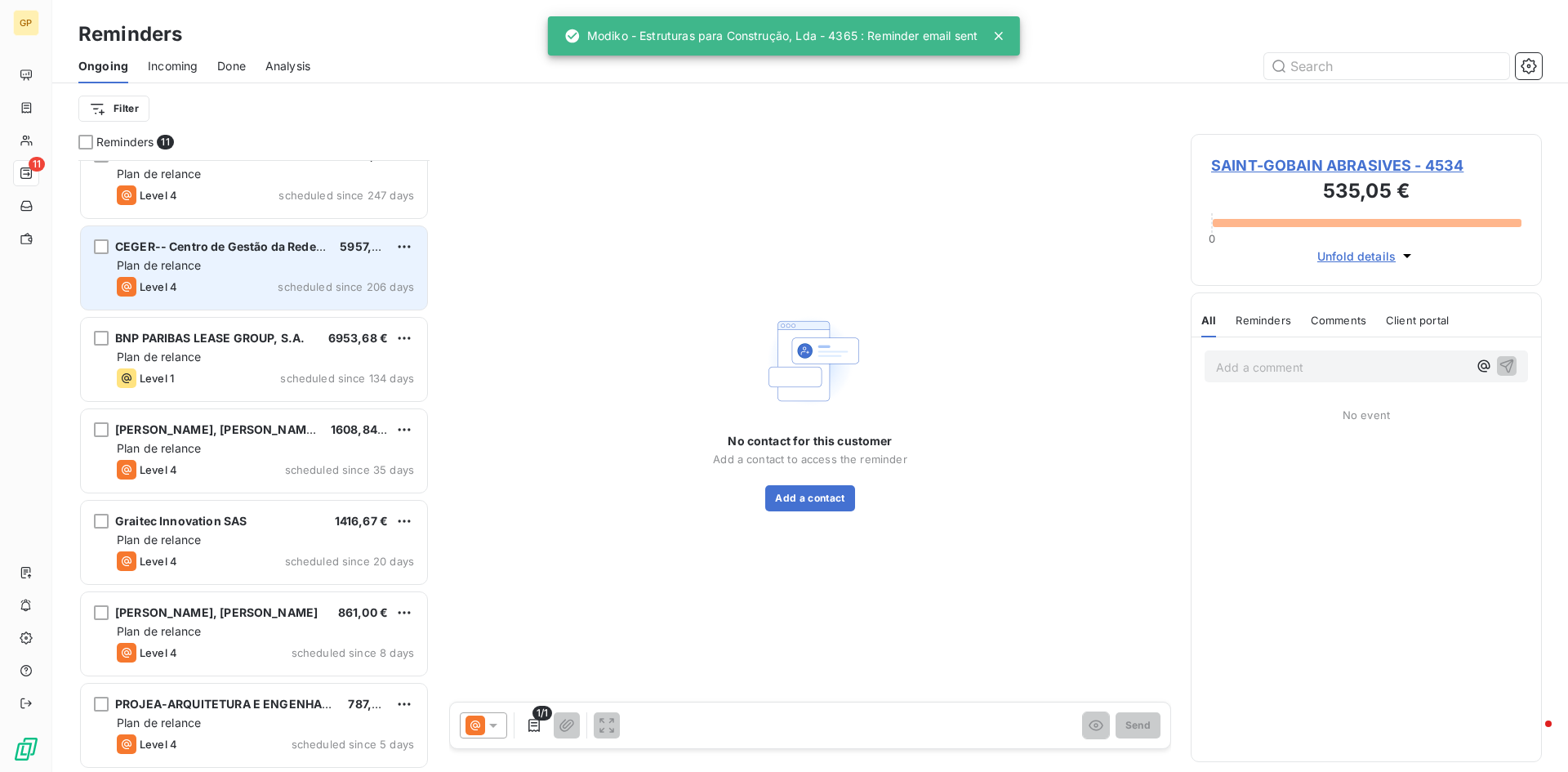
click at [296, 296] on div "Level 4 scheduled since 206 days" at bounding box center [265, 286] width 297 height 20
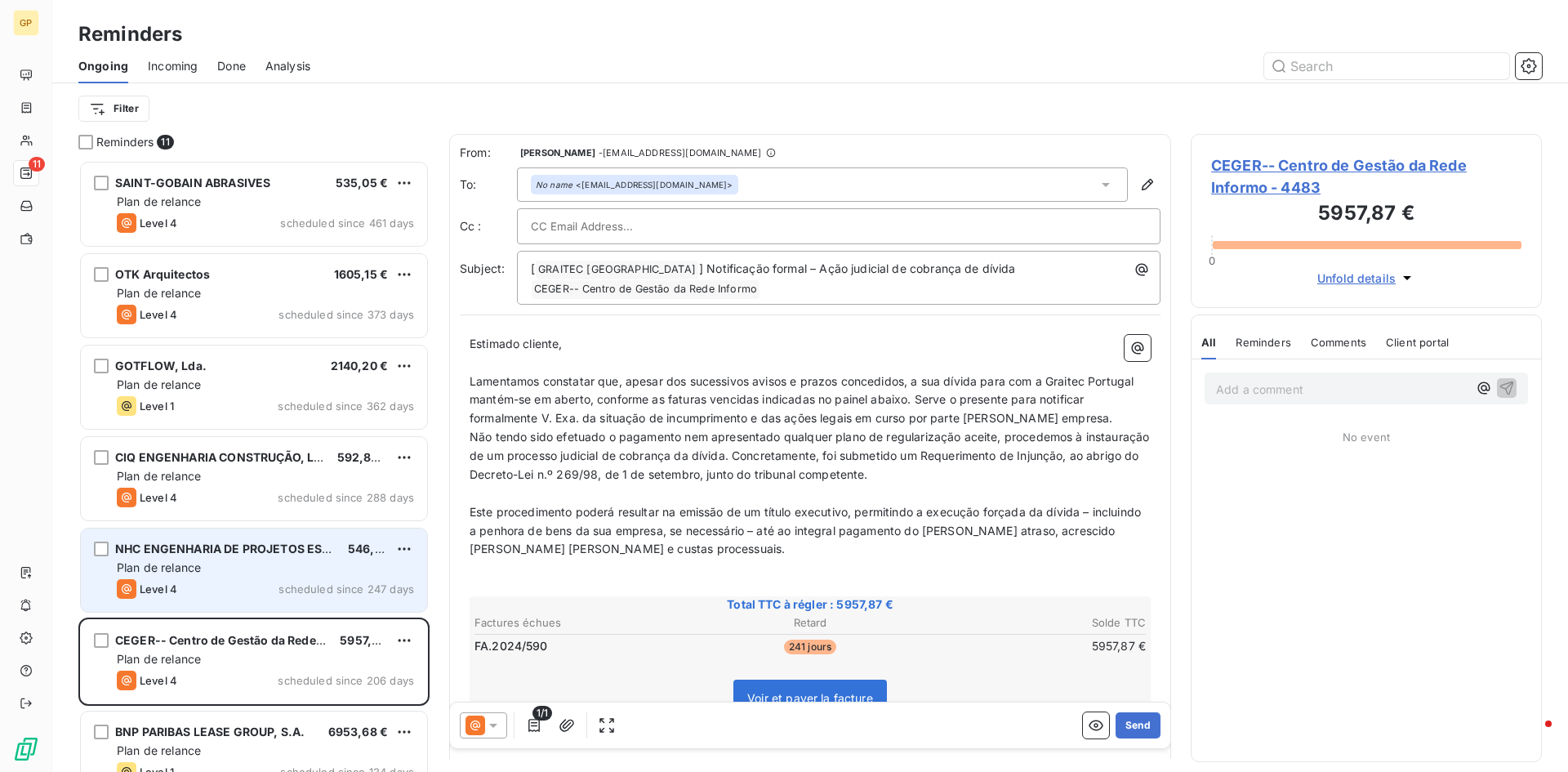
click at [232, 573] on div "Plan de relance" at bounding box center [265, 568] width 297 height 16
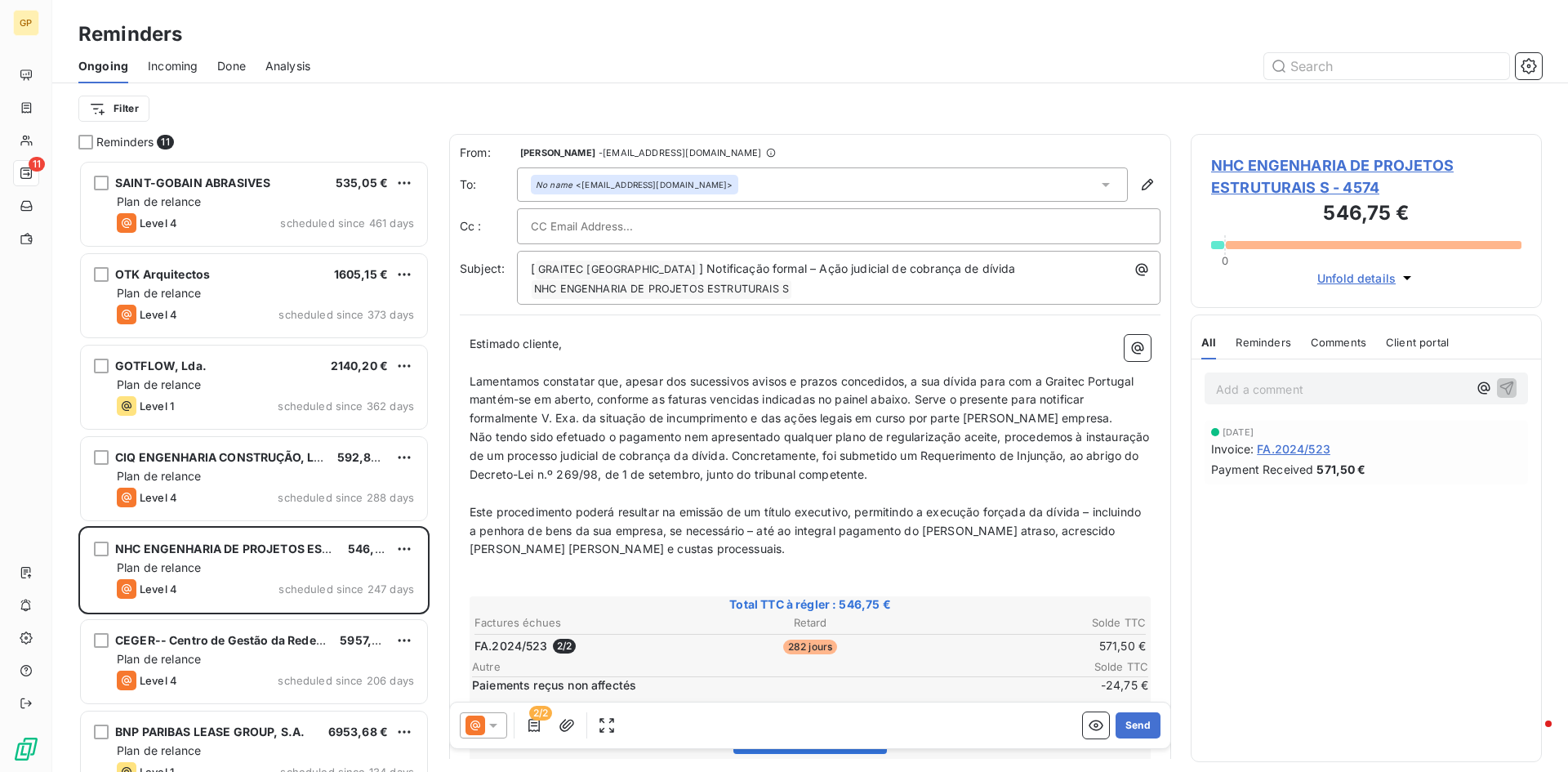
click at [497, 723] on icon at bounding box center [492, 724] width 16 height 16
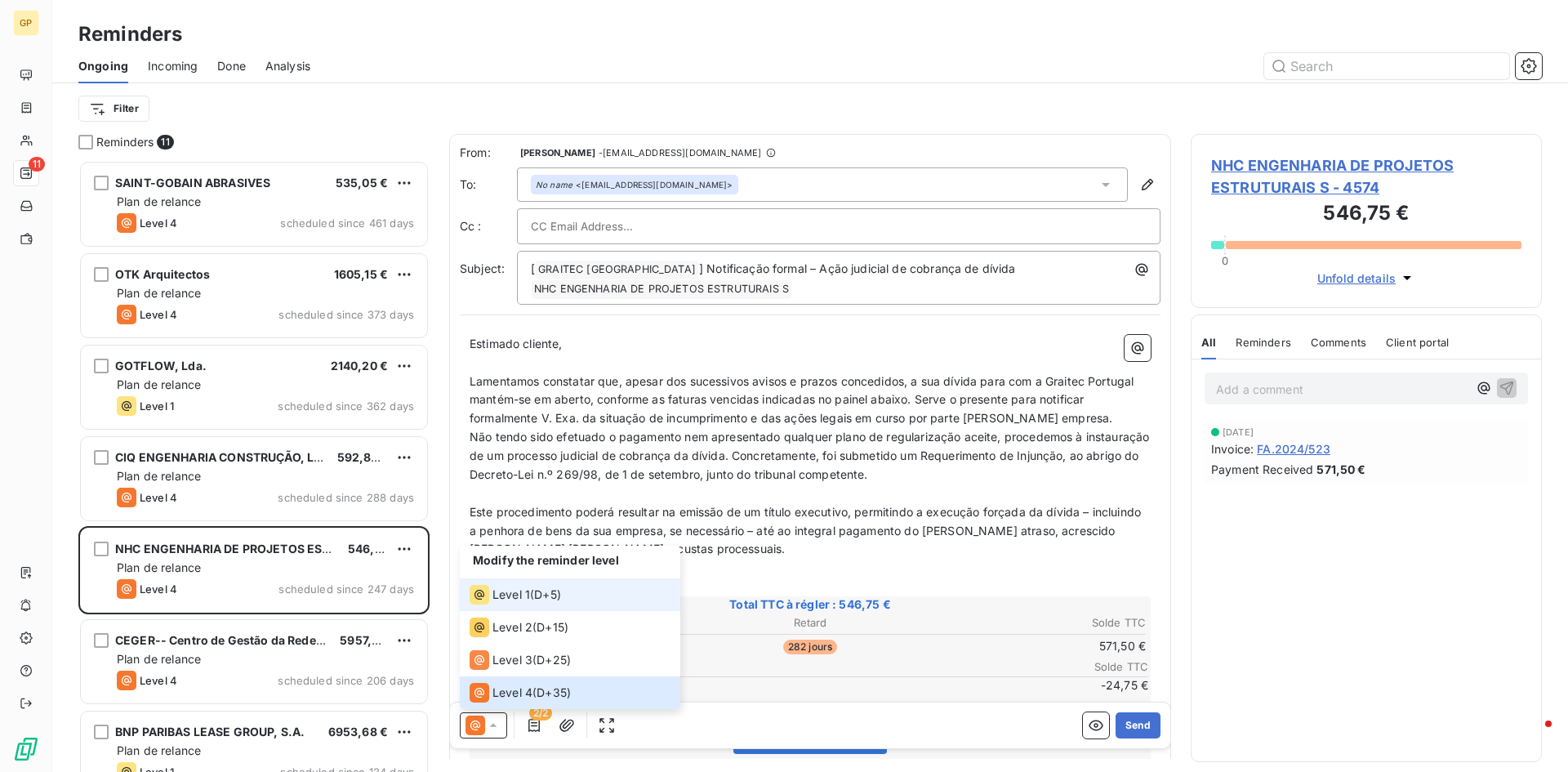
click at [545, 605] on li "Level 1 ( D+5 )" at bounding box center [570, 594] width 220 height 32
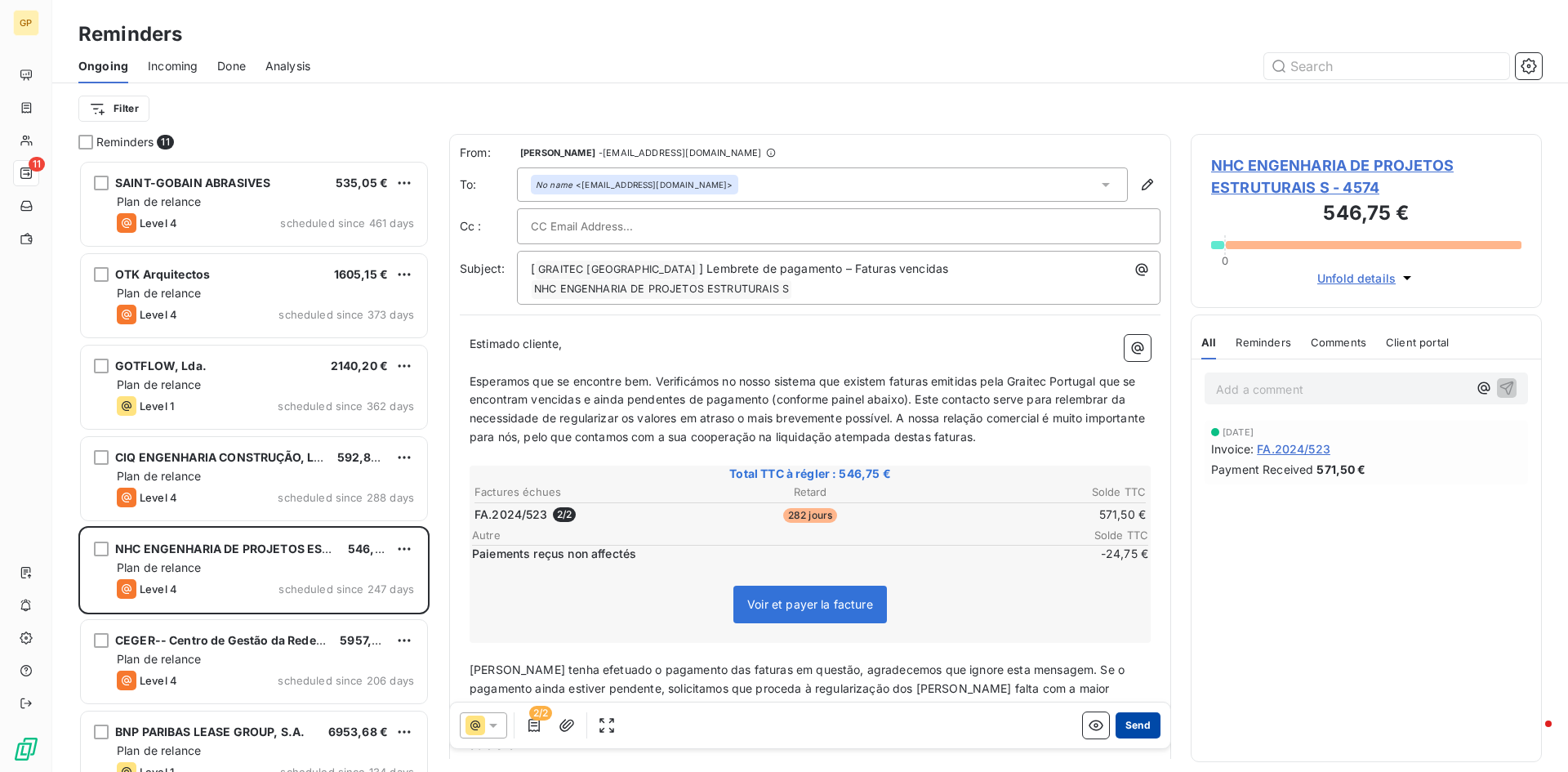
click at [1118, 727] on button "Send" at bounding box center [1138, 724] width 45 height 26
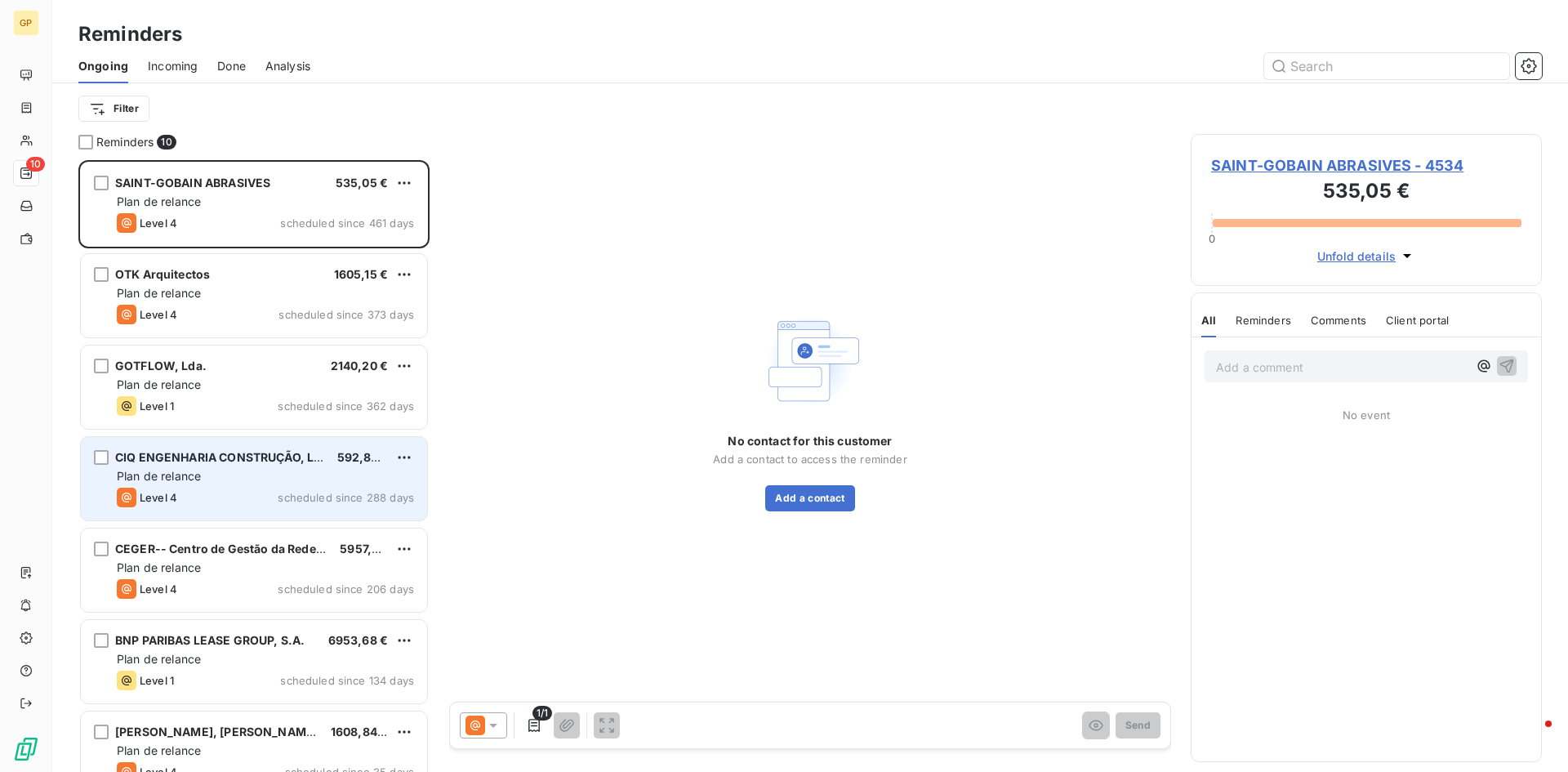
click at [223, 493] on div "Level 4 scheduled since 288 days" at bounding box center [265, 497] width 297 height 20
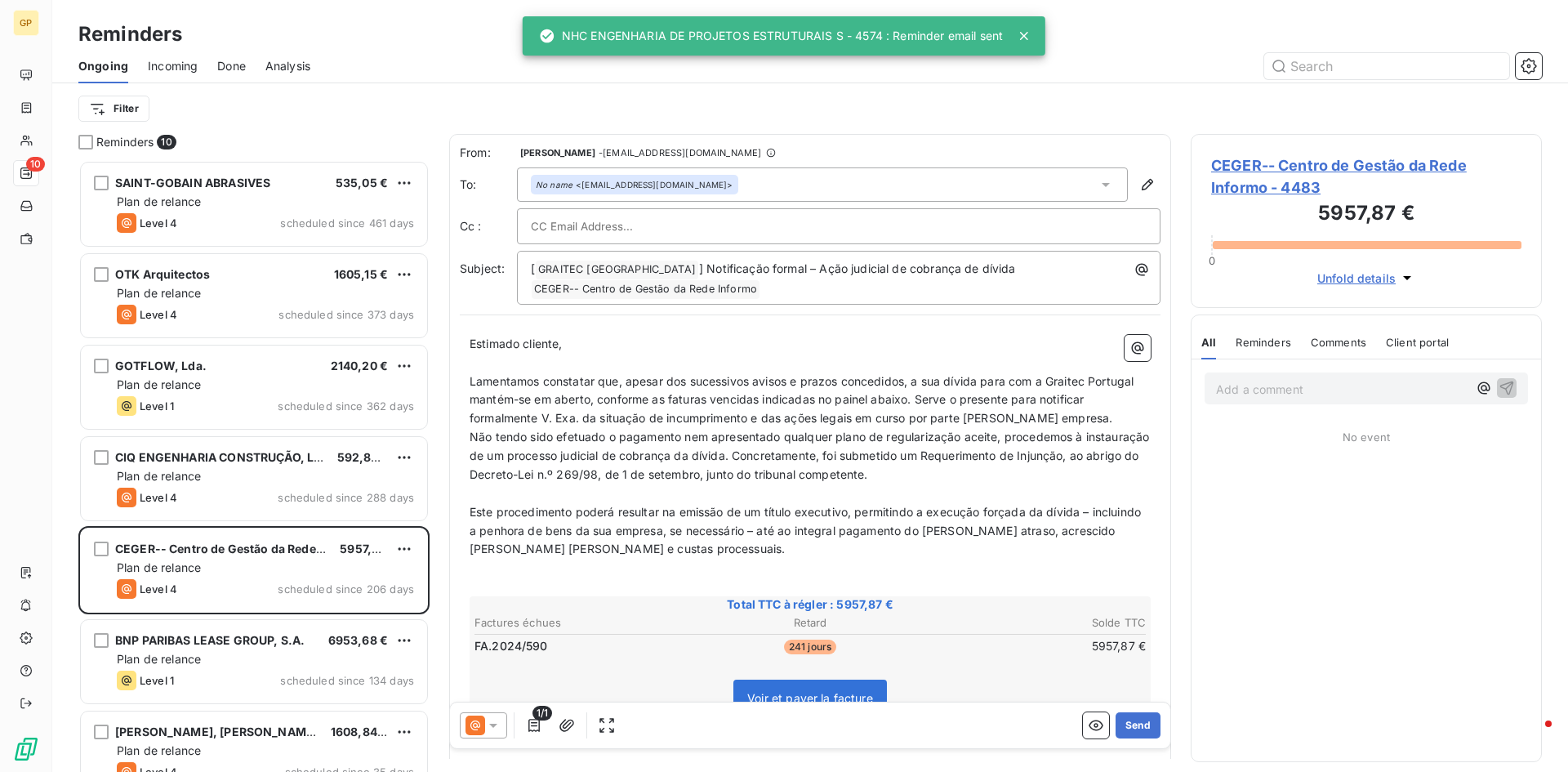
click at [485, 725] on div at bounding box center [484, 724] width 48 height 26
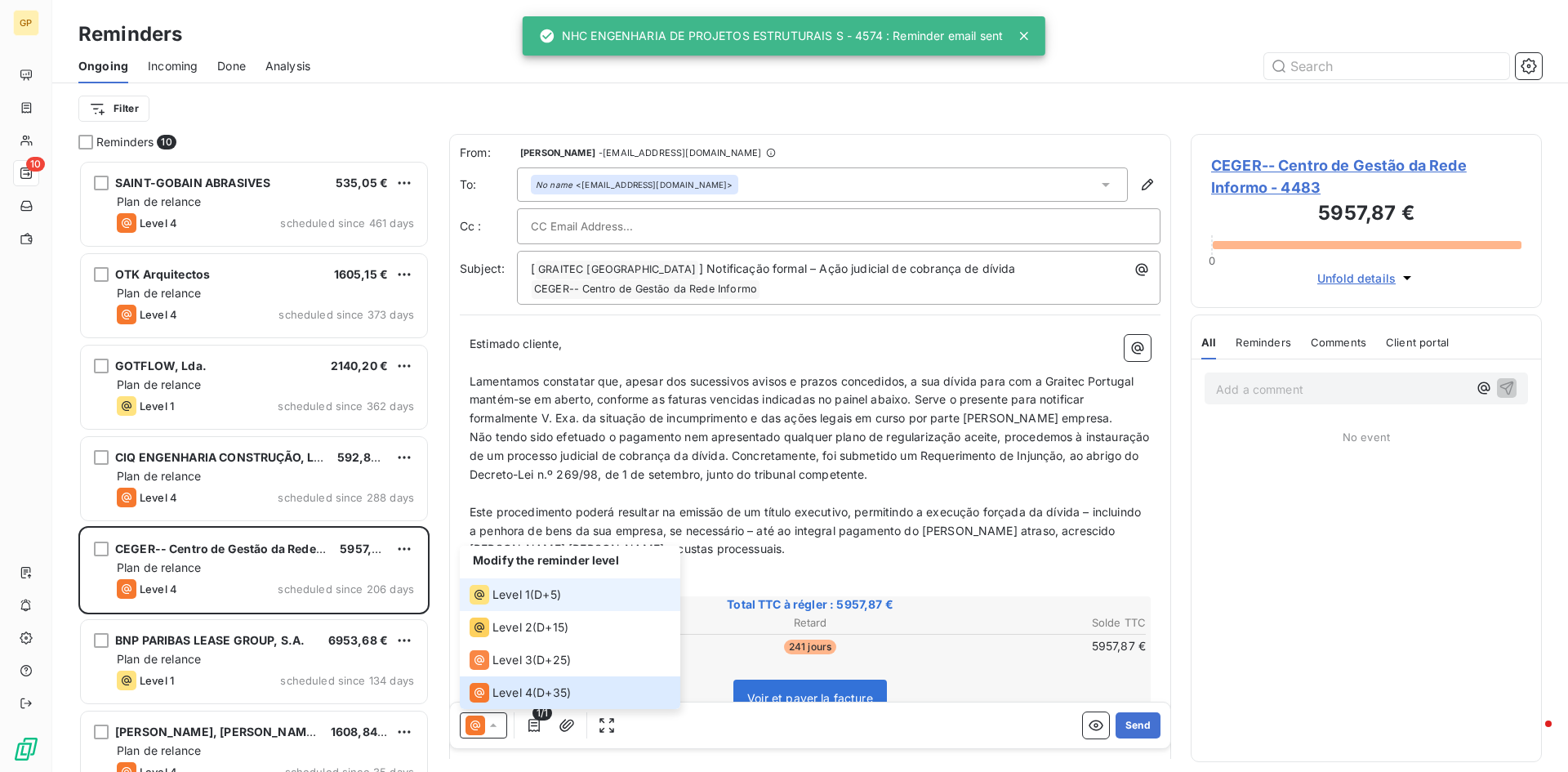
click at [502, 585] on div "Level 1" at bounding box center [500, 594] width 61 height 20
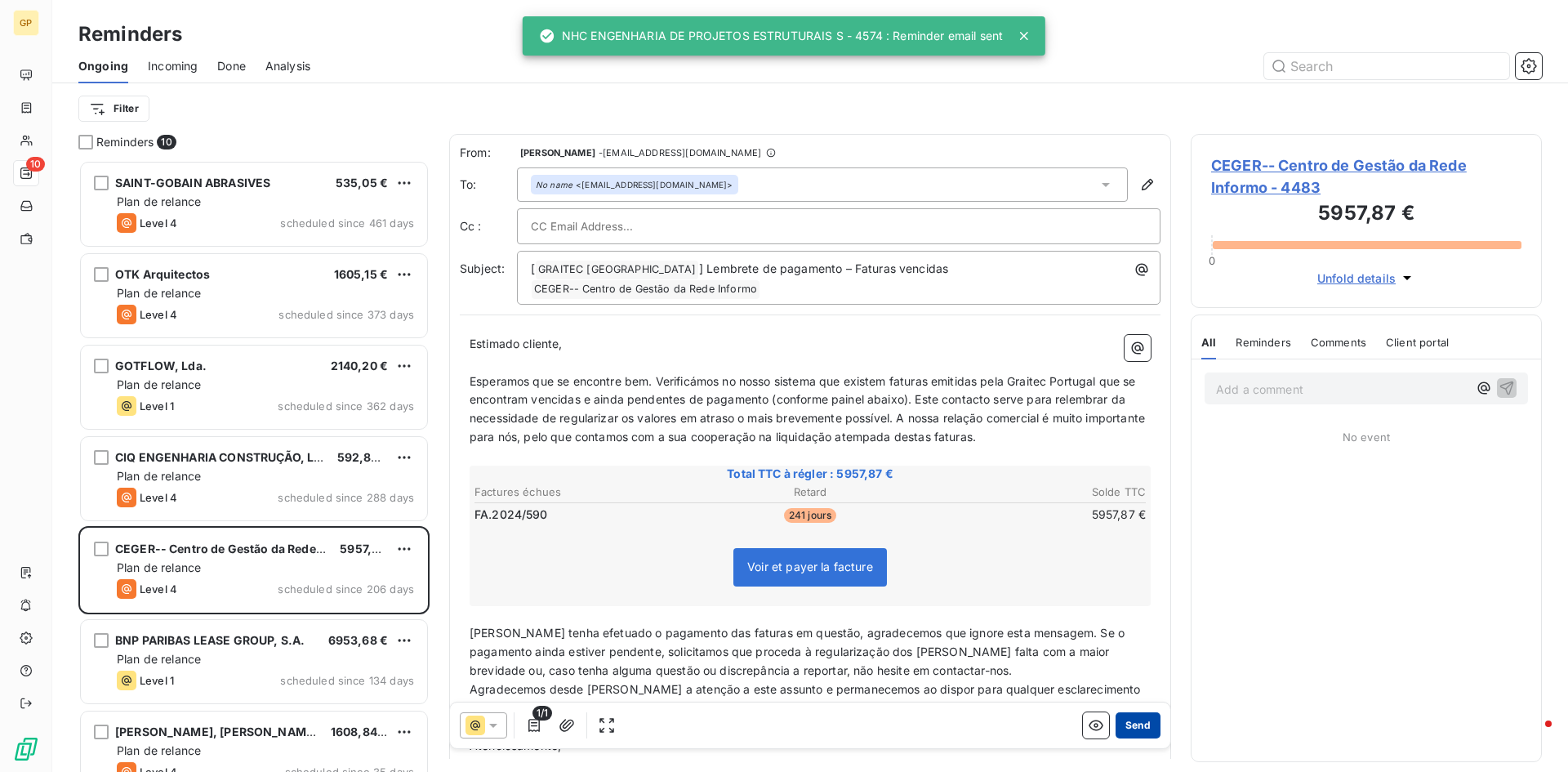
click at [1139, 720] on button "Send" at bounding box center [1138, 724] width 45 height 26
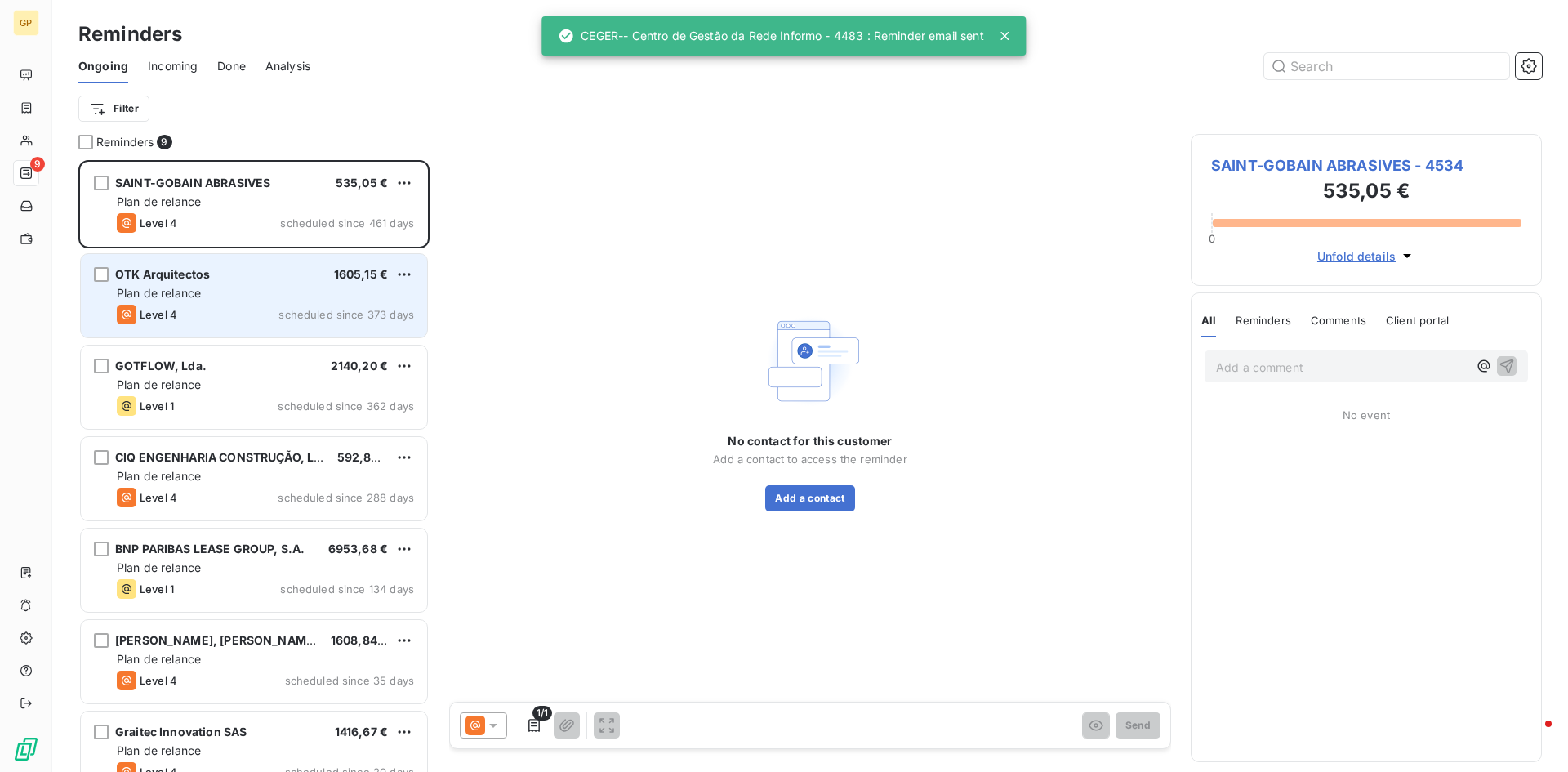
click at [220, 299] on div "Plan de relance" at bounding box center [265, 293] width 297 height 16
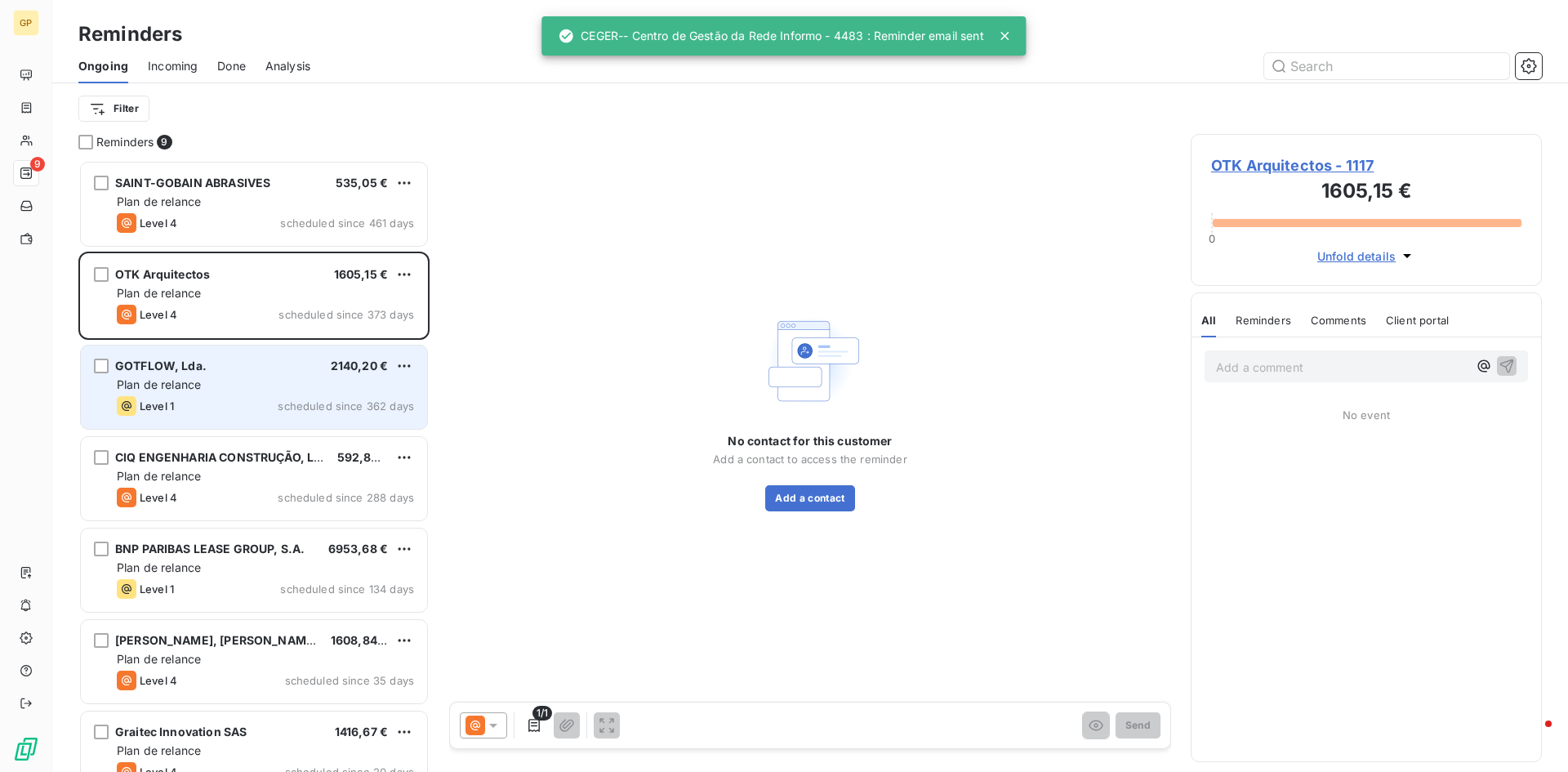
click at [262, 420] on div "GOTFLOW, Lda. 2140,20 € Plan de relance Level 1 scheduled since 362 days" at bounding box center [254, 387] width 346 height 84
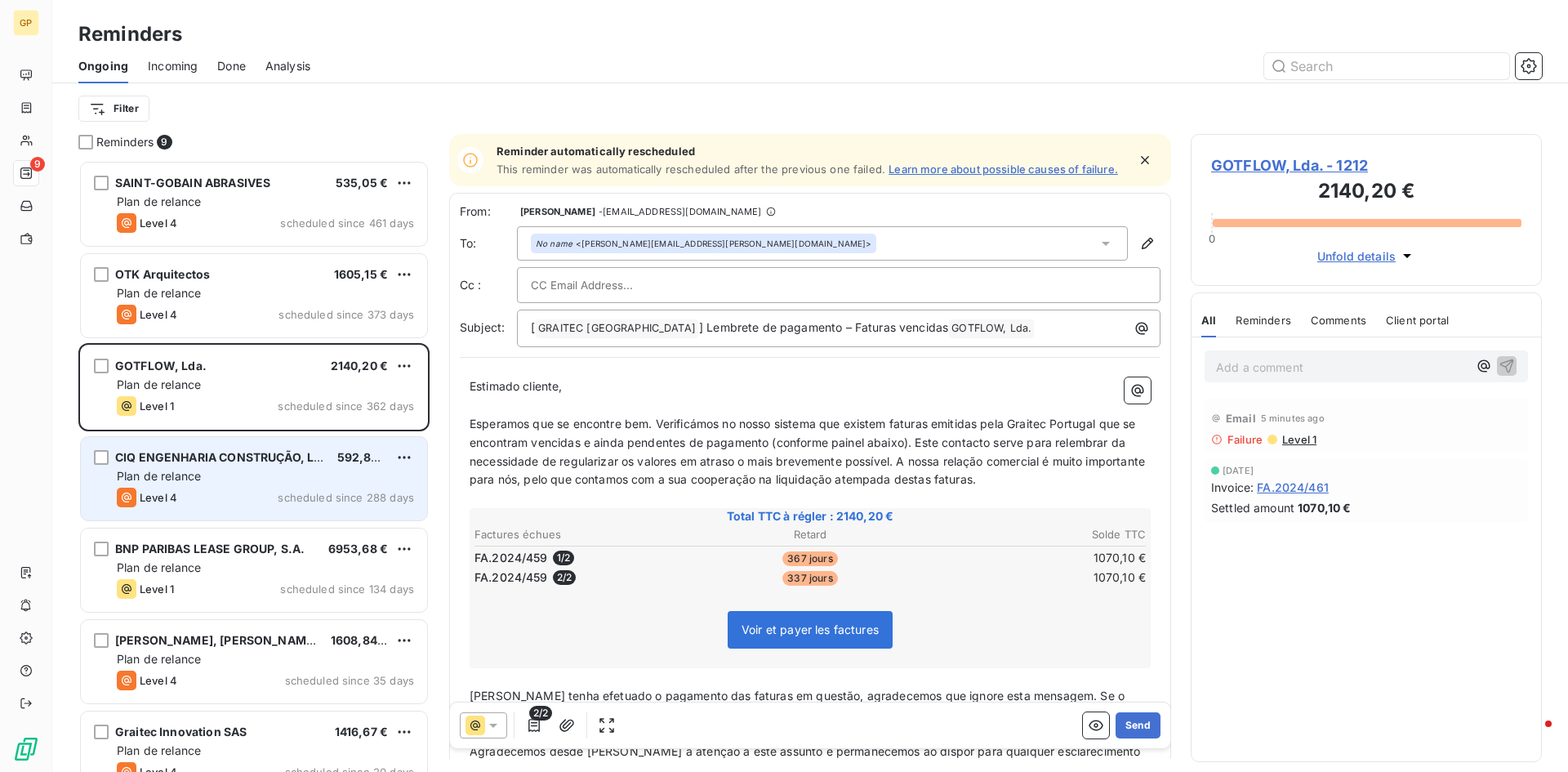
click at [237, 455] on span "CIQ ENGENHARIA CONSTRUÇÃO, LDA" at bounding box center [222, 456] width 215 height 14
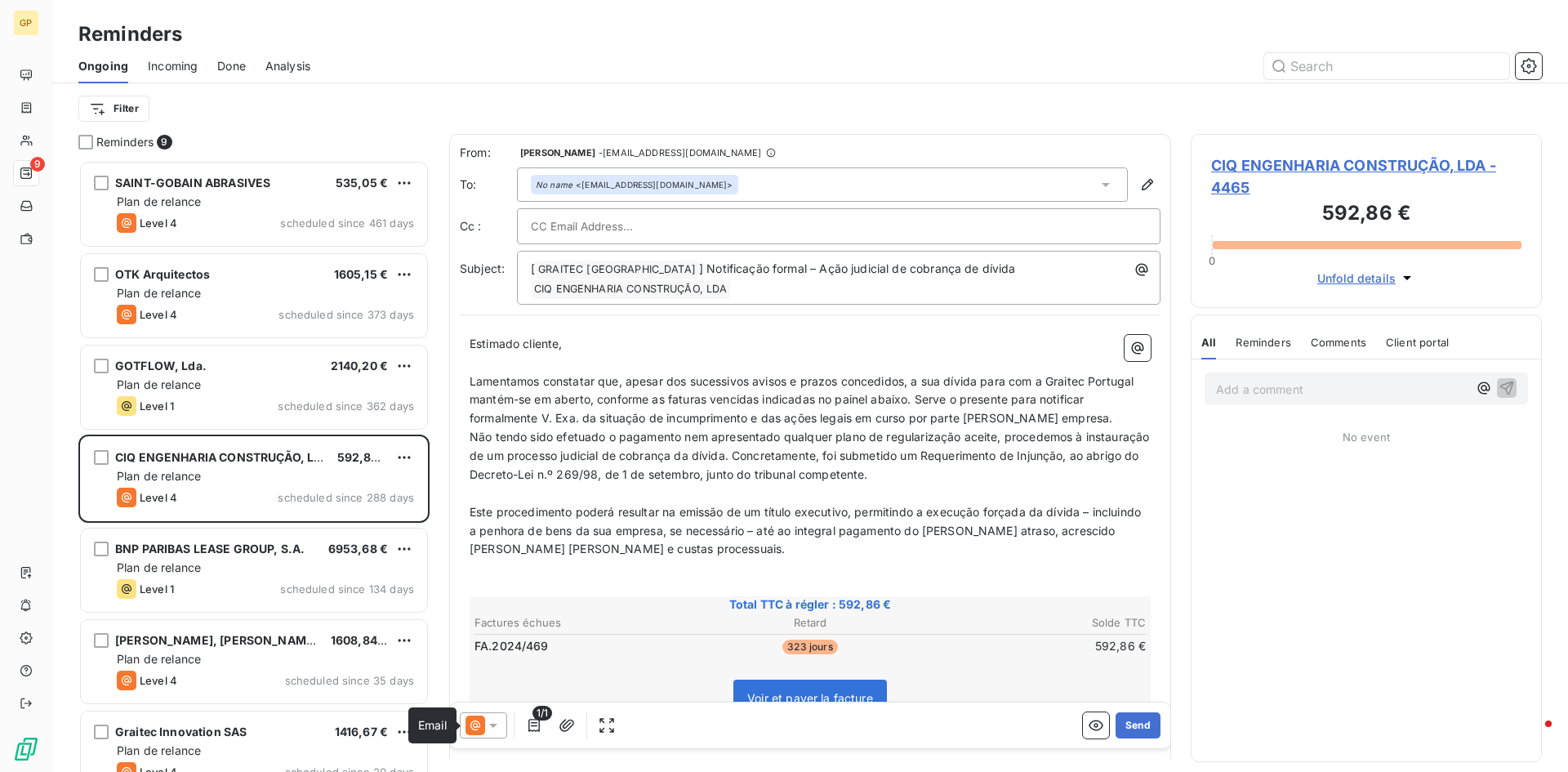
click at [479, 719] on icon at bounding box center [475, 725] width 20 height 20
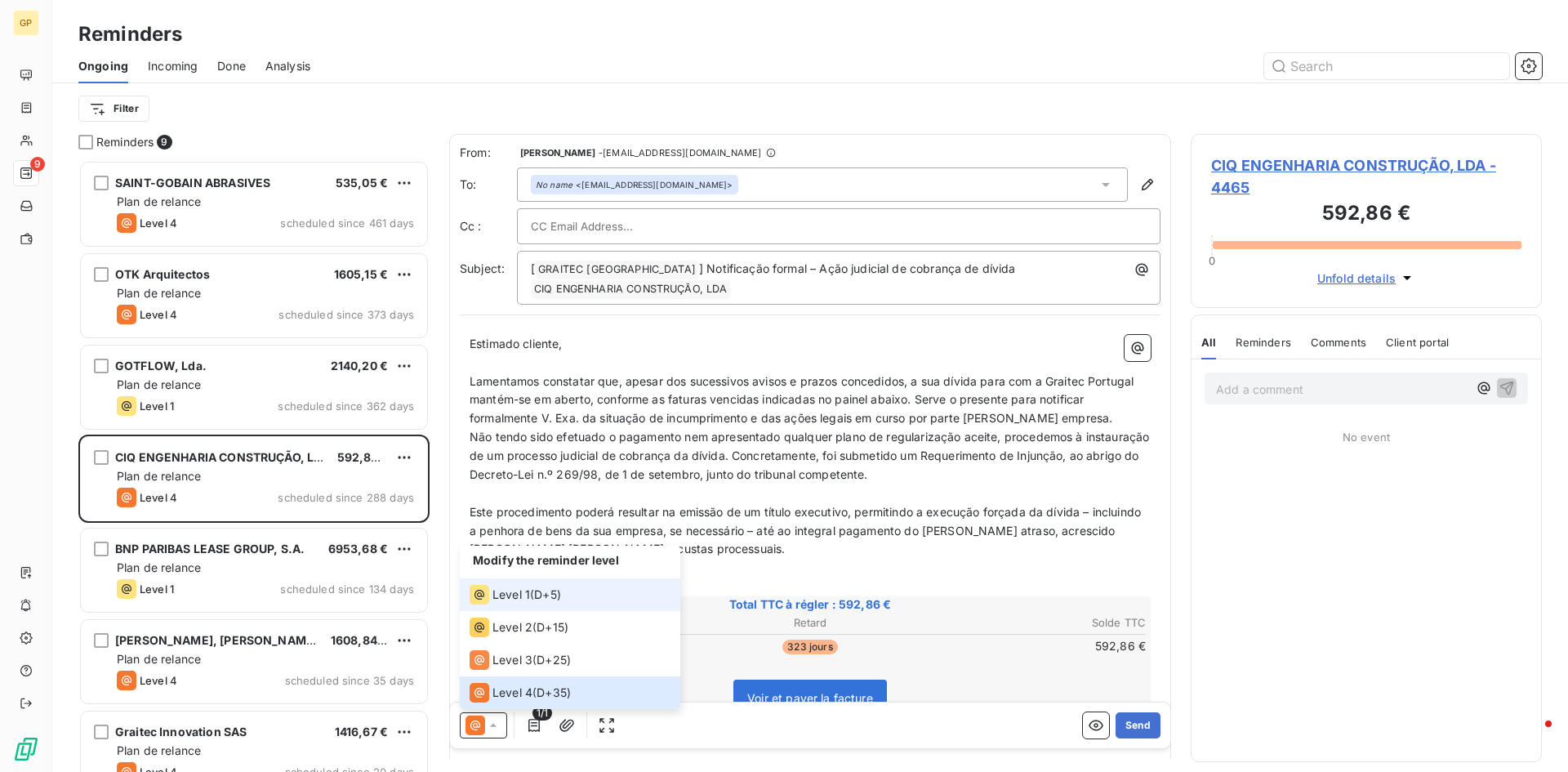
click at [532, 595] on div "Level 1 ( D+5 )" at bounding box center [515, 594] width 91 height 20
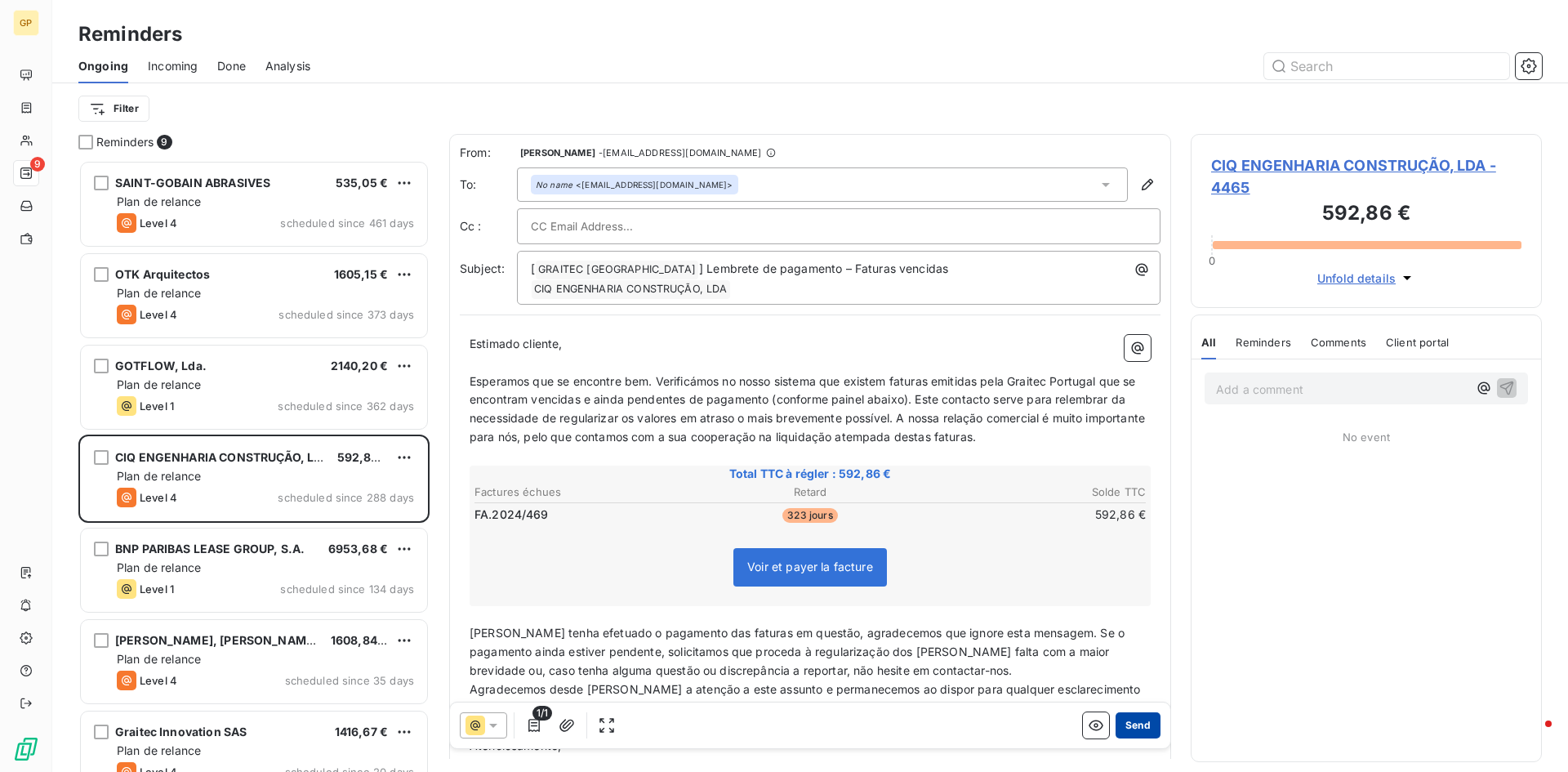
click at [1129, 719] on button "Send" at bounding box center [1138, 724] width 45 height 26
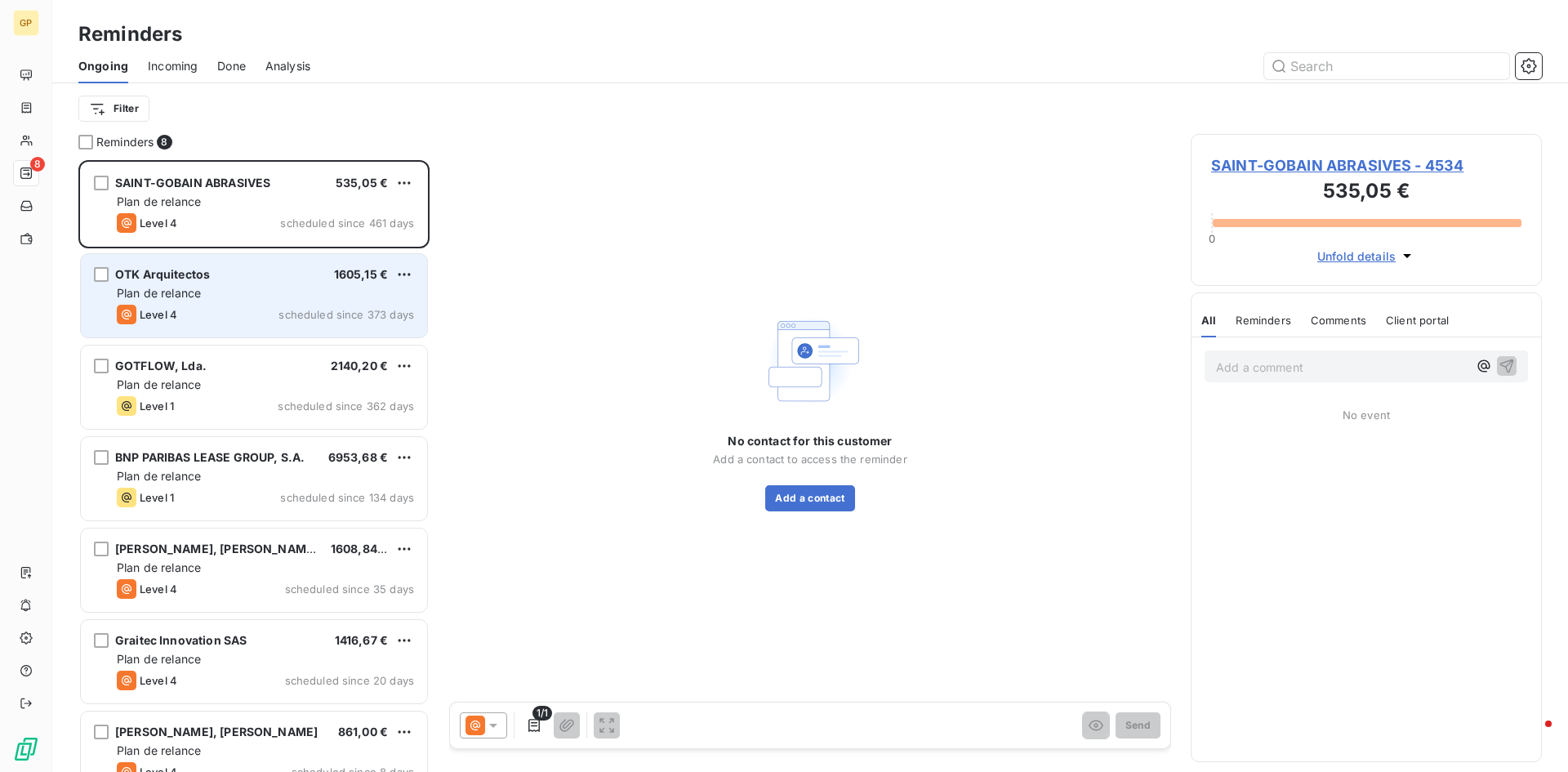
click at [239, 279] on div "OTK Arquitectos 1605,15 €" at bounding box center [265, 274] width 297 height 14
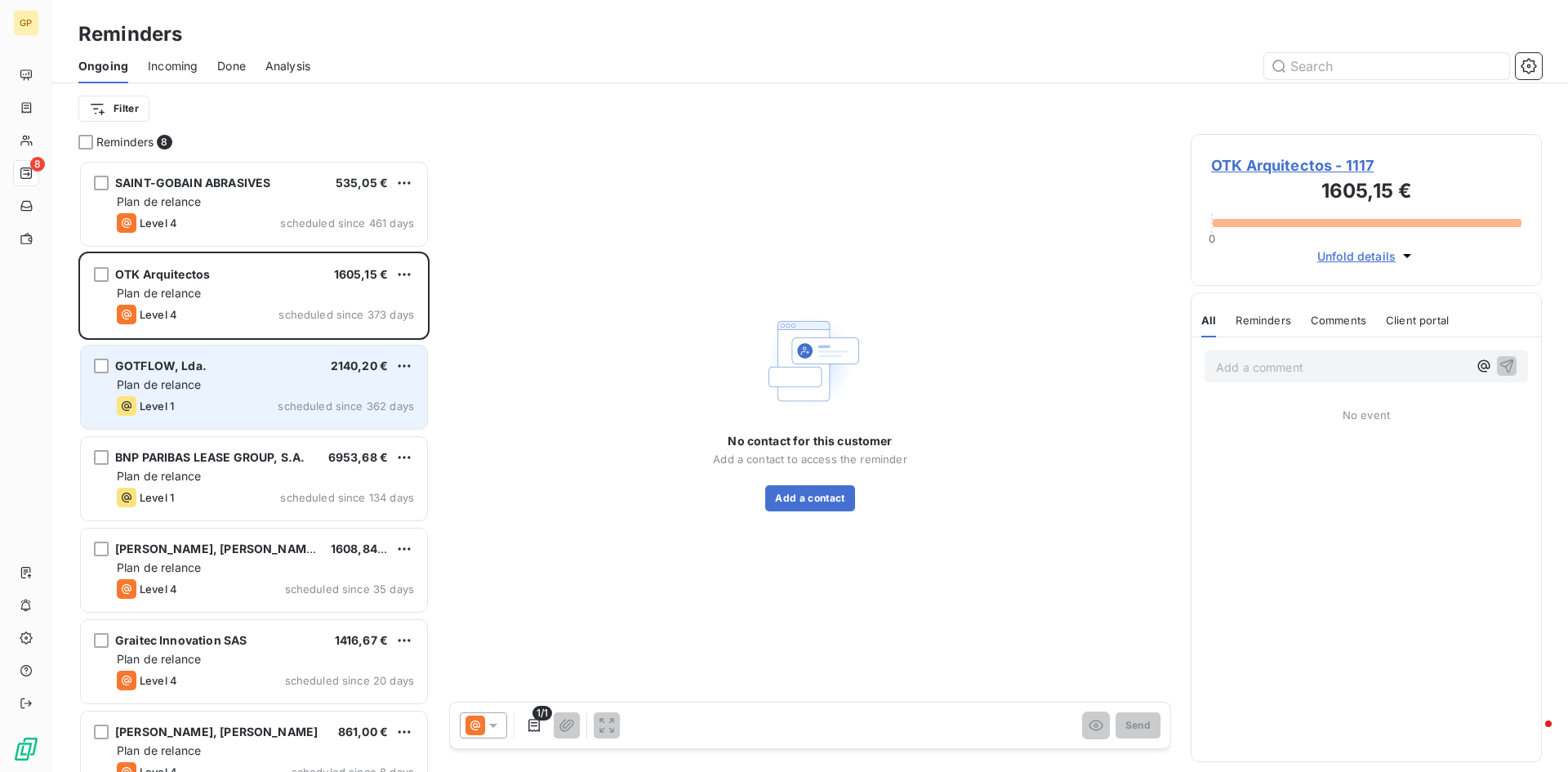
click at [247, 383] on div "Plan de relance" at bounding box center [265, 384] width 297 height 16
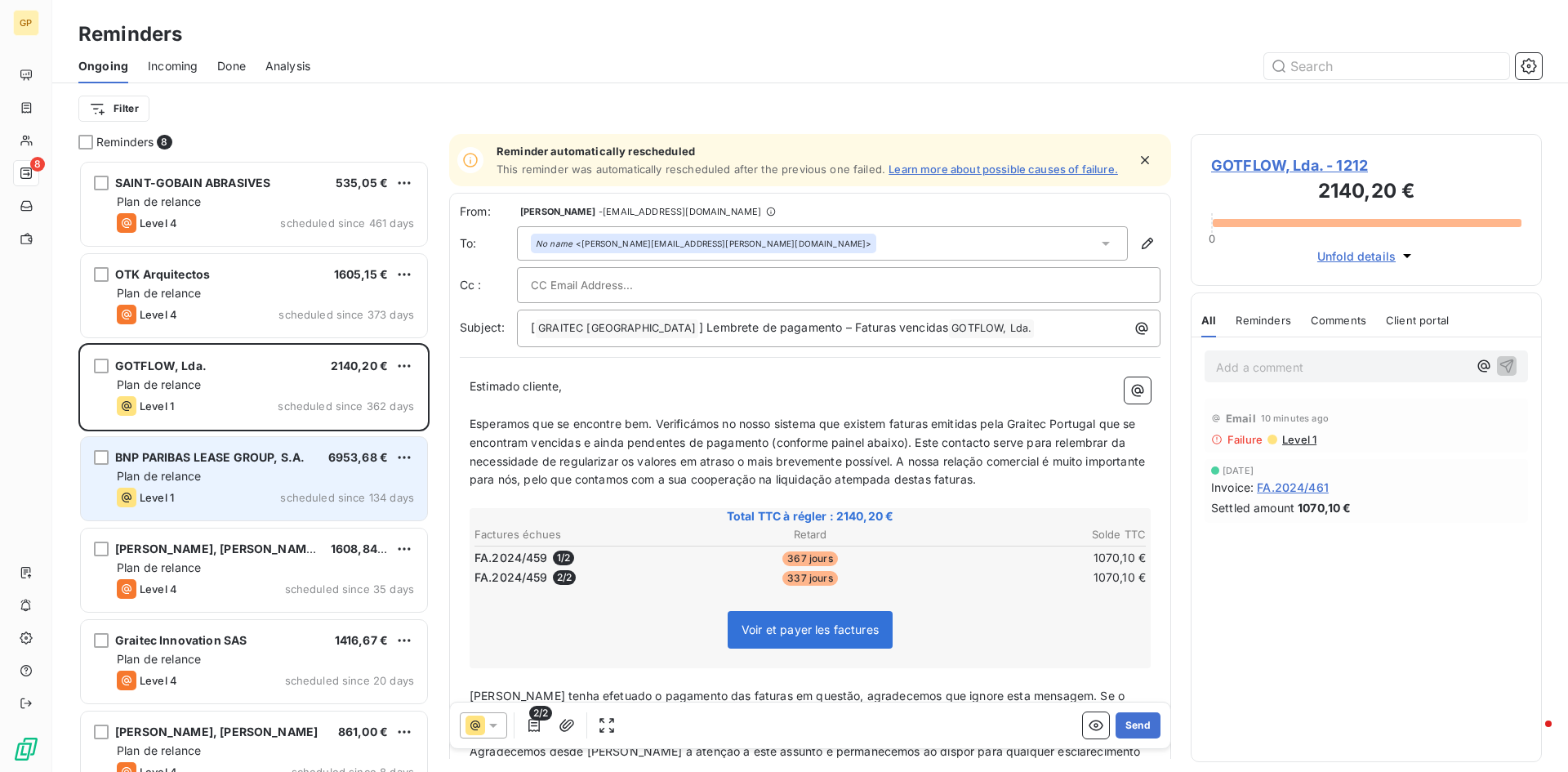
click at [215, 490] on div "Level 1 scheduled since 134 days" at bounding box center [265, 497] width 297 height 20
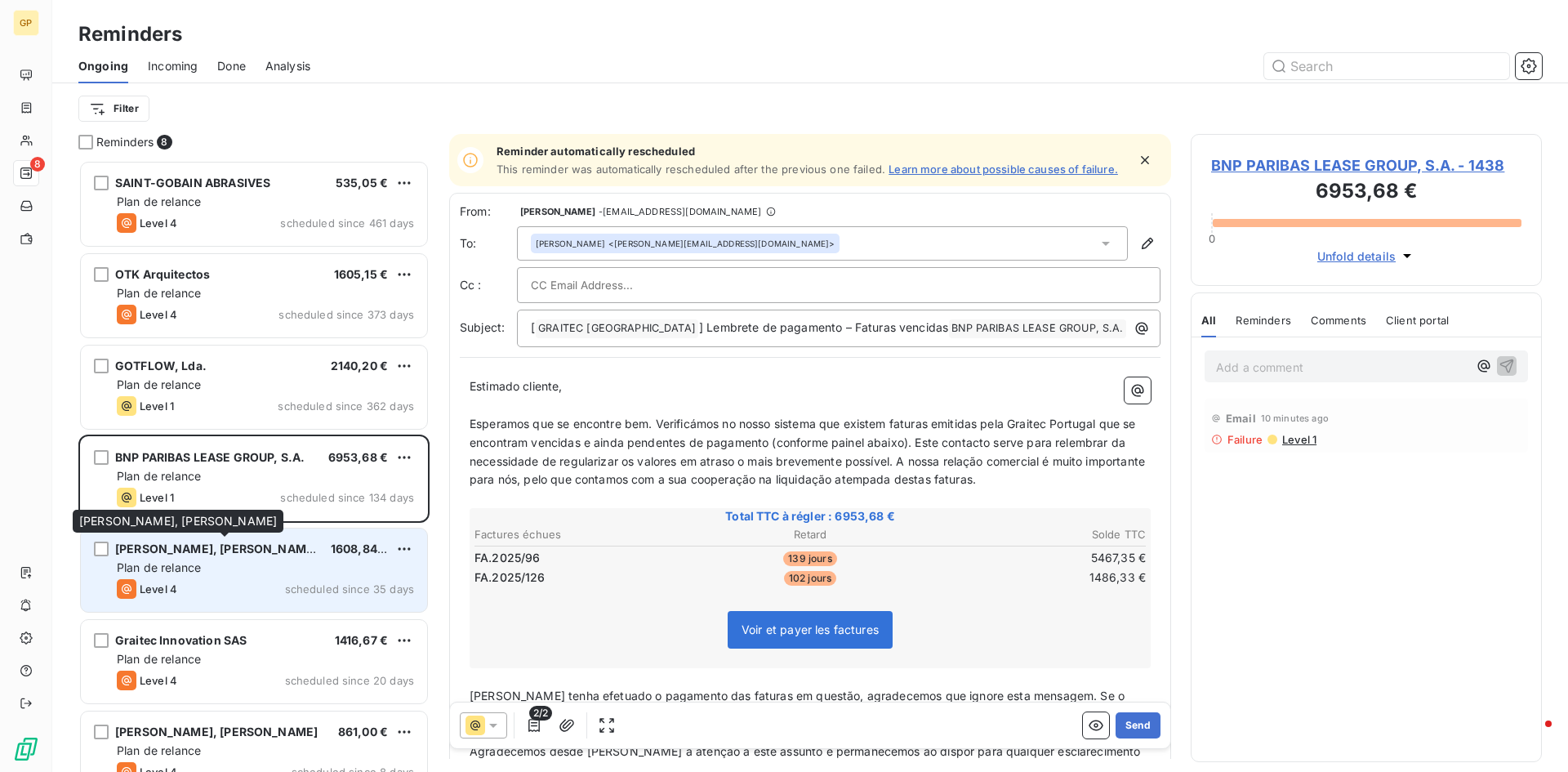
click at [220, 544] on span "[PERSON_NAME], [PERSON_NAME]" at bounding box center [216, 549] width 202 height 14
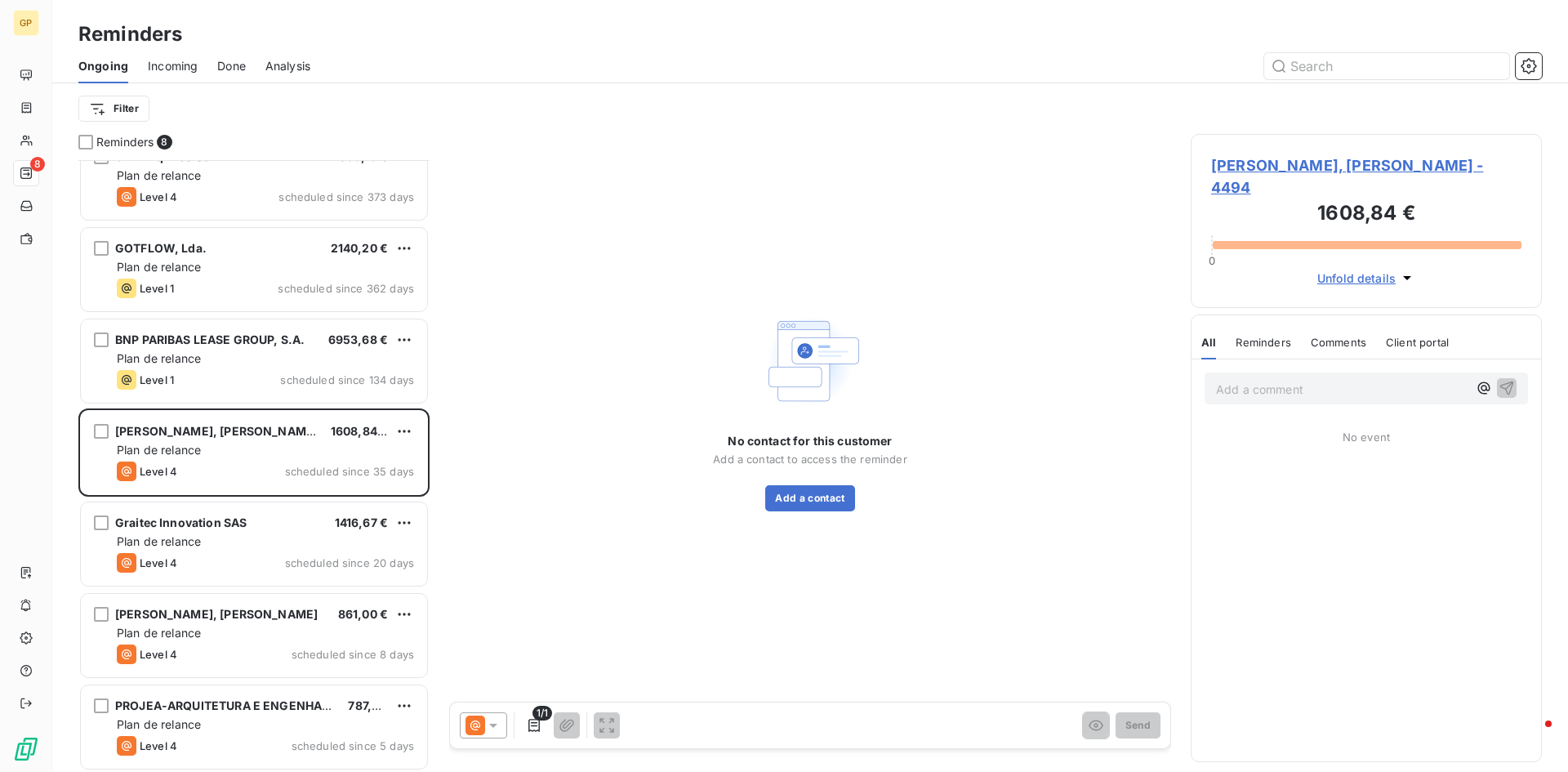
scroll to position [121, 0]
click at [229, 533] on div "Plan de relance" at bounding box center [265, 539] width 297 height 16
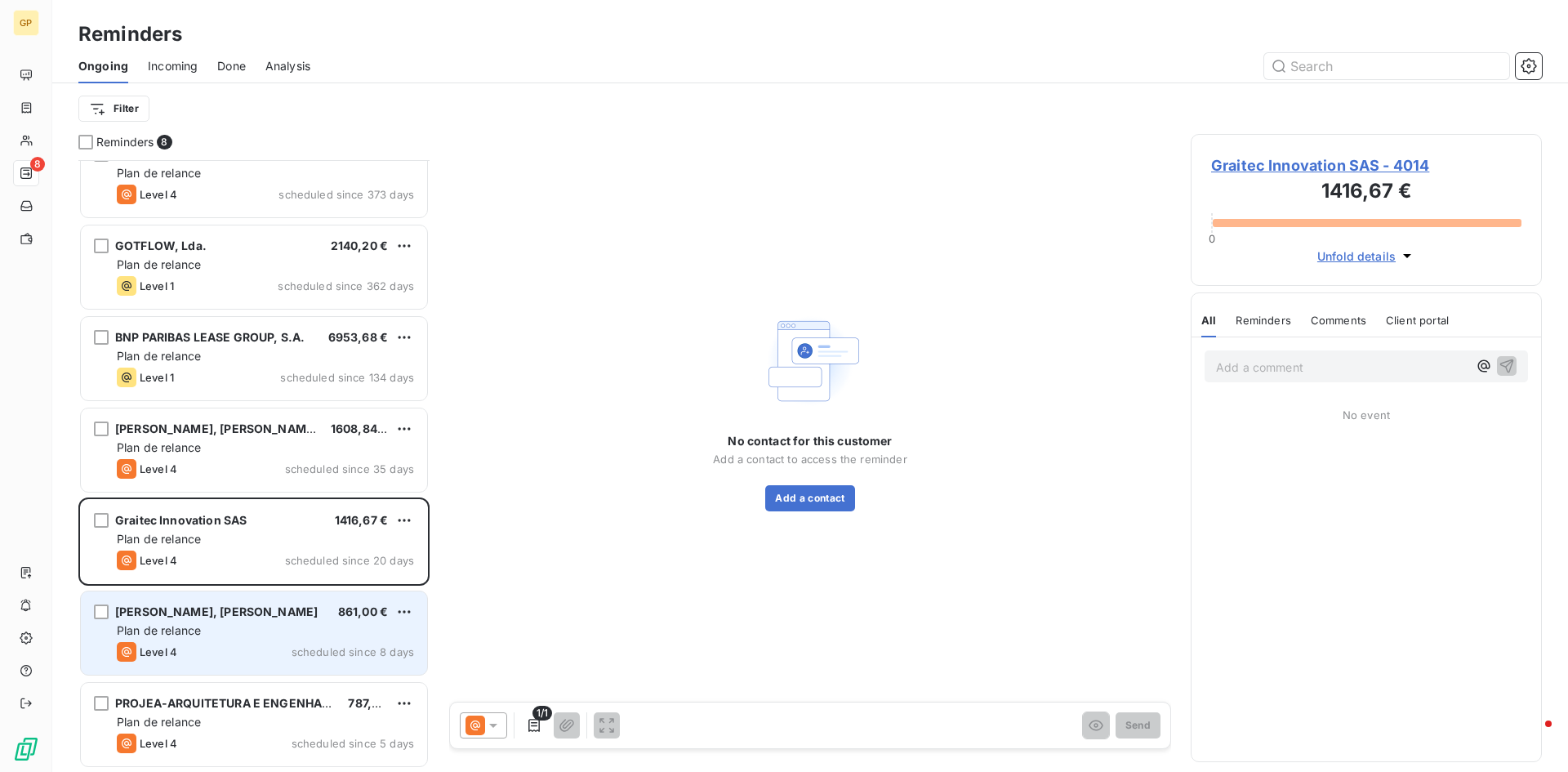
click at [243, 618] on div "[PERSON_NAME], [PERSON_NAME]" at bounding box center [216, 611] width 202 height 16
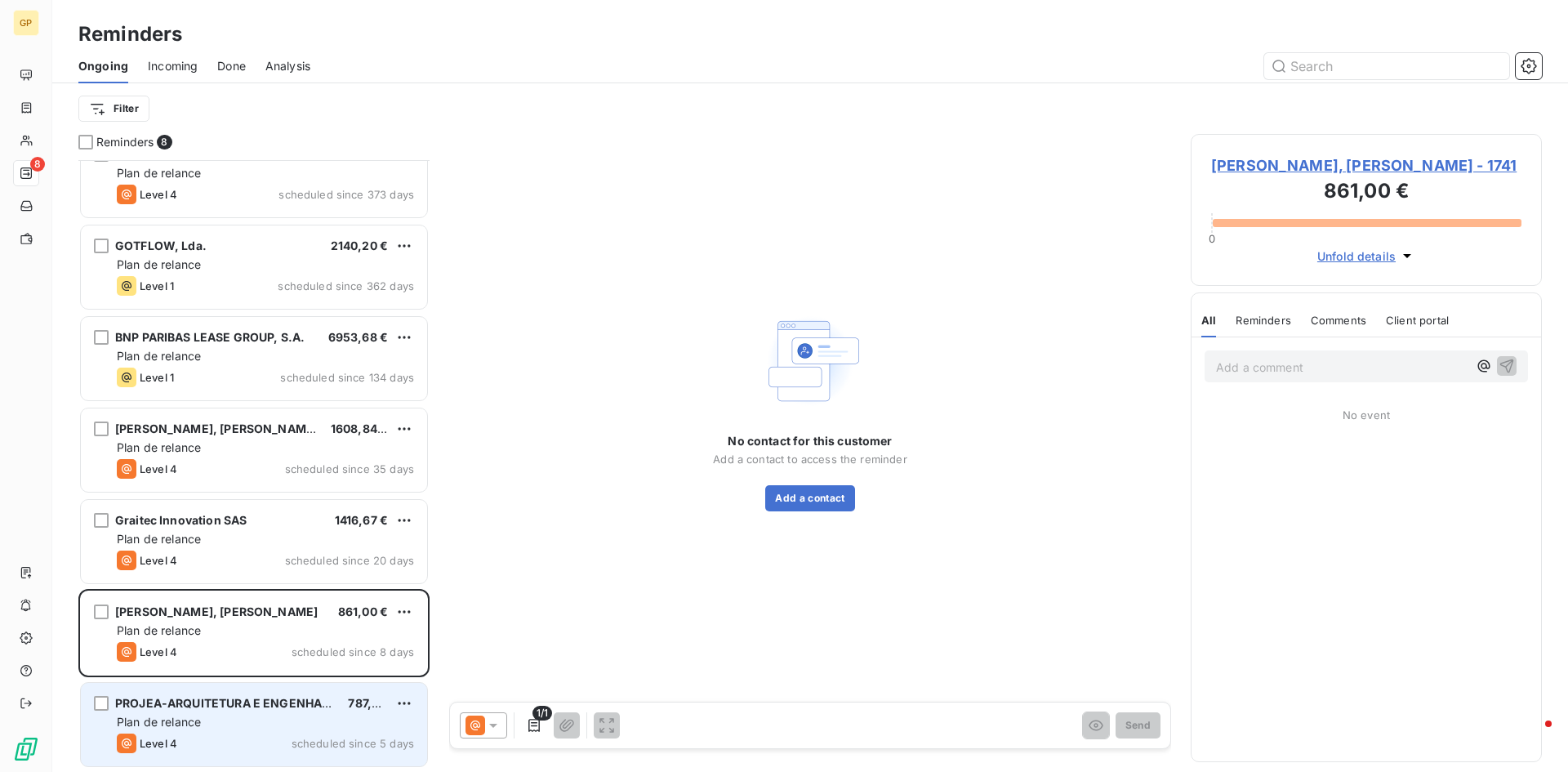
click at [241, 709] on span "PROJEA-ARQUITETURA E ENGENHARIA, Unip, L" at bounding box center [251, 703] width 273 height 14
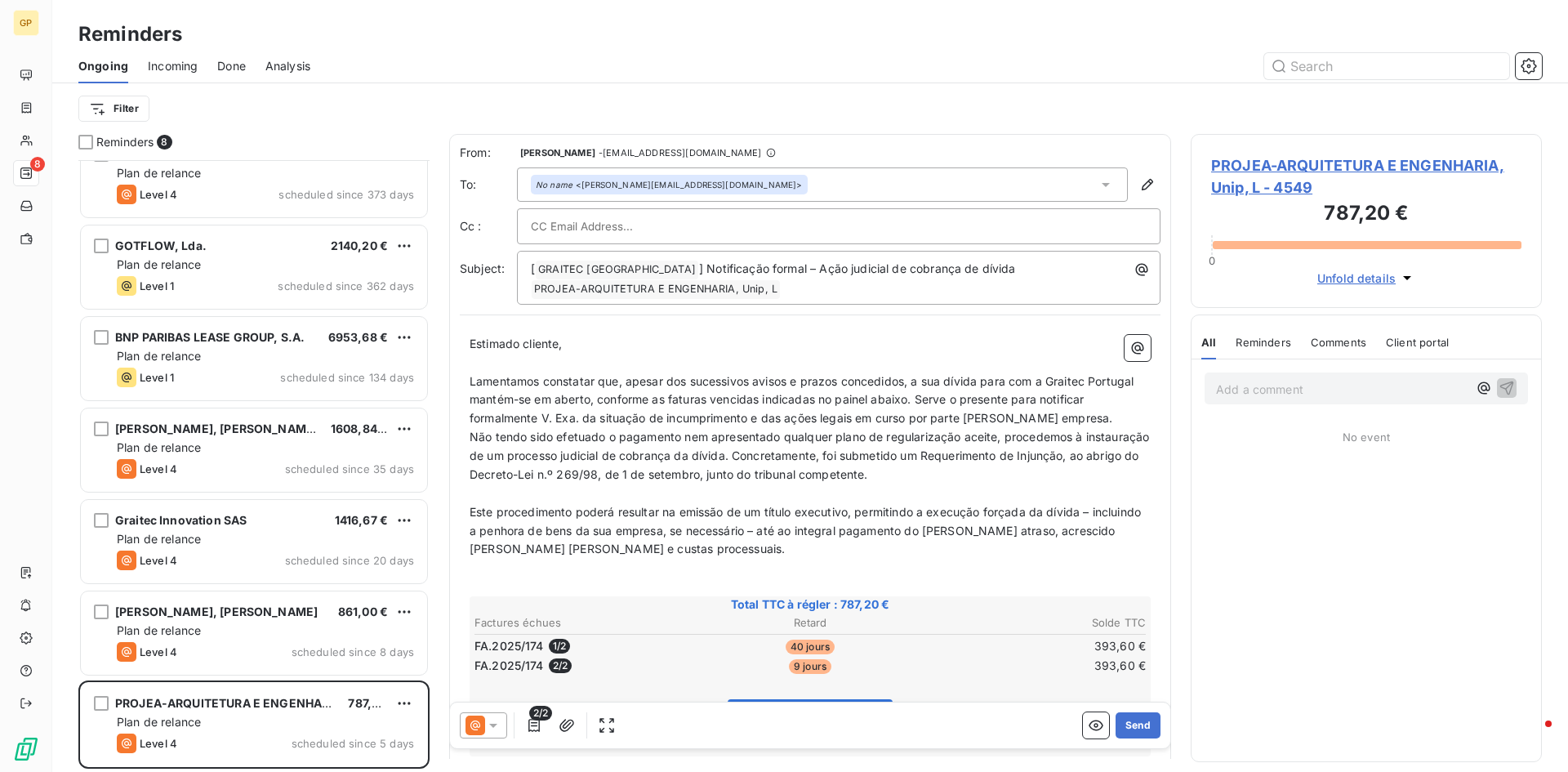
click at [503, 728] on div at bounding box center [484, 724] width 48 height 26
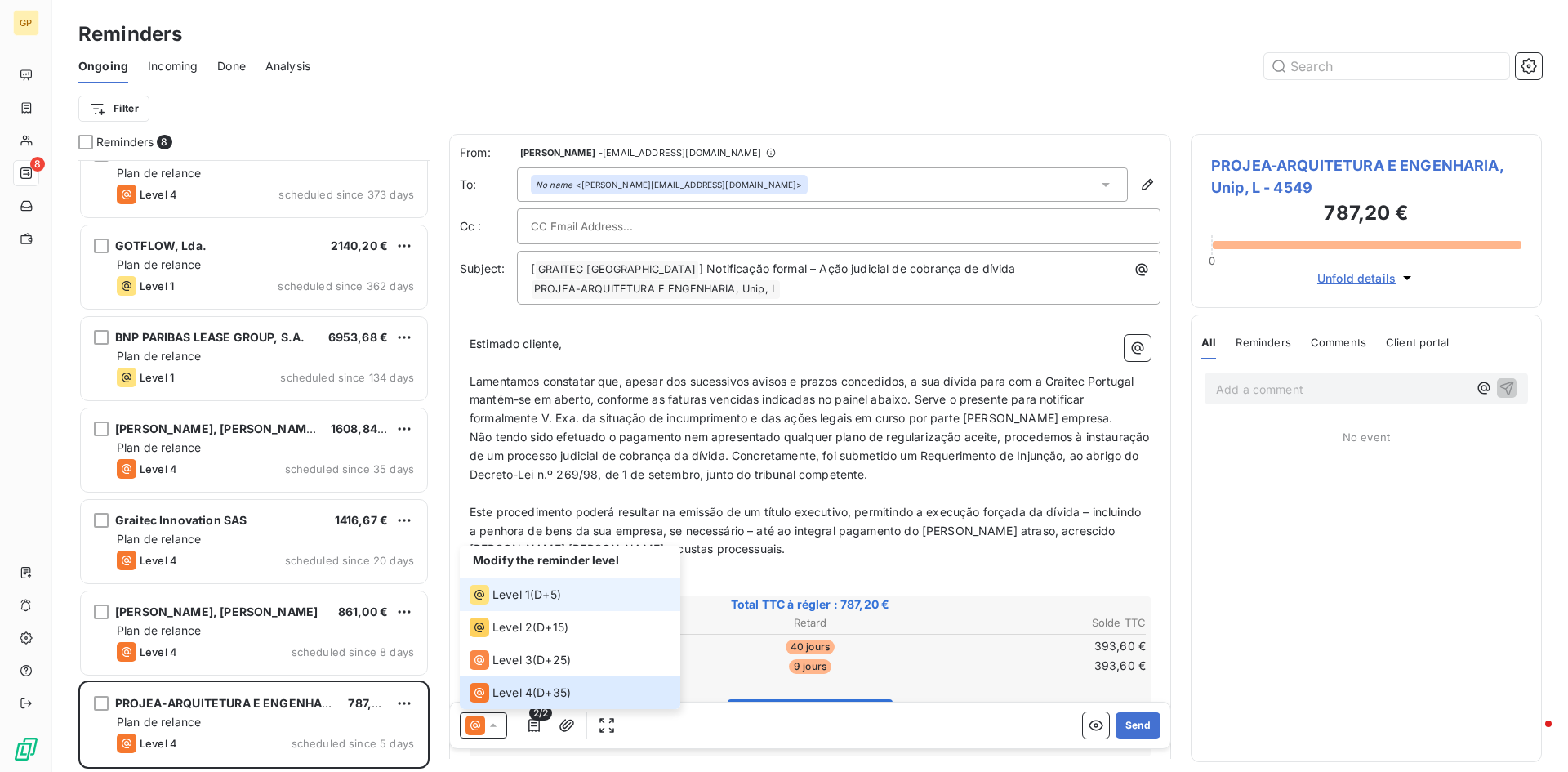
click at [519, 590] on span "Level 1" at bounding box center [511, 594] width 38 height 16
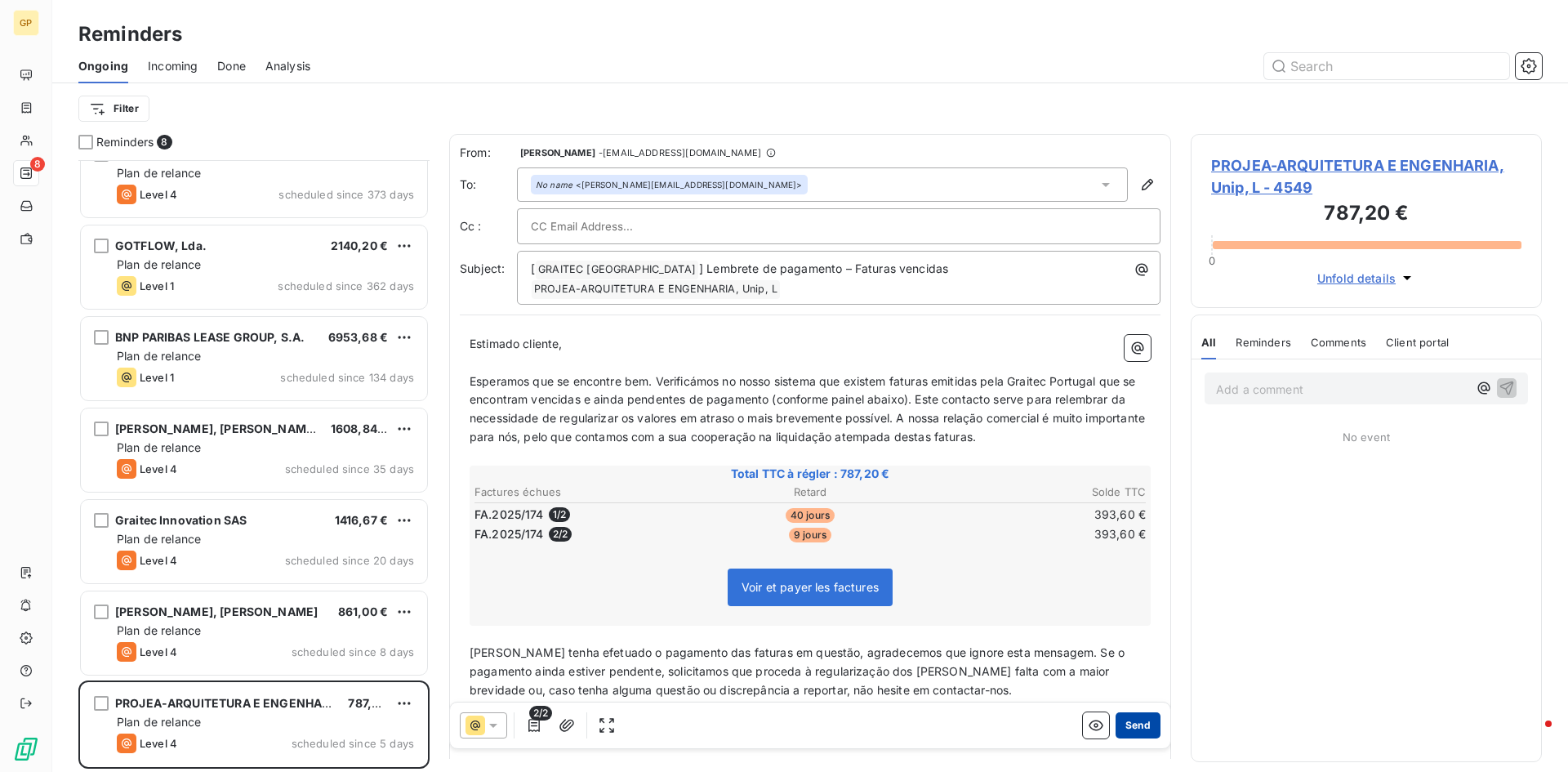
click at [1125, 732] on button "Send" at bounding box center [1138, 724] width 45 height 26
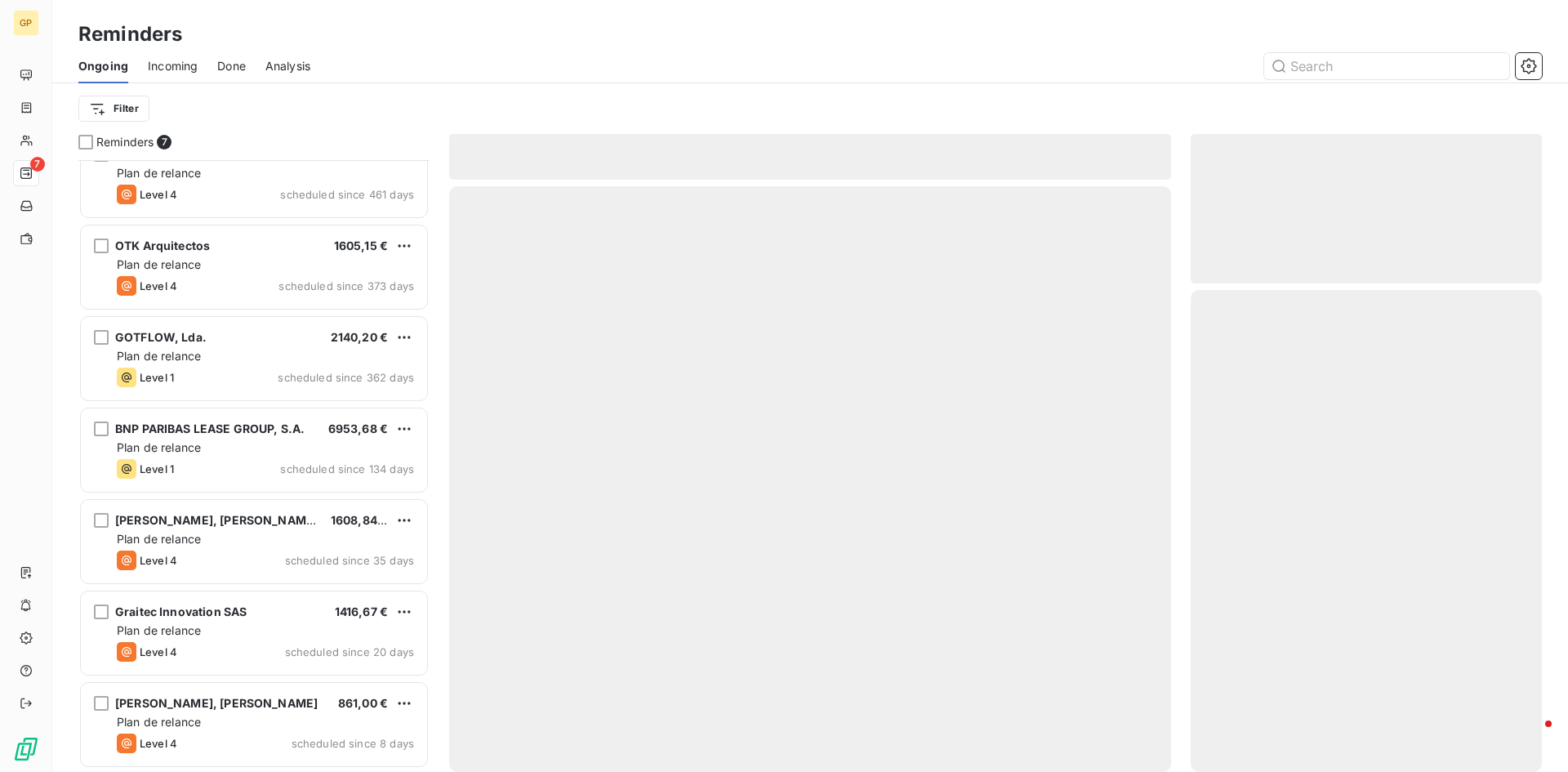
scroll to position [29, 0]
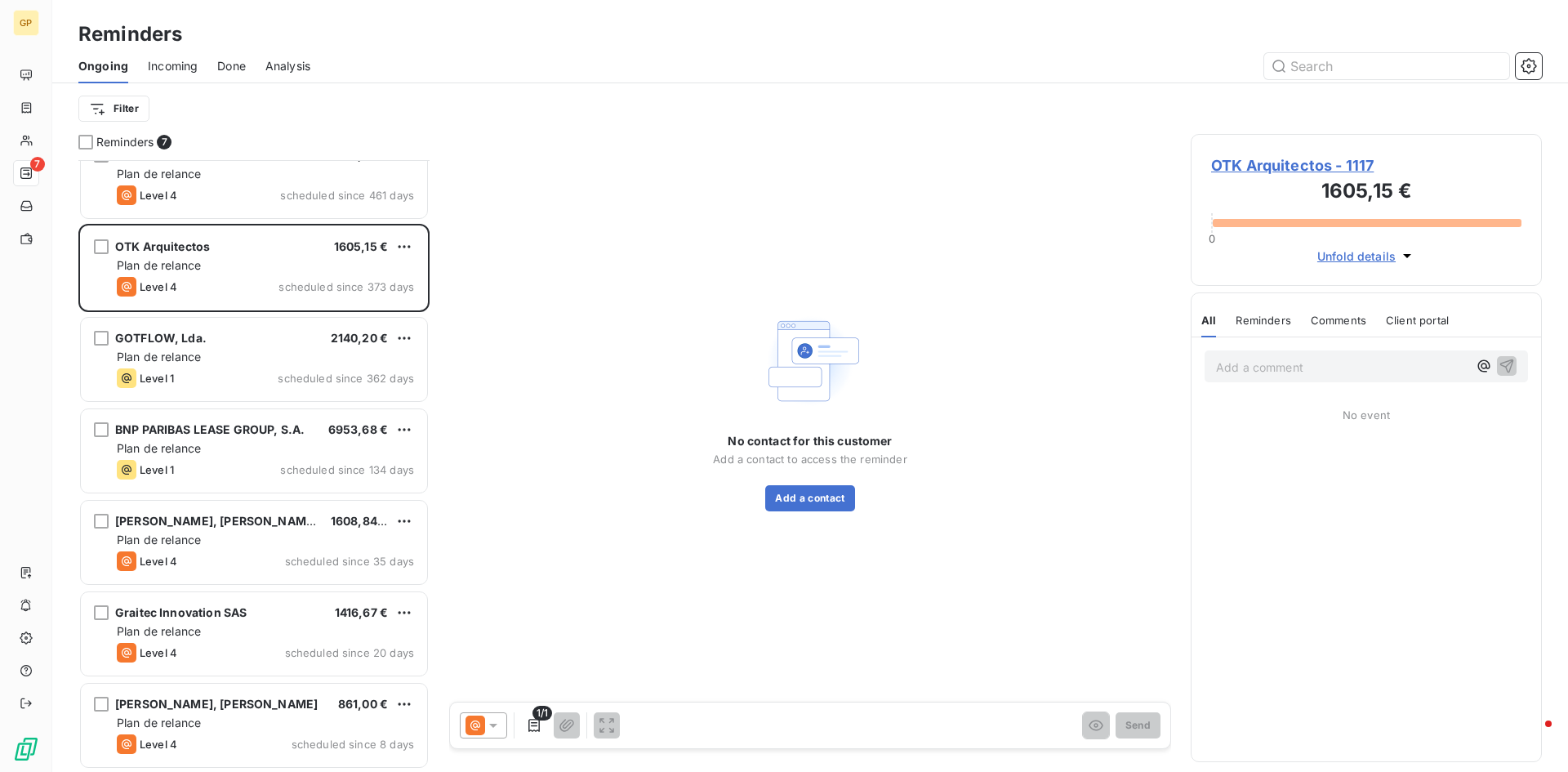
click at [240, 64] on span "Done" at bounding box center [232, 66] width 29 height 16
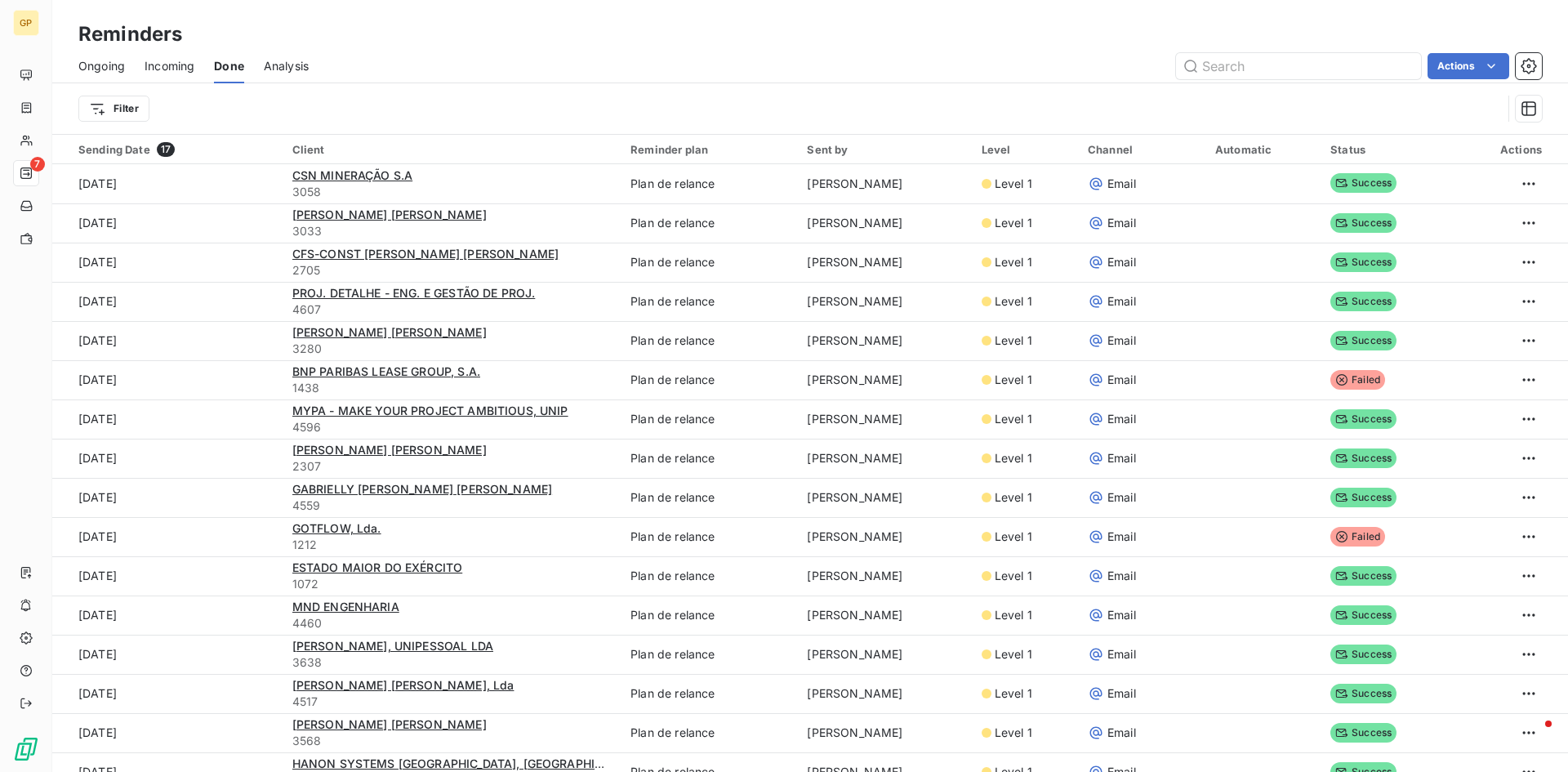
click at [281, 71] on span "Analysis" at bounding box center [286, 66] width 45 height 16
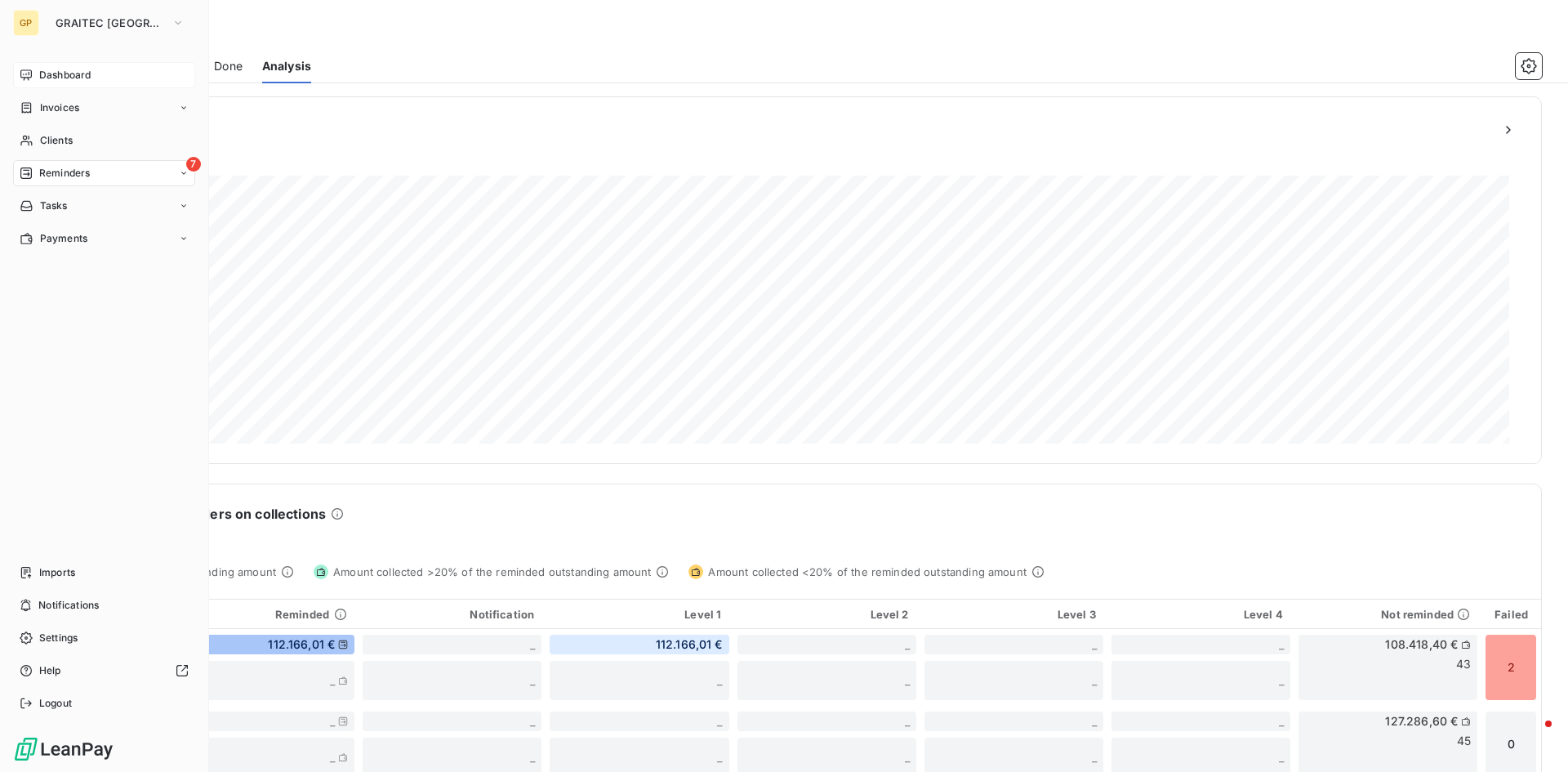
click at [16, 69] on div "Dashboard" at bounding box center [105, 74] width 182 height 26
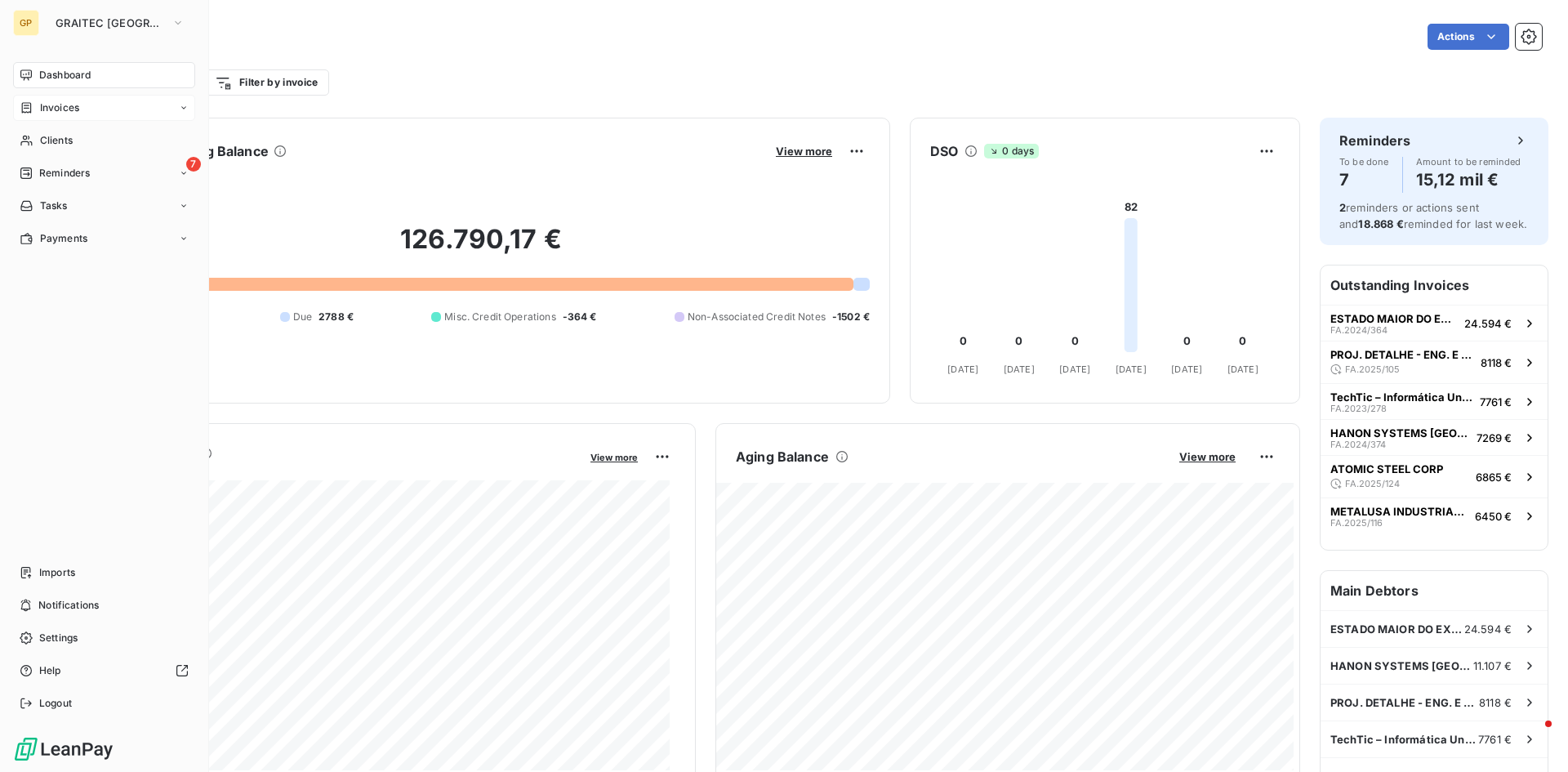
click at [32, 101] on div "Invoices" at bounding box center [49, 107] width 60 height 14
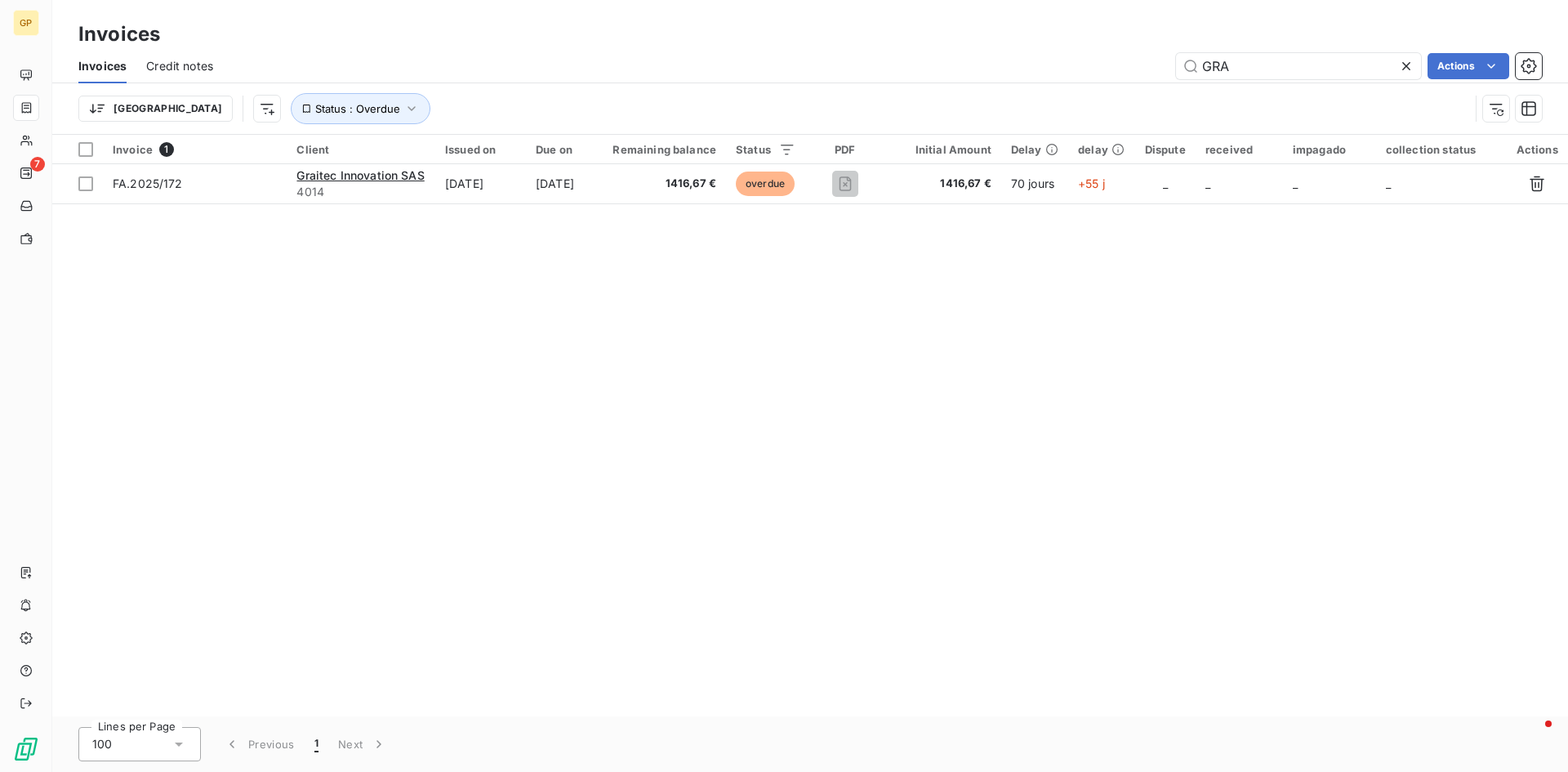
drag, startPoint x: 1312, startPoint y: 73, endPoint x: 963, endPoint y: 62, distance: 349.2
click at [968, 64] on div "GRA Actions" at bounding box center [887, 66] width 1309 height 26
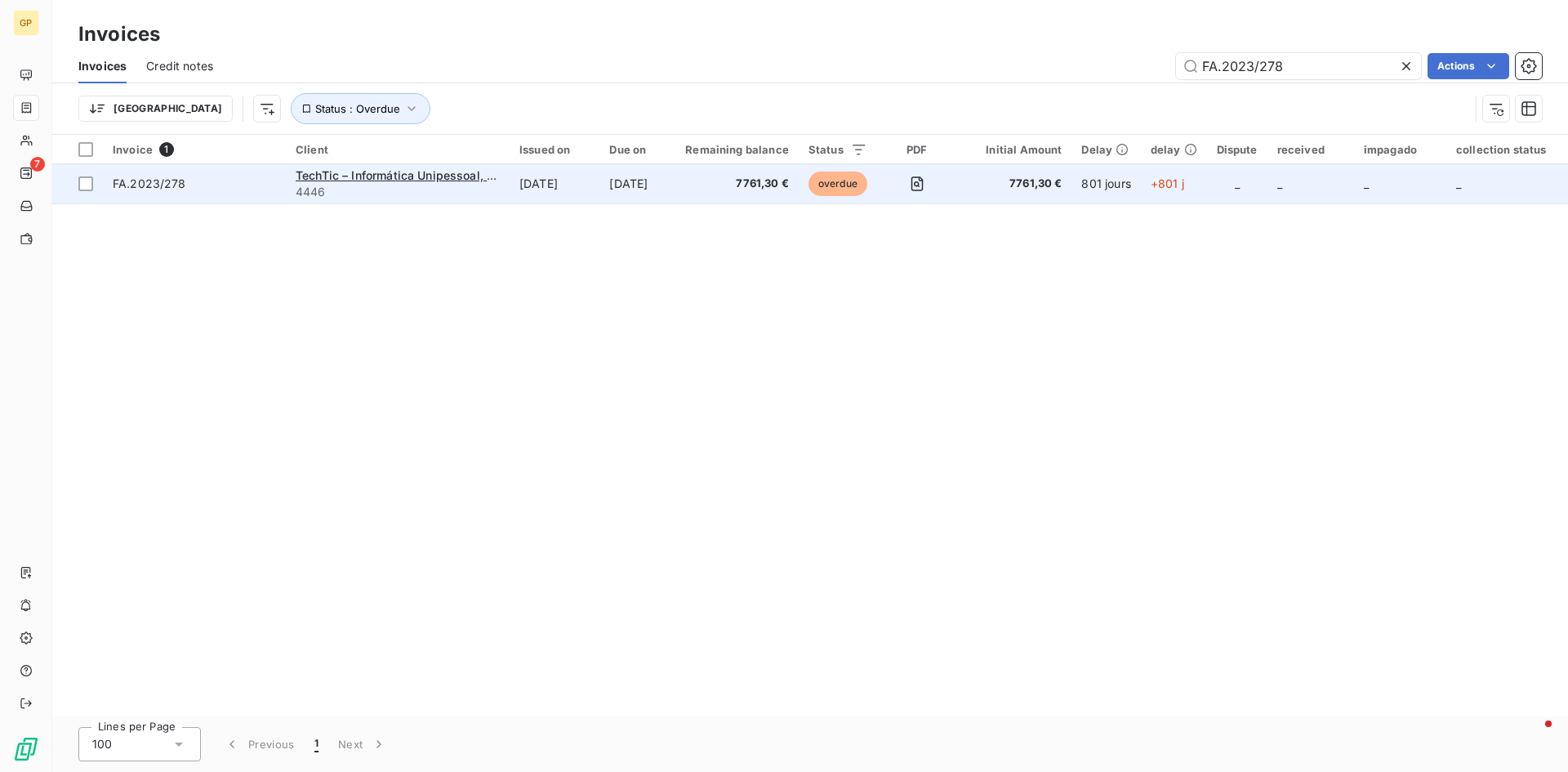
type input "FA.2023/278"
click at [595, 178] on td "[DATE]" at bounding box center [554, 183] width 90 height 39
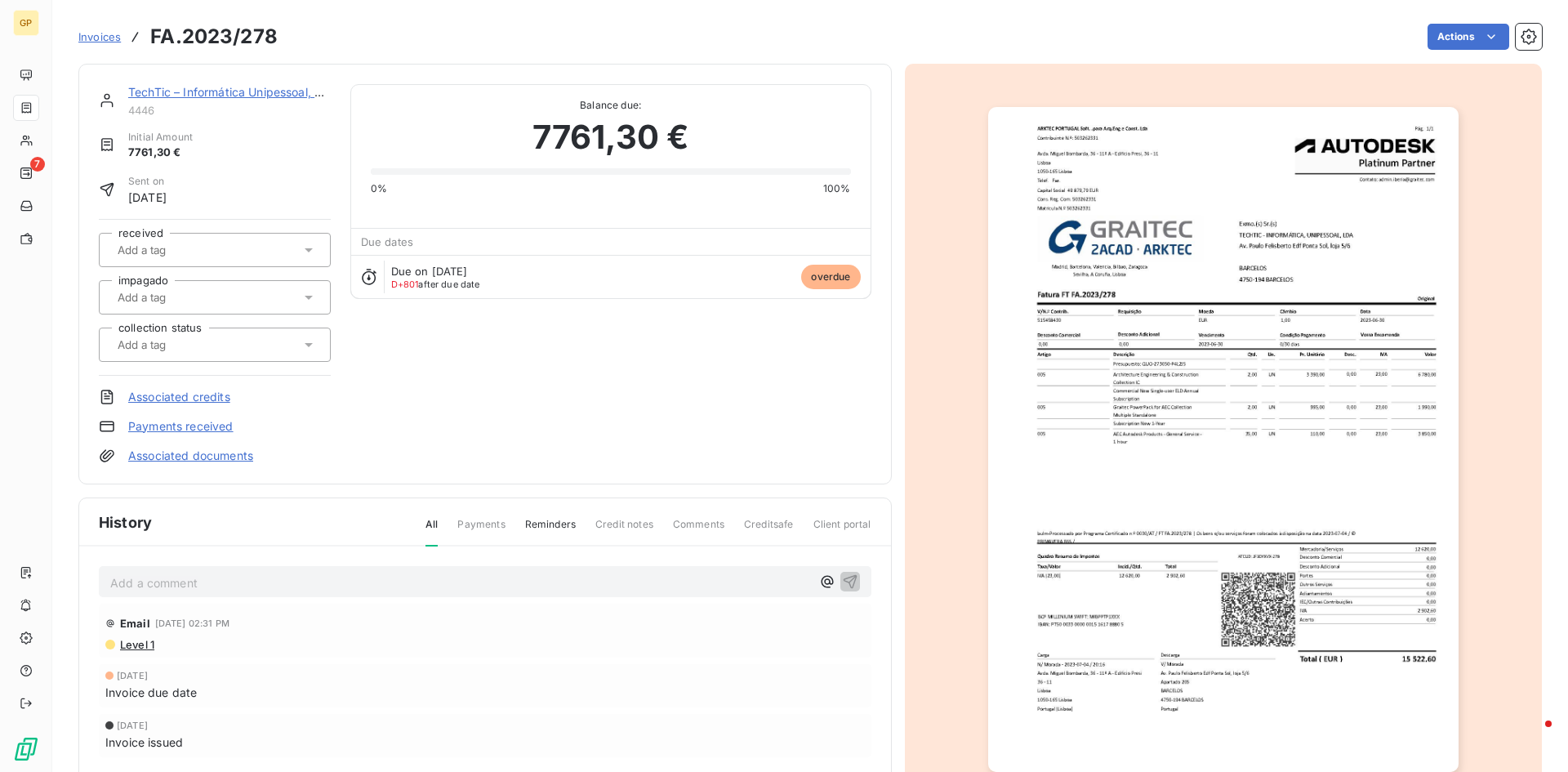
click at [293, 98] on link "TechTic – Informática Unipessoal, Lda" at bounding box center [232, 91] width 207 height 14
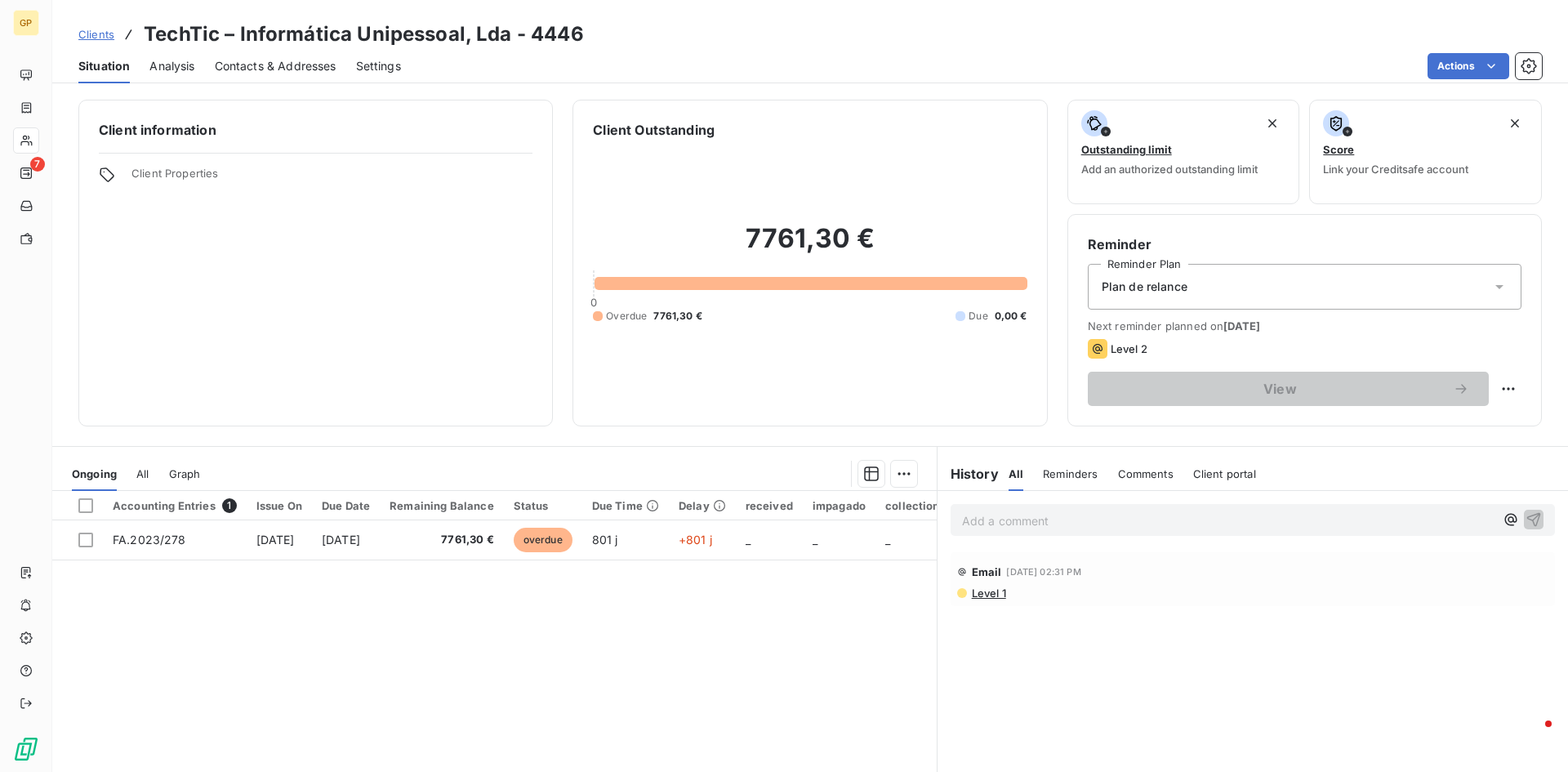
click at [302, 63] on span "Contacts & Addresses" at bounding box center [276, 66] width 122 height 16
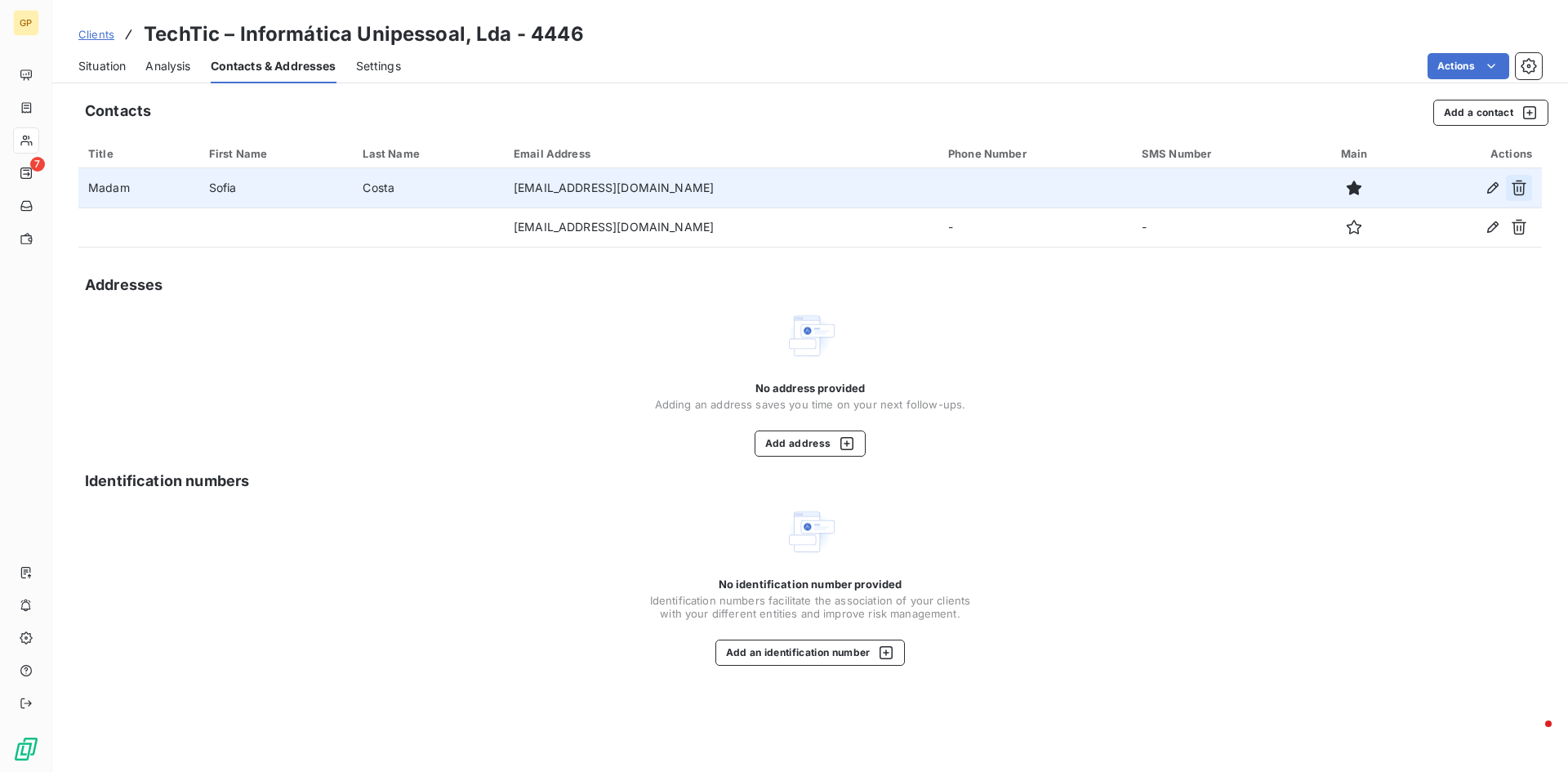
click at [1521, 186] on icon "button" at bounding box center [1519, 187] width 16 height 16
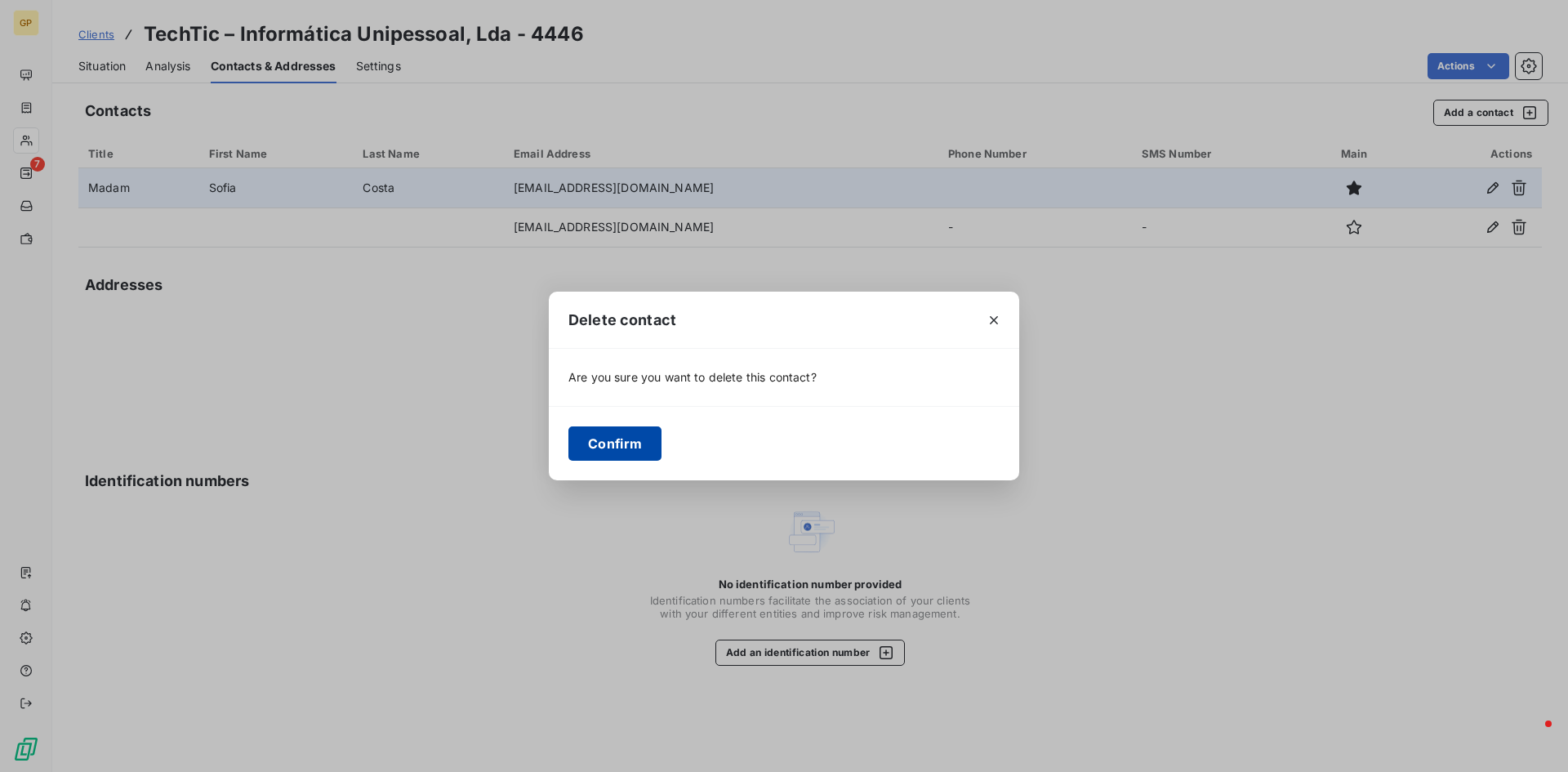
click at [631, 452] on button "Confirm" at bounding box center [615, 444] width 93 height 34
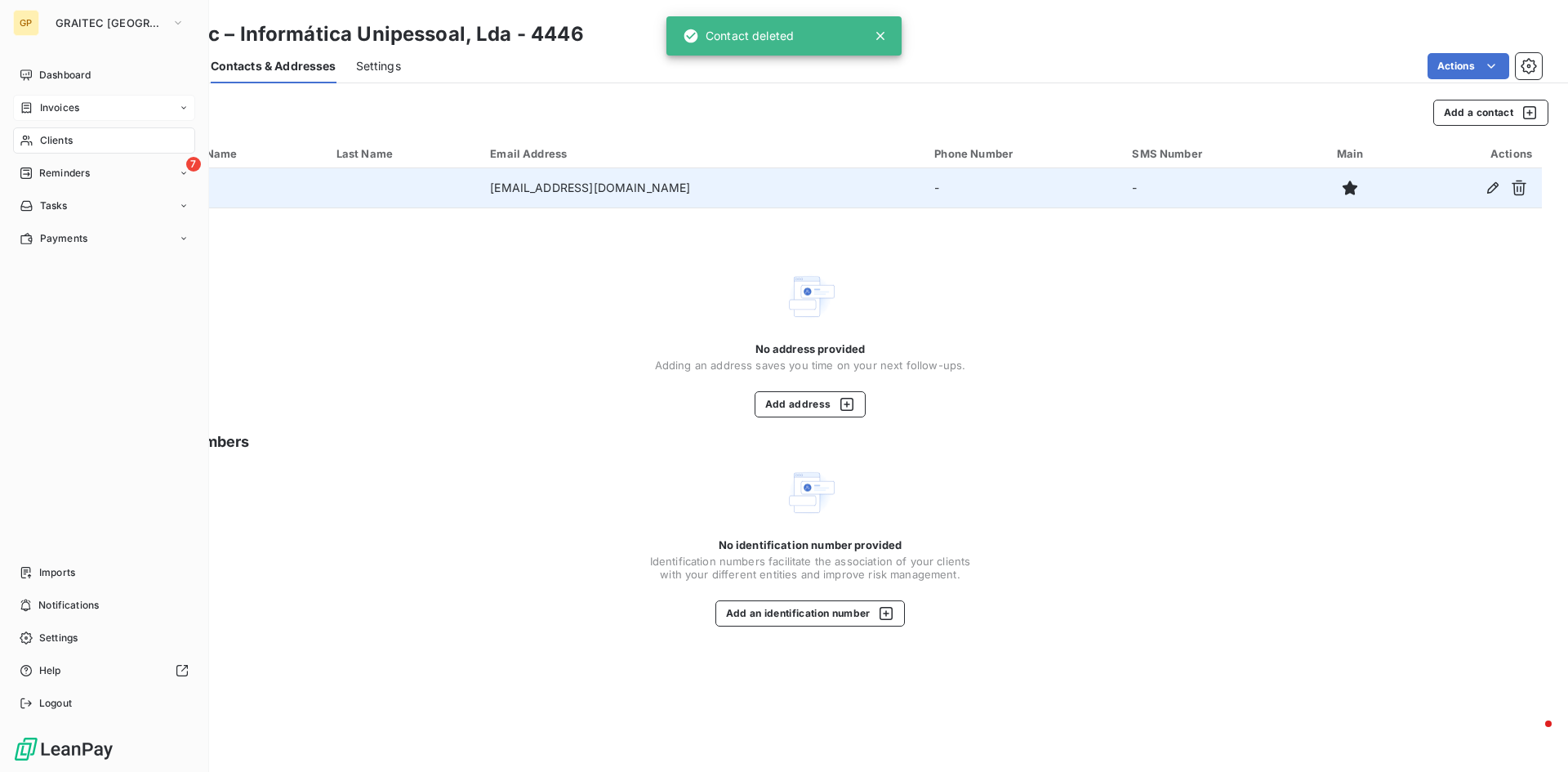
click at [39, 115] on div "Invoices" at bounding box center [105, 107] width 182 height 26
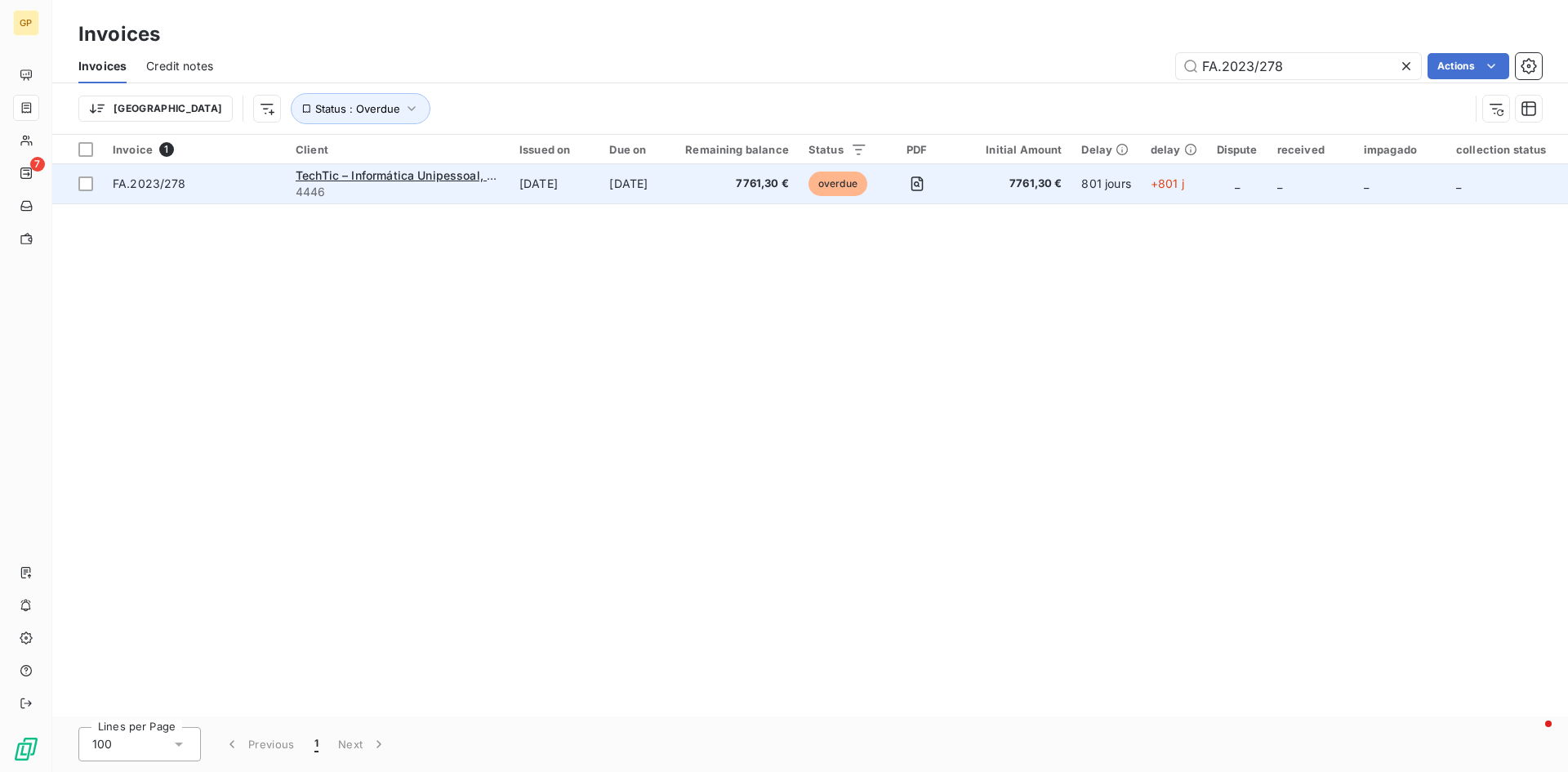
click at [789, 190] on span "7761,30 €" at bounding box center [736, 183] width 104 height 16
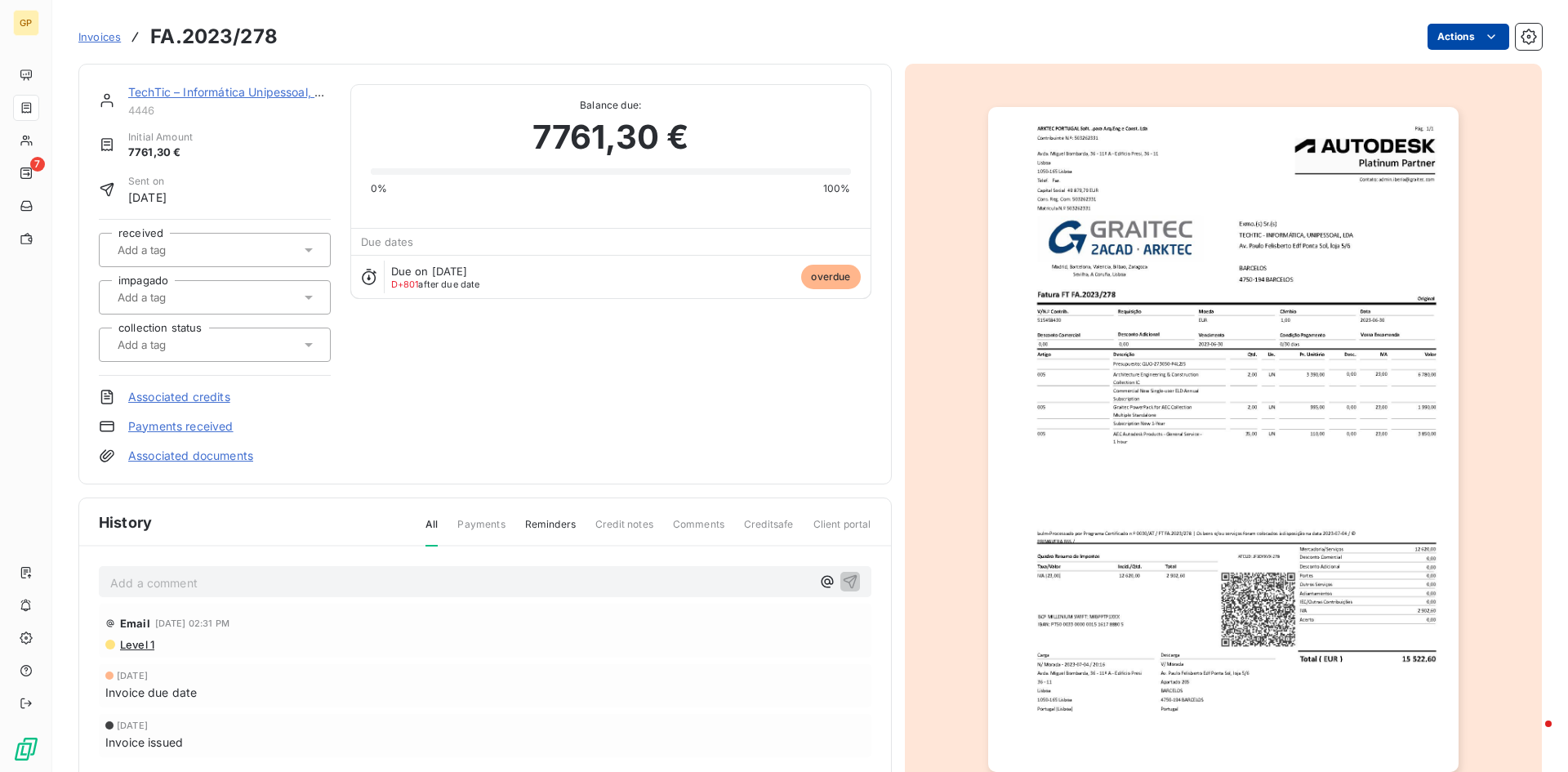
click at [1462, 32] on html "GP 7 Invoices FA.2023/278 Actions TechTic – Informática Unipessoal, Lda 4446 In…" at bounding box center [784, 386] width 1568 height 772
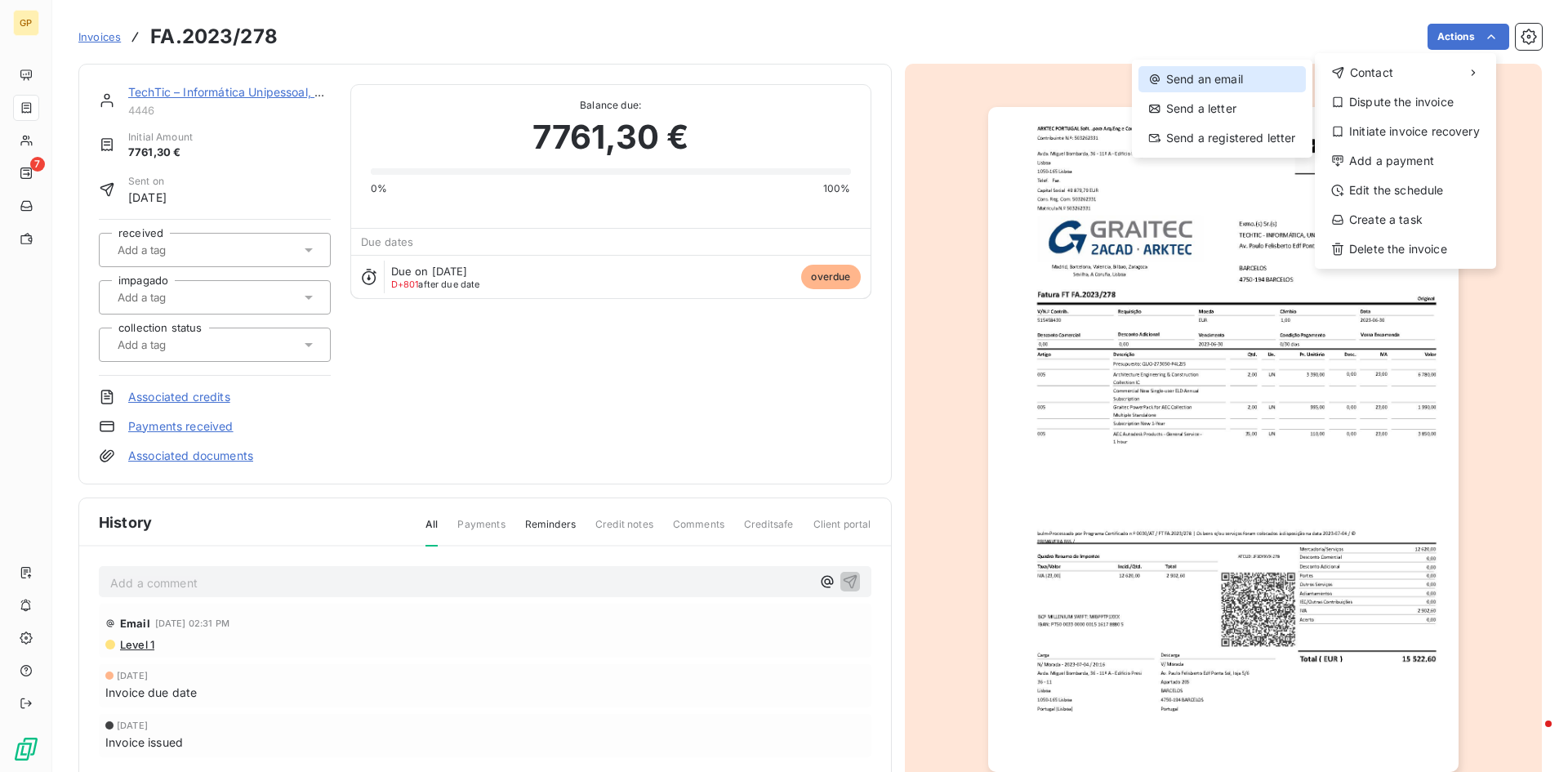
click at [1231, 75] on div "Send an email" at bounding box center [1222, 79] width 167 height 26
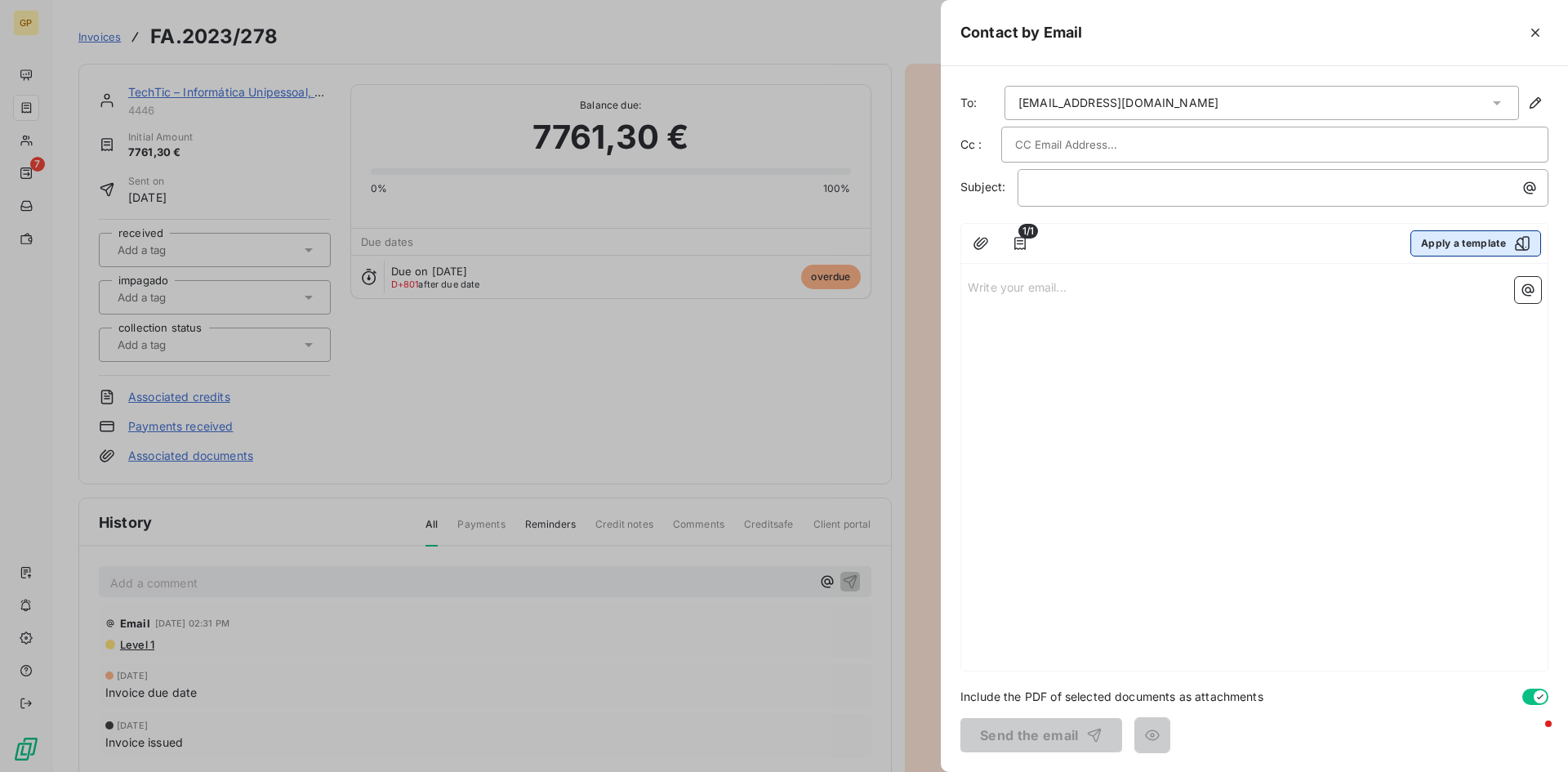
click at [1511, 250] on div "button" at bounding box center [1519, 242] width 25 height 16
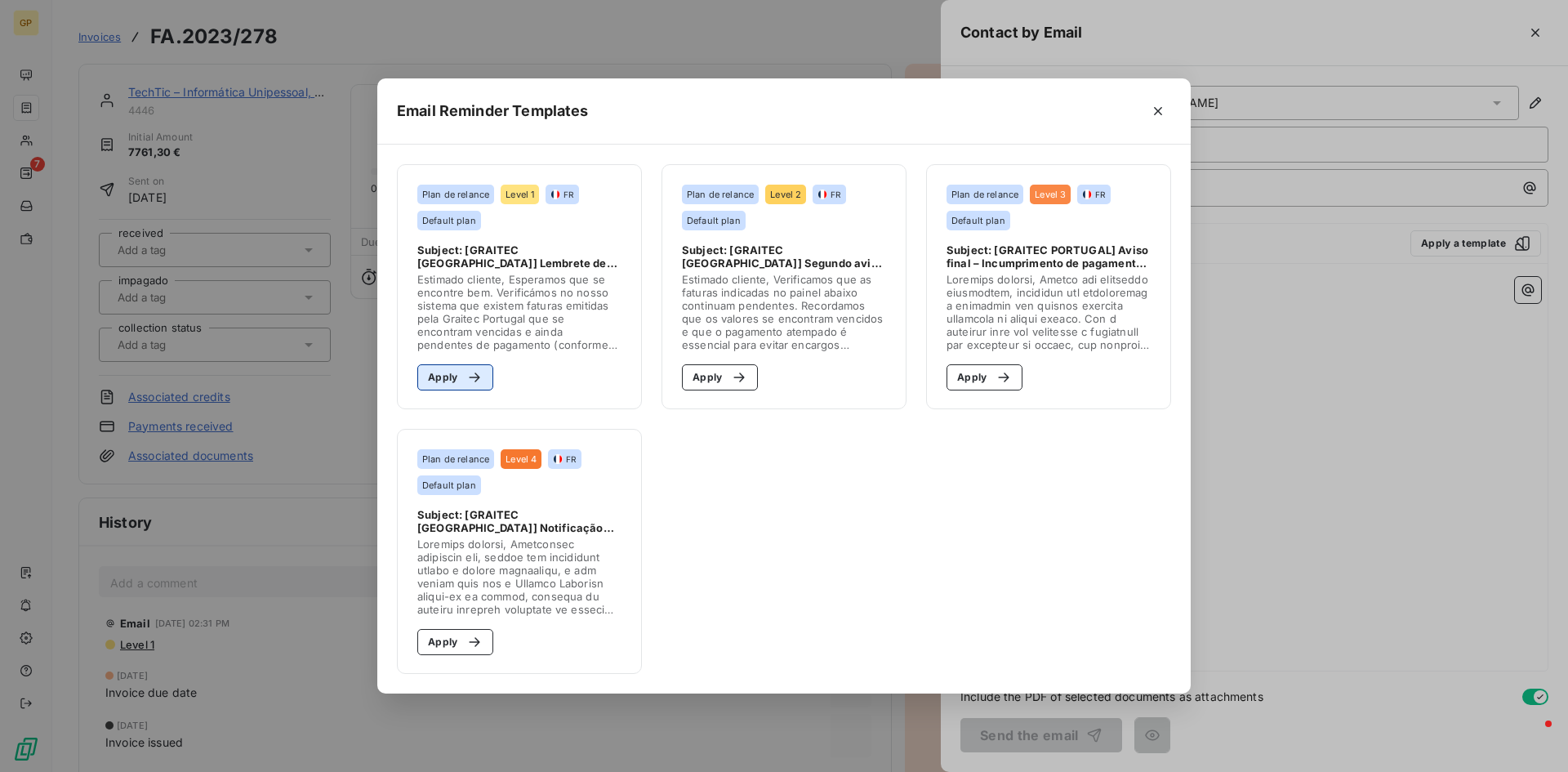
click at [443, 386] on button "Apply" at bounding box center [455, 376] width 76 height 26
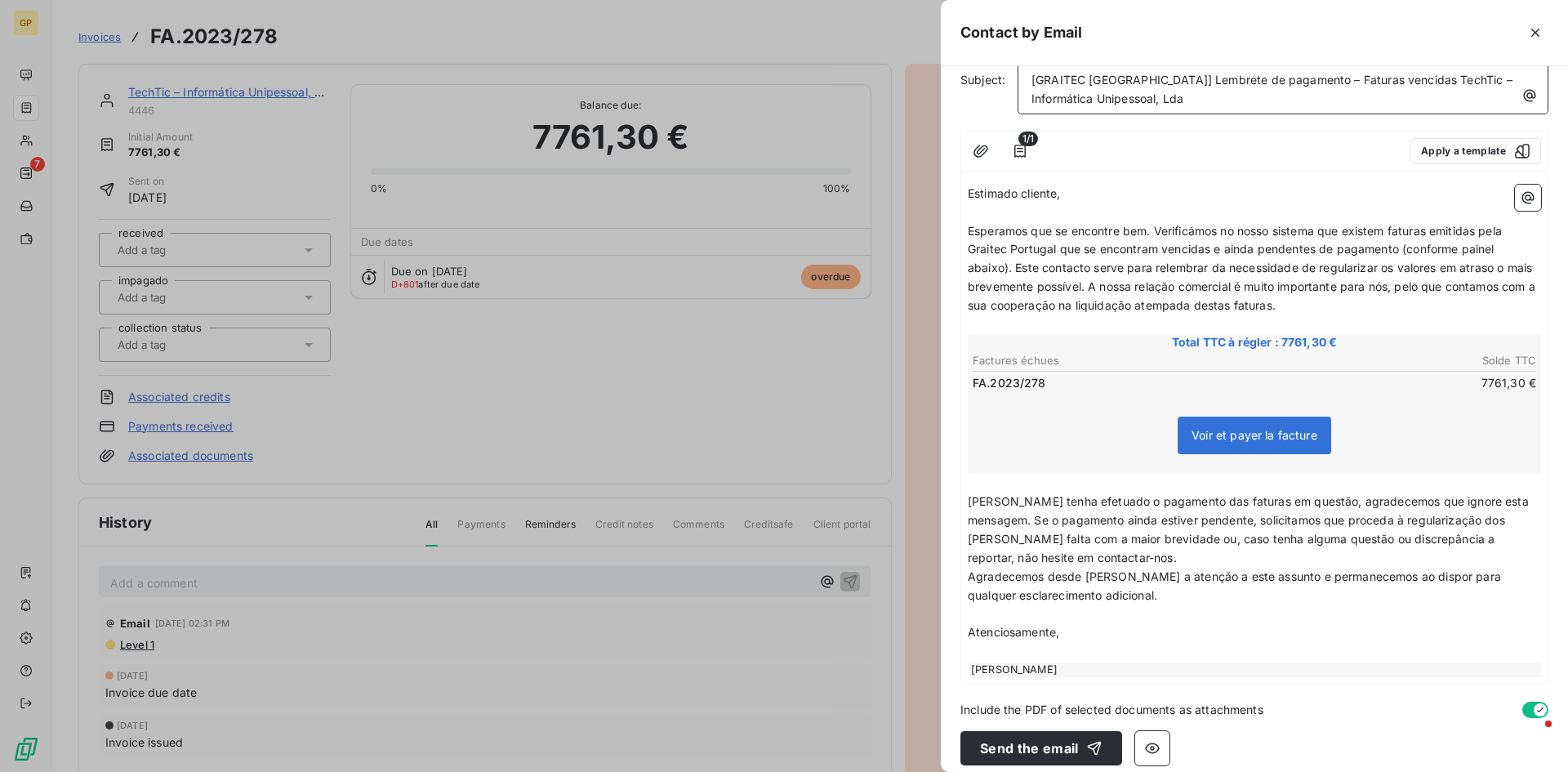
scroll to position [120, 0]
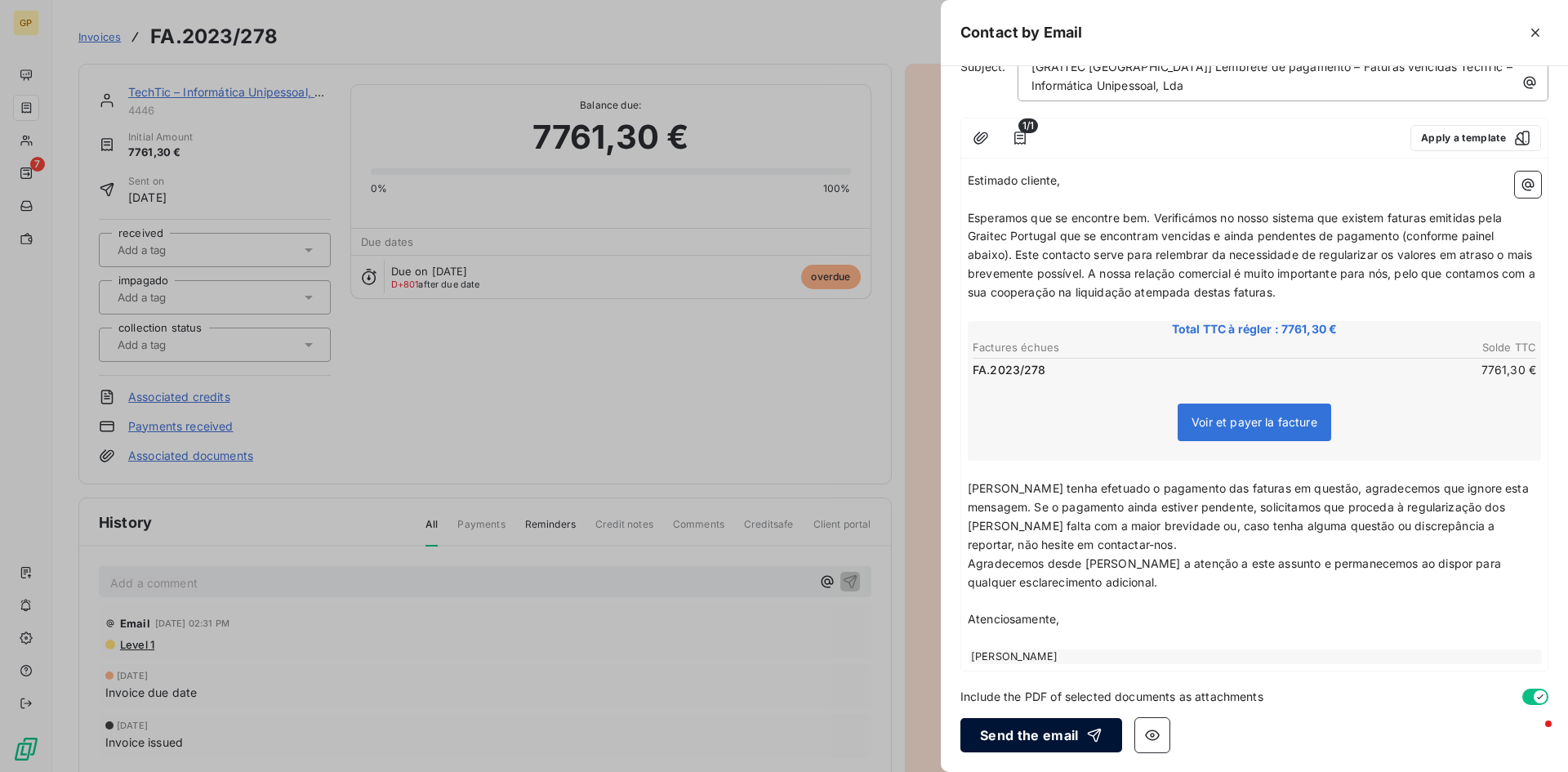
click at [1075, 737] on button "Send the email" at bounding box center [1042, 735] width 162 height 34
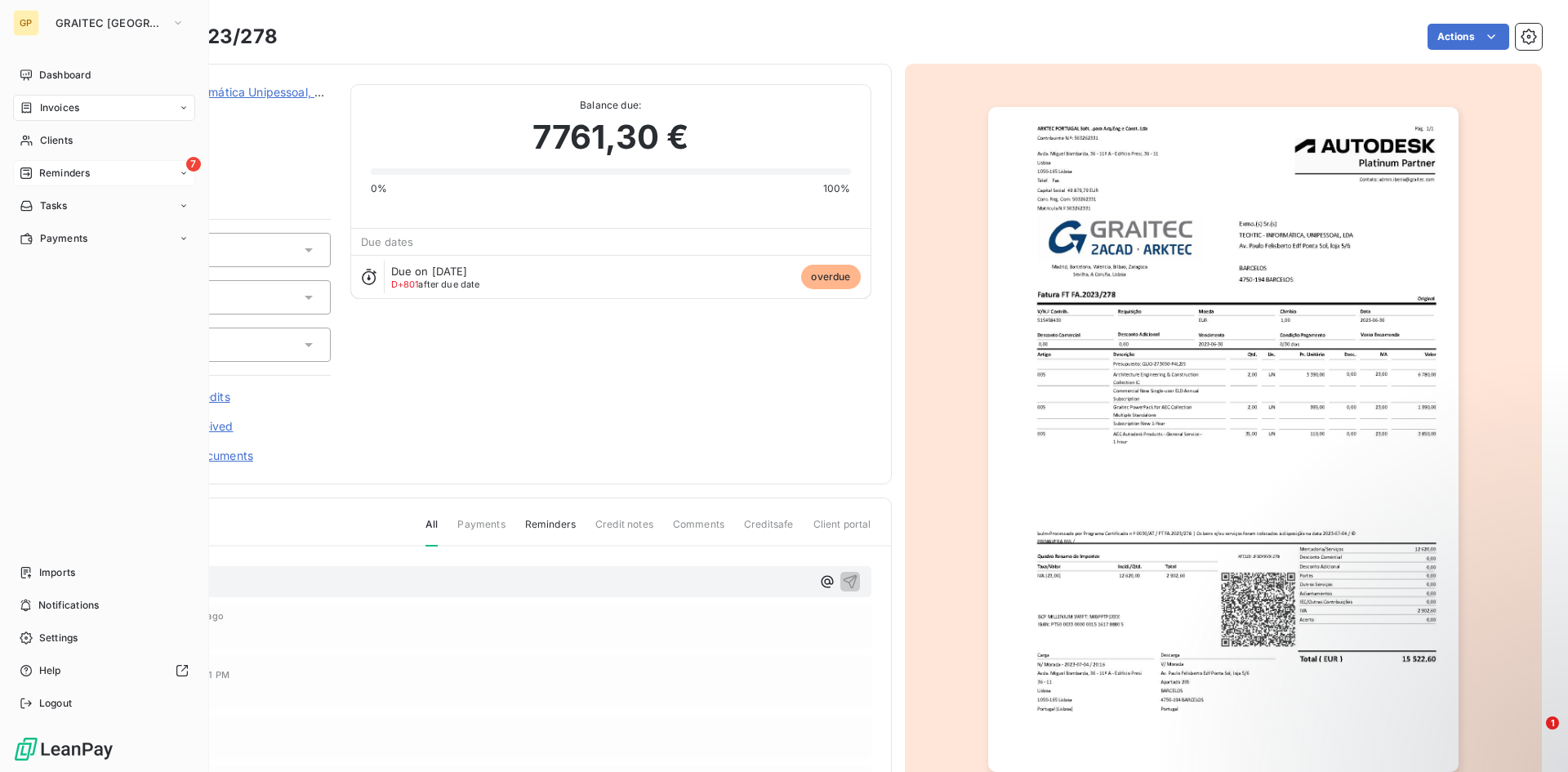
click at [37, 171] on div "Reminders" at bounding box center [55, 172] width 70 height 14
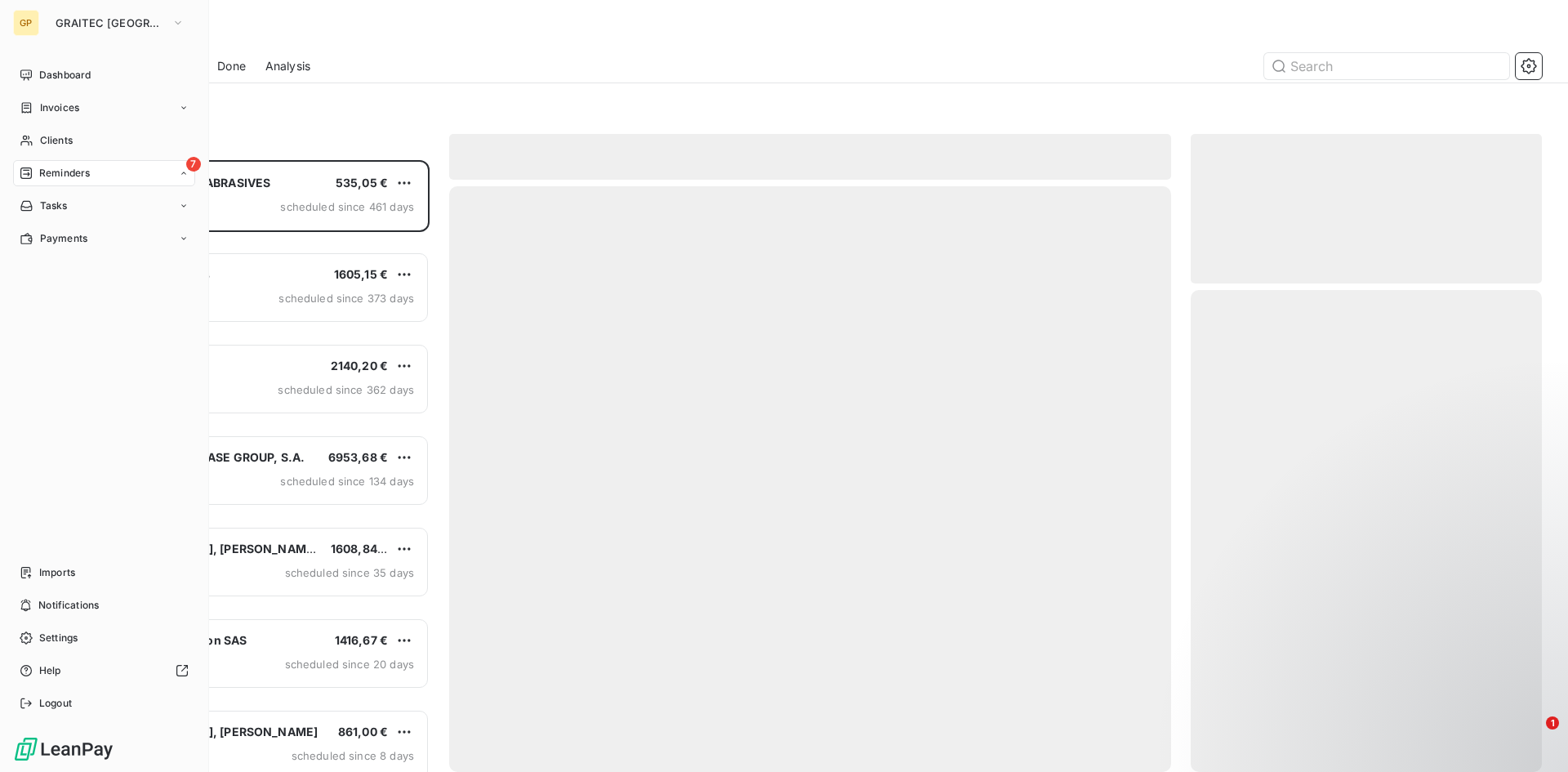
scroll to position [600, 339]
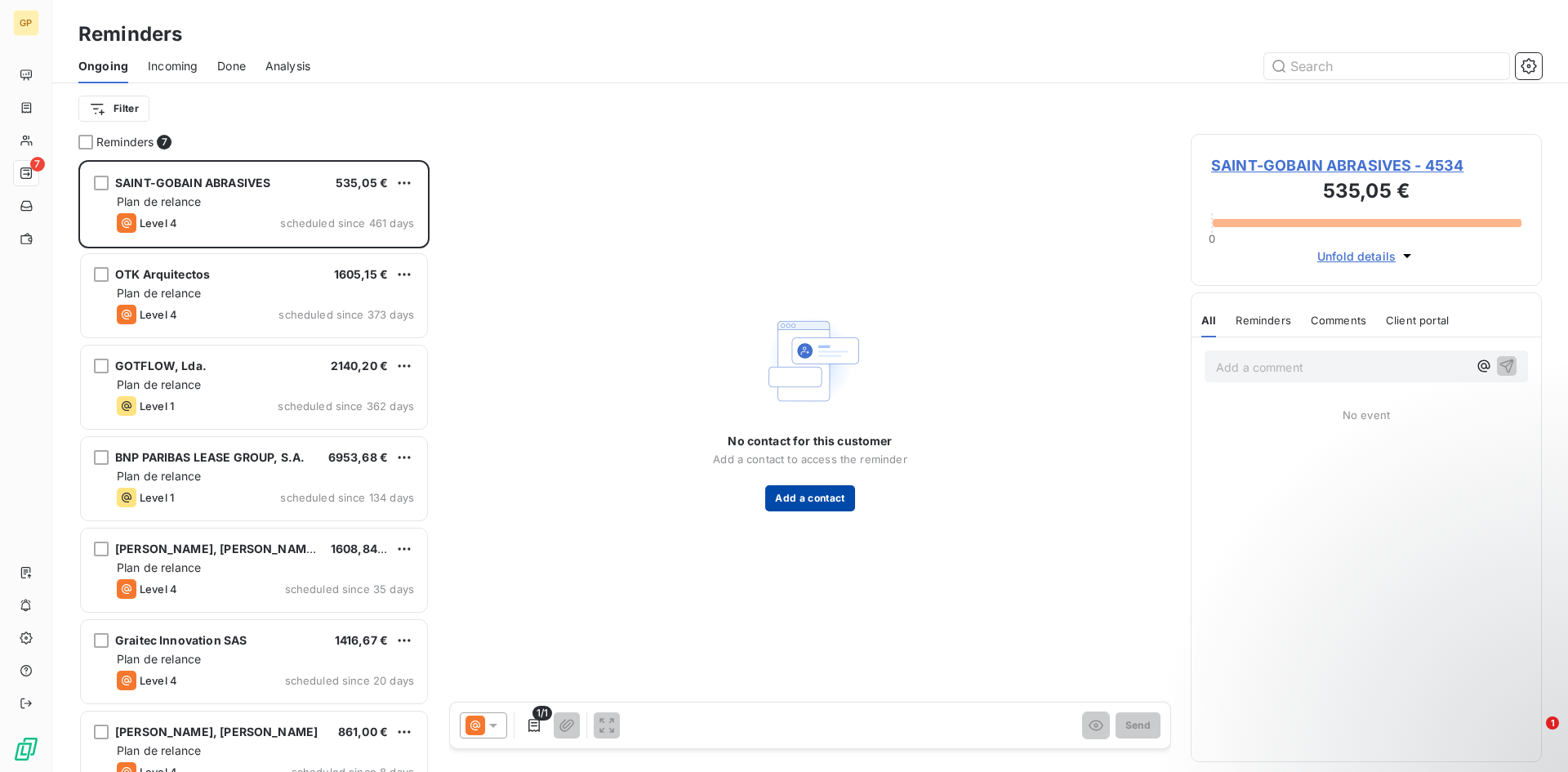
click at [797, 497] on button "Add a contact" at bounding box center [810, 497] width 89 height 26
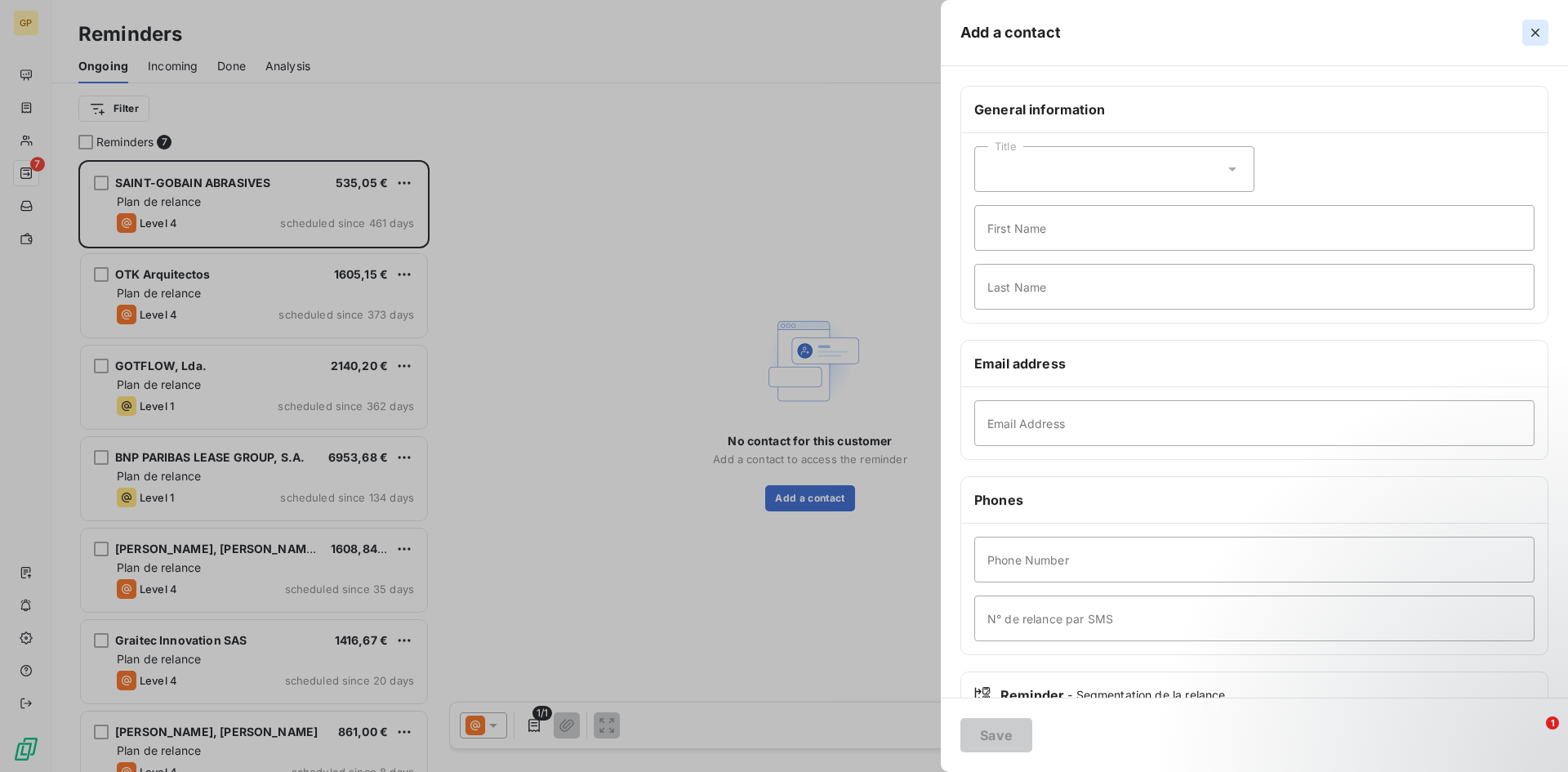
click at [1538, 25] on icon "button" at bounding box center [1535, 32] width 16 height 16
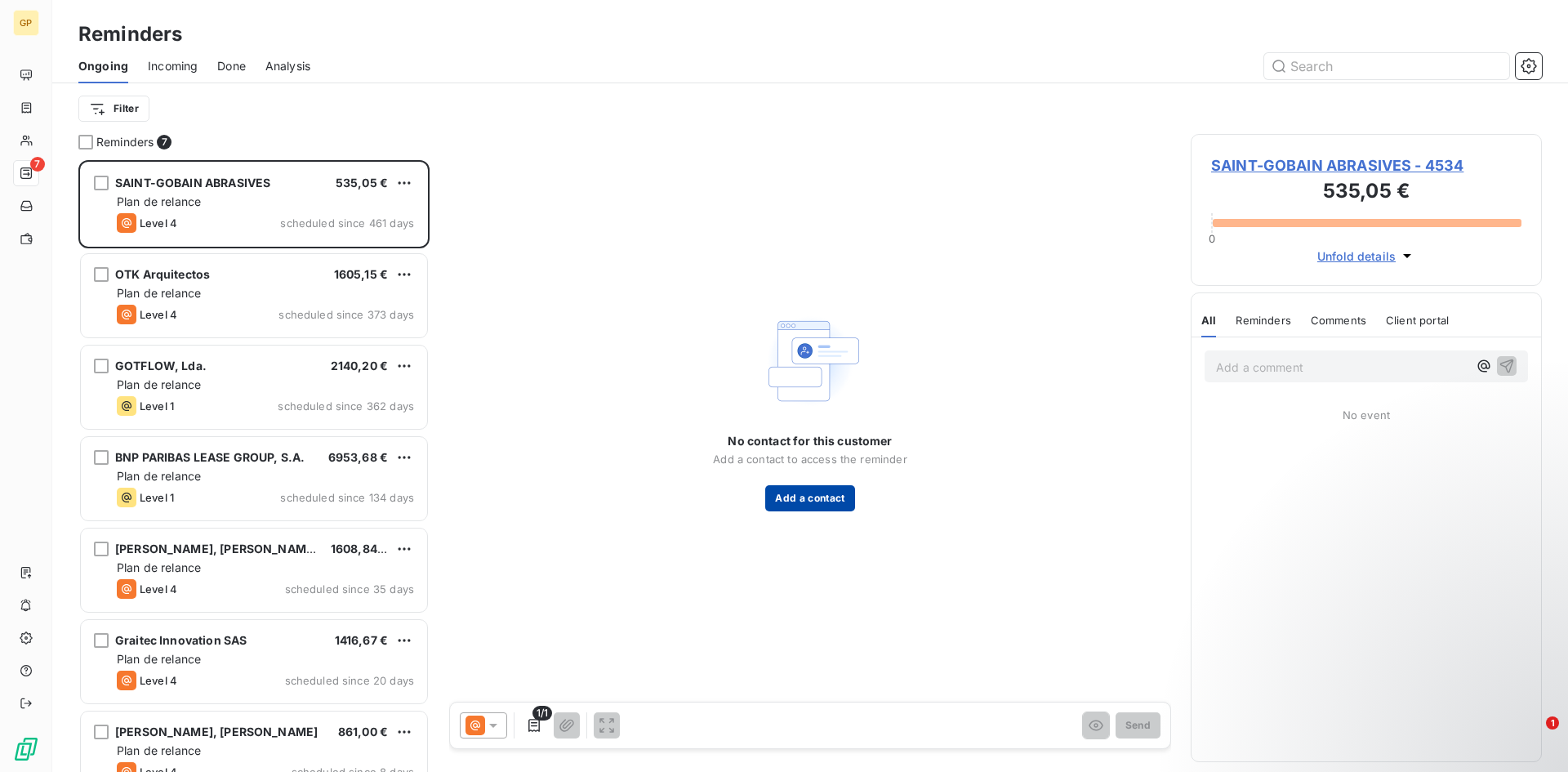
click at [827, 501] on button "Add a contact" at bounding box center [810, 497] width 89 height 26
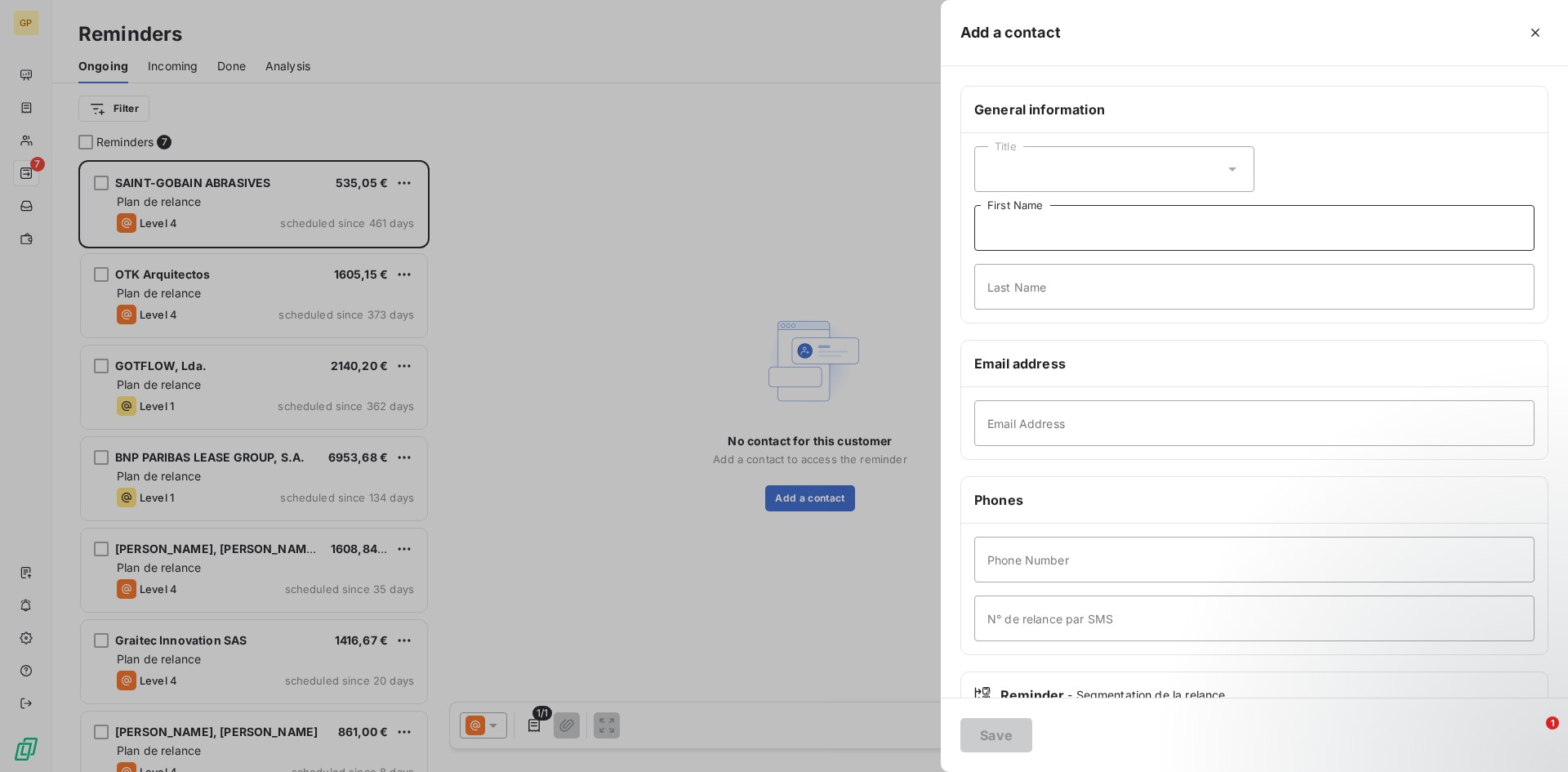
click at [1072, 226] on input "First Name" at bounding box center [1253, 228] width 560 height 46
click at [1053, 410] on input "Email Address" at bounding box center [1253, 423] width 560 height 46
paste input "[EMAIL_ADDRESS][DOMAIN_NAME]"
type input "[EMAIL_ADDRESS][DOMAIN_NAME]"
click at [1038, 735] on div "Save" at bounding box center [1254, 735] width 627 height 74
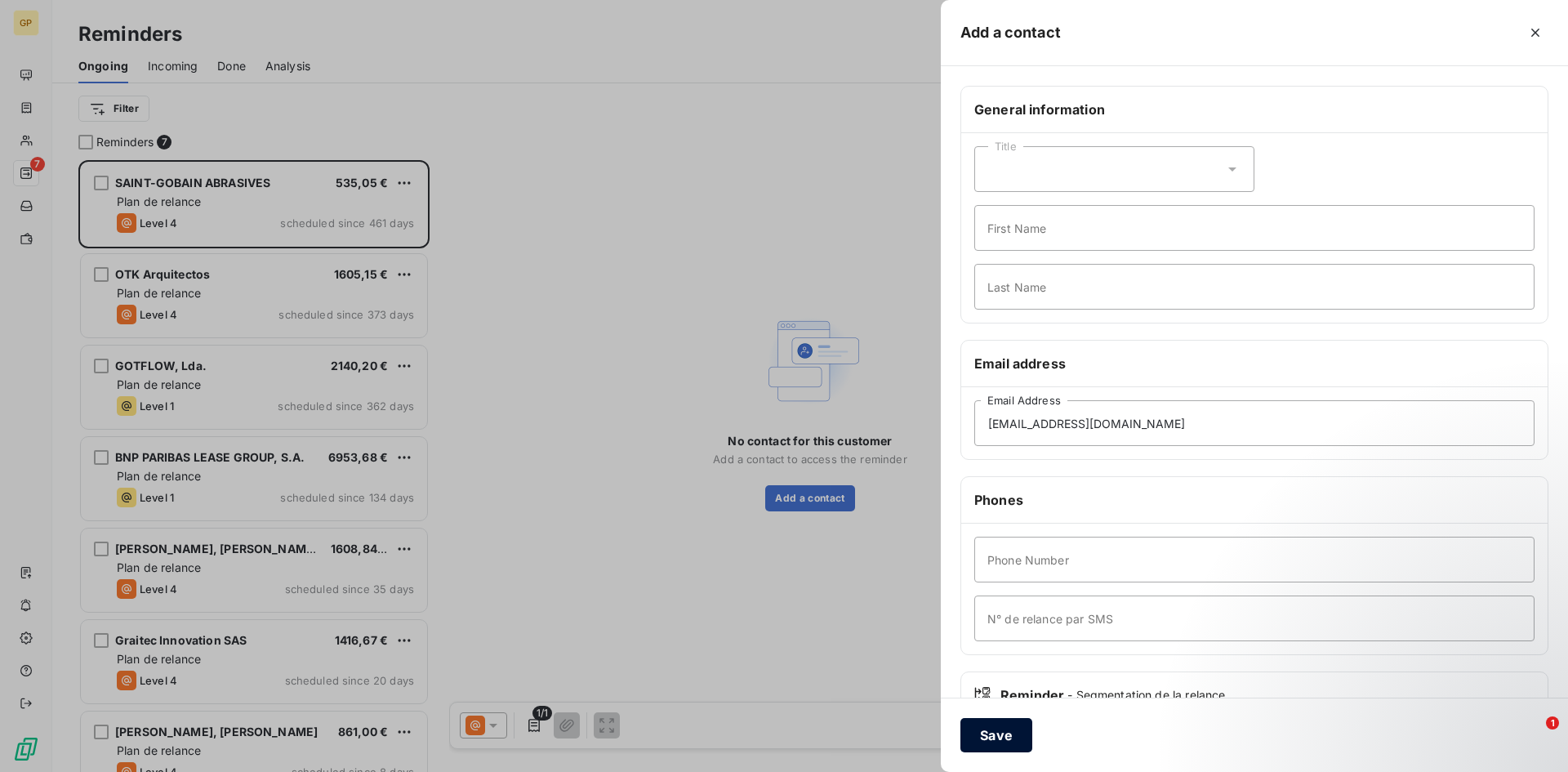
click at [1023, 727] on button "Save" at bounding box center [997, 735] width 72 height 34
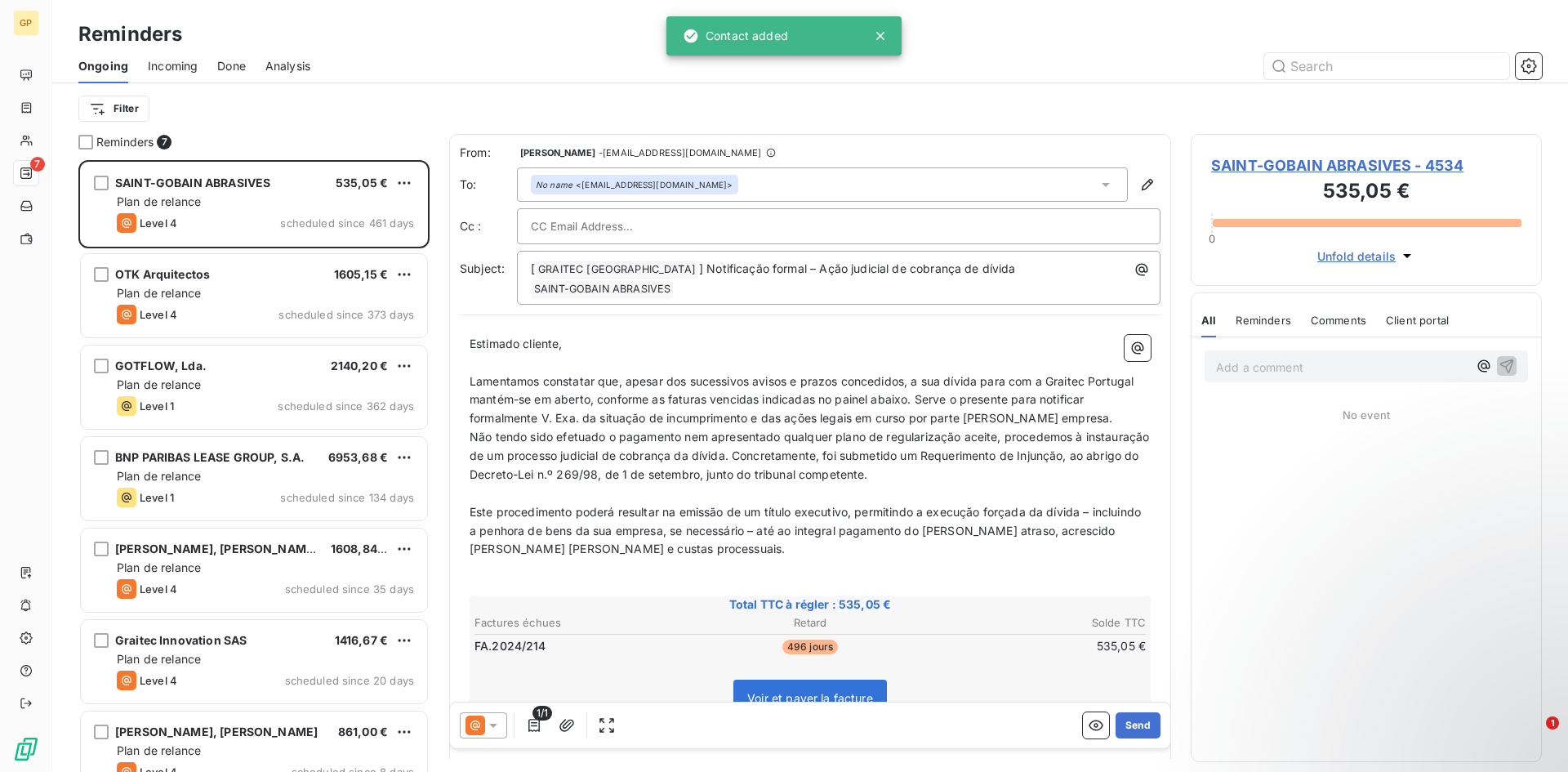
click at [494, 724] on icon at bounding box center [493, 725] width 9 height 4
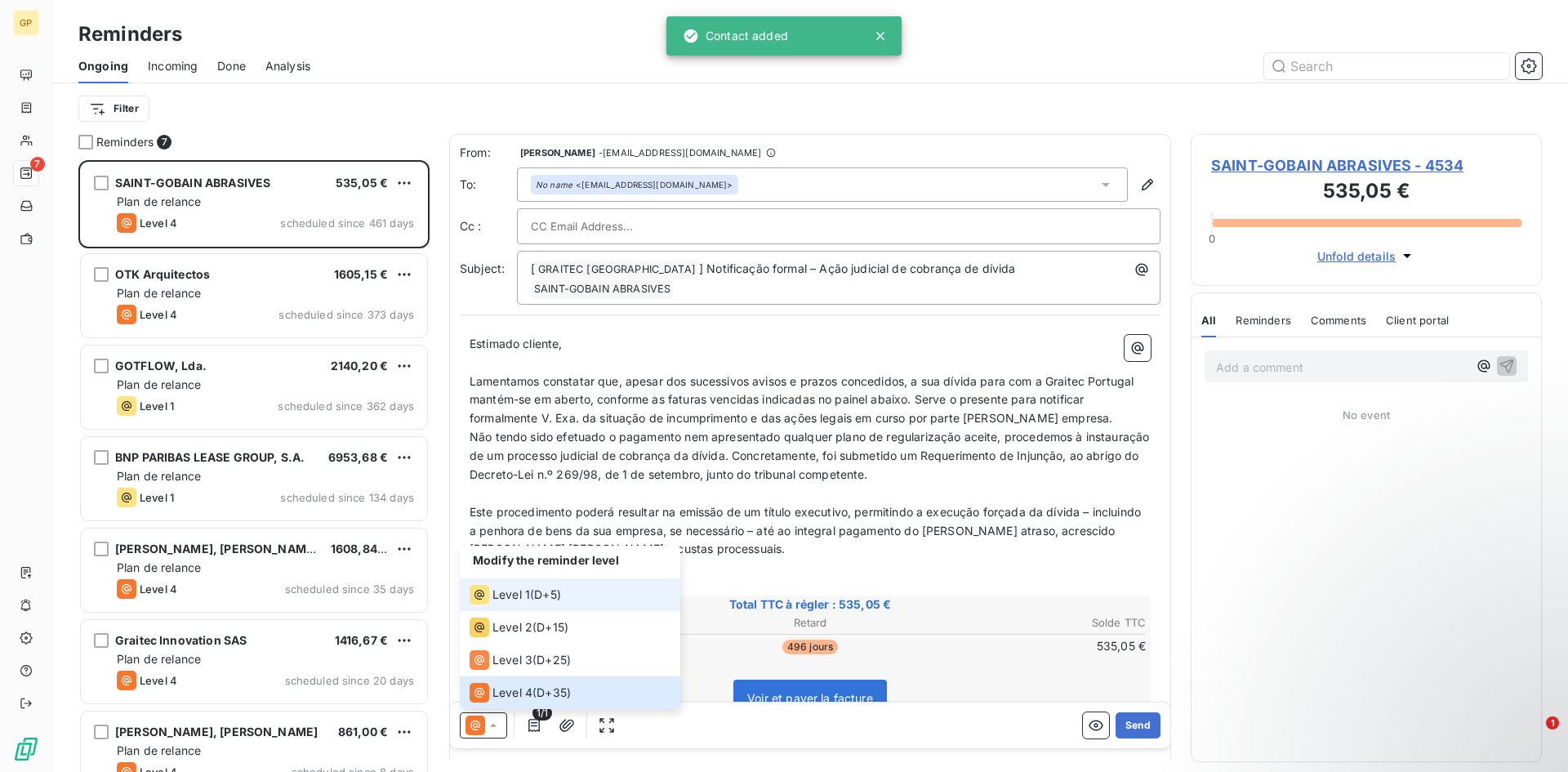
click at [551, 603] on div "Level 1 ( D+5 )" at bounding box center [515, 594] width 91 height 20
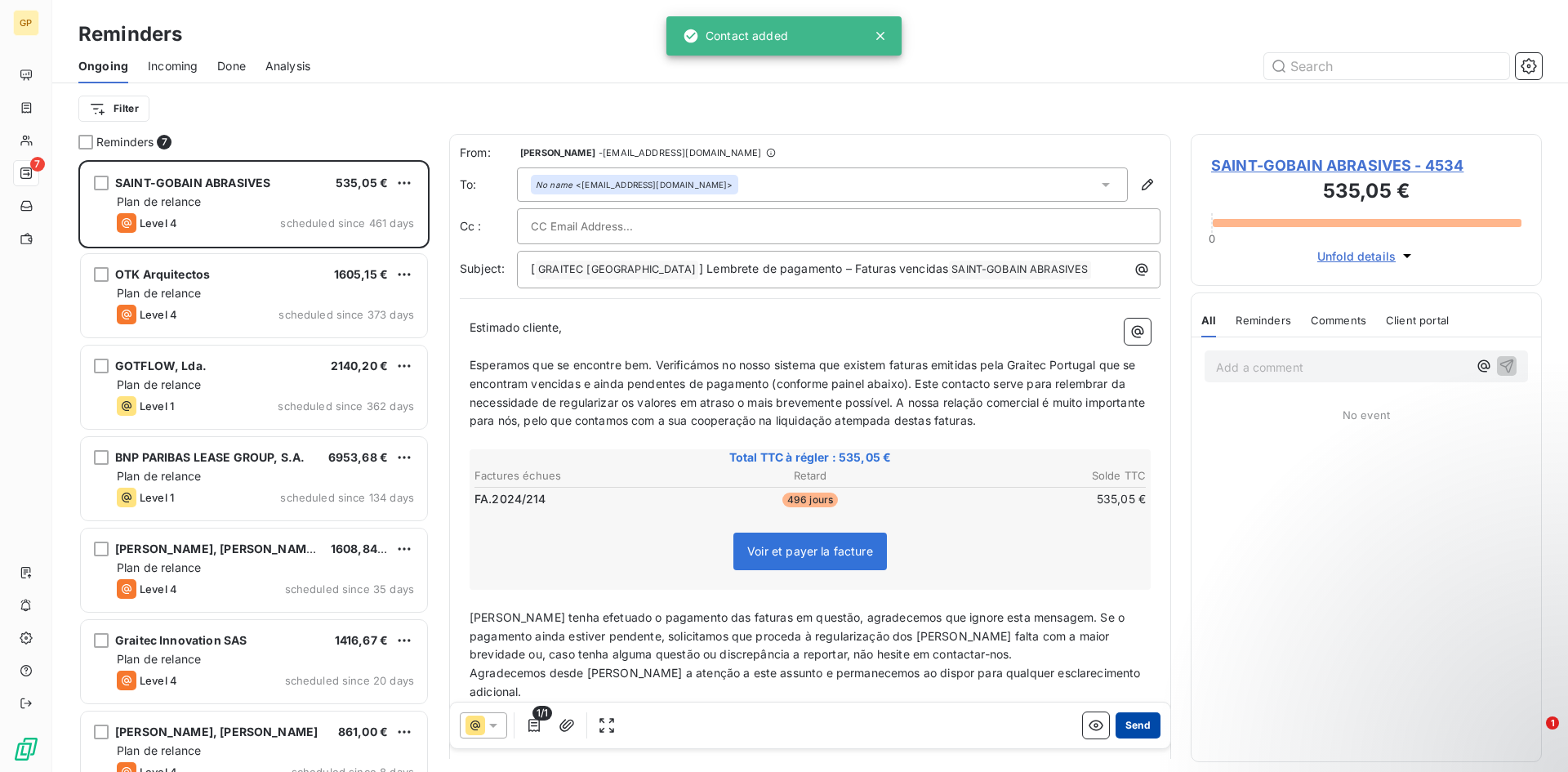
click at [1144, 734] on button "Send" at bounding box center [1138, 724] width 45 height 26
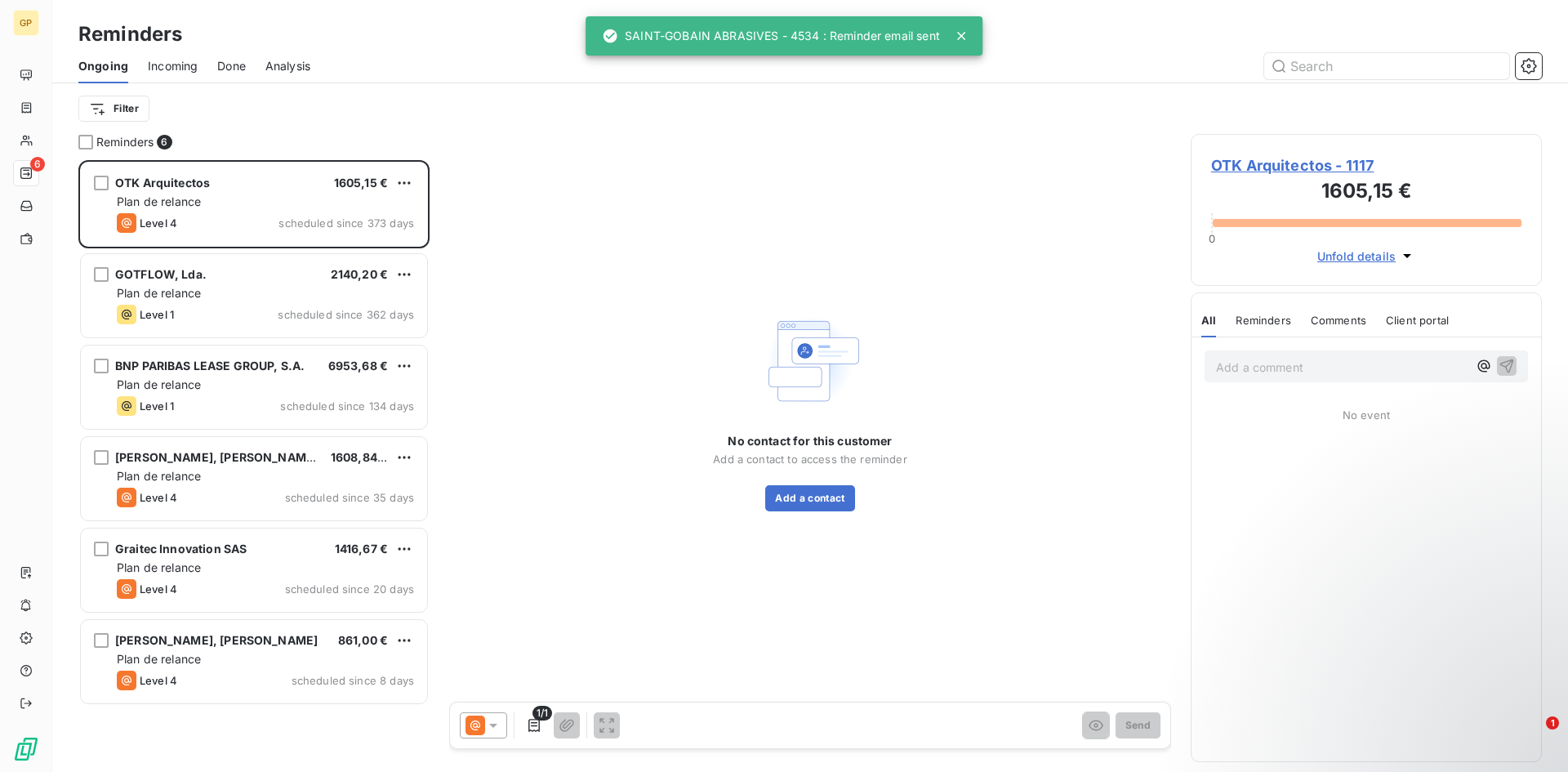
click at [816, 517] on div "No contact for this customer Add a contact to access the reminder Add a contact" at bounding box center [811, 410] width 722 height 551
click at [815, 507] on button "Add a contact" at bounding box center [810, 497] width 89 height 26
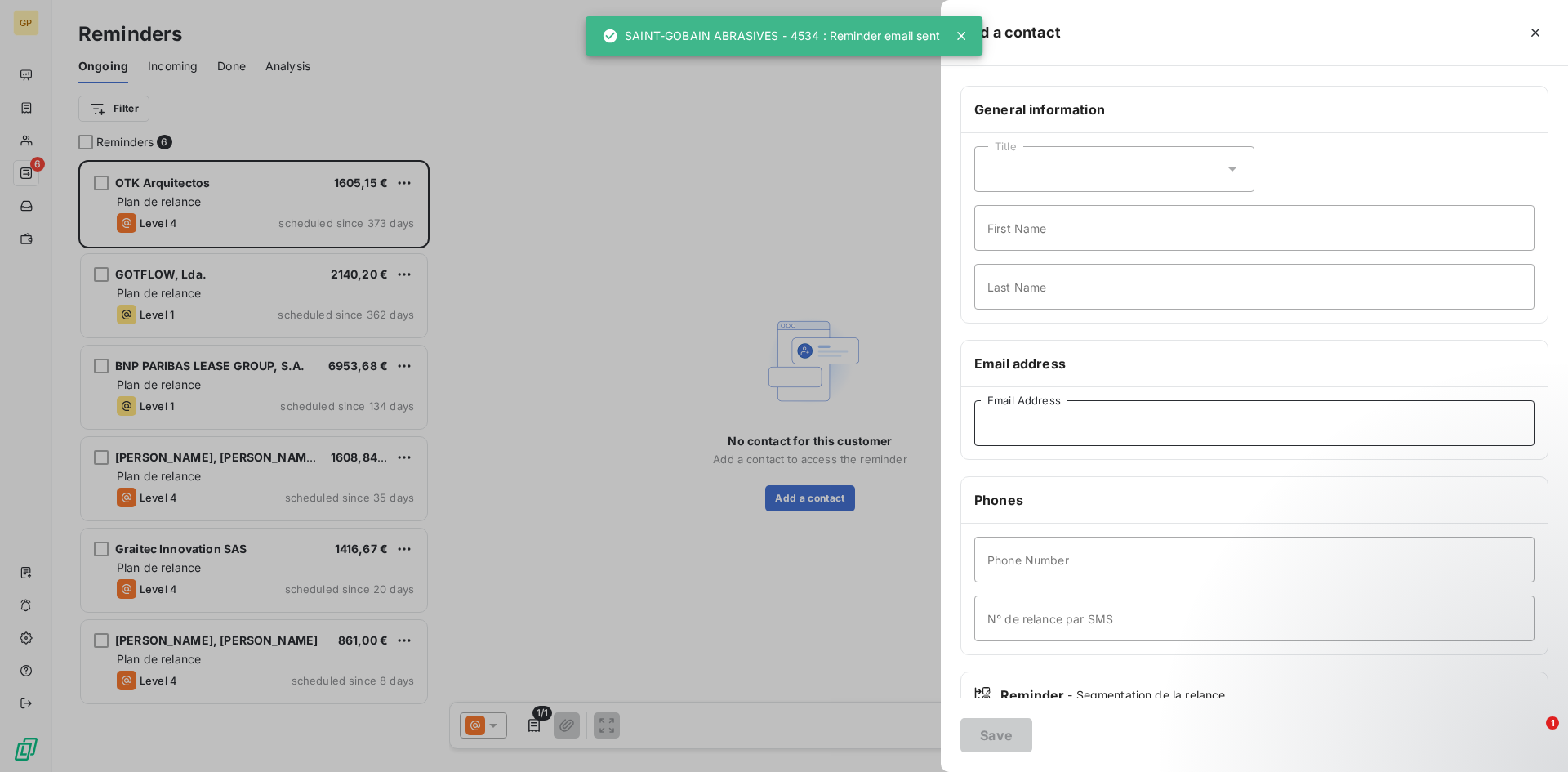
click at [1152, 434] on input "Email Address" at bounding box center [1253, 423] width 560 height 46
paste input "[EMAIL_ADDRESS][DOMAIN_NAME]"
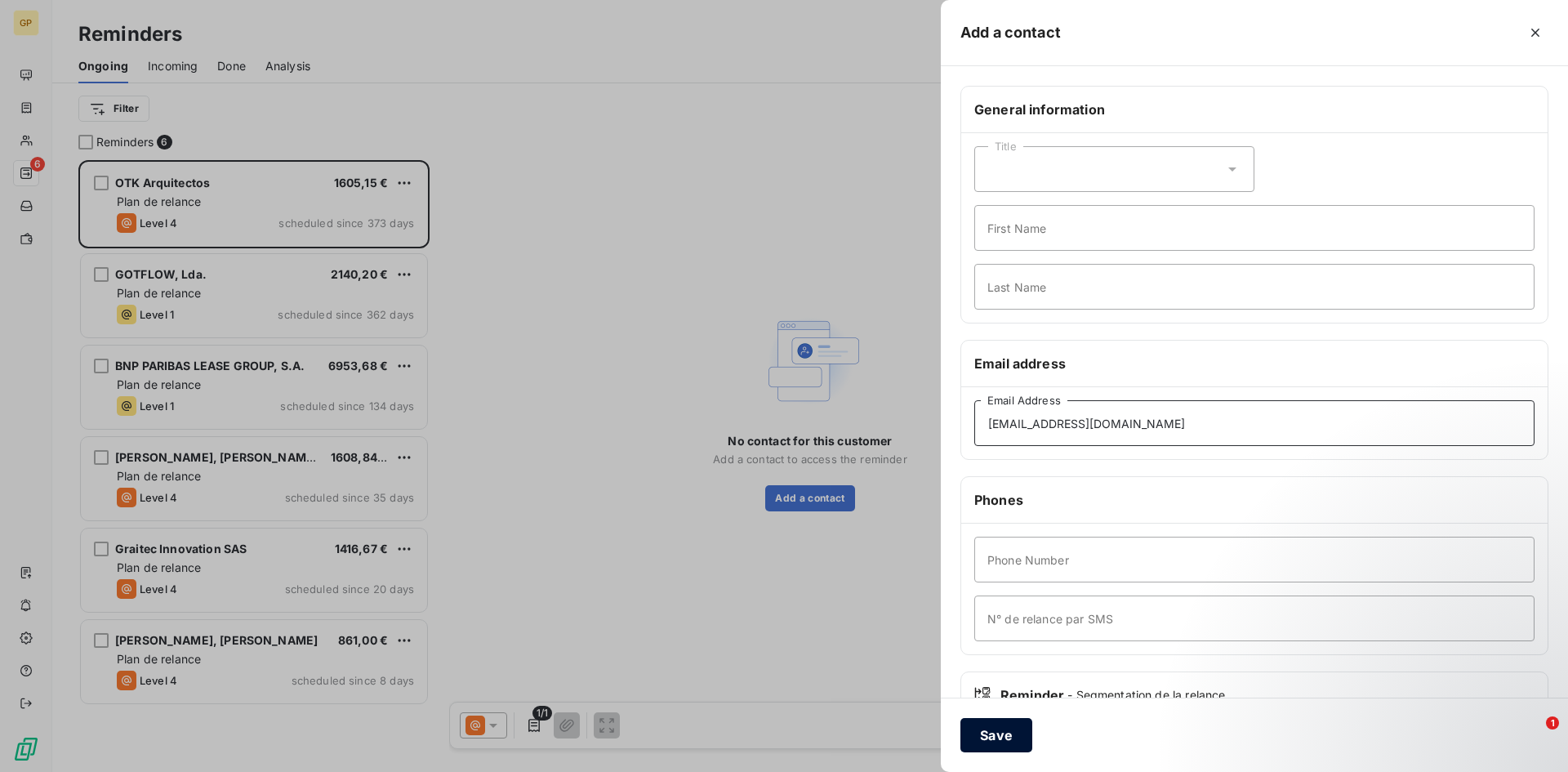
type input "[EMAIL_ADDRESS][DOMAIN_NAME]"
click at [1001, 728] on button "Save" at bounding box center [997, 735] width 72 height 34
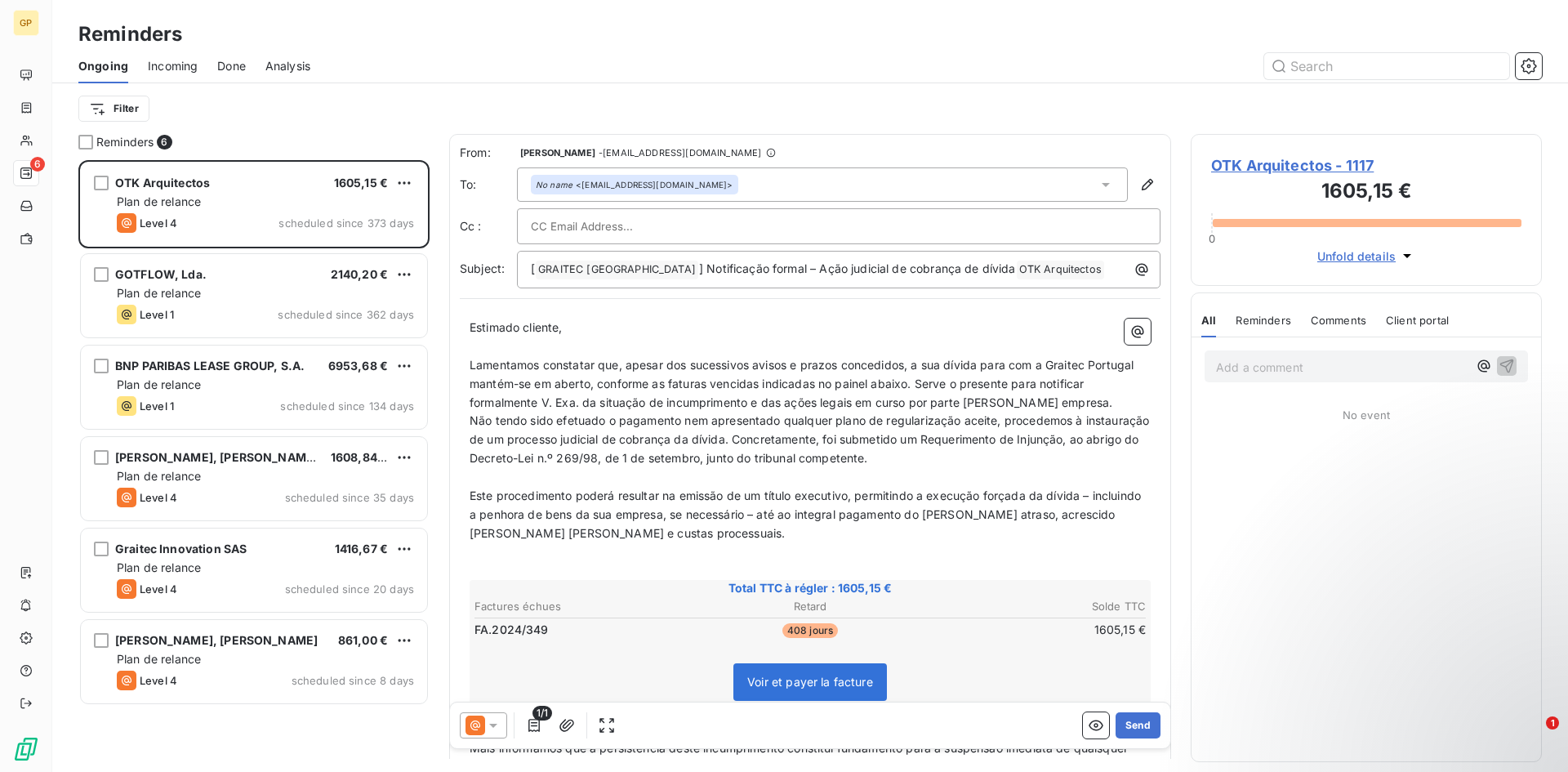
click at [497, 729] on icon at bounding box center [492, 724] width 16 height 16
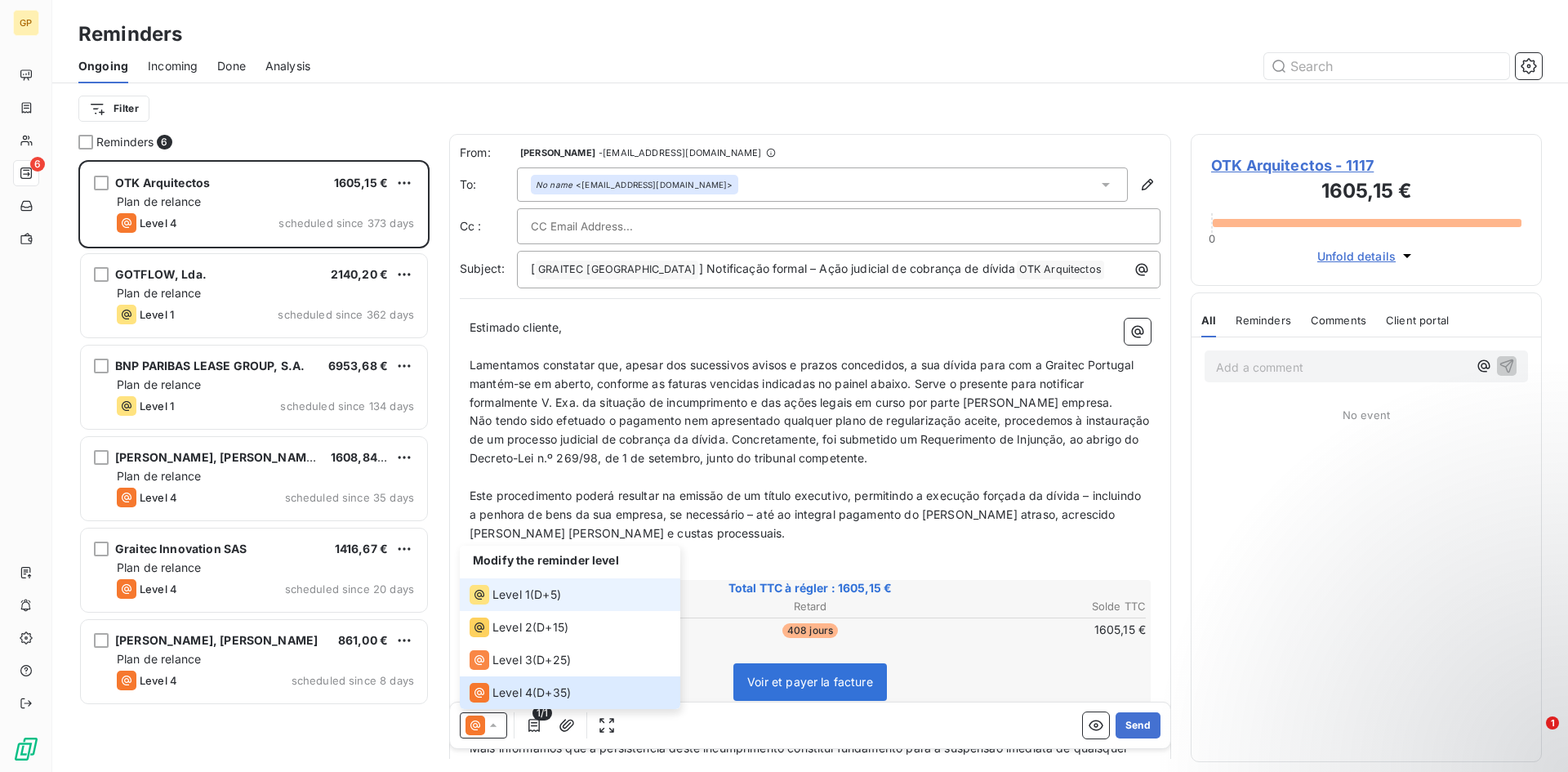
click at [535, 603] on div "Level 1 ( D+5 )" at bounding box center [515, 594] width 91 height 20
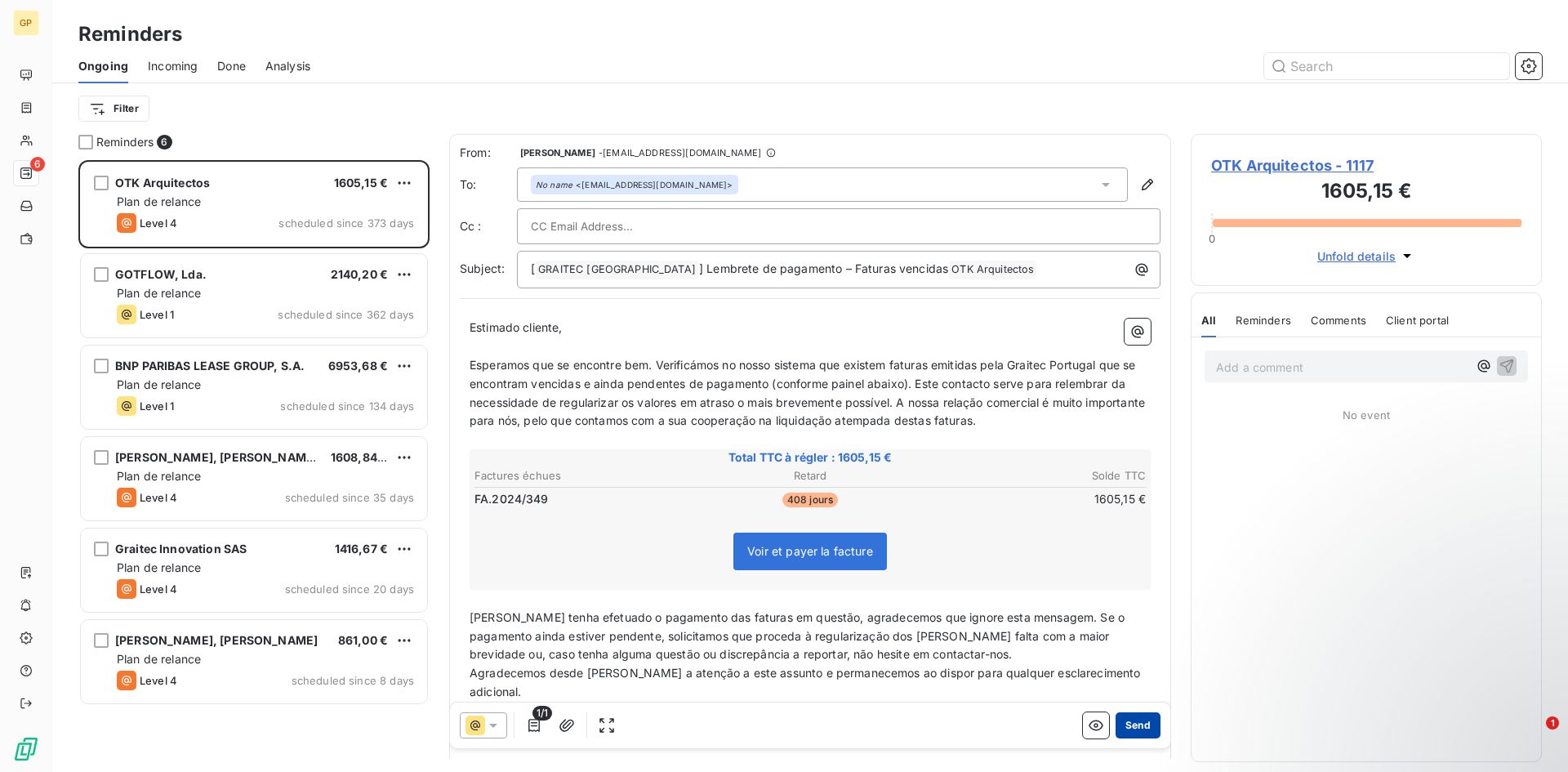
click at [1121, 723] on button "Send" at bounding box center [1138, 724] width 45 height 26
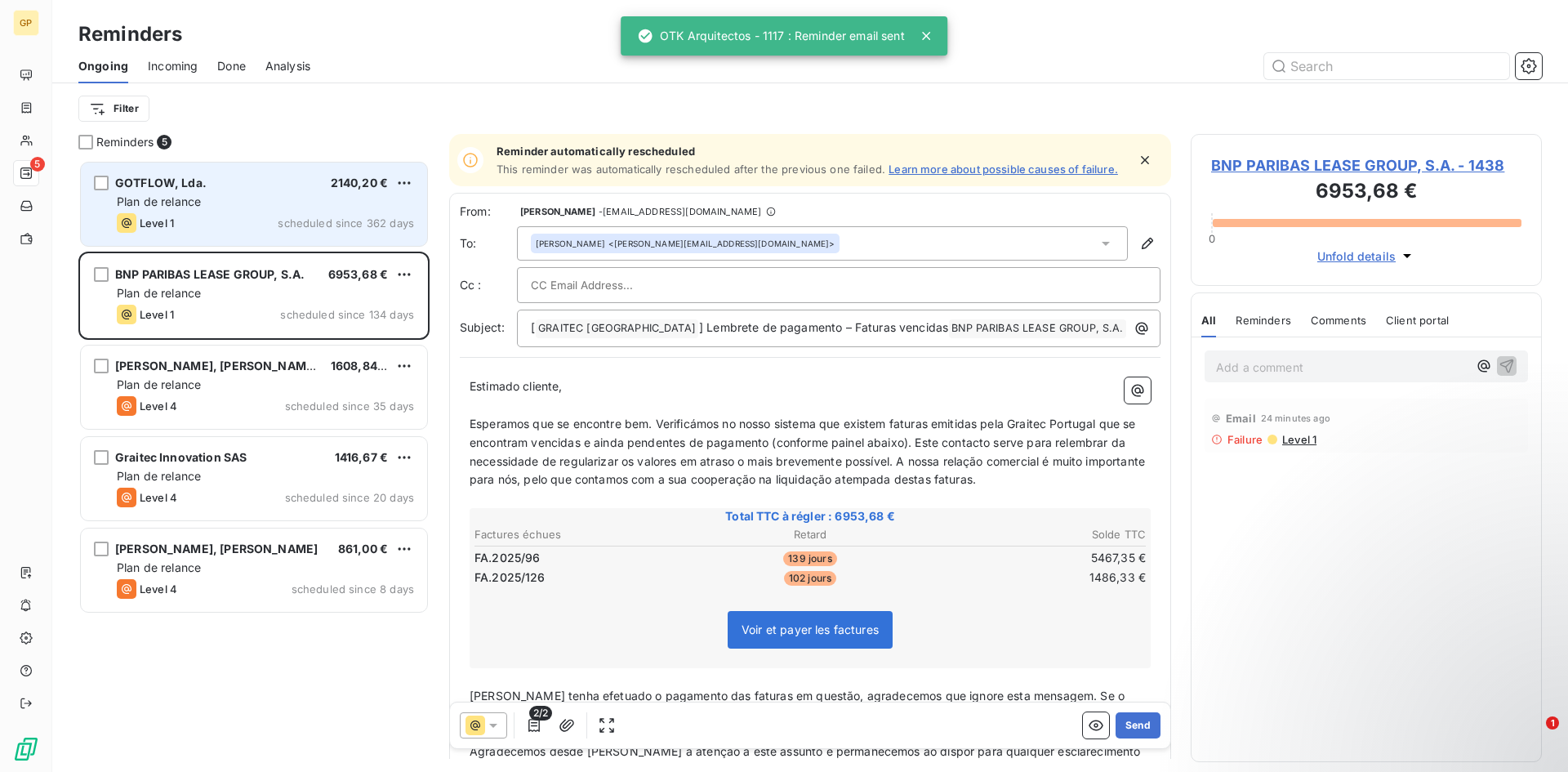
click at [247, 225] on div "Level 1 scheduled since 362 days" at bounding box center [265, 222] width 297 height 20
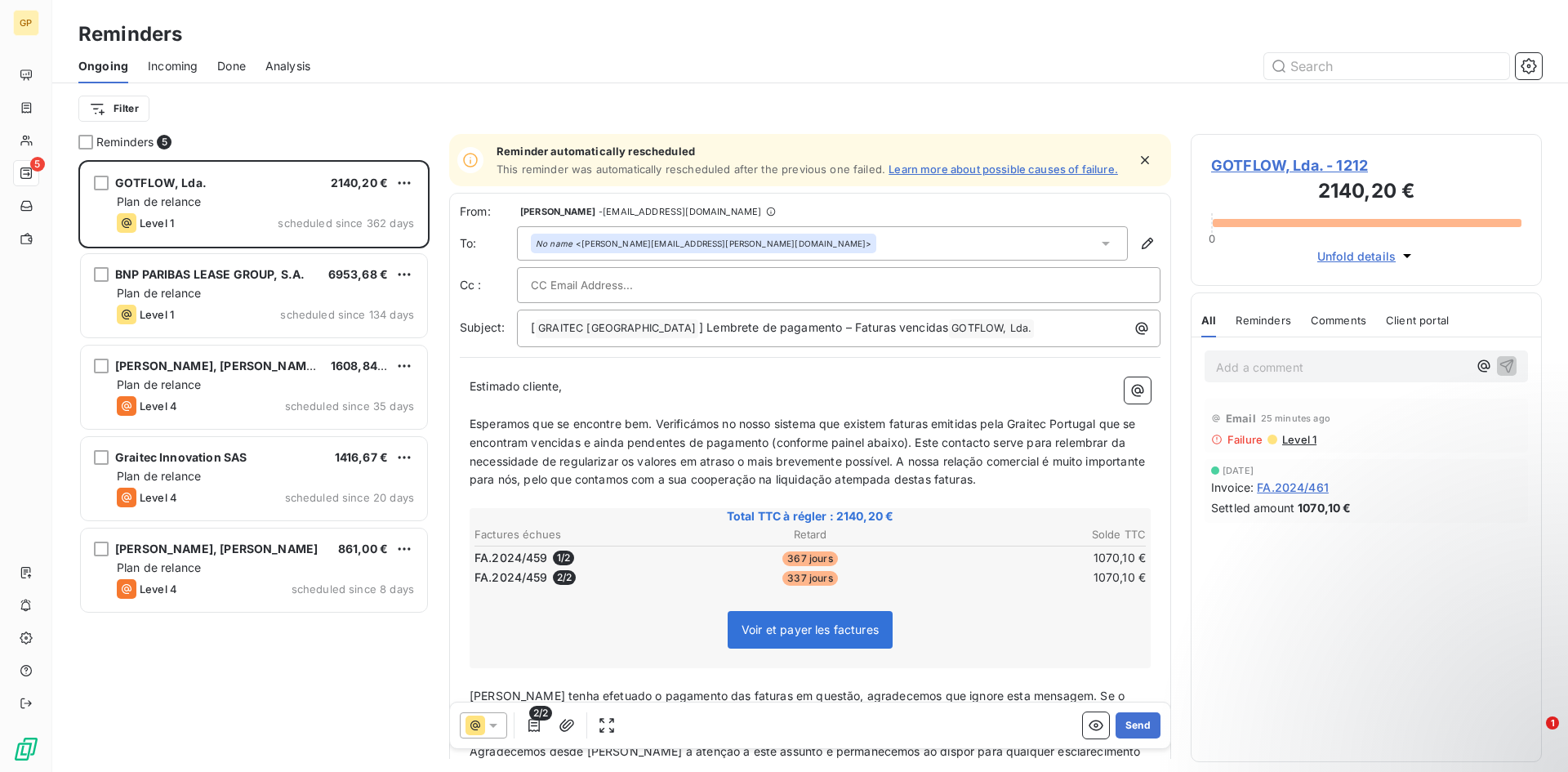
click at [1284, 158] on span "GOTFLOW, Lda. - 1212" at bounding box center [1366, 164] width 311 height 22
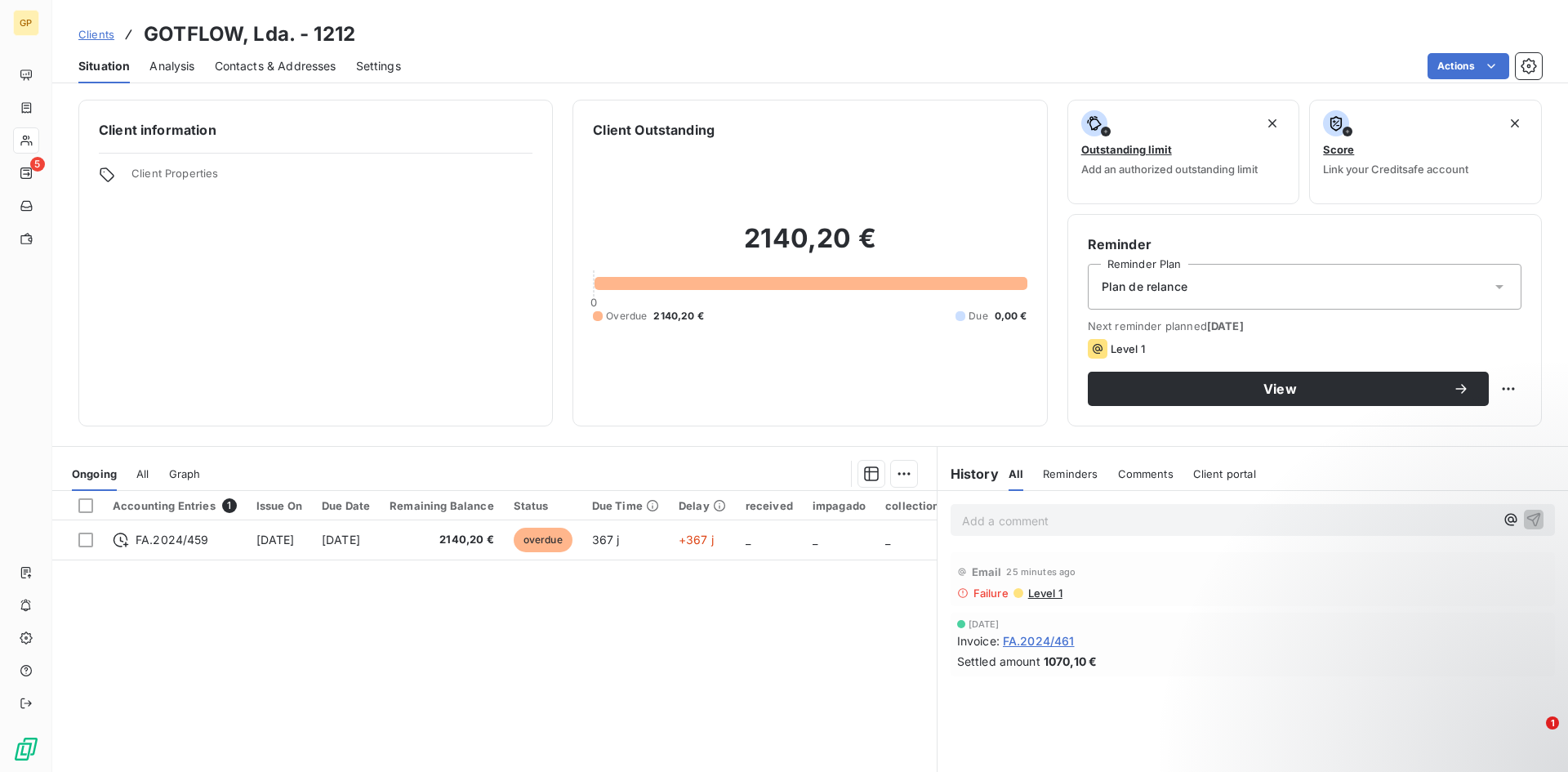
click at [250, 61] on span "Contacts & Addresses" at bounding box center [276, 66] width 122 height 16
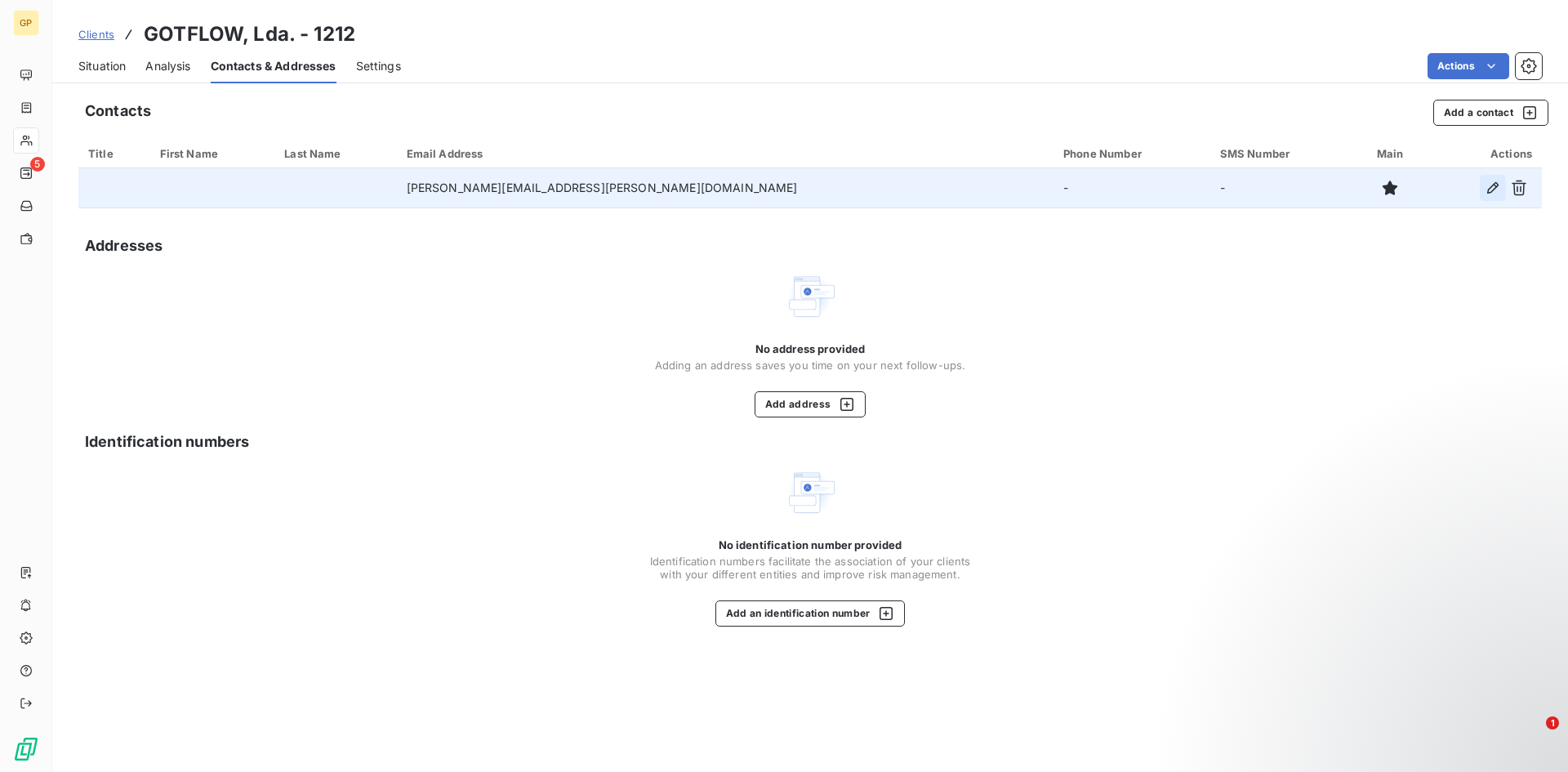
click at [1492, 189] on icon "button" at bounding box center [1492, 187] width 16 height 16
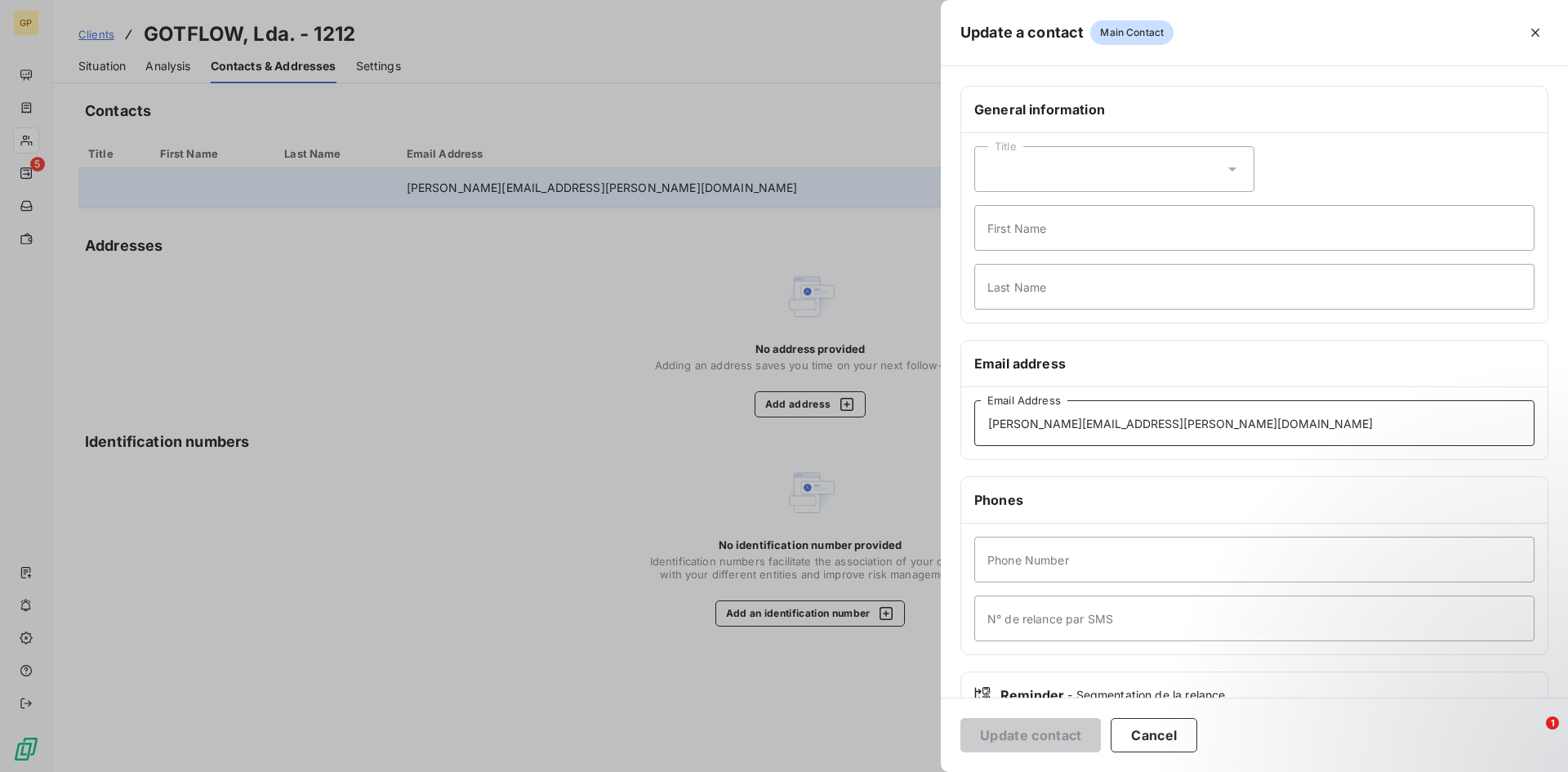
drag, startPoint x: 1140, startPoint y: 417, endPoint x: 644, endPoint y: 394, distance: 496.5
click at [680, 771] on div "Update a contact Main Contact General information Title First Name Last Name Em…" at bounding box center [784, 772] width 1568 height 0
paste input "[PERSON_NAME].[PERSON_NAME]@gotflow"
type input "[PERSON_NAME][EMAIL_ADDRESS][PERSON_NAME][DOMAIN_NAME]"
click at [1035, 726] on button "Update contact" at bounding box center [1031, 735] width 141 height 34
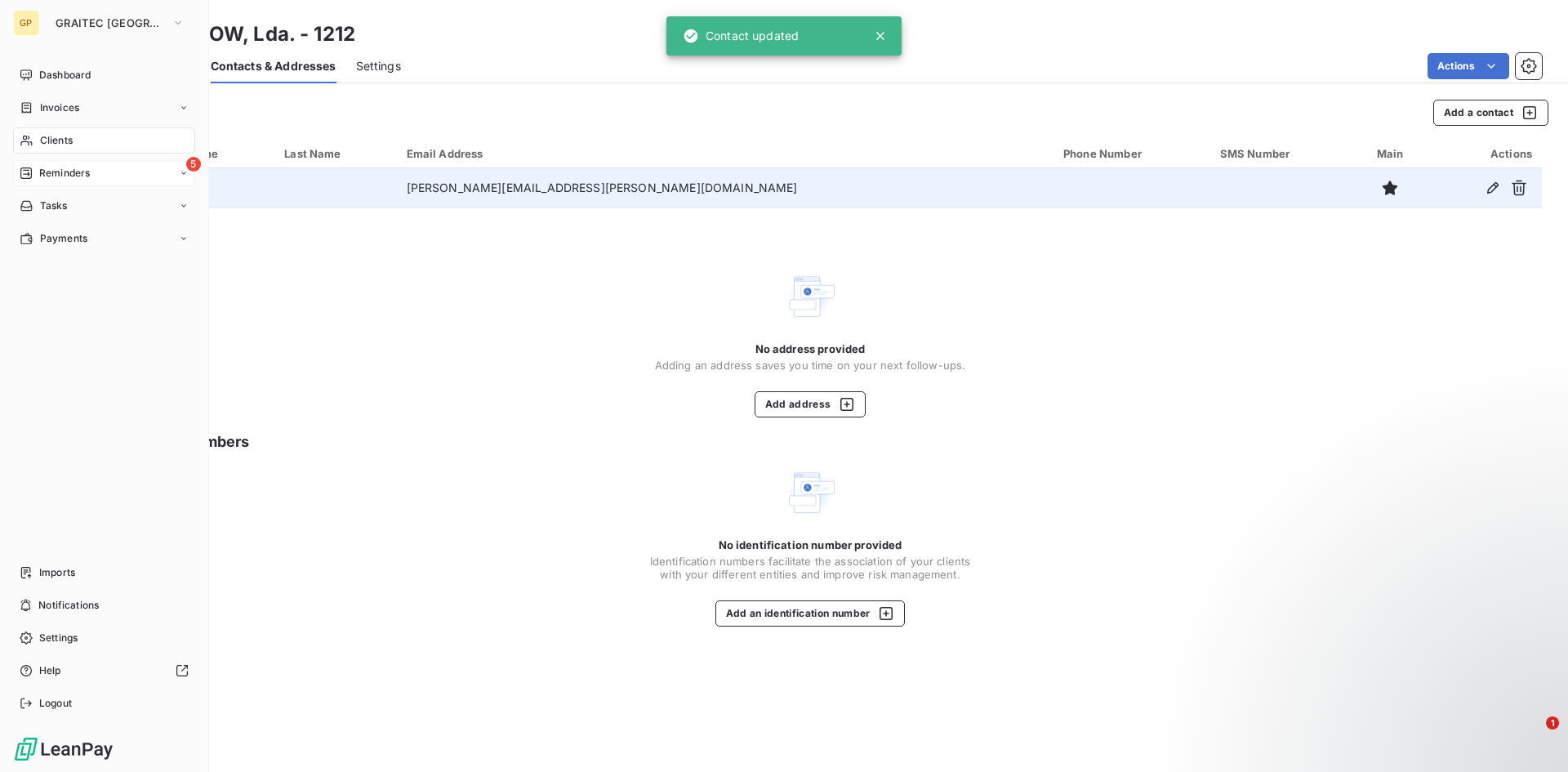
click at [31, 165] on div "Reminders" at bounding box center [55, 172] width 70 height 14
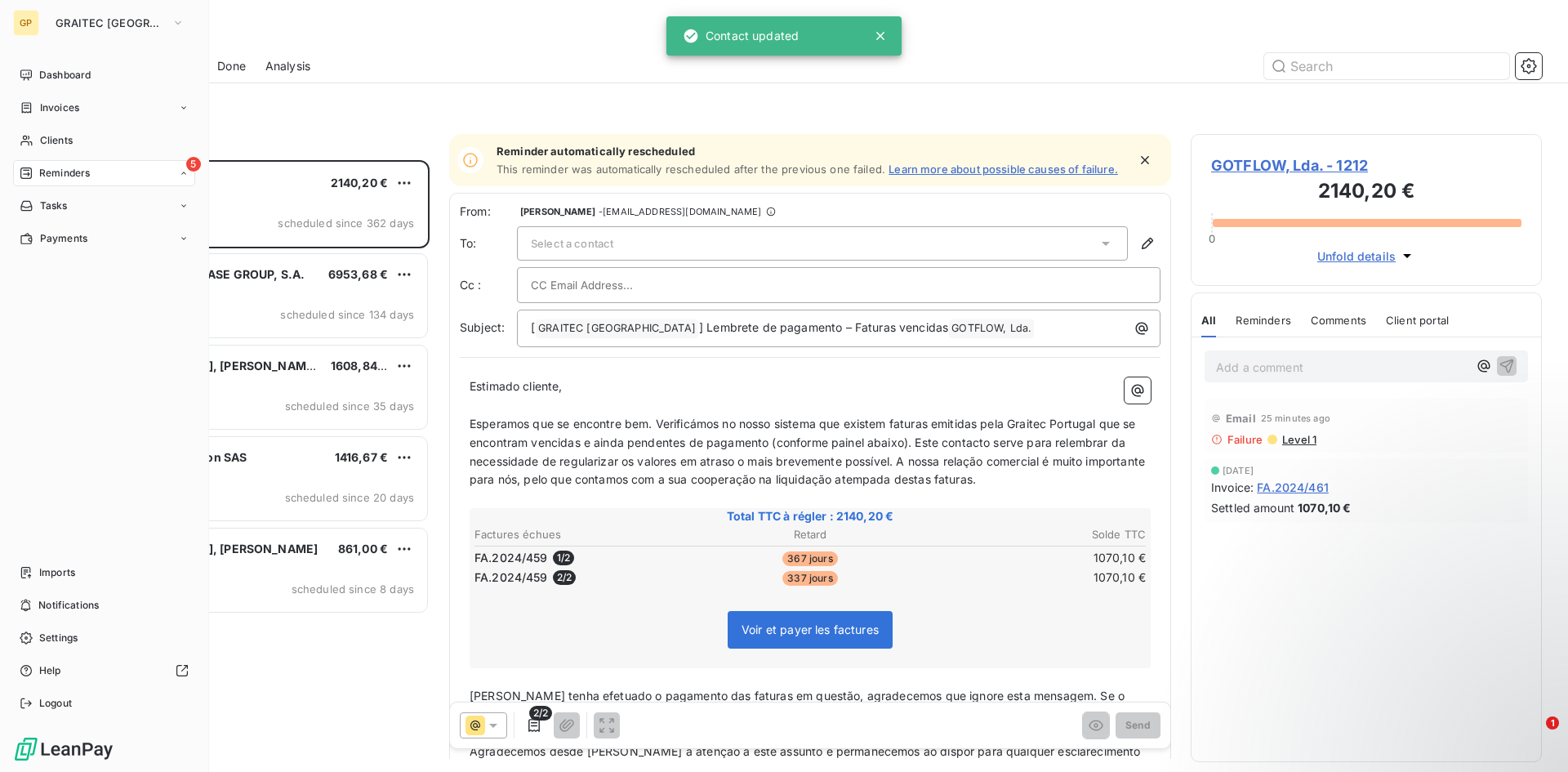
scroll to position [600, 339]
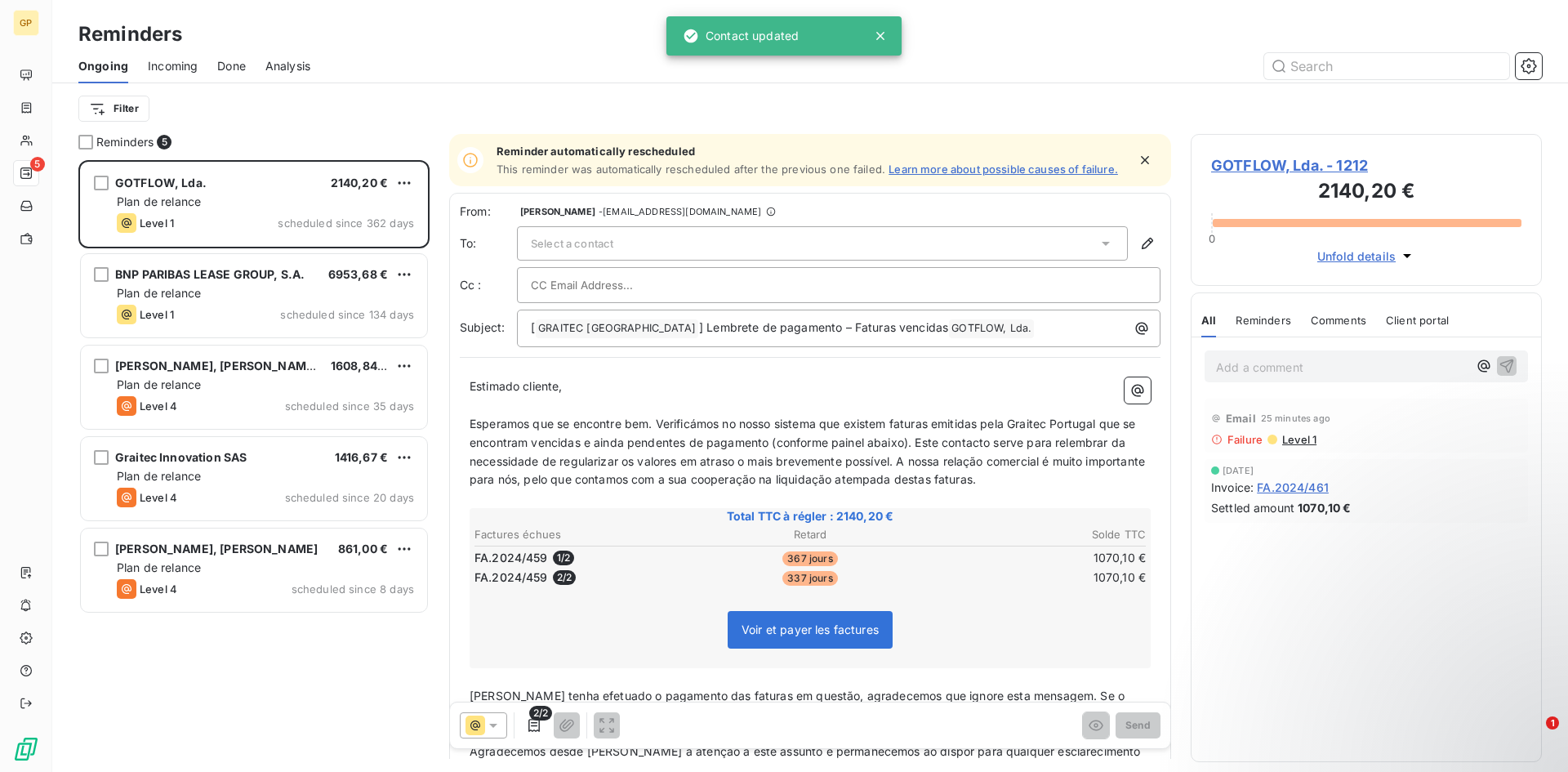
click at [494, 719] on icon at bounding box center [492, 724] width 16 height 16
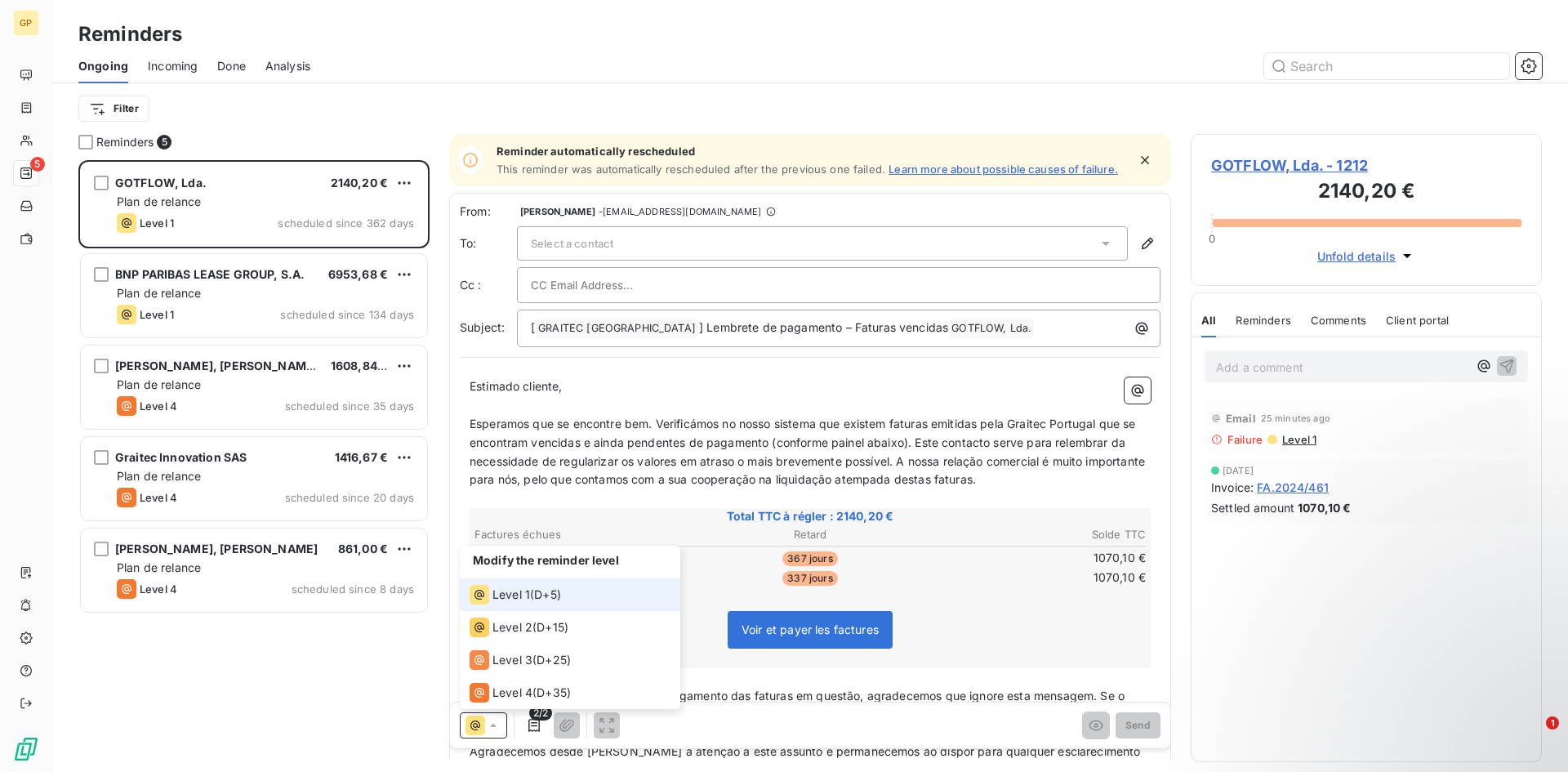
click at [534, 588] on div "Level 1 ( D+5 )" at bounding box center [515, 594] width 91 height 20
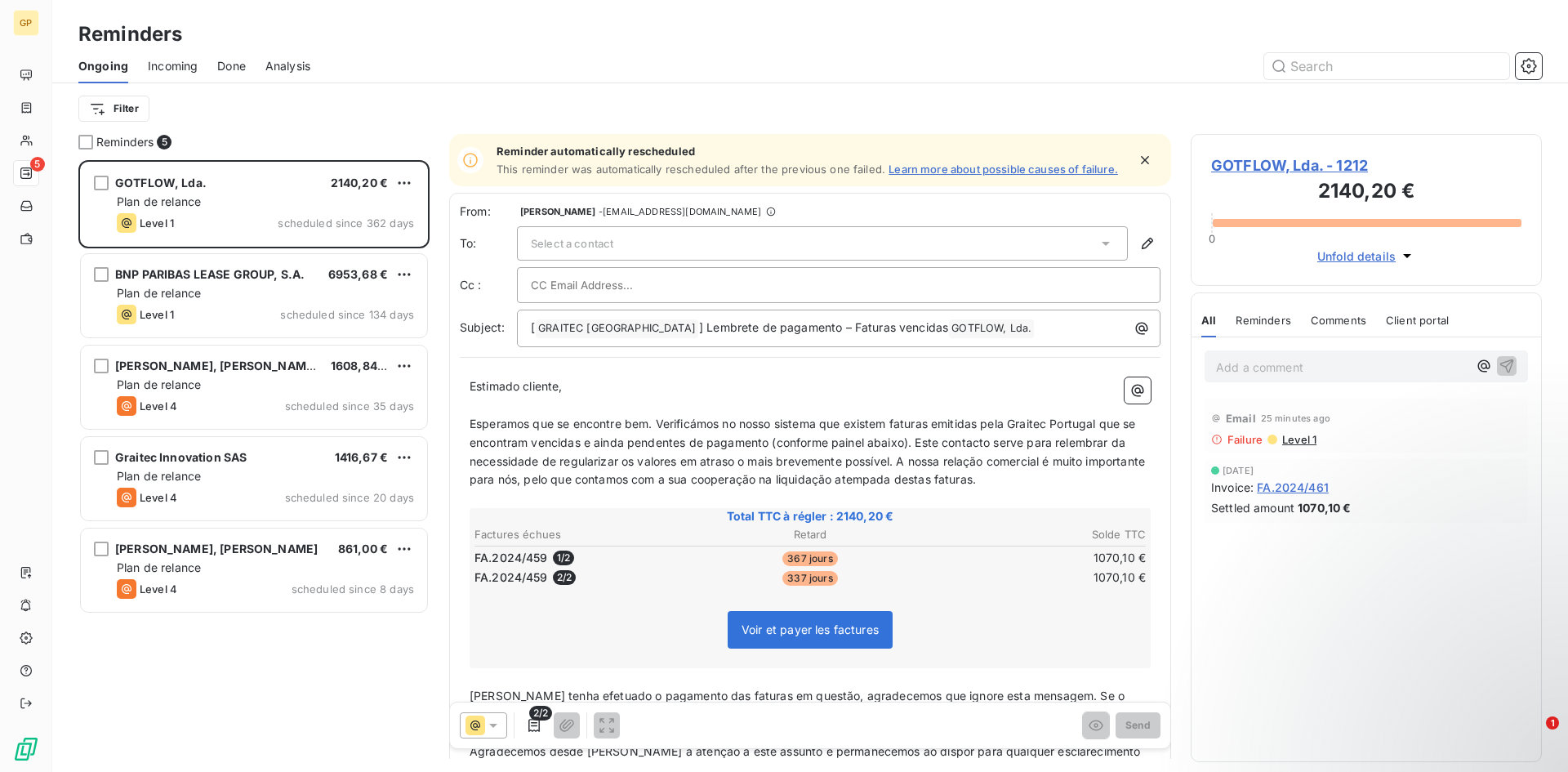
drag, startPoint x: 993, startPoint y: 232, endPoint x: 1002, endPoint y: 234, distance: 9.2
click at [995, 231] on div "Select a contact" at bounding box center [822, 243] width 611 height 34
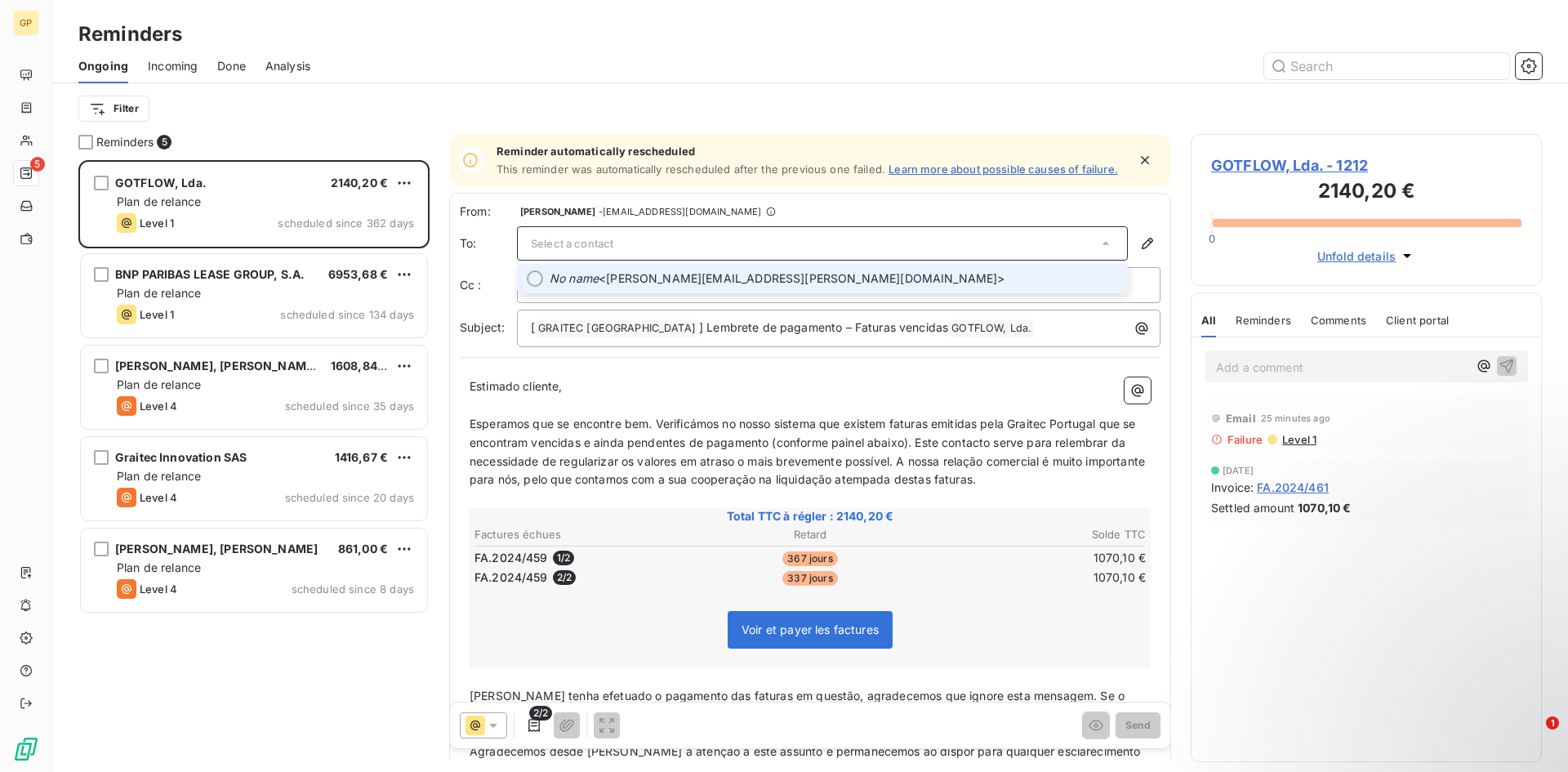
click at [833, 266] on li "No name <[PERSON_NAME][EMAIL_ADDRESS][PERSON_NAME][DOMAIN_NAME]>" at bounding box center [822, 279] width 611 height 29
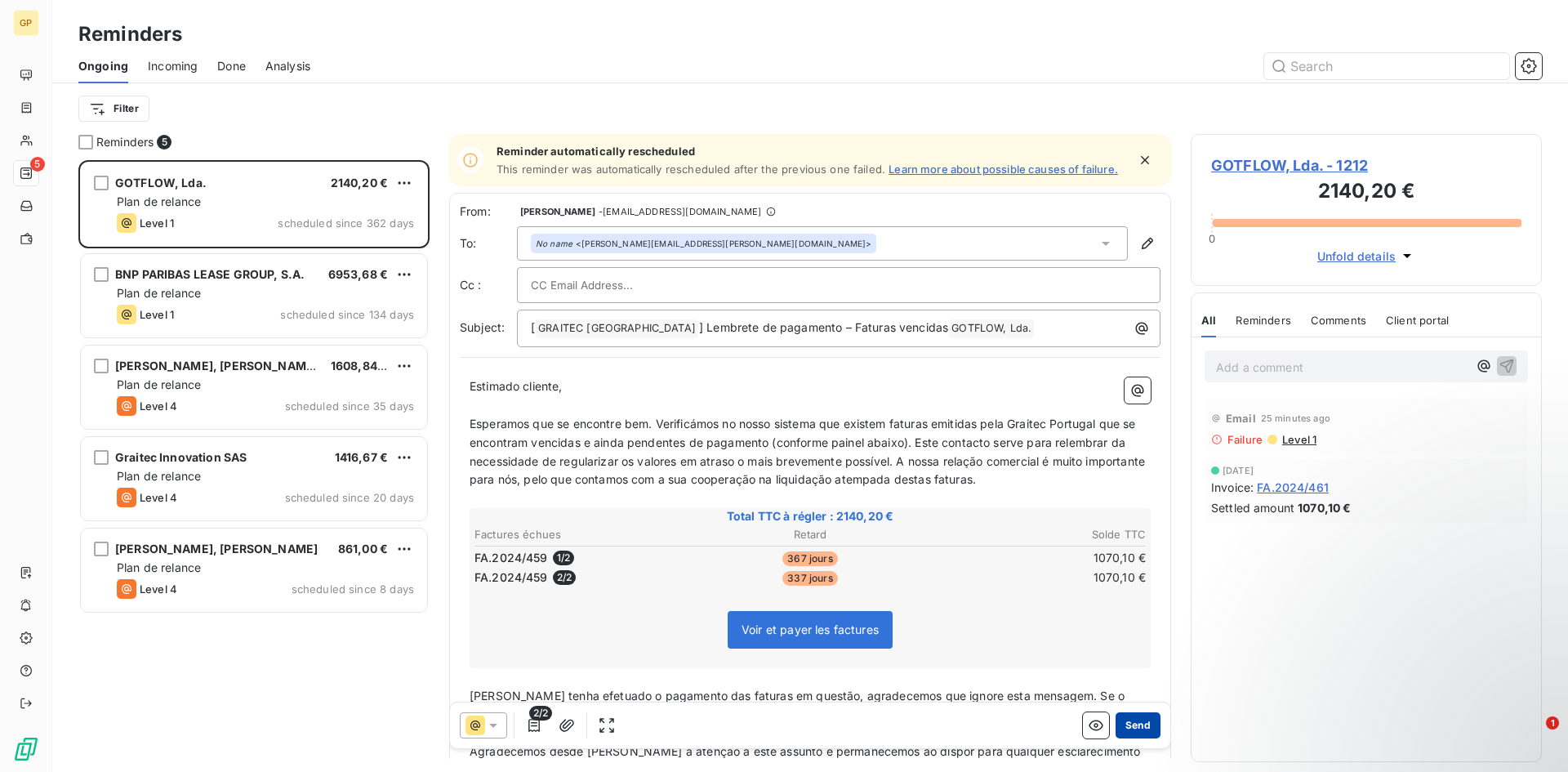
click at [1124, 724] on button "Send" at bounding box center [1138, 724] width 45 height 26
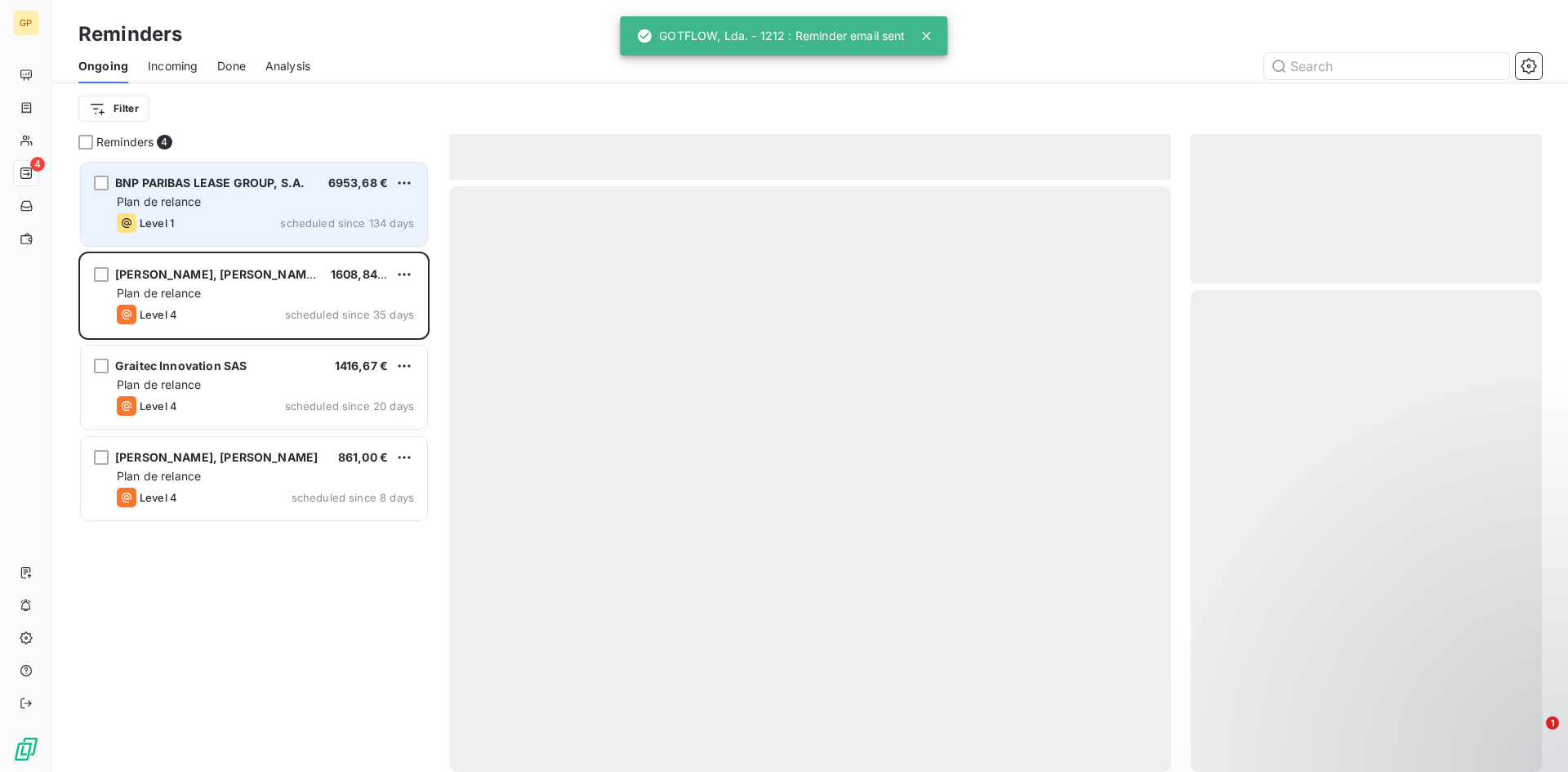
click at [338, 219] on span "scheduled since 134 days" at bounding box center [347, 223] width 134 height 13
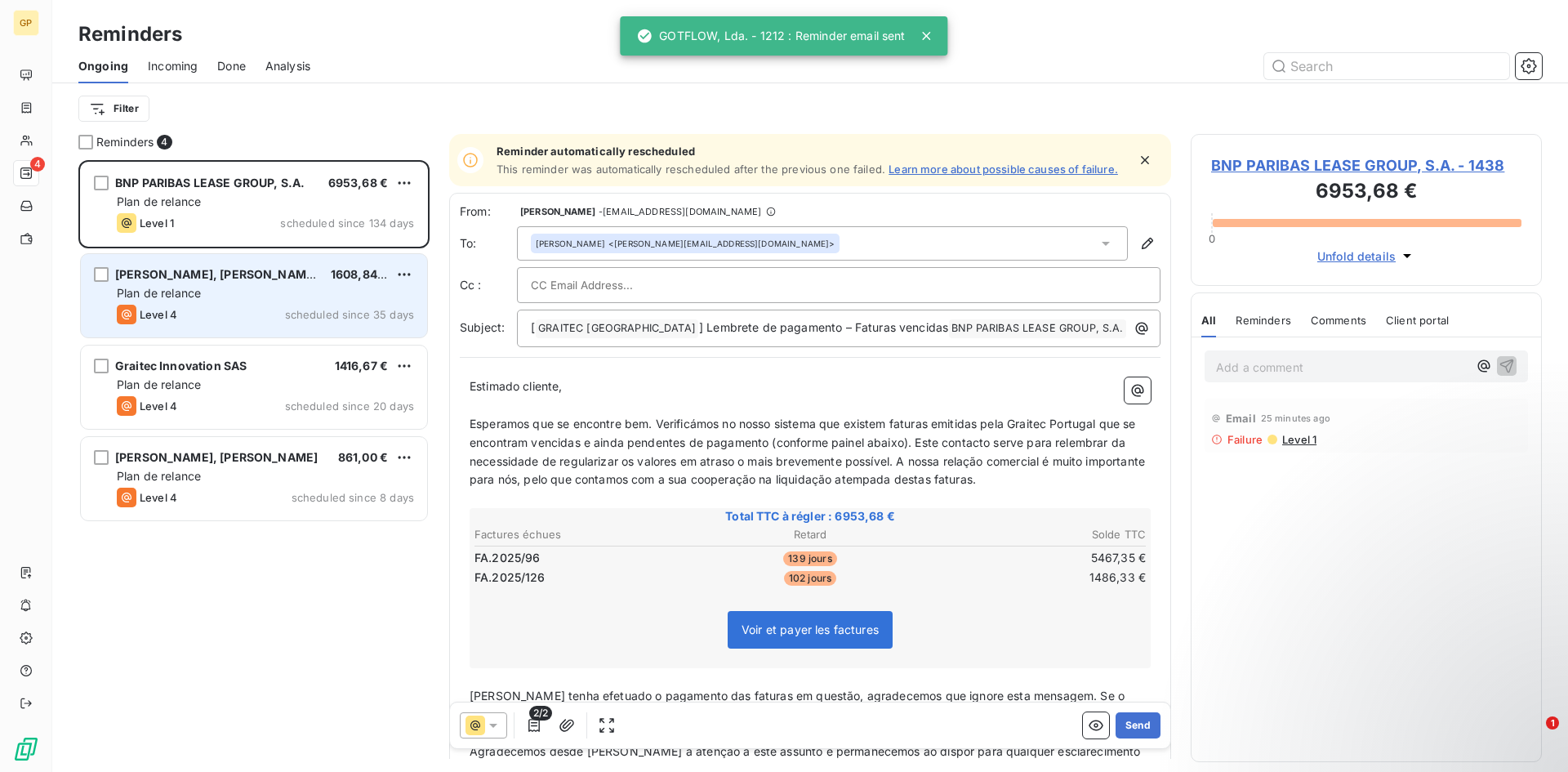
click at [330, 293] on div "Plan de relance" at bounding box center [265, 293] width 297 height 16
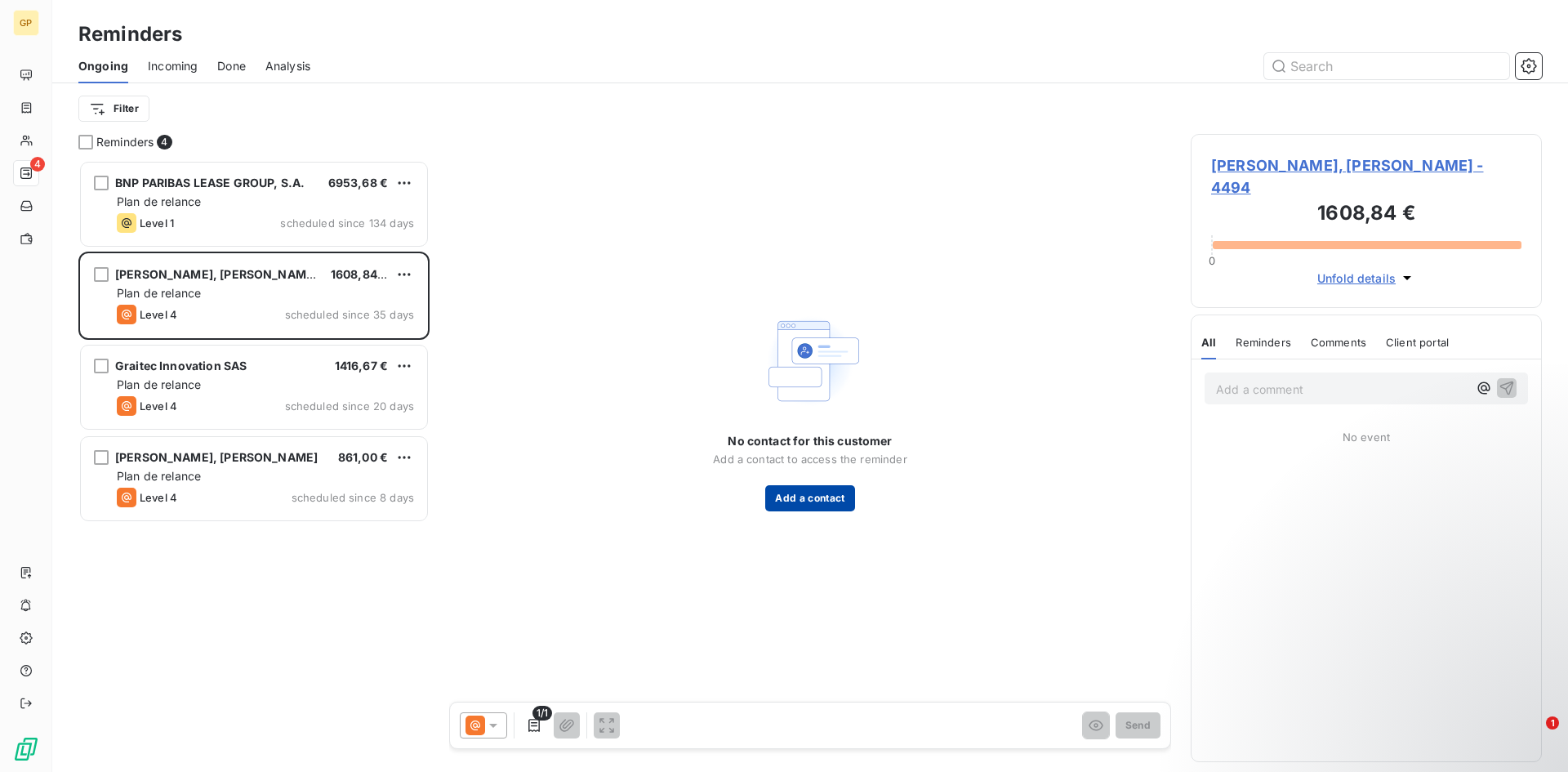
click at [816, 491] on button "Add a contact" at bounding box center [810, 497] width 89 height 26
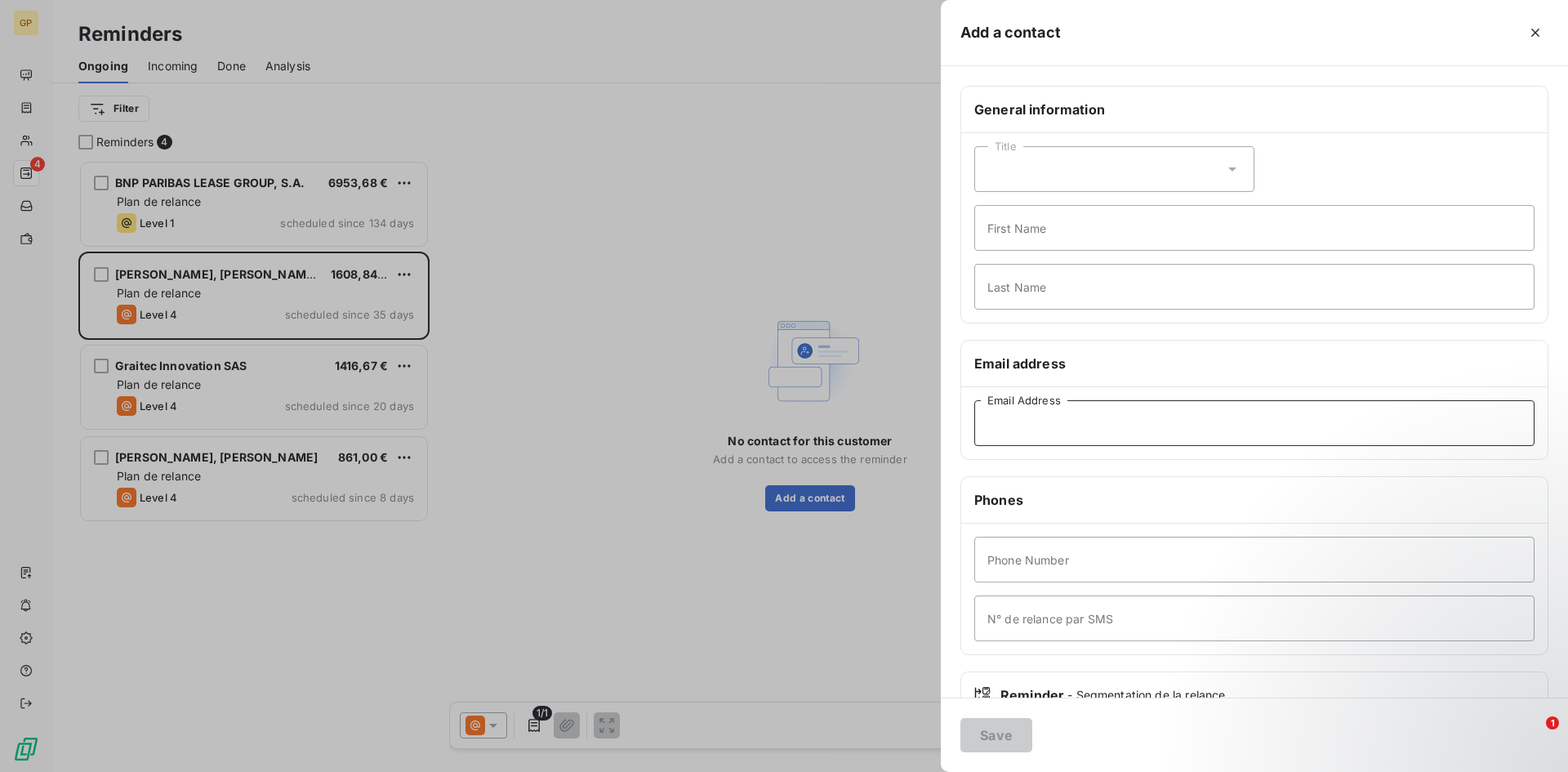
click at [1020, 427] on input "Email Address" at bounding box center [1253, 423] width 560 height 46
paste input "[PERSON_NAME][EMAIL_ADDRESS][DOMAIN_NAME]"
type input "[PERSON_NAME][EMAIL_ADDRESS][DOMAIN_NAME]"
drag, startPoint x: 1011, startPoint y: 634, endPoint x: 919, endPoint y: 672, distance: 99.5
click at [752, 670] on div at bounding box center [784, 386] width 1568 height 772
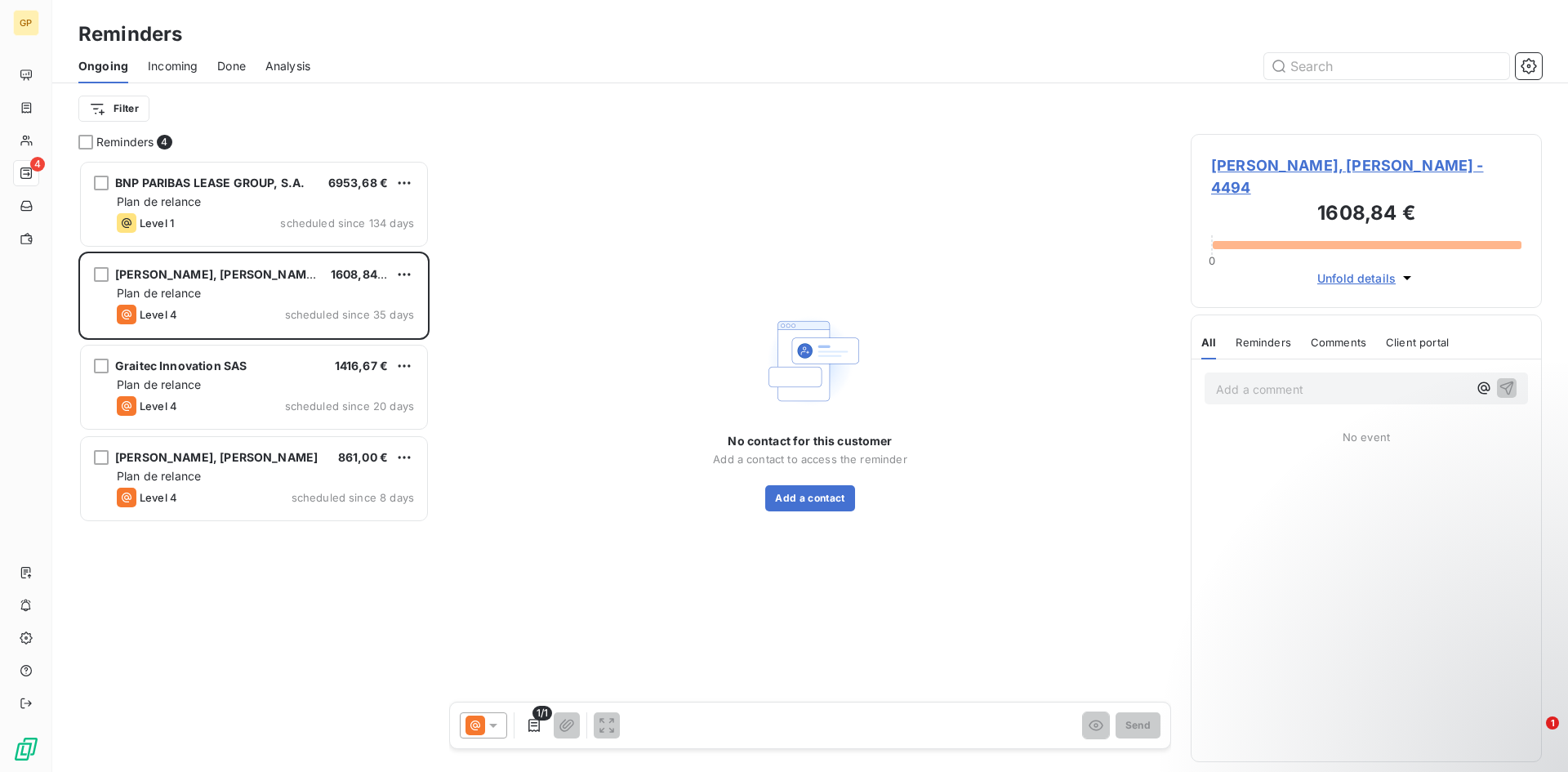
click at [1305, 161] on span "[PERSON_NAME], [PERSON_NAME] - 4494" at bounding box center [1366, 176] width 311 height 44
click at [773, 527] on div "No contact for this customer Add a contact to access the reminder Add a contact" at bounding box center [811, 410] width 722 height 551
click at [793, 489] on button "Add a contact" at bounding box center [810, 497] width 89 height 26
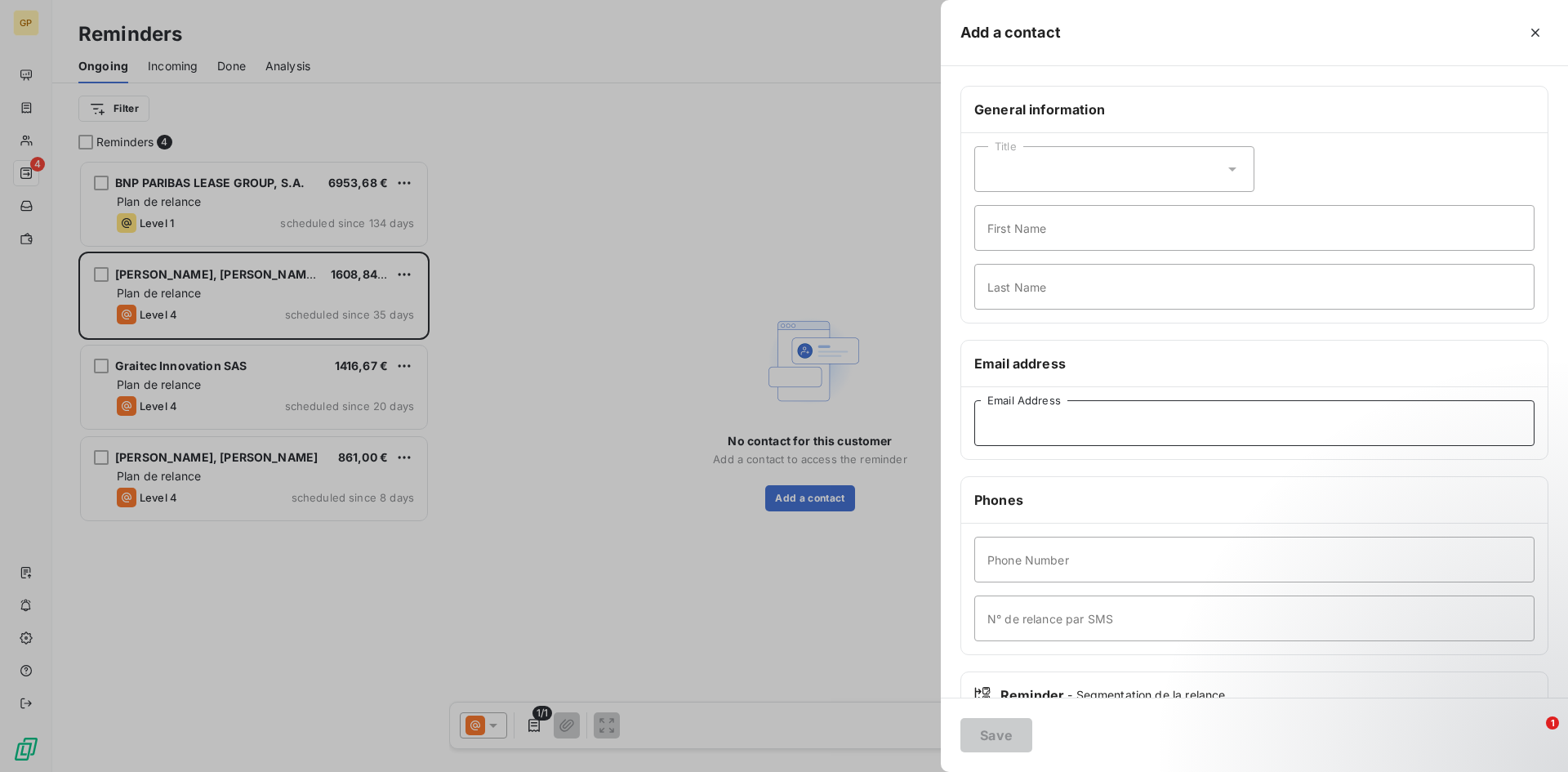
click at [1097, 437] on input "Email Address" at bounding box center [1253, 423] width 560 height 46
type input "[PERSON_NAME][EMAIL_ADDRESS][PERSON_NAME][DOMAIN_NAME]"
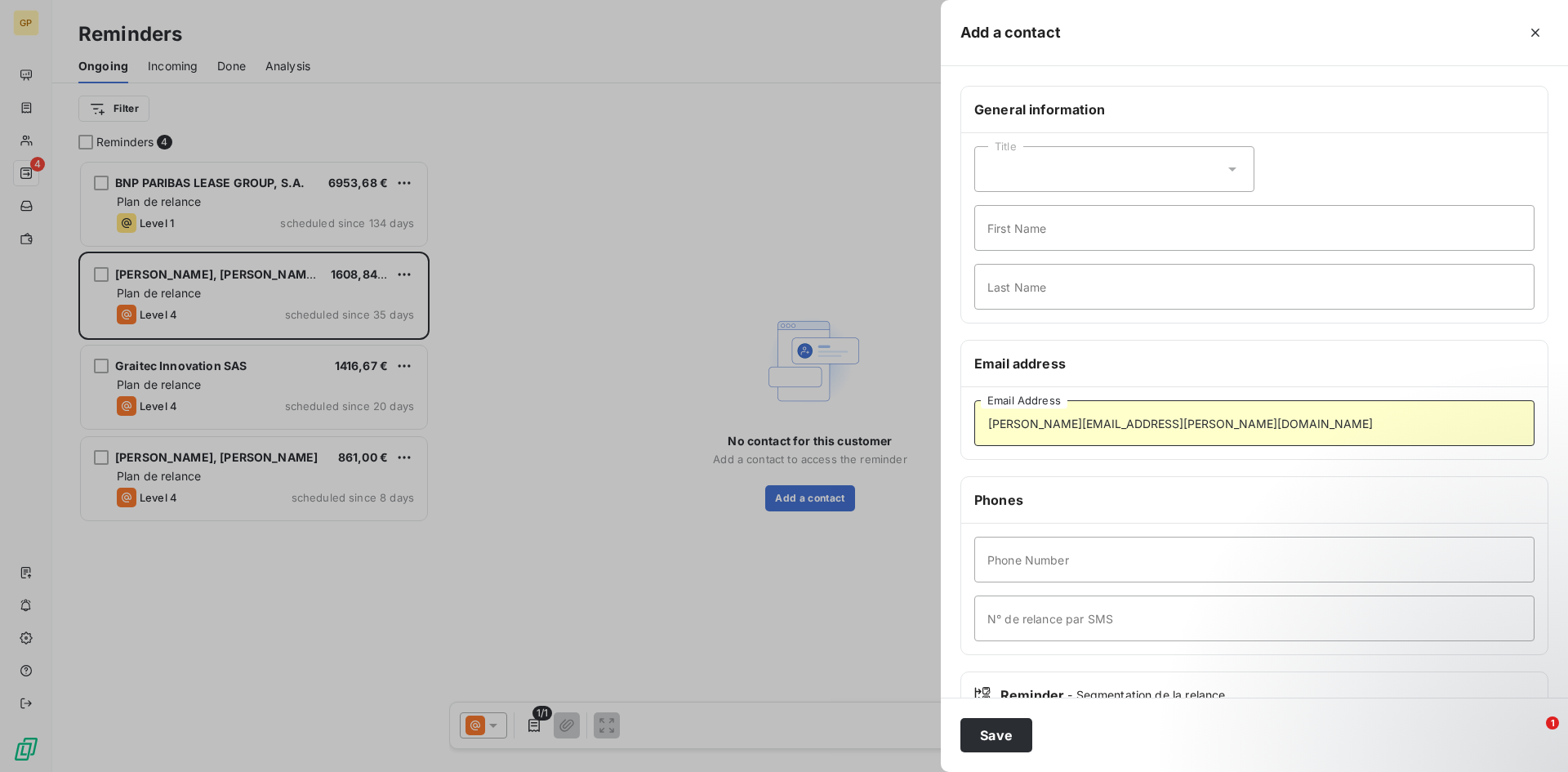
drag, startPoint x: 1163, startPoint y: 430, endPoint x: 581, endPoint y: 380, distance: 584.1
click at [581, 771] on div "Add a contact General information Title First Name Last Name Email address [PER…" at bounding box center [784, 772] width 1568 height 0
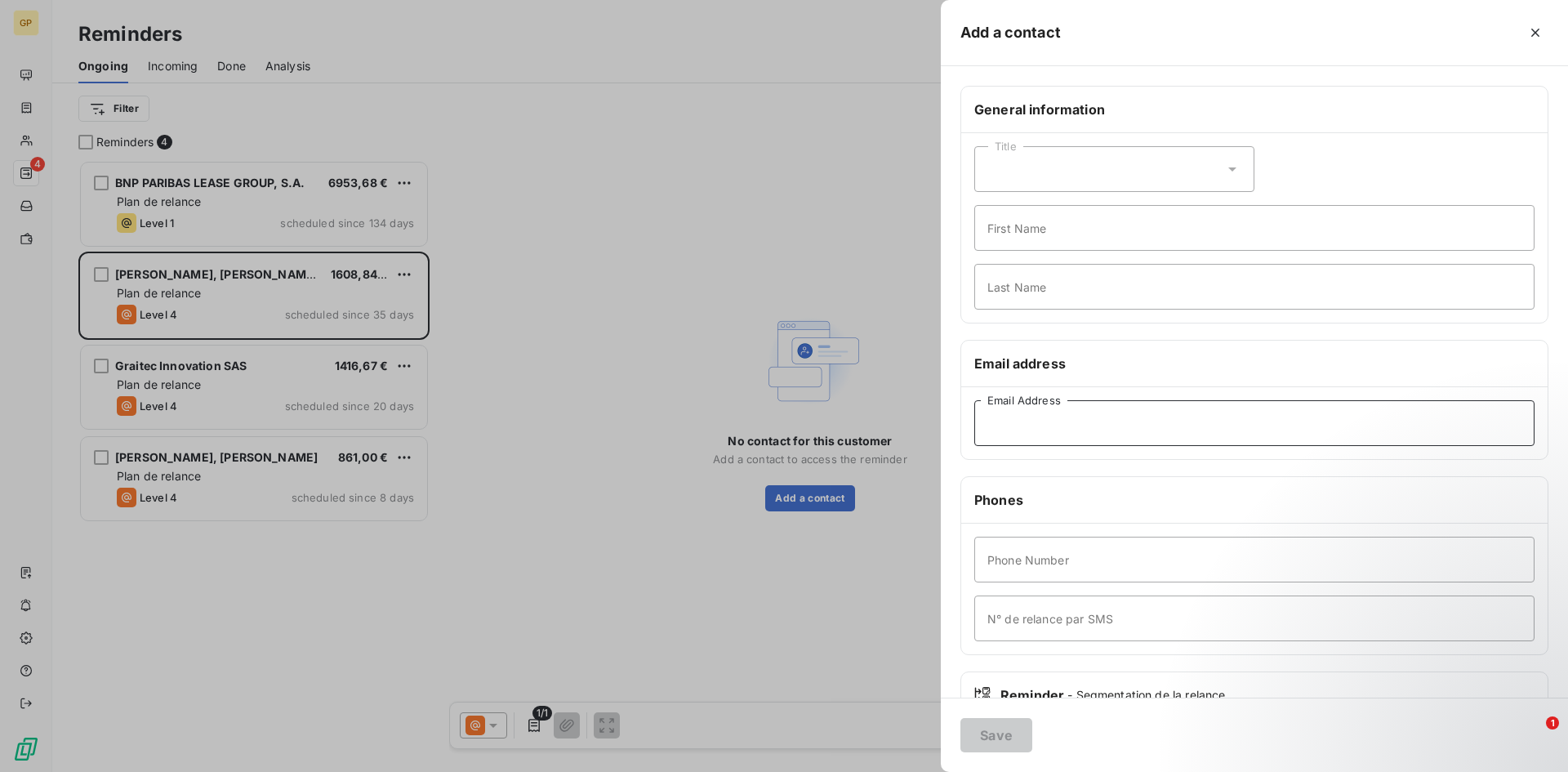
paste input "[PERSON_NAME][EMAIL_ADDRESS][DOMAIN_NAME]"
type input "[PERSON_NAME][EMAIL_ADDRESS][DOMAIN_NAME]"
click at [986, 736] on button "Save" at bounding box center [997, 735] width 72 height 34
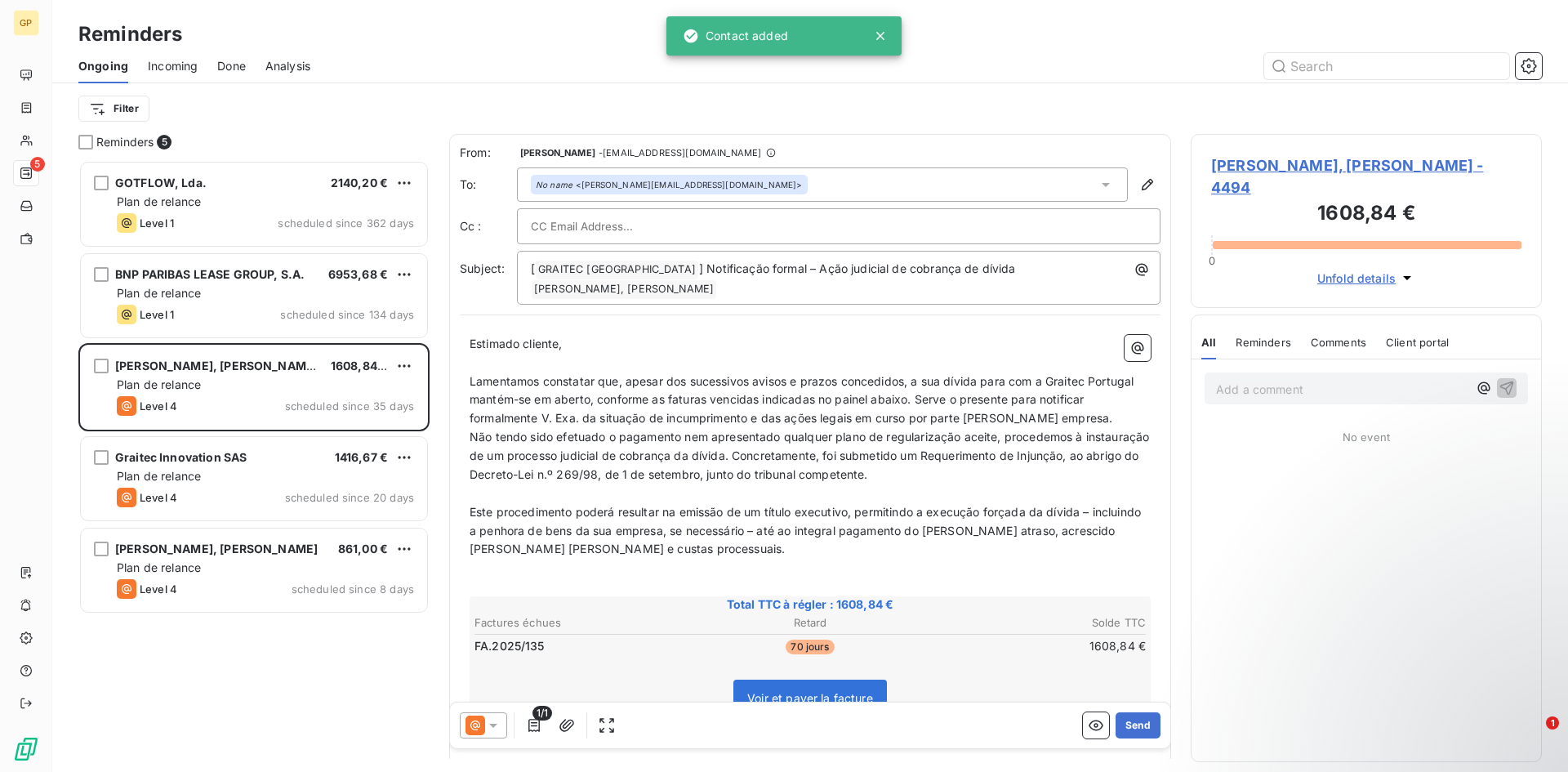
click at [485, 724] on icon at bounding box center [492, 724] width 16 height 16
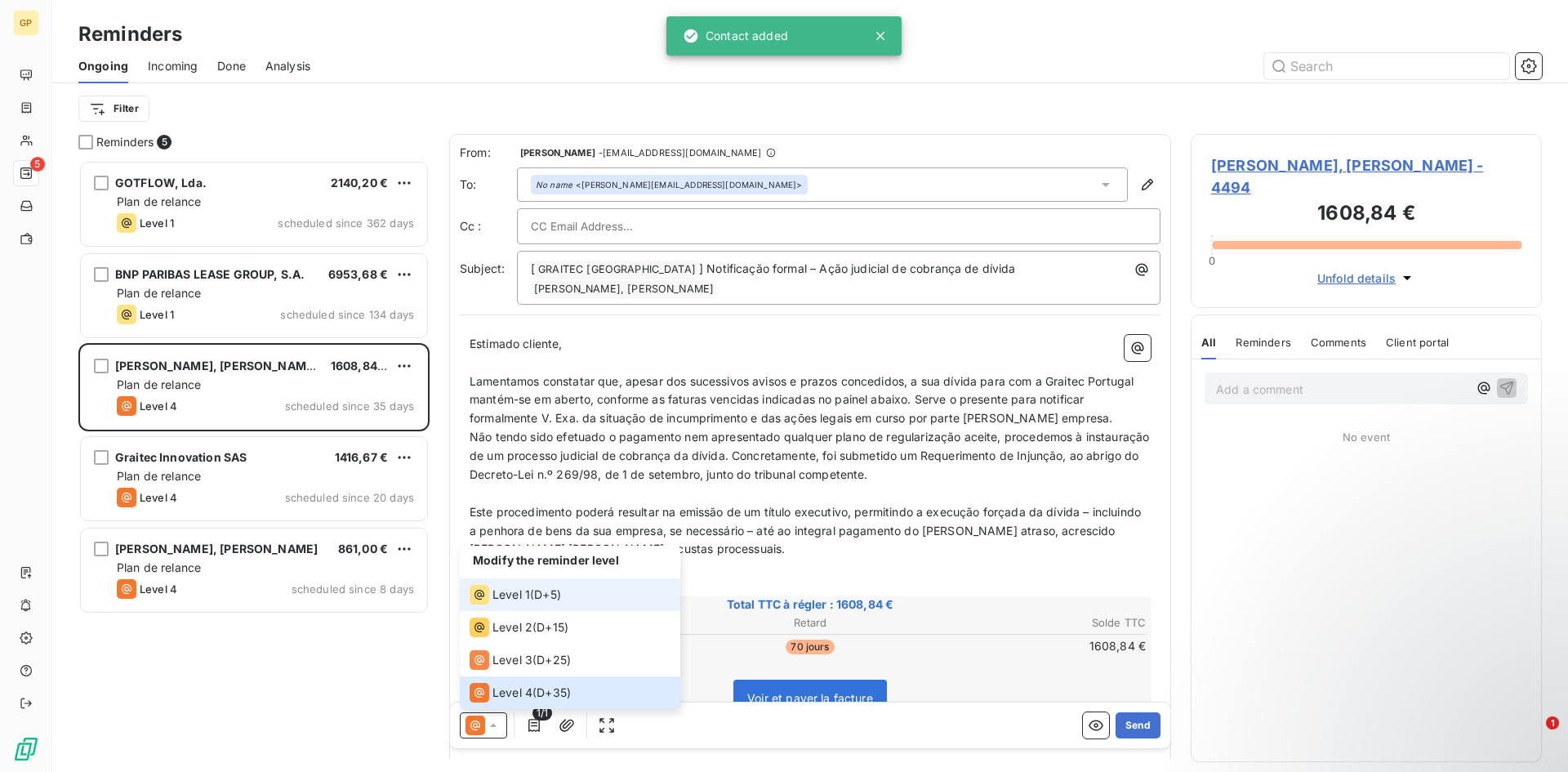
click at [531, 594] on div "Level 1 ( D+5 )" at bounding box center [515, 594] width 91 height 20
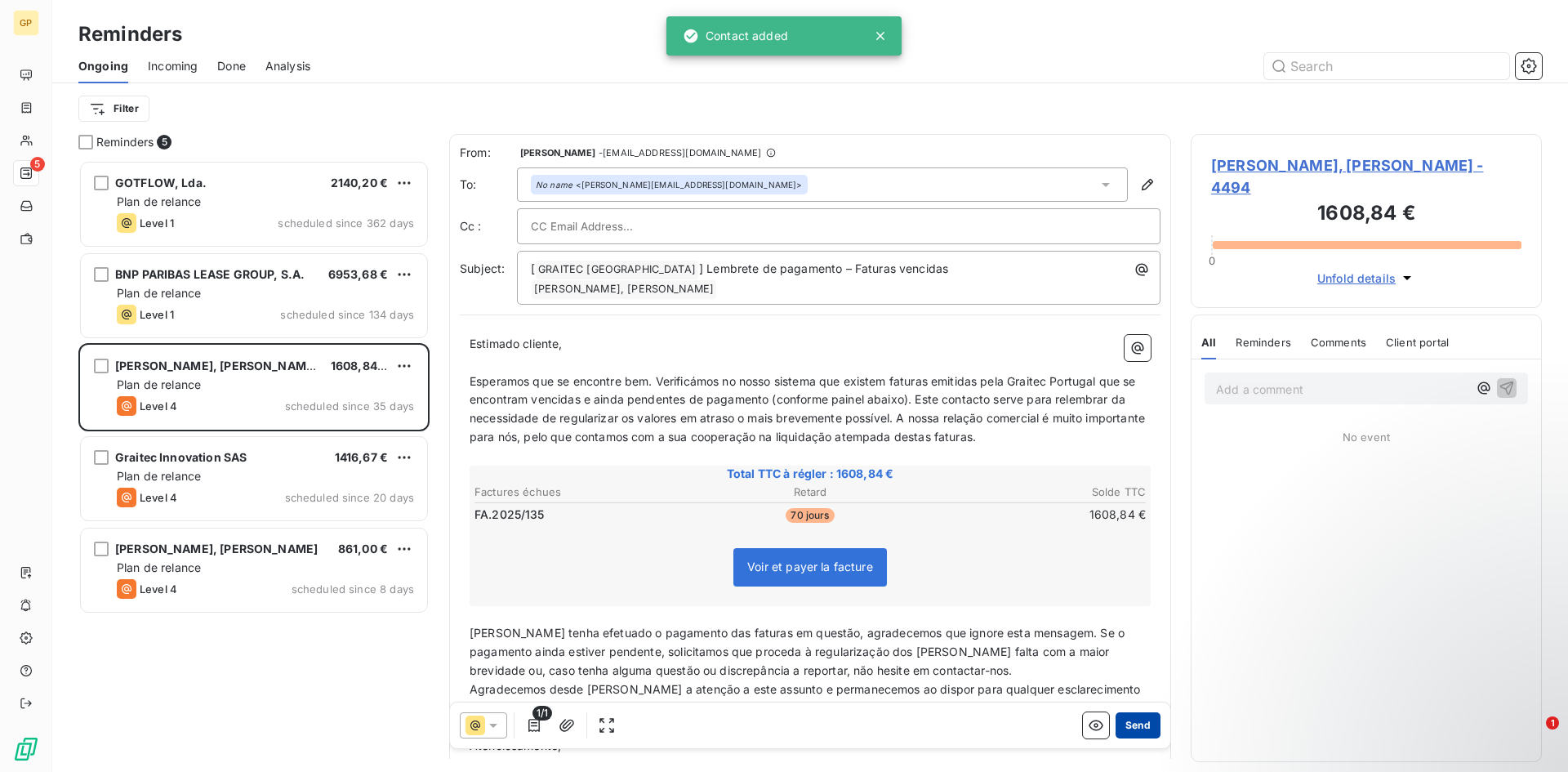
click at [1129, 718] on button "Send" at bounding box center [1138, 724] width 45 height 26
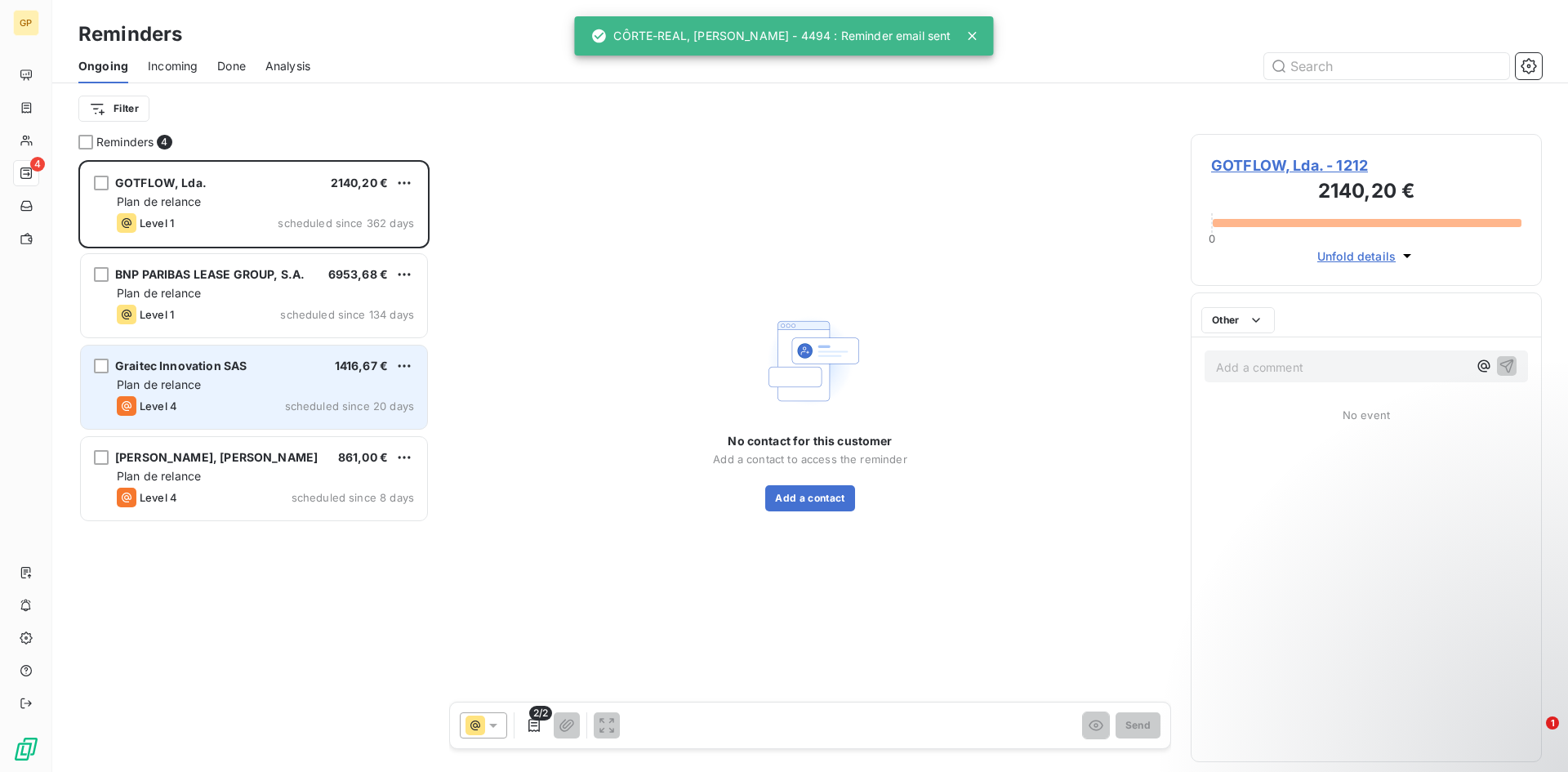
click at [238, 385] on div "Plan de relance" at bounding box center [265, 384] width 297 height 16
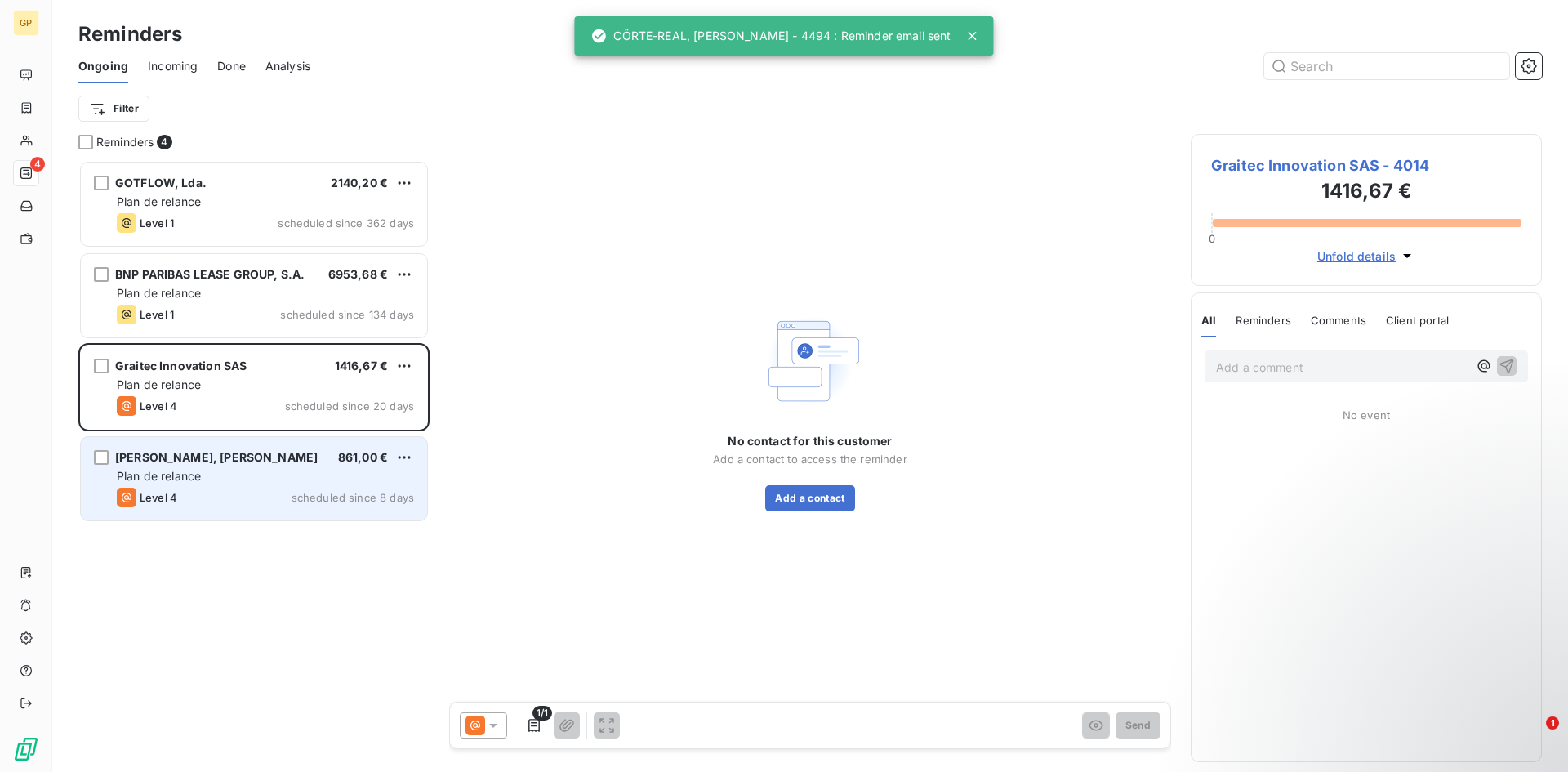
click at [266, 478] on div "Plan de relance" at bounding box center [265, 475] width 297 height 16
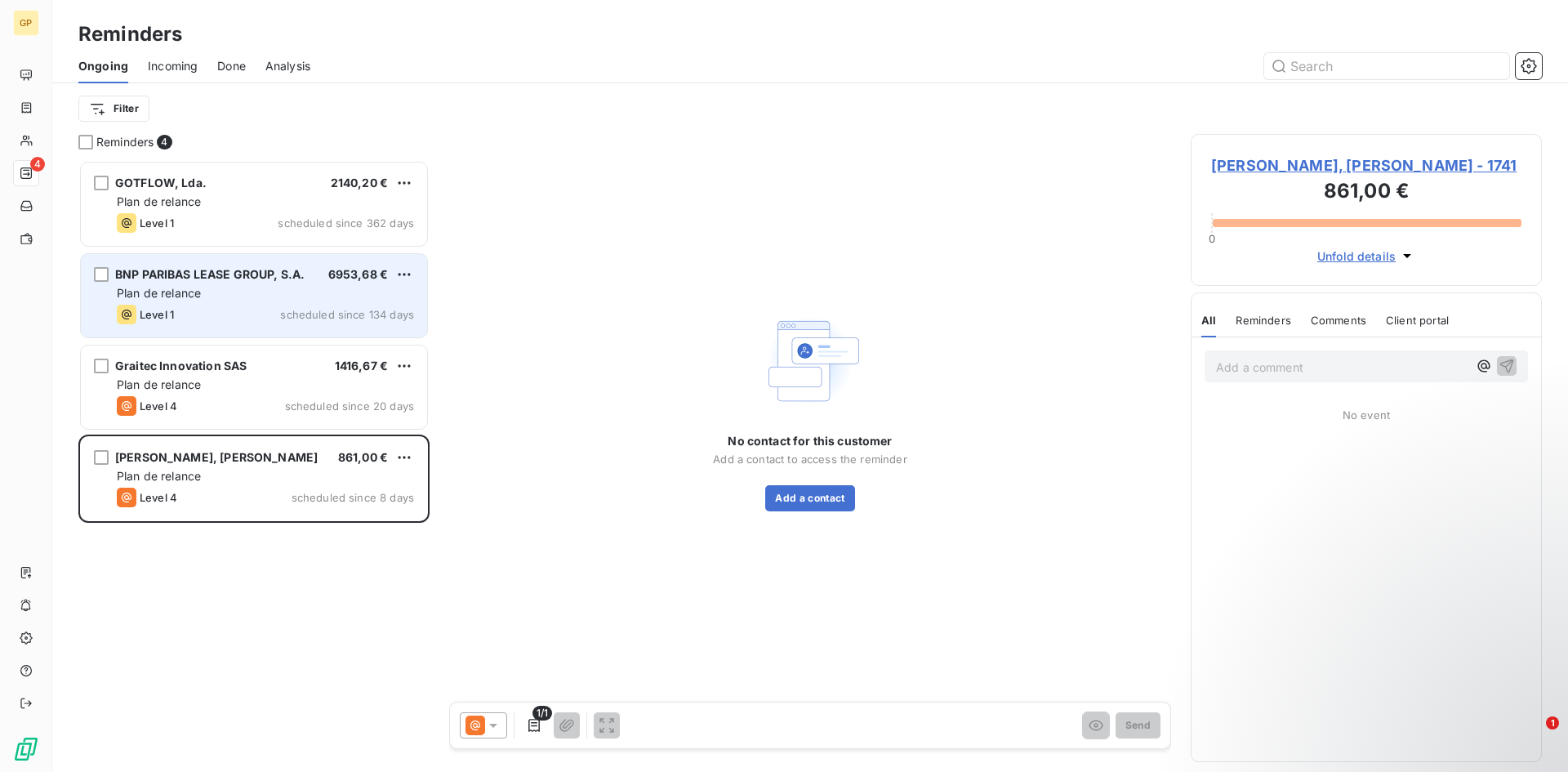
click at [294, 314] on span "scheduled since 134 days" at bounding box center [347, 315] width 134 height 13
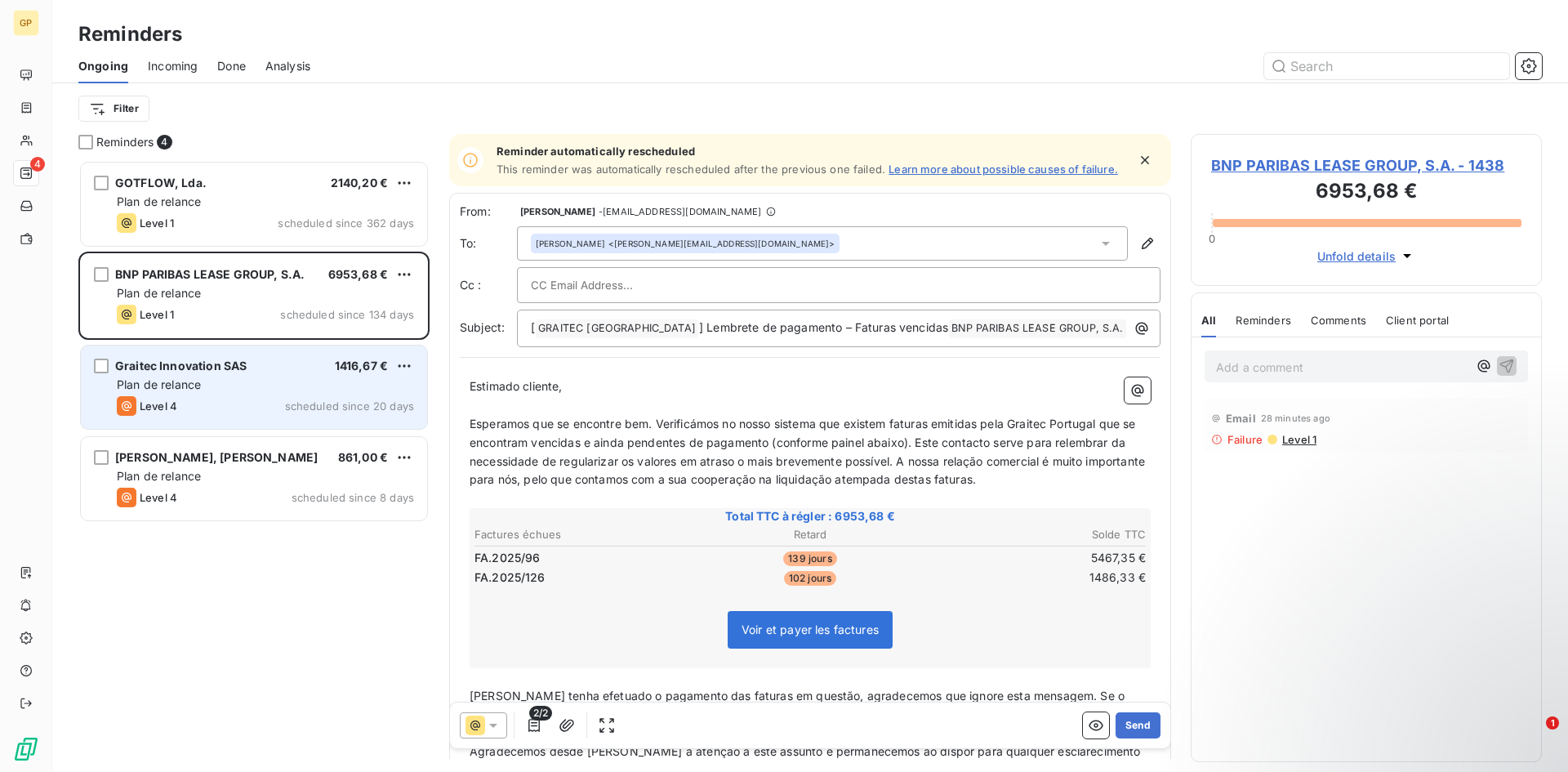
click at [271, 379] on div "Plan de relance" at bounding box center [265, 384] width 297 height 16
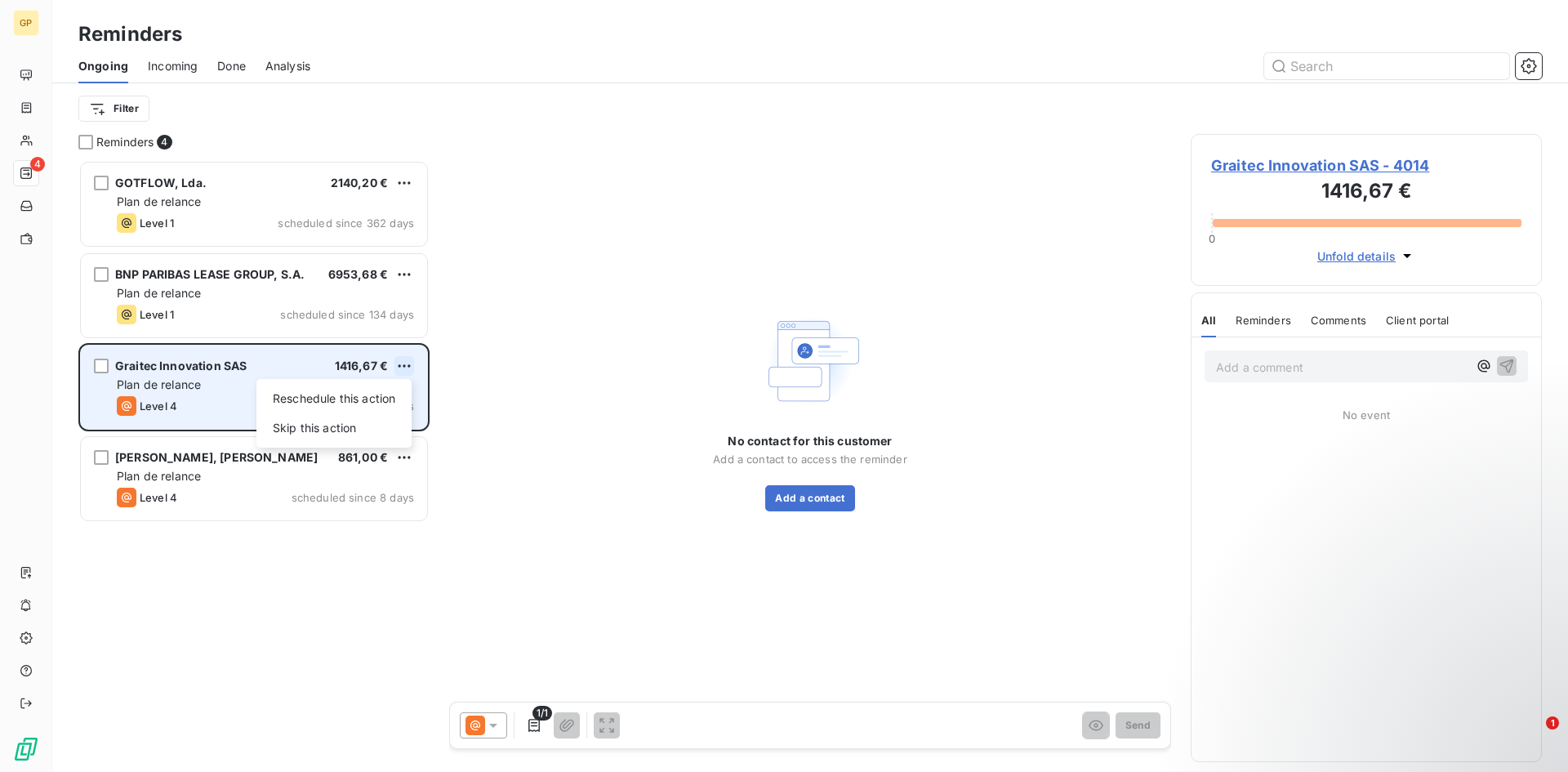
click at [404, 365] on html "GP 4 Reminders Ongoing Incoming Done Analysis Filter Reminders 4 GOTFLOW, Lda. …" at bounding box center [784, 386] width 1568 height 772
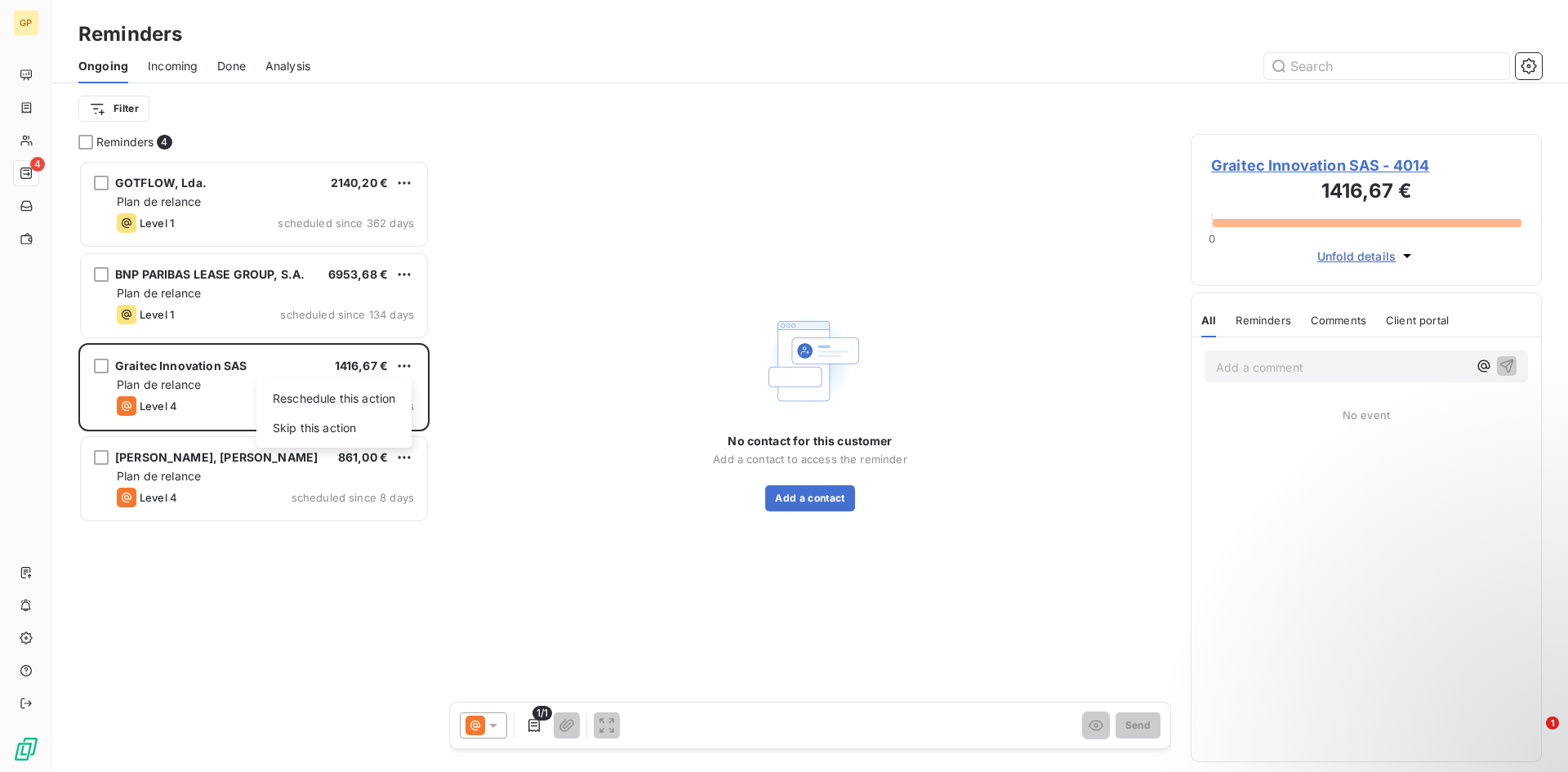
click at [175, 361] on html "GP 4 Reminders Ongoing Incoming Done Analysis Filter Reminders 4 GOTFLOW, Lda. …" at bounding box center [784, 386] width 1568 height 772
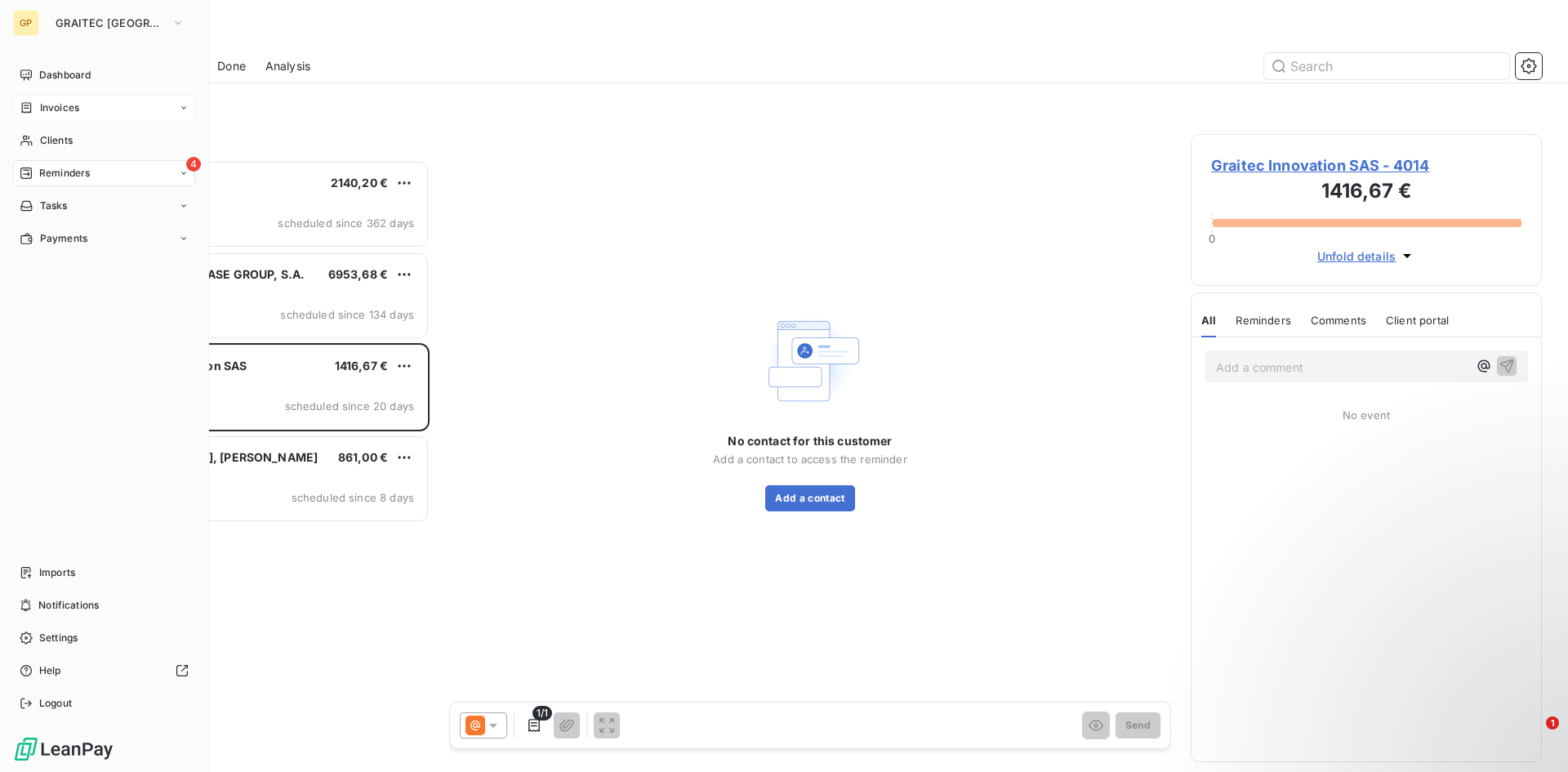
click at [68, 110] on span "Invoices" at bounding box center [59, 107] width 39 height 14
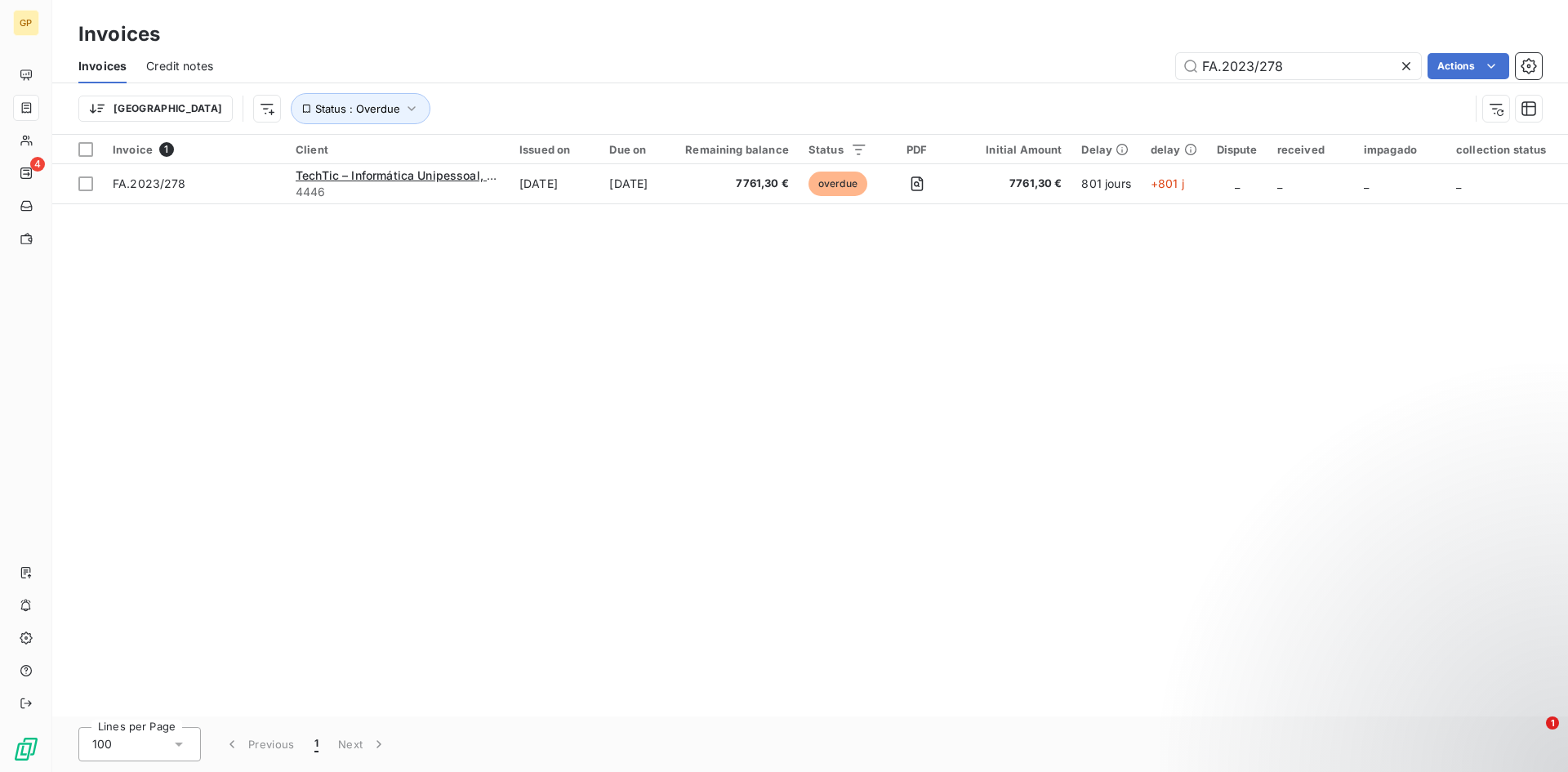
click at [1402, 67] on icon at bounding box center [1405, 66] width 16 height 16
click at [1320, 74] on input "text" at bounding box center [1298, 66] width 245 height 26
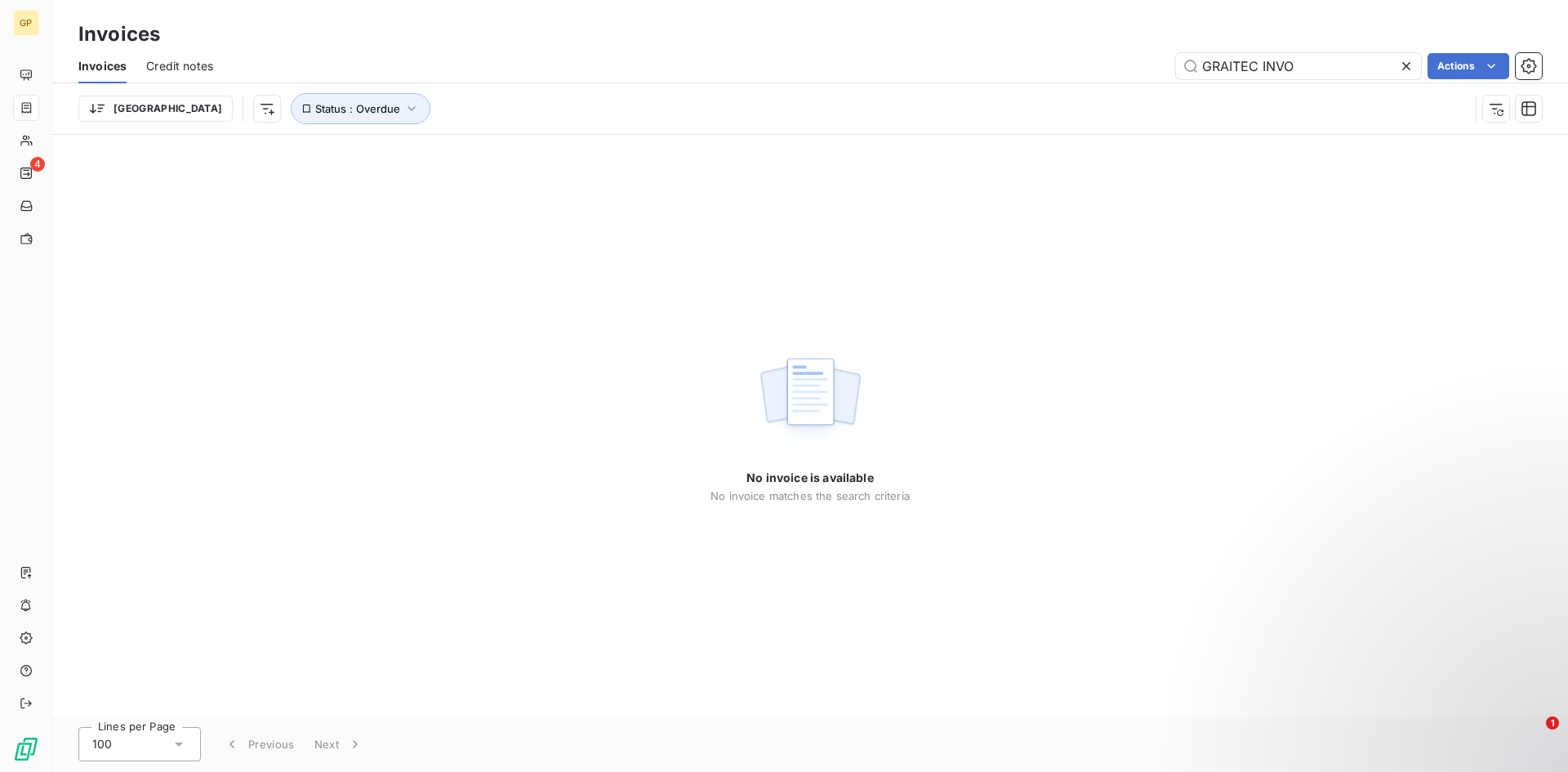
click at [1337, 49] on div "Invoices Credit notes GRAITEC INVO Actions" at bounding box center [810, 67] width 1516 height 34
drag, startPoint x: 1335, startPoint y: 56, endPoint x: 1256, endPoint y: 63, distance: 79.3
click at [1256, 63] on input "GRAITEC INVO" at bounding box center [1298, 66] width 245 height 26
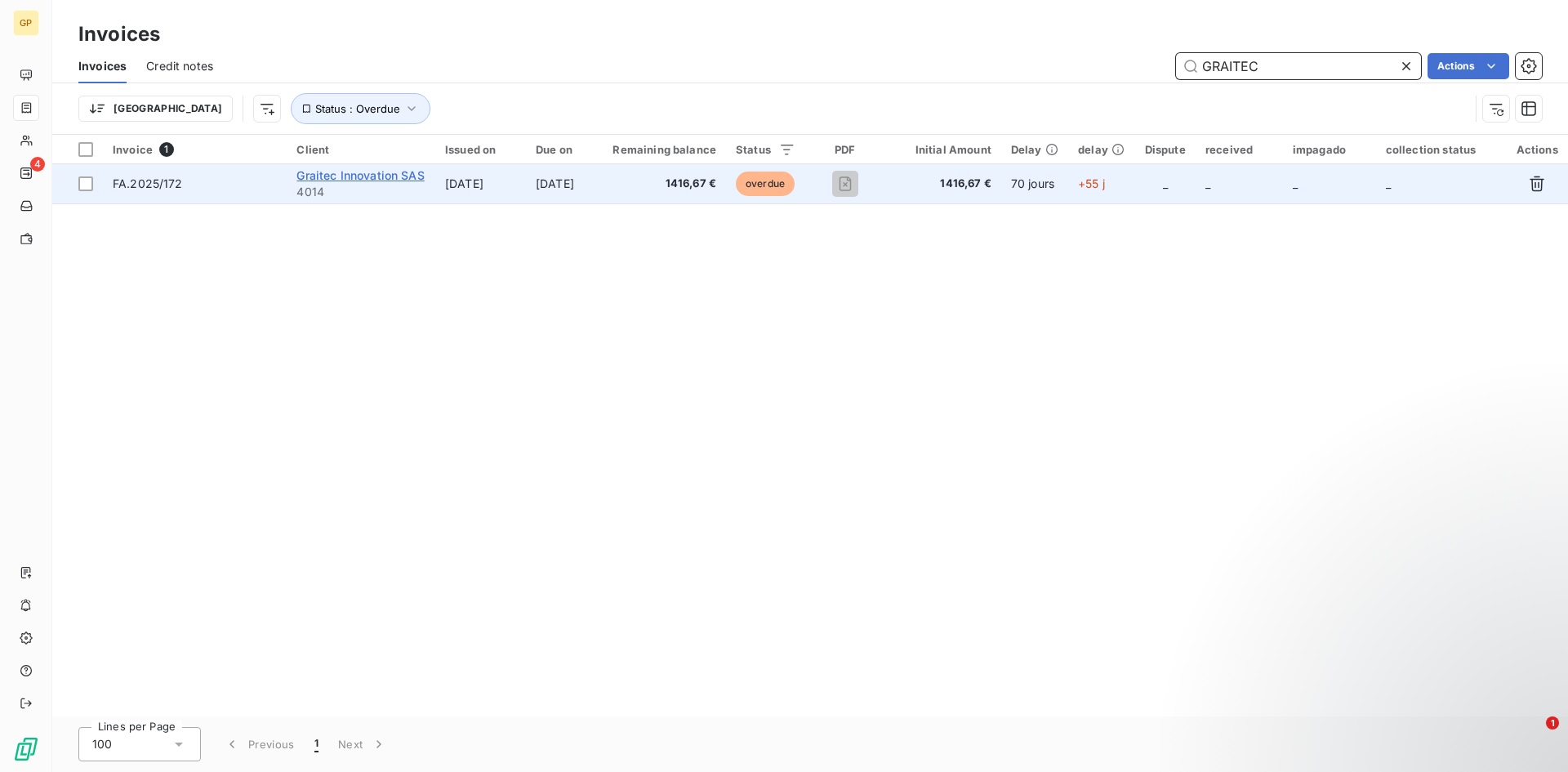
type input "GRAITEC"
drag, startPoint x: 397, startPoint y: 180, endPoint x: 485, endPoint y: 185, distance: 88.1
click at [485, 185] on tr "FA.2025/172 Graitec Innovation SAS 4014 [DATE] [DATE] 1416,67 € overdue 1416,67…" at bounding box center [810, 183] width 1516 height 39
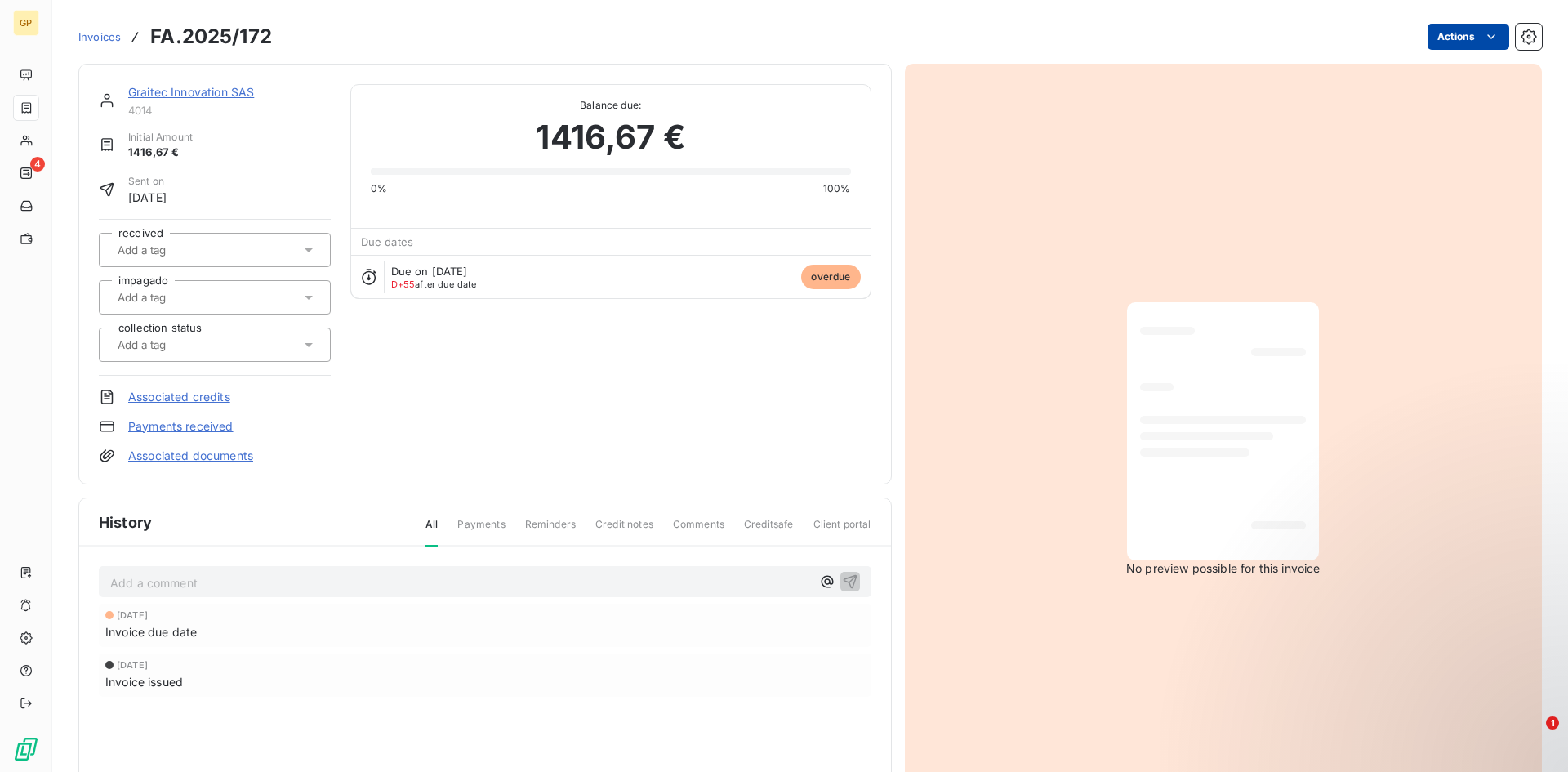
click at [1455, 44] on html "GP 4 Invoices FA.2025/172 Actions Graitec Innovation SAS 4014 Initial Amount 14…" at bounding box center [784, 386] width 1568 height 772
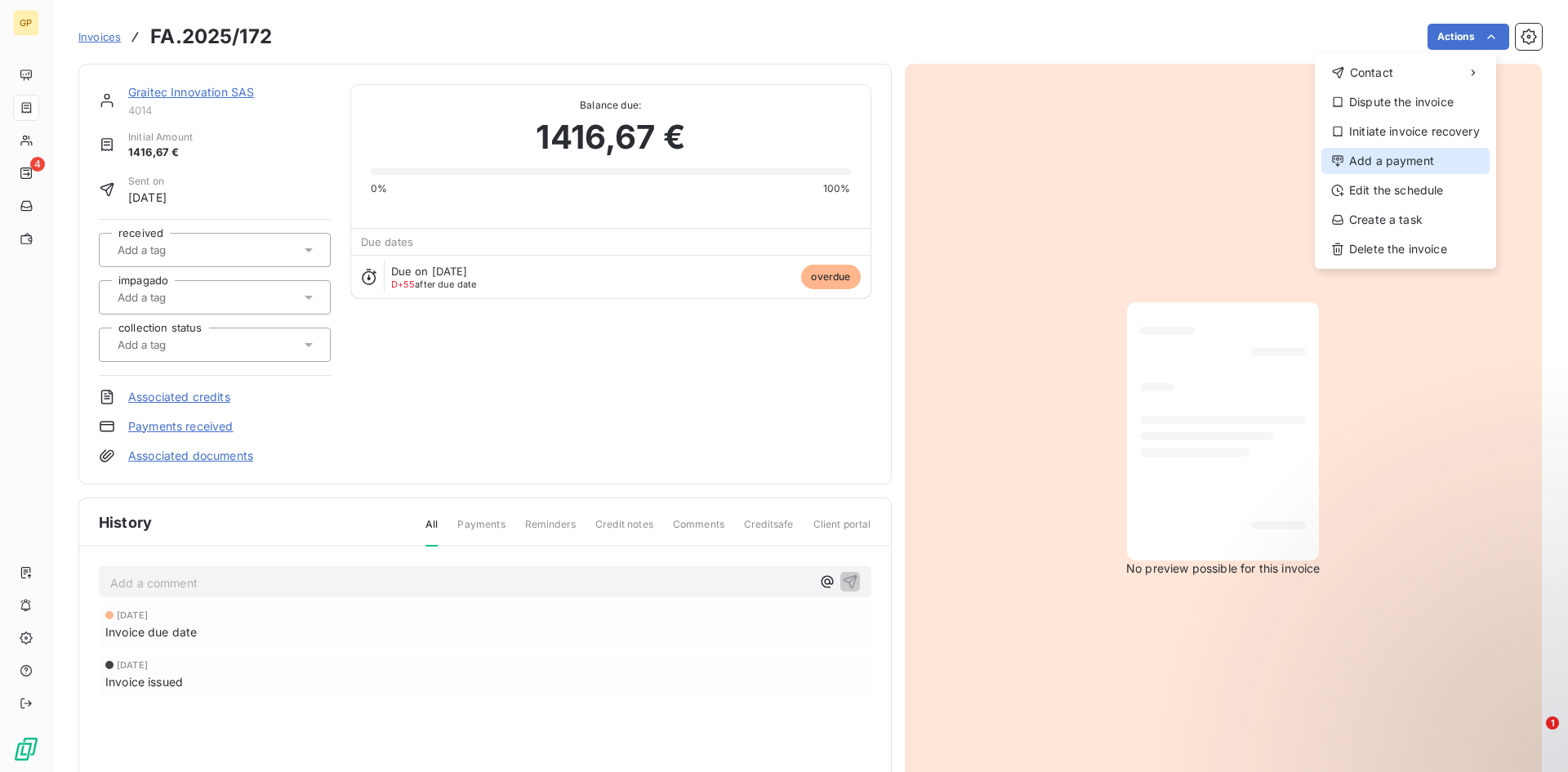
click at [1425, 165] on div "Add a payment" at bounding box center [1405, 161] width 168 height 26
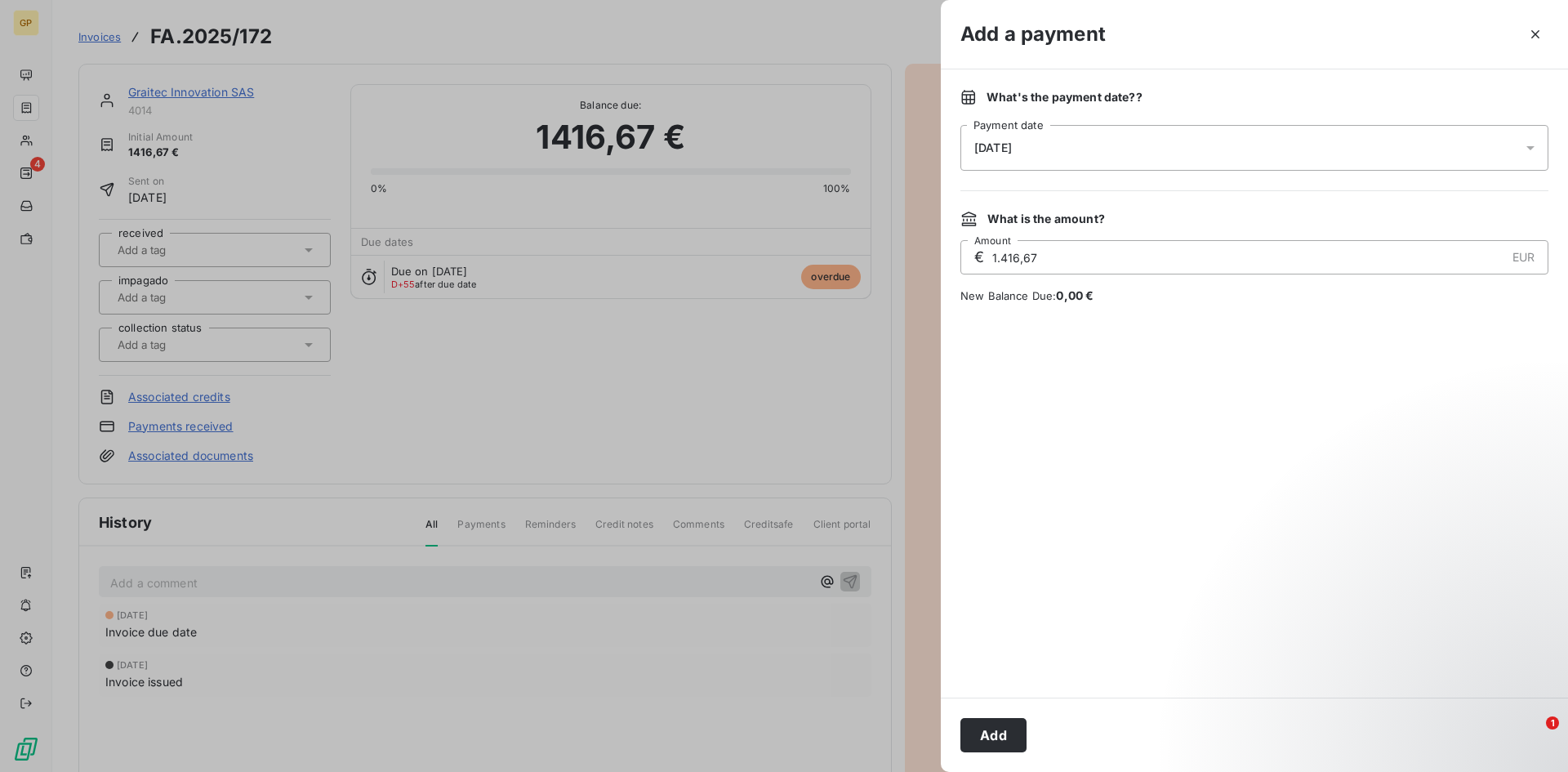
click at [1296, 162] on div "[DATE]" at bounding box center [1254, 147] width 588 height 46
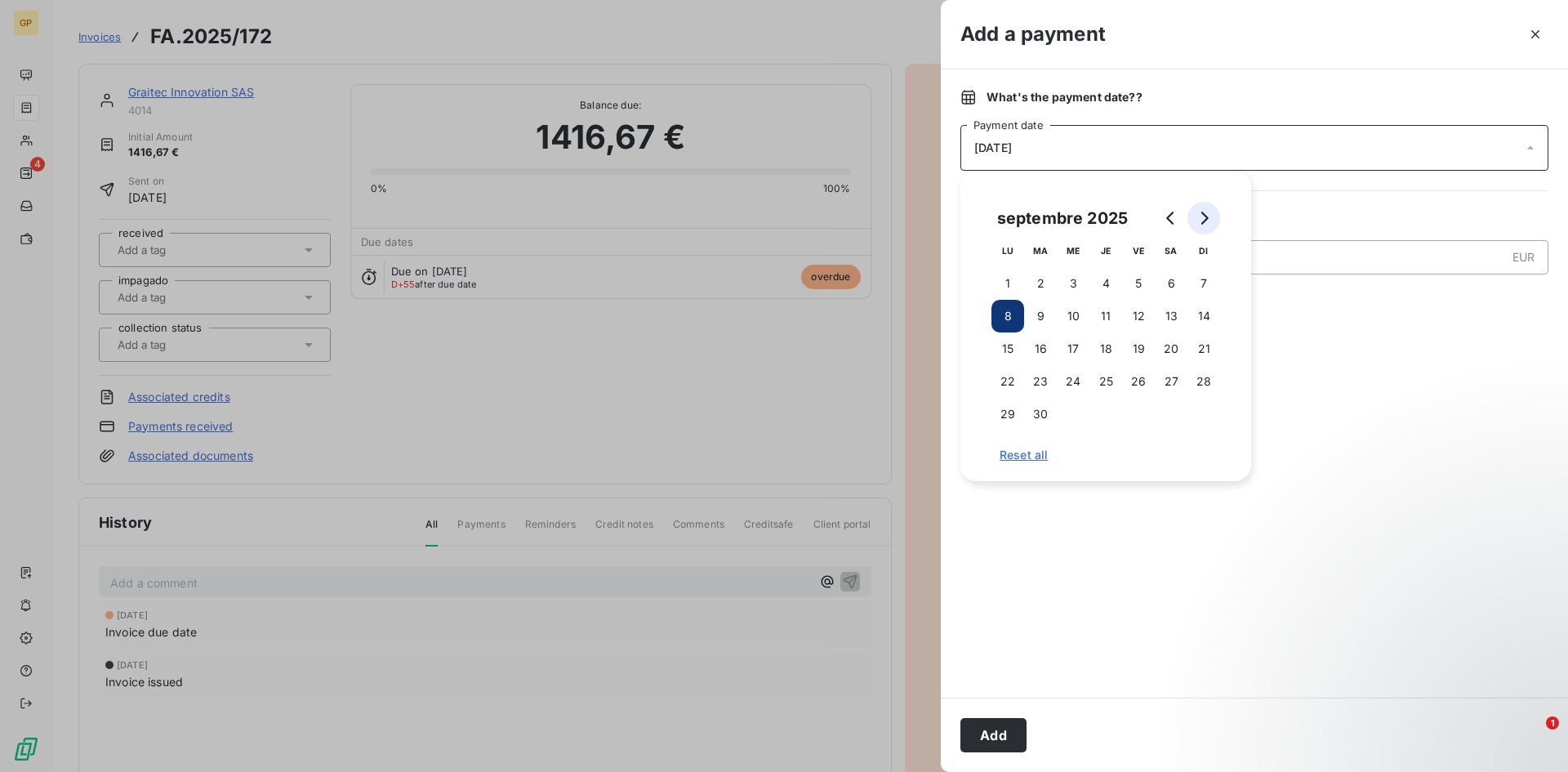
click at [1210, 214] on button "Go to next month" at bounding box center [1203, 218] width 32 height 32
click at [1210, 215] on icon "Go to next month" at bounding box center [1204, 219] width 13 height 13
click at [1079, 418] on button "31" at bounding box center [1073, 414] width 32 height 32
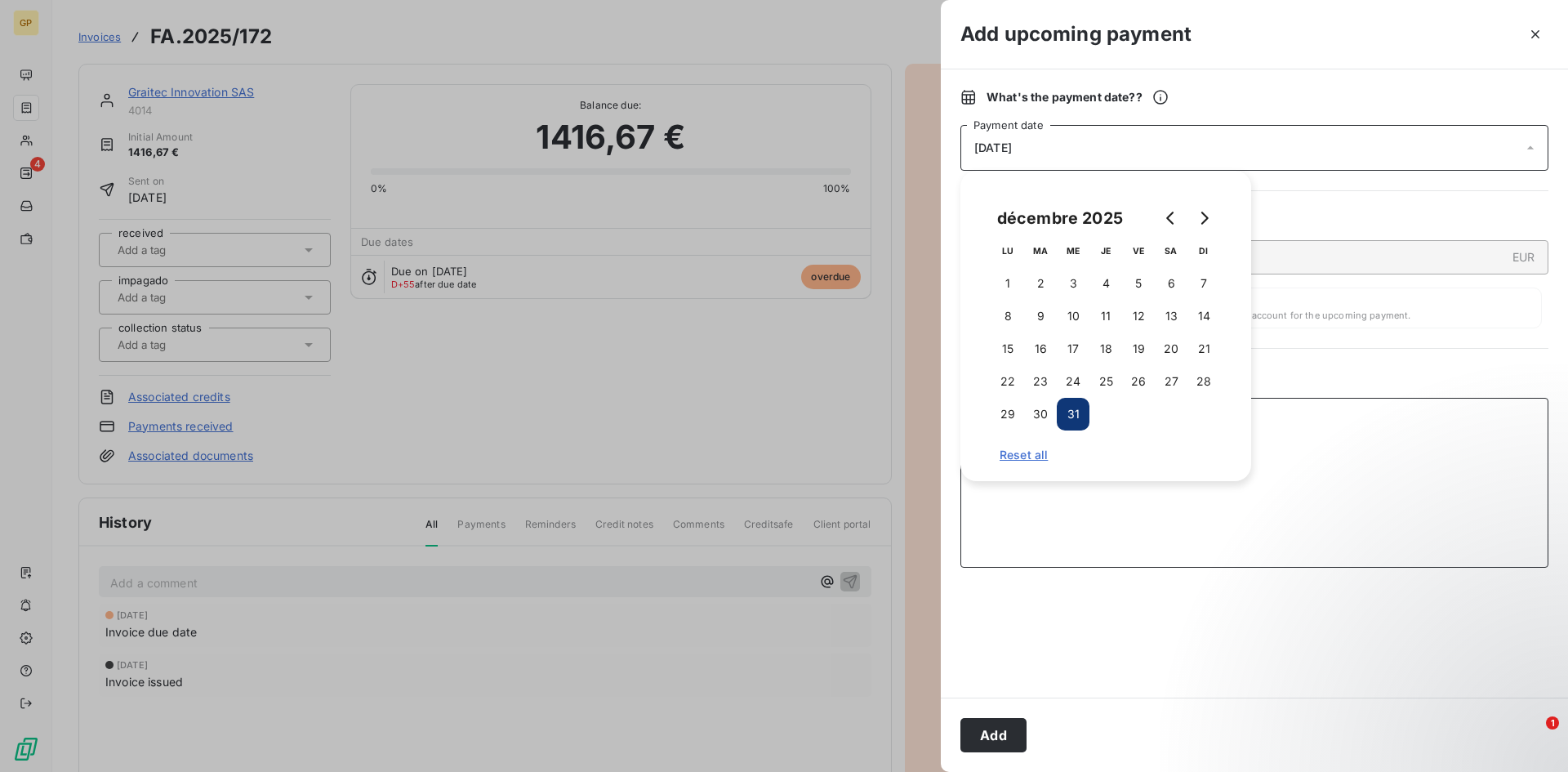
click at [1303, 420] on textarea "Add a comment ( optional )" at bounding box center [1254, 482] width 588 height 170
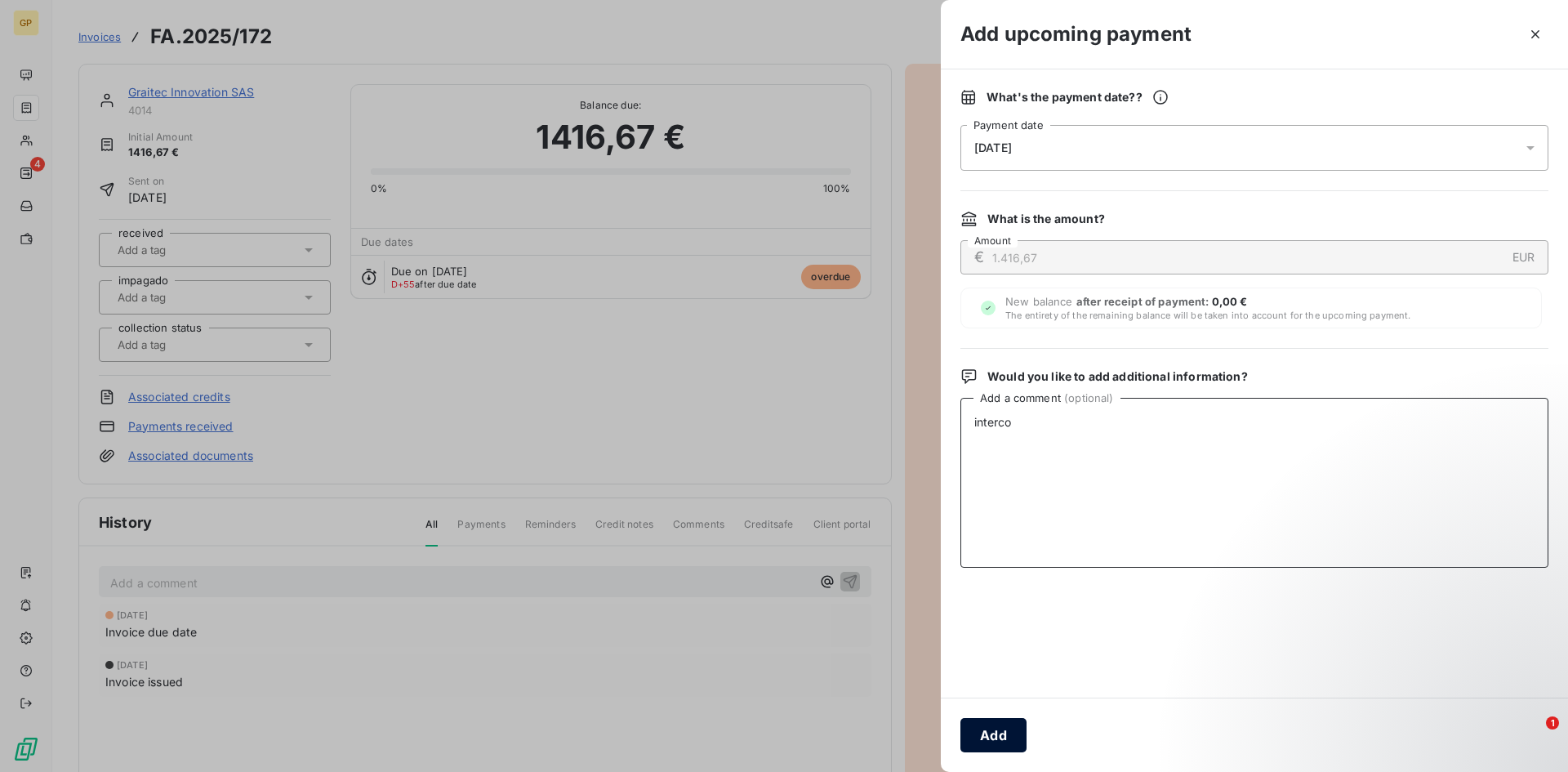
type textarea "interco"
click at [1004, 727] on button "Add" at bounding box center [994, 735] width 67 height 34
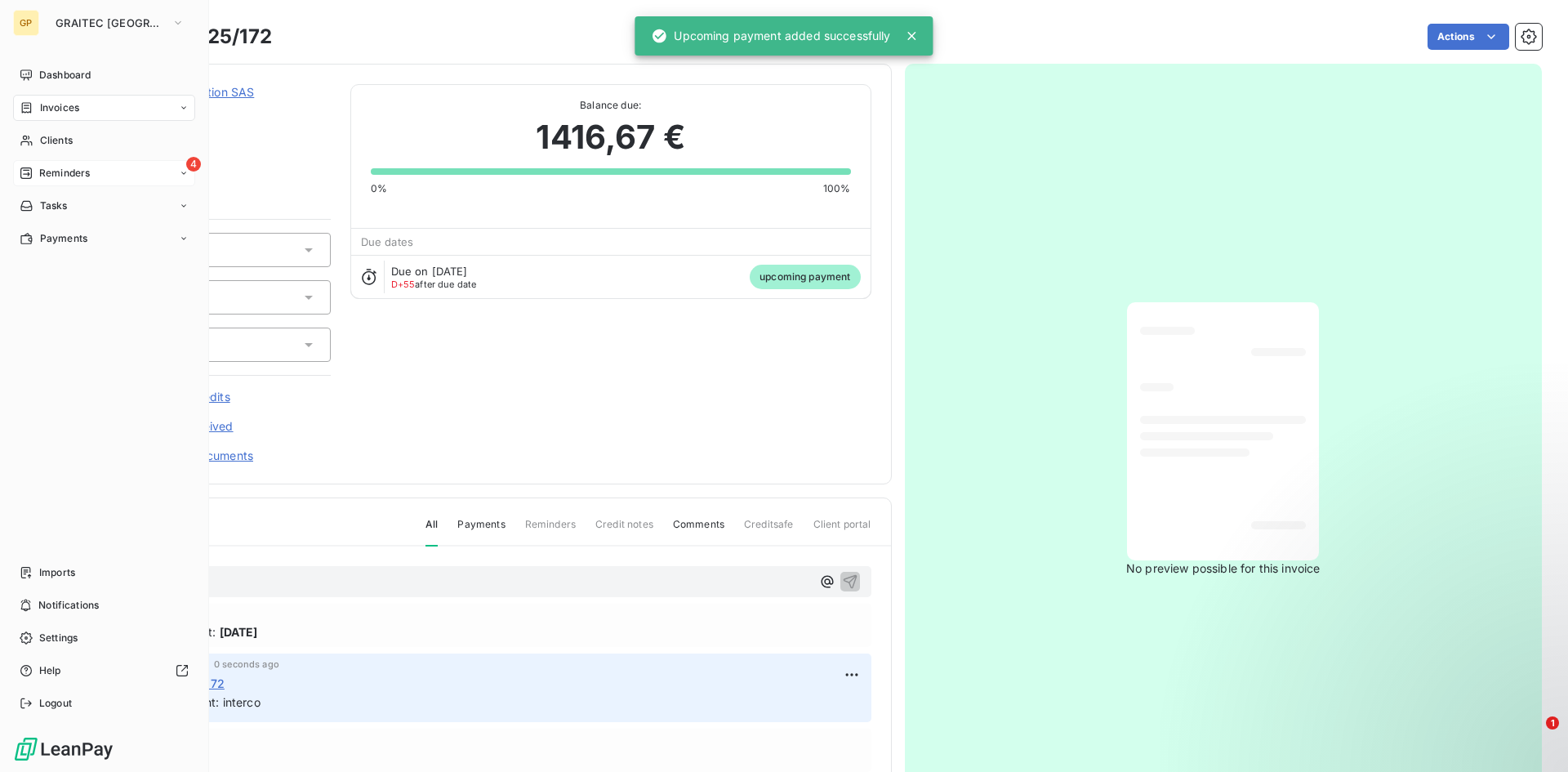
click at [31, 164] on div "4 Reminders" at bounding box center [105, 172] width 182 height 26
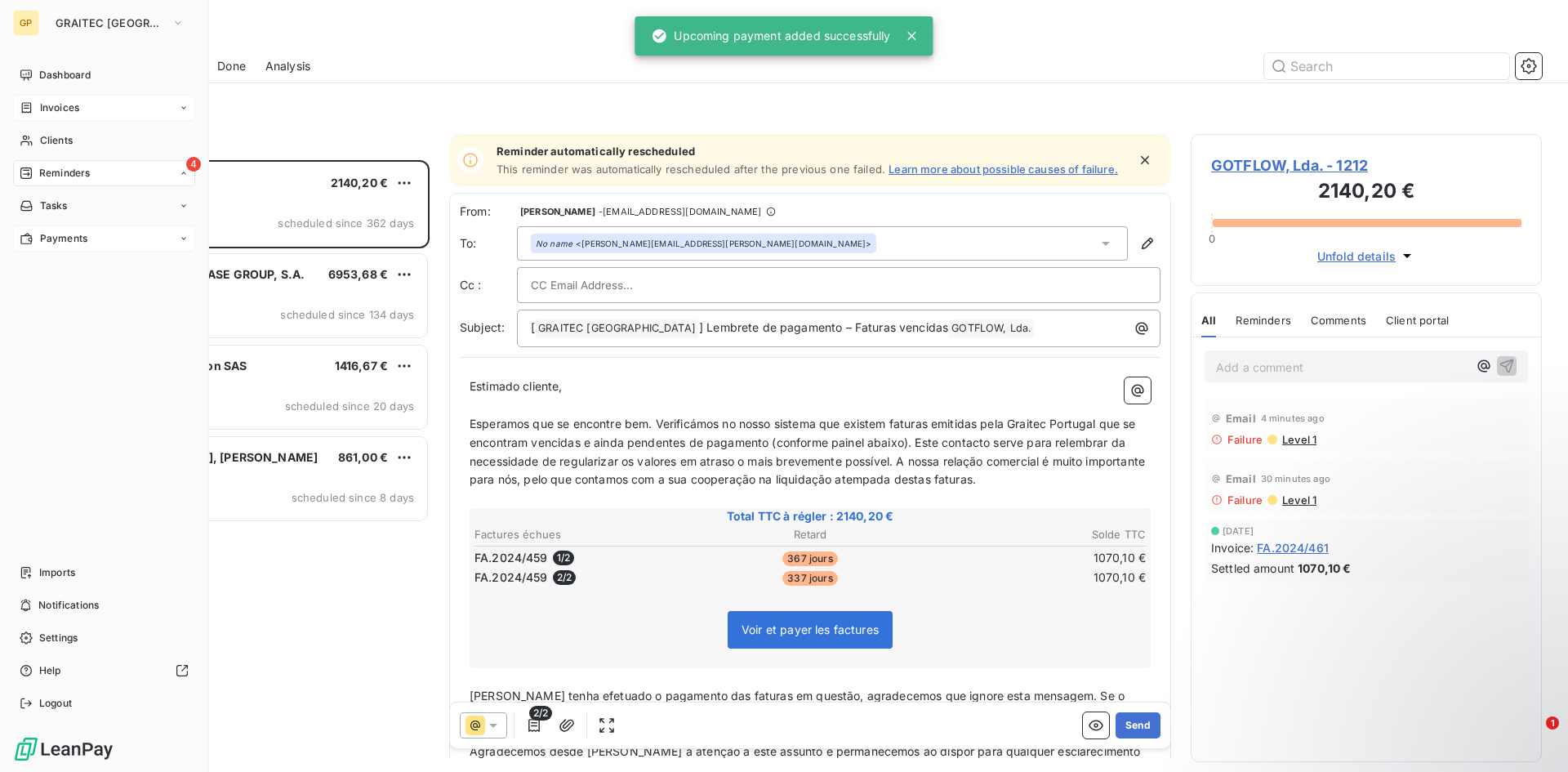
scroll to position [600, 339]
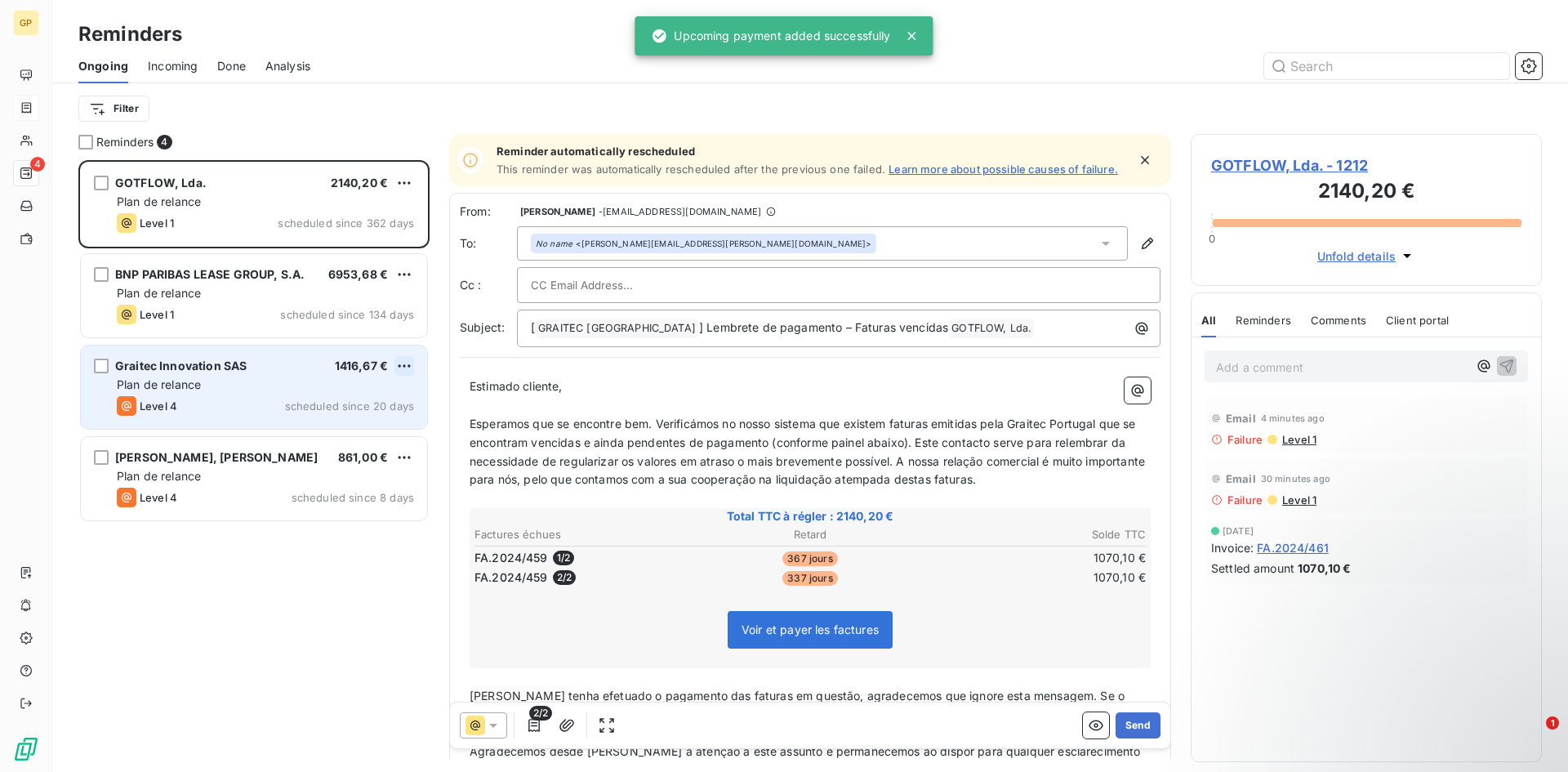
click at [397, 360] on html "GP 4 Reminders Ongoing Incoming Done Analysis Filter Reminders 4 GOTFLOW, Lda. …" at bounding box center [784, 386] width 1568 height 772
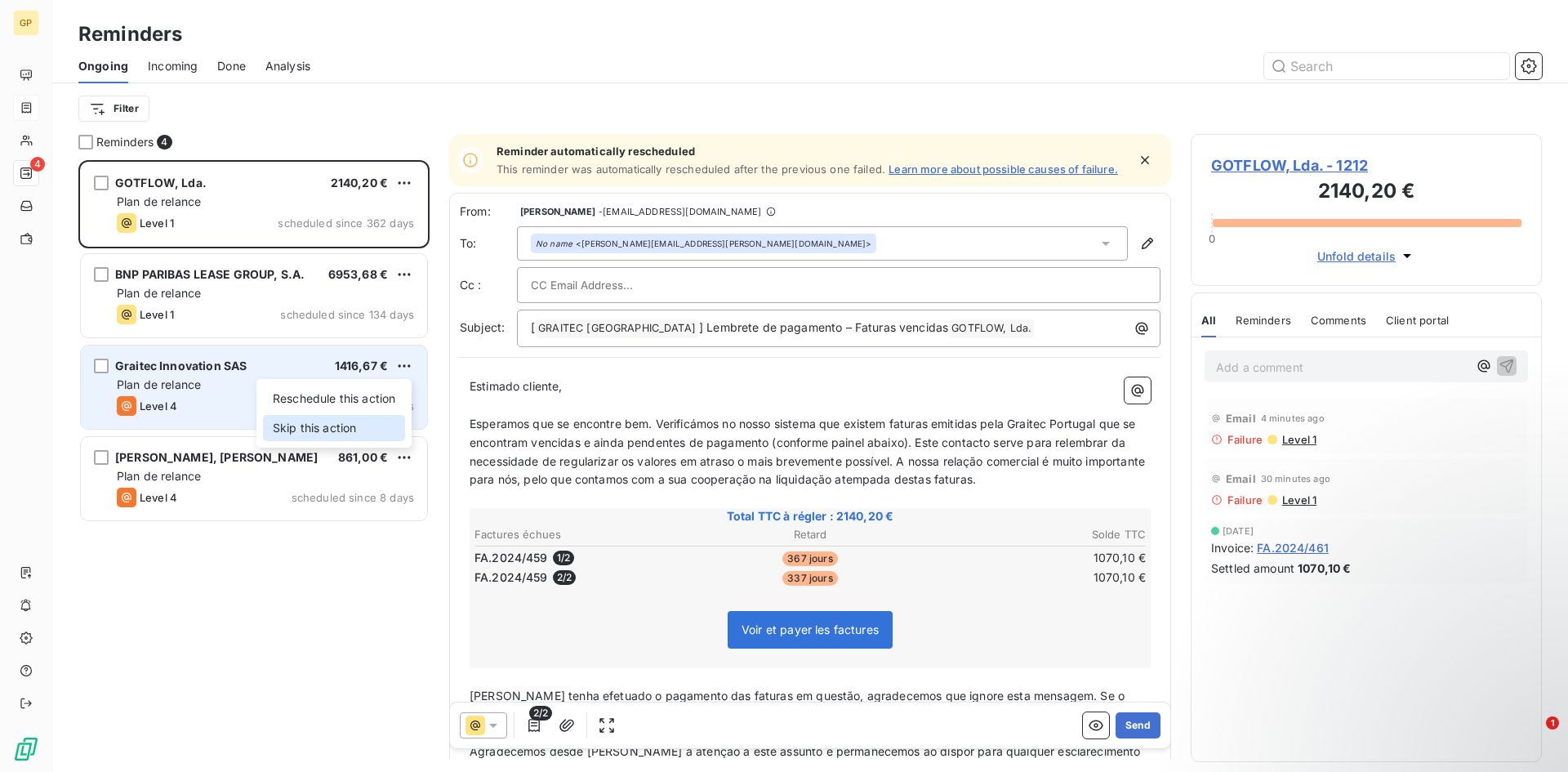
click at [360, 426] on div "Skip this action" at bounding box center [335, 428] width 143 height 26
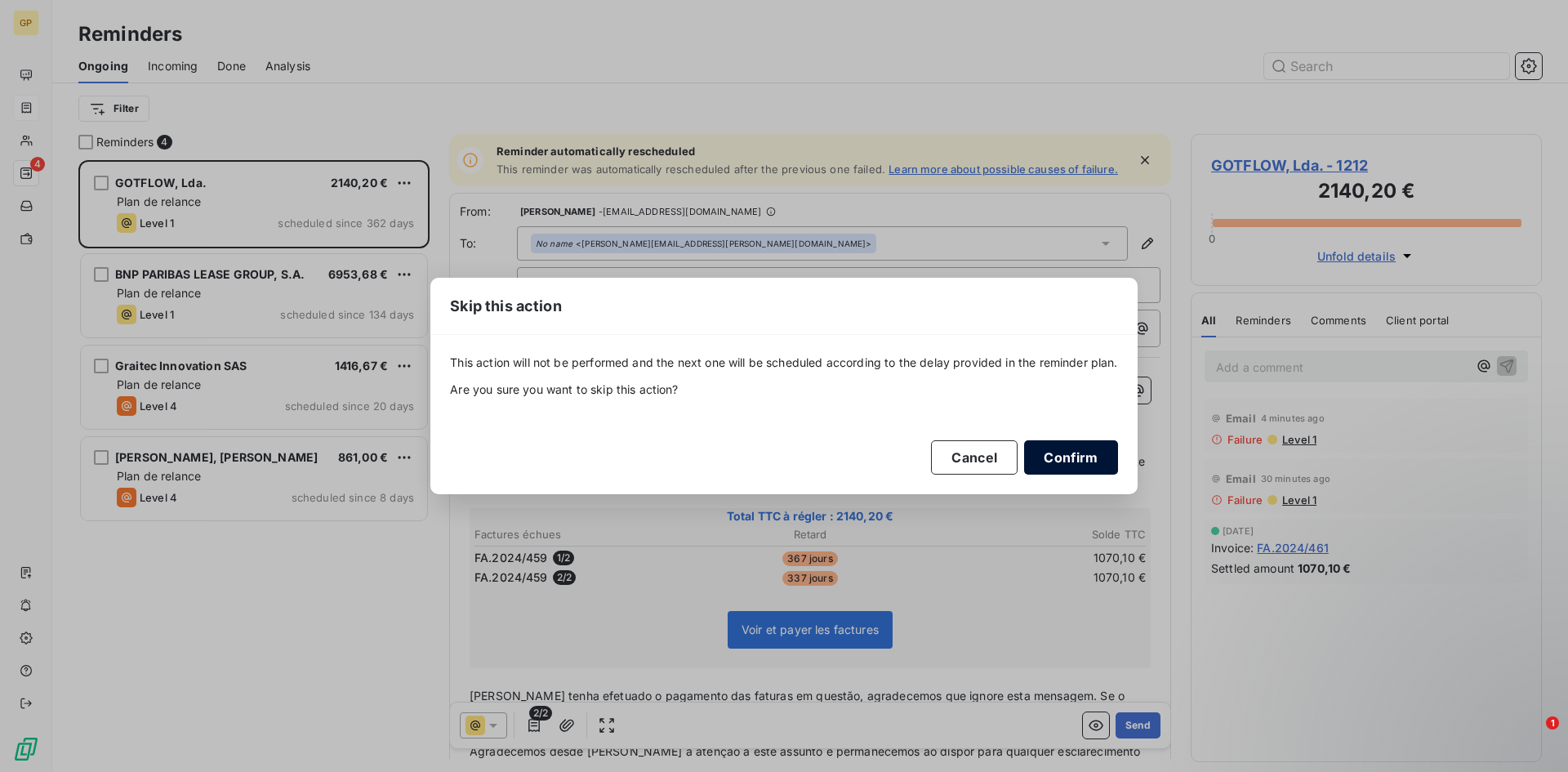
click at [1105, 460] on button "Confirm" at bounding box center [1071, 457] width 93 height 34
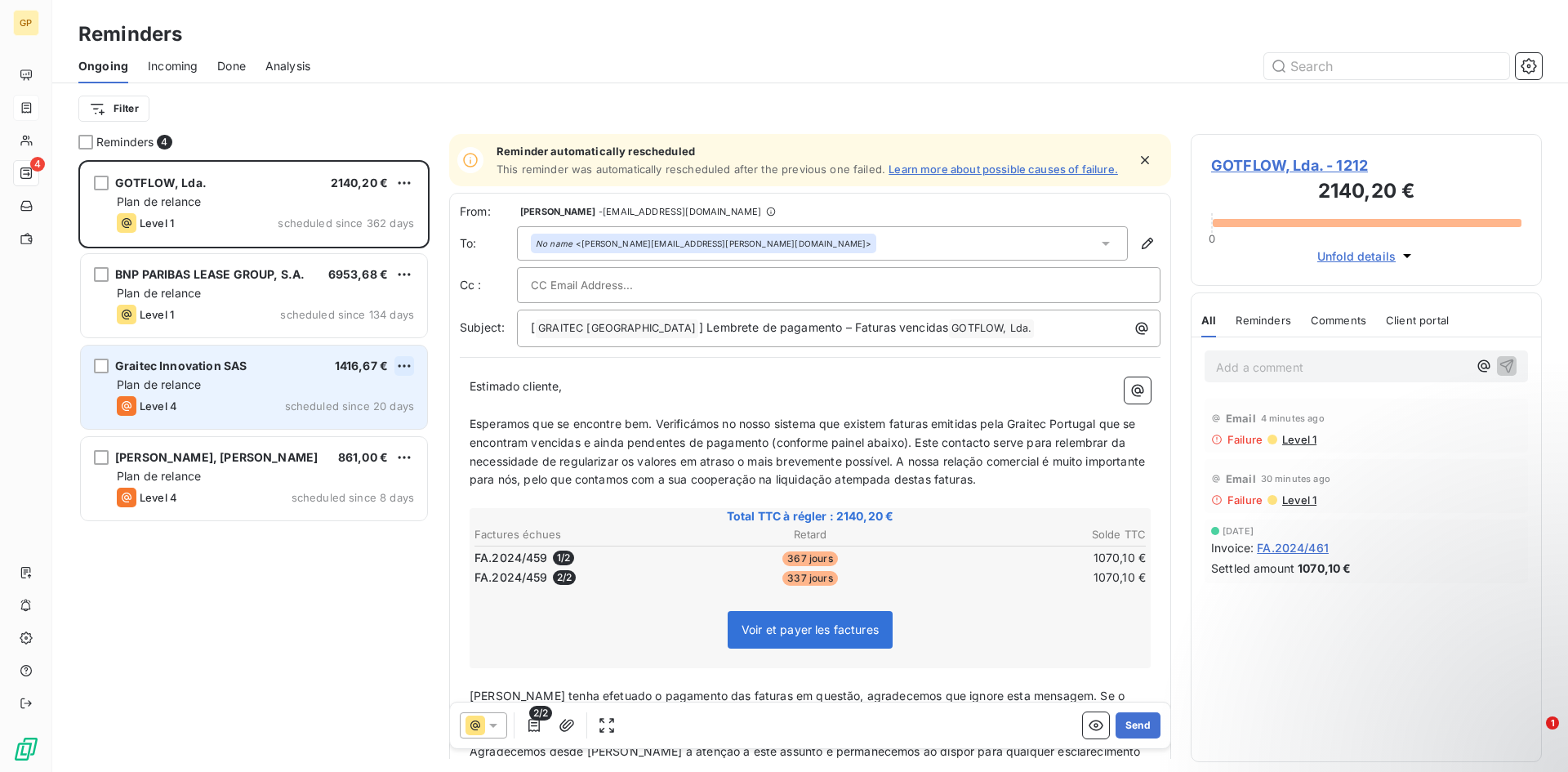
click at [410, 365] on html "GP 4 Reminders Ongoing Incoming Done Analysis Filter Reminders 4 GOTFLOW, Lda. …" at bounding box center [784, 386] width 1568 height 772
click at [345, 426] on div "Skip this action" at bounding box center [335, 428] width 143 height 26
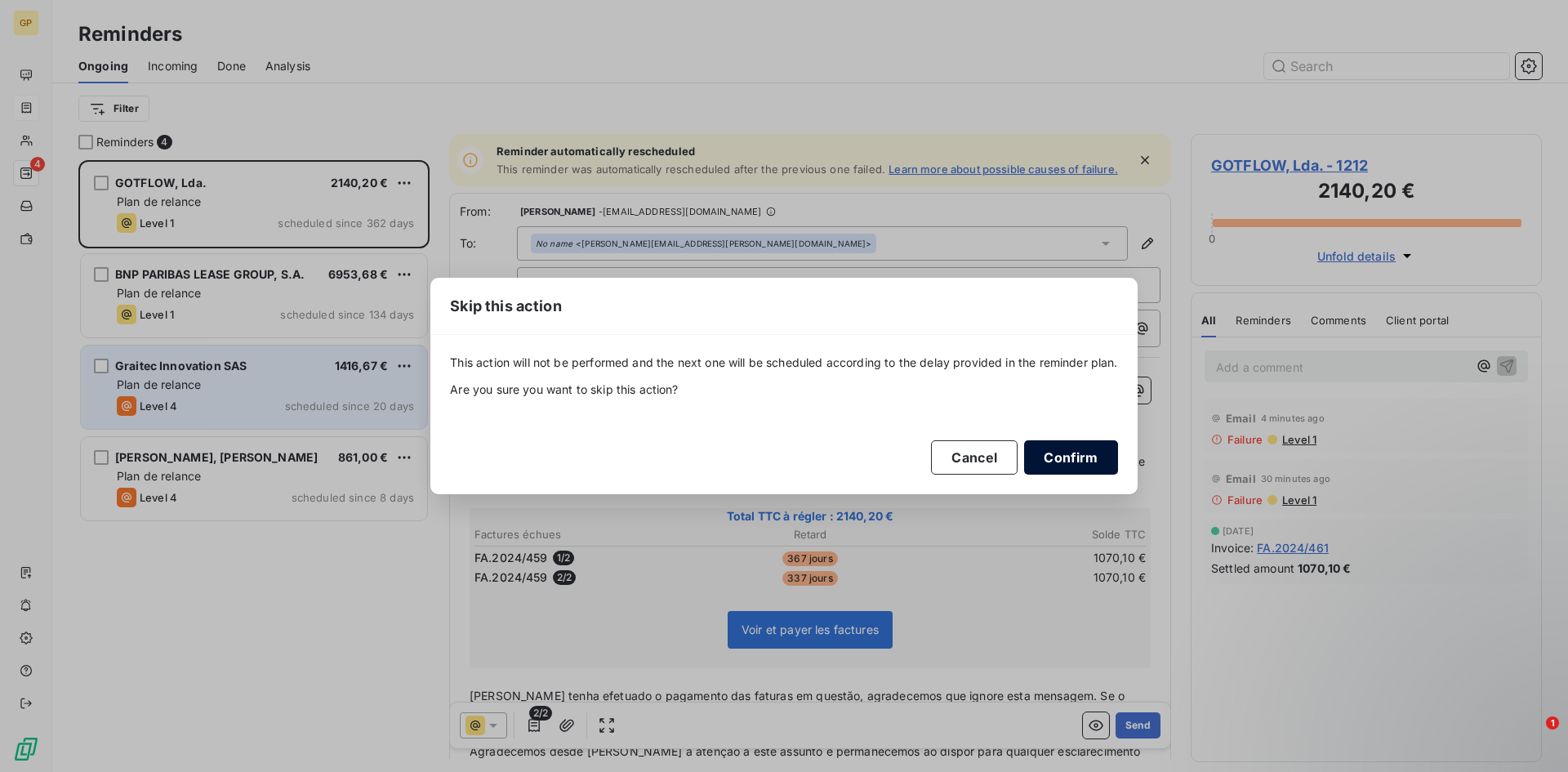
click at [1088, 455] on button "Confirm" at bounding box center [1071, 457] width 93 height 34
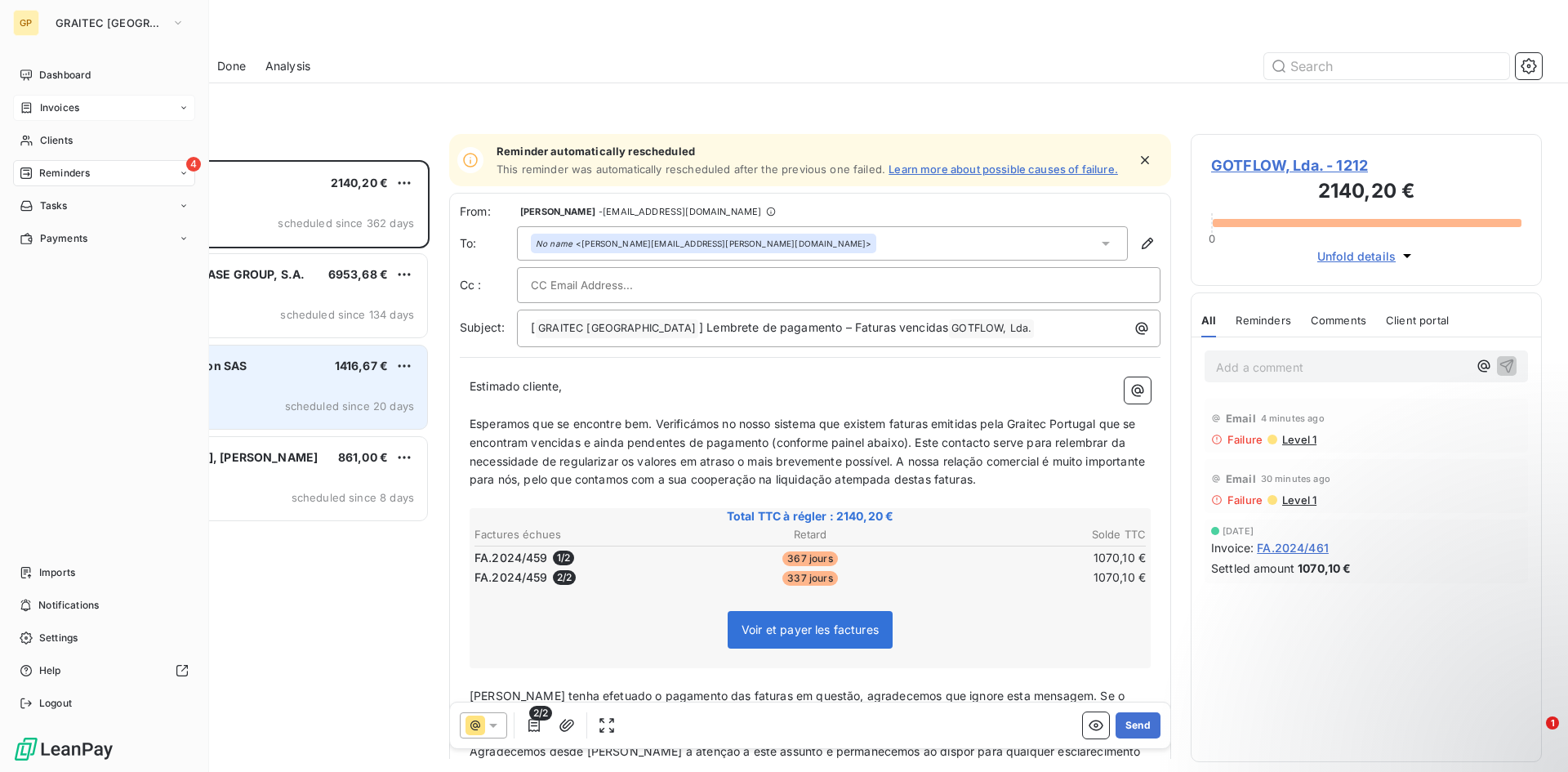
click at [46, 162] on div "4 Reminders" at bounding box center [105, 172] width 182 height 26
click at [55, 124] on nav "Dashboard Invoices Clients 4 Reminders Ongoing Incoming Done Analysis Tasks Pay…" at bounding box center [105, 222] width 182 height 320
click at [49, 132] on div "Clients" at bounding box center [105, 140] width 182 height 26
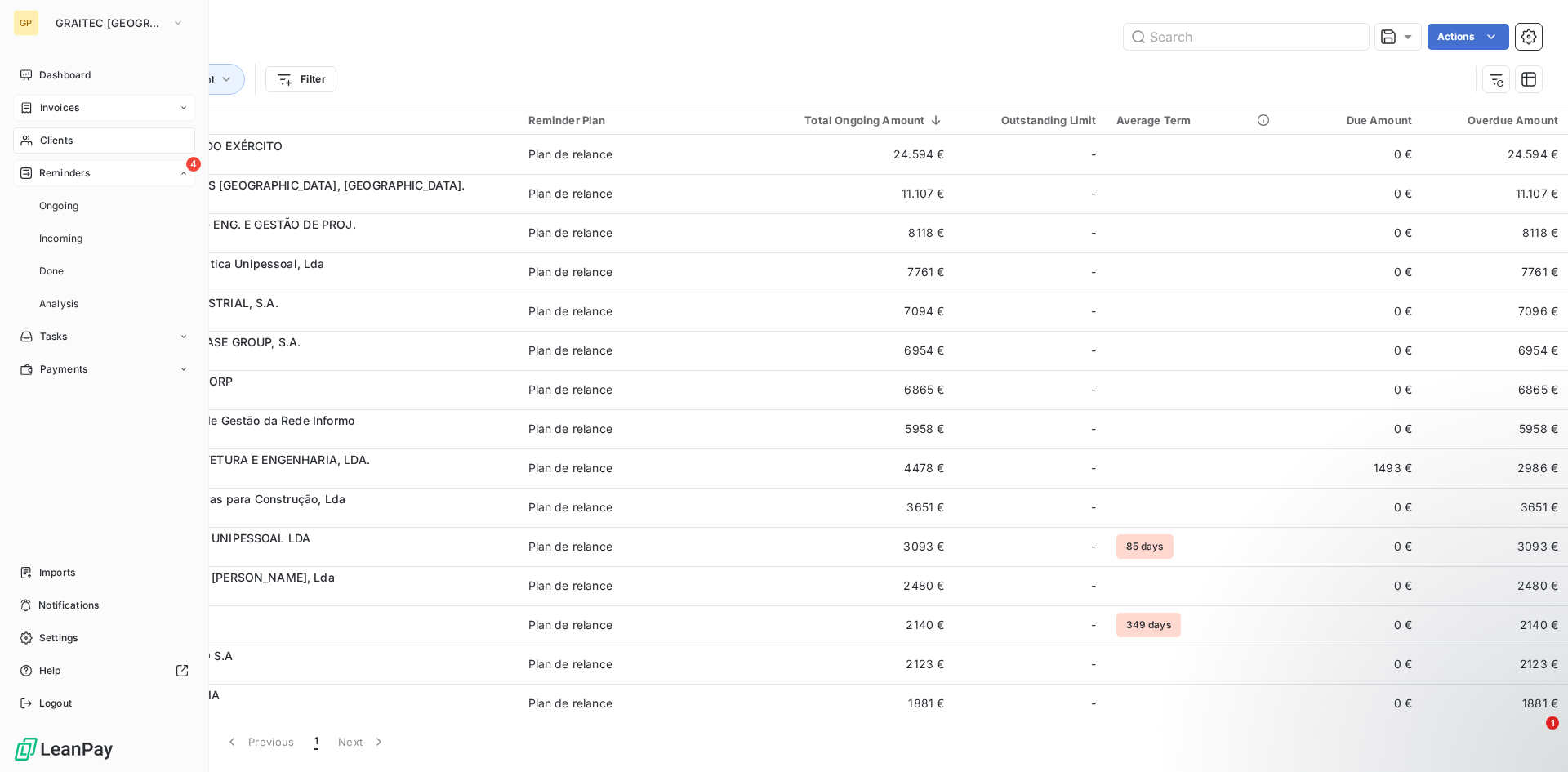
click at [55, 176] on span "Reminders" at bounding box center [64, 172] width 50 height 14
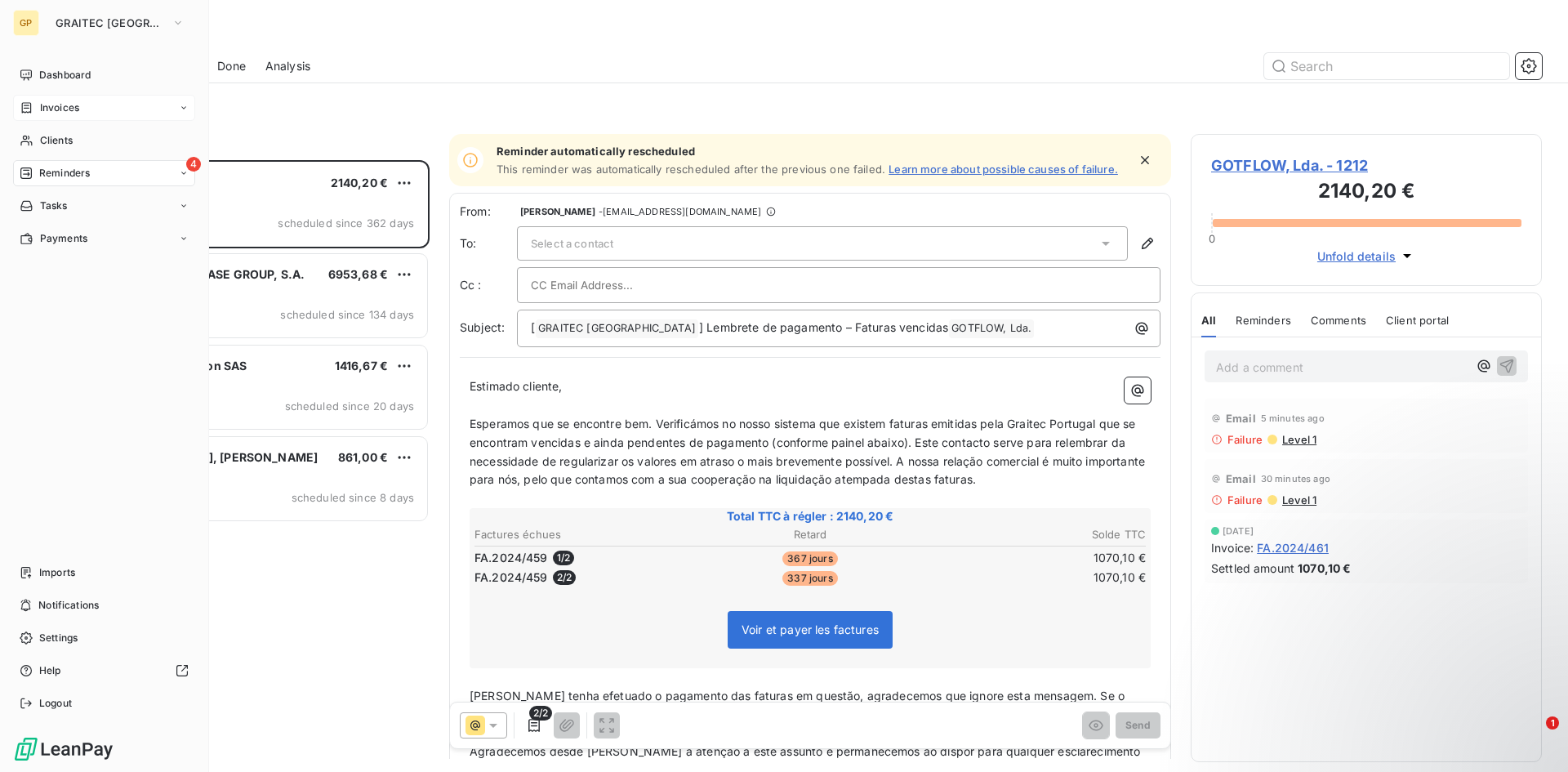
scroll to position [600, 339]
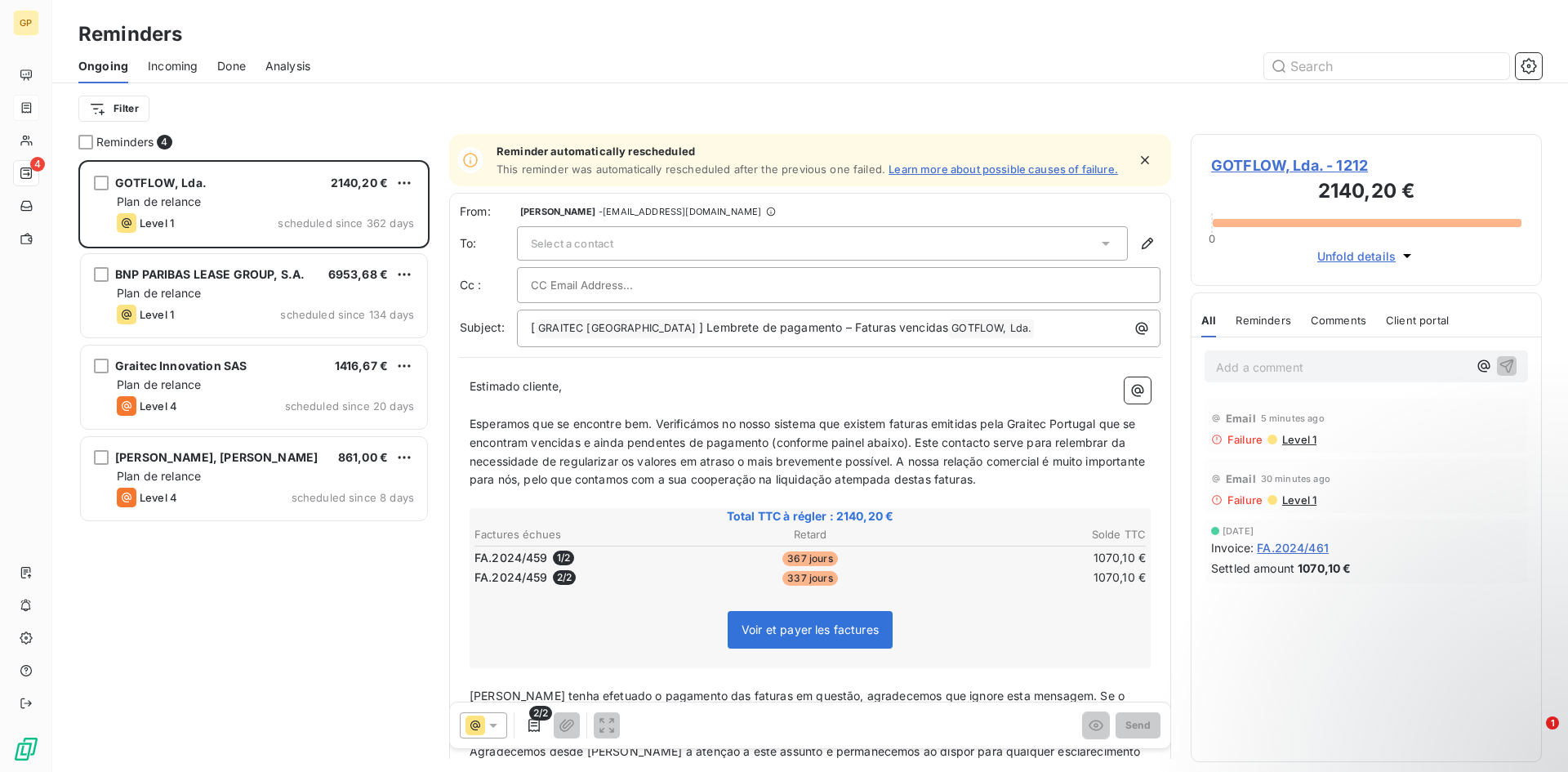
click at [449, 63] on div at bounding box center [935, 66] width 1212 height 26
click at [220, 68] on span "Done" at bounding box center [232, 66] width 29 height 16
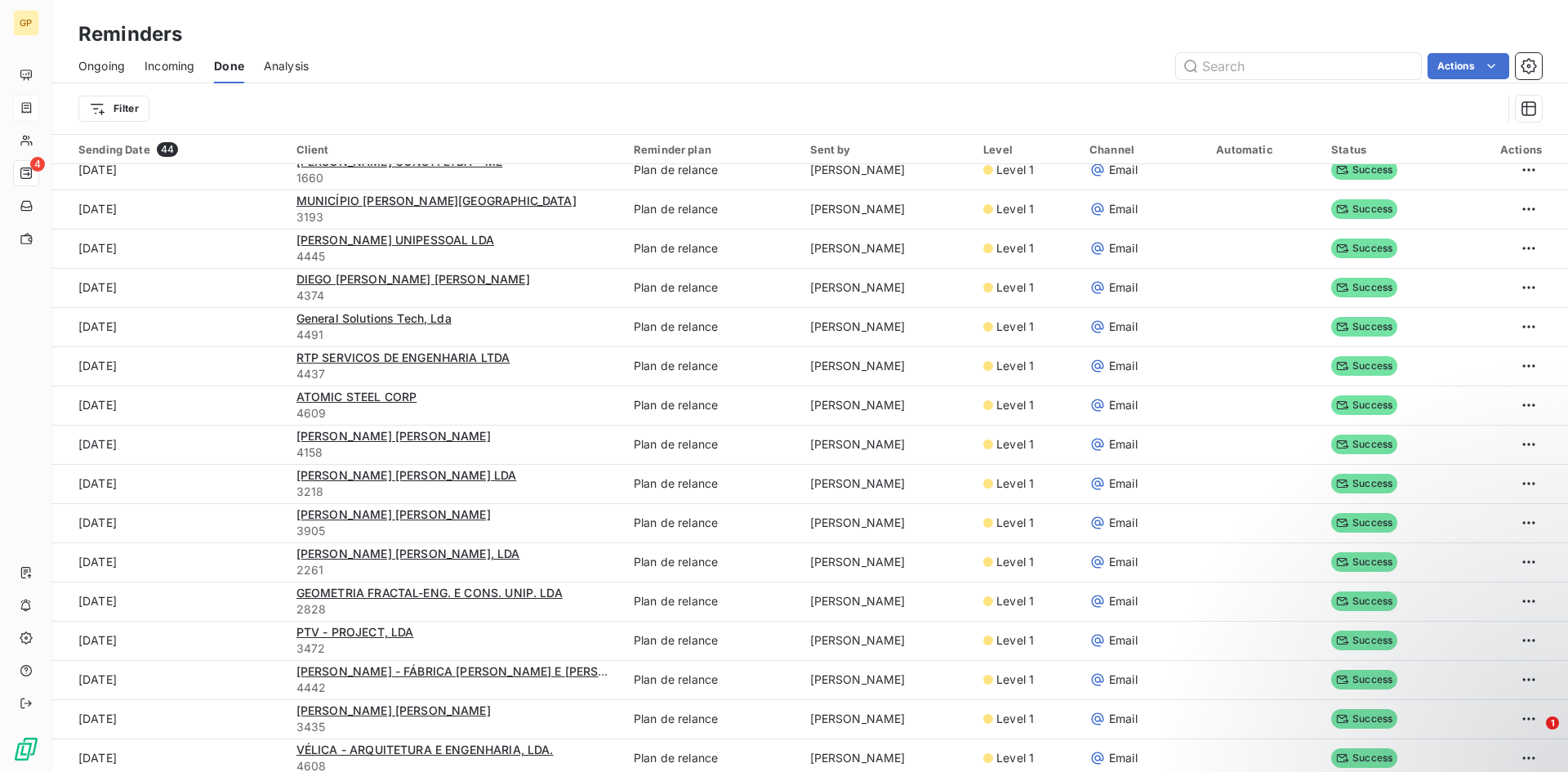
scroll to position [301, 0]
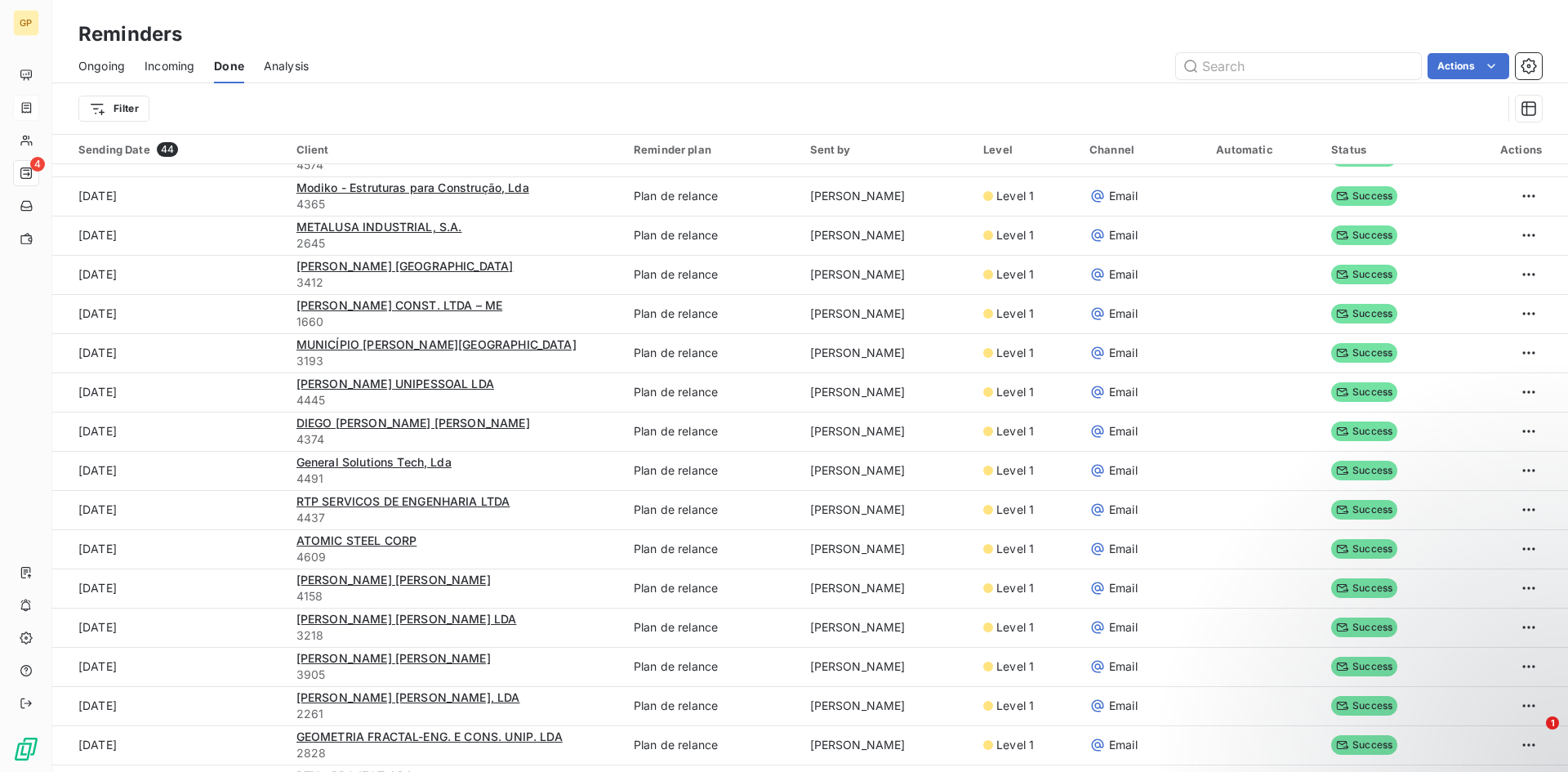
click at [107, 73] on span "Ongoing" at bounding box center [101, 66] width 47 height 16
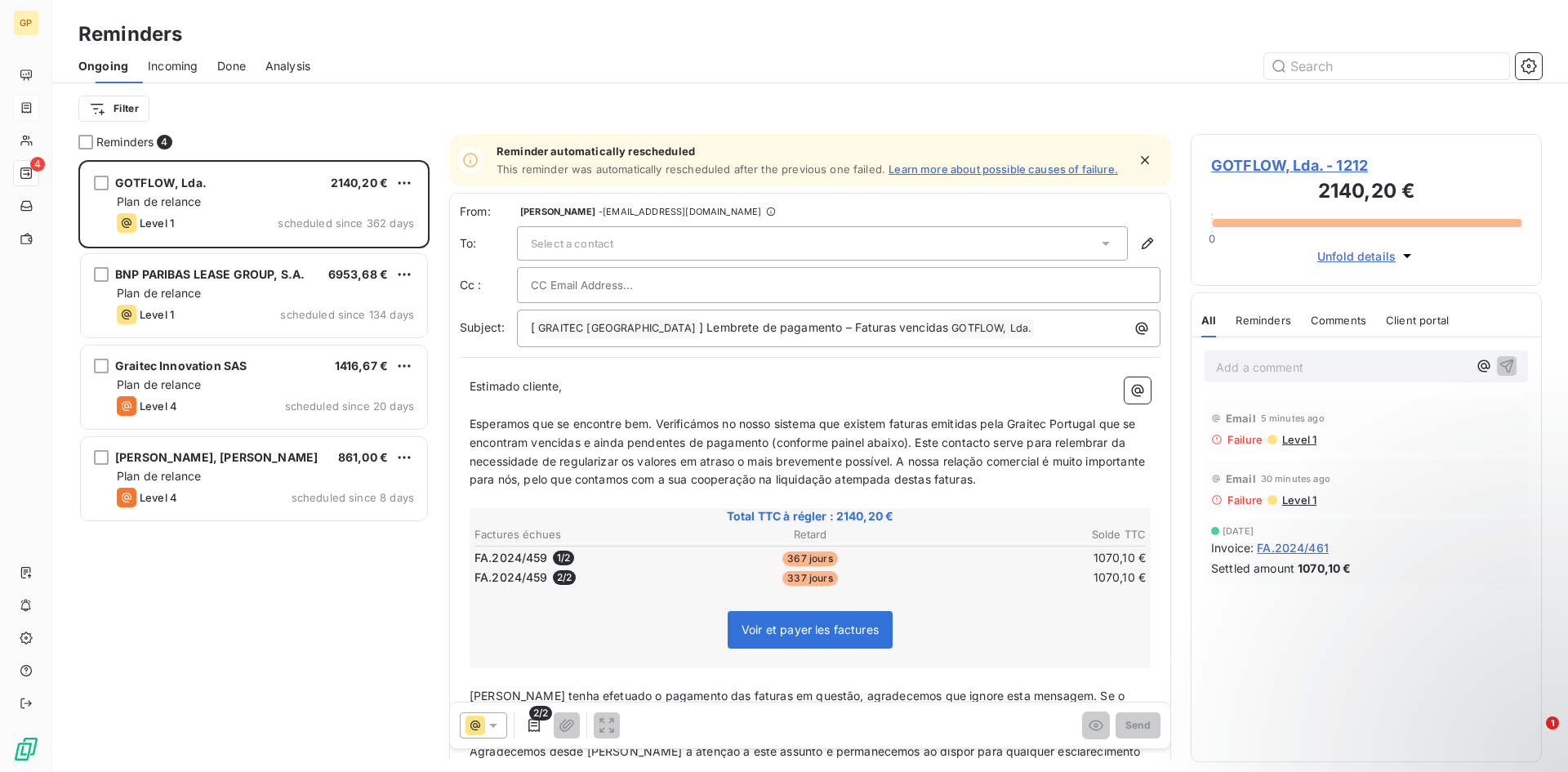
scroll to position [600, 339]
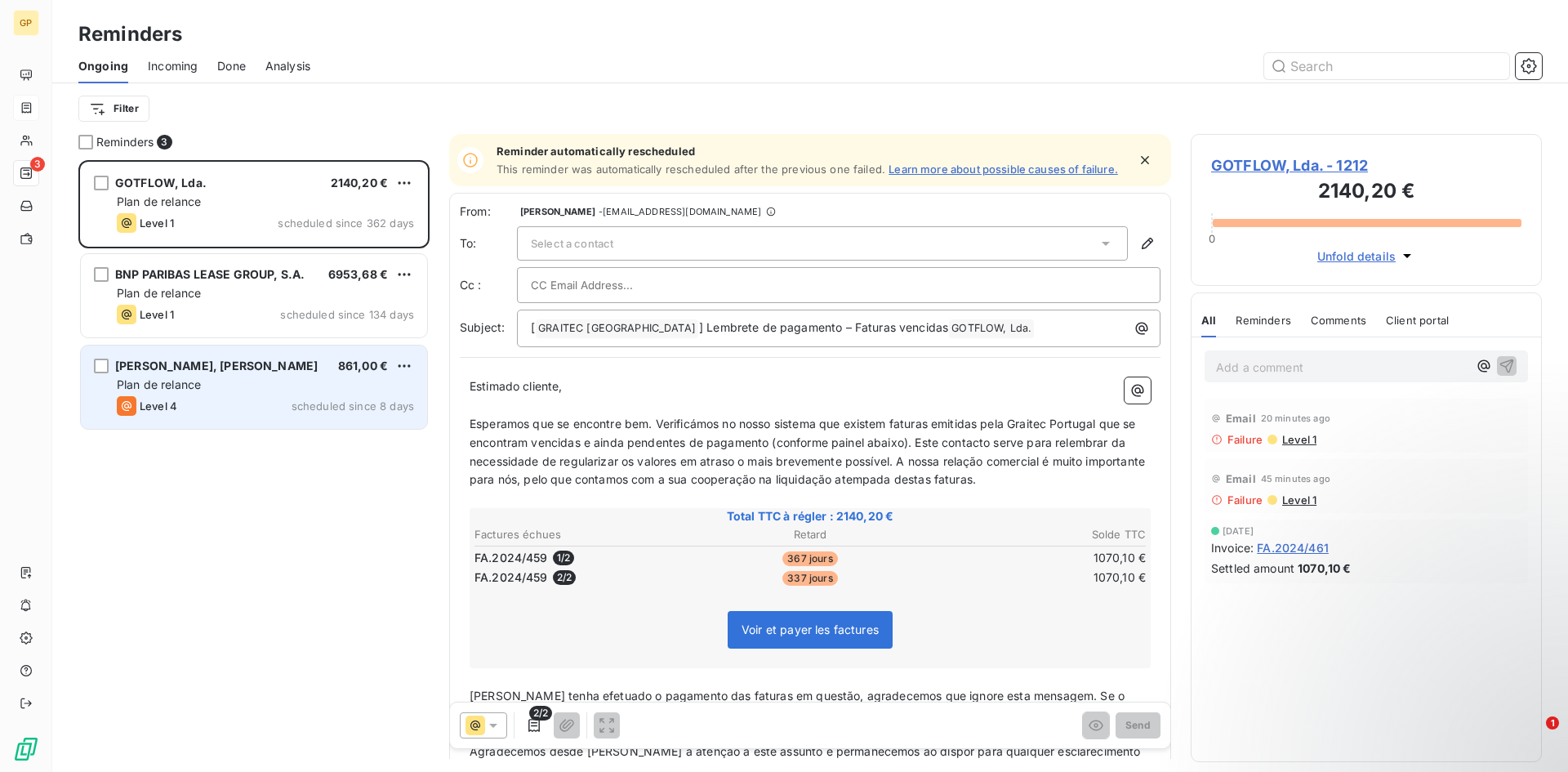
click at [306, 405] on span "scheduled since 8 days" at bounding box center [353, 406] width 123 height 13
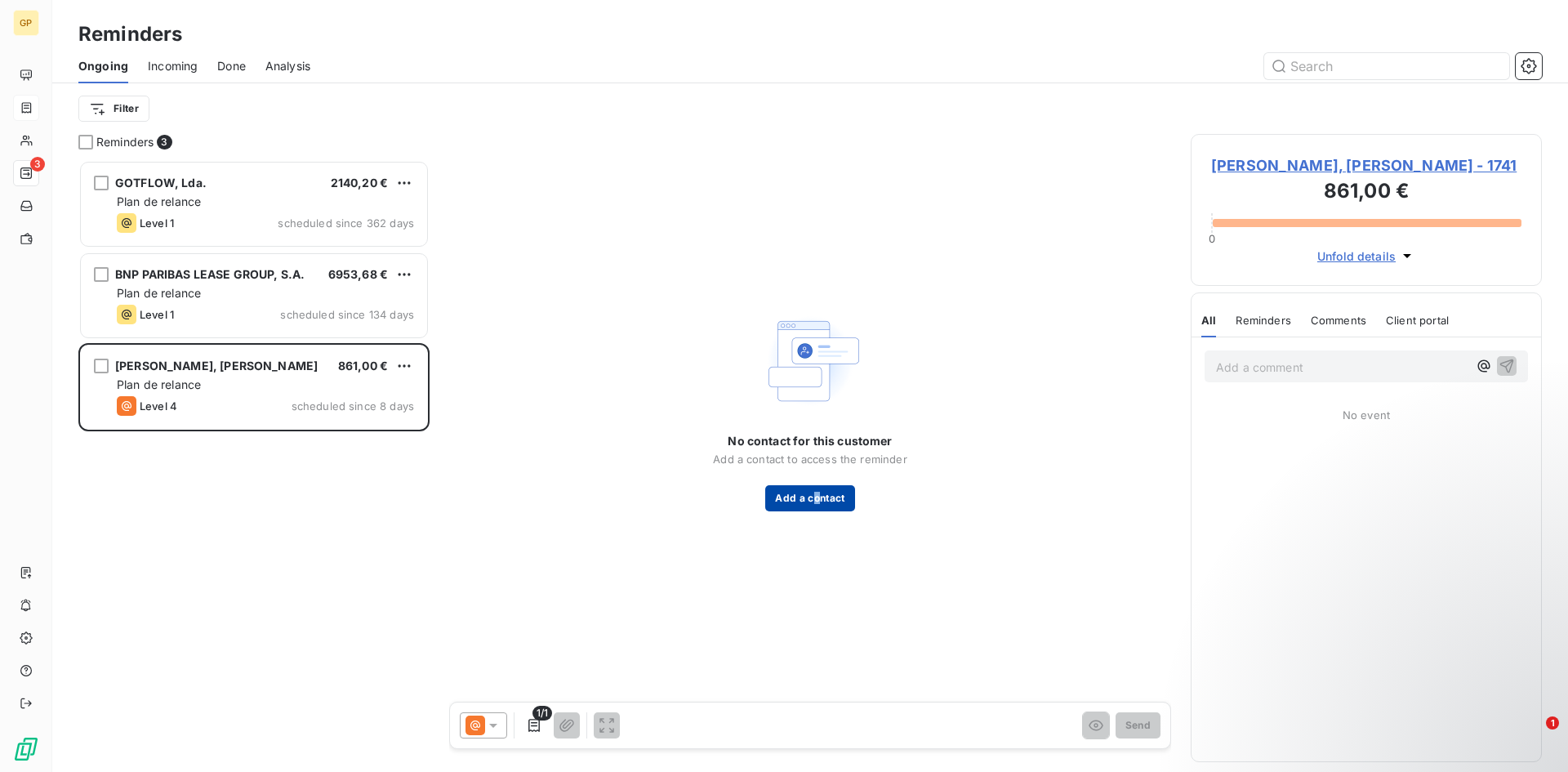
drag, startPoint x: 816, startPoint y: 483, endPoint x: 811, endPoint y: 490, distance: 8.6
click at [813, 485] on div "No contact for this customer Add a contact to access the reminder Add a contact" at bounding box center [810, 472] width 194 height 78
click at [819, 506] on button "Add a contact" at bounding box center [810, 497] width 89 height 26
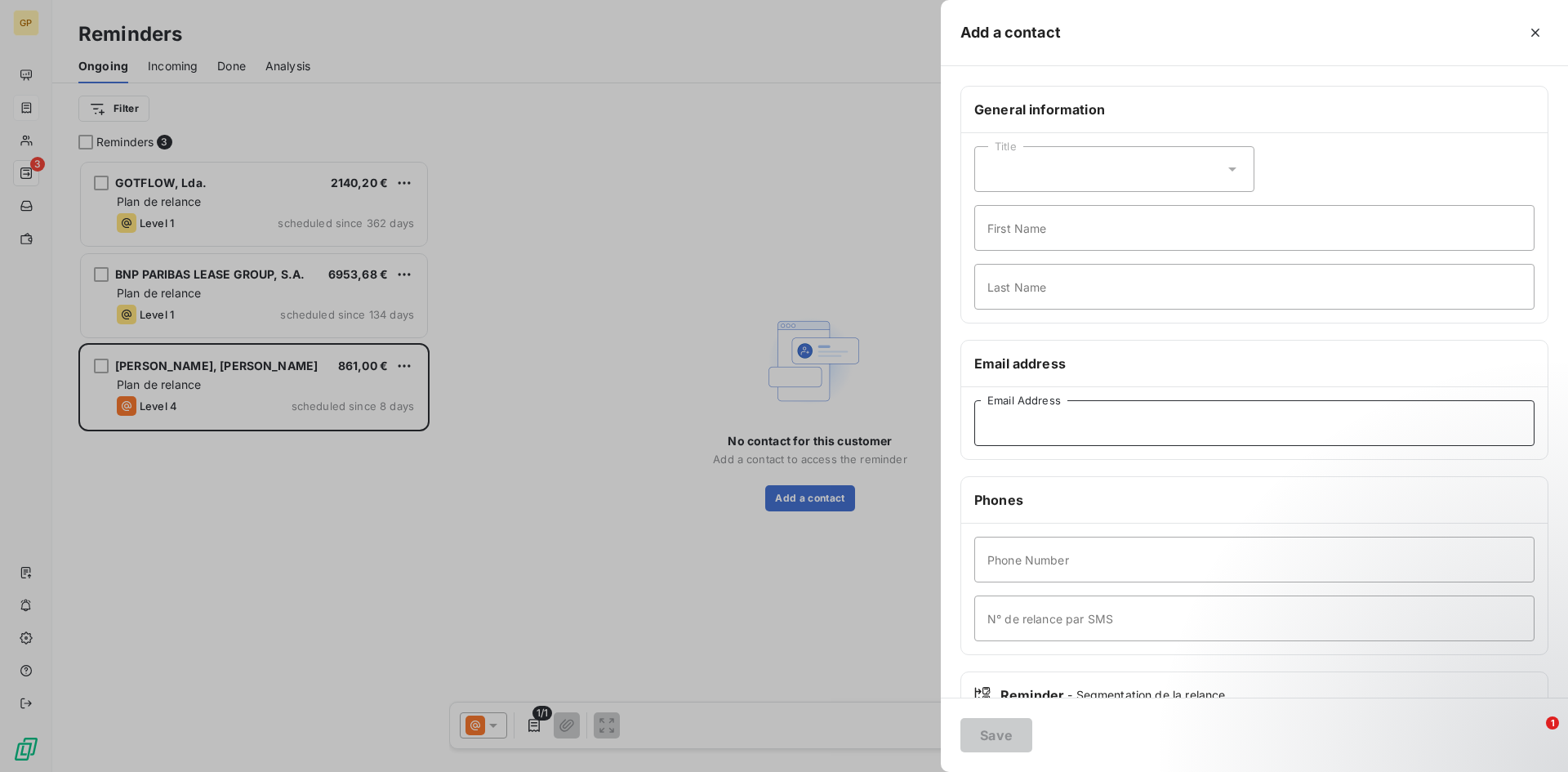
click at [1087, 437] on input "Email Address" at bounding box center [1253, 423] width 560 height 46
paste input "[EMAIL_ADDRESS][DOMAIN_NAME]"
type input "[EMAIL_ADDRESS][DOMAIN_NAME]"
click at [1009, 725] on button "Save" at bounding box center [997, 735] width 72 height 34
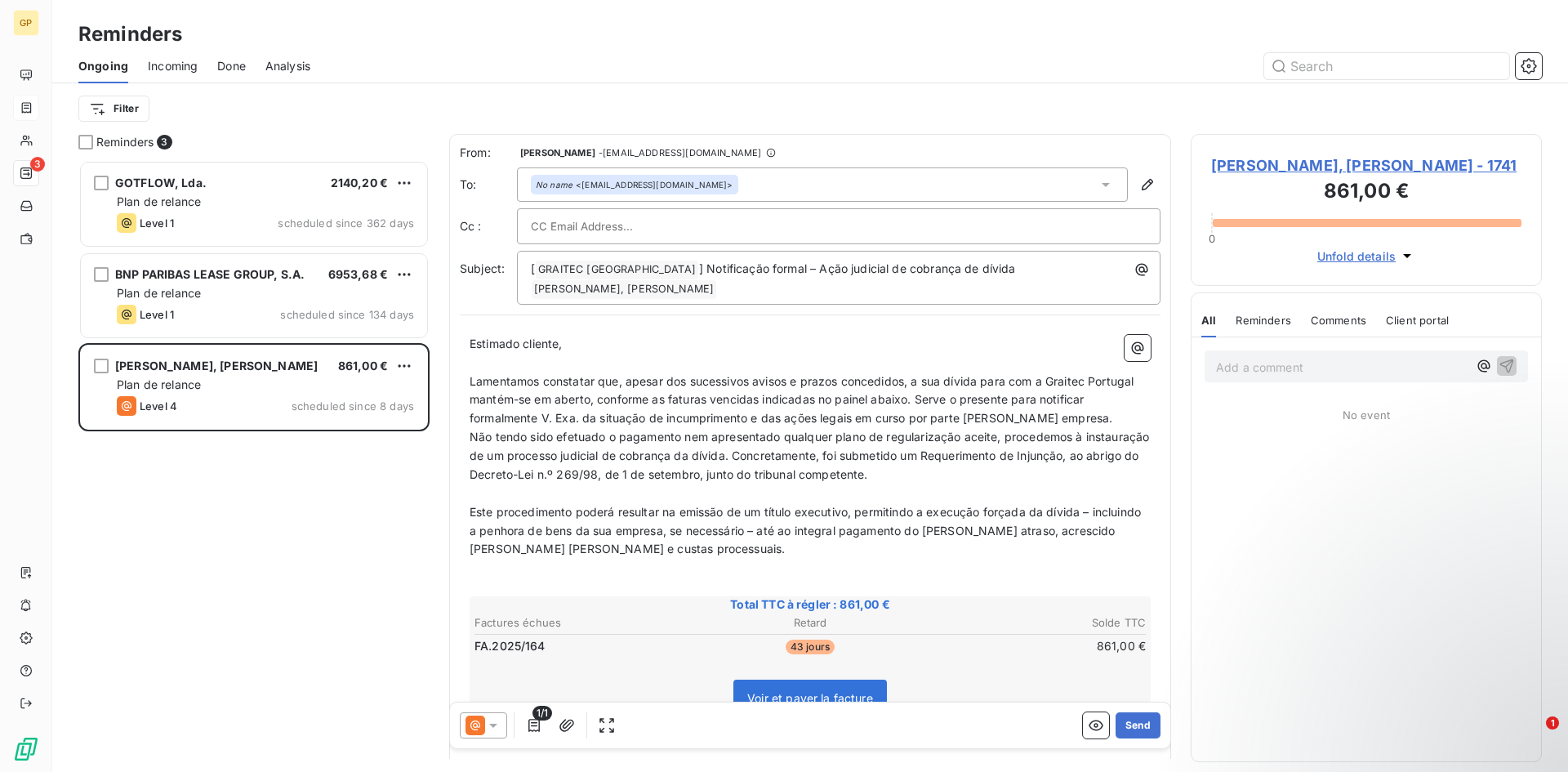
click at [495, 724] on icon at bounding box center [492, 724] width 16 height 16
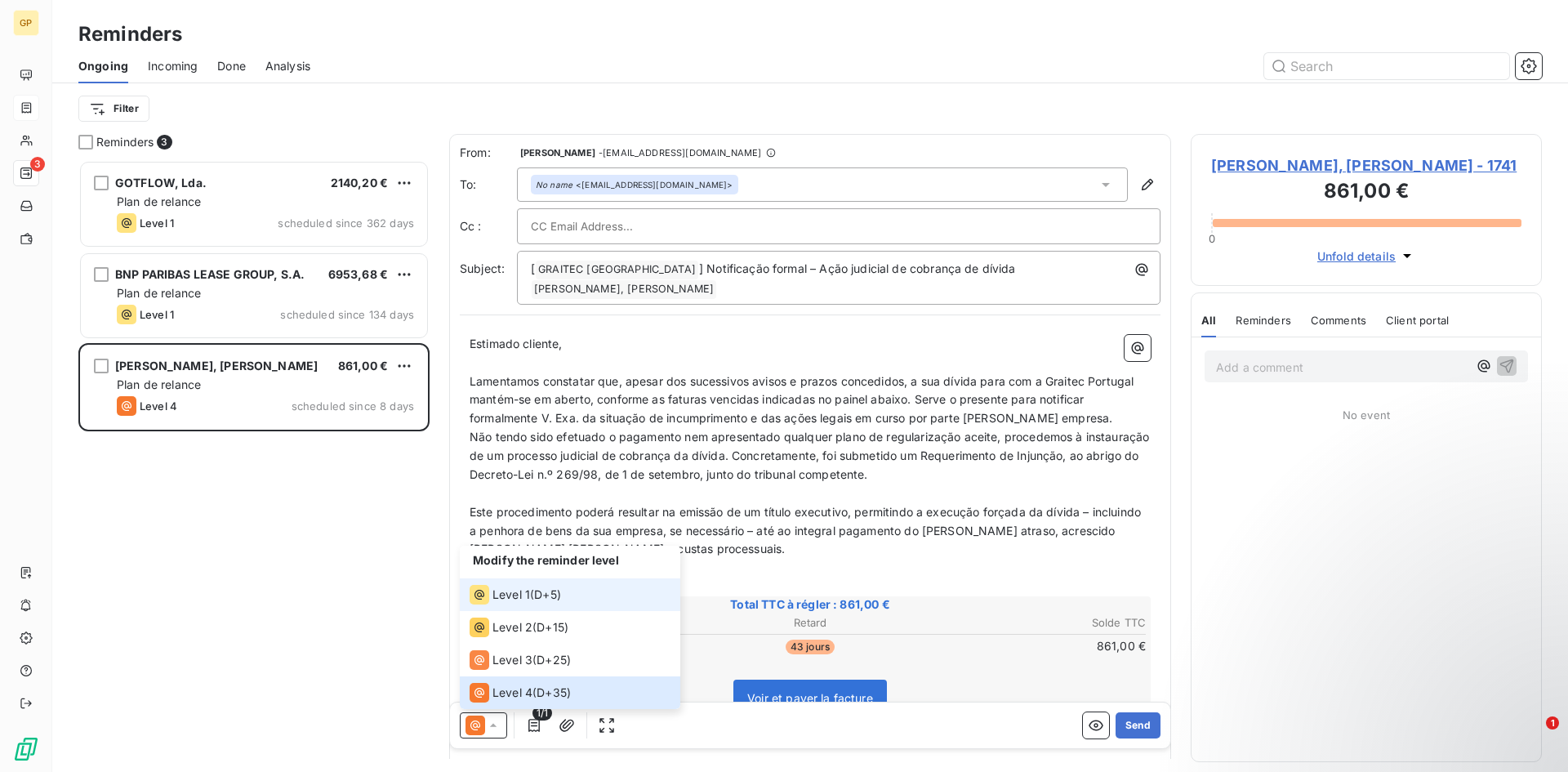
click at [542, 592] on span "D+5 )" at bounding box center [547, 594] width 27 height 16
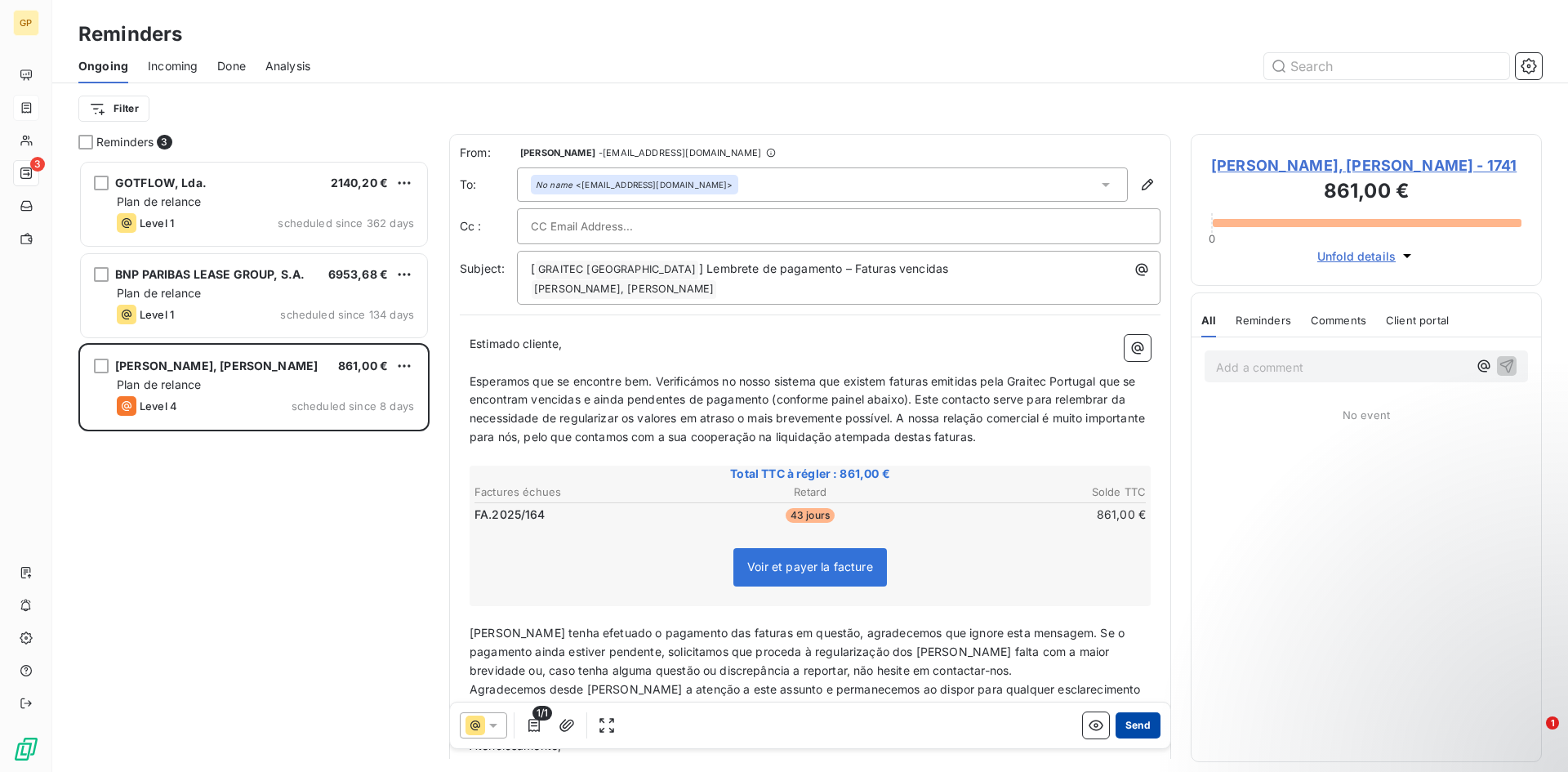
click at [1124, 734] on button "Send" at bounding box center [1138, 724] width 45 height 26
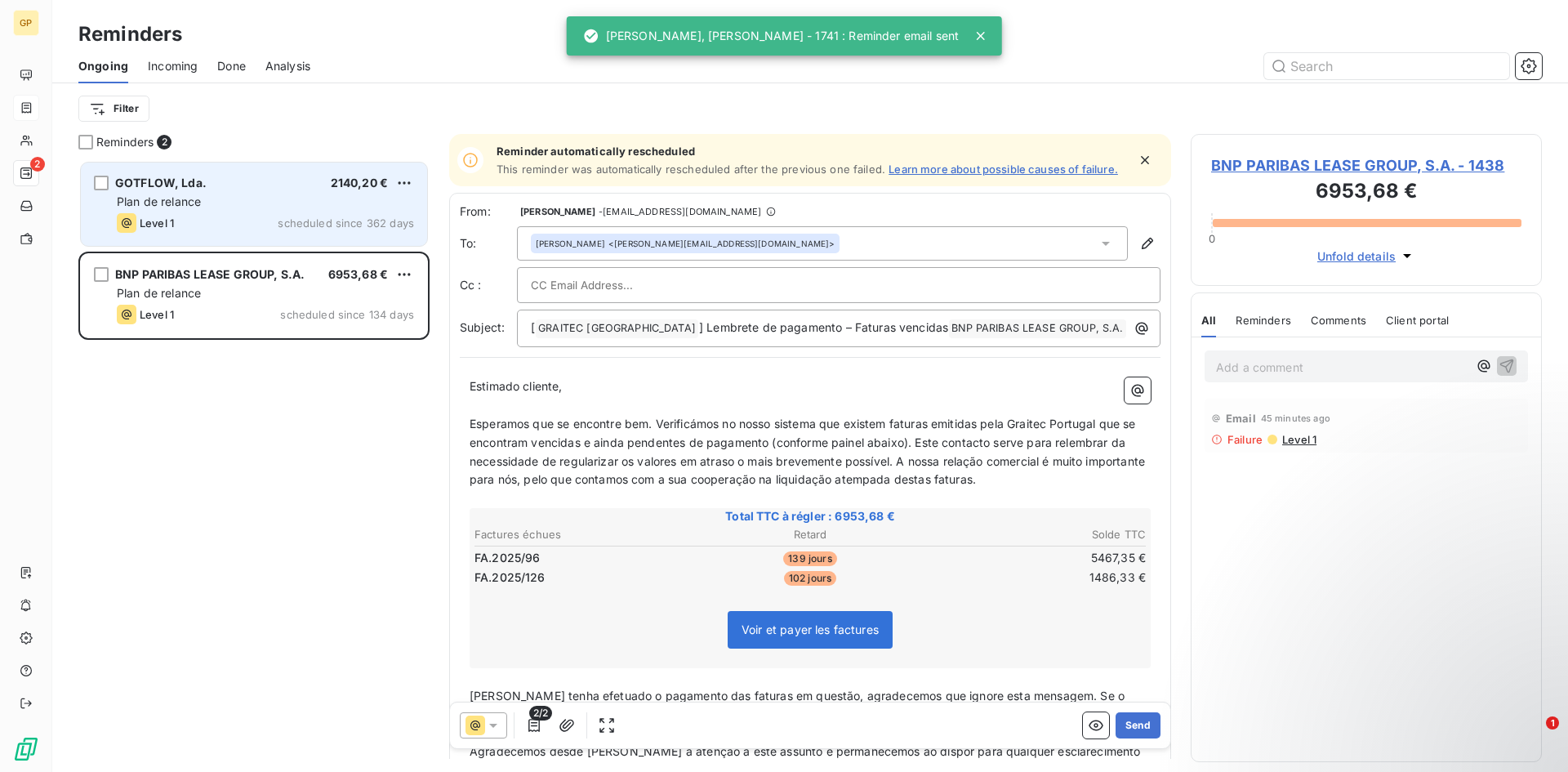
click at [232, 208] on div "Plan de relance" at bounding box center [265, 202] width 297 height 16
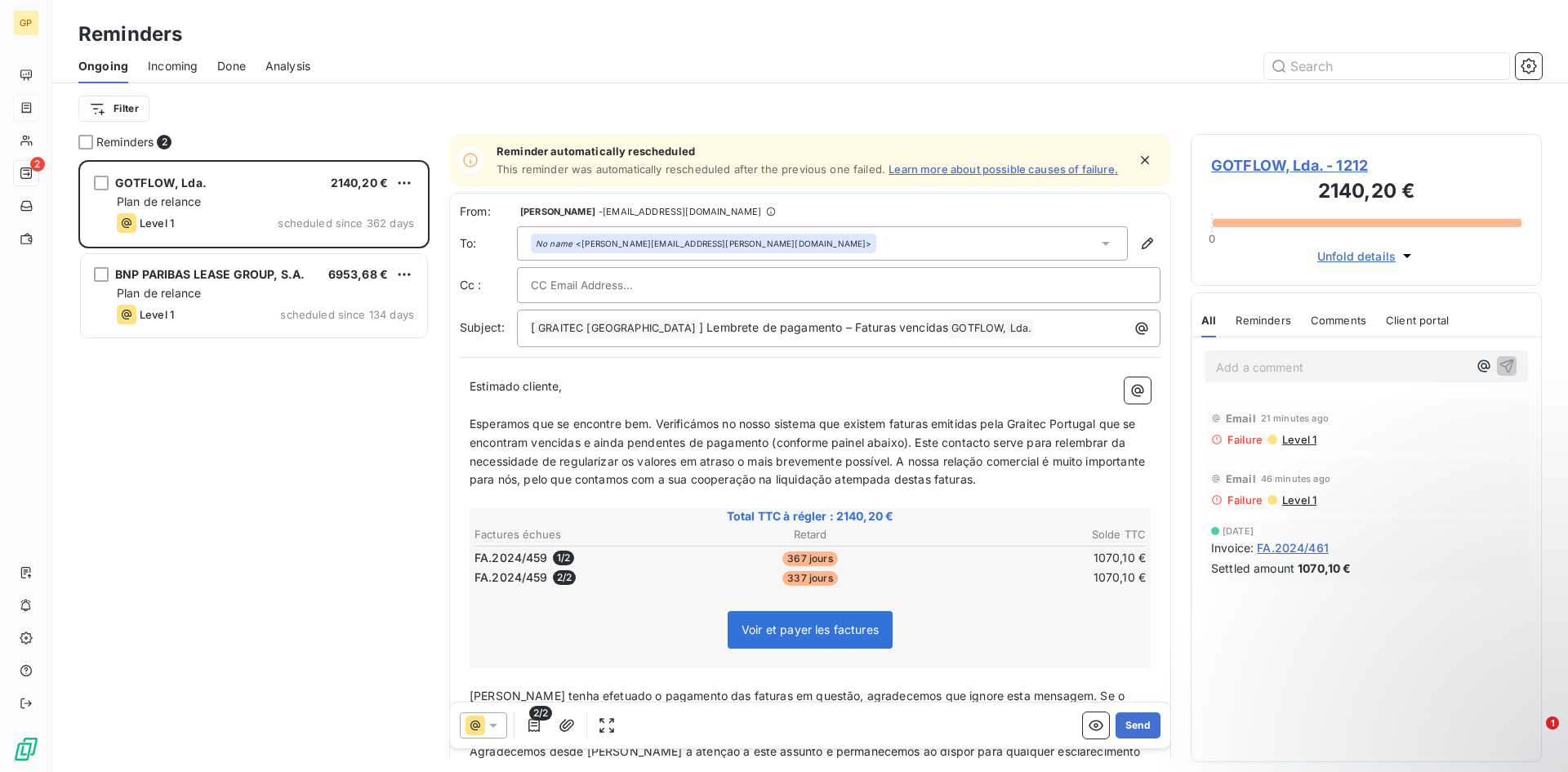
click at [771, 246] on div "No name <[PERSON_NAME][EMAIL_ADDRESS][PERSON_NAME][DOMAIN_NAME]>" at bounding box center [822, 243] width 611 height 34
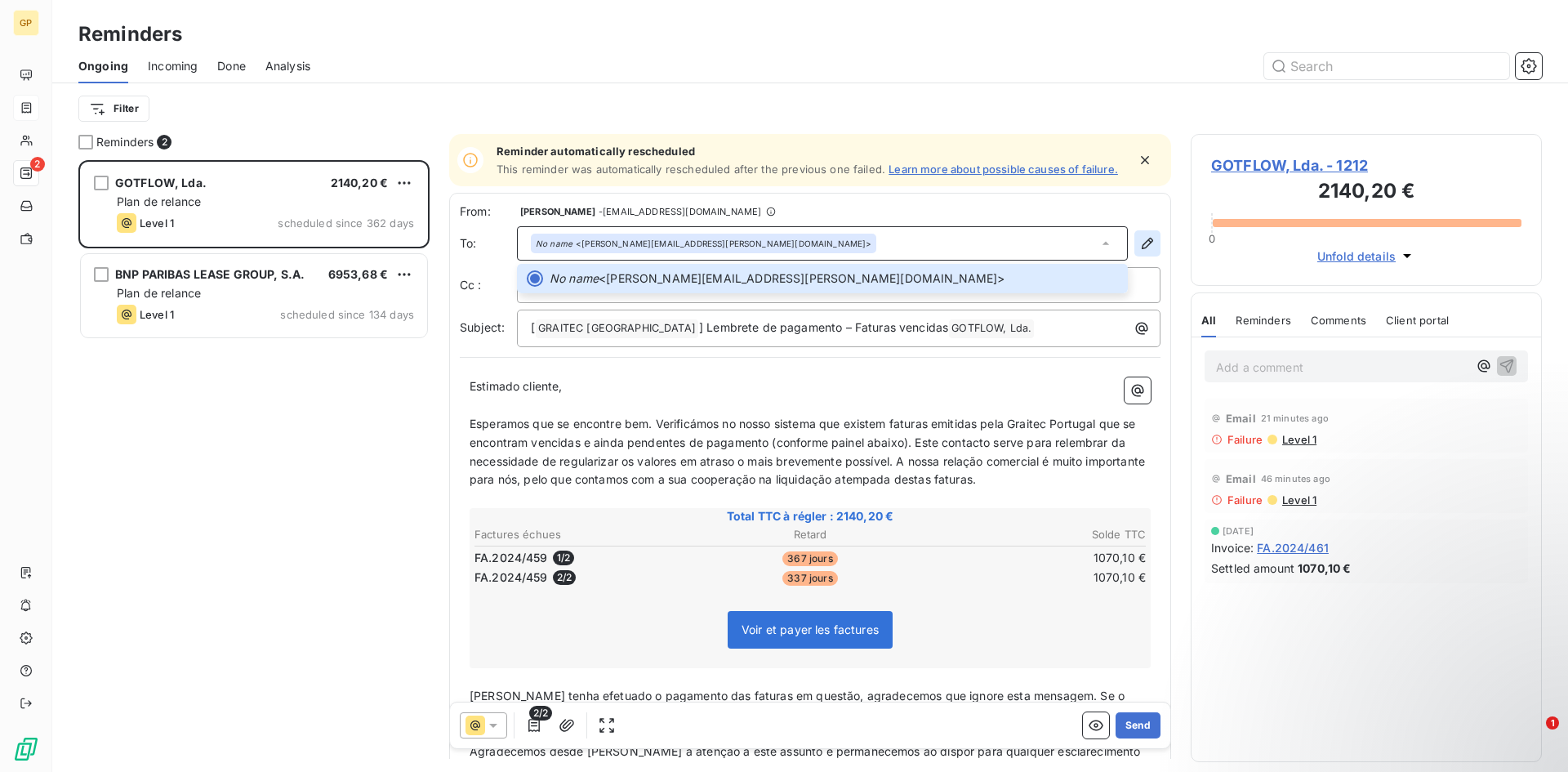
click at [1139, 238] on icon "button" at bounding box center [1147, 242] width 16 height 16
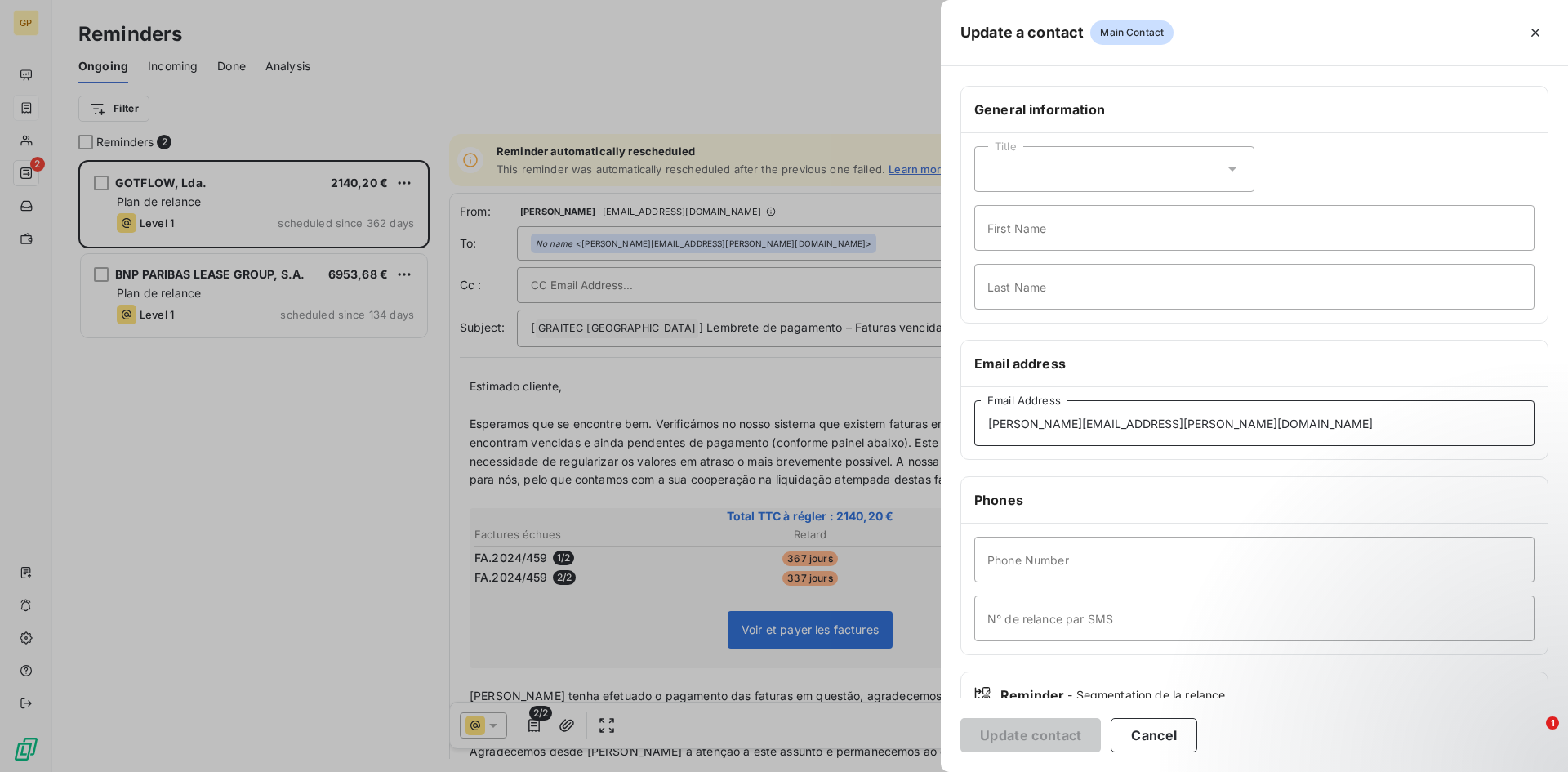
drag, startPoint x: 1161, startPoint y: 429, endPoint x: 793, endPoint y: 396, distance: 369.5
click at [793, 771] on div "Update a contact Main Contact General information Title First Name Last Name Em…" at bounding box center [784, 772] width 1568 height 0
paste input "rgp"
type input "[EMAIL_ADDRESS][DOMAIN_NAME]"
click at [1038, 728] on button "Update contact" at bounding box center [1031, 735] width 141 height 34
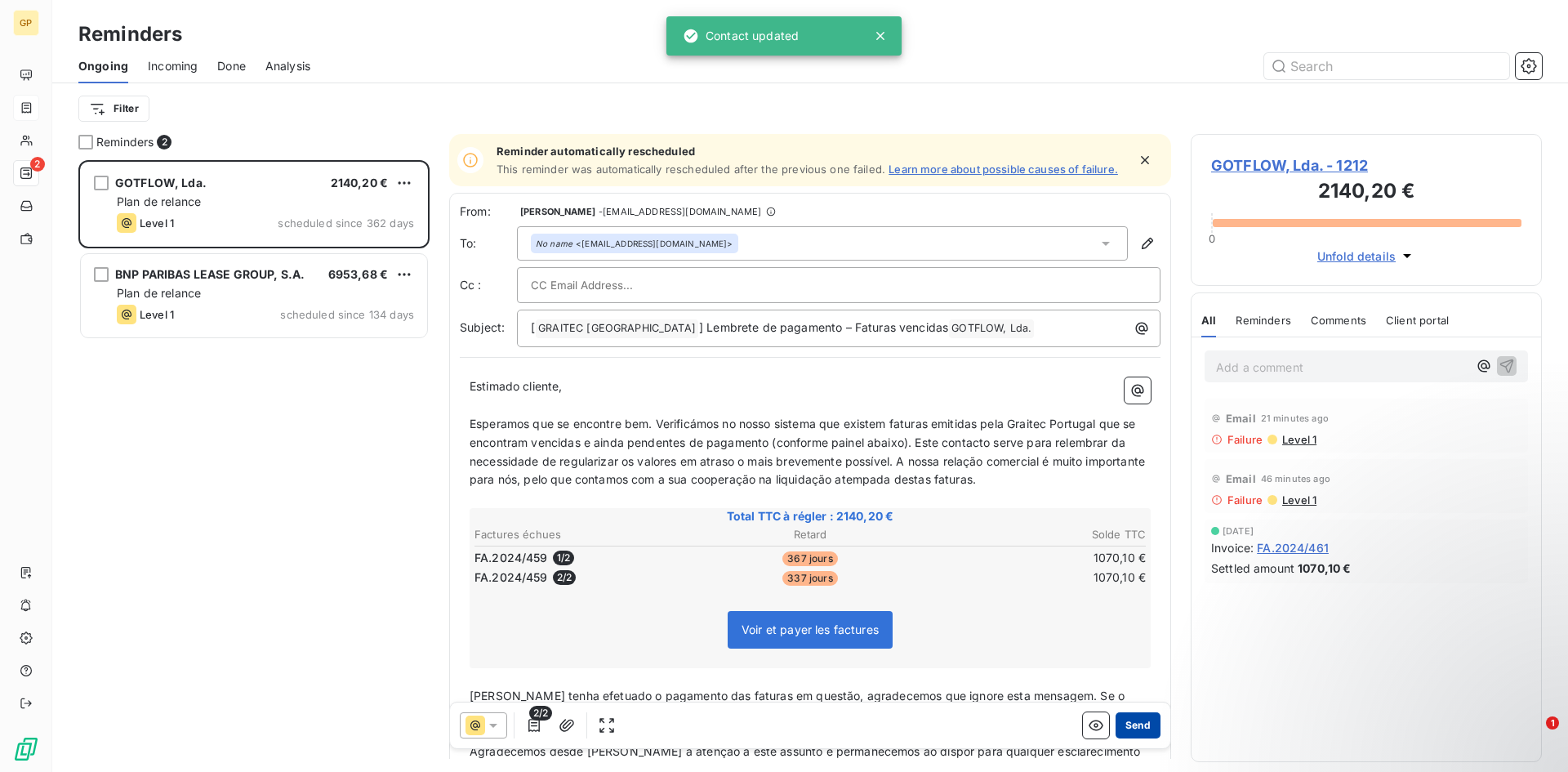
click at [1147, 725] on button "Send" at bounding box center [1138, 724] width 45 height 26
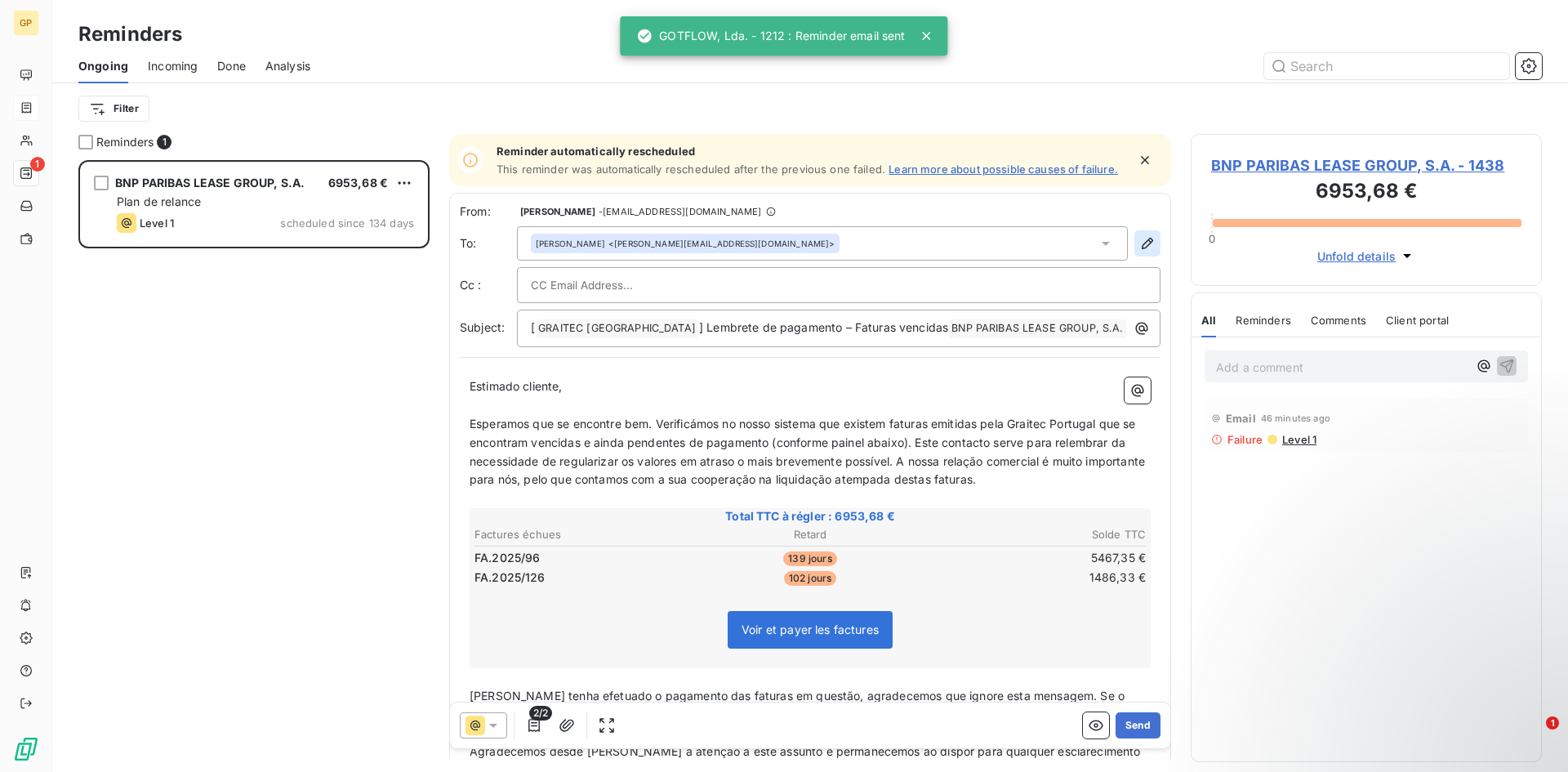
click at [1142, 235] on button "button" at bounding box center [1147, 242] width 26 height 26
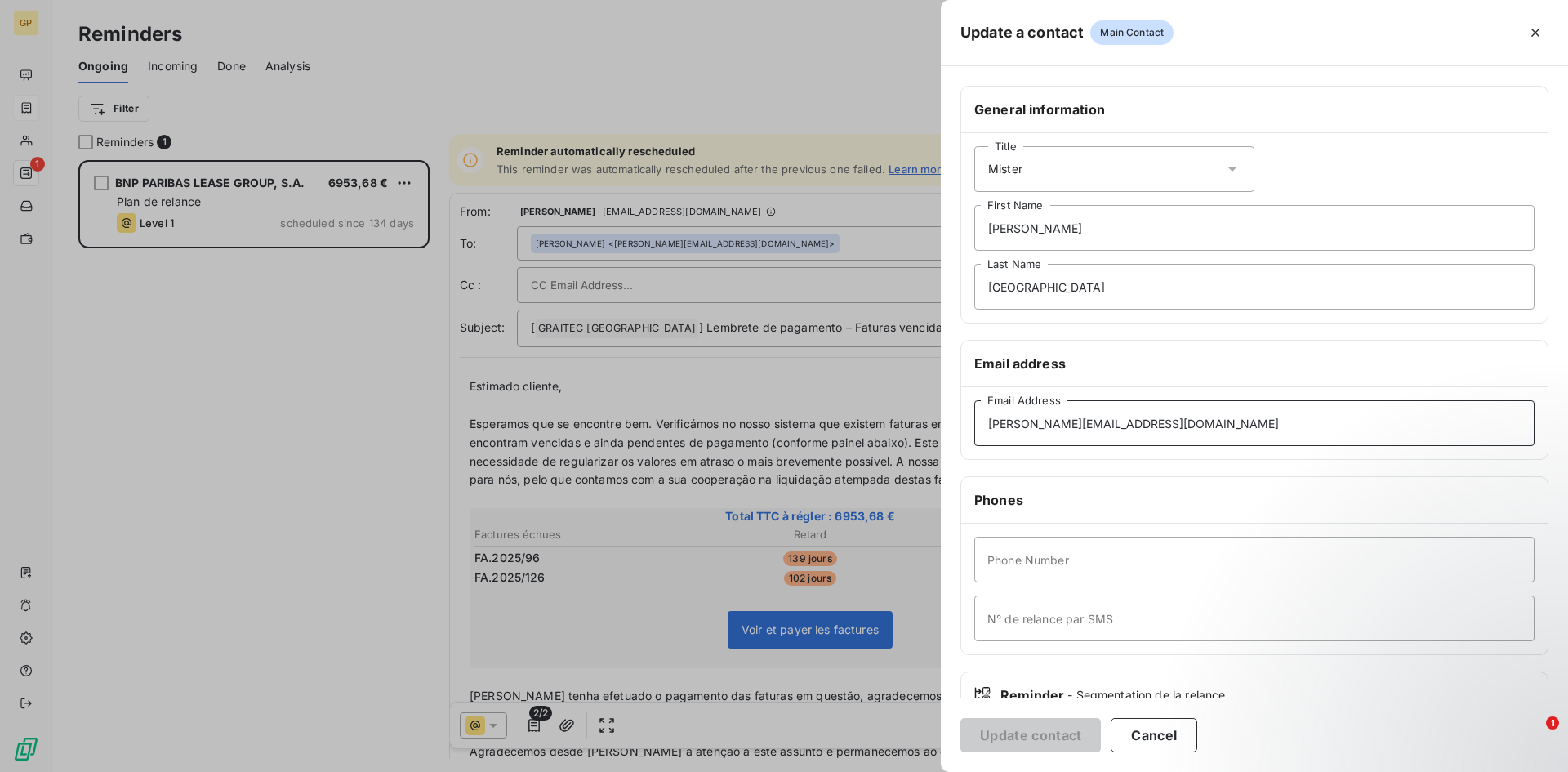
drag, startPoint x: 1225, startPoint y: 424, endPoint x: 870, endPoint y: 417, distance: 355.1
click at [873, 771] on div "Update a contact Main Contact General information Title Mister [PERSON_NAME] Fi…" at bounding box center [784, 772] width 1568 height 0
paste input "tiago.[PERSON_NAME]"
type input "[EMAIL_ADDRESS][PERSON_NAME][DOMAIN_NAME]"
drag, startPoint x: 1047, startPoint y: 737, endPoint x: 1024, endPoint y: 711, distance: 34.7
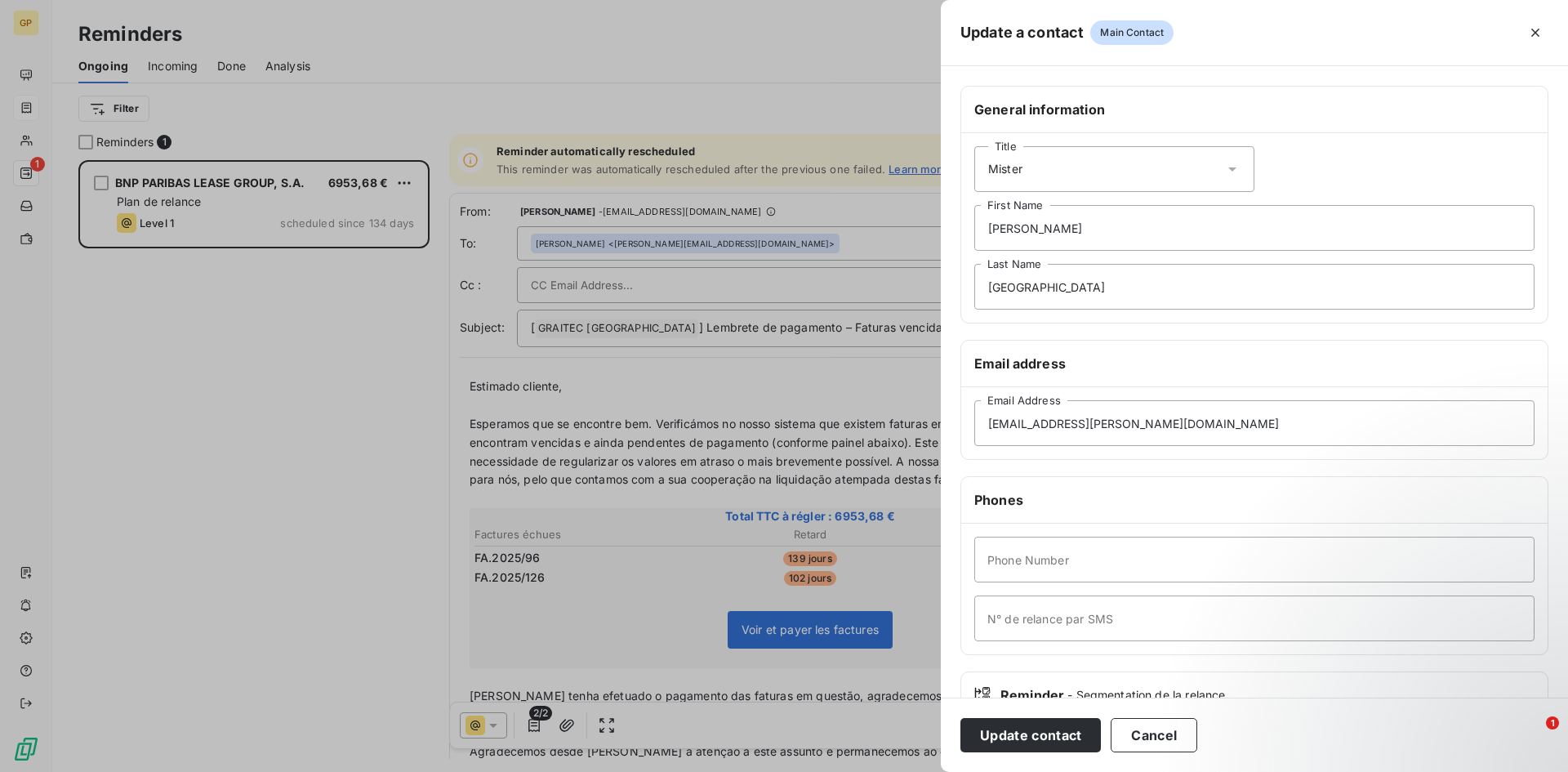
click at [1048, 736] on button "Update contact" at bounding box center [1031, 735] width 141 height 34
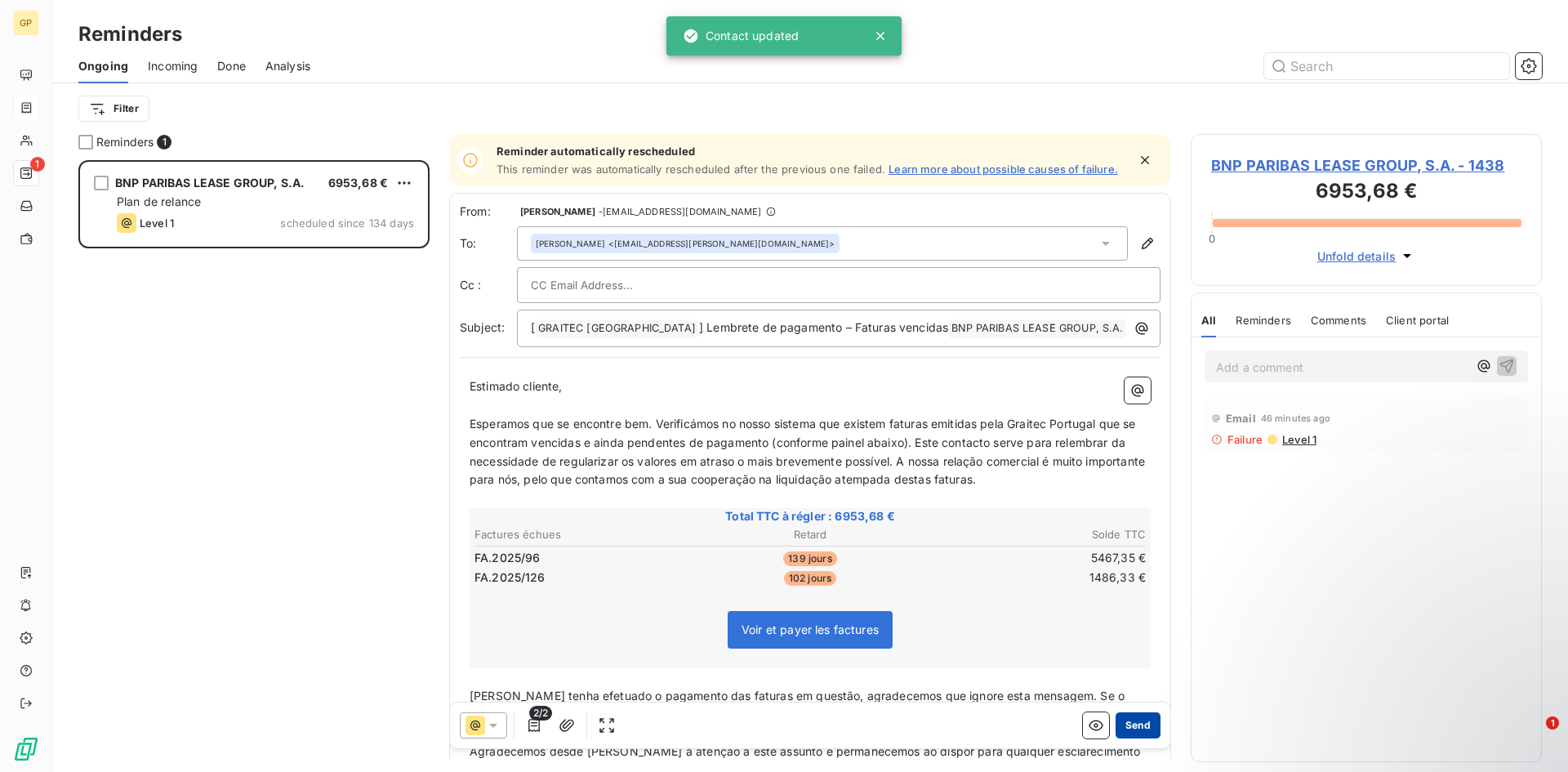
click at [1121, 724] on button "Send" at bounding box center [1138, 724] width 45 height 26
